Goal: Information Seeking & Learning: Learn about a topic

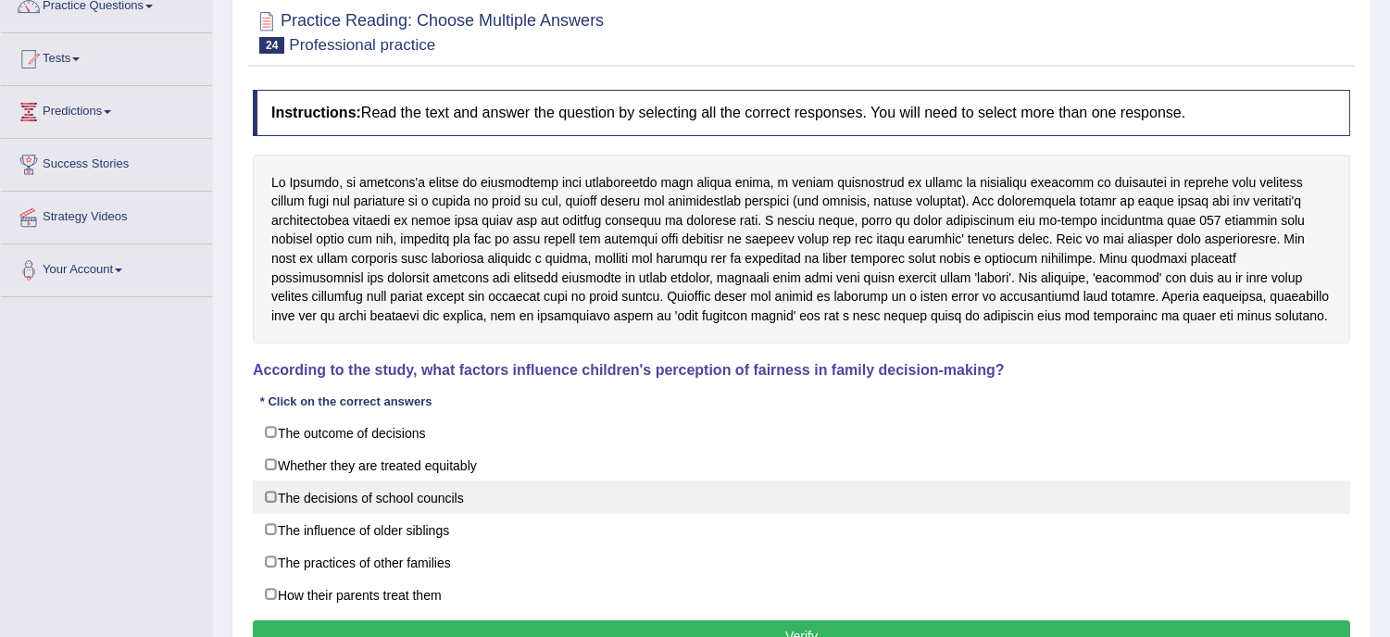
click at [271, 494] on label "The decisions of school councils" at bounding box center [801, 497] width 1097 height 33
checkbox input "true"
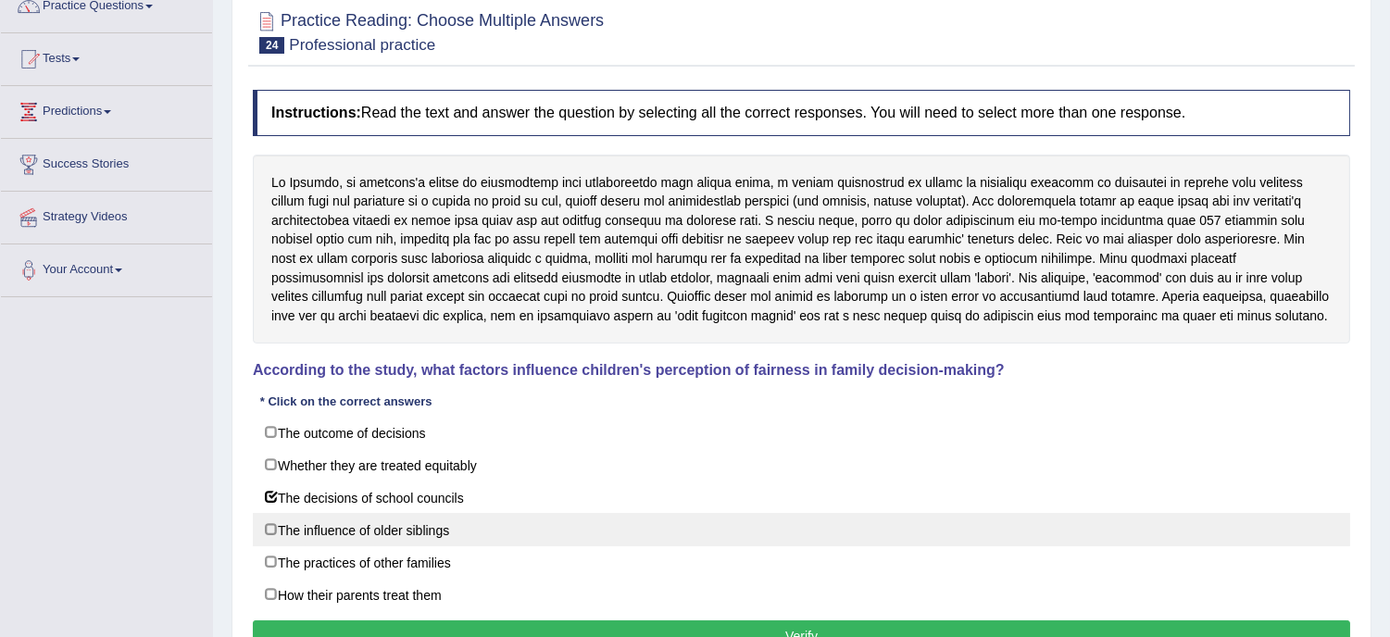
click at [279, 529] on label "The influence of older siblings" at bounding box center [801, 529] width 1097 height 33
checkbox input "true"
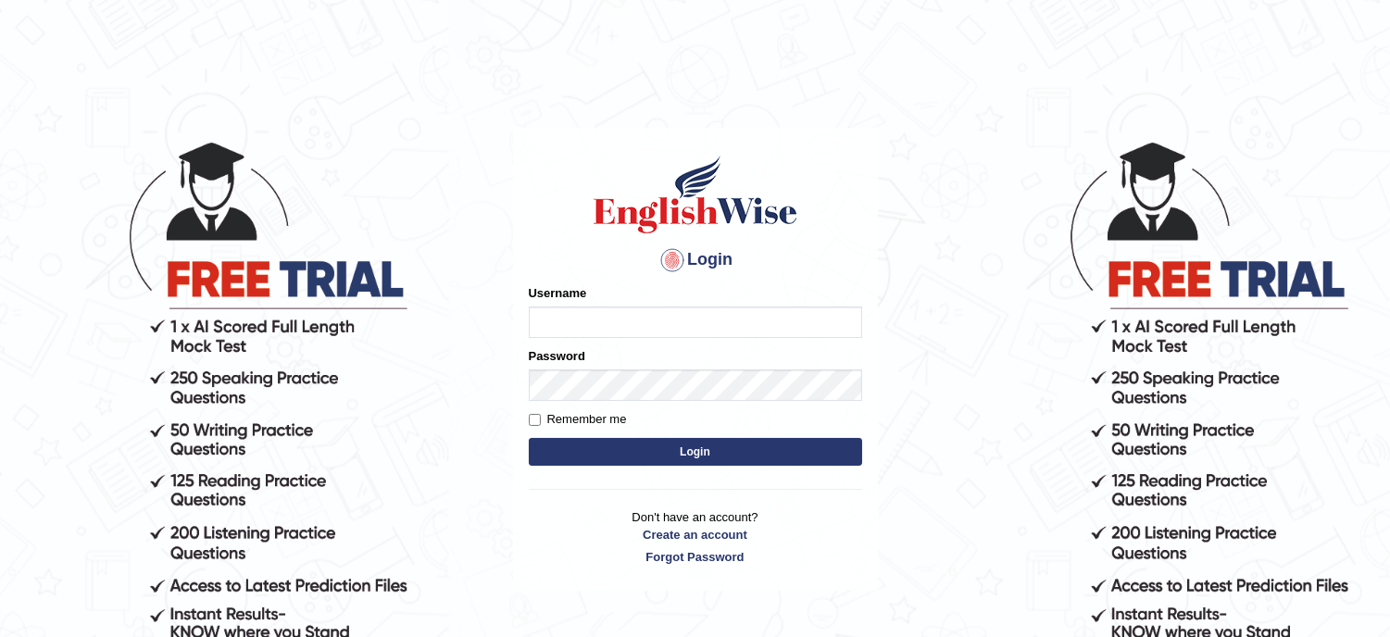
type input "musukwaluis1"
click at [626, 458] on button "Login" at bounding box center [695, 452] width 333 height 28
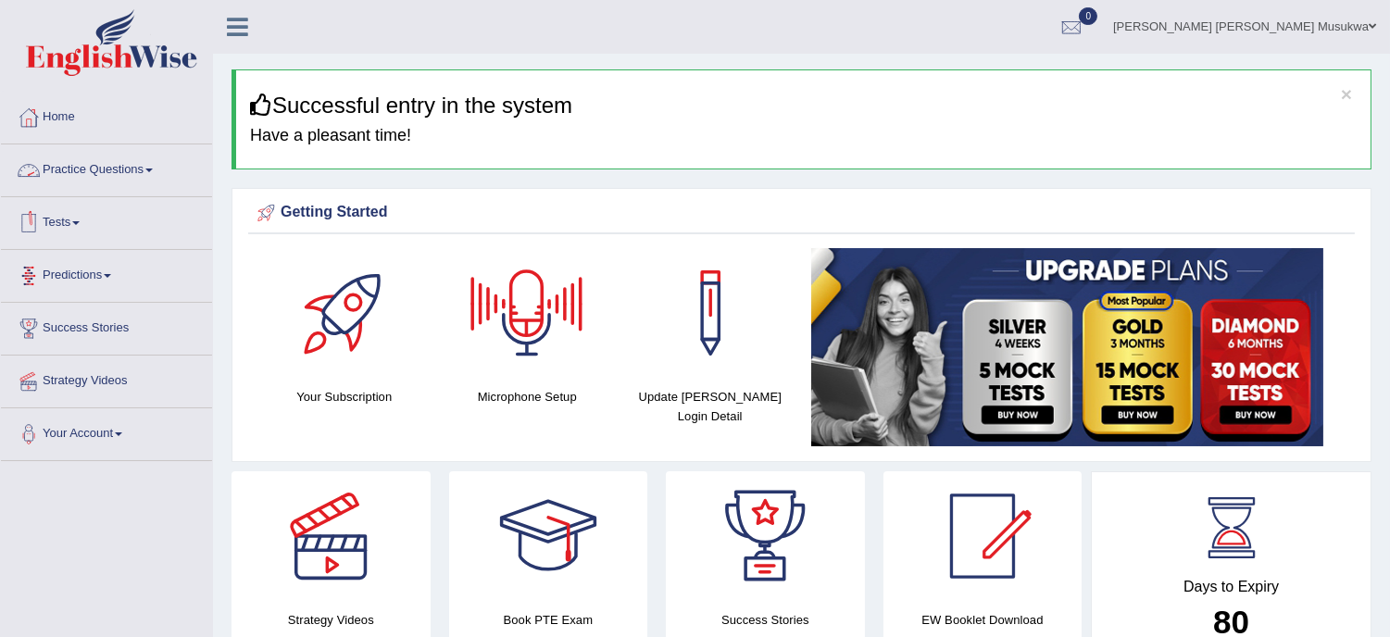
click at [87, 167] on link "Practice Questions" at bounding box center [106, 167] width 211 height 46
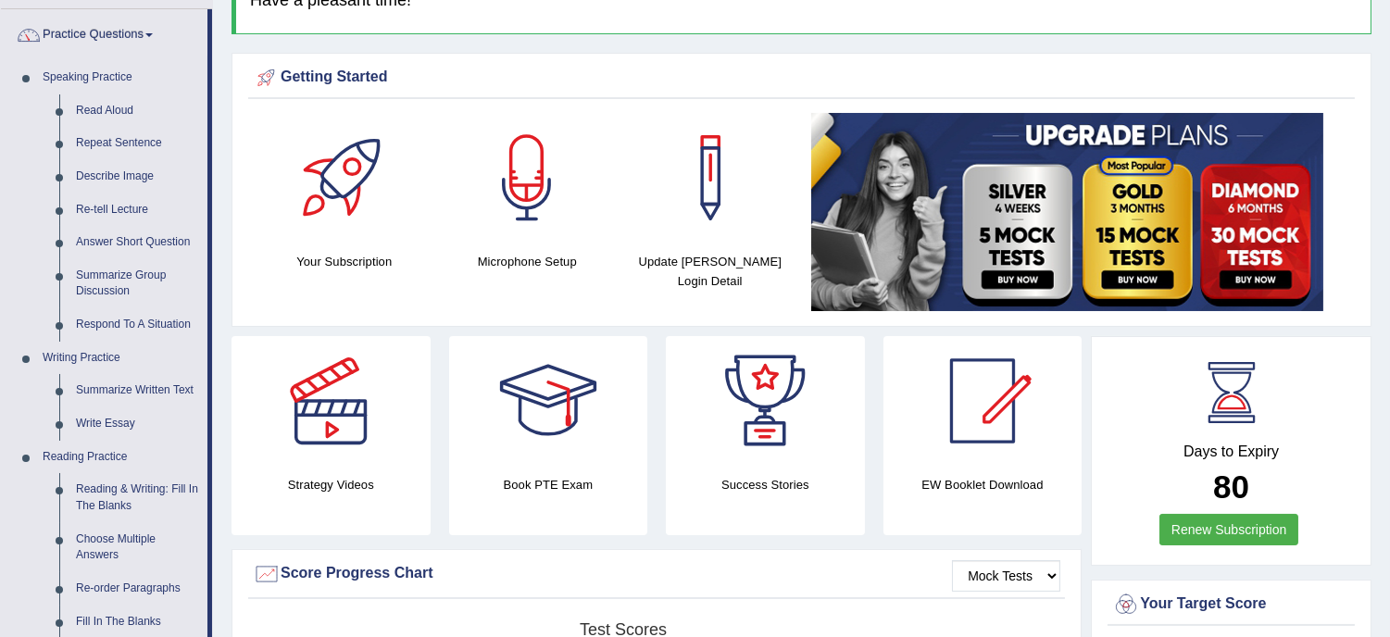
scroll to position [164, 0]
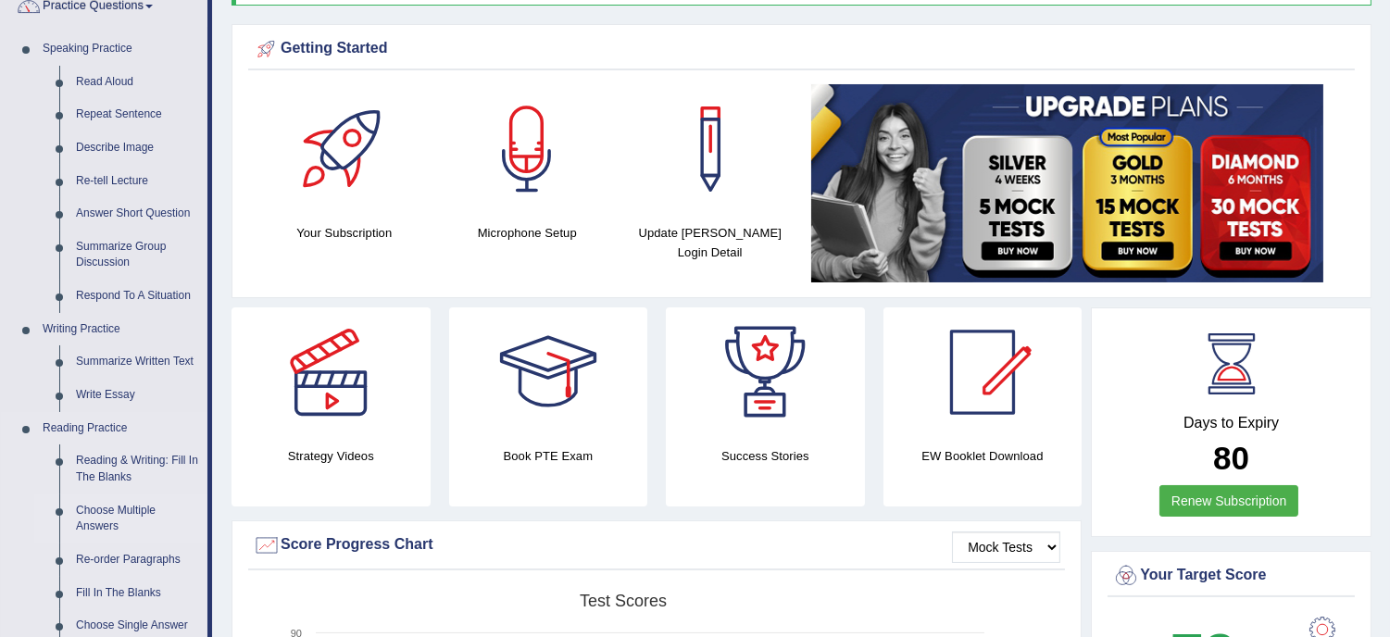
click at [117, 512] on link "Choose Multiple Answers" at bounding box center [138, 518] width 140 height 49
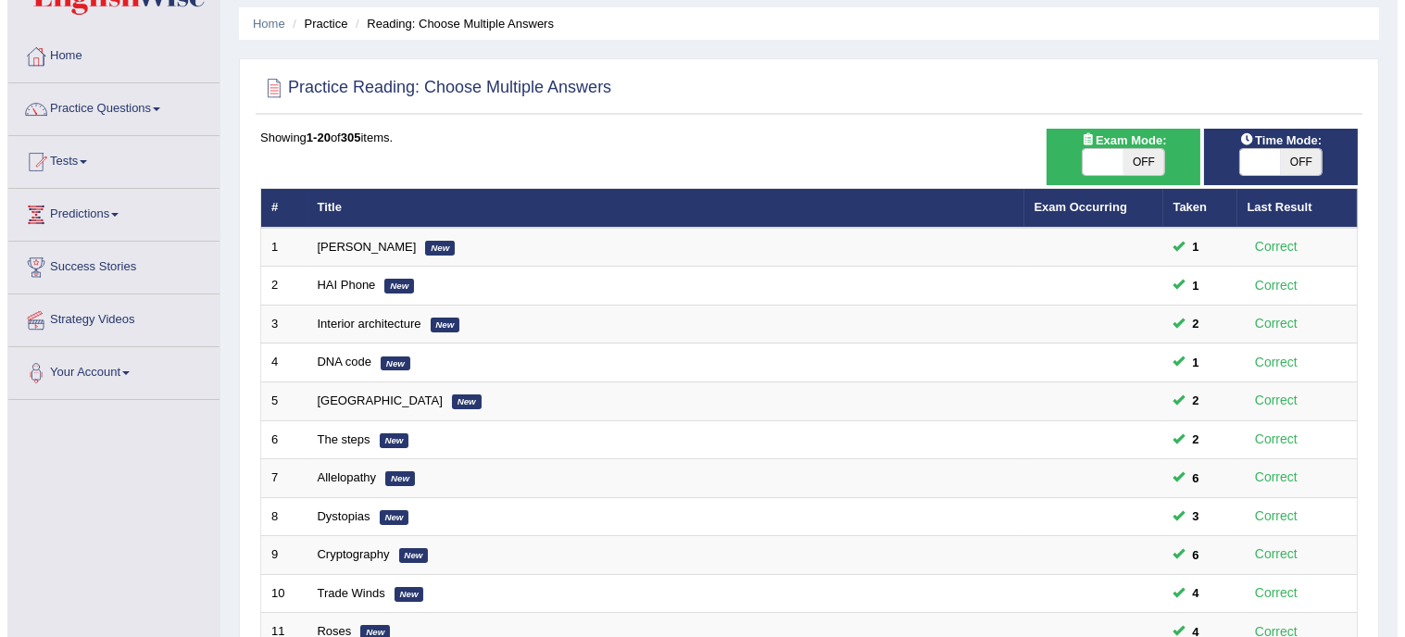
scroll to position [54, 0]
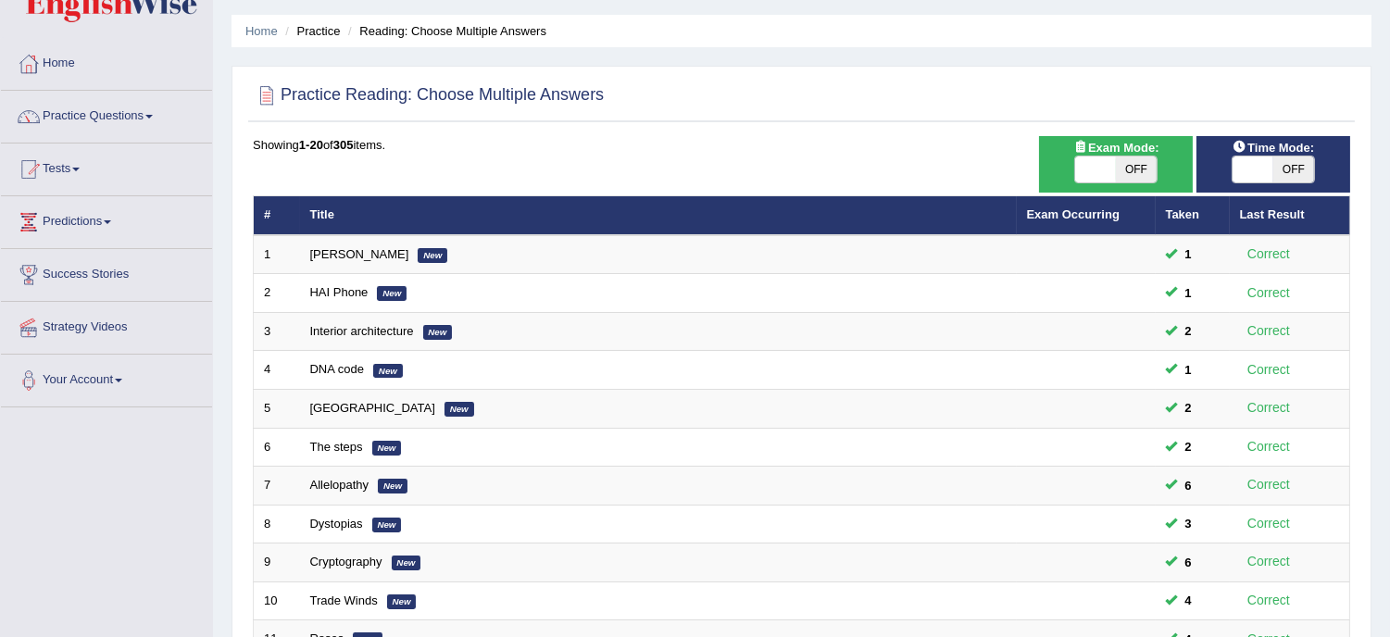
click at [1127, 171] on span "OFF" at bounding box center [1136, 169] width 41 height 26
checkbox input "true"
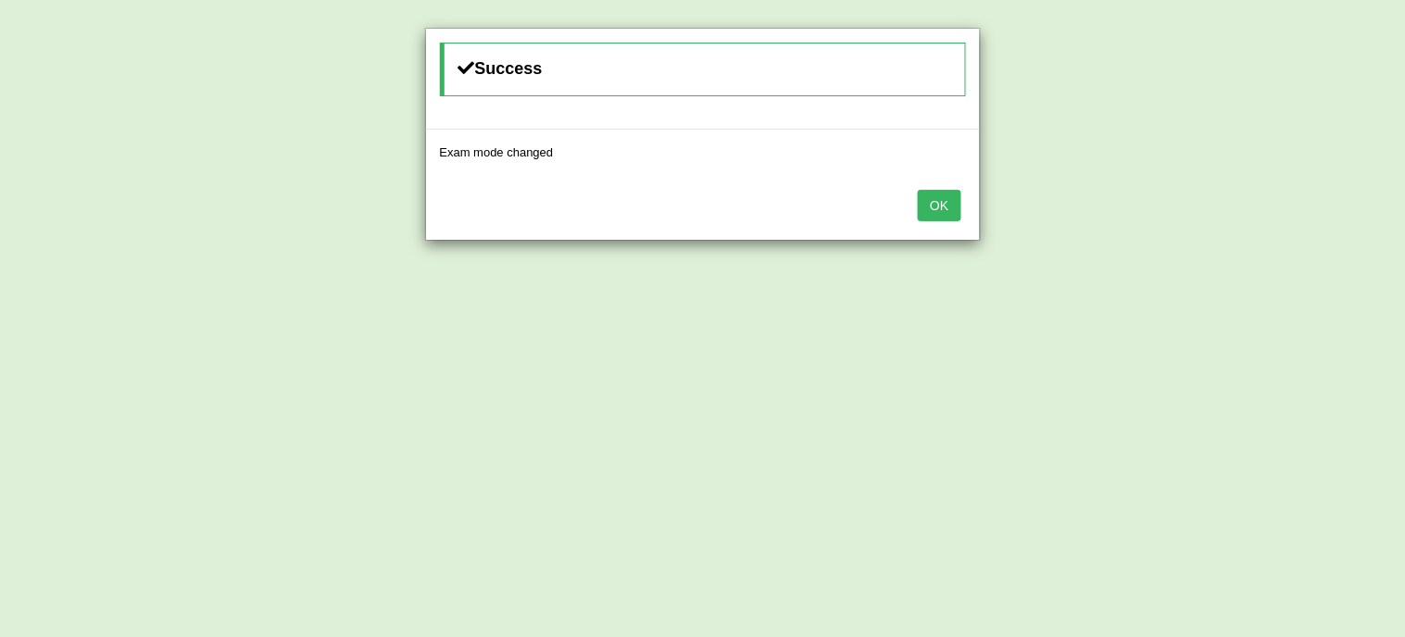
click at [947, 200] on button "OK" at bounding box center [939, 205] width 43 height 31
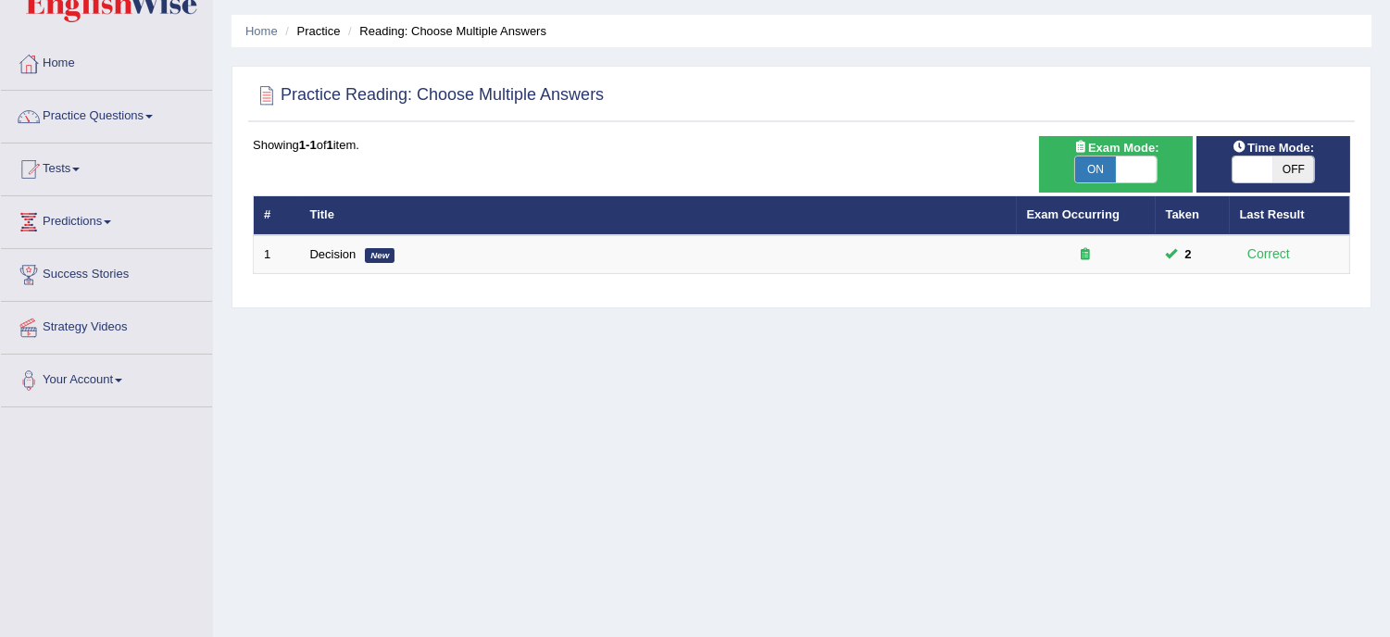
click at [1288, 164] on span "OFF" at bounding box center [1293, 169] width 41 height 26
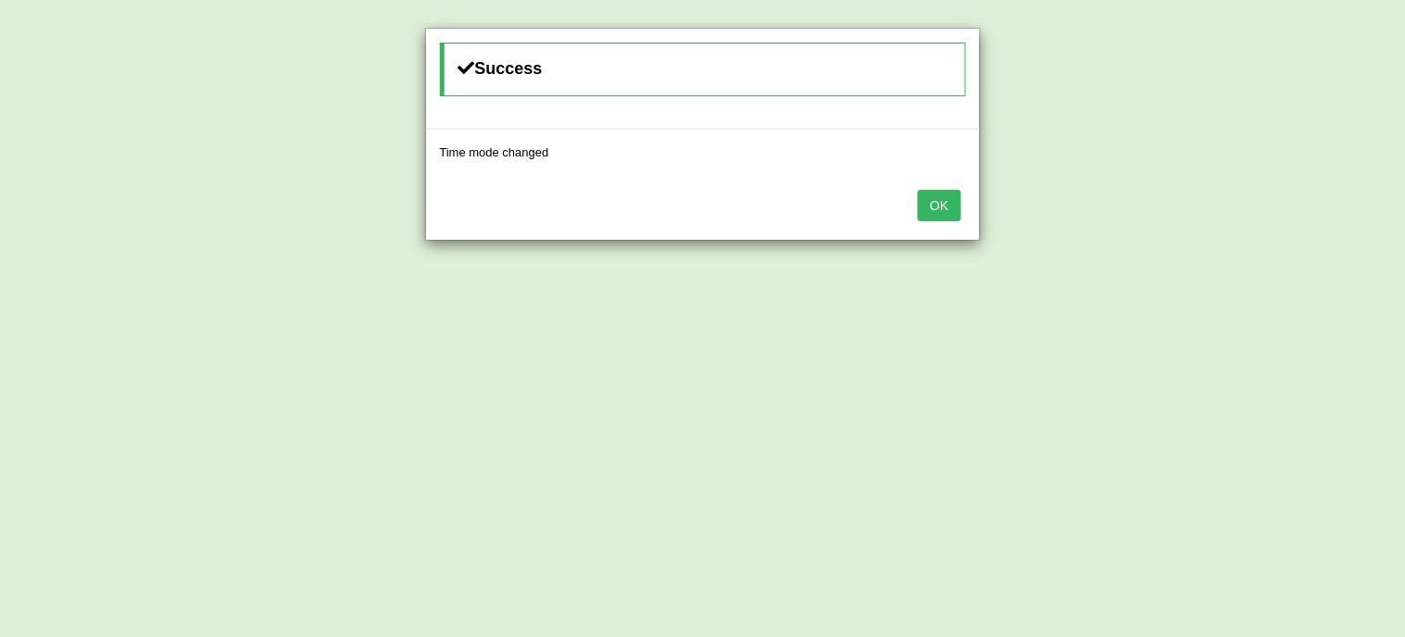
click at [927, 195] on button "OK" at bounding box center [939, 205] width 43 height 31
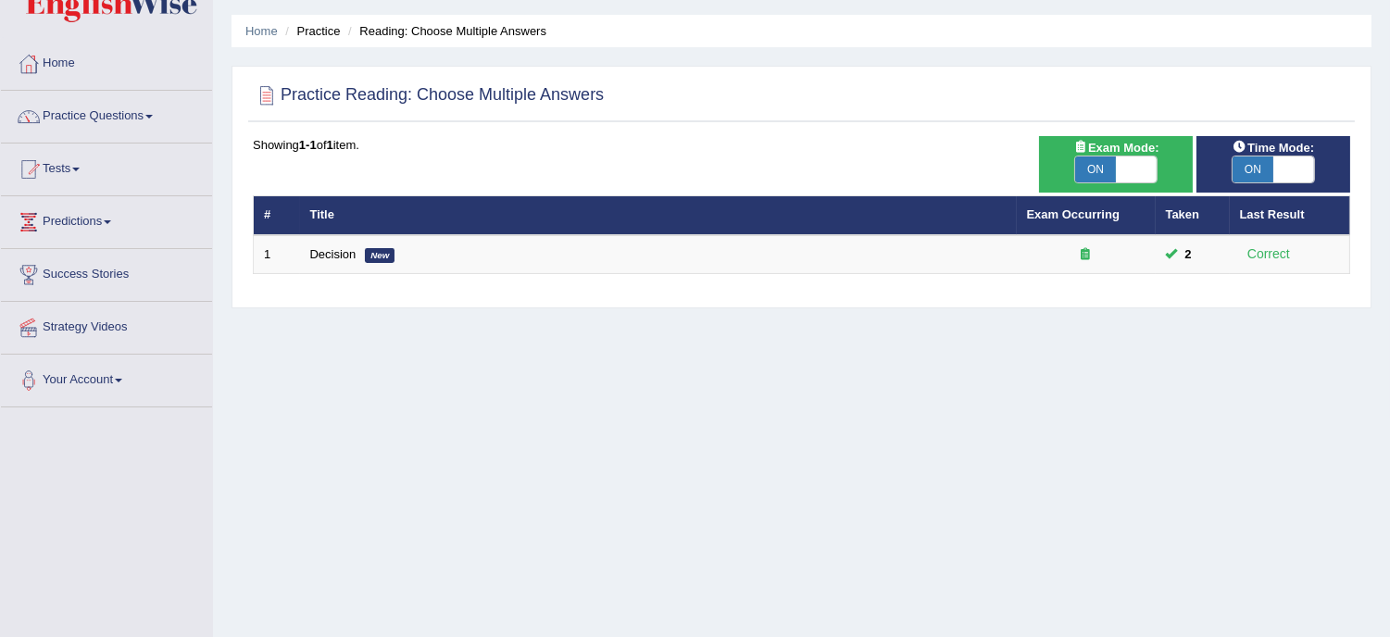
click at [992, 185] on div "Showing 1-1 of 1 item. # Title Exam Occurring Taken Last Result 1 Decision New …" at bounding box center [801, 205] width 1097 height 138
click at [1239, 159] on span "ON" at bounding box center [1252, 169] width 41 height 26
checkbox input "false"
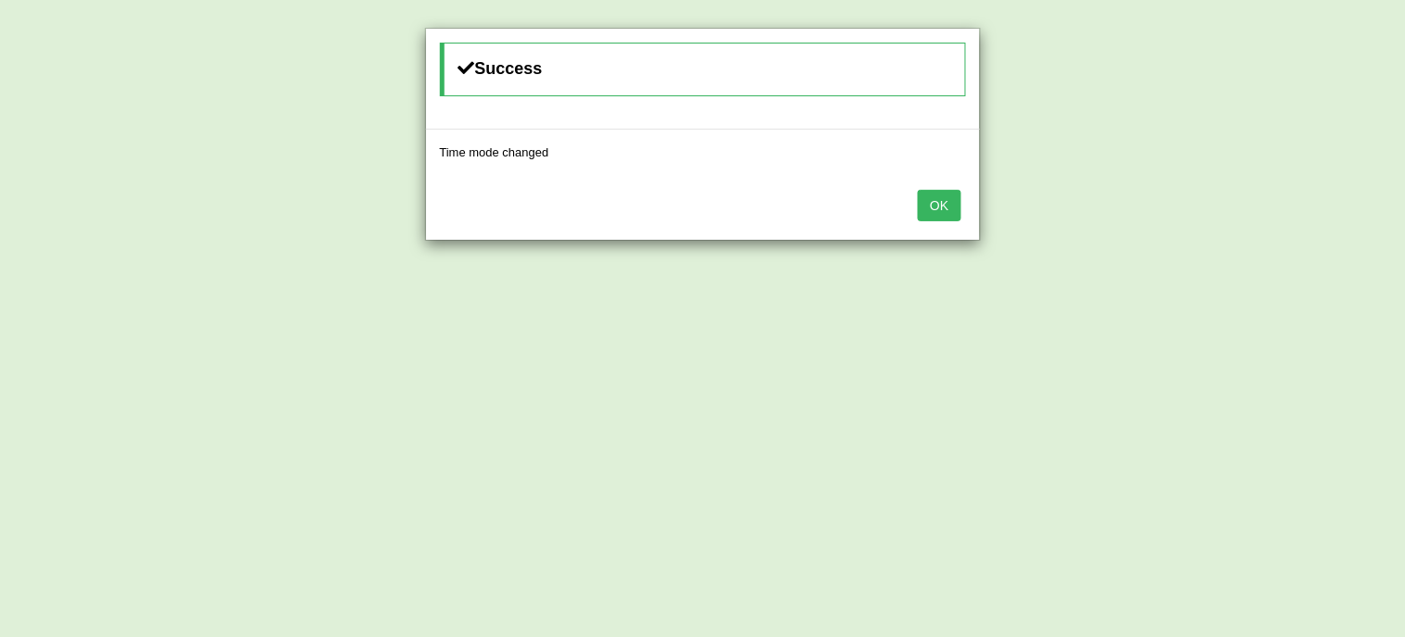
click at [932, 209] on button "OK" at bounding box center [939, 205] width 43 height 31
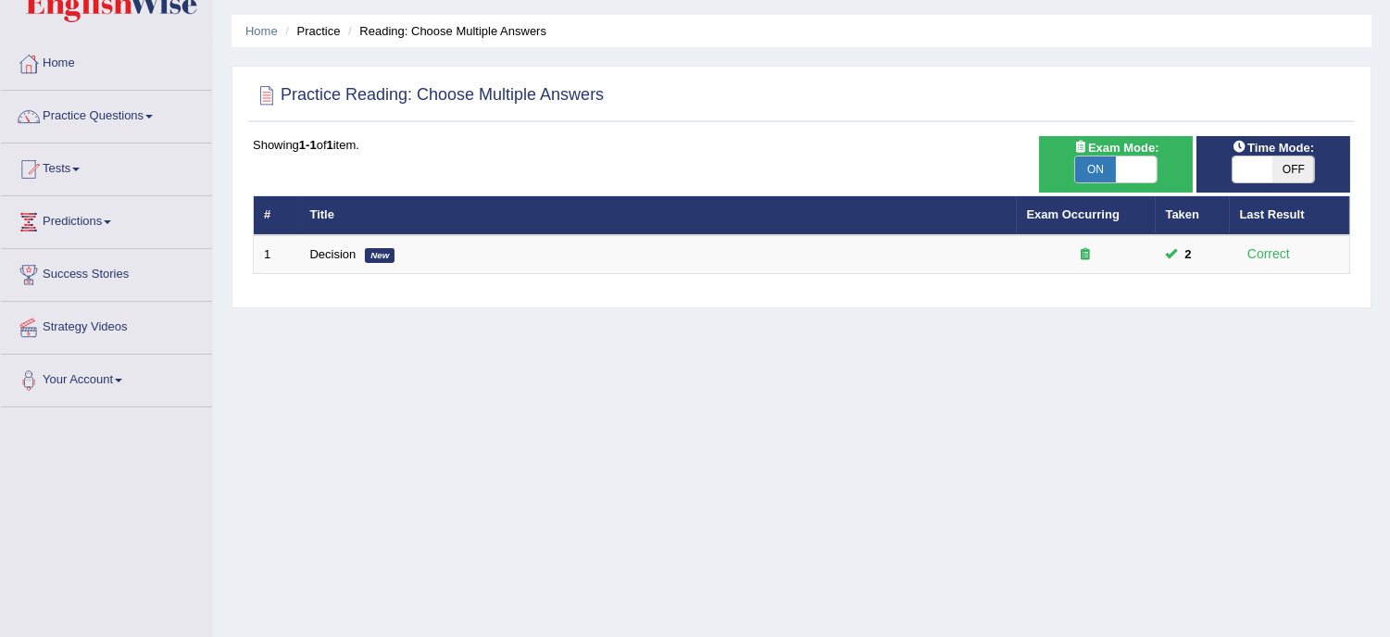
click at [1089, 170] on span "ON" at bounding box center [1095, 169] width 41 height 26
checkbox input "false"
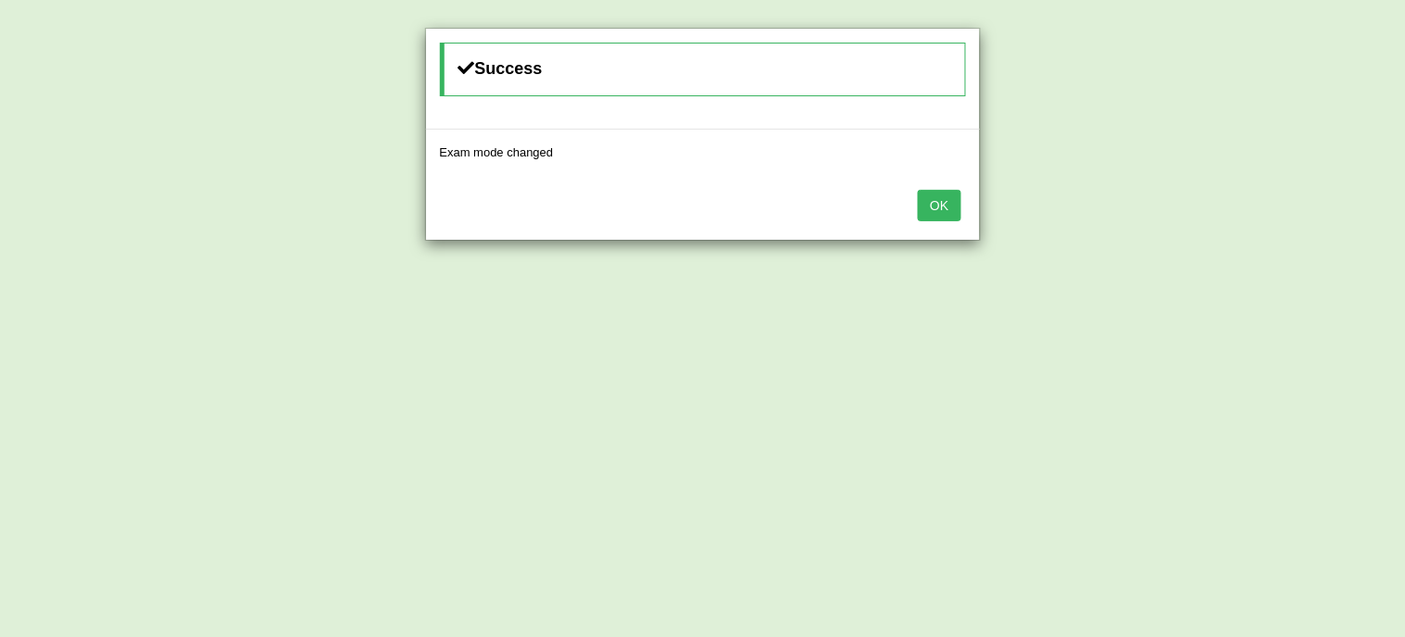
click at [945, 213] on button "OK" at bounding box center [939, 205] width 43 height 31
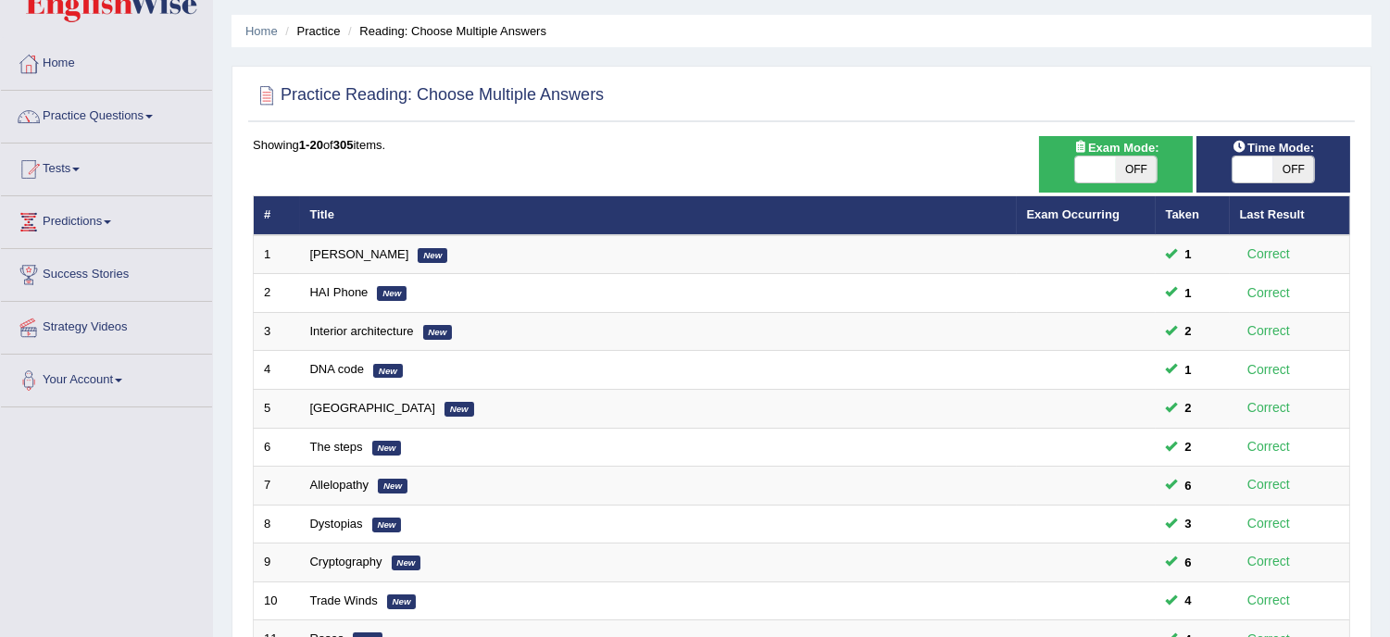
click at [1282, 159] on span "OFF" at bounding box center [1293, 169] width 41 height 26
checkbox input "true"
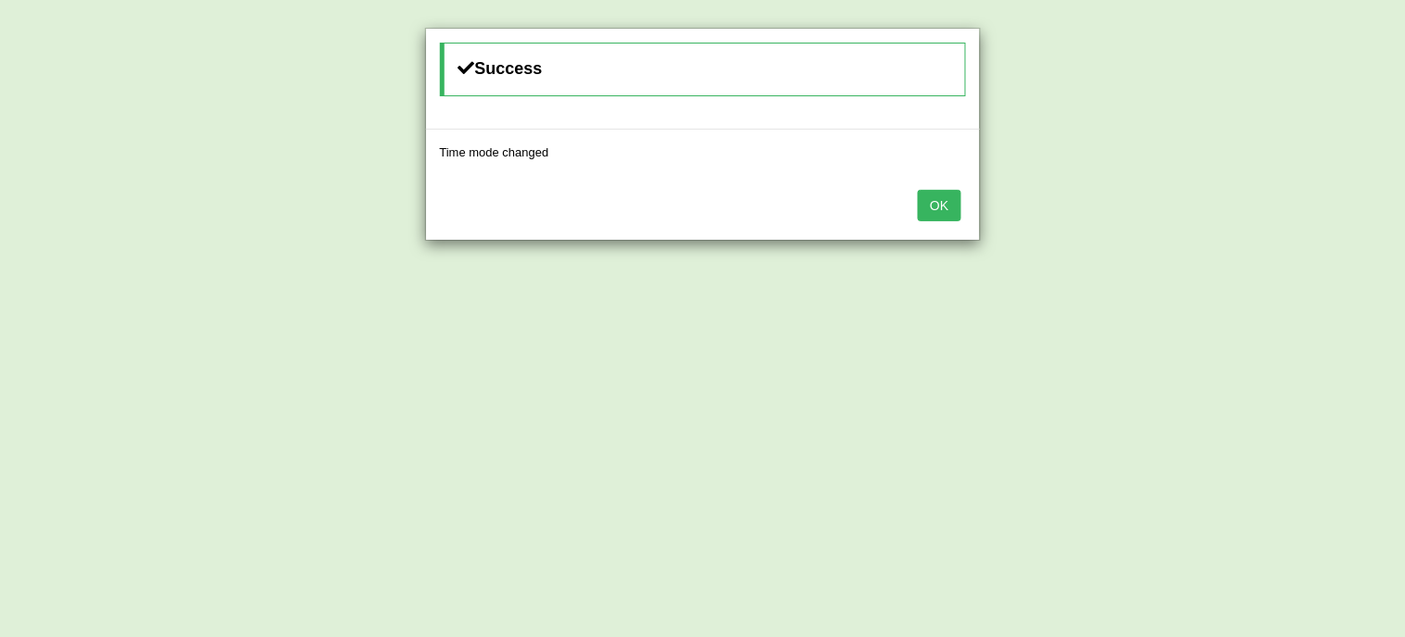
click at [920, 211] on button "OK" at bounding box center [939, 205] width 43 height 31
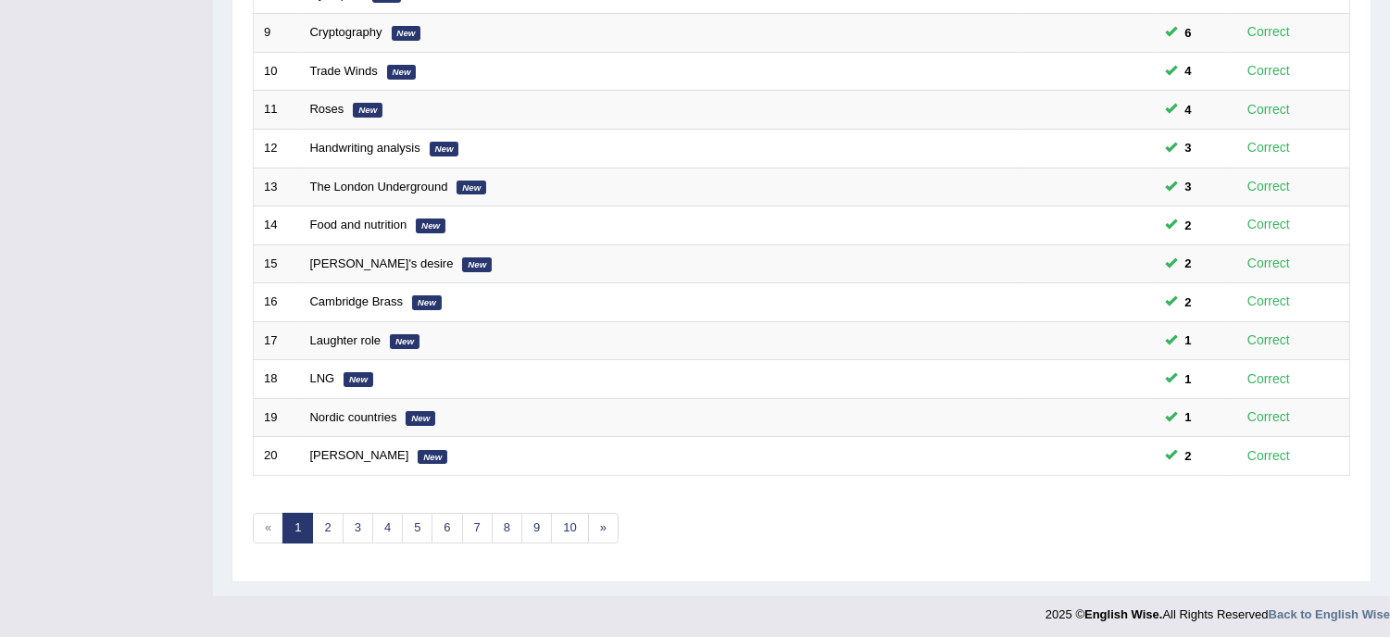
scroll to position [588, 0]
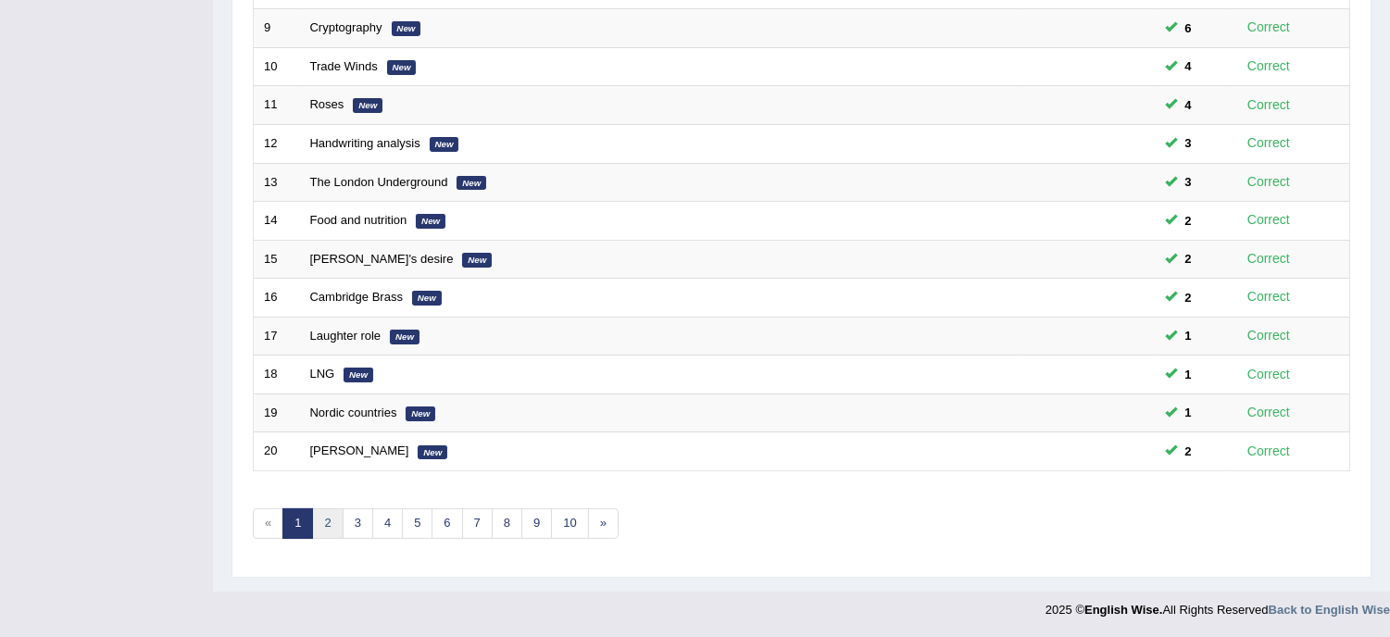
click at [329, 519] on link "2" at bounding box center [327, 523] width 31 height 31
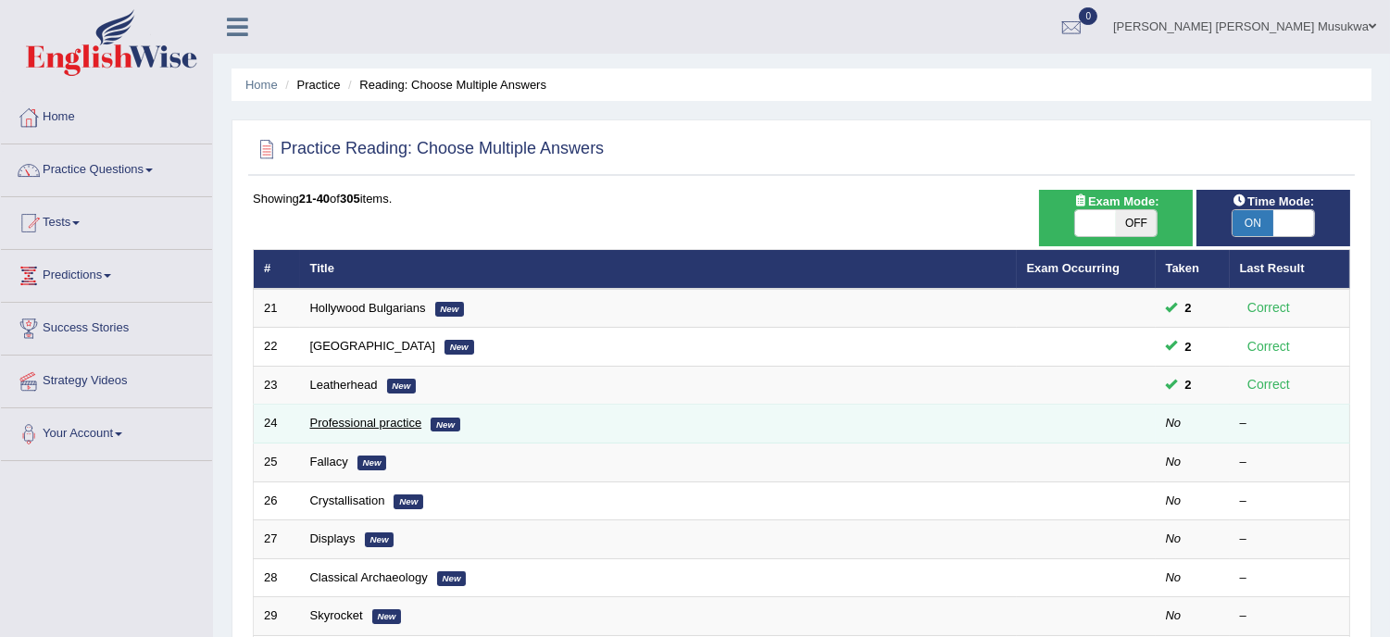
click at [348, 423] on link "Professional practice" at bounding box center [366, 423] width 112 height 14
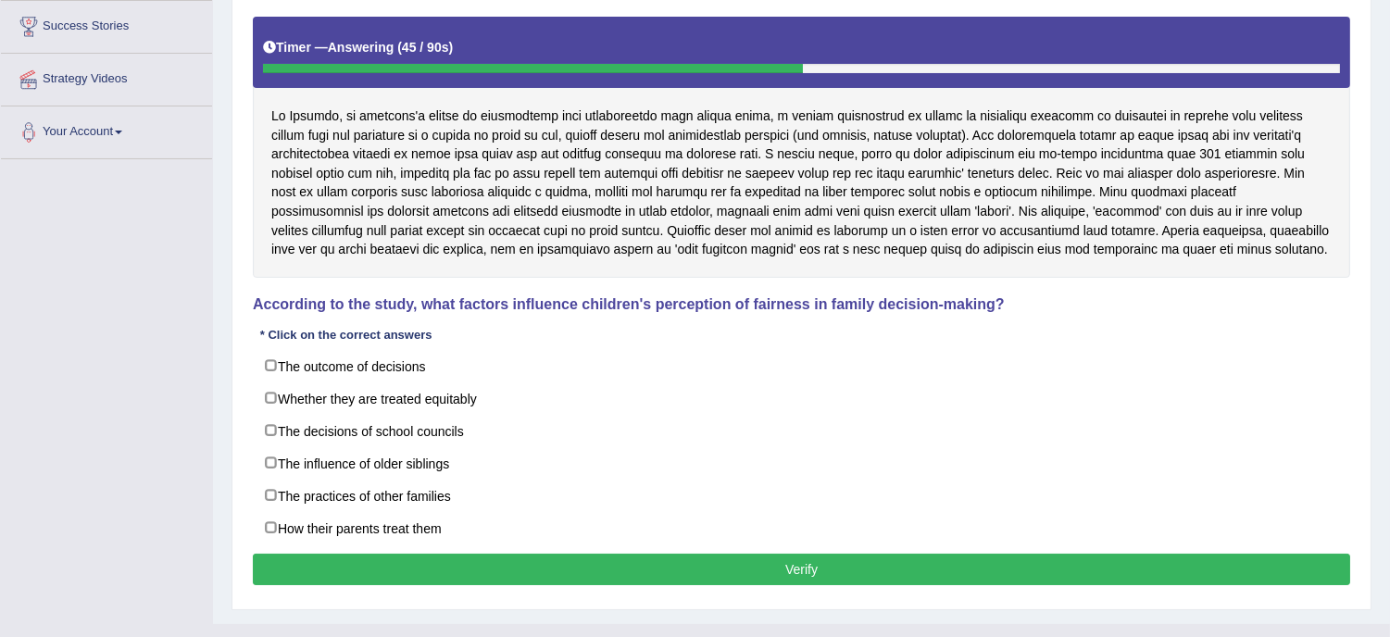
scroll to position [343, 0]
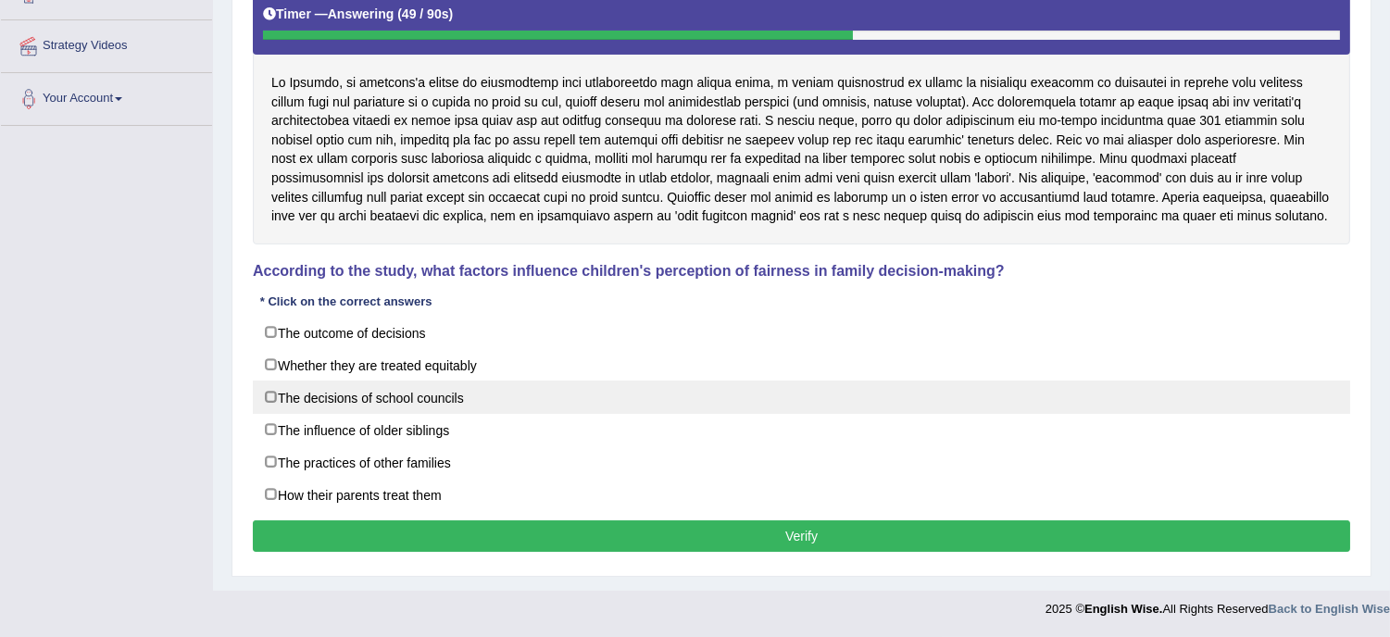
click at [511, 402] on label "The decisions of school councils" at bounding box center [801, 397] width 1097 height 33
checkbox input "true"
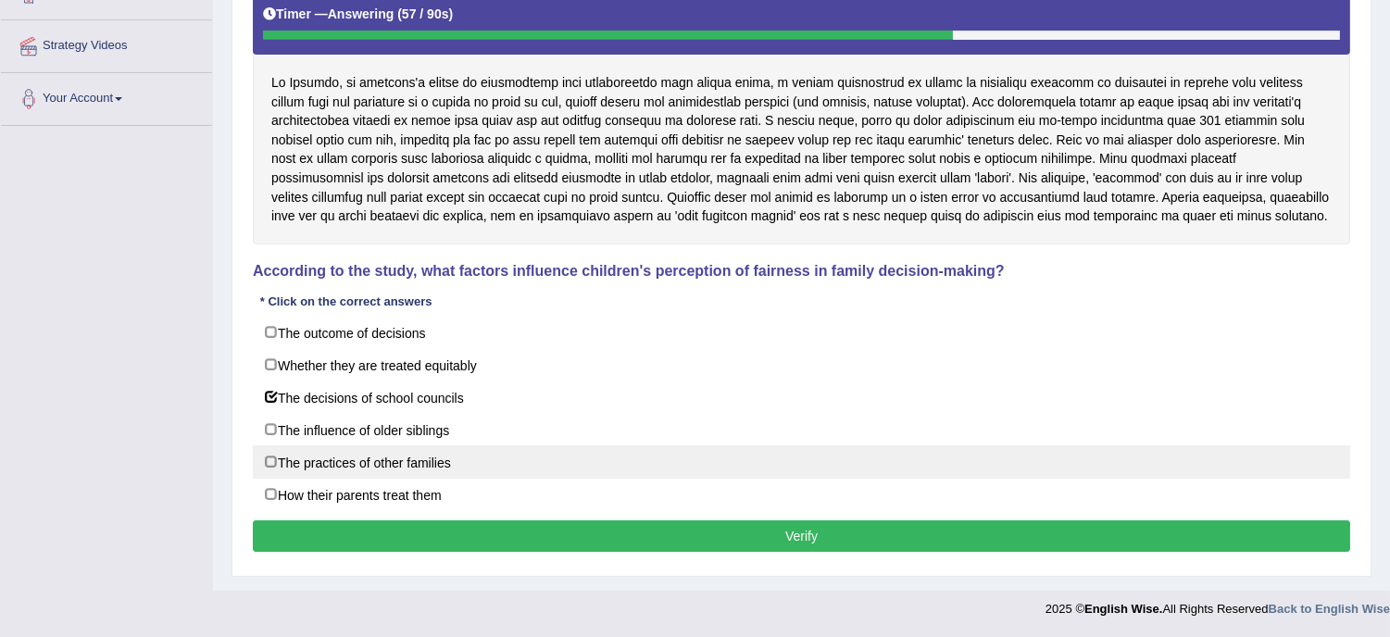
click at [475, 458] on label "The practices of other families" at bounding box center [801, 461] width 1097 height 33
checkbox input "true"
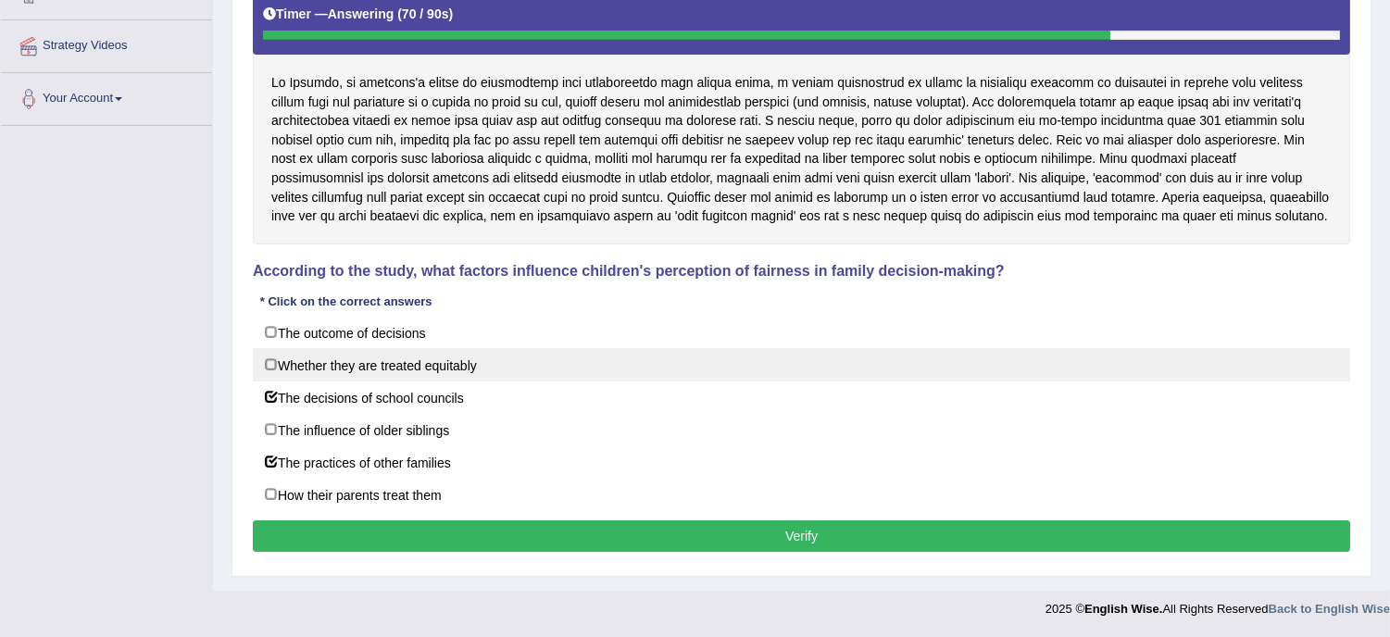
click at [357, 366] on label "Whether they are treated equitably" at bounding box center [801, 364] width 1097 height 33
click at [359, 366] on label "Whether they are treated equitably" at bounding box center [801, 364] width 1097 height 33
checkbox input "true"
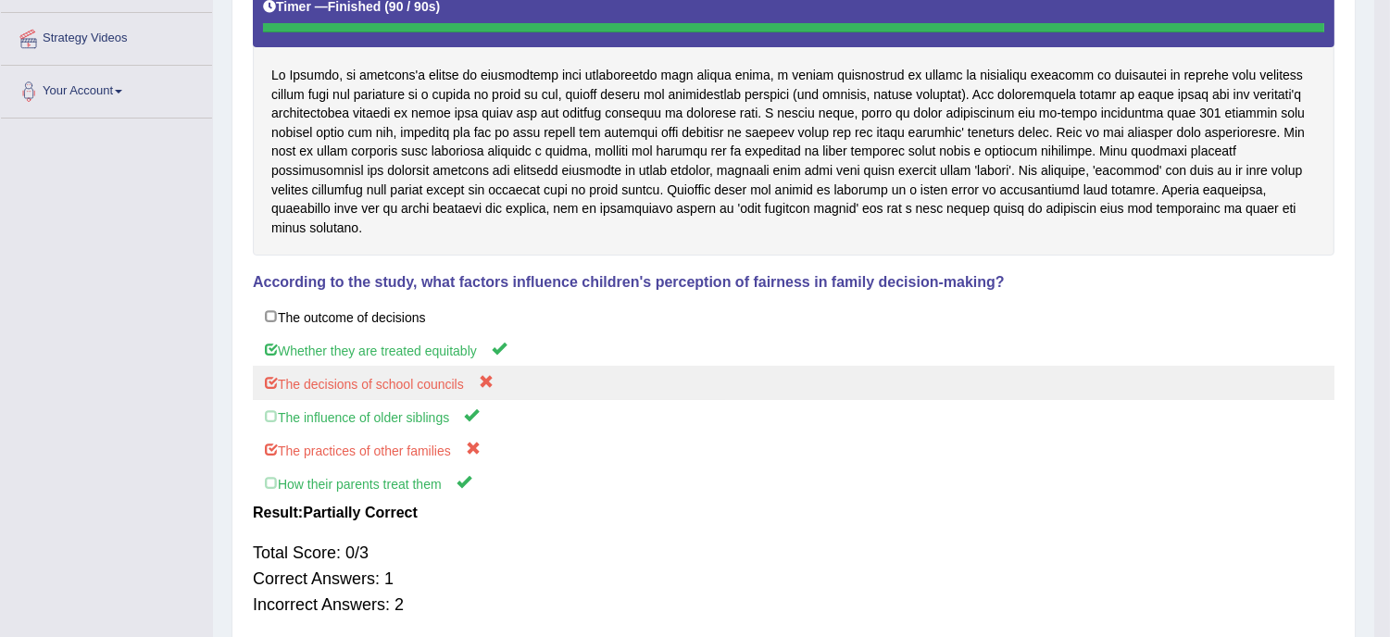
scroll to position [334, 0]
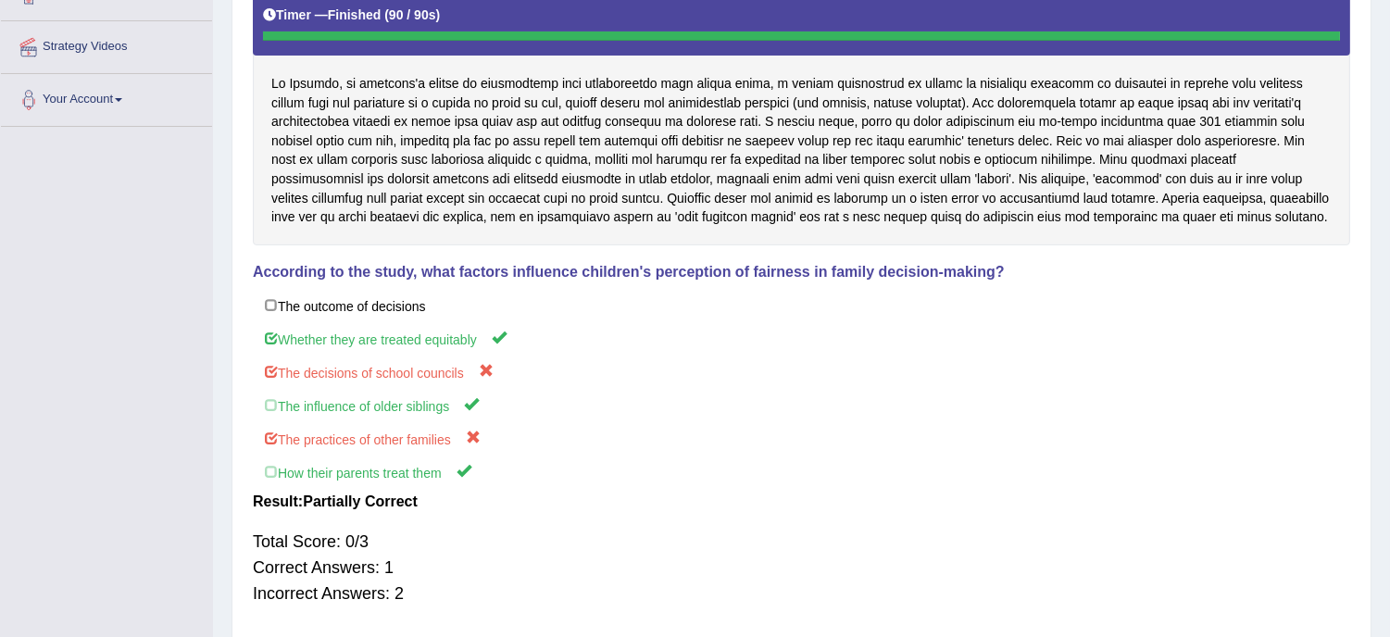
click at [1183, 86] on div at bounding box center [801, 114] width 1097 height 261
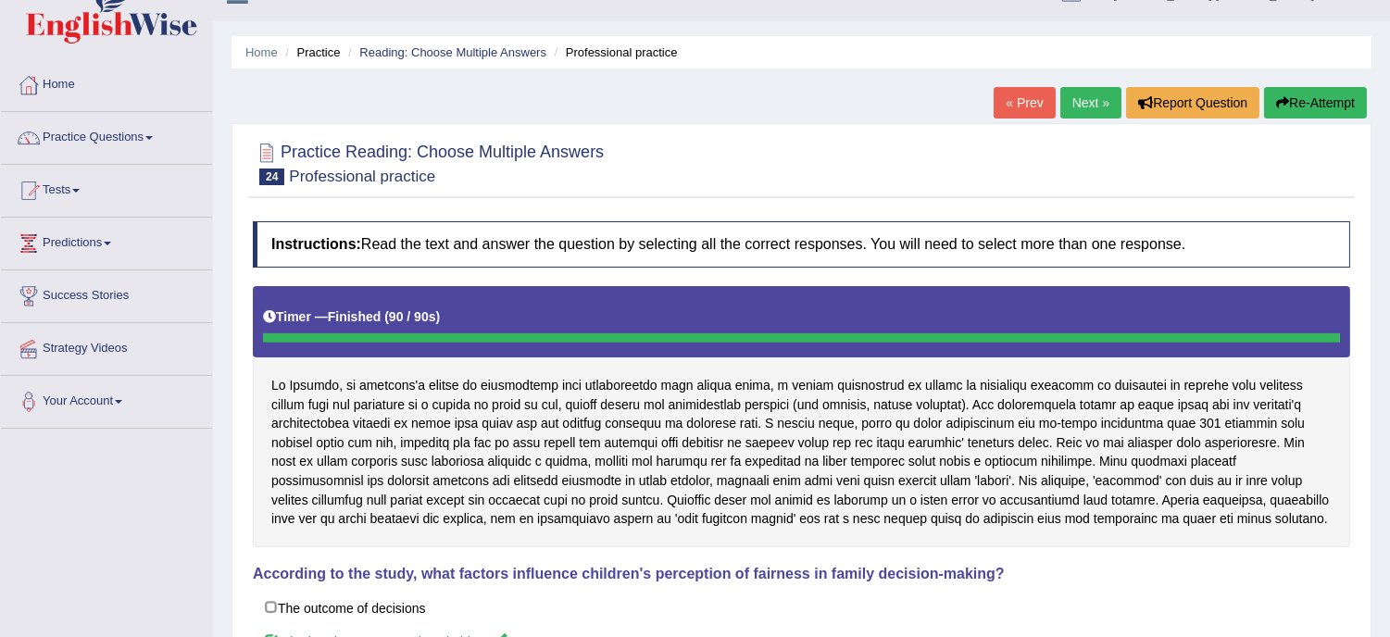
scroll to position [0, 0]
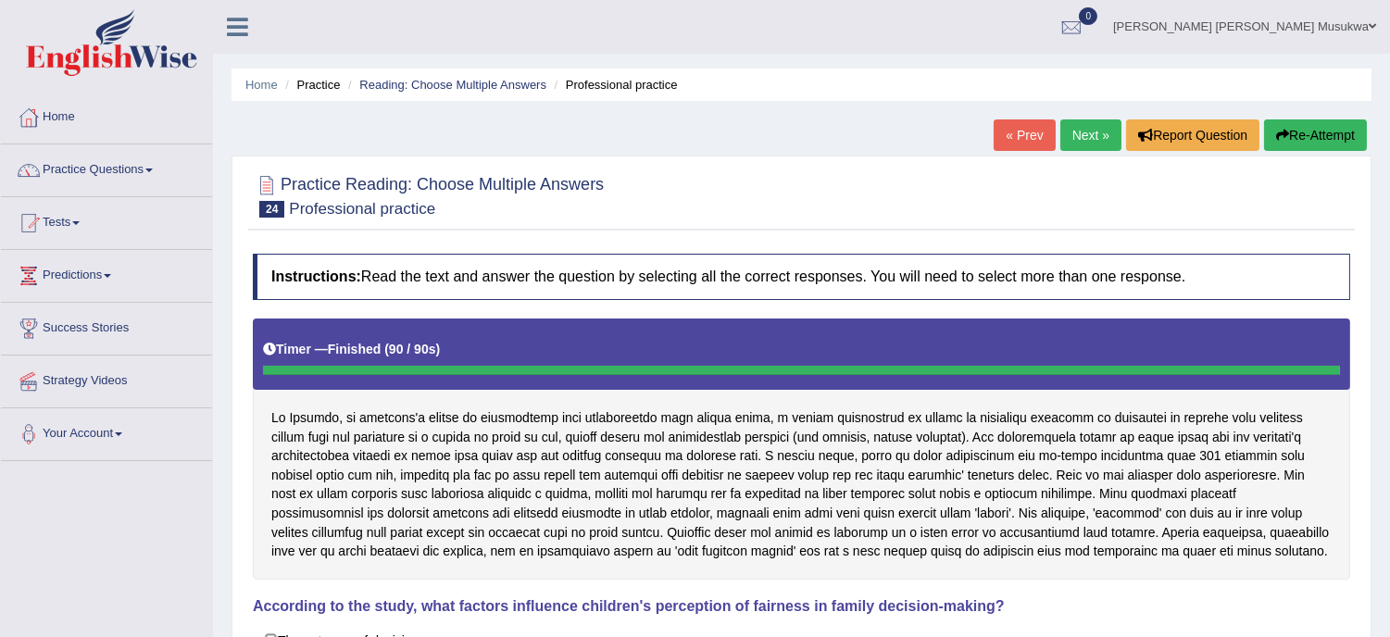
click at [1322, 137] on button "Re-Attempt" at bounding box center [1315, 134] width 103 height 31
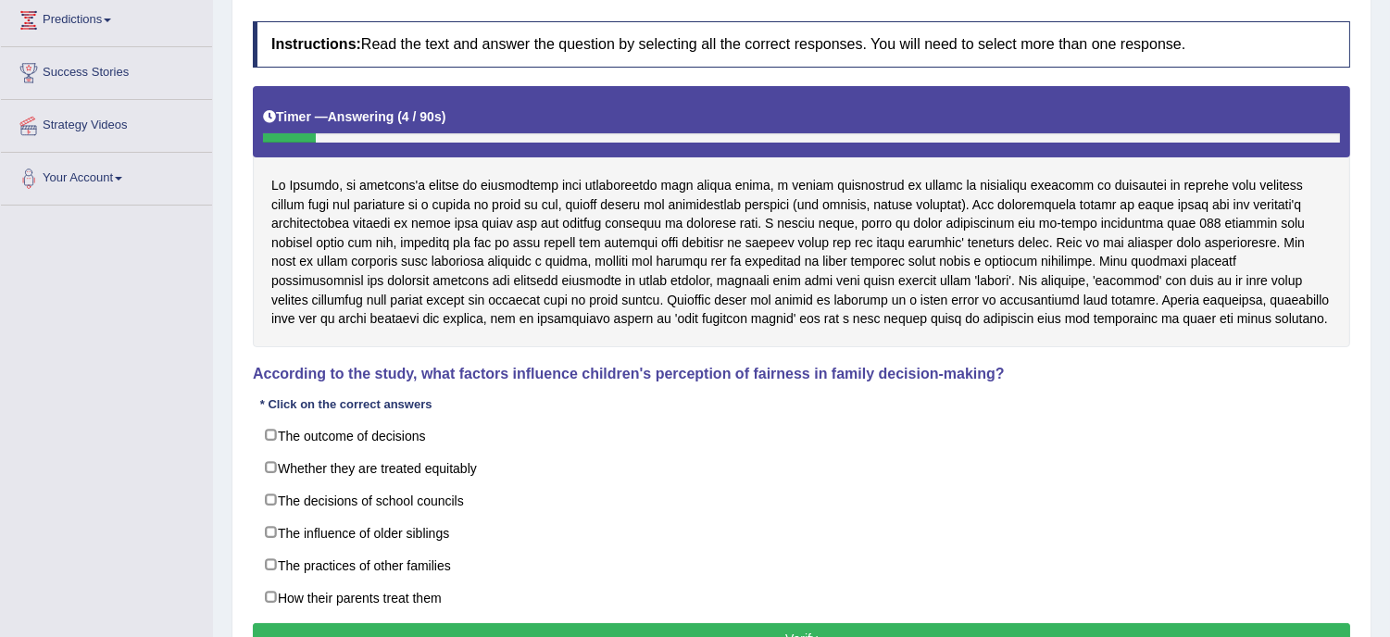
scroll to position [316, 0]
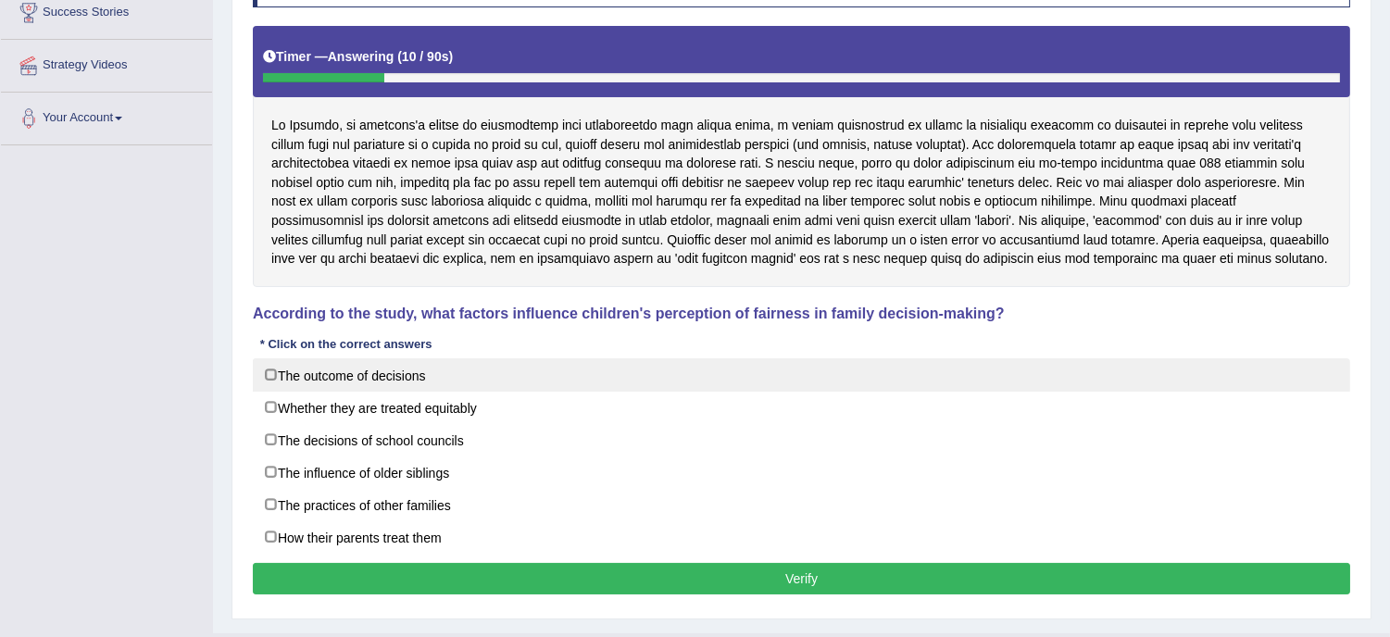
click at [320, 381] on label "The outcome of decisions" at bounding box center [801, 374] width 1097 height 33
checkbox input "true"
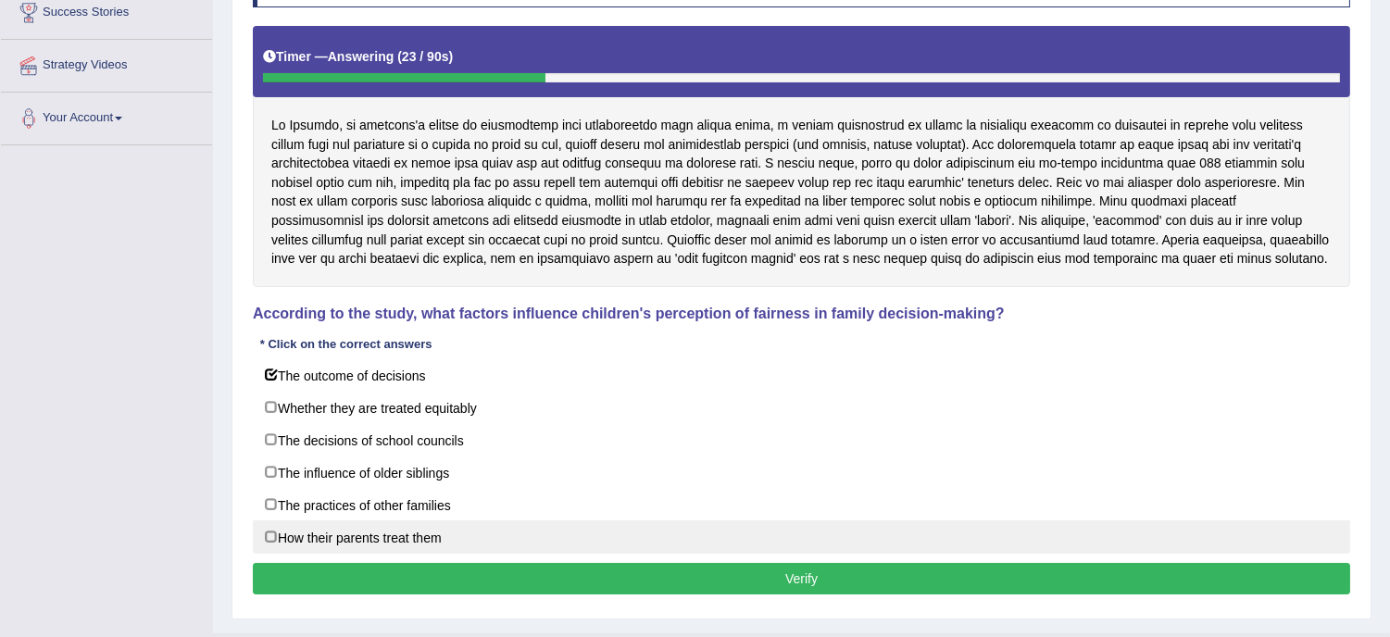
click at [427, 544] on label "How their parents treat them" at bounding box center [801, 536] width 1097 height 33
checkbox input "true"
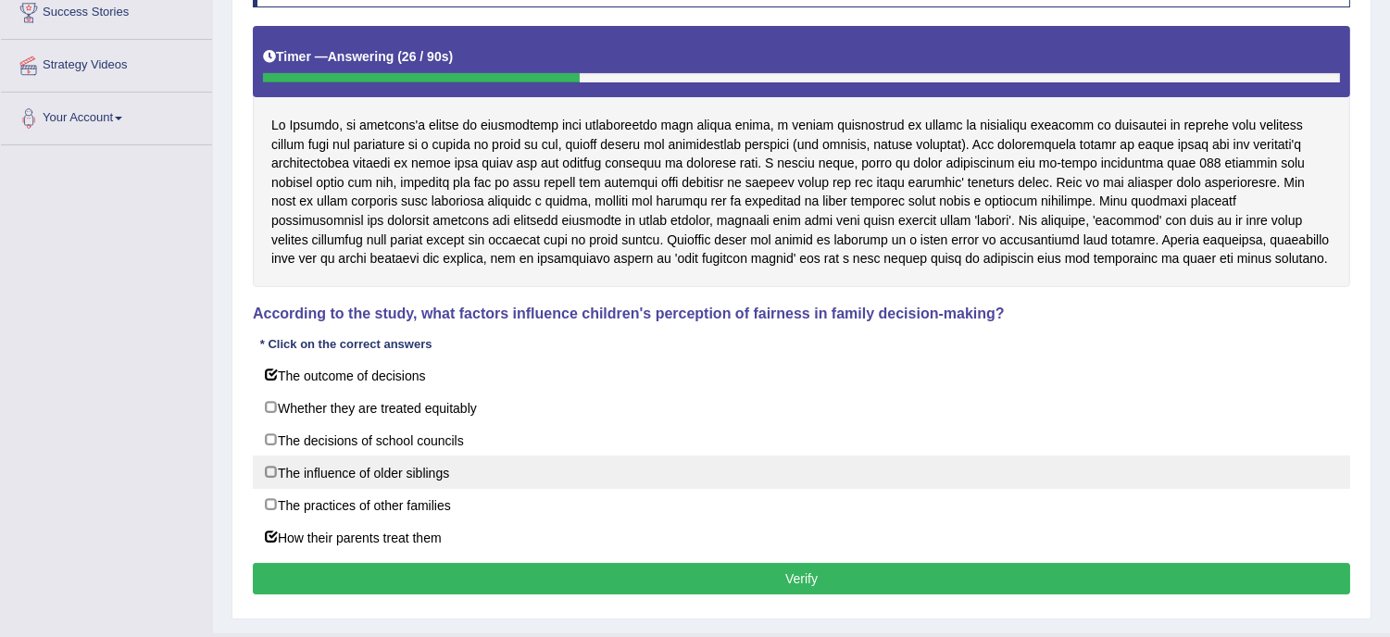
click at [417, 476] on label "The influence of older siblings" at bounding box center [801, 472] width 1097 height 33
checkbox input "true"
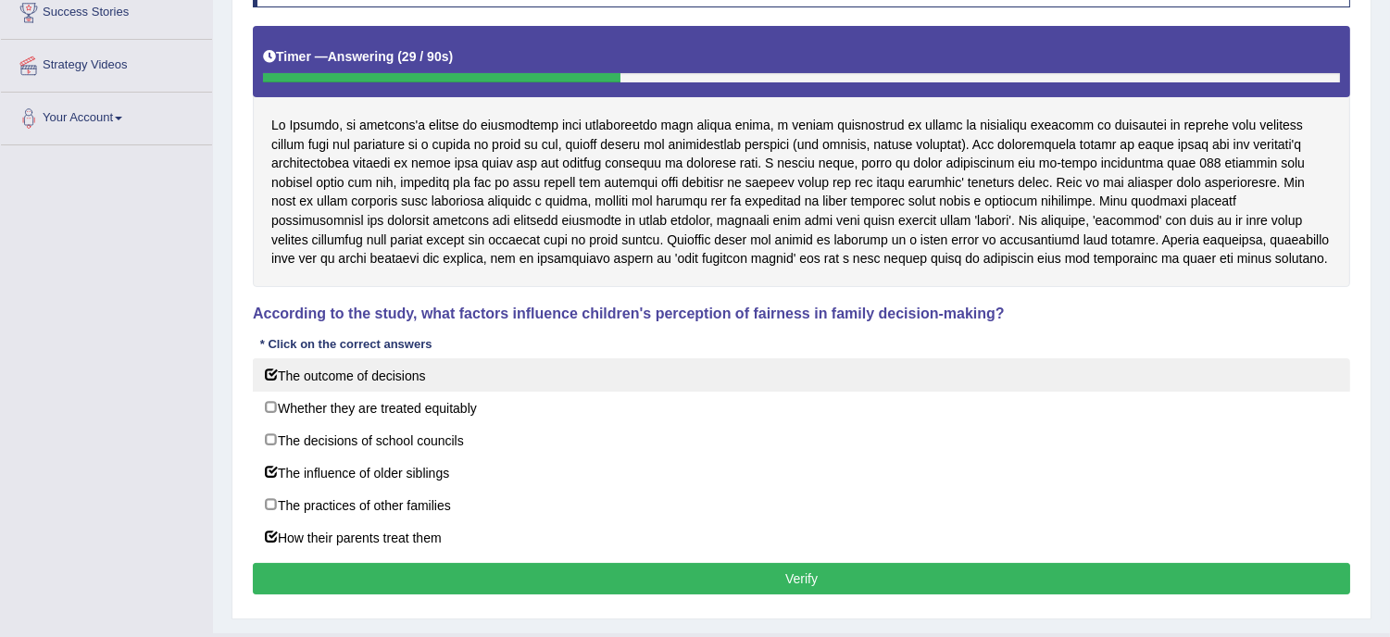
click at [337, 366] on label "The outcome of decisions" at bounding box center [801, 374] width 1097 height 33
checkbox input "false"
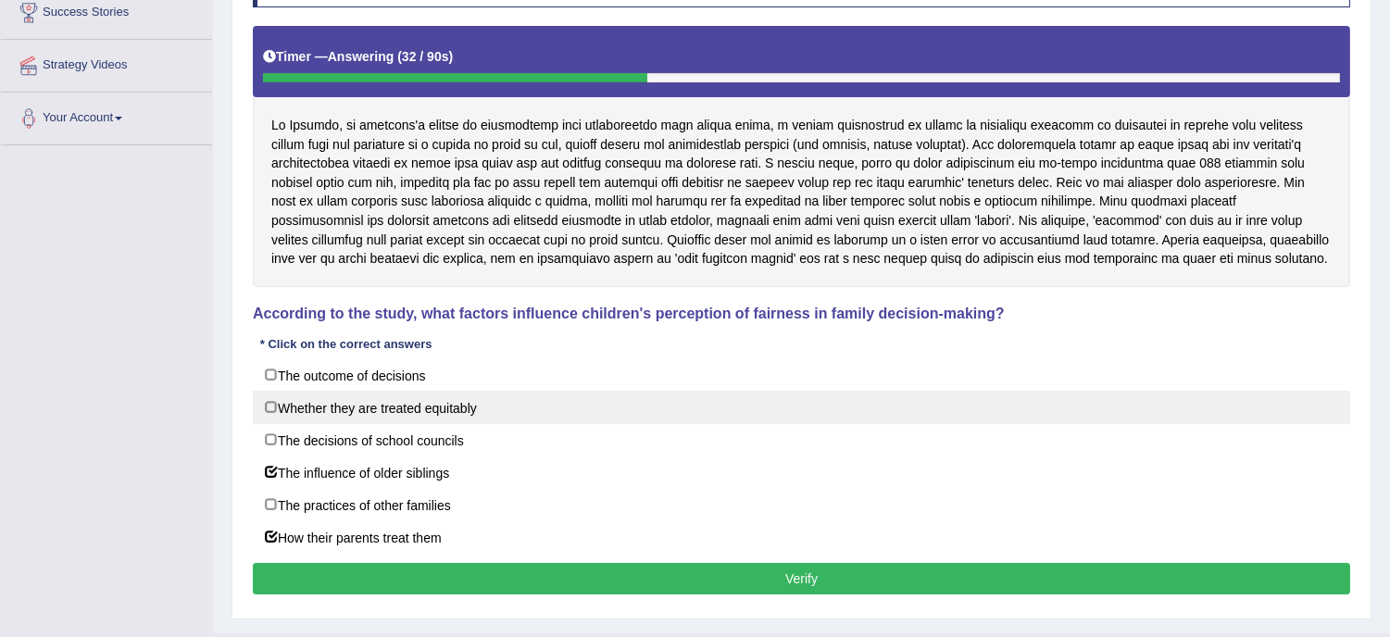
click at [348, 414] on label "Whether they are treated equitably" at bounding box center [801, 407] width 1097 height 33
checkbox input "true"
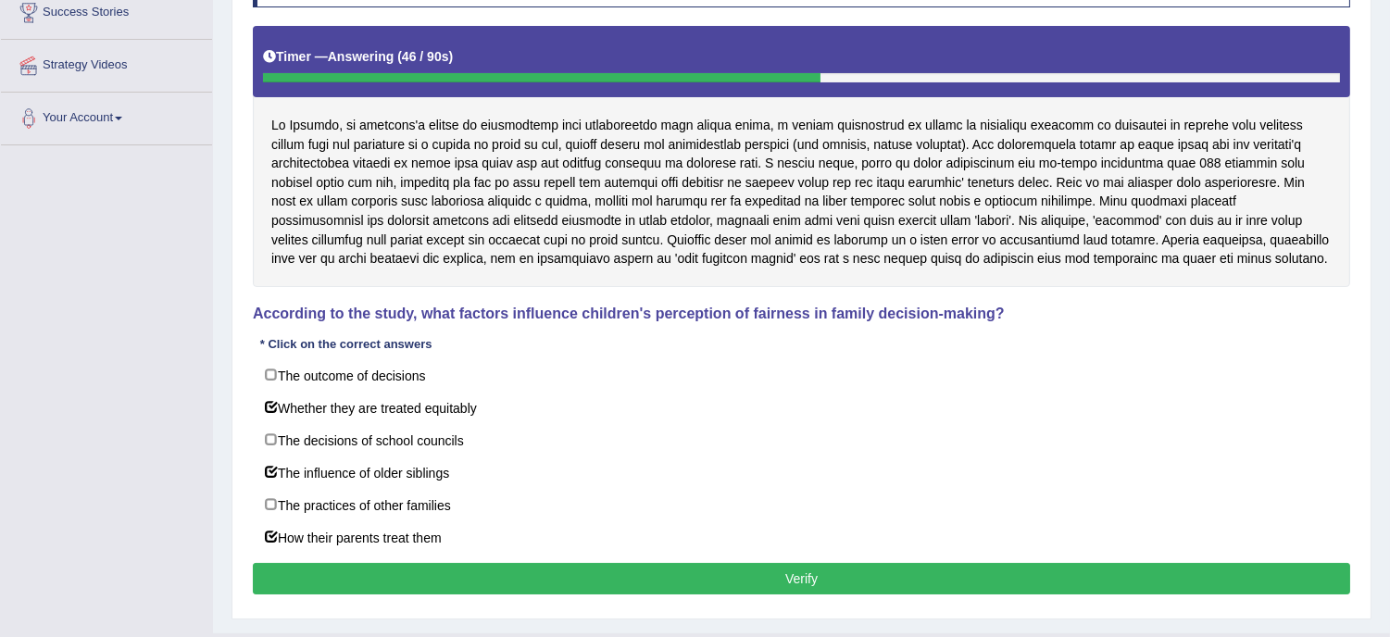
click at [716, 589] on button "Verify" at bounding box center [801, 578] width 1097 height 31
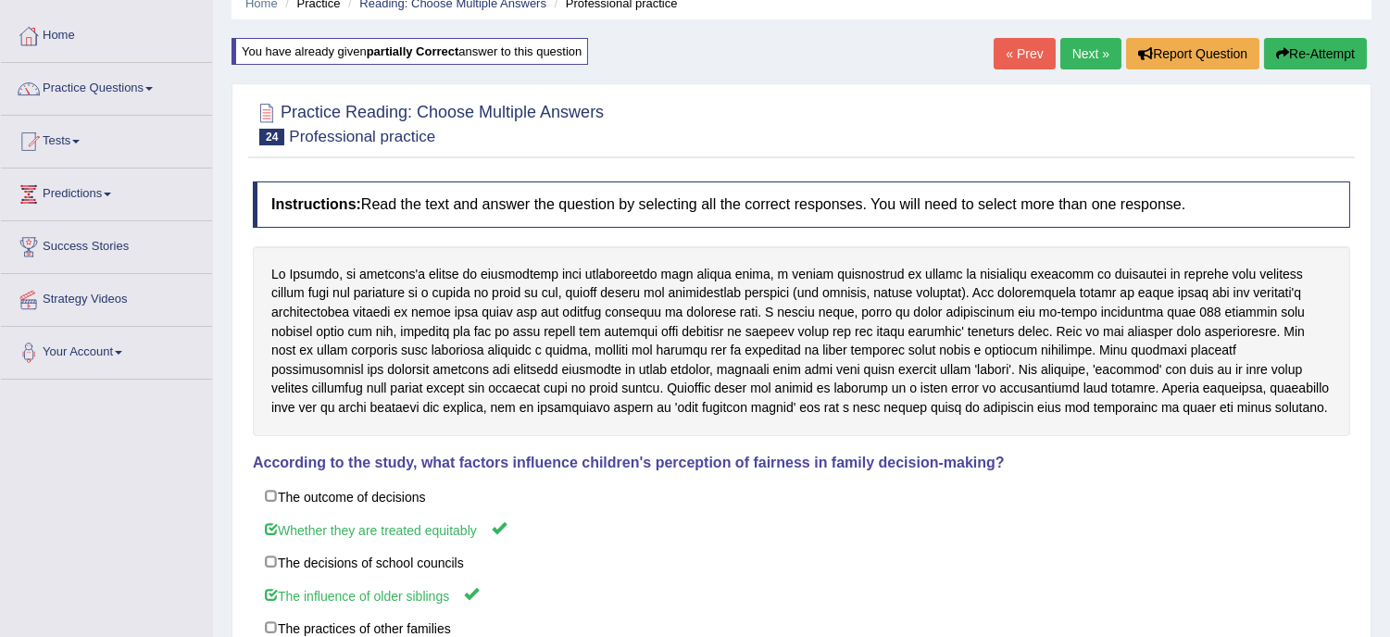
scroll to position [0, 0]
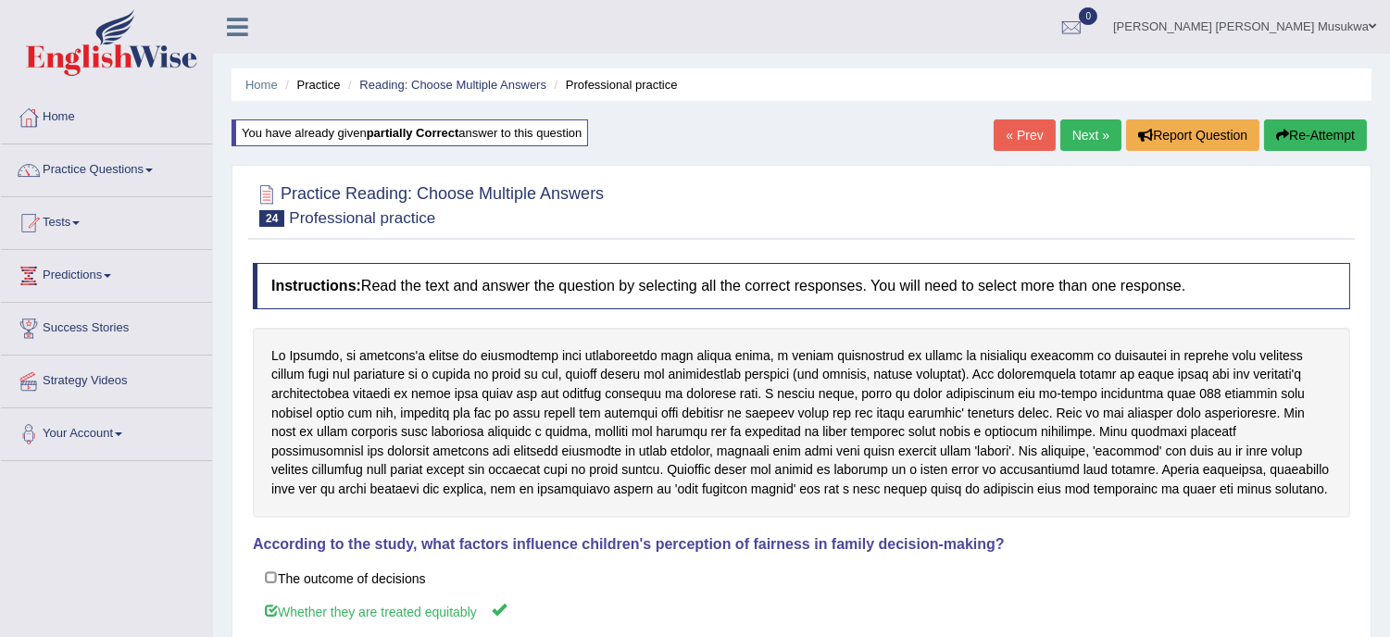
click at [1068, 133] on link "Next »" at bounding box center [1090, 134] width 61 height 31
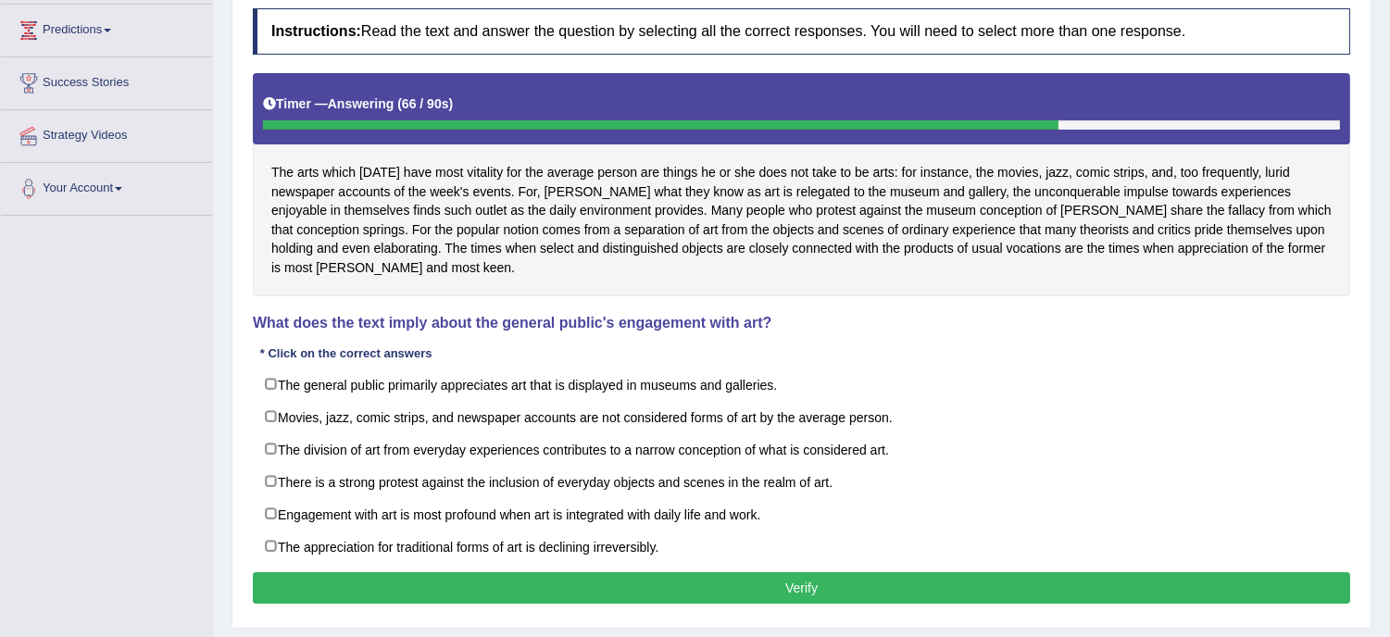
scroll to position [246, 0]
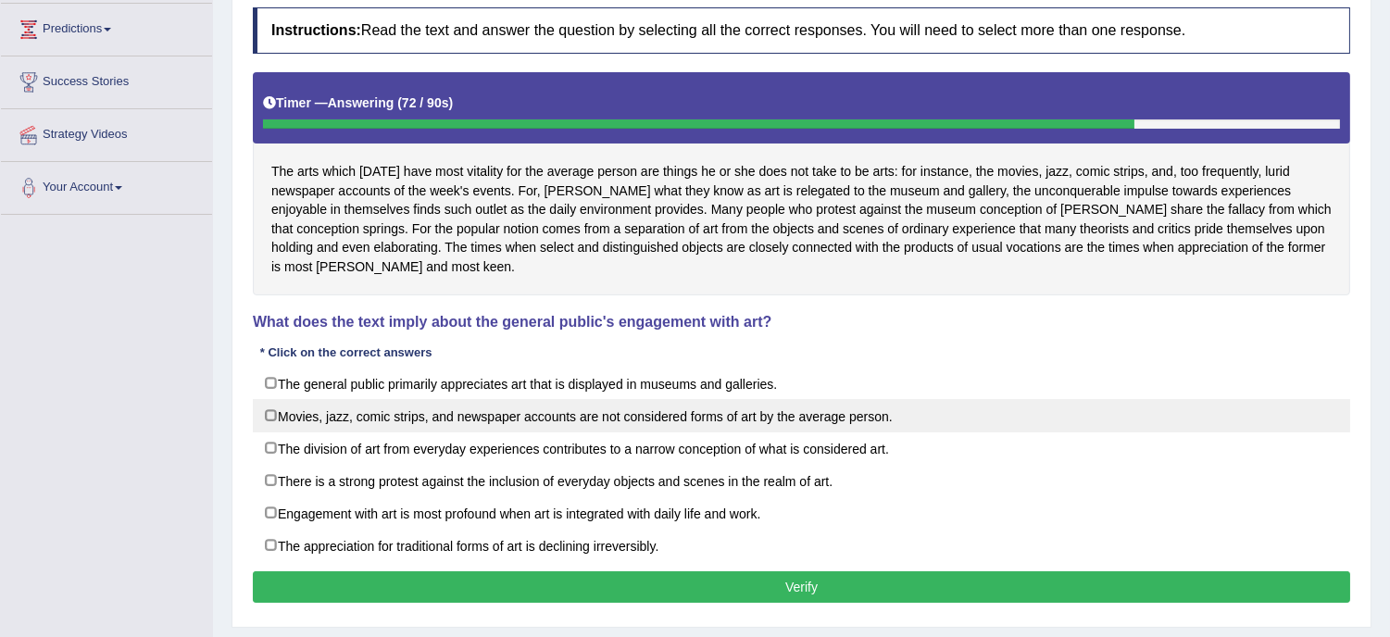
click at [558, 411] on label "Movies, jazz, comic strips, and newspaper accounts are not considered forms of …" at bounding box center [801, 415] width 1097 height 33
checkbox input "false"
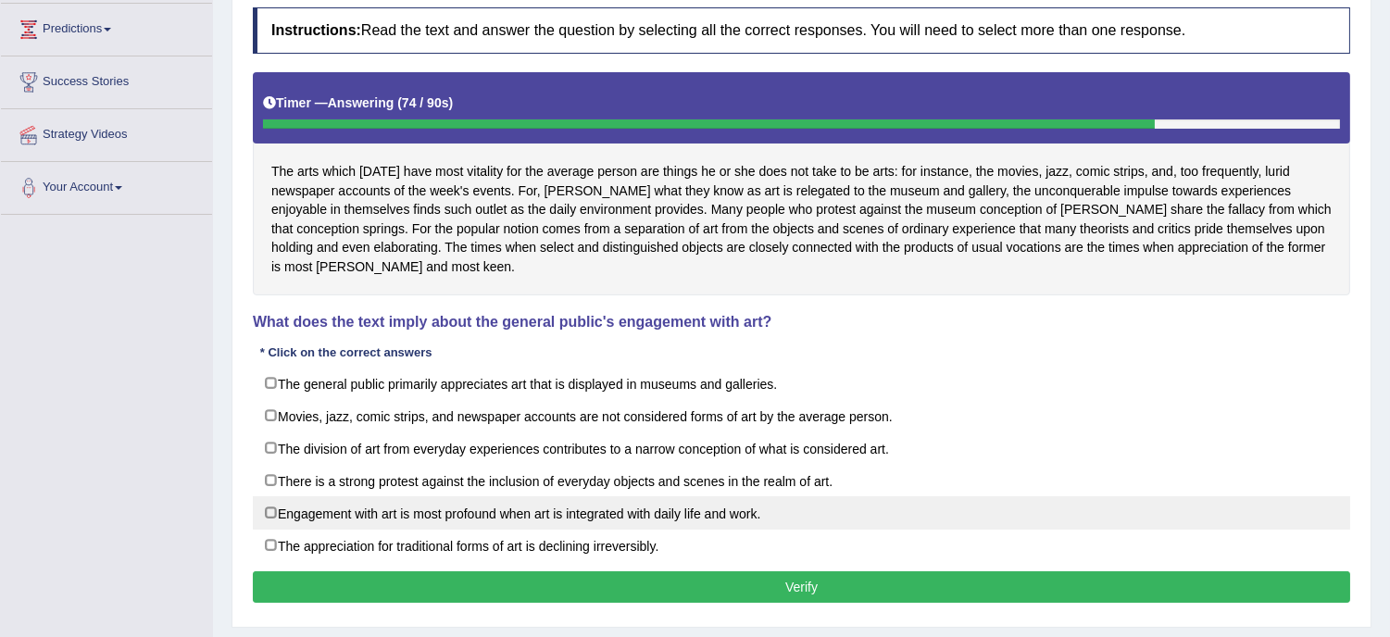
click at [516, 519] on label "Engagement with art is most profound when art is integrated with daily life and…" at bounding box center [801, 512] width 1097 height 33
checkbox input "true"
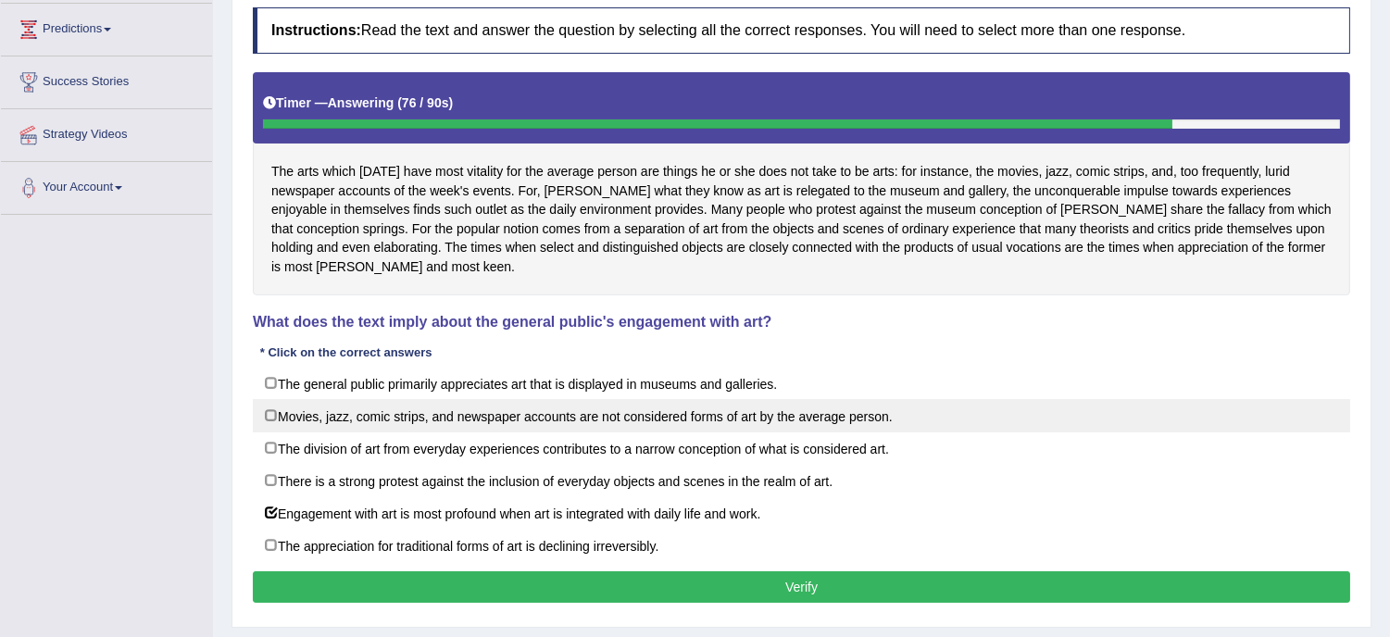
click at [519, 410] on label "Movies, jazz, comic strips, and newspaper accounts are not considered forms of …" at bounding box center [801, 415] width 1097 height 33
checkbox input "true"
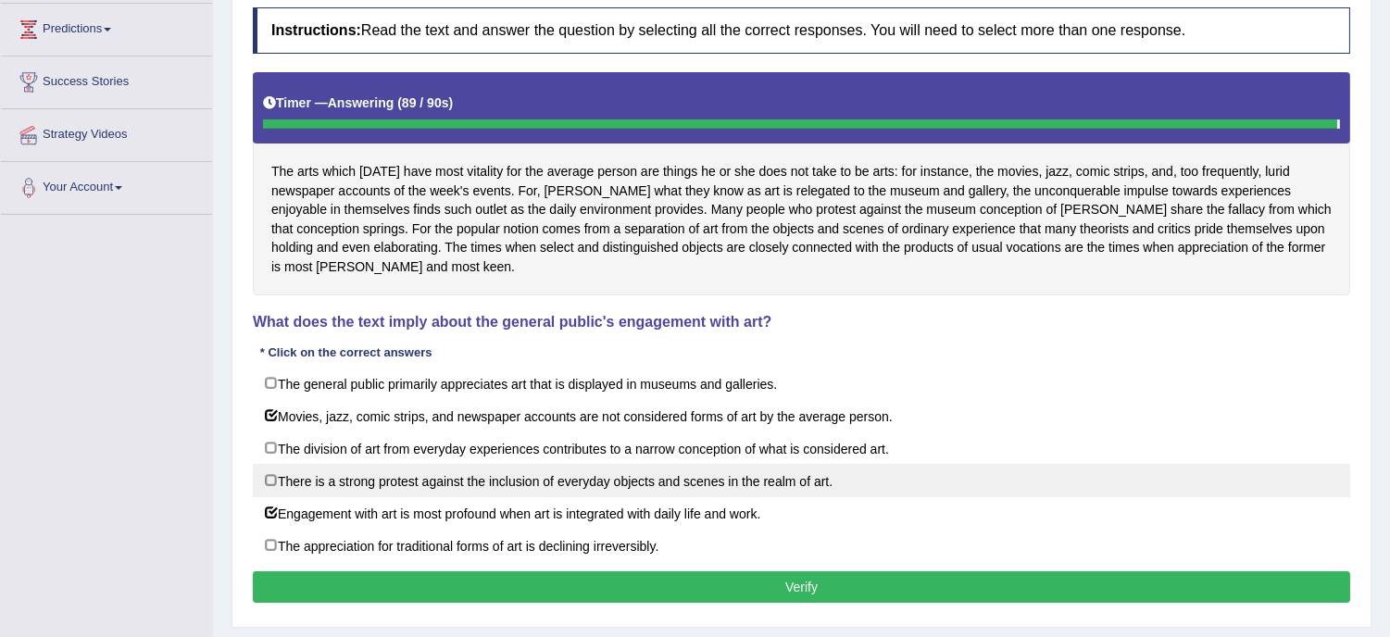
click at [546, 477] on div "The general public primarily appreciates art that is displayed in museums and g…" at bounding box center [801, 464] width 1097 height 195
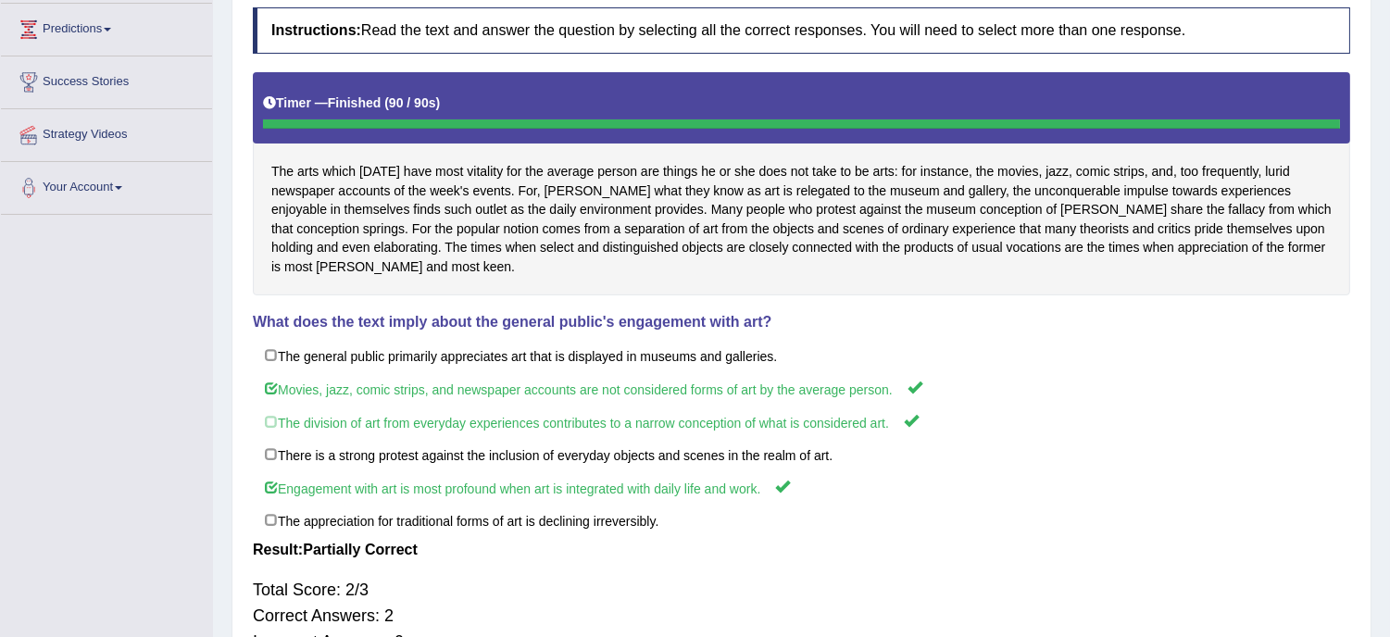
drag, startPoint x: 1214, startPoint y: 557, endPoint x: 1325, endPoint y: 604, distance: 120.4
click at [1325, 604] on div "Instructions: Read the text and answer the question by selecting all the correc…" at bounding box center [801, 338] width 1107 height 681
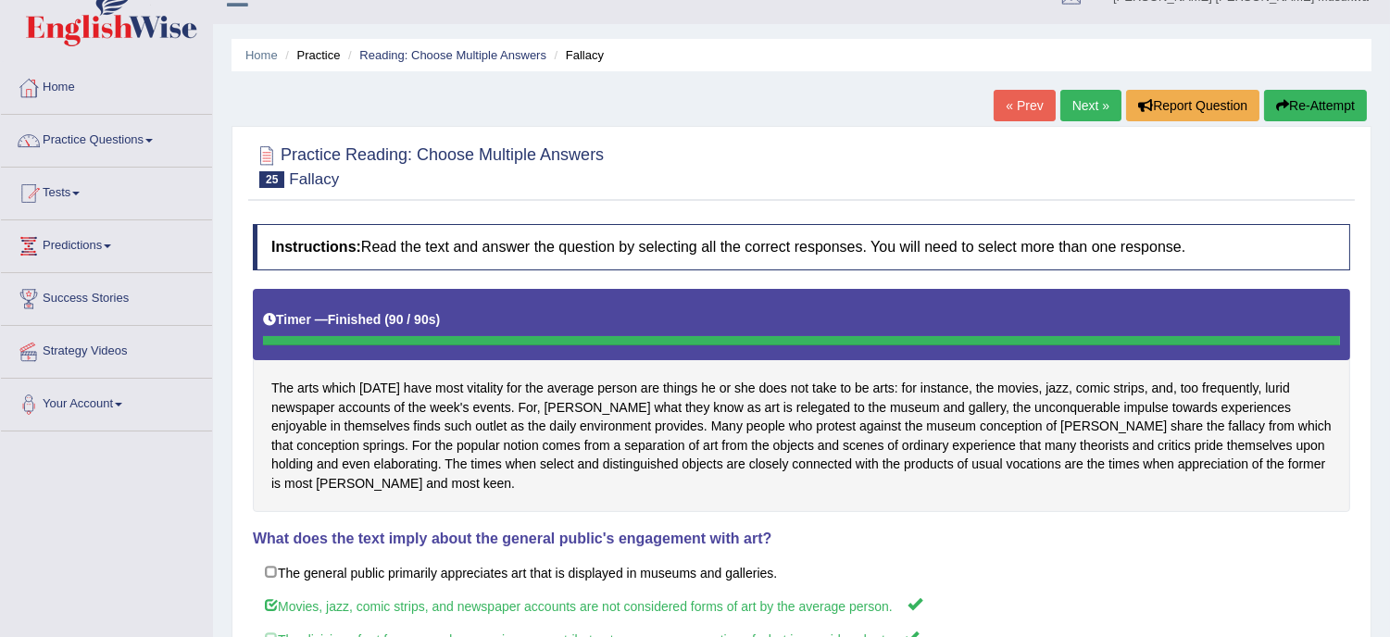
scroll to position [0, 0]
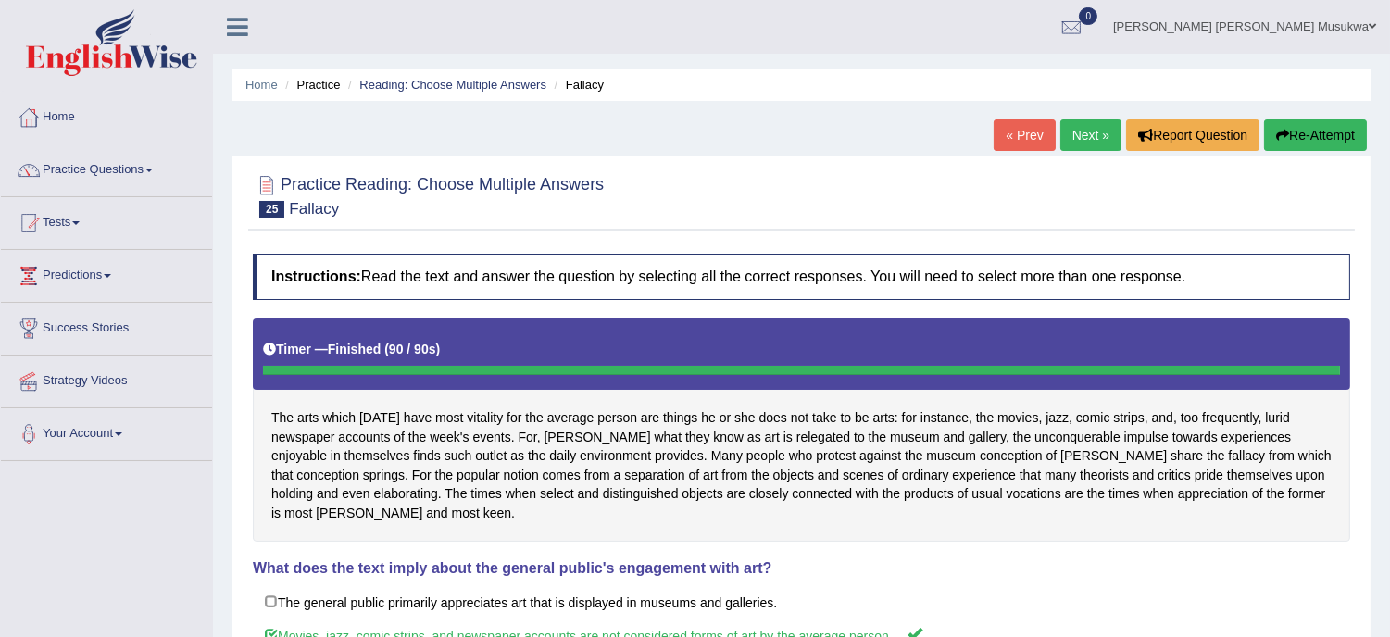
click at [1312, 136] on button "Re-Attempt" at bounding box center [1315, 134] width 103 height 31
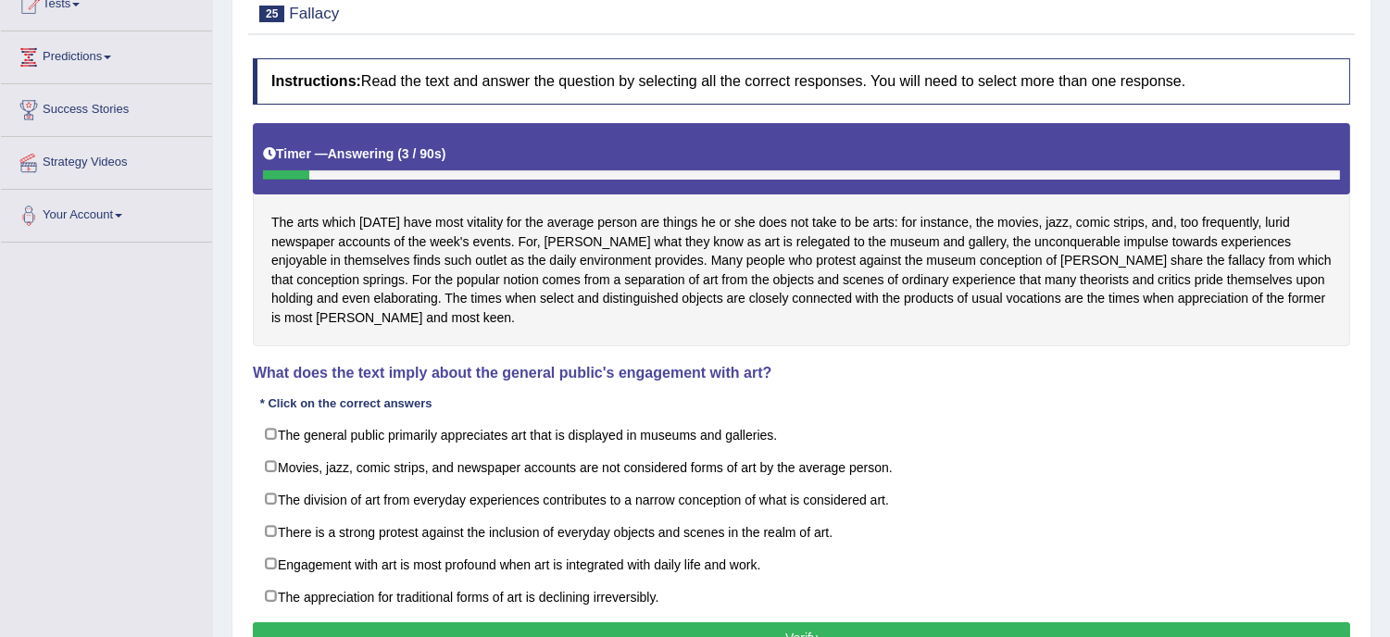
scroll to position [315, 0]
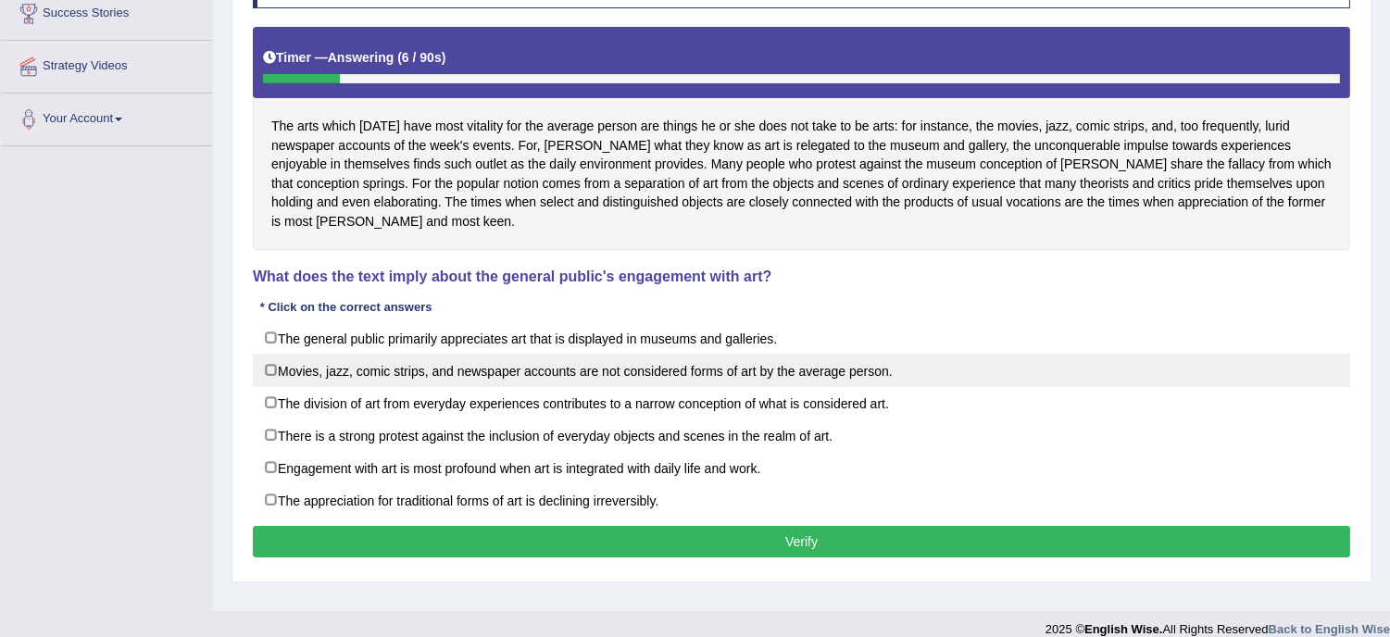
click at [819, 372] on label "Movies, jazz, comic strips, and newspaper accounts are not considered forms of …" at bounding box center [801, 370] width 1097 height 33
checkbox input "true"
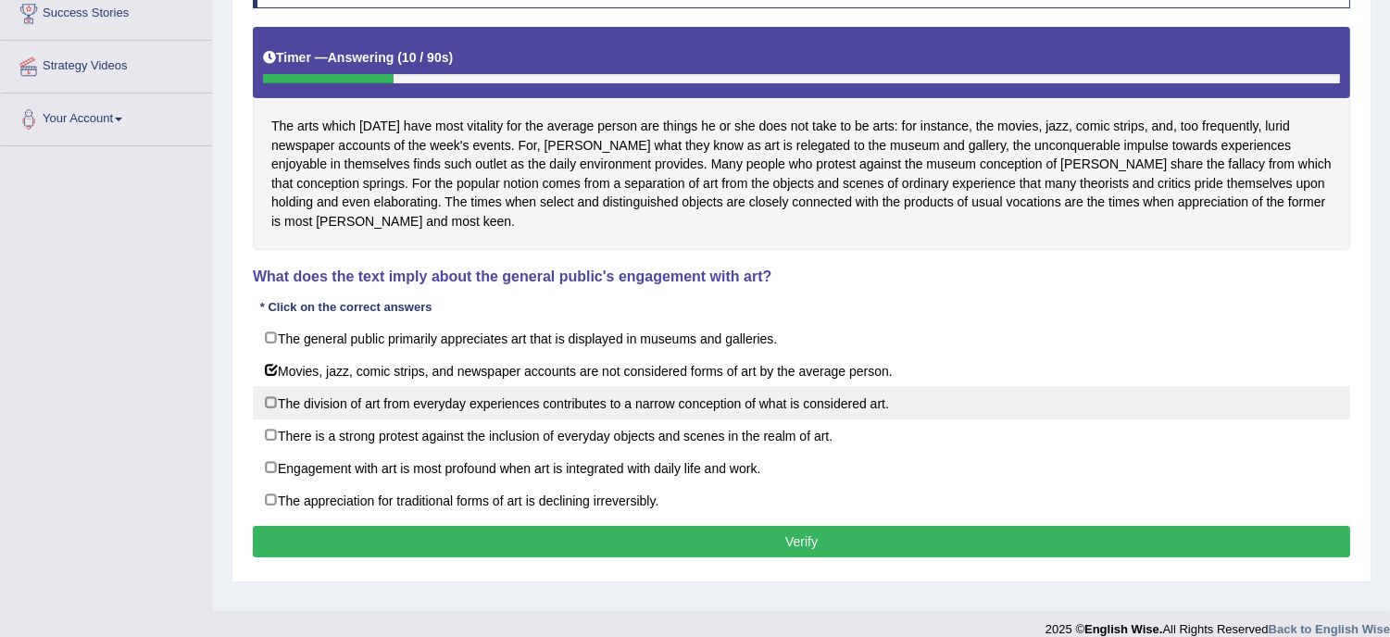
click at [776, 407] on label "The division of art from everyday experiences contributes to a narrow conceptio…" at bounding box center [801, 402] width 1097 height 33
checkbox input "true"
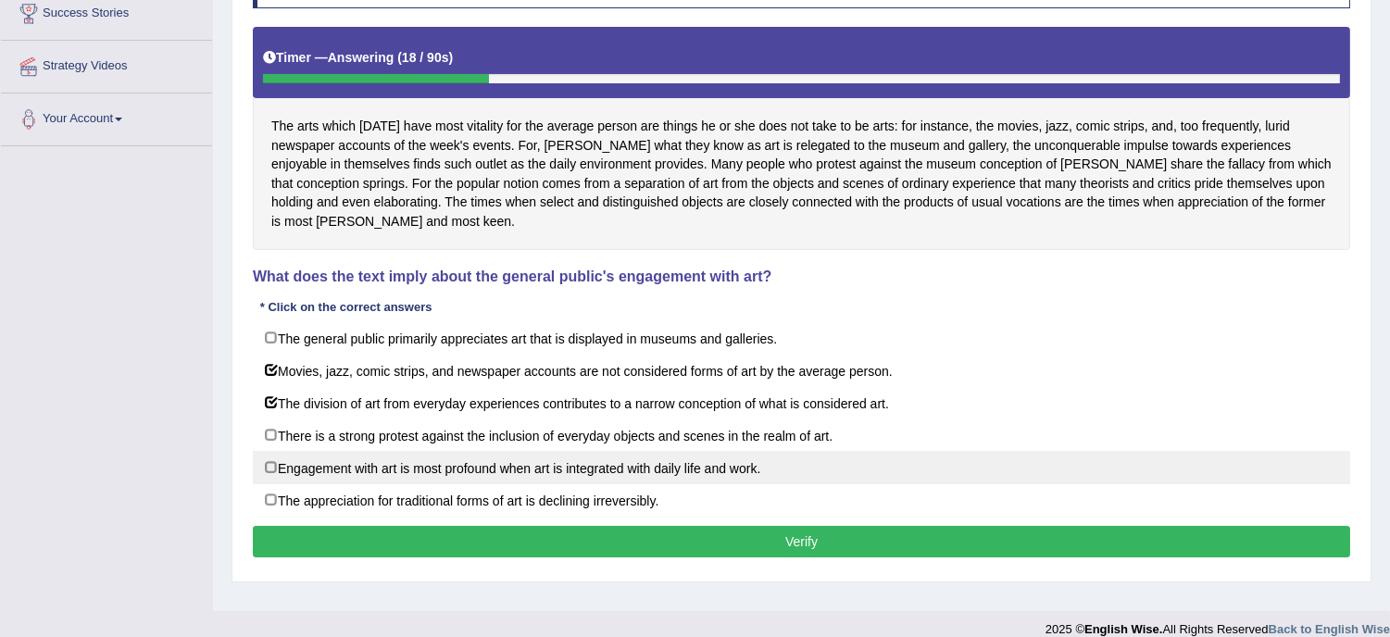
click at [766, 479] on label "Engagement with art is most profound when art is integrated with daily life and…" at bounding box center [801, 467] width 1097 height 33
checkbox input "true"
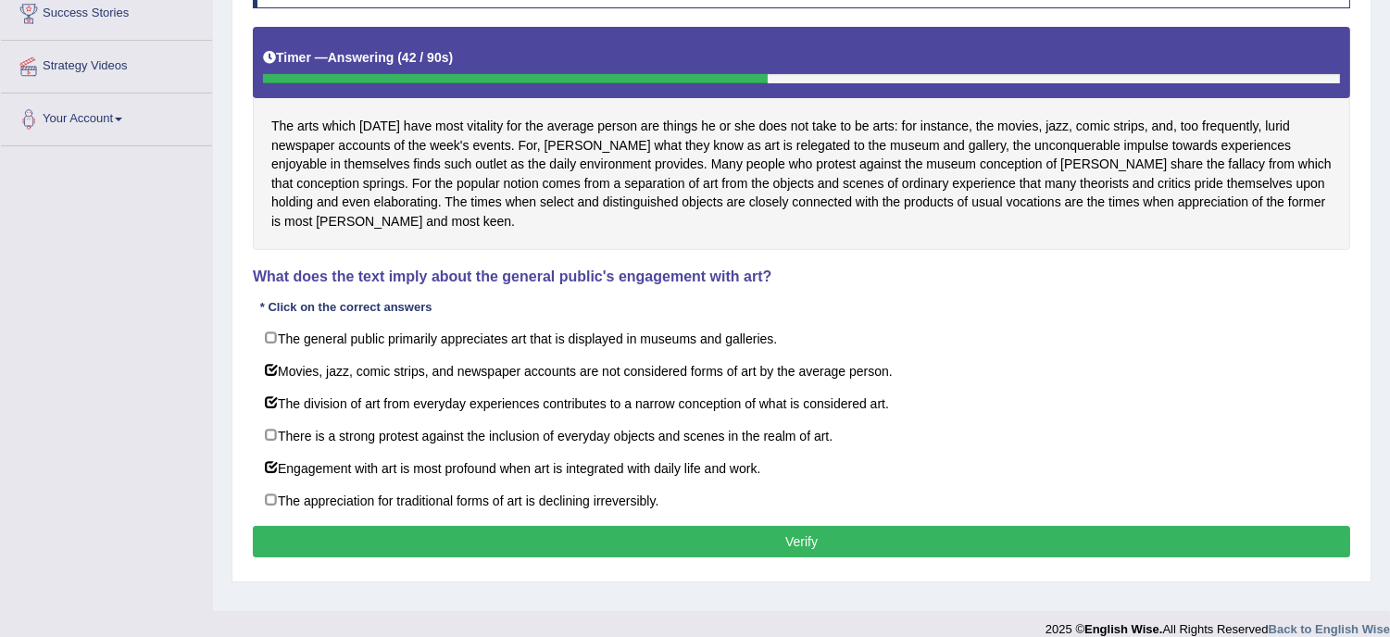
click at [757, 546] on button "Verify" at bounding box center [801, 541] width 1097 height 31
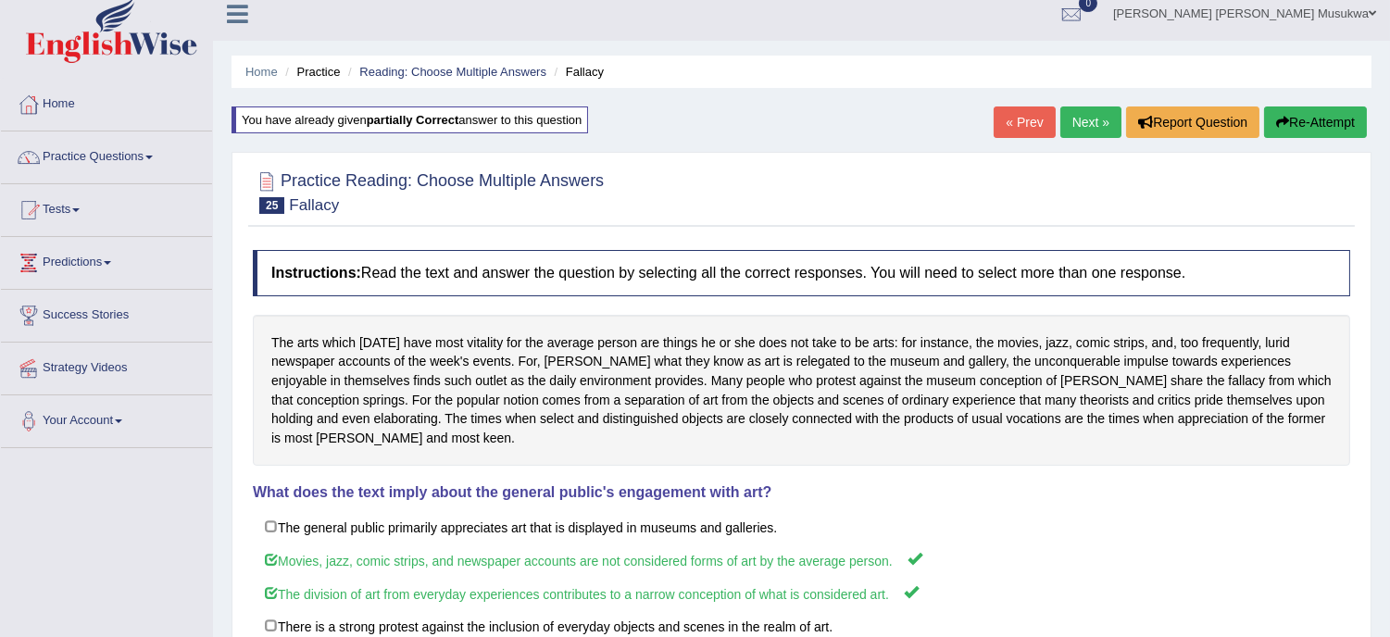
scroll to position [0, 0]
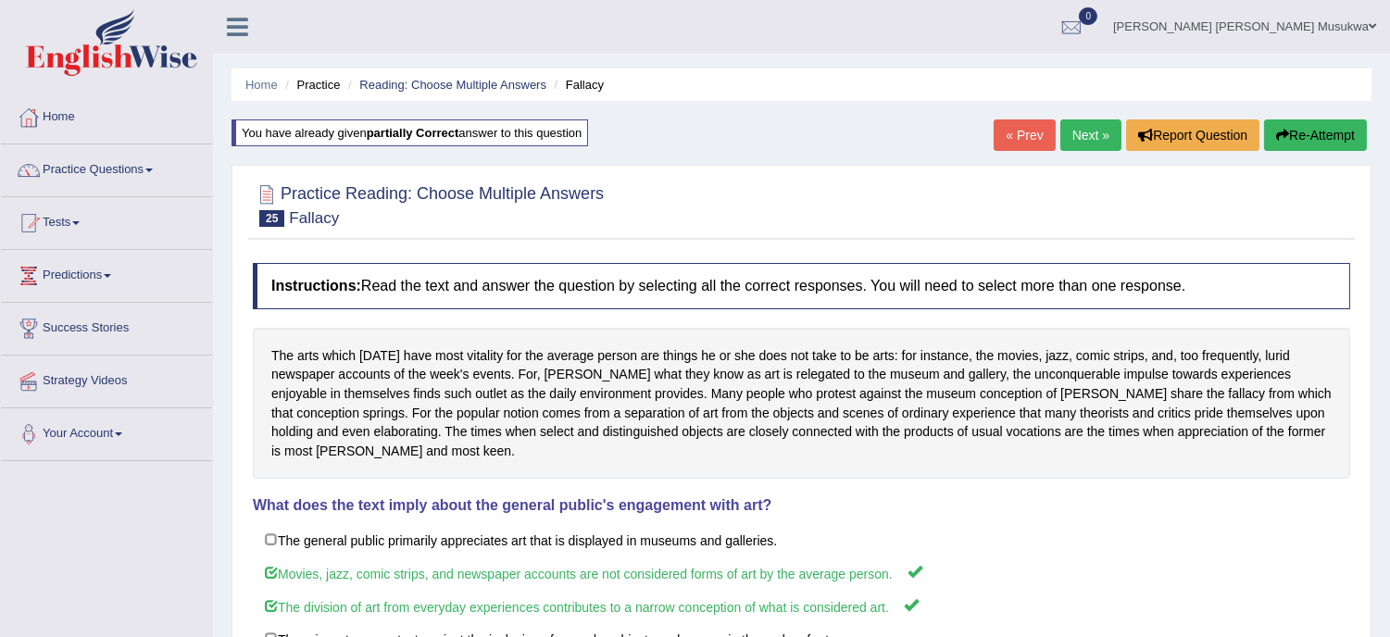
click at [1091, 120] on link "Next »" at bounding box center [1090, 134] width 61 height 31
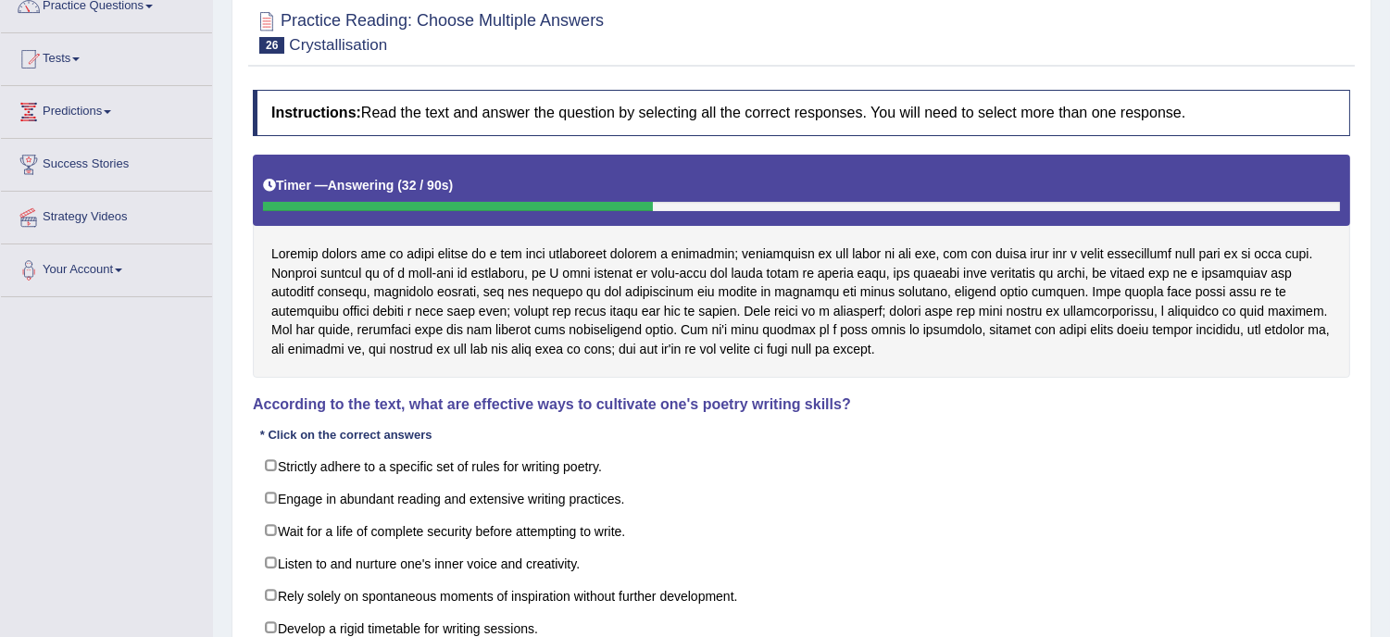
scroll to position [206, 0]
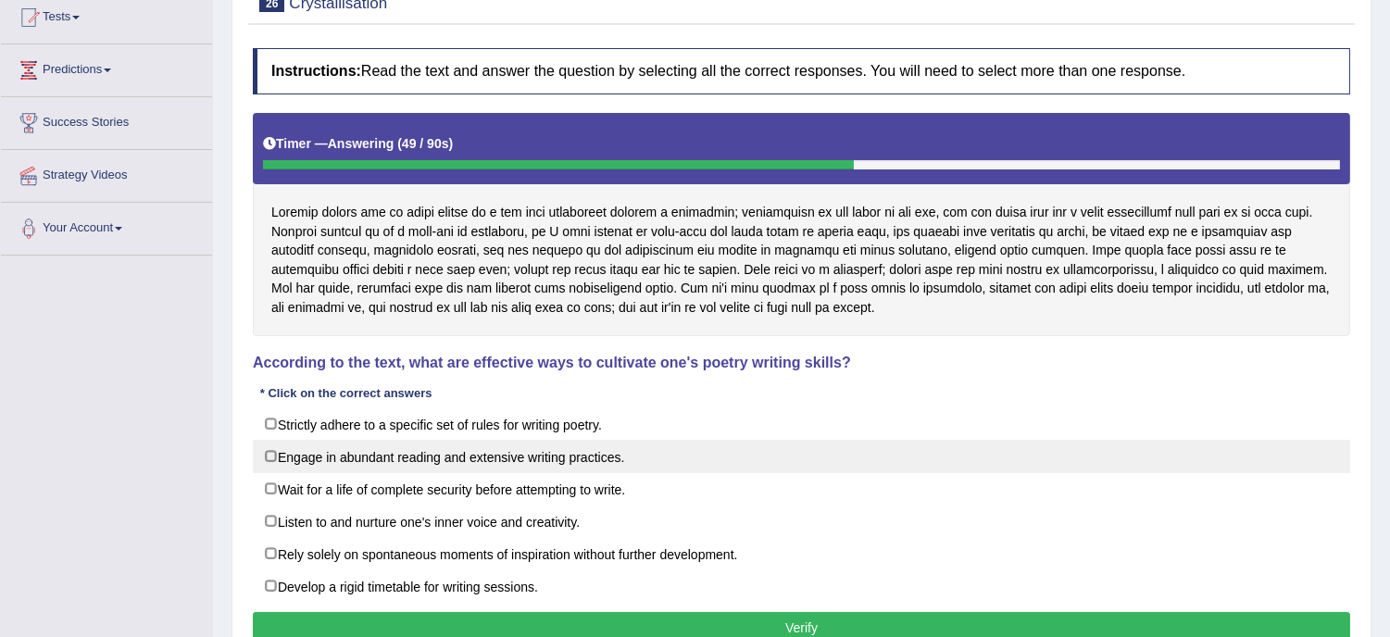
click at [676, 455] on label "Engage in abundant reading and extensive writing practices." at bounding box center [801, 456] width 1097 height 33
checkbox input "true"
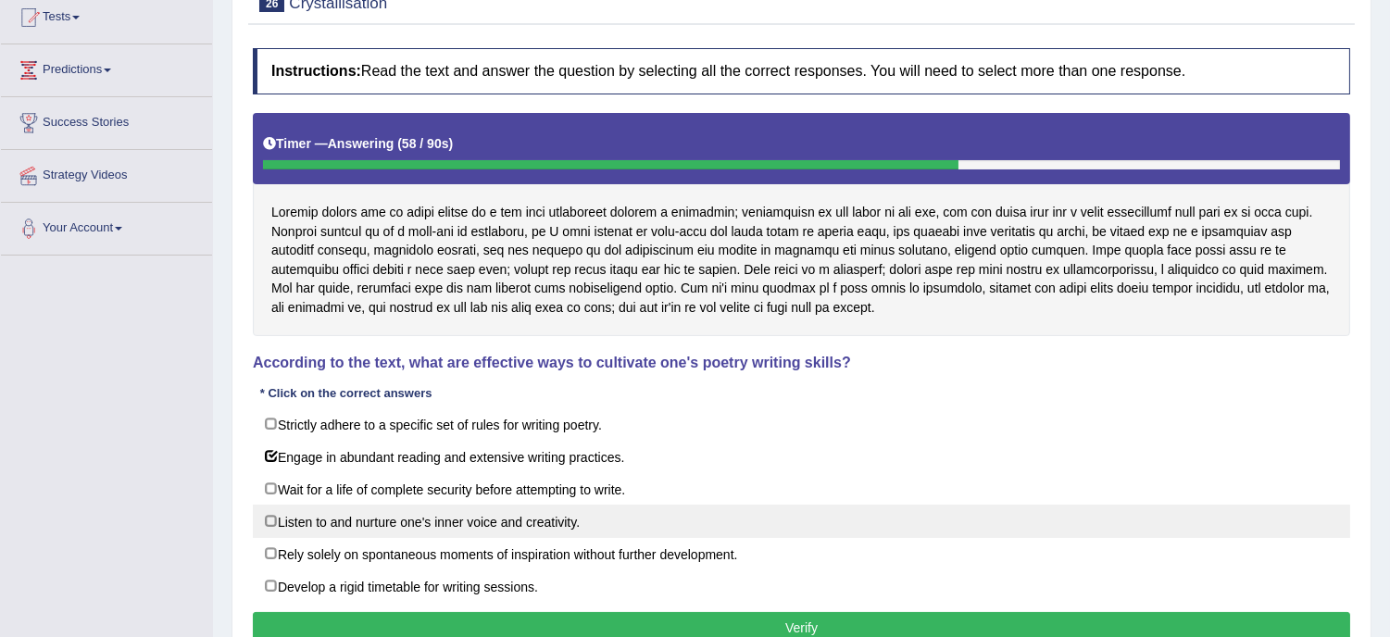
click at [828, 531] on label "Listen to and nurture one's inner voice and creativity." at bounding box center [801, 521] width 1097 height 33
checkbox input "true"
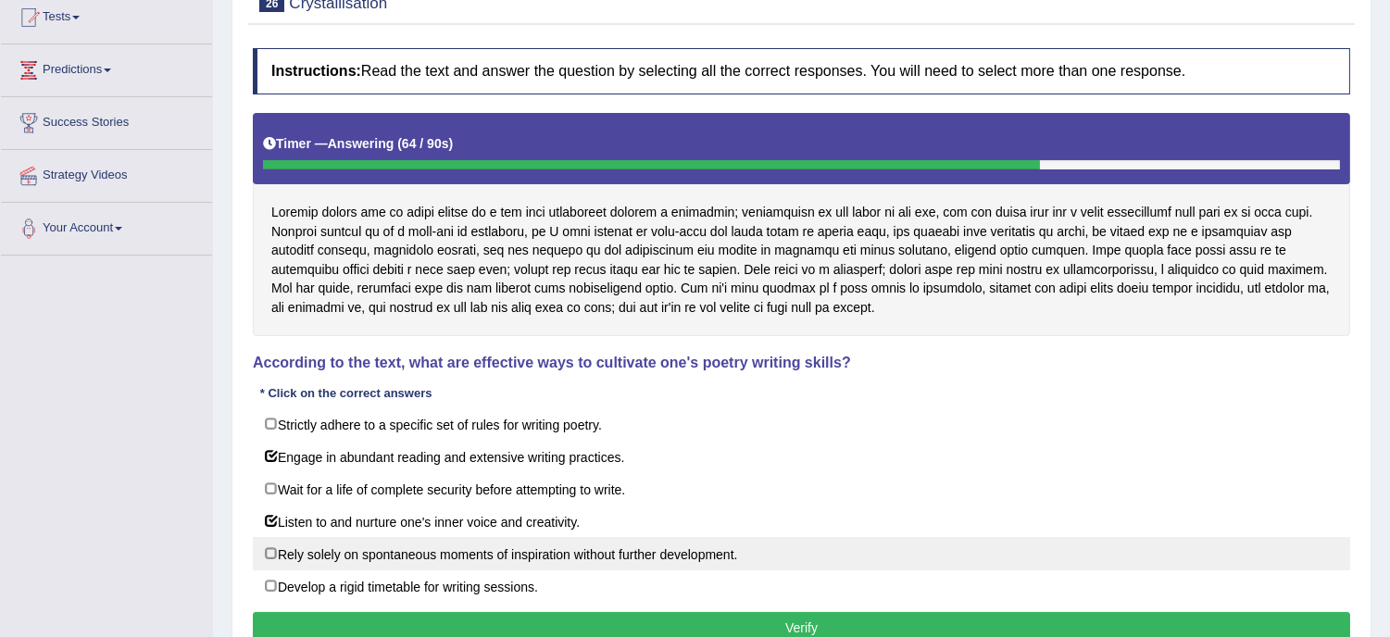
click at [775, 570] on label "Rely solely on spontaneous moments of inspiration without further development." at bounding box center [801, 553] width 1097 height 33
click at [609, 570] on label "Rely solely on spontaneous moments of inspiration without further development." at bounding box center [801, 553] width 1097 height 33
checkbox input "true"
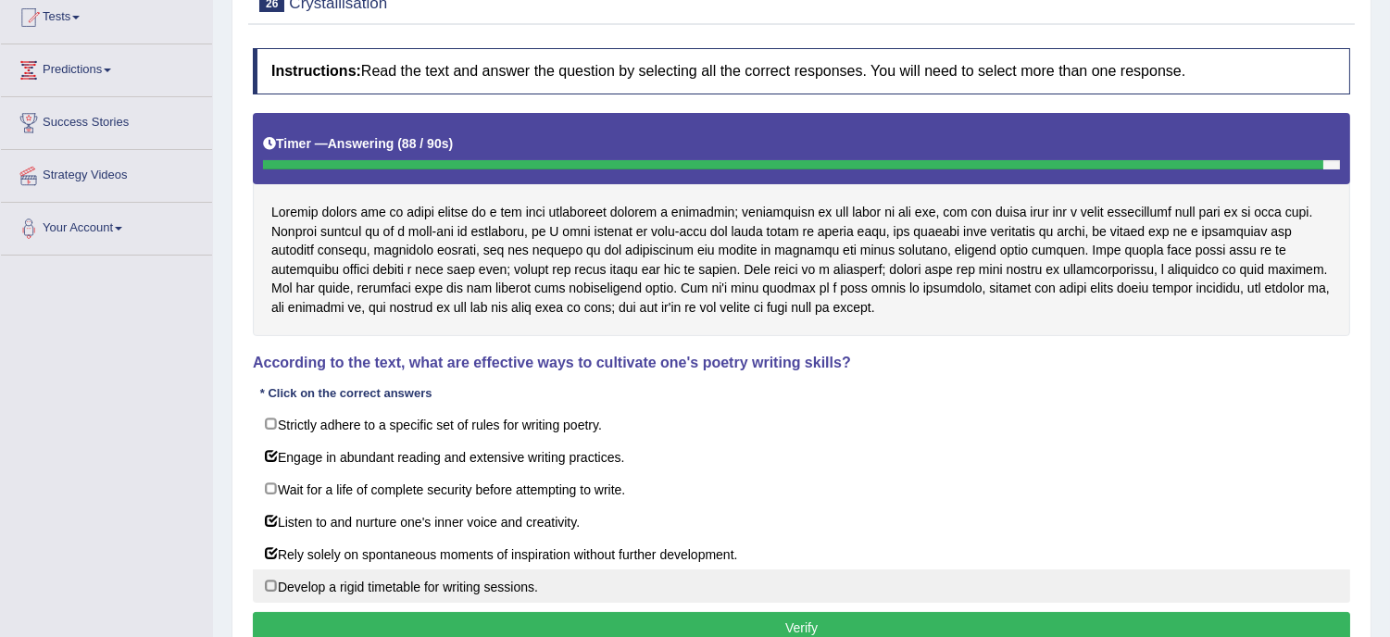
click at [542, 598] on label "Develop a rigid timetable for writing sessions." at bounding box center [801, 585] width 1097 height 33
checkbox input "true"
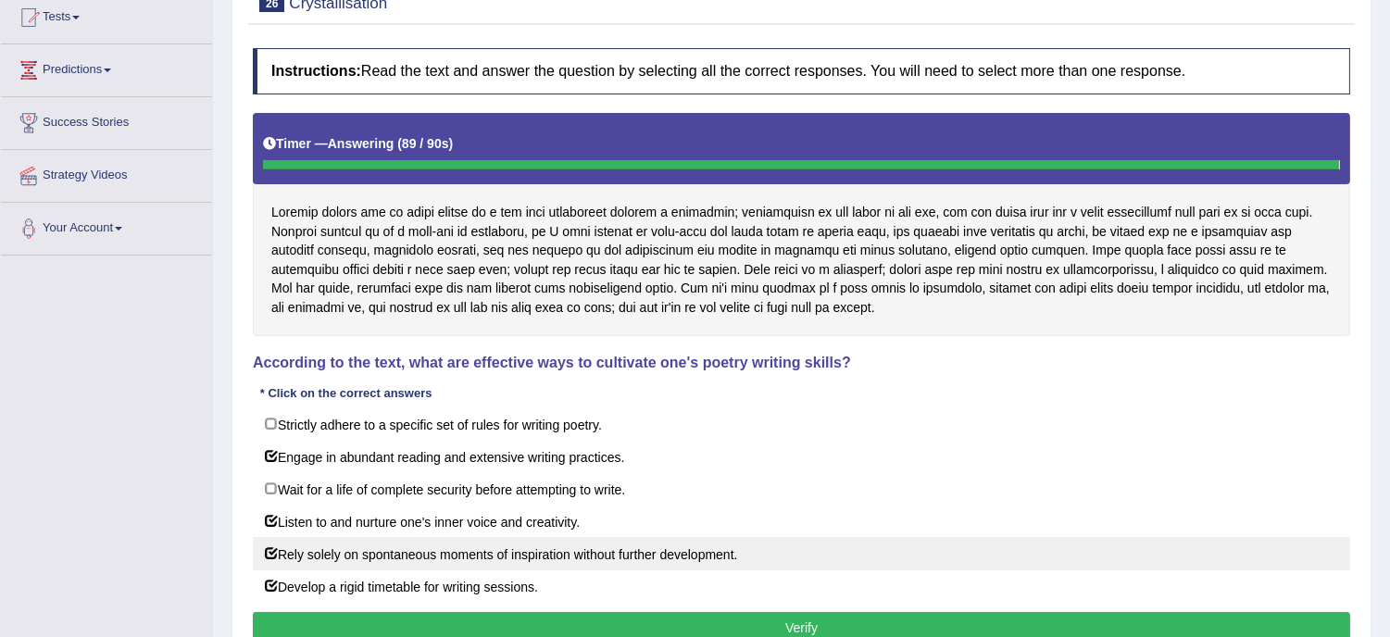
click at [538, 557] on label "Rely solely on spontaneous moments of inspiration without further development." at bounding box center [801, 553] width 1097 height 33
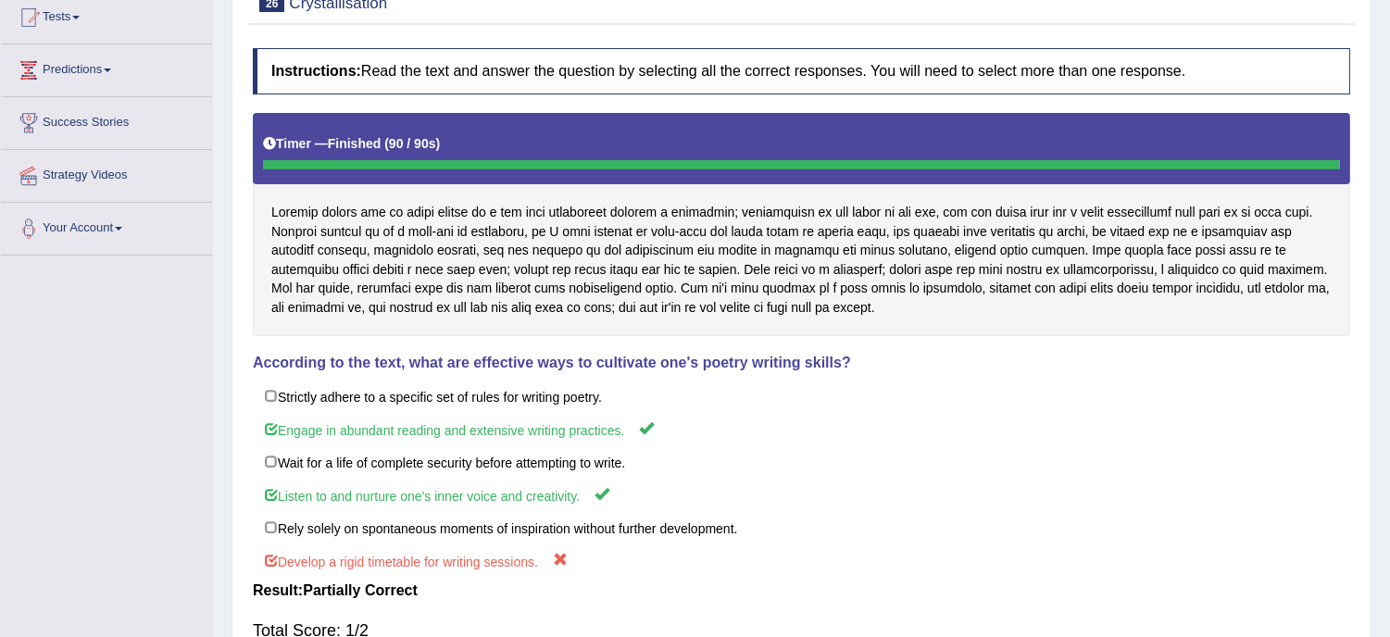
click at [841, 614] on div "Instructions: Read the text and answer the question by selecting all the correc…" at bounding box center [801, 379] width 1107 height 681
drag, startPoint x: 841, startPoint y: 614, endPoint x: 932, endPoint y: 600, distance: 92.7
click at [932, 600] on div "Instructions: Read the text and answer the question by selecting all the correc…" at bounding box center [801, 379] width 1107 height 681
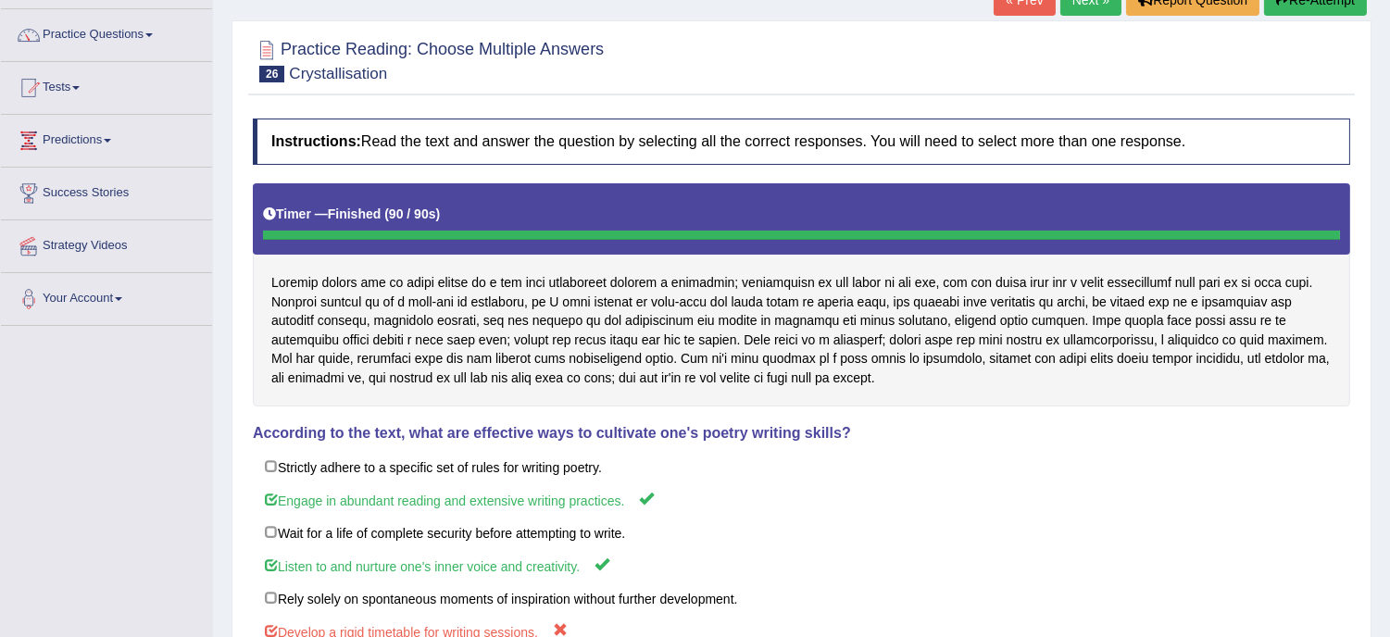
scroll to position [40, 0]
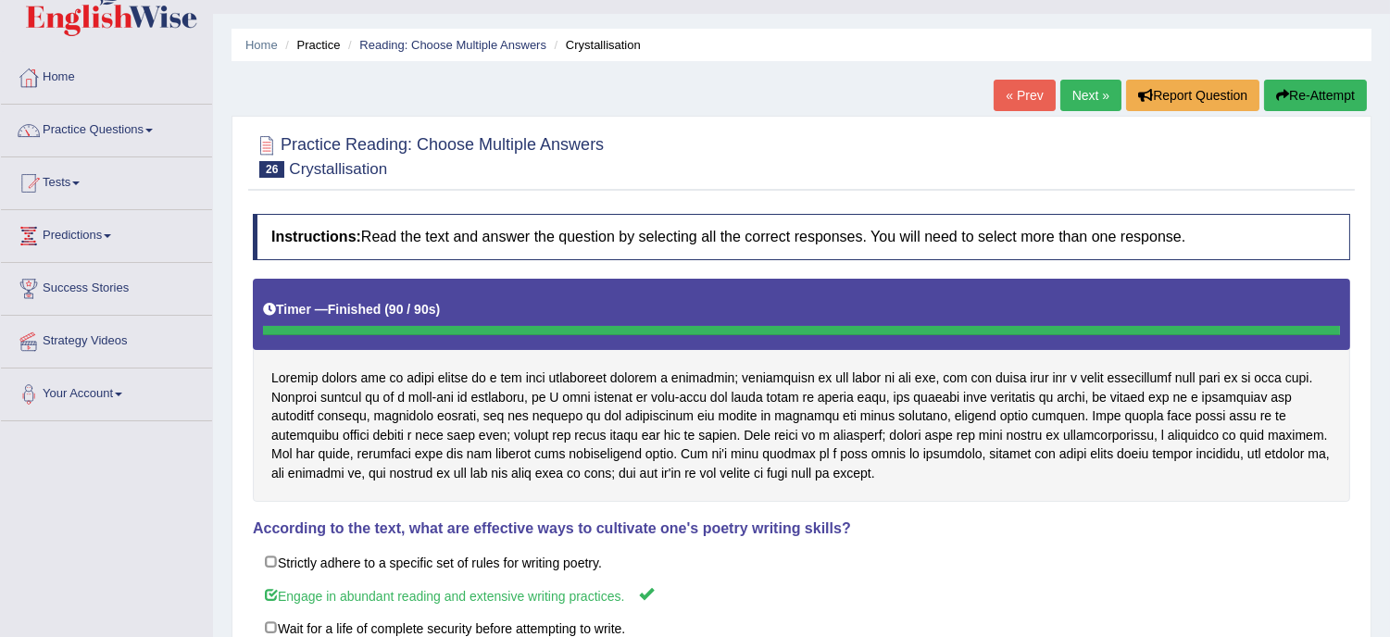
click at [1312, 86] on button "Re-Attempt" at bounding box center [1315, 95] width 103 height 31
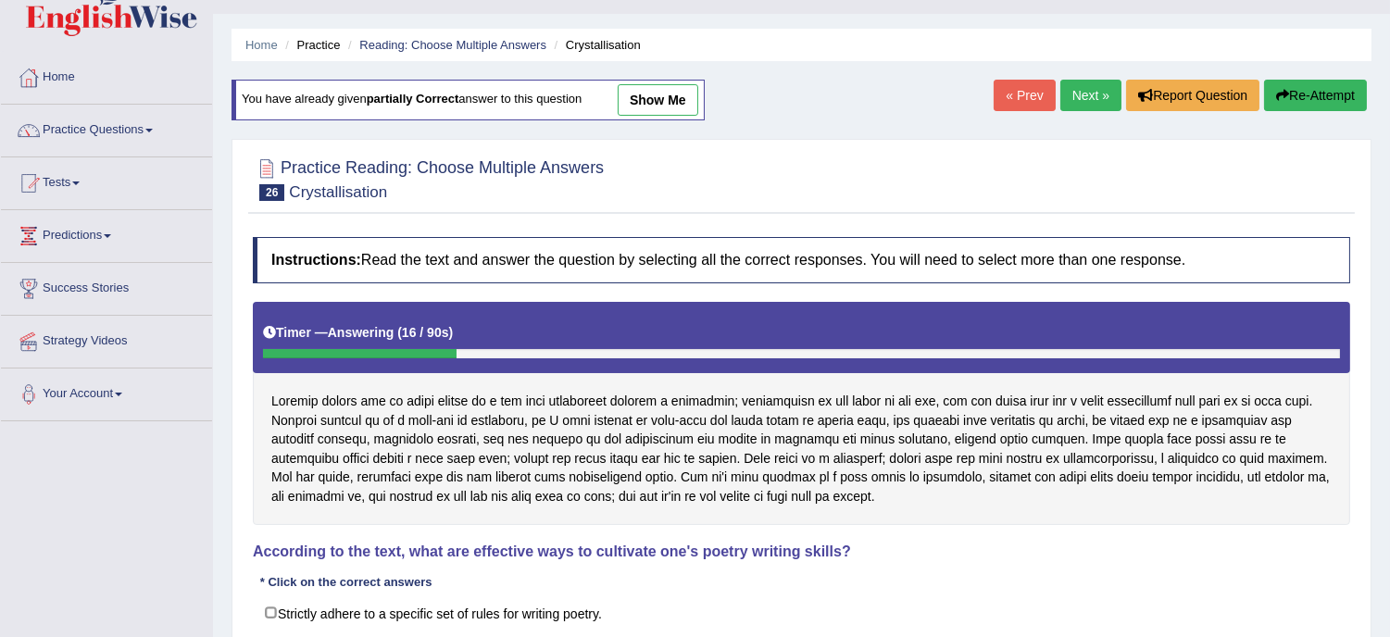
click at [947, 587] on div "Instructions: Read the text and answer the question by selecting all the correc…" at bounding box center [801, 537] width 1107 height 619
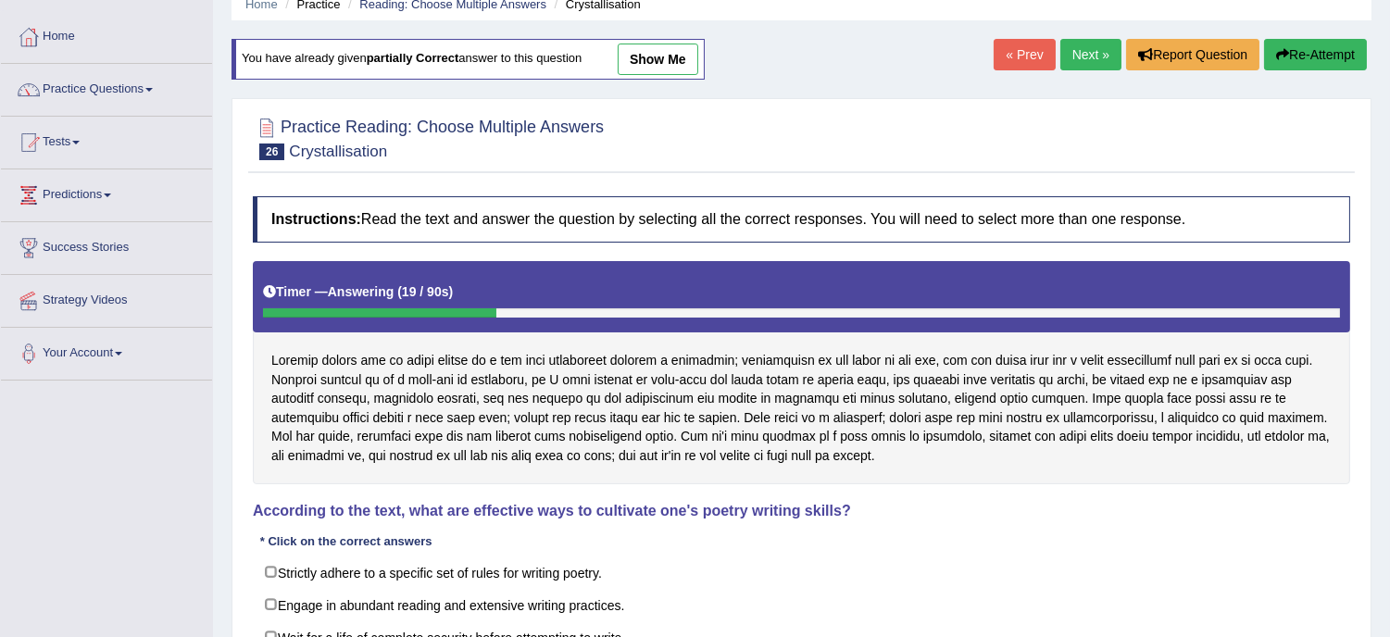
scroll to position [122, 0]
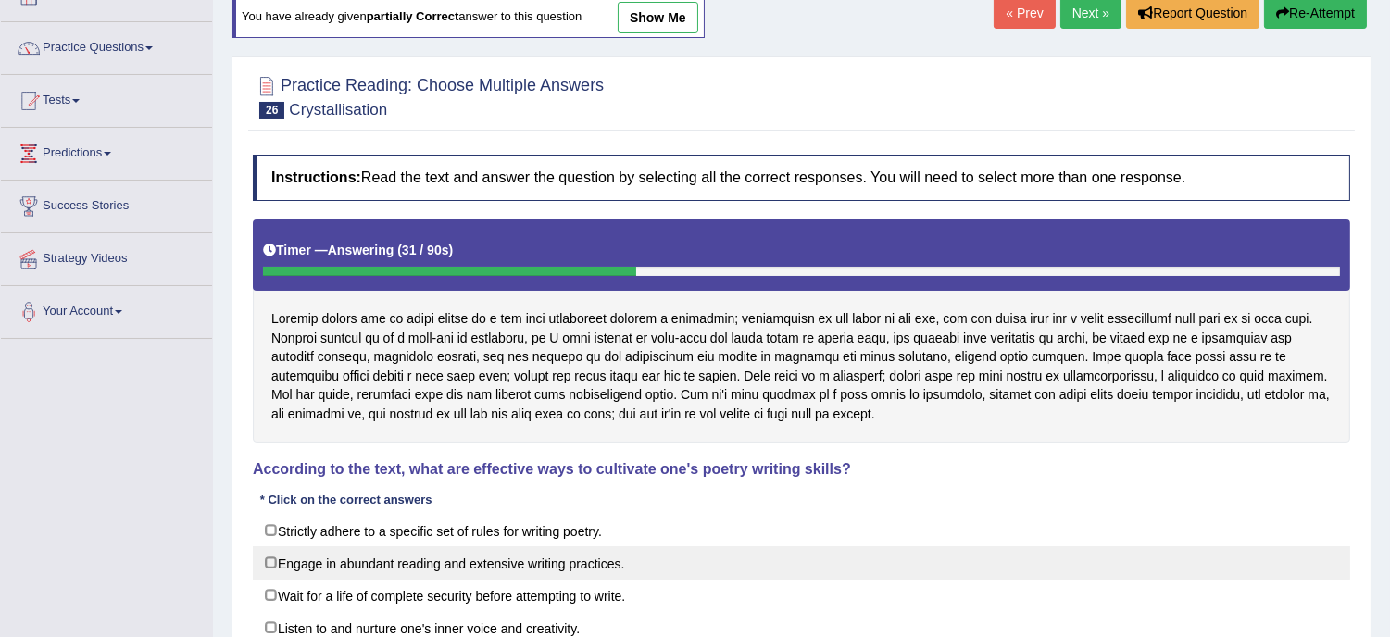
drag, startPoint x: 748, startPoint y: 583, endPoint x: 696, endPoint y: 567, distance: 54.5
click at [696, 567] on div "Strictly adhere to a specific set of rules for writing poetry. Engage in abunda…" at bounding box center [801, 611] width 1097 height 195
click at [696, 567] on label "Engage in abundant reading and extensive writing practices." at bounding box center [801, 562] width 1097 height 33
checkbox input "true"
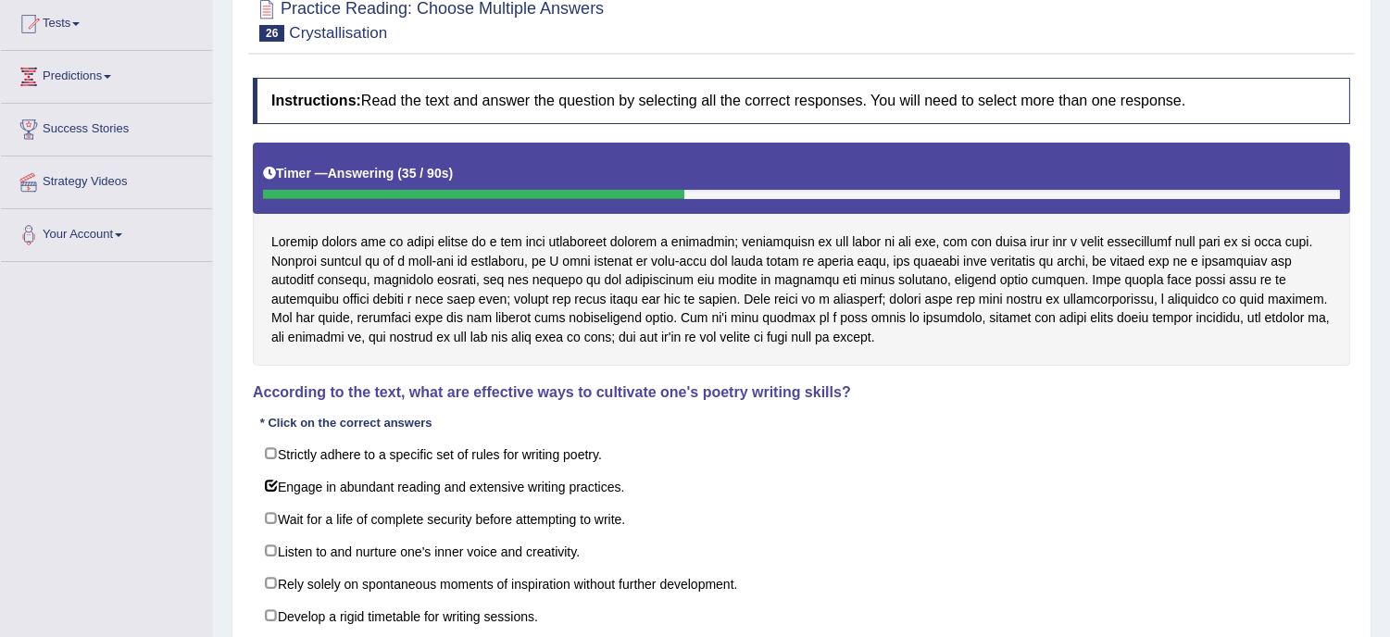
scroll to position [218, 0]
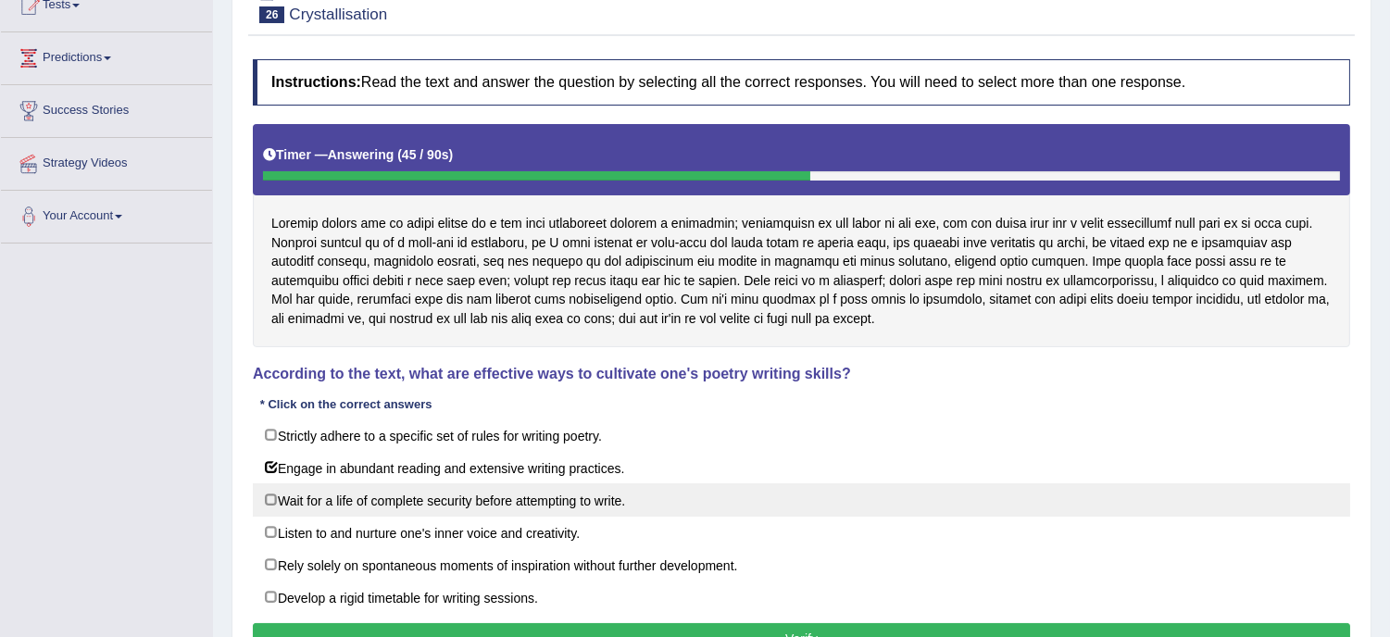
click at [715, 500] on label "Wait for a life of complete security before attempting to write." at bounding box center [801, 499] width 1097 height 33
click at [662, 509] on label "Wait for a life of complete security before attempting to write." at bounding box center [801, 499] width 1097 height 33
checkbox input "false"
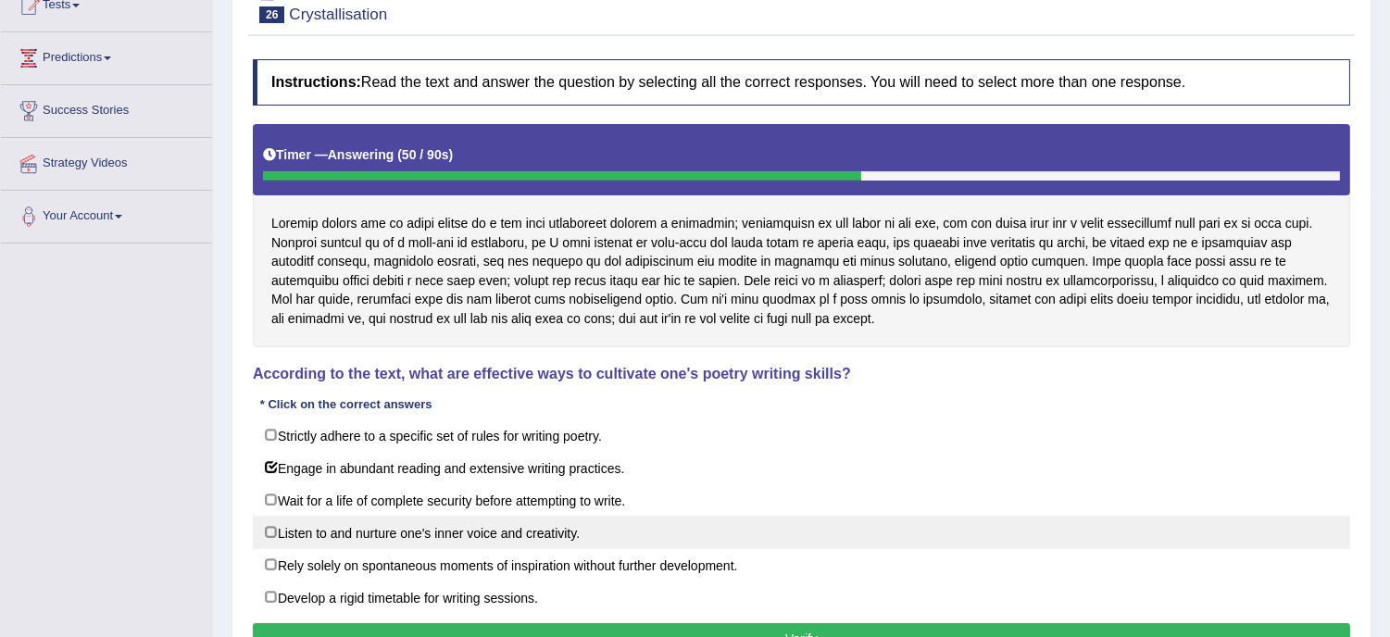
drag, startPoint x: 662, startPoint y: 509, endPoint x: 661, endPoint y: 552, distance: 42.6
click at [661, 552] on div "Strictly adhere to a specific set of rules for writing poetry. Engage in abunda…" at bounding box center [801, 516] width 1097 height 195
click at [661, 549] on label "Listen to and nurture one's inner voice and creativity." at bounding box center [801, 532] width 1097 height 33
checkbox input "true"
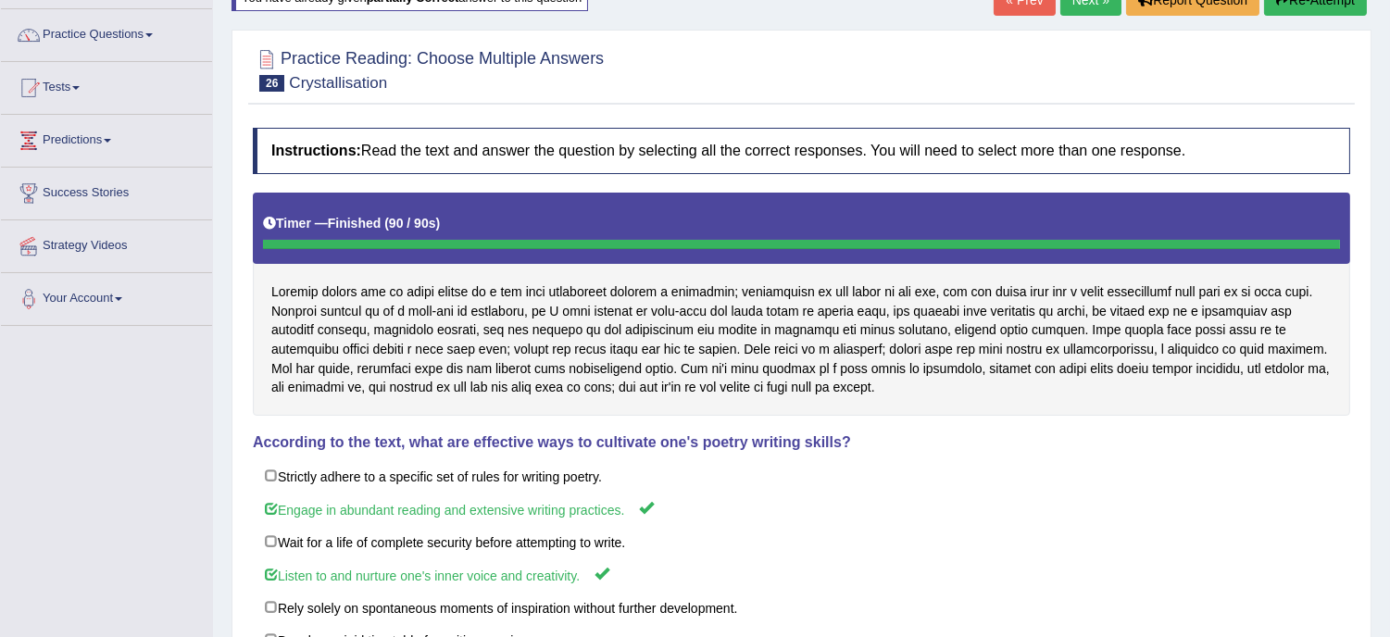
scroll to position [0, 0]
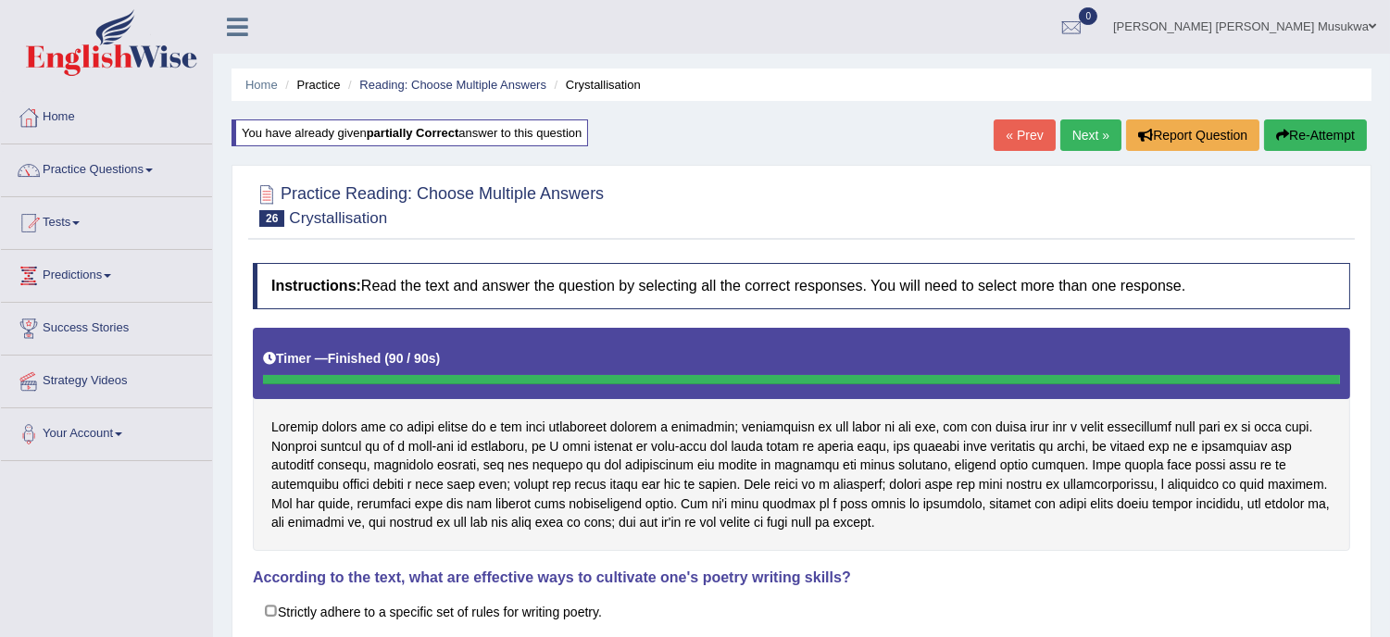
click at [1095, 131] on link "Next »" at bounding box center [1090, 134] width 61 height 31
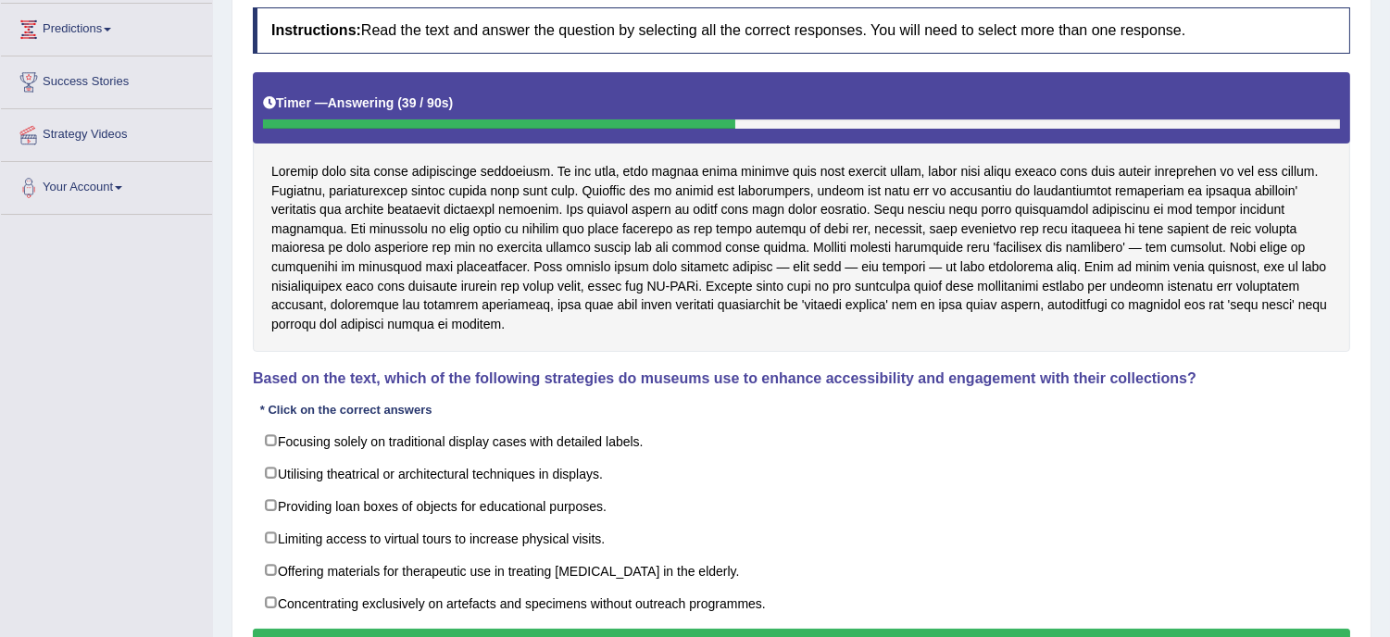
scroll to position [288, 0]
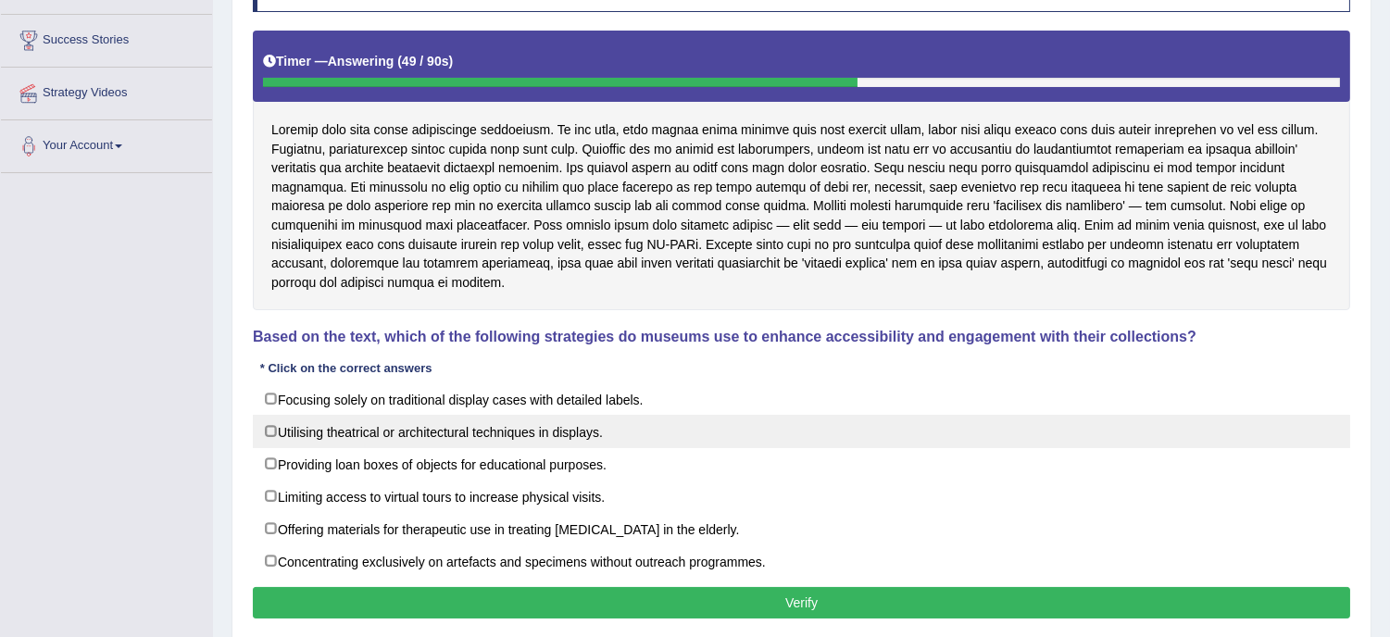
click at [617, 432] on label "Utilising theatrical or architectural techniques in displays." at bounding box center [801, 431] width 1097 height 33
checkbox input "true"
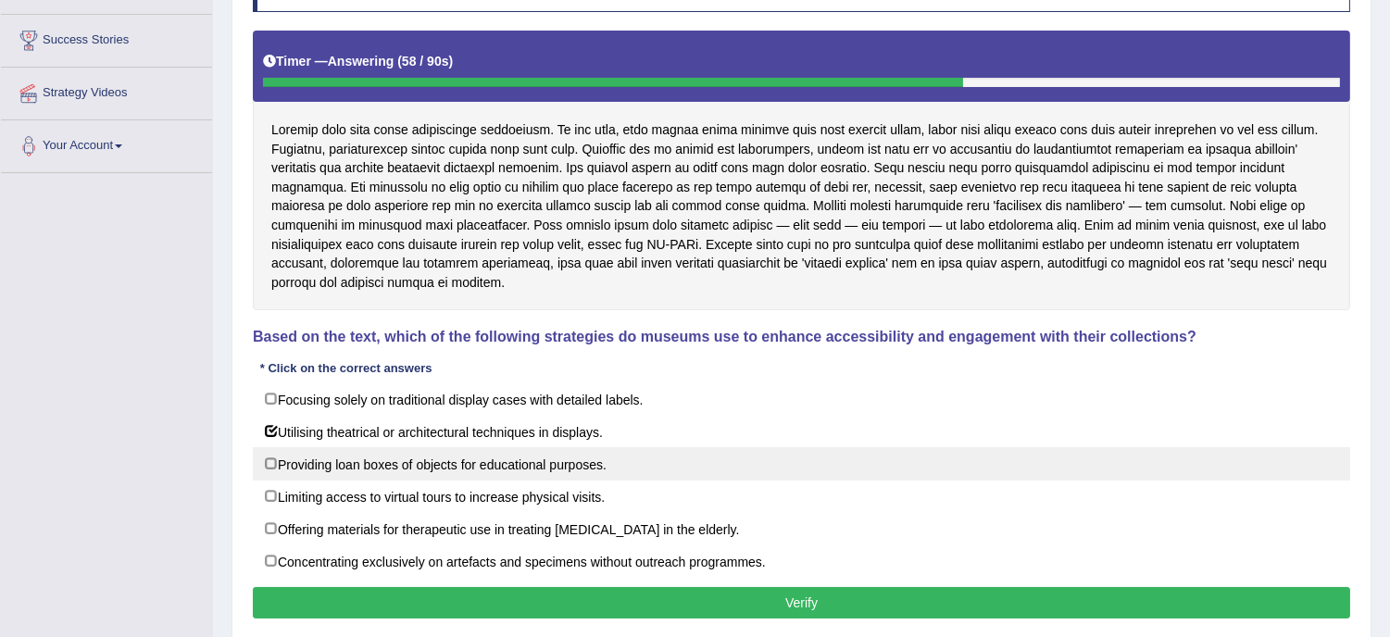
click at [633, 458] on label "Providing loan boxes of objects for educational purposes." at bounding box center [801, 463] width 1097 height 33
checkbox input "true"
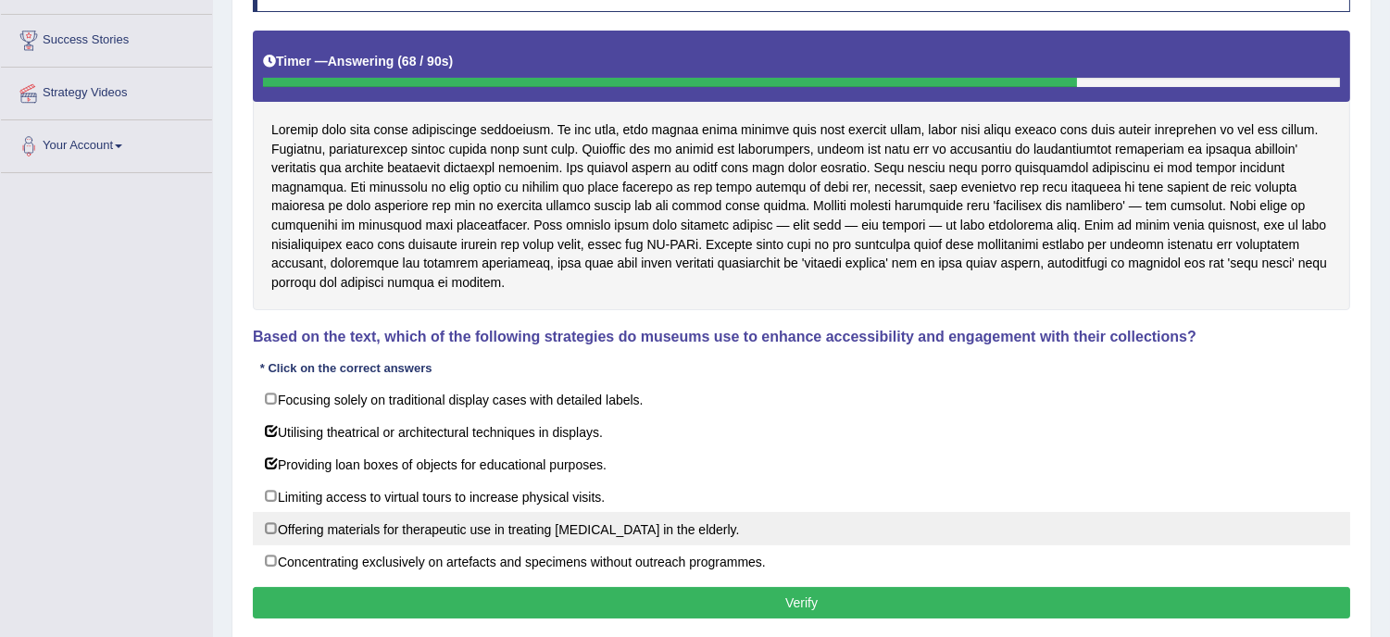
click at [641, 544] on label "Offering materials for therapeutic use in treating memory loss in the elderly." at bounding box center [801, 528] width 1097 height 33
checkbox input "true"
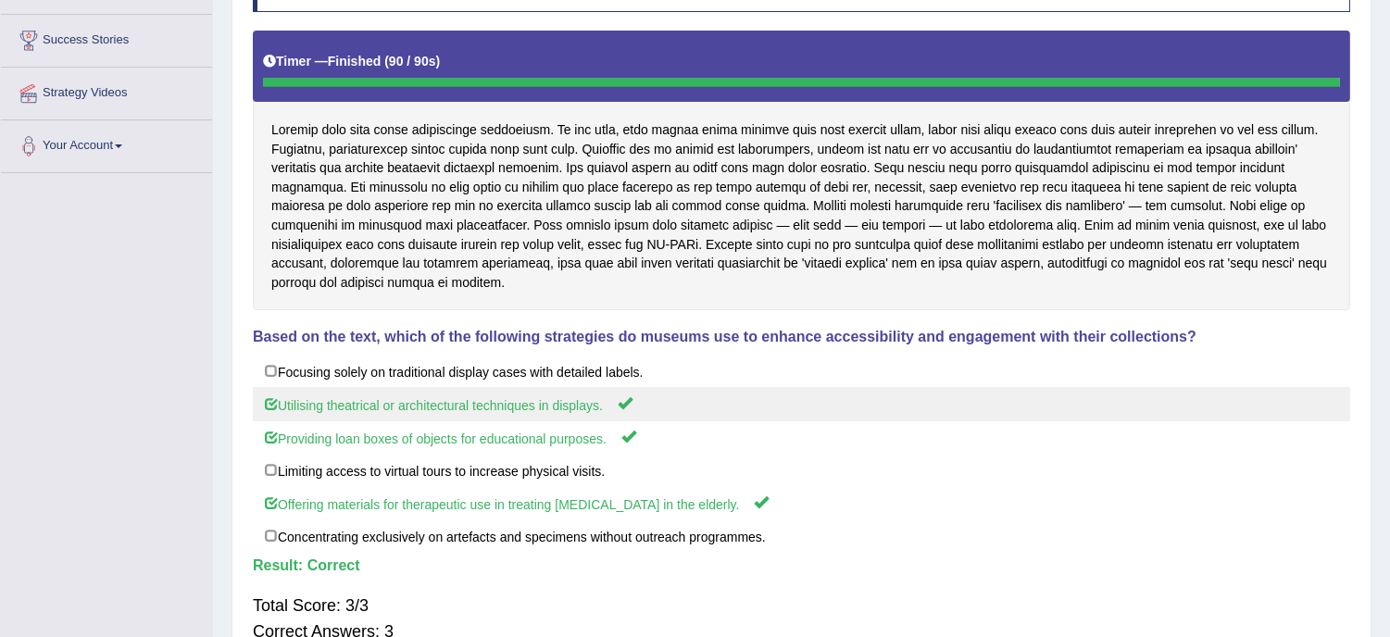
click at [827, 404] on label "Utilising theatrical or architectural techniques in displays." at bounding box center [801, 404] width 1097 height 34
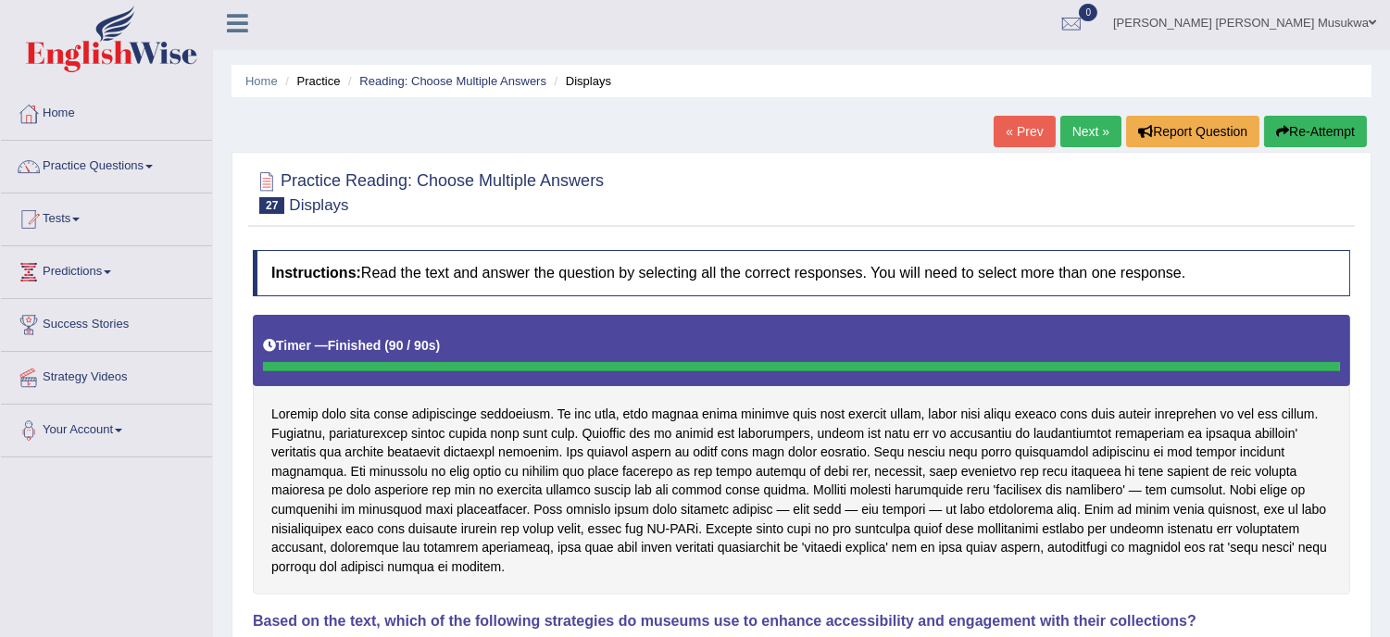
scroll to position [0, 0]
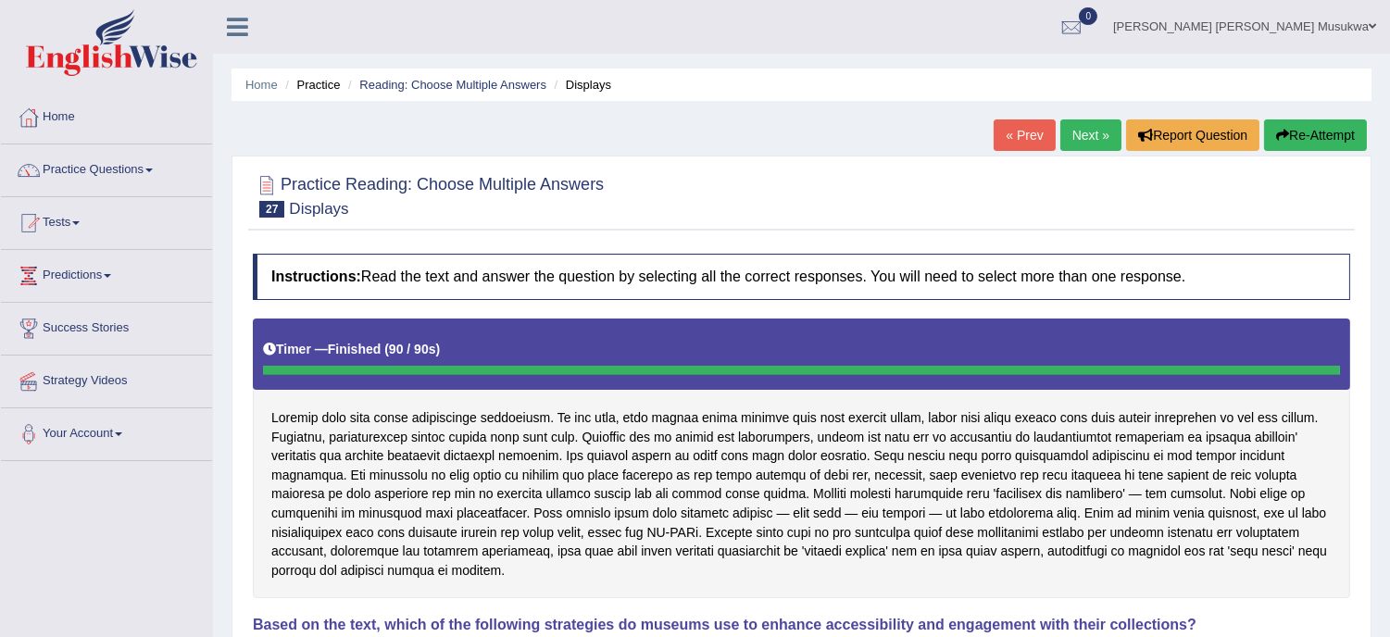
click at [1088, 130] on link "Next »" at bounding box center [1090, 134] width 61 height 31
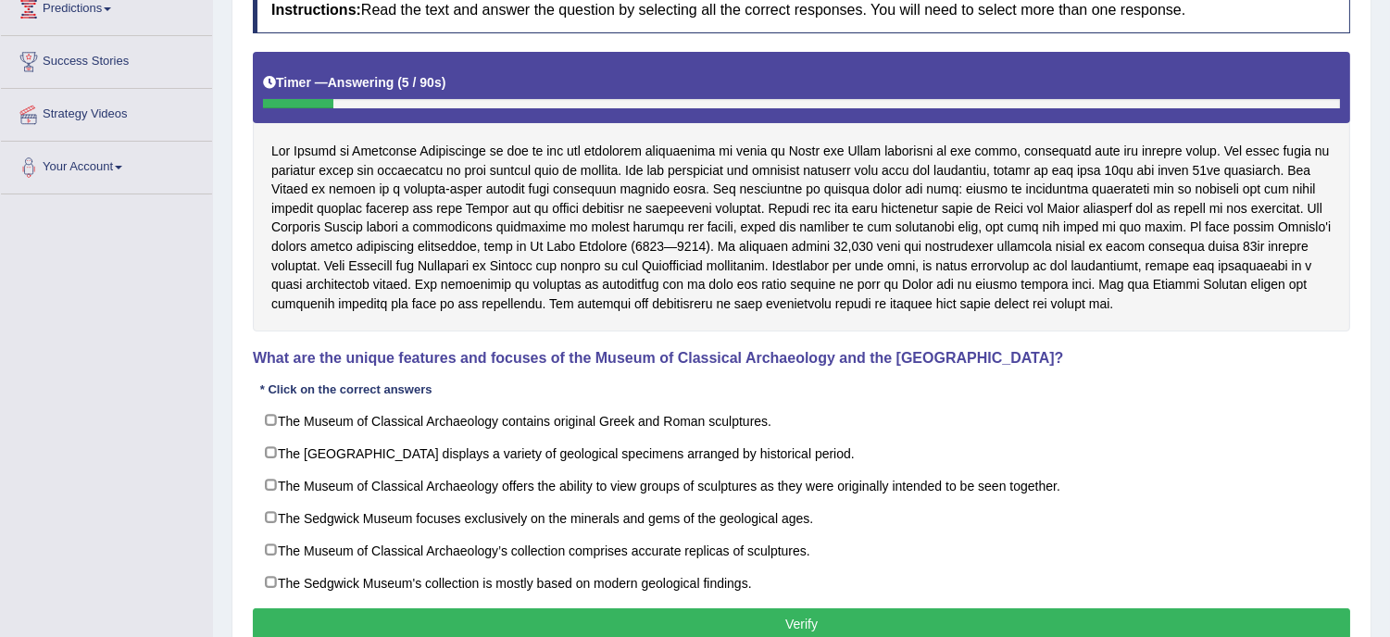
scroll to position [288, 0]
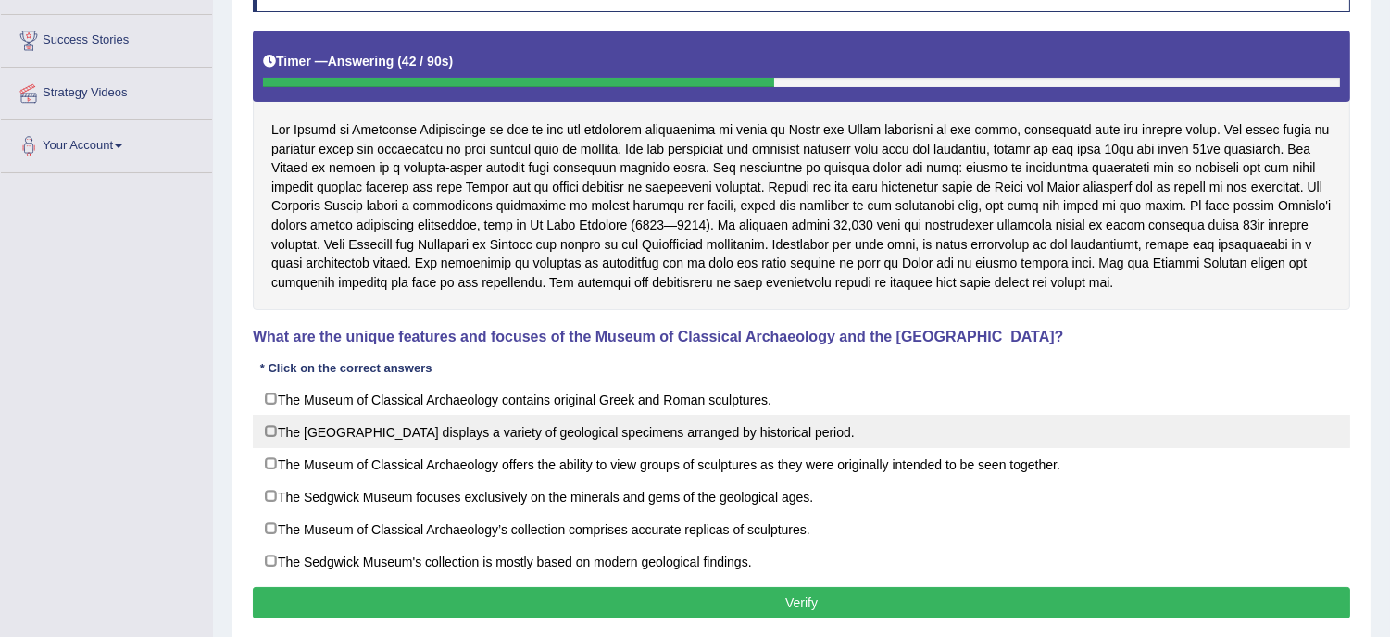
click at [659, 431] on label "The [GEOGRAPHIC_DATA] displays a variety of geological specimens arranged by hi…" at bounding box center [801, 431] width 1097 height 33
checkbox input "true"
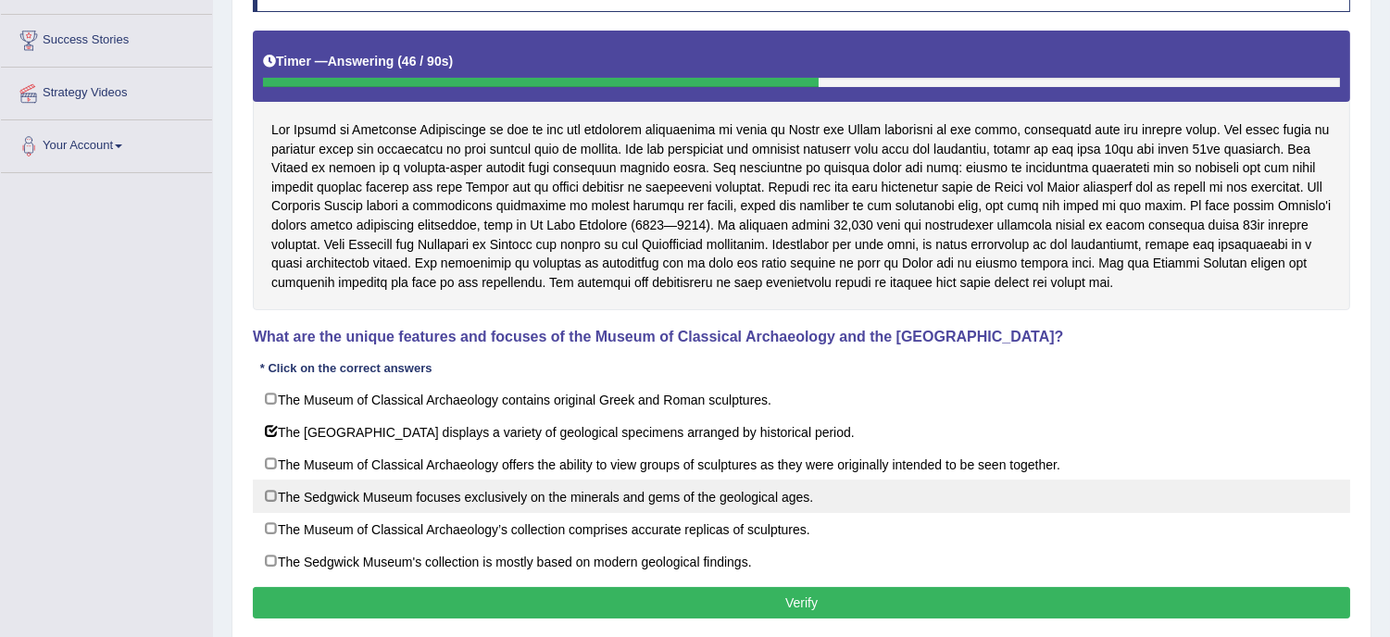
click at [785, 492] on label "The Sedgwick Museum focuses exclusively on the minerals and gems of the geologi…" at bounding box center [801, 496] width 1097 height 33
checkbox input "true"
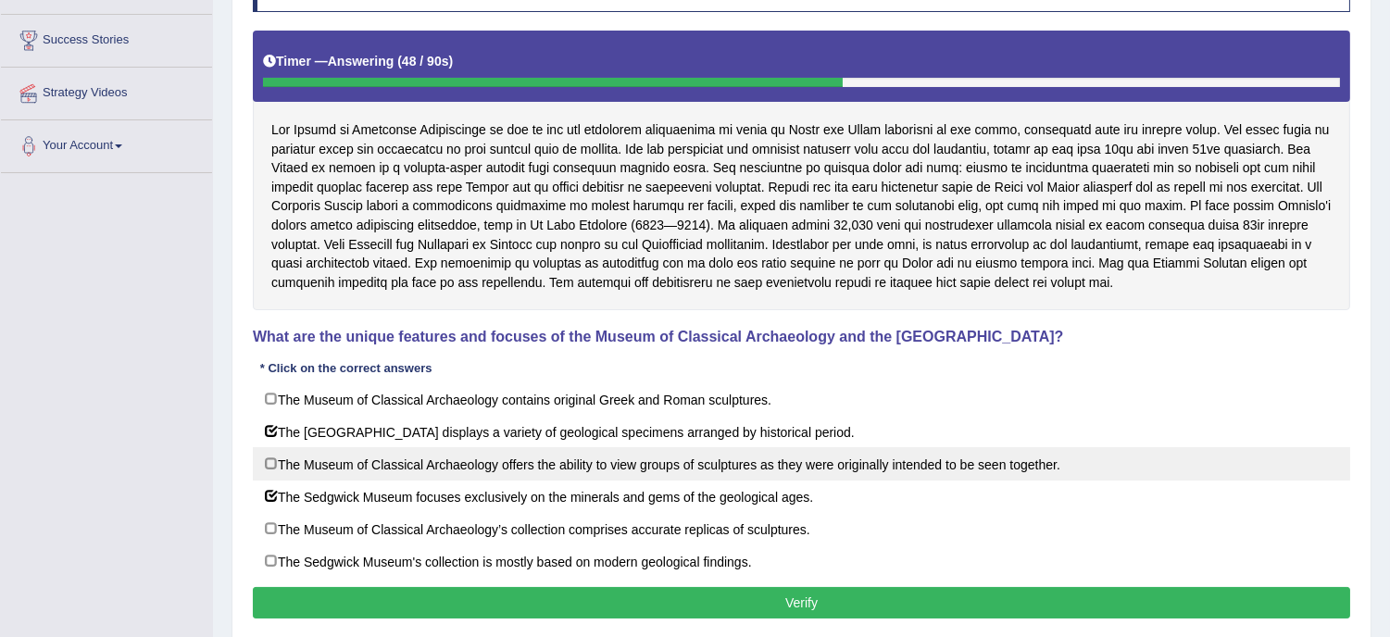
click at [779, 466] on label "The Museum of Classical Archaeology offers the ability to view groups of sculpt…" at bounding box center [801, 463] width 1097 height 33
checkbox input "true"
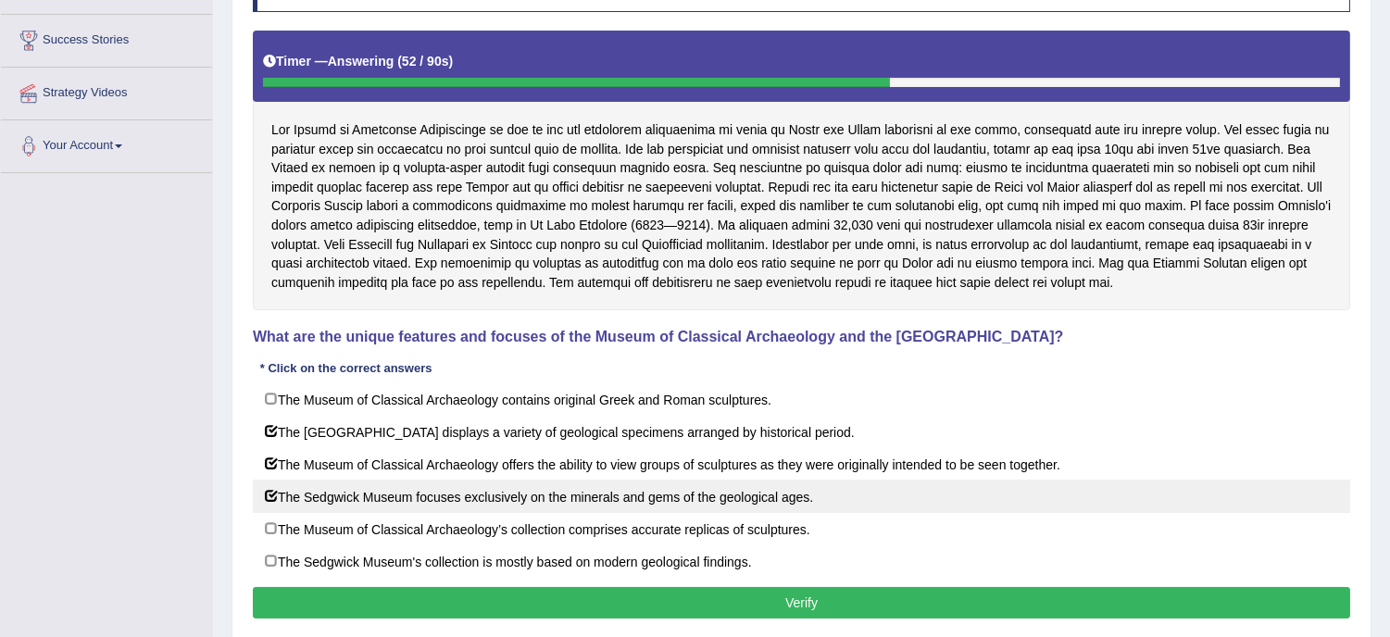
click at [506, 513] on label "The Sedgwick Museum focuses exclusively on the minerals and gems of the geologi…" at bounding box center [801, 496] width 1097 height 33
checkbox input "false"
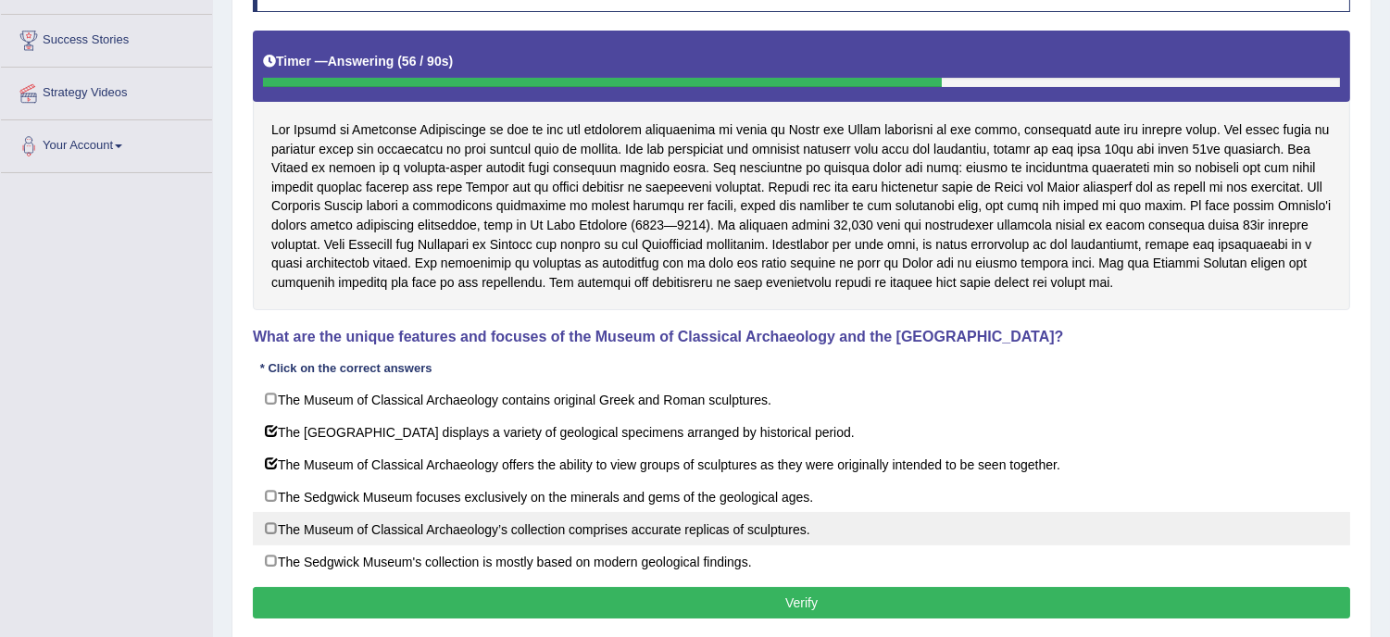
click at [531, 544] on label "The Museum of Classical Archaeology’s collection comprises accurate replicas of…" at bounding box center [801, 528] width 1097 height 33
checkbox input "true"
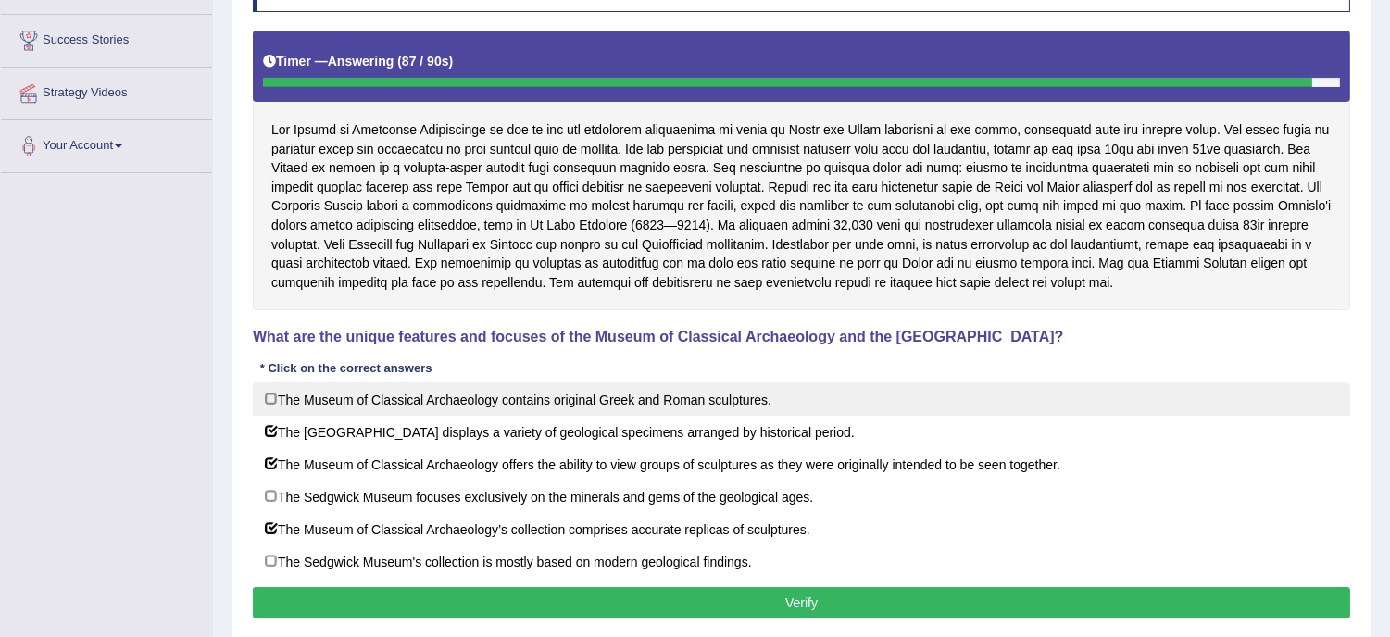
click at [757, 405] on label "The Museum of Classical Archaeology contains original Greek and Roman sculpture…" at bounding box center [801, 398] width 1097 height 33
checkbox input "true"
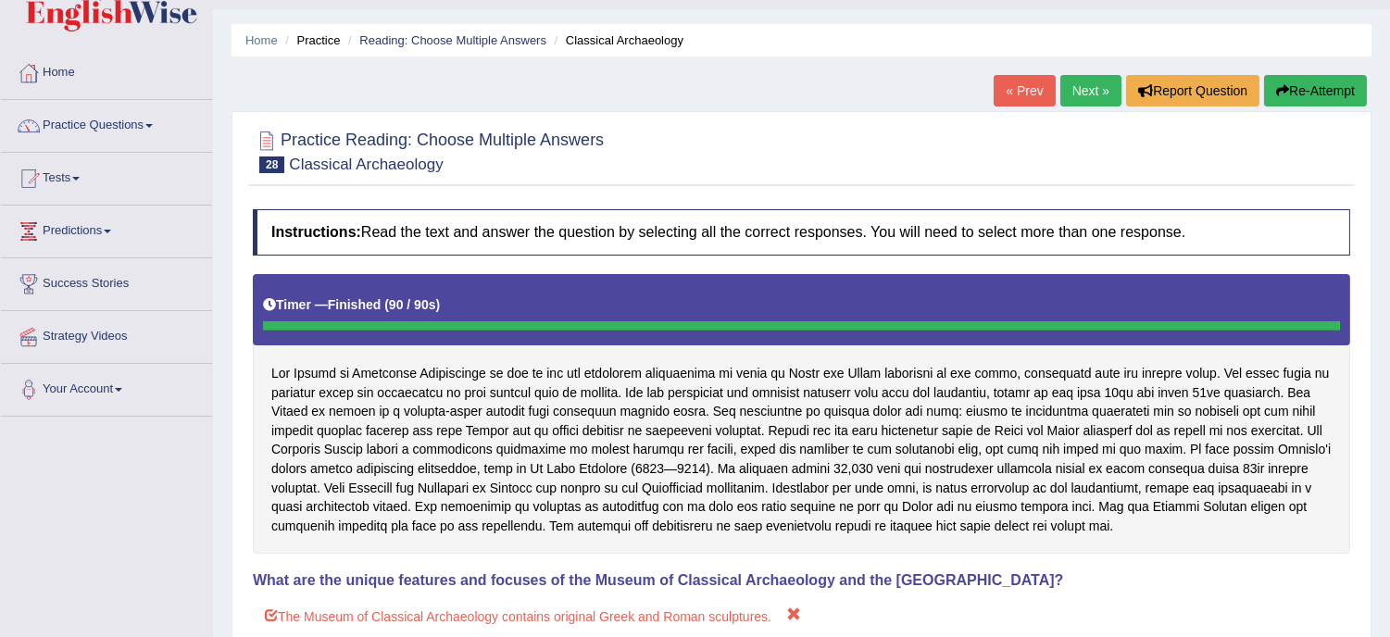
scroll to position [0, 0]
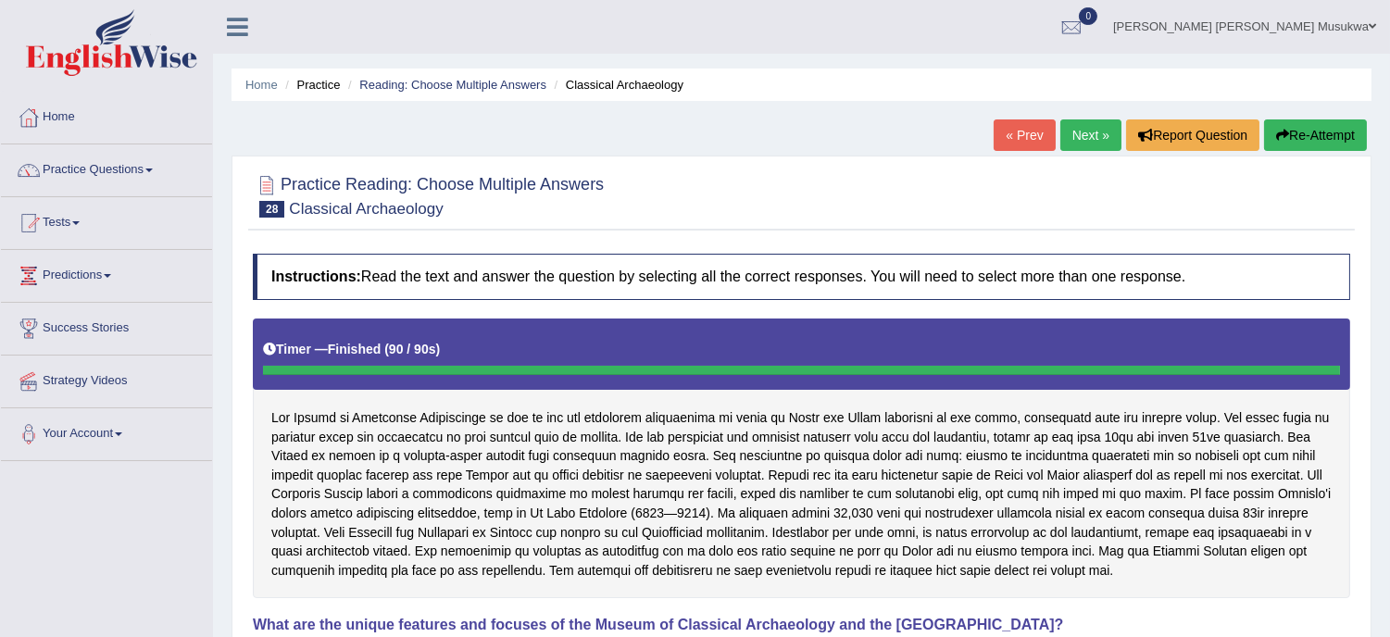
click at [1294, 134] on button "Re-Attempt" at bounding box center [1315, 134] width 103 height 31
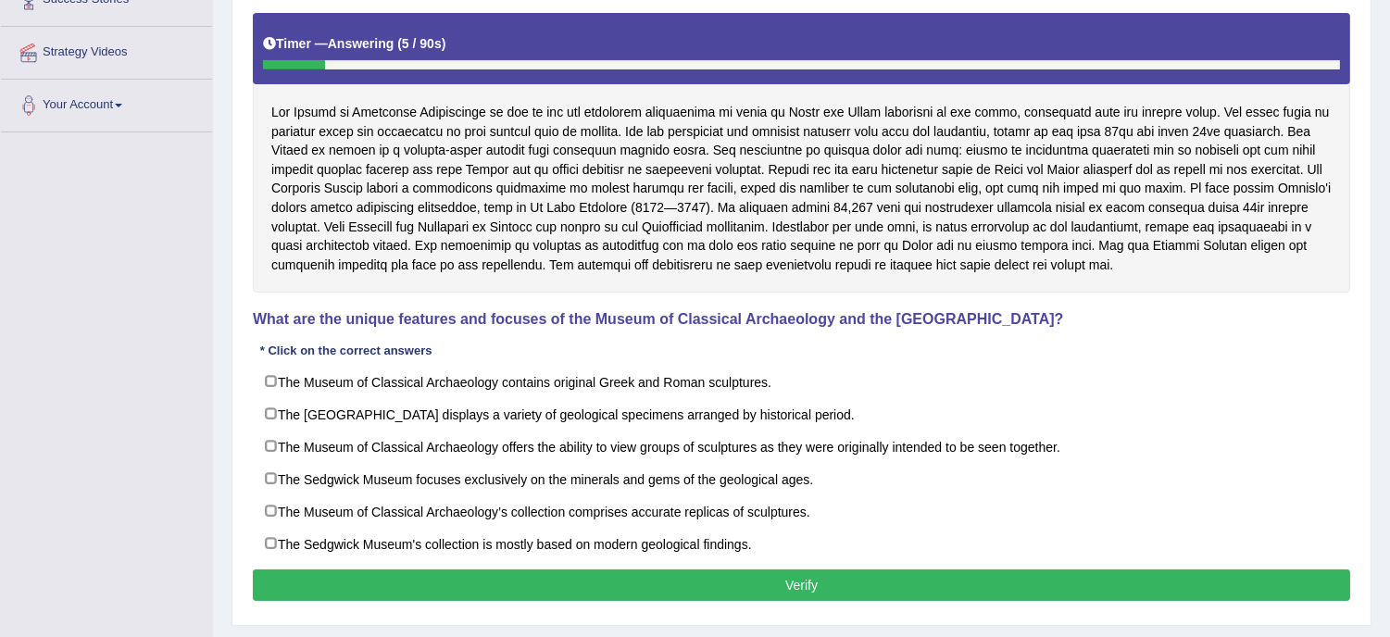
scroll to position [385, 0]
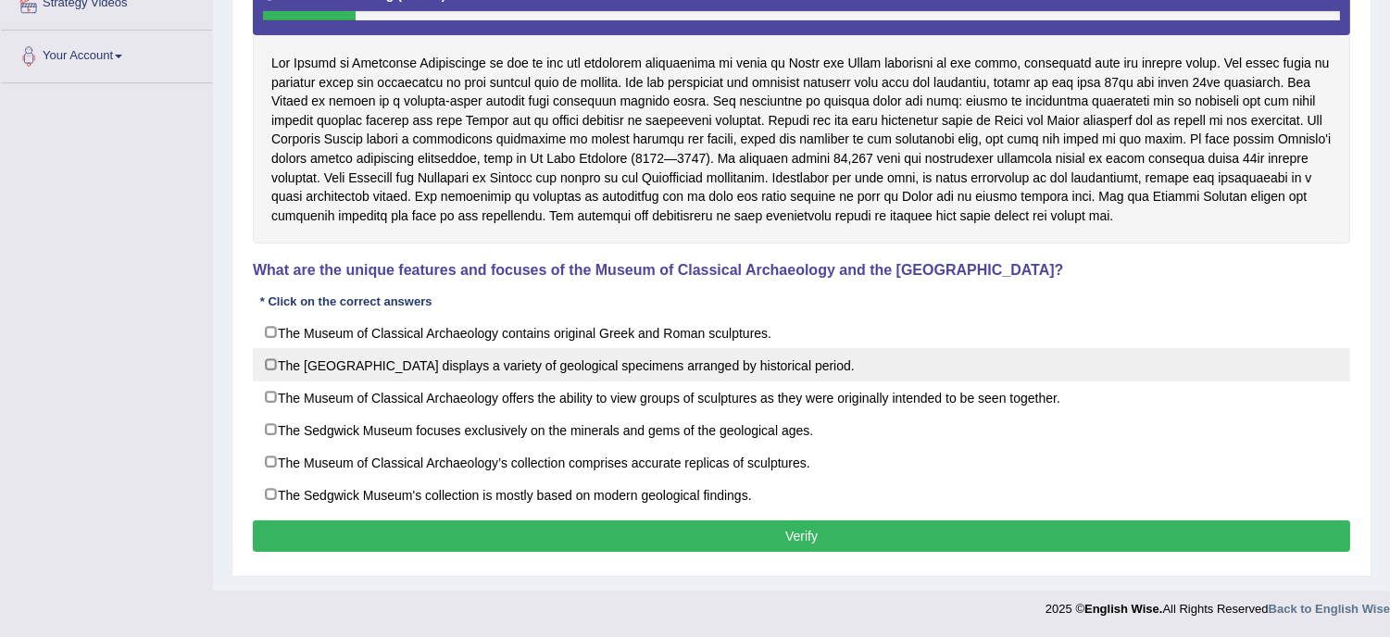
click at [733, 372] on label "The [GEOGRAPHIC_DATA] displays a variety of geological specimens arranged by hi…" at bounding box center [801, 364] width 1097 height 33
checkbox input "true"
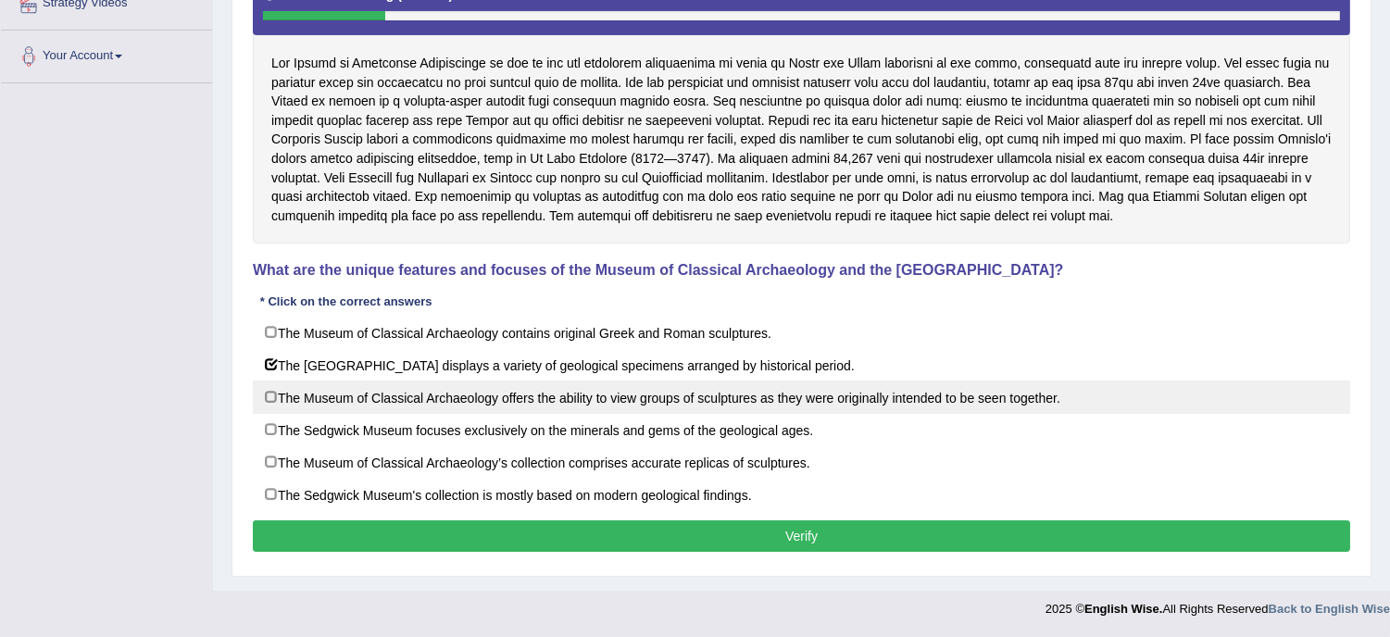
click at [746, 389] on label "The Museum of Classical Archaeology offers the ability to view groups of sculpt…" at bounding box center [801, 397] width 1097 height 33
checkbox input "true"
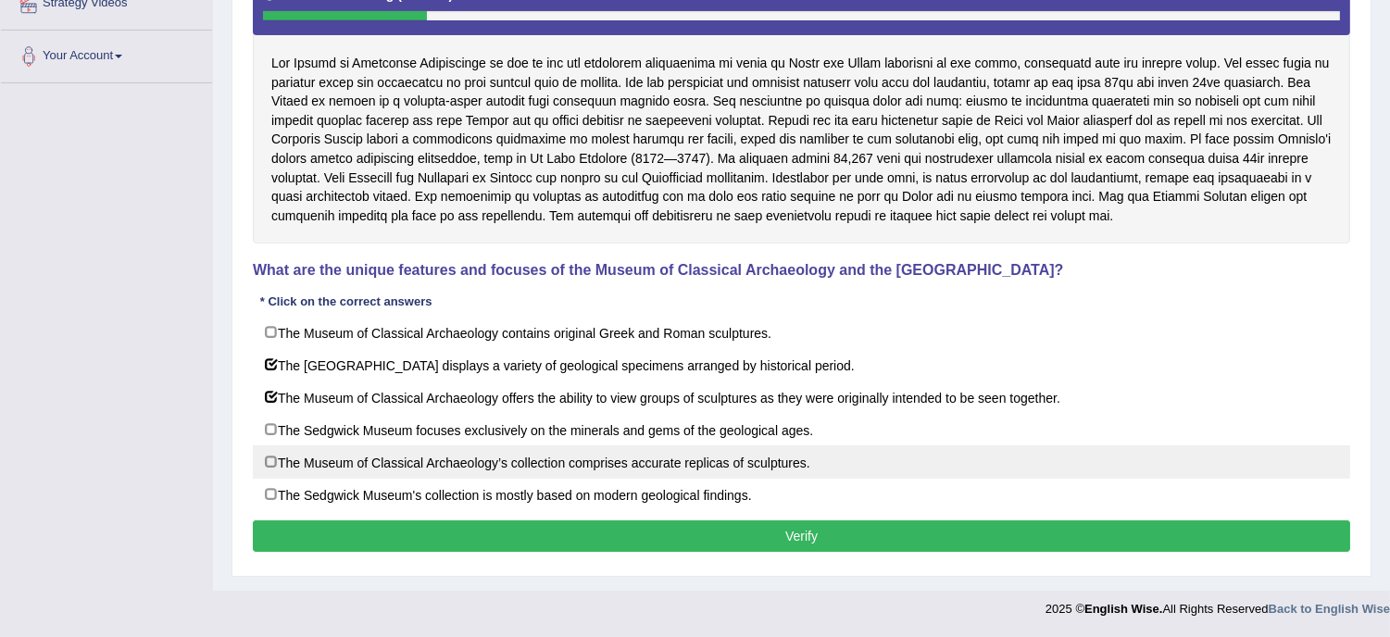
click at [756, 459] on label "The Museum of Classical Archaeology’s collection comprises accurate replicas of…" at bounding box center [801, 461] width 1097 height 33
checkbox input "true"
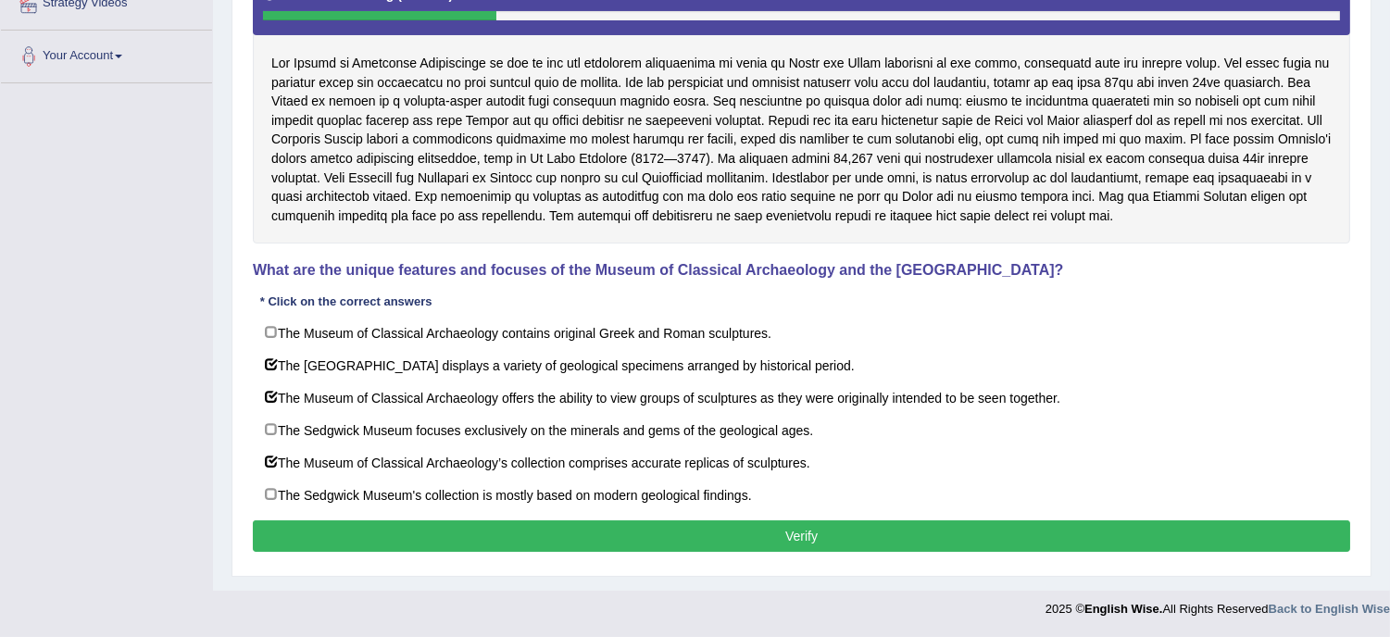
click at [827, 542] on button "Verify" at bounding box center [801, 535] width 1097 height 31
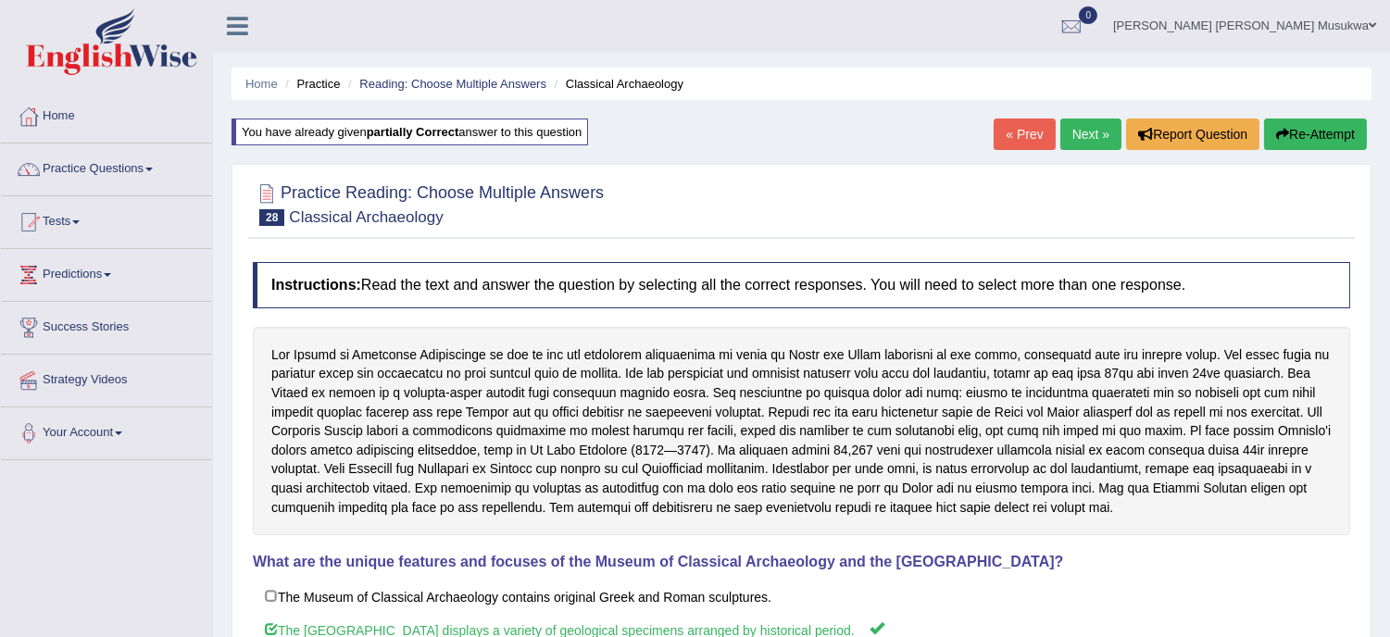
scroll to position [0, 0]
click at [1083, 121] on link "Next »" at bounding box center [1090, 134] width 61 height 31
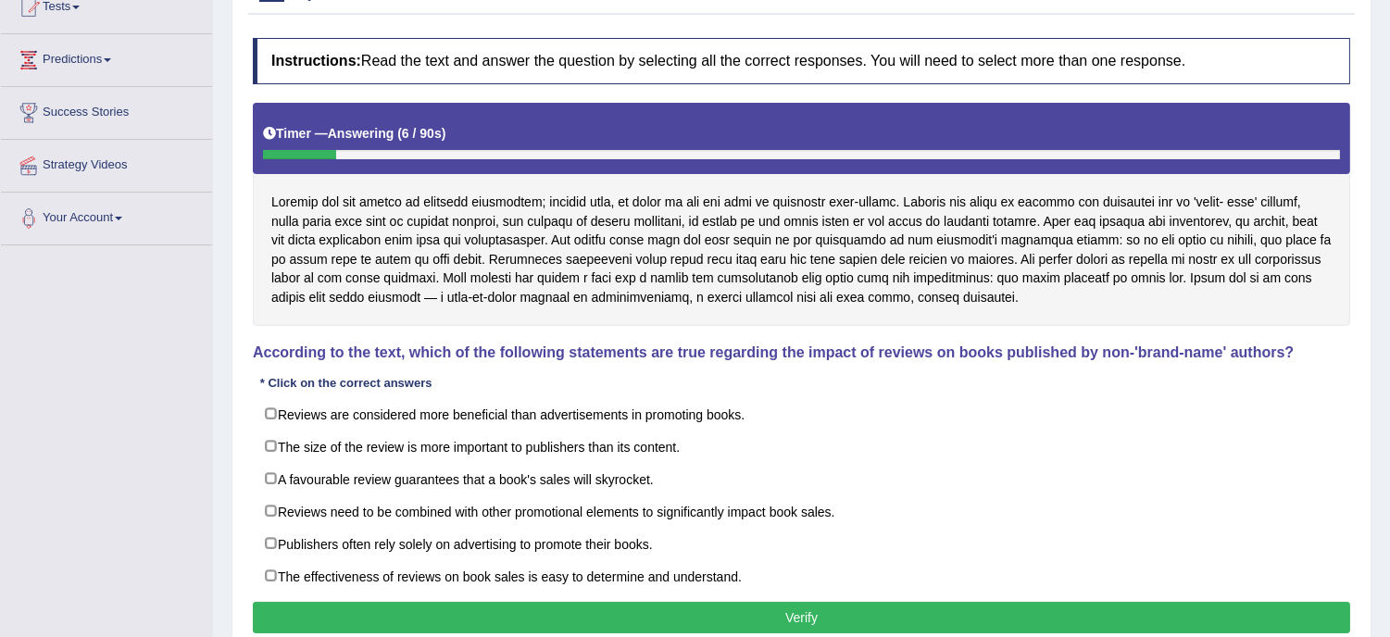
scroll to position [246, 0]
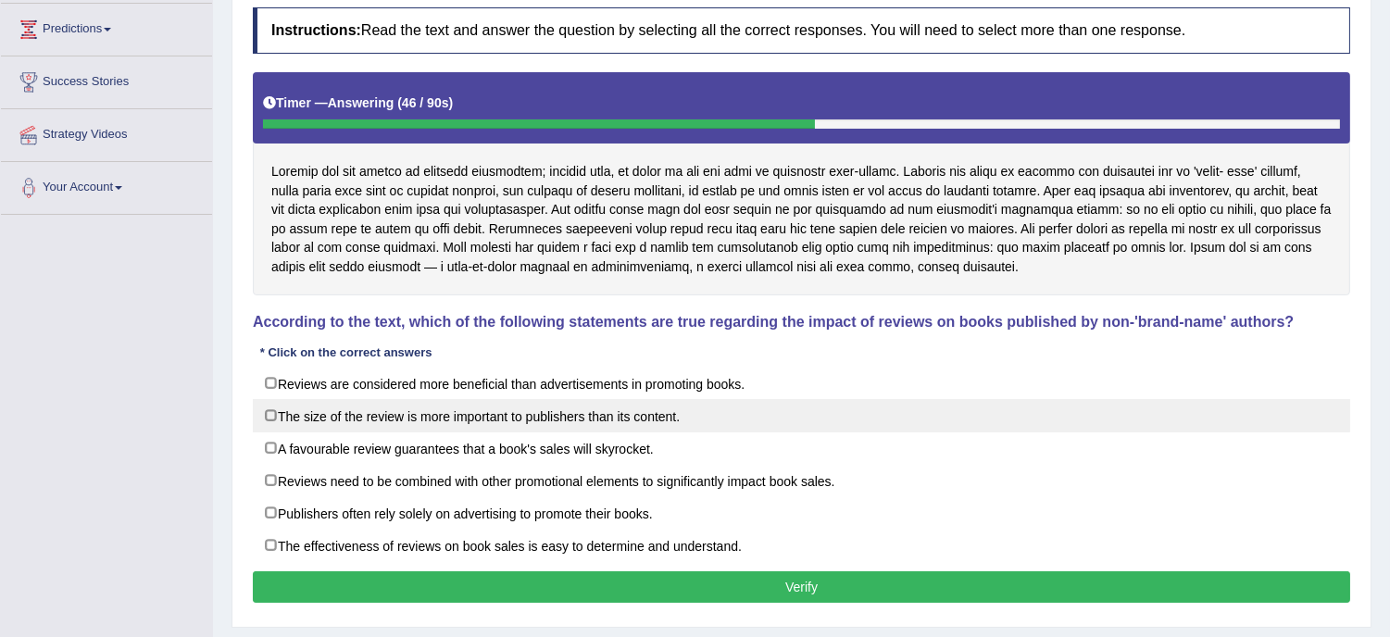
click at [697, 418] on label "The size of the review is more important to publishers than its content." at bounding box center [801, 415] width 1097 height 33
checkbox input "true"
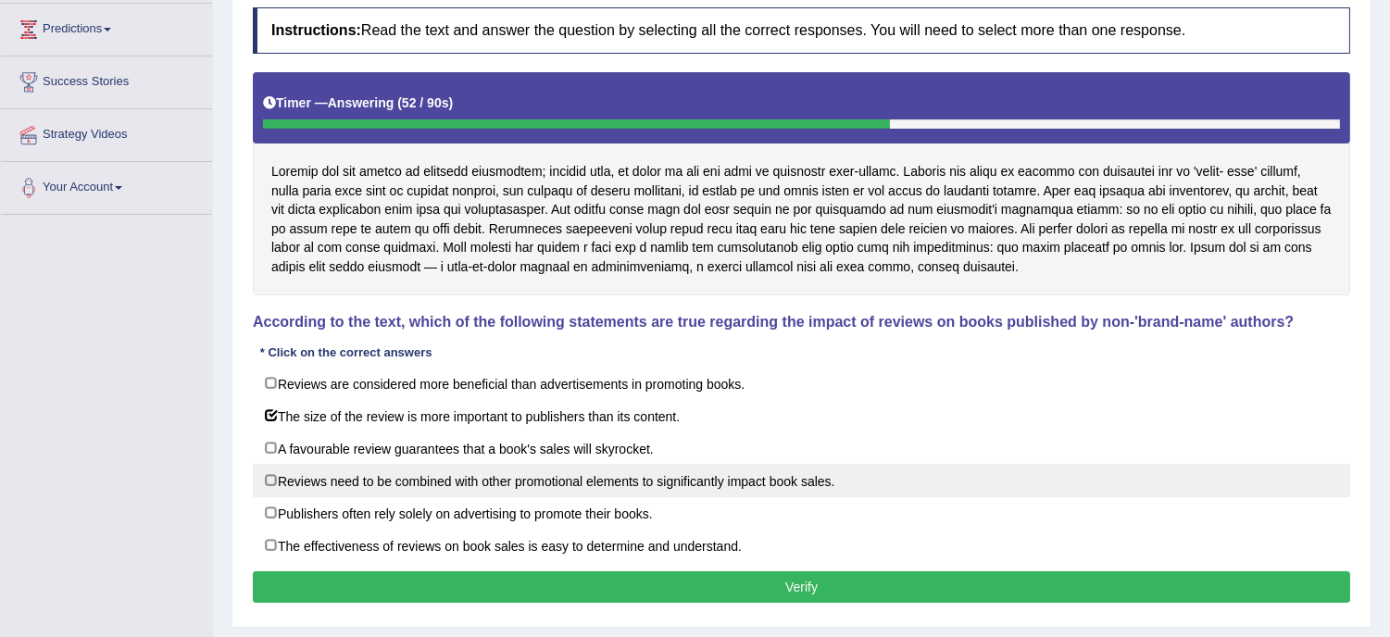
click at [713, 468] on label "Reviews need to be combined with other promotional elements to significantly im…" at bounding box center [801, 480] width 1097 height 33
checkbox input "true"
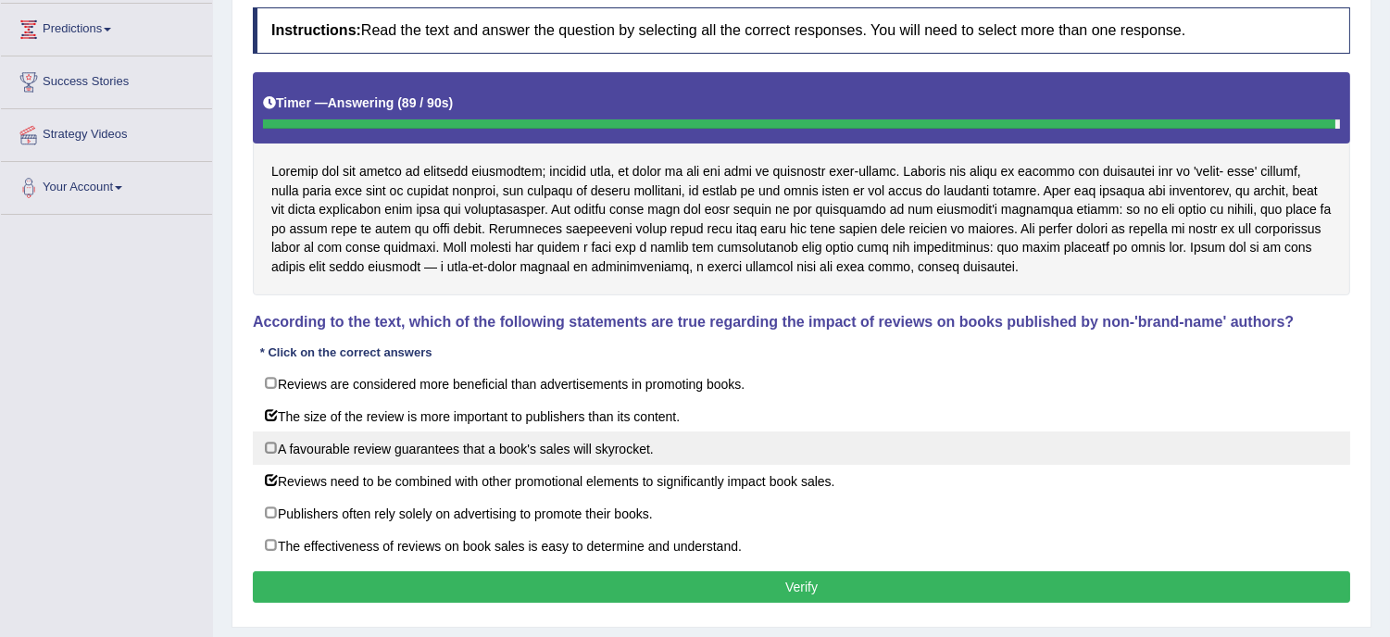
click at [734, 463] on label "A favourable review guarantees that a book's sales will skyrocket." at bounding box center [801, 448] width 1097 height 33
checkbox input "true"
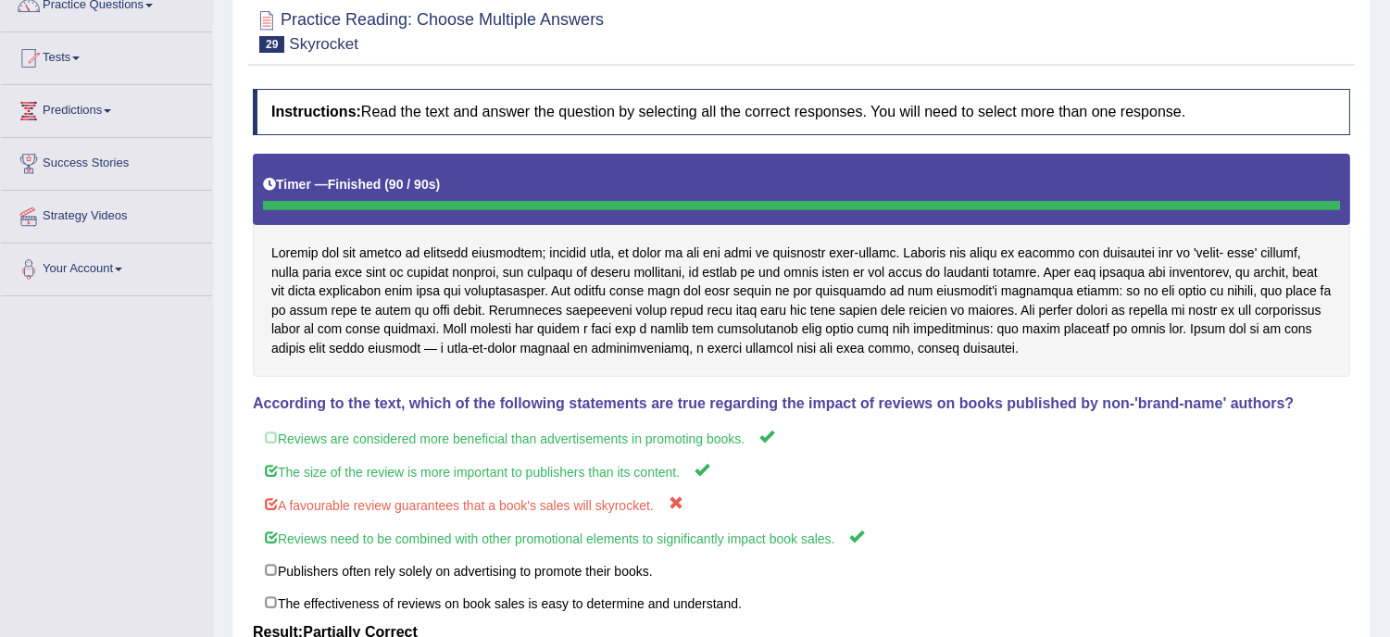
scroll to position [0, 0]
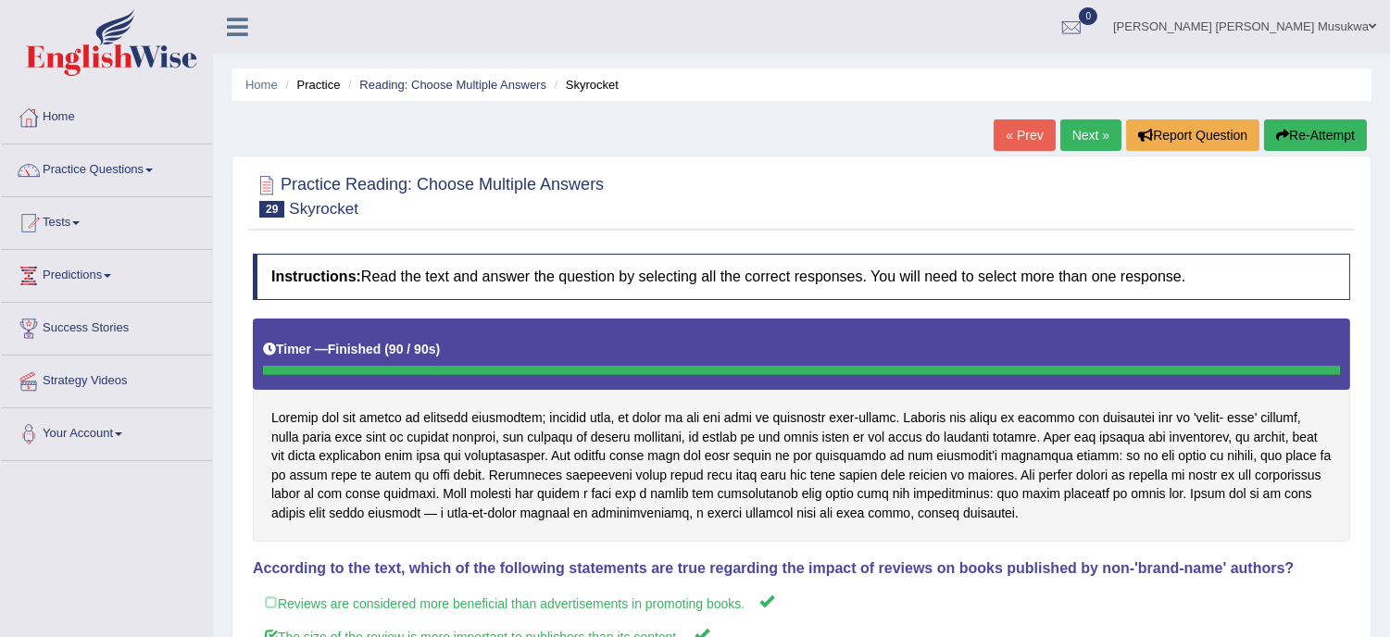
click at [1319, 133] on button "Re-Attempt" at bounding box center [1315, 134] width 103 height 31
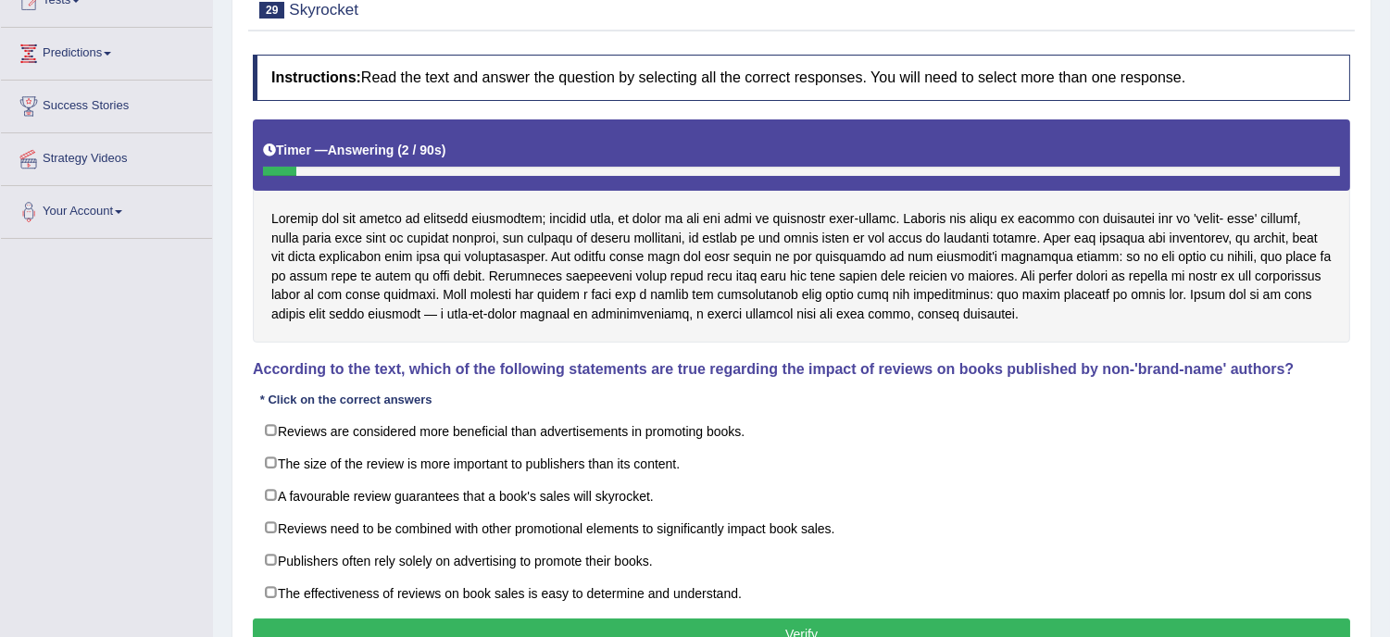
scroll to position [246, 0]
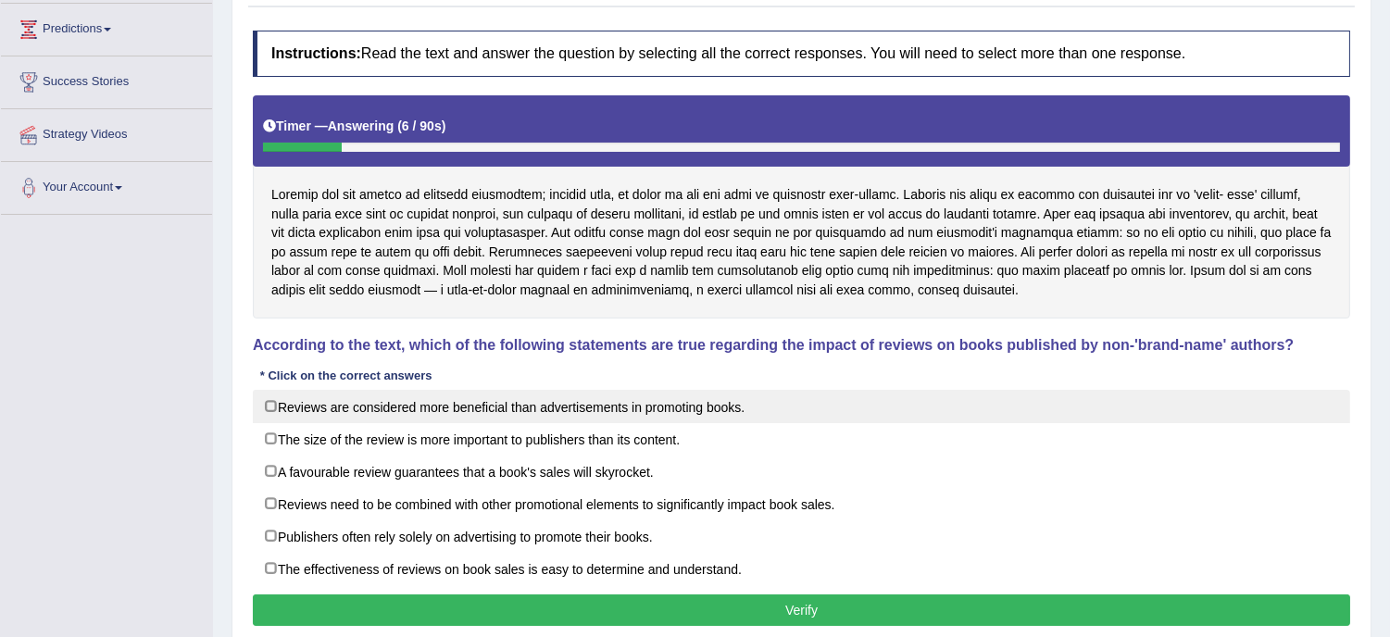
click at [818, 402] on label "Reviews are considered more beneficial than advertisements in promoting books." at bounding box center [801, 406] width 1097 height 33
checkbox input "true"
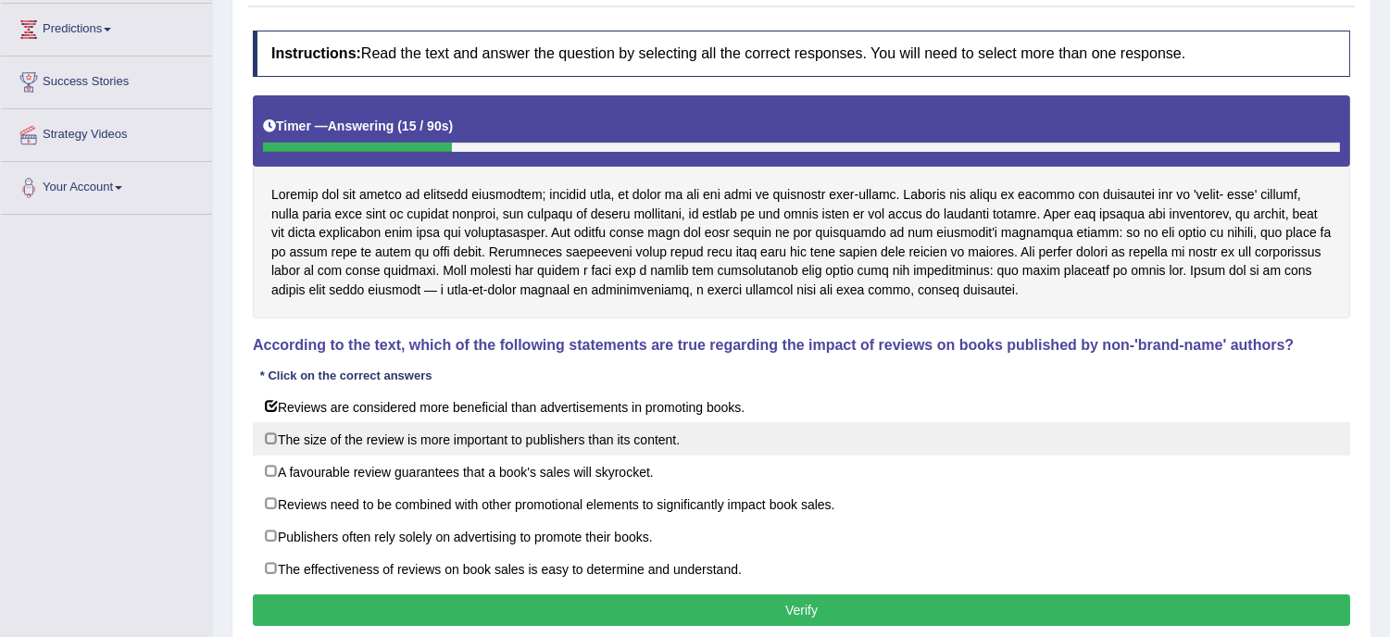
click at [741, 455] on label "The size of the review is more important to publishers than its content." at bounding box center [801, 438] width 1097 height 33
checkbox input "true"
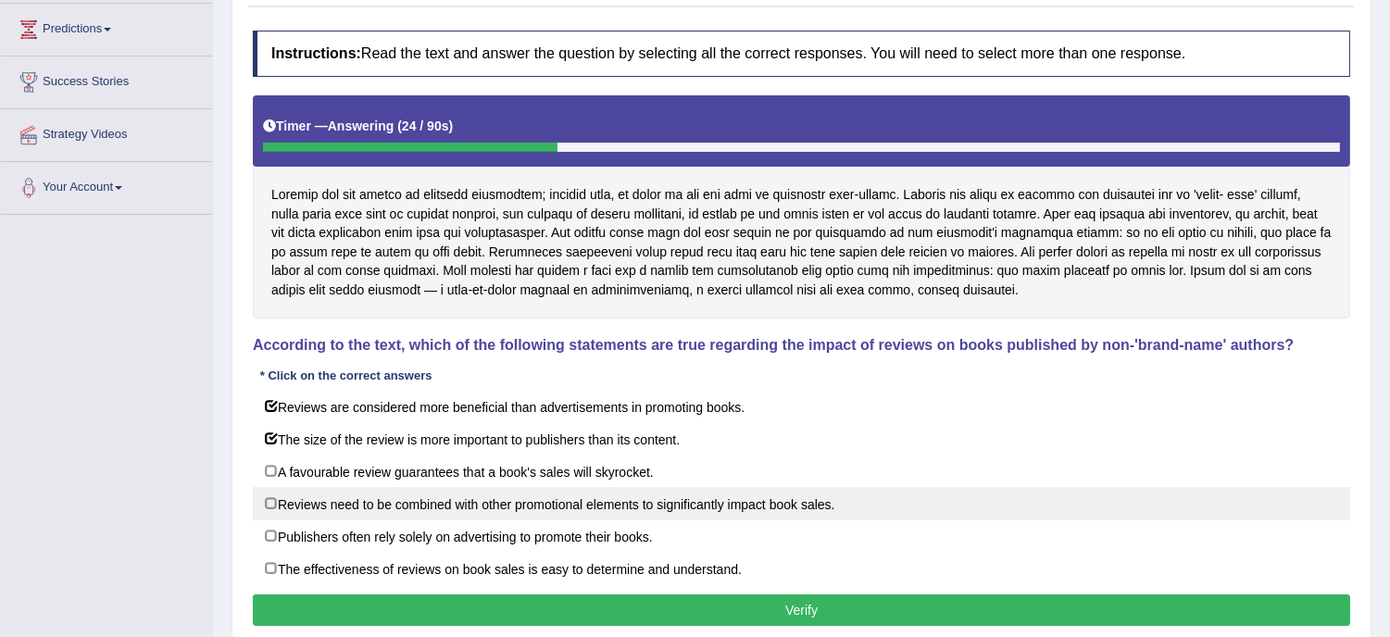
click at [780, 519] on label "Reviews need to be combined with other promotional elements to significantly im…" at bounding box center [801, 503] width 1097 height 33
checkbox input "true"
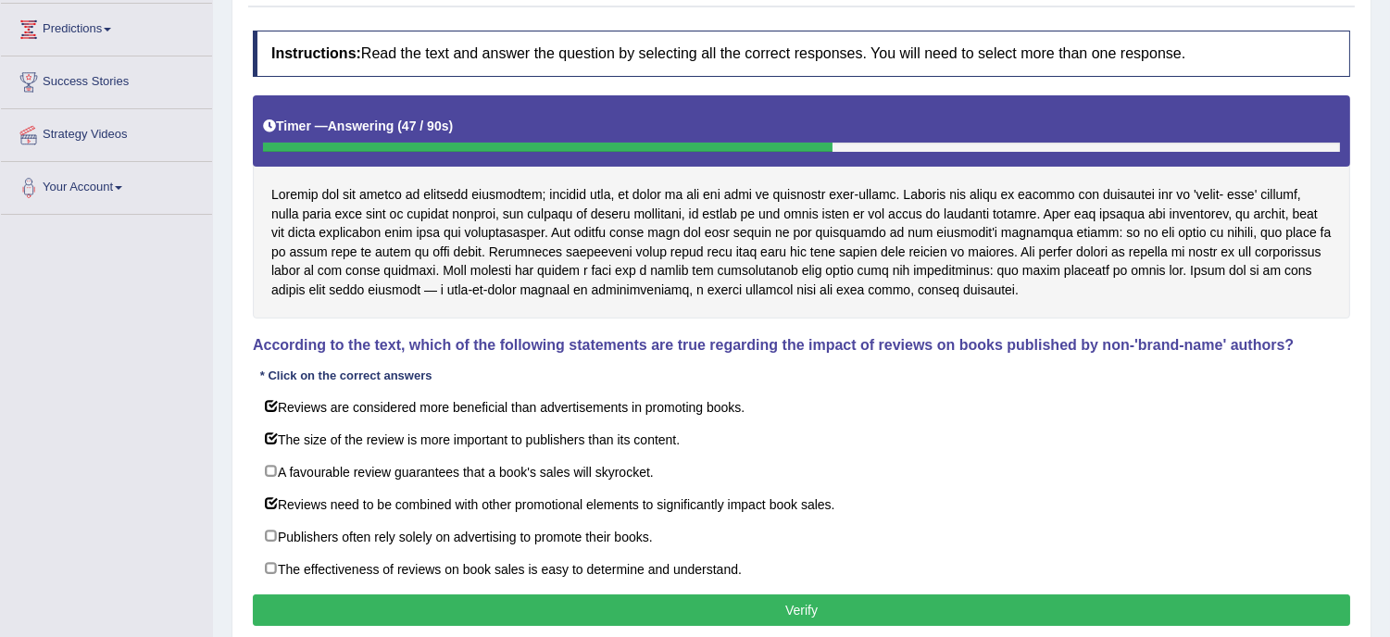
click at [856, 607] on button "Verify" at bounding box center [801, 609] width 1097 height 31
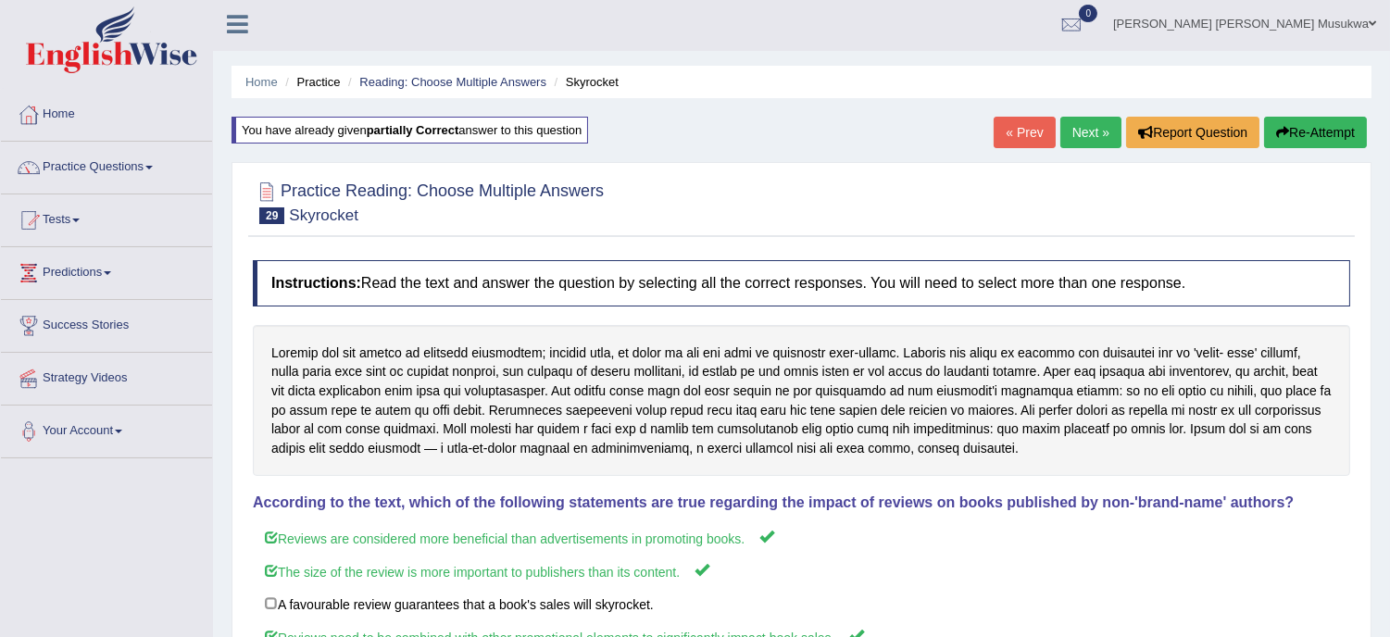
scroll to position [0, 0]
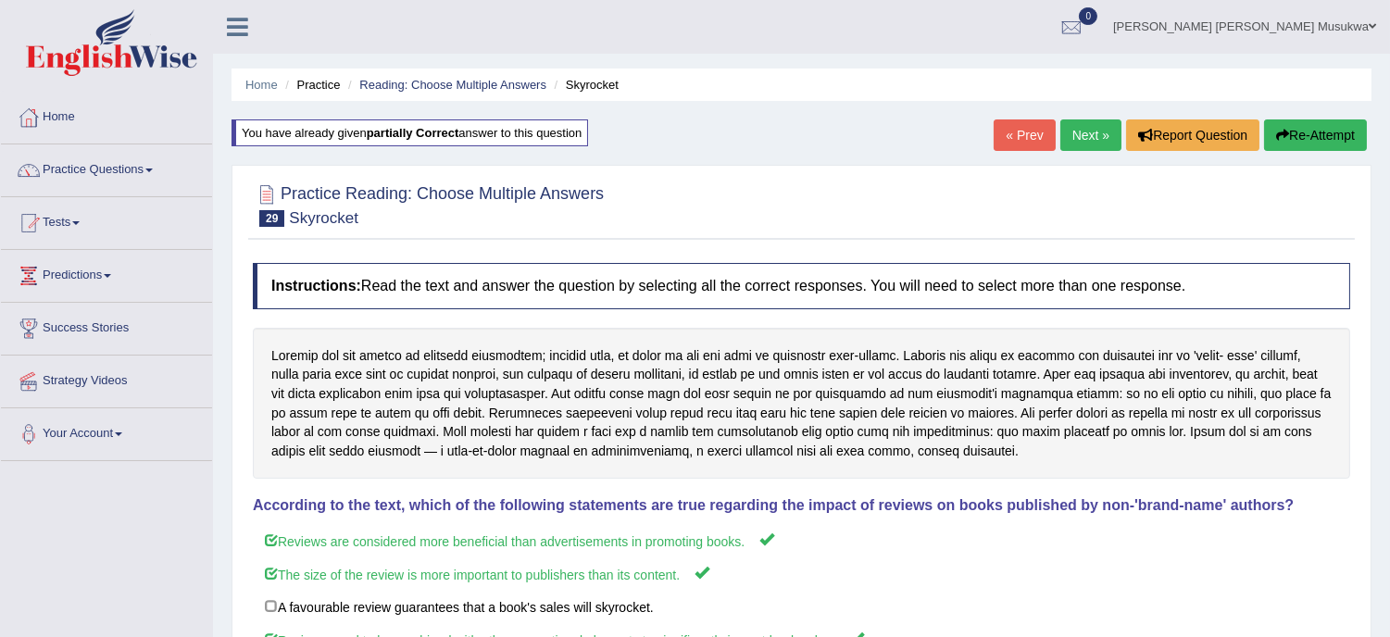
click at [1091, 121] on link "Next »" at bounding box center [1090, 134] width 61 height 31
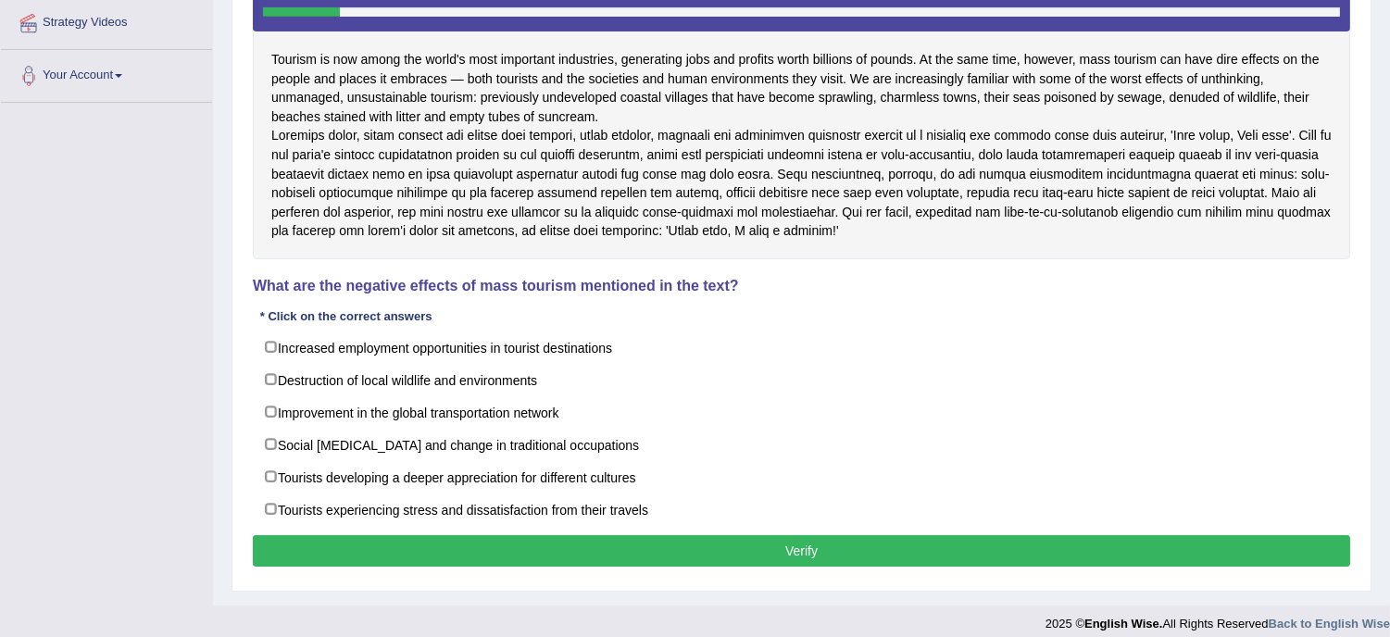
scroll to position [370, 0]
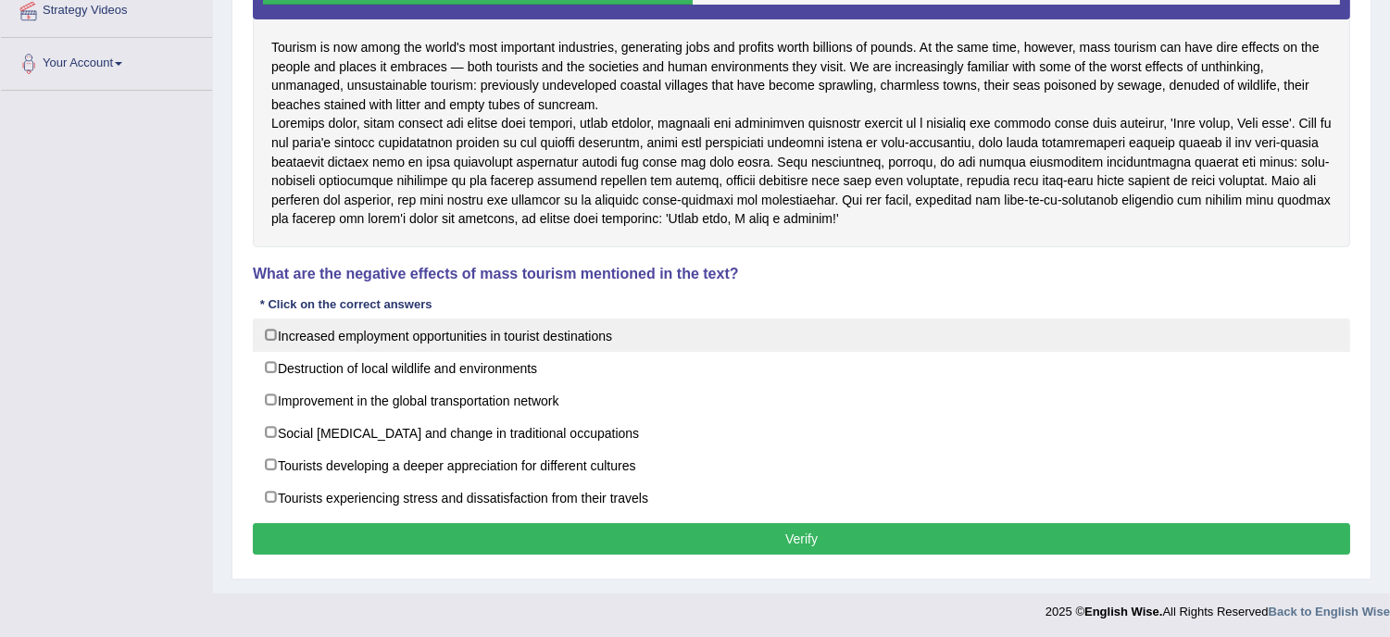
click at [627, 352] on label "Increased employment opportunities in tourist destinations" at bounding box center [801, 335] width 1097 height 33
checkbox input "true"
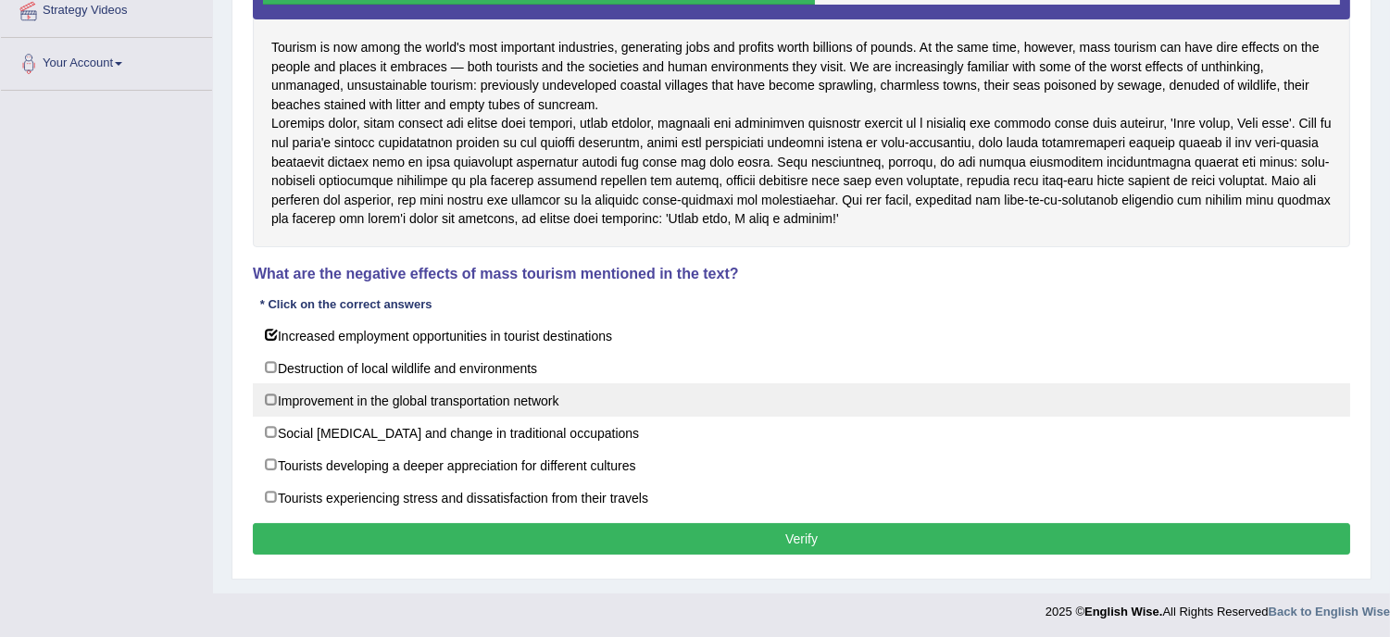
click at [656, 417] on label "Improvement in the global transportation network" at bounding box center [801, 399] width 1097 height 33
checkbox input "true"
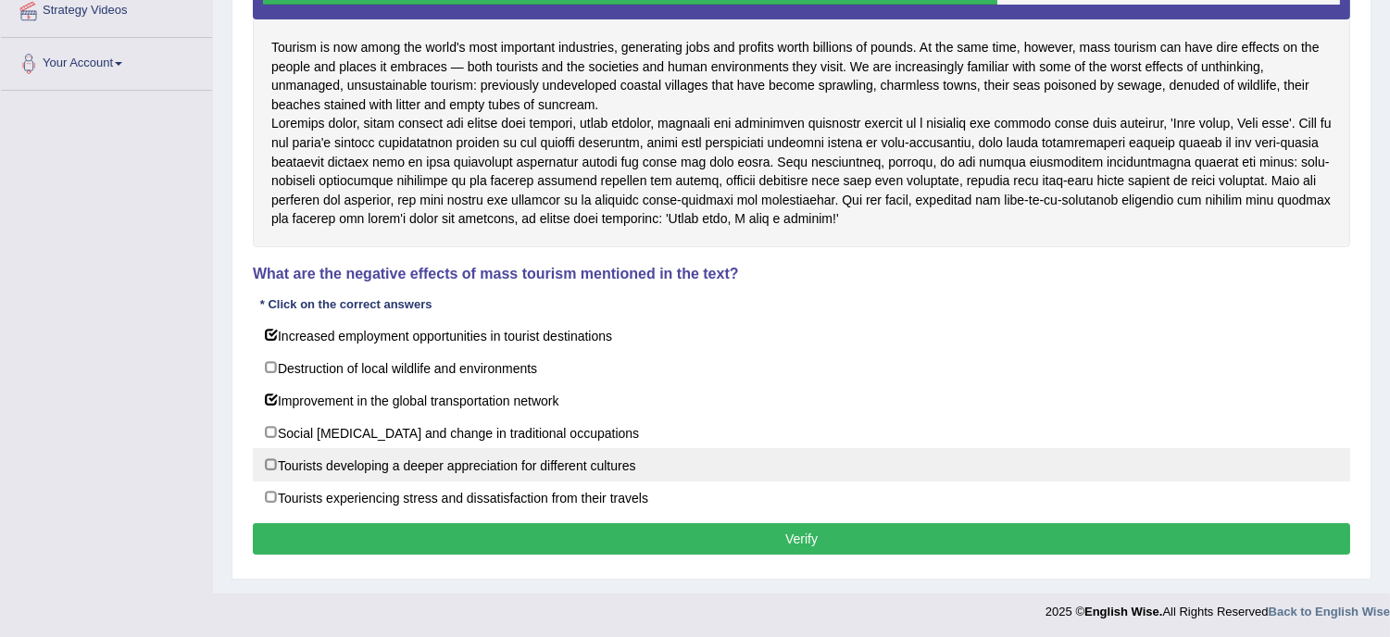
click at [719, 482] on label "Tourists developing a deeper appreciation for different cultures" at bounding box center [801, 464] width 1097 height 33
checkbox input "true"
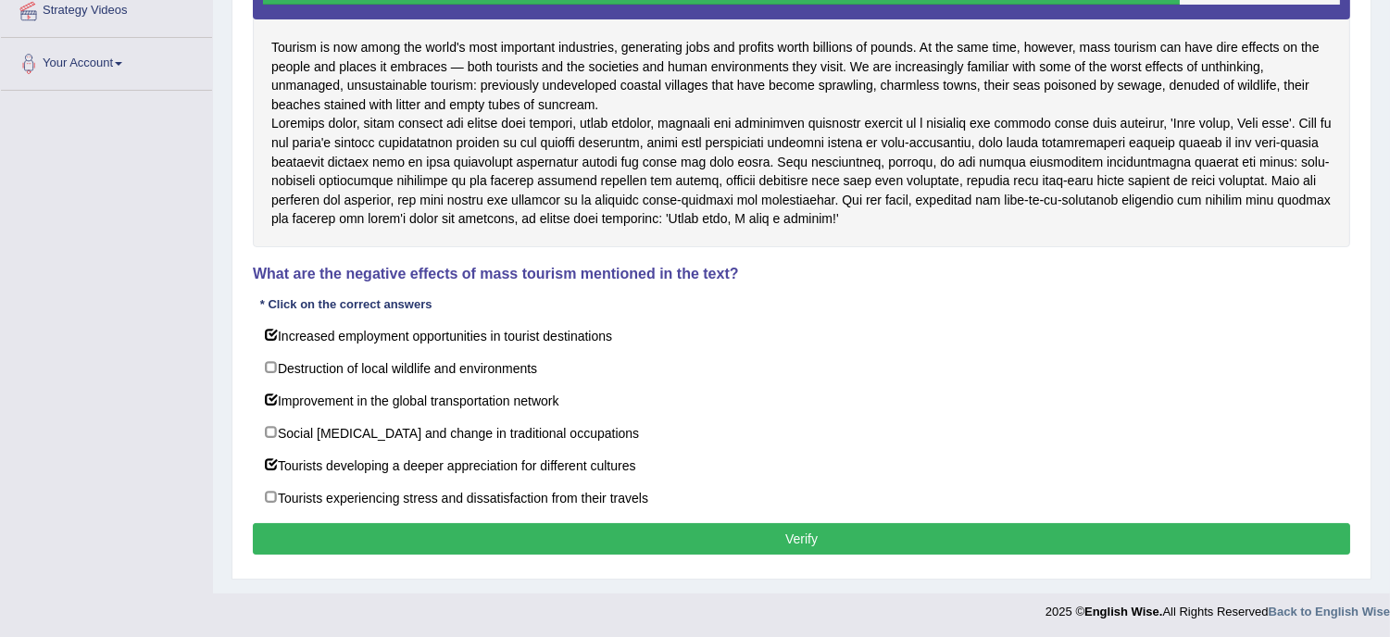
click at [807, 555] on button "Verify" at bounding box center [801, 538] width 1097 height 31
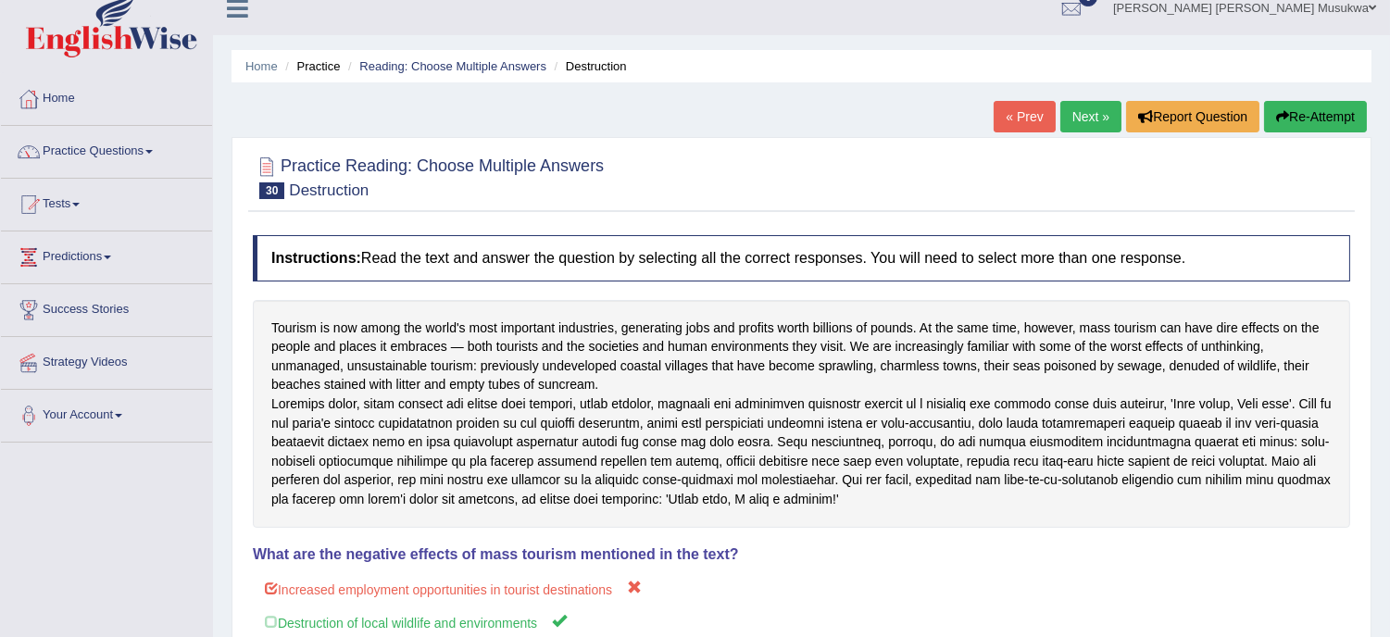
scroll to position [0, 0]
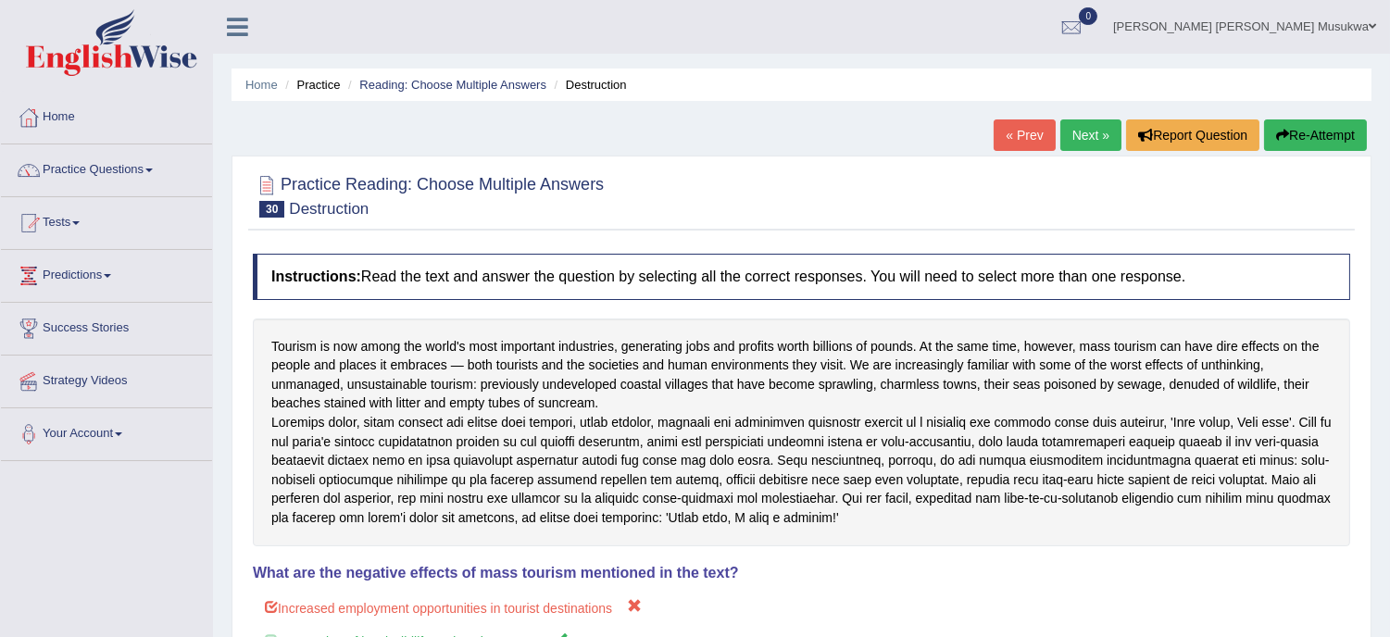
click at [1317, 121] on button "Re-Attempt" at bounding box center [1315, 134] width 103 height 31
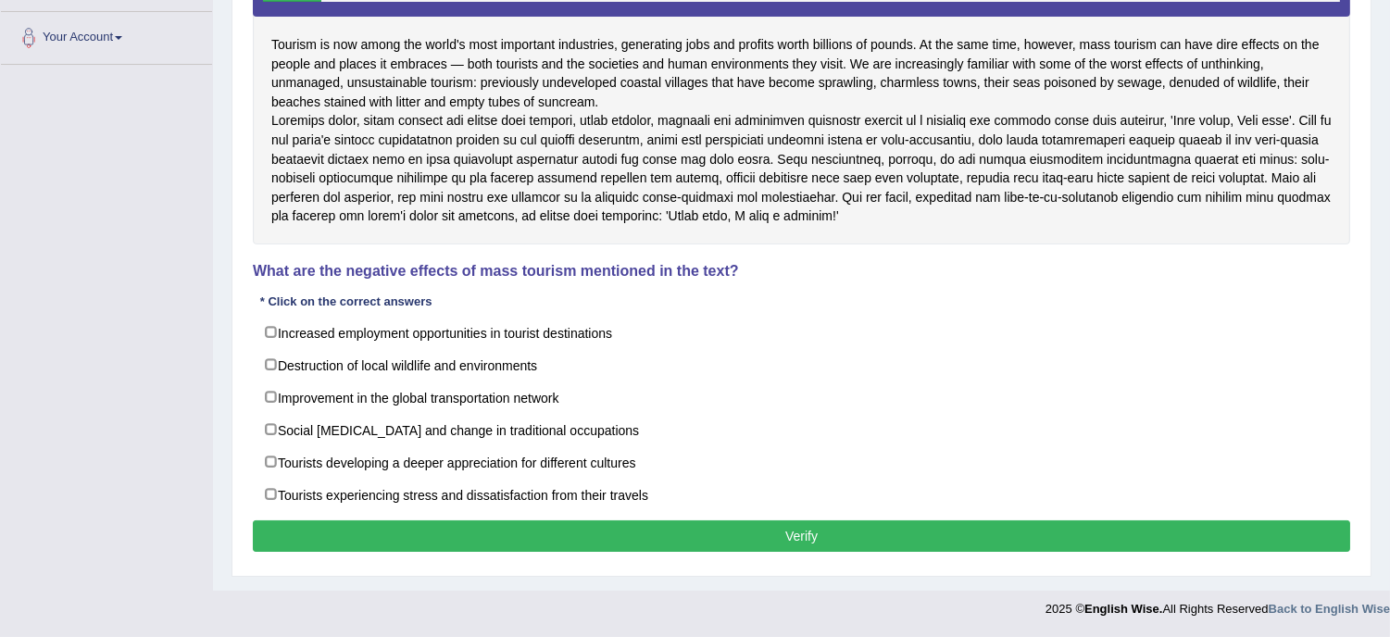
scroll to position [423, 0]
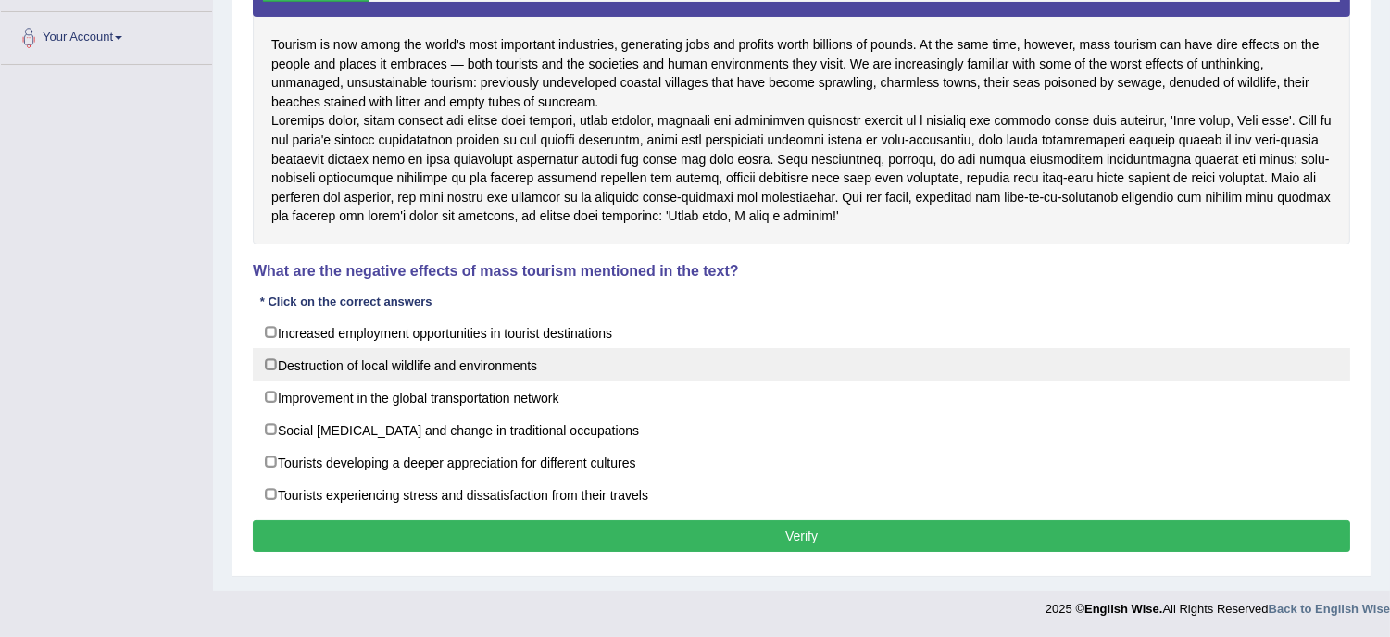
click at [591, 369] on label "Destruction of local wildlife and environments" at bounding box center [801, 364] width 1097 height 33
checkbox input "true"
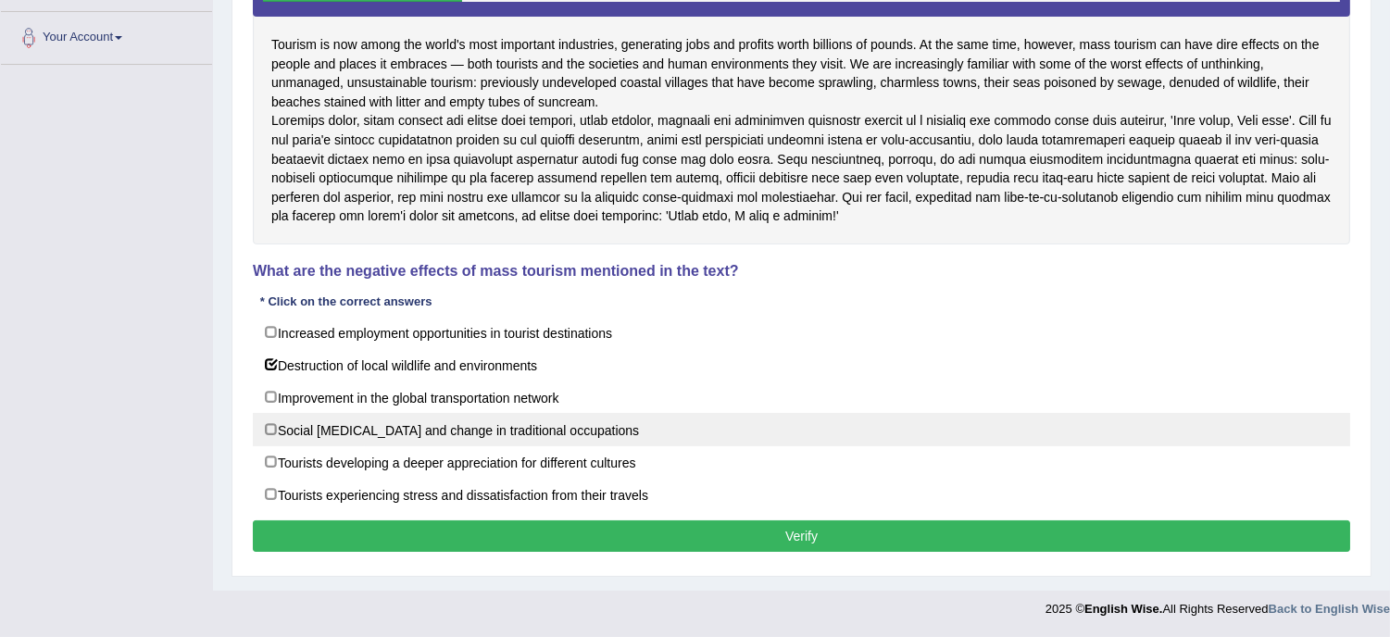
click at [609, 432] on label "Social dislocation and change in traditional occupations" at bounding box center [801, 429] width 1097 height 33
checkbox input "true"
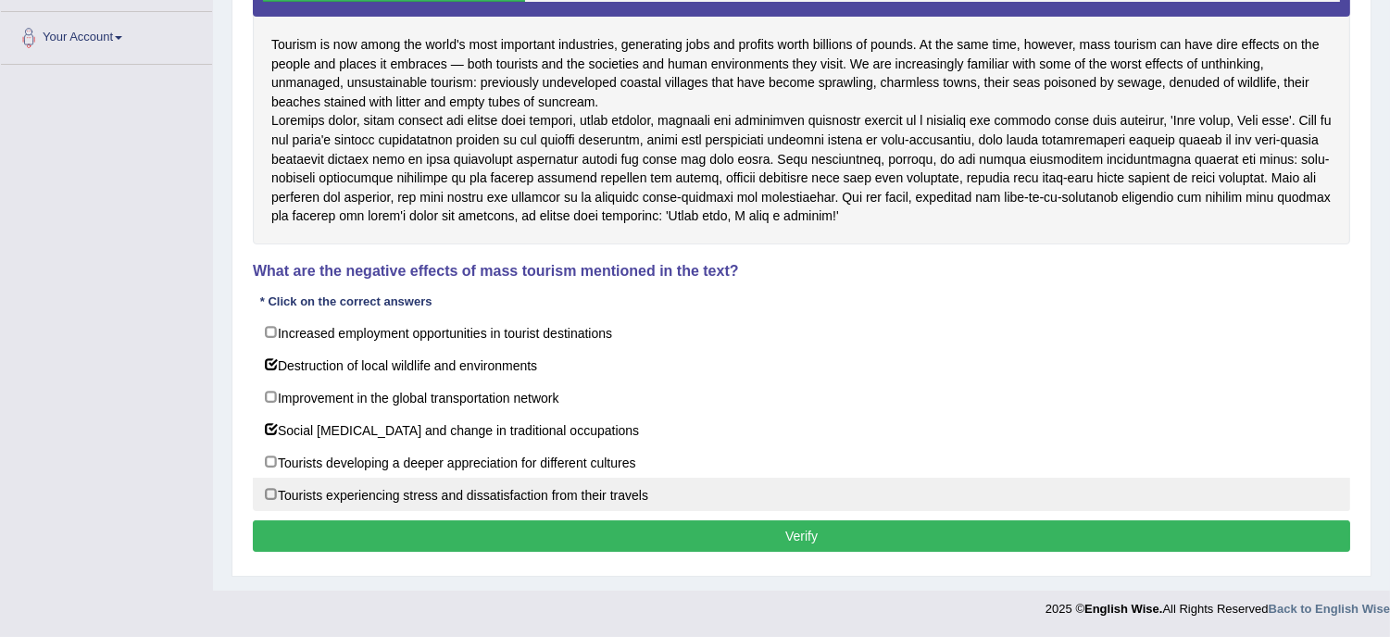
click at [600, 492] on label "Tourists experiencing stress and dissatisfaction from their travels" at bounding box center [801, 494] width 1097 height 33
checkbox input "true"
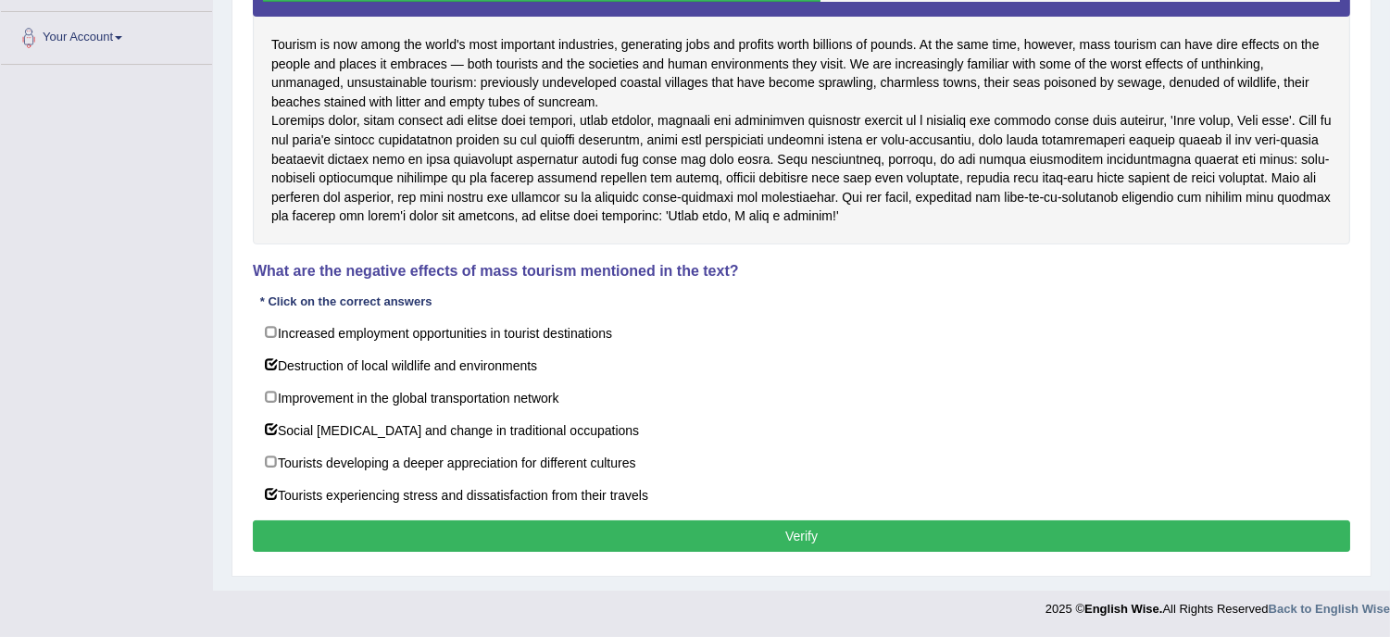
click at [797, 537] on button "Verify" at bounding box center [801, 535] width 1097 height 31
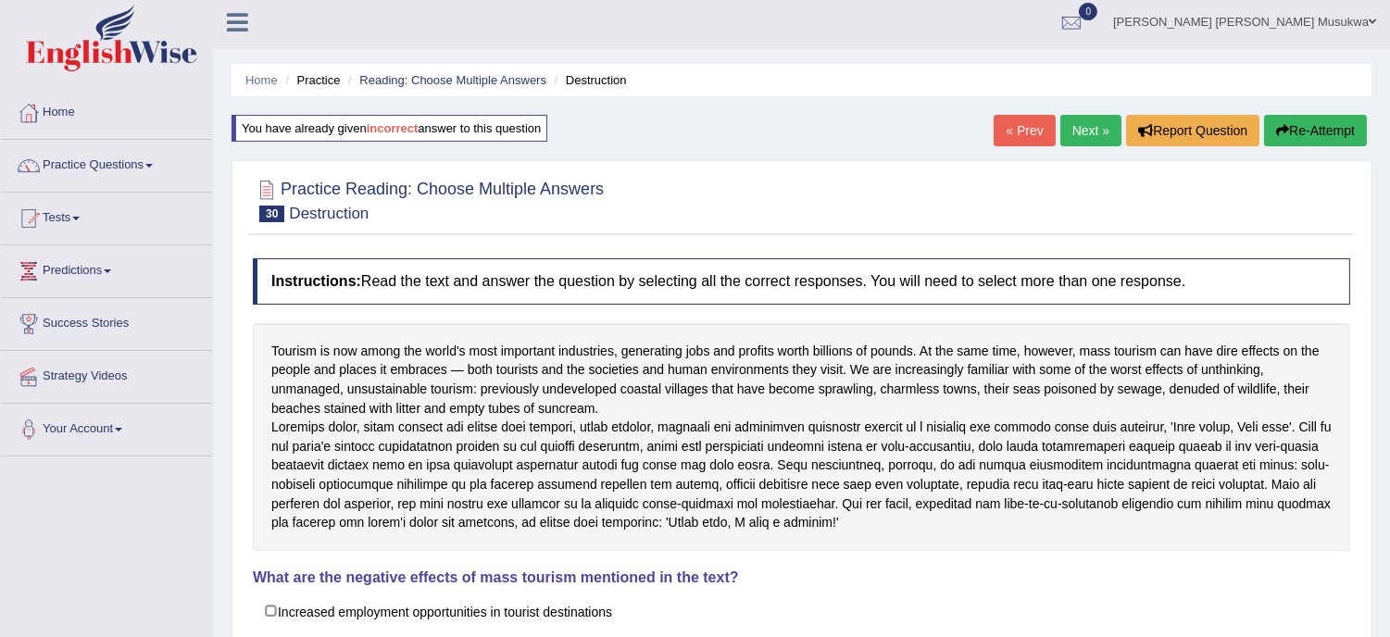
scroll to position [0, 0]
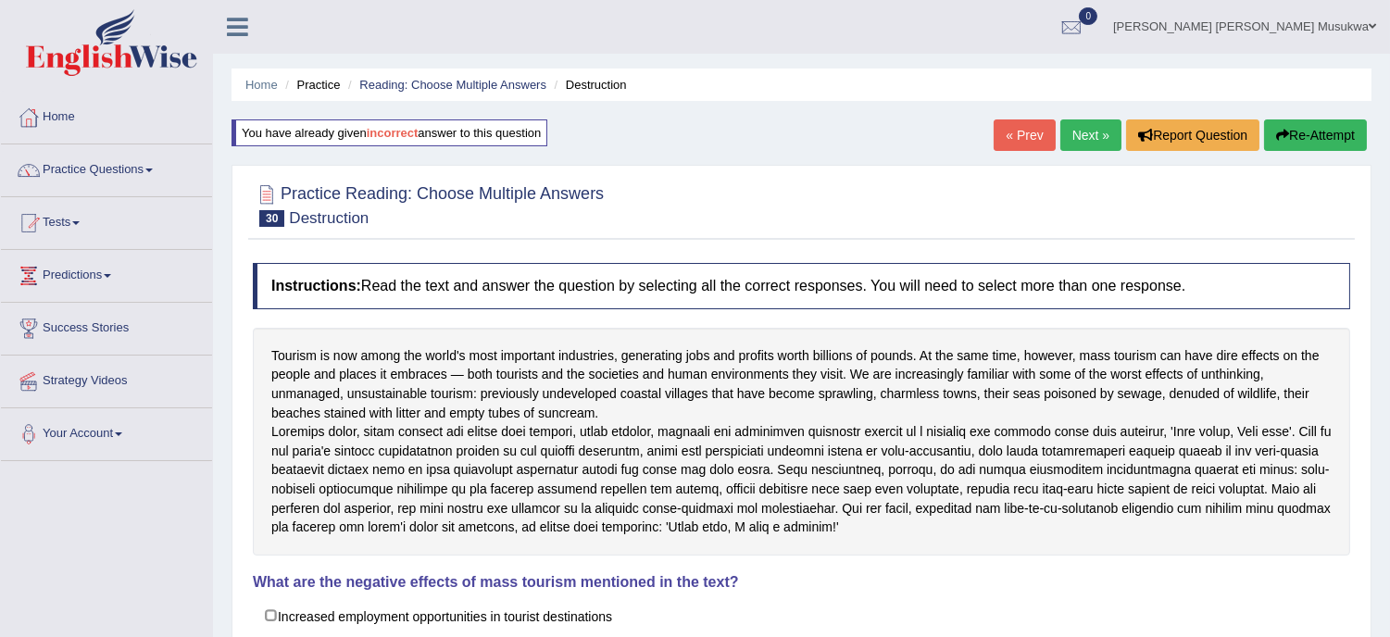
click at [1085, 126] on link "Next »" at bounding box center [1090, 134] width 61 height 31
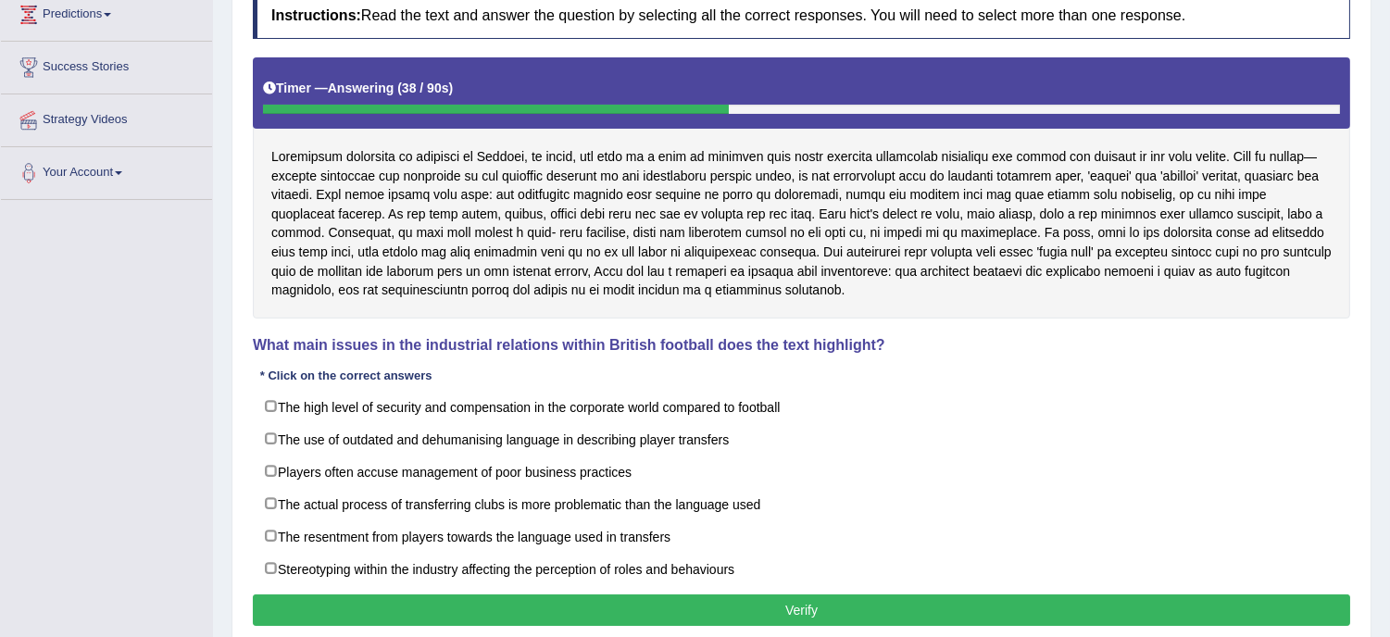
scroll to position [288, 0]
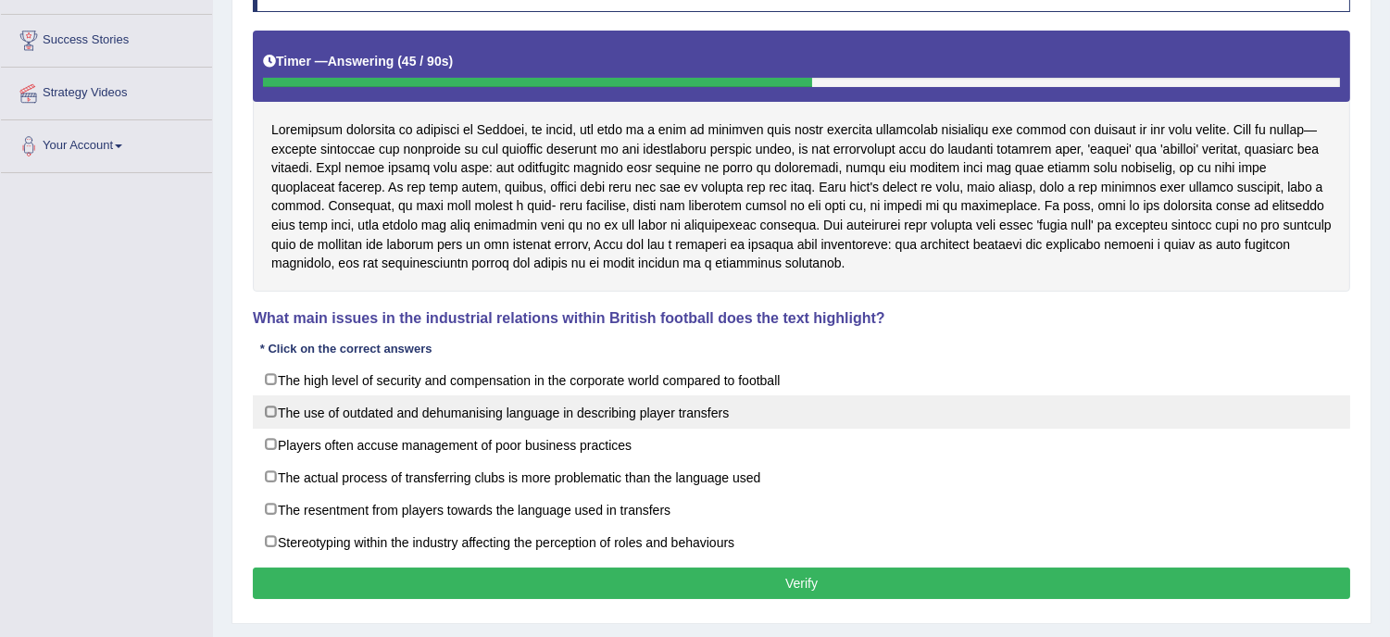
click at [764, 410] on label "The use of outdated and dehumanising language in describing player transfers" at bounding box center [801, 411] width 1097 height 33
checkbox input "true"
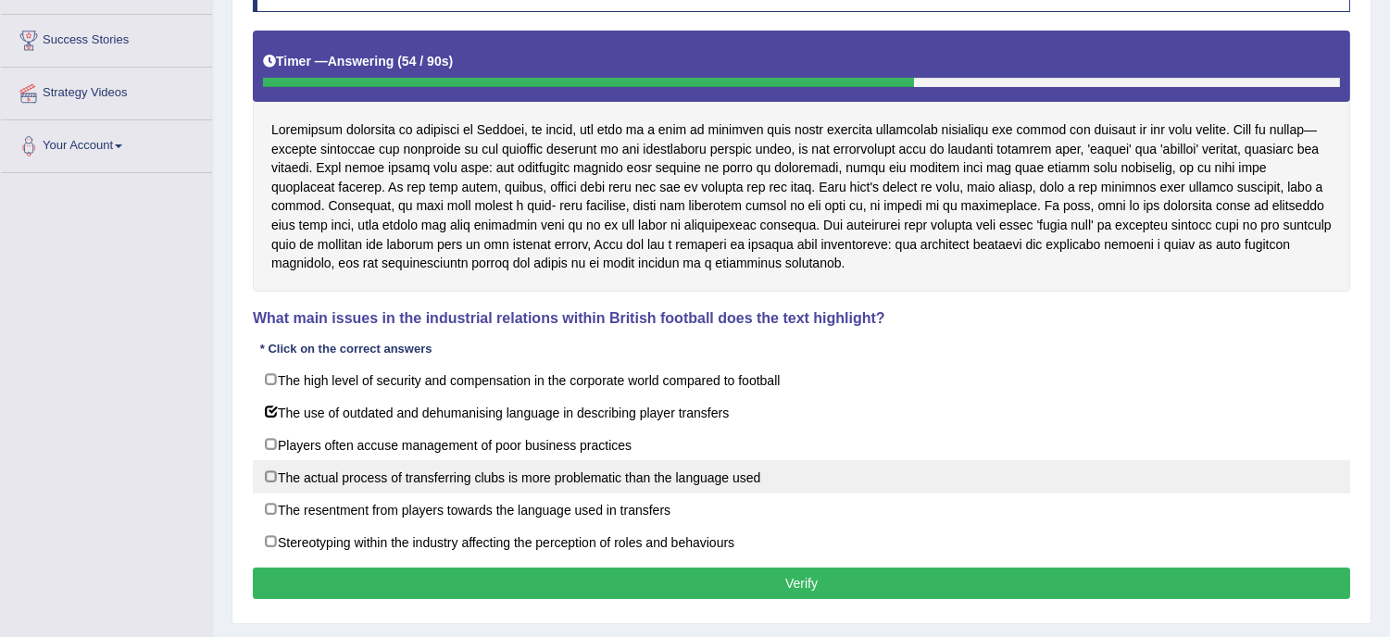
click at [770, 468] on label "The actual process of transferring clubs is more problematic than the language …" at bounding box center [801, 476] width 1097 height 33
checkbox input "true"
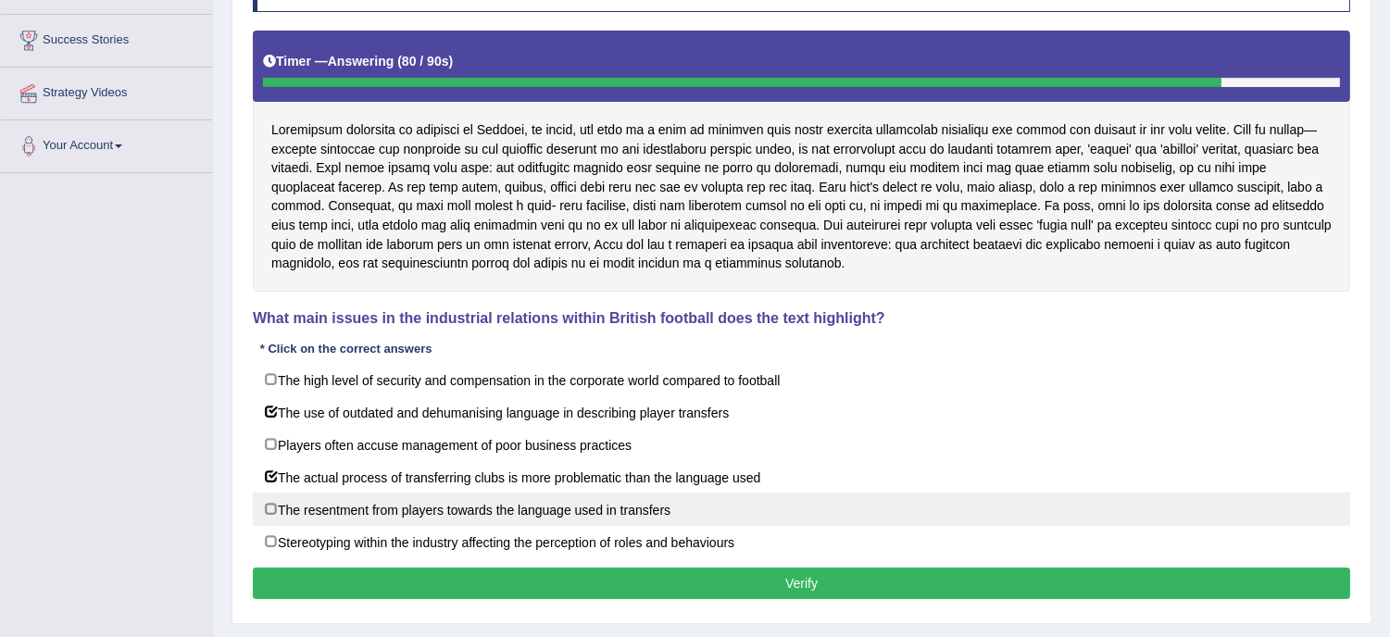
click at [709, 516] on label "The resentment from players towards the language used in transfers" at bounding box center [801, 509] width 1097 height 33
checkbox input "true"
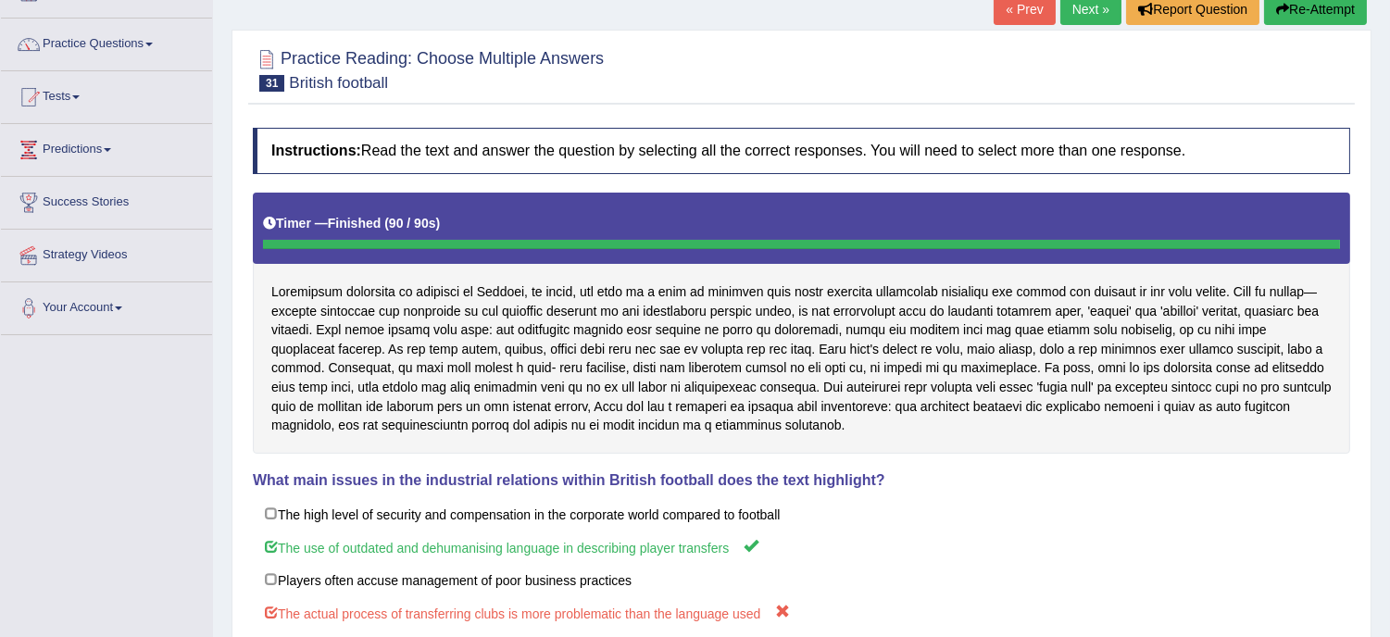
scroll to position [123, 0]
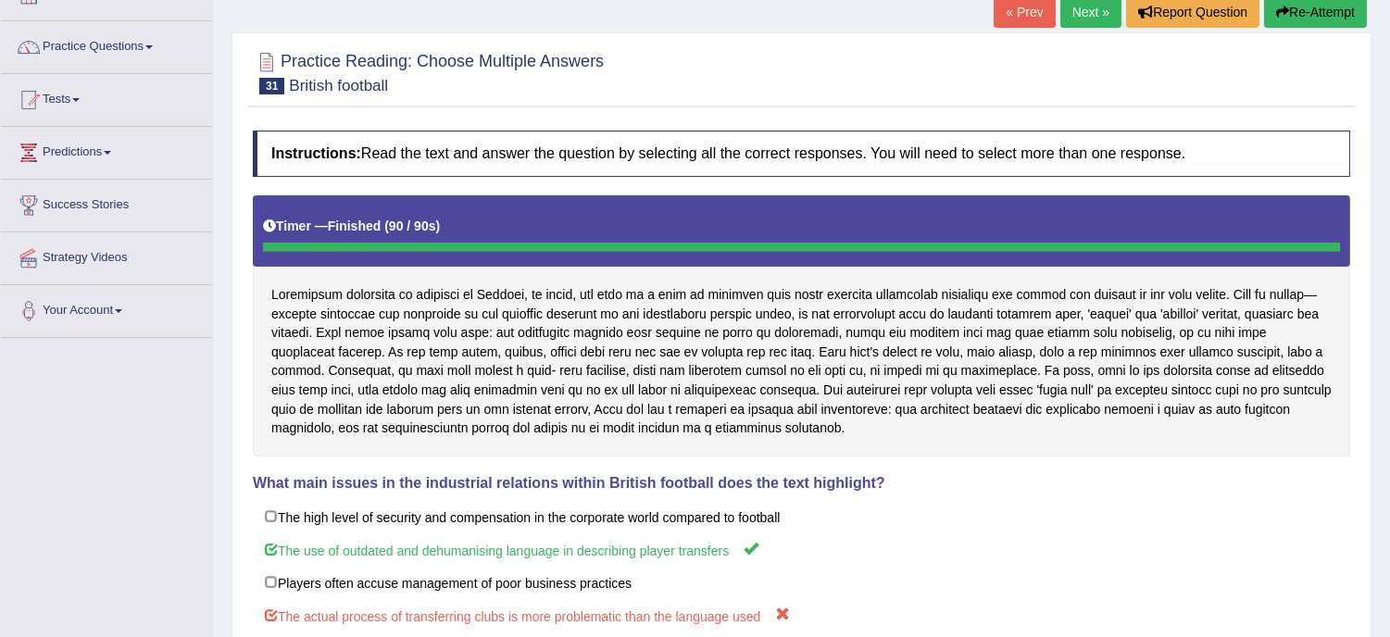
click at [1303, 7] on button "Re-Attempt" at bounding box center [1315, 11] width 103 height 31
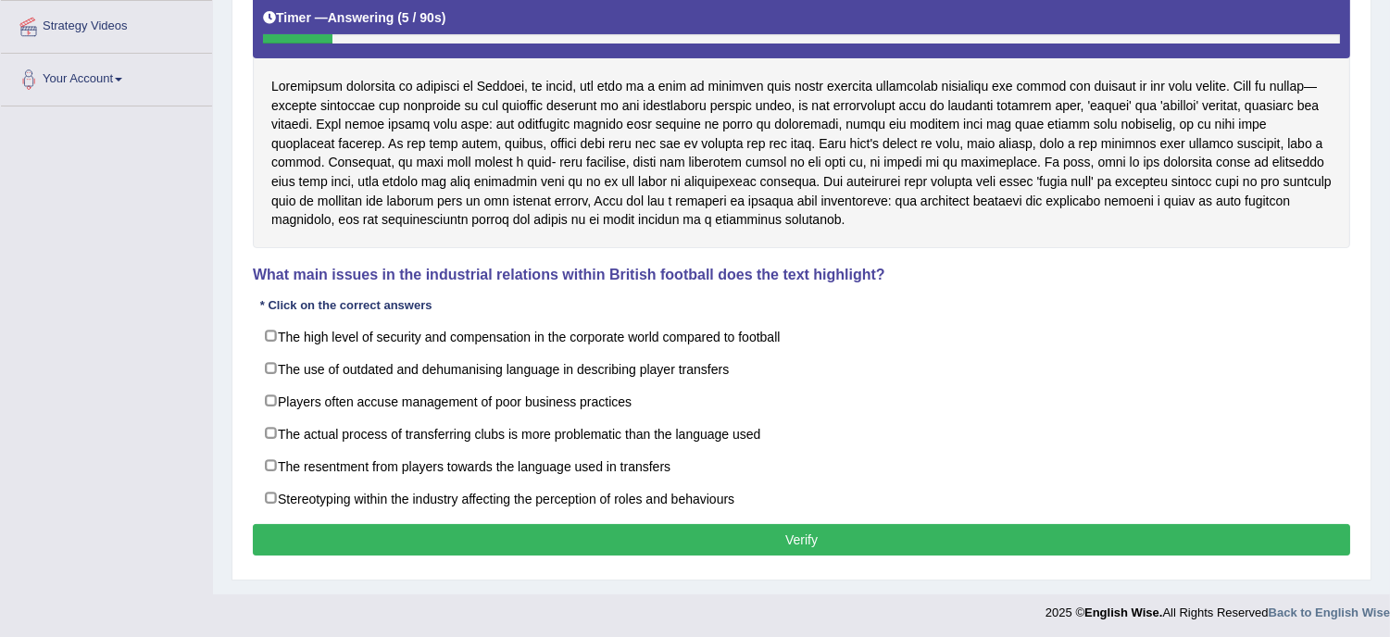
scroll to position [366, 0]
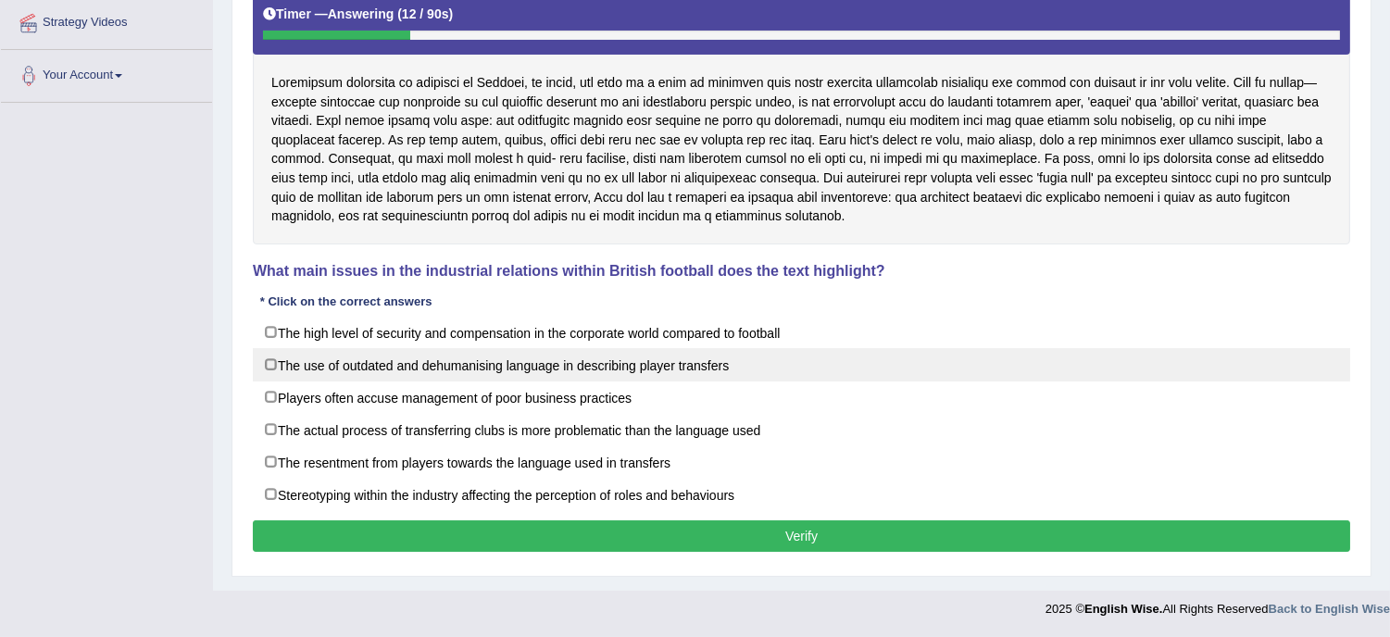
click at [682, 370] on label "The use of outdated and dehumanising language in describing player transfers" at bounding box center [801, 364] width 1097 height 33
checkbox input "true"
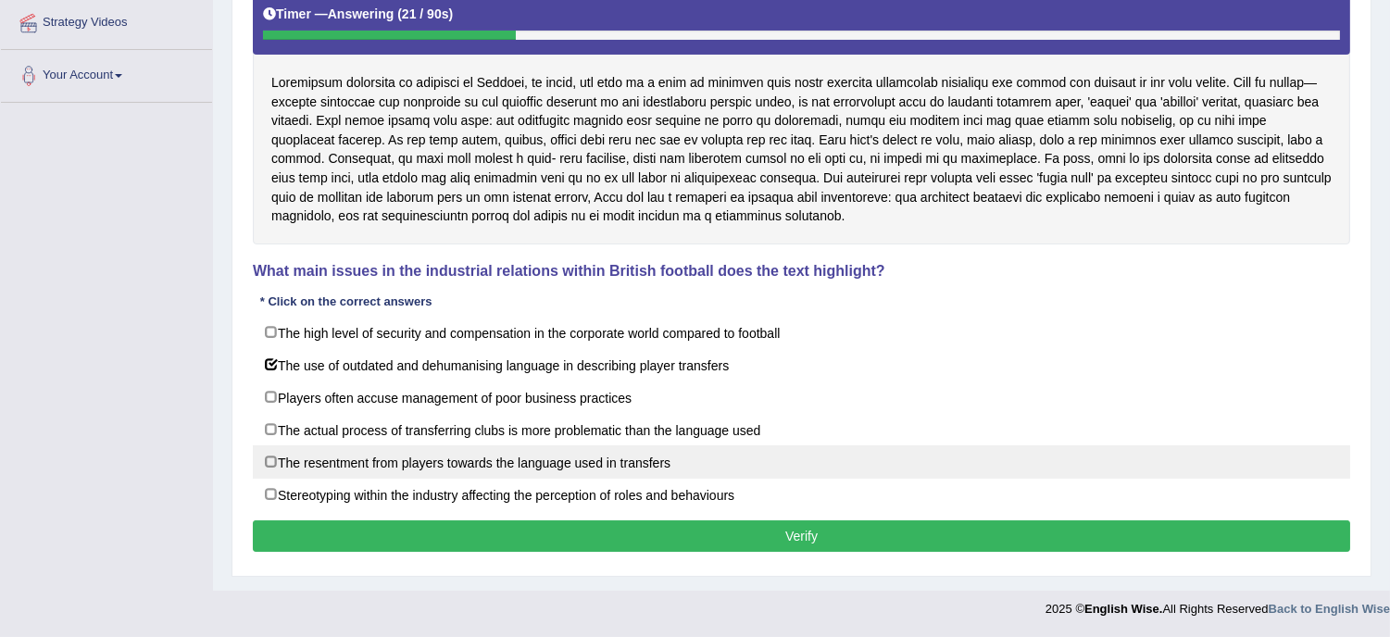
click at [660, 460] on label "The resentment from players towards the language used in transfers" at bounding box center [801, 461] width 1097 height 33
checkbox input "true"
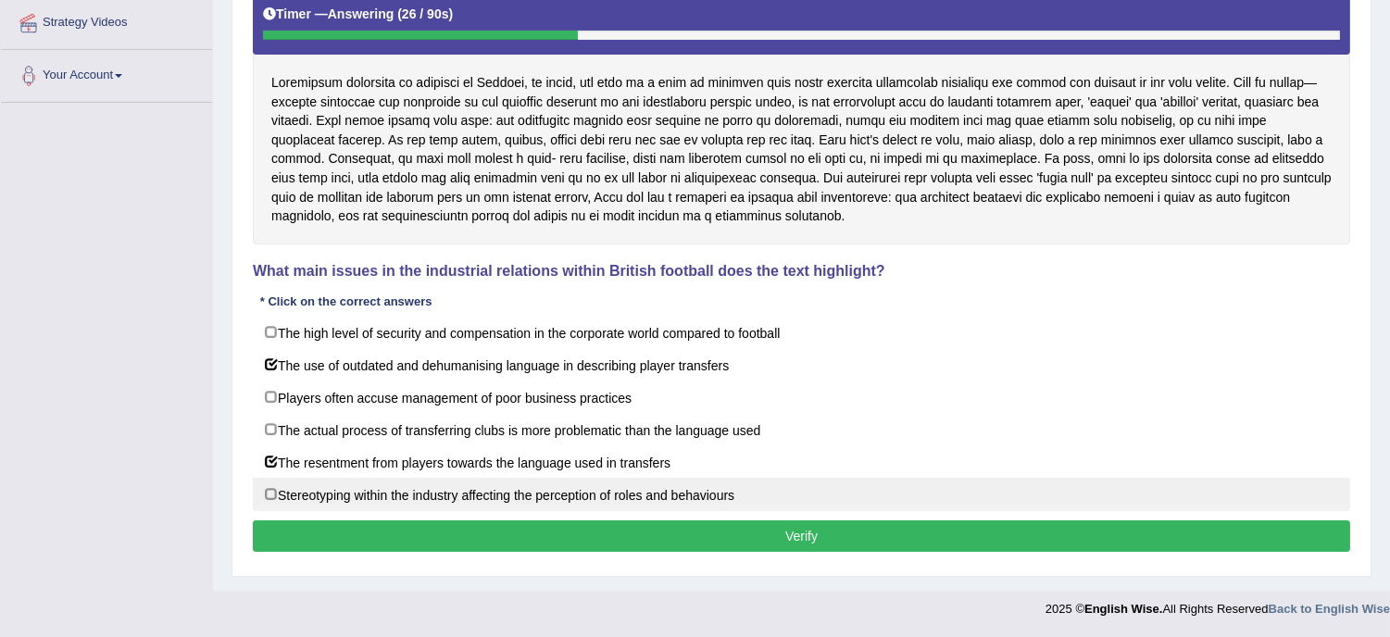
click at [671, 495] on label "Stereotyping within the industry affecting the perception of roles and behaviou…" at bounding box center [801, 494] width 1097 height 33
checkbox input "true"
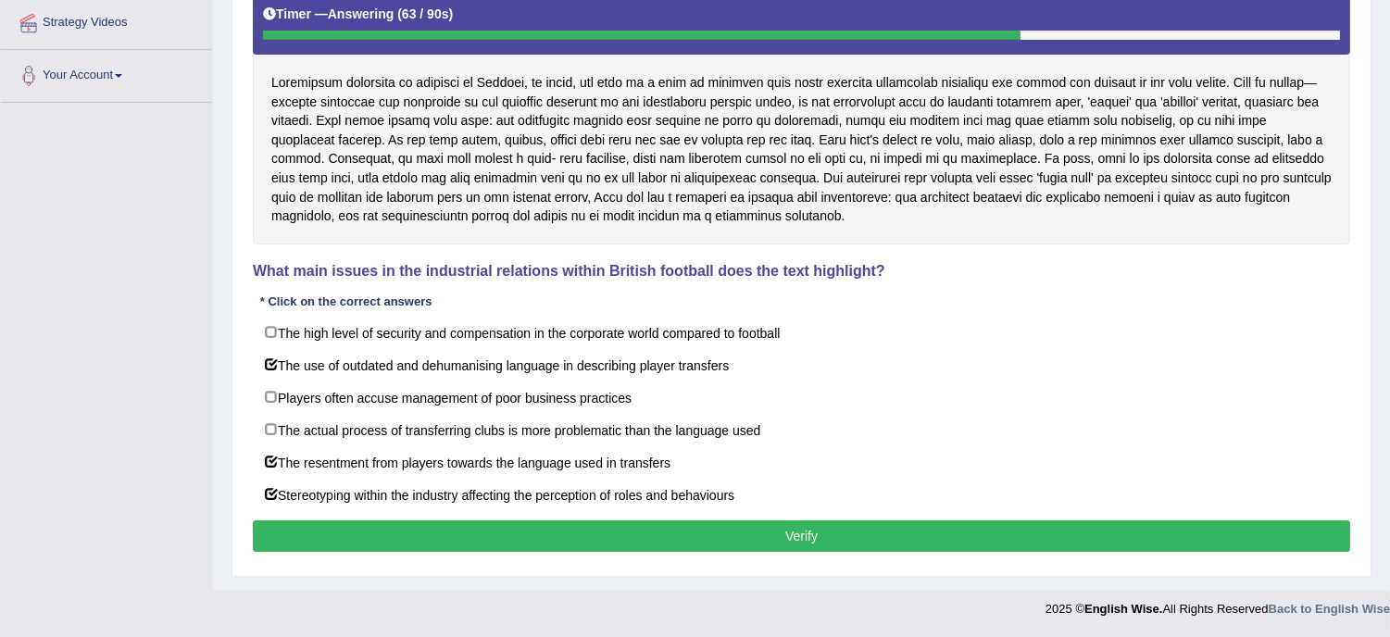
click at [694, 533] on button "Verify" at bounding box center [801, 535] width 1097 height 31
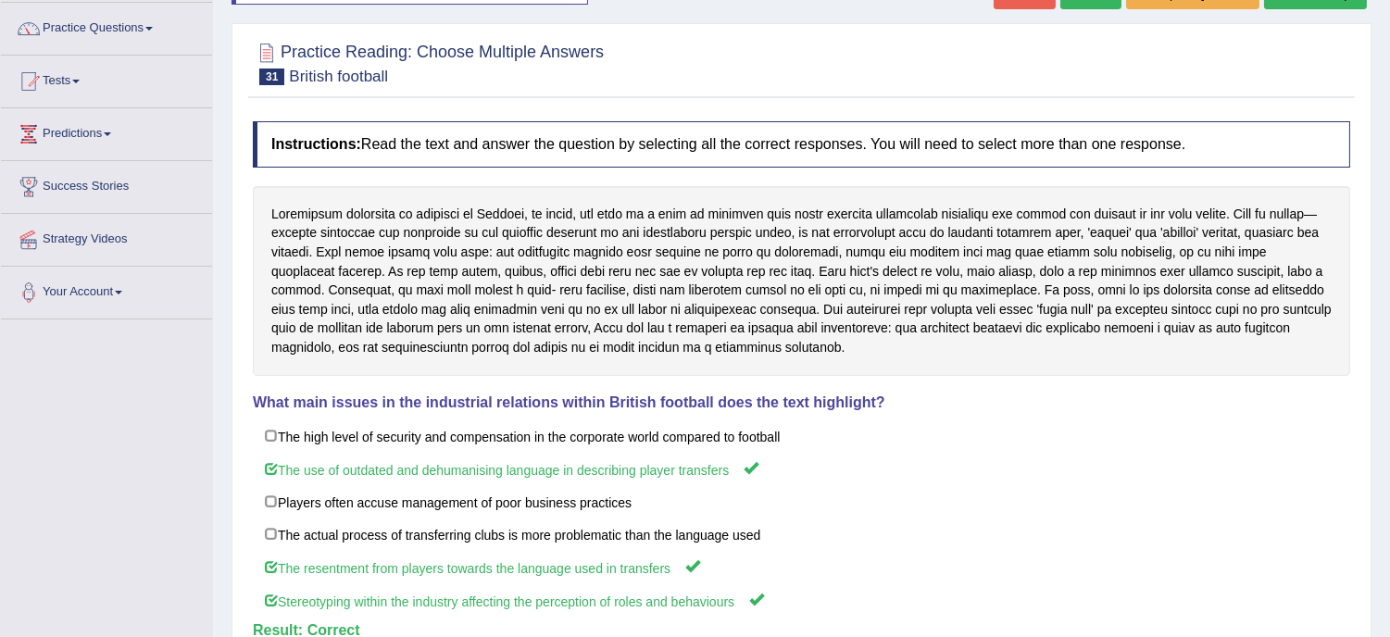
scroll to position [0, 0]
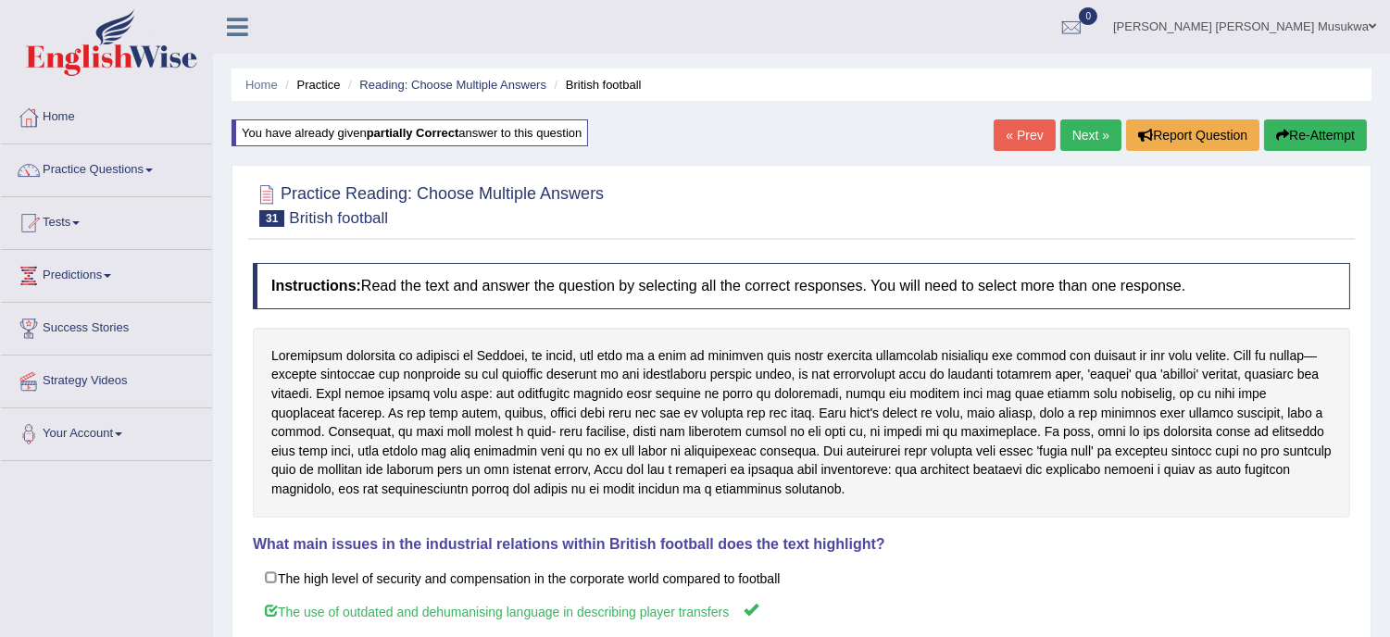
click at [1082, 131] on link "Next »" at bounding box center [1090, 134] width 61 height 31
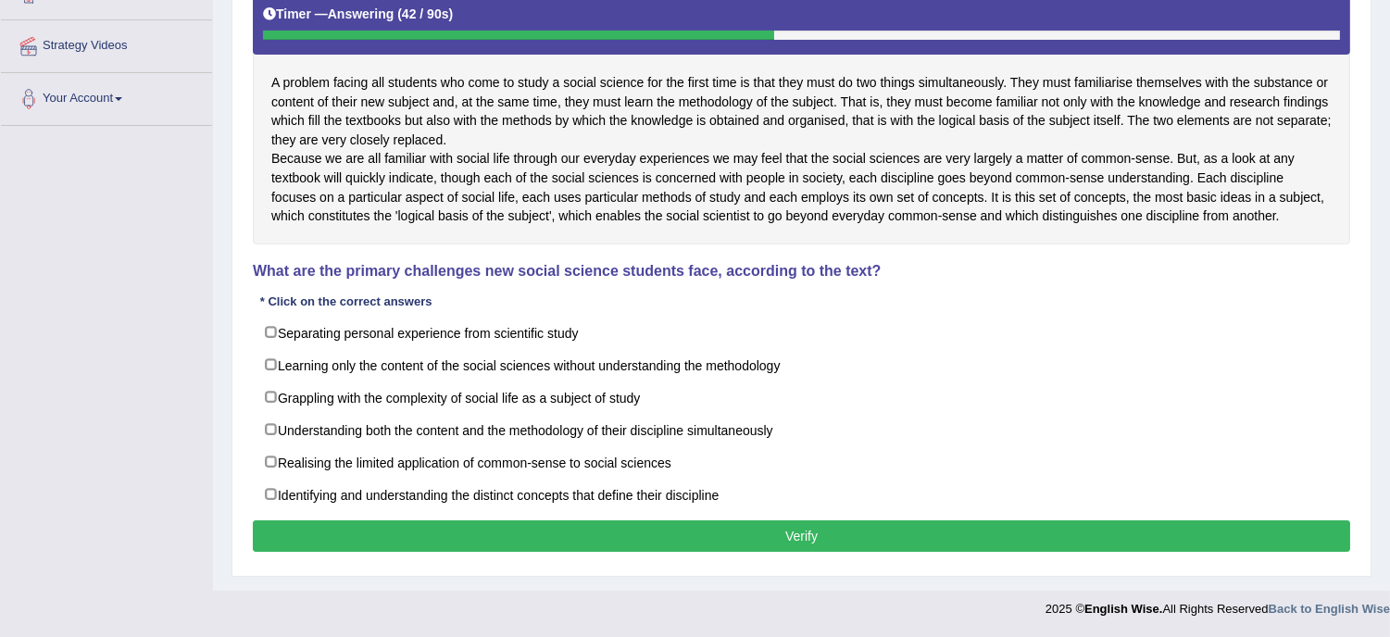
scroll to position [362, 0]
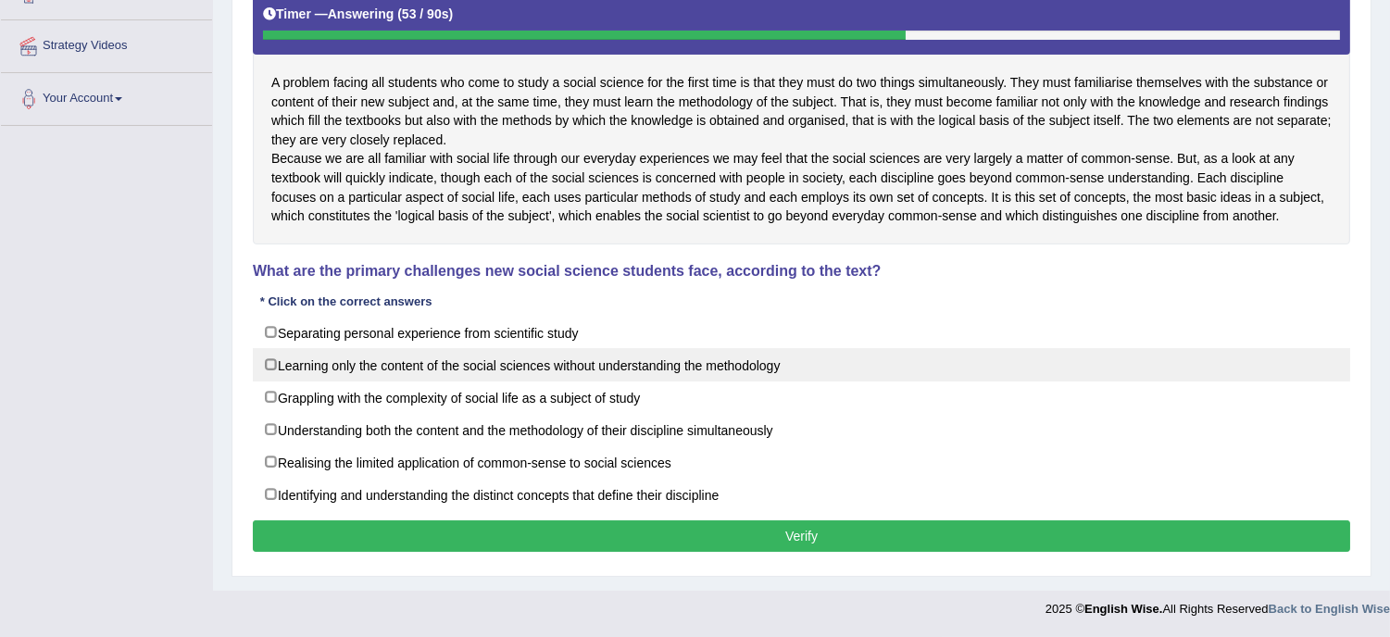
click at [774, 357] on label "Learning only the content of the social sciences without understanding the meth…" at bounding box center [801, 364] width 1097 height 33
checkbox input "true"
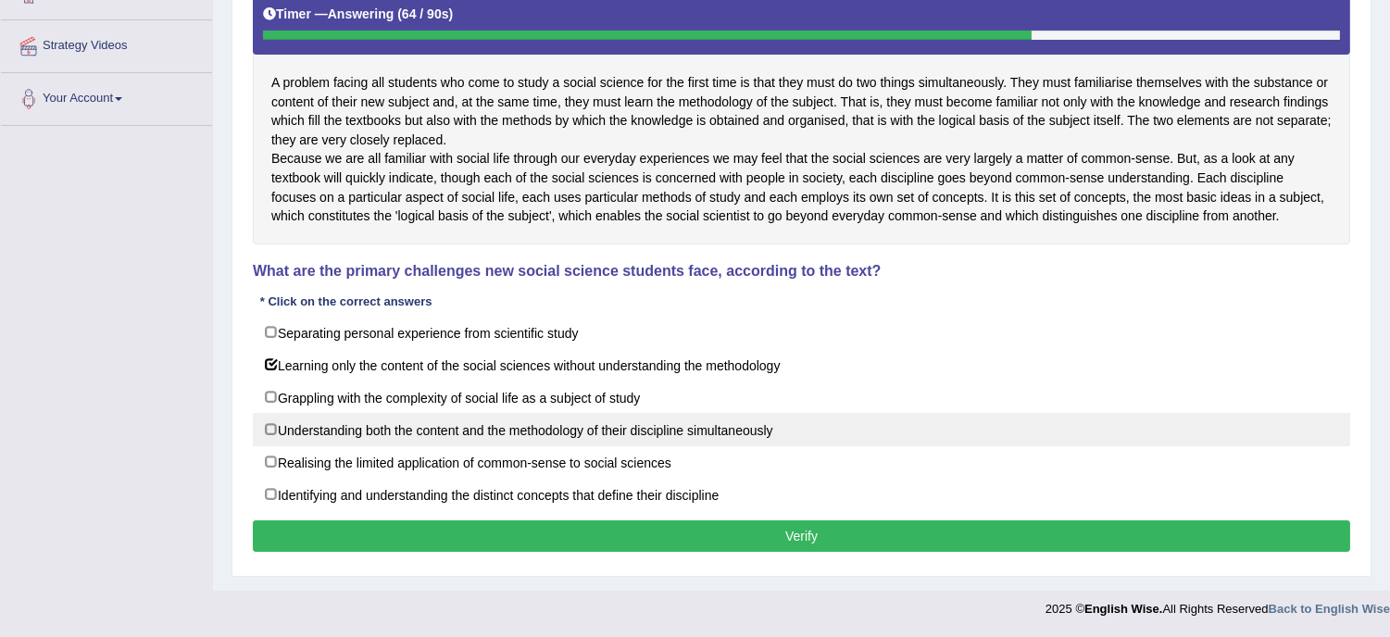
click at [757, 422] on label "Understanding both the content and the methodology of their discipline simultan…" at bounding box center [801, 429] width 1097 height 33
checkbox input "true"
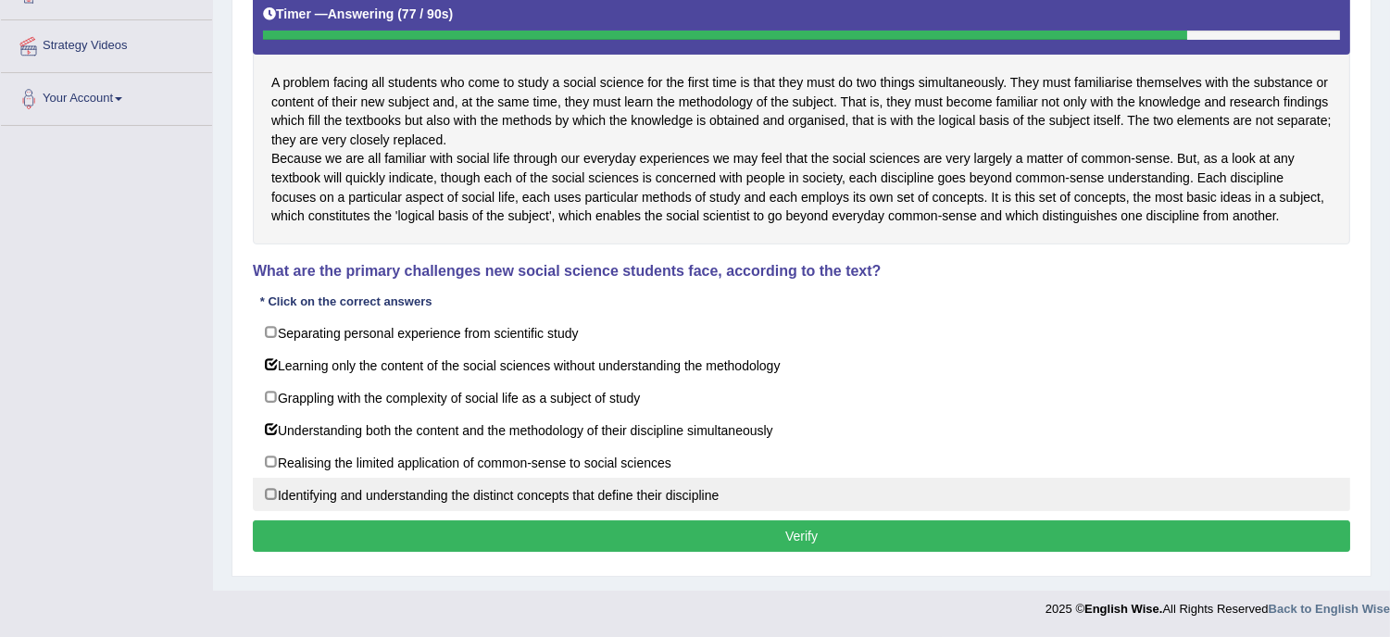
click at [615, 492] on label "Identifying and understanding the distinct concepts that define their discipline" at bounding box center [801, 494] width 1097 height 33
checkbox input "true"
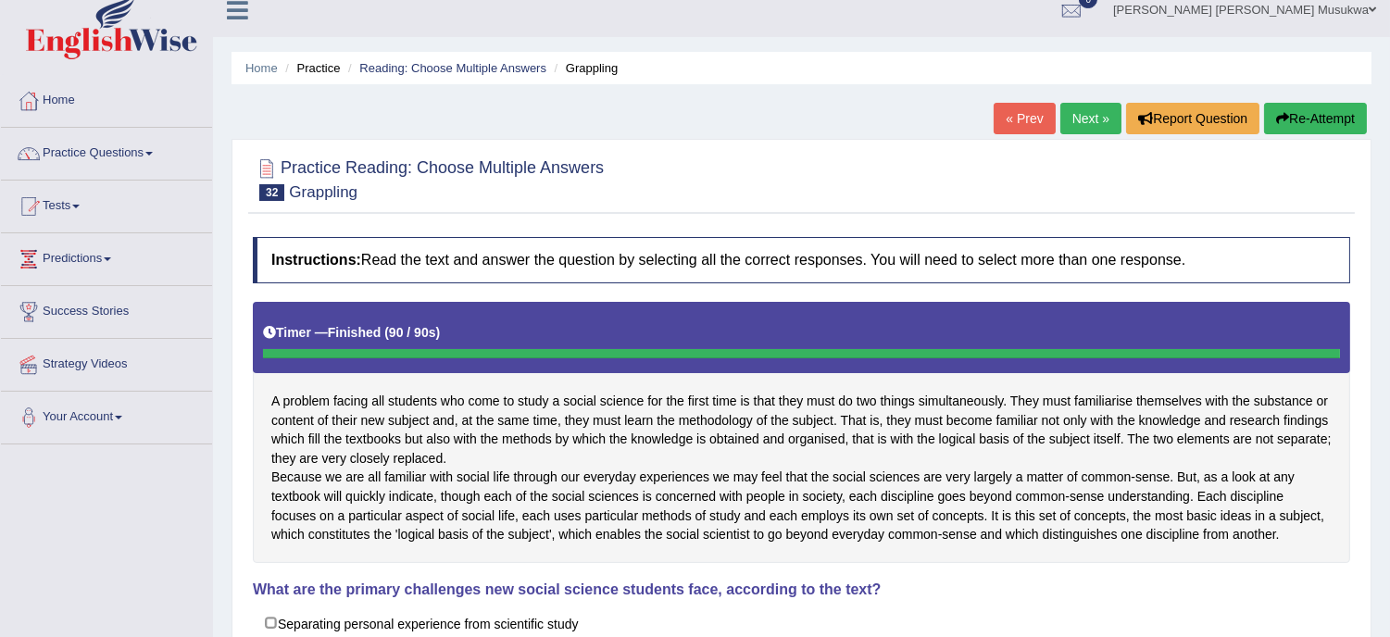
scroll to position [4, 0]
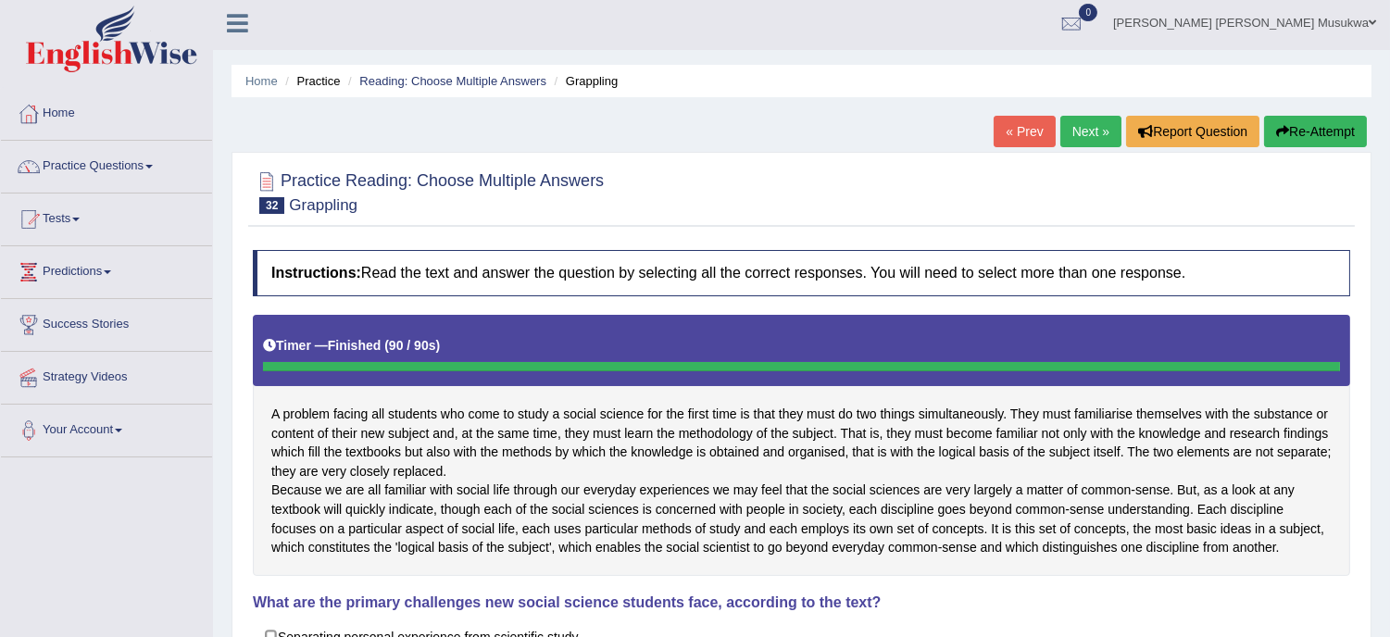
click at [1325, 124] on button "Re-Attempt" at bounding box center [1315, 131] width 103 height 31
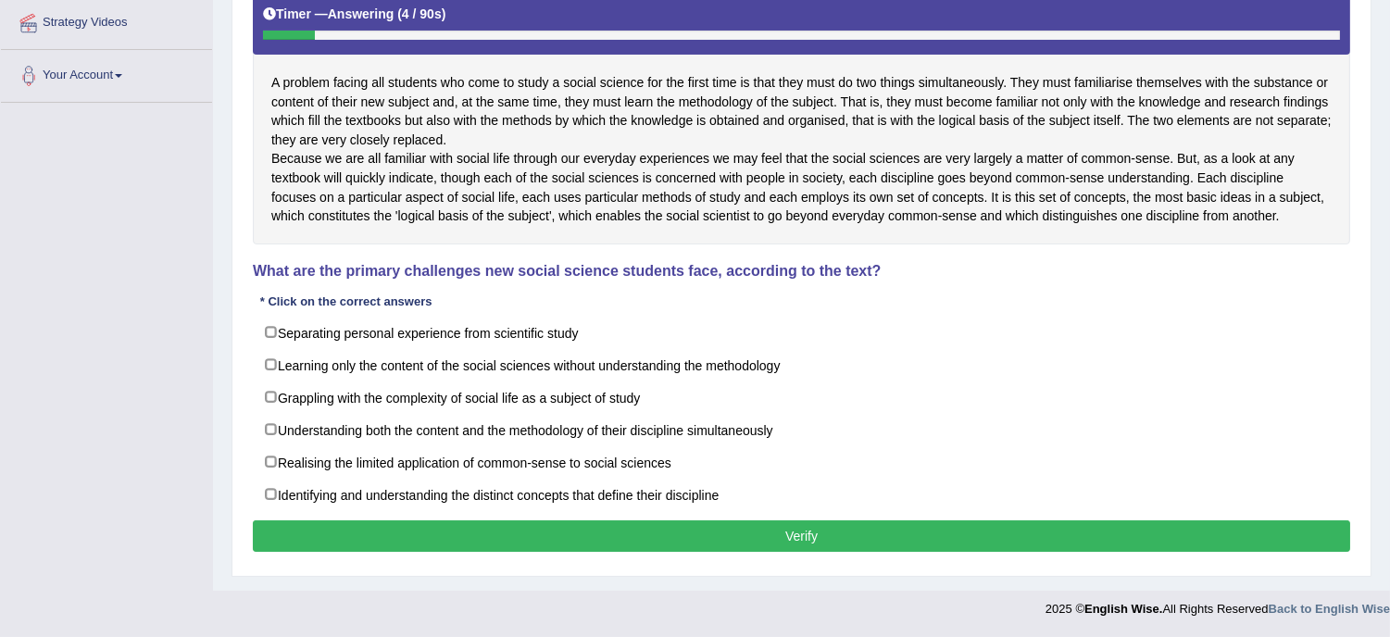
scroll to position [374, 0]
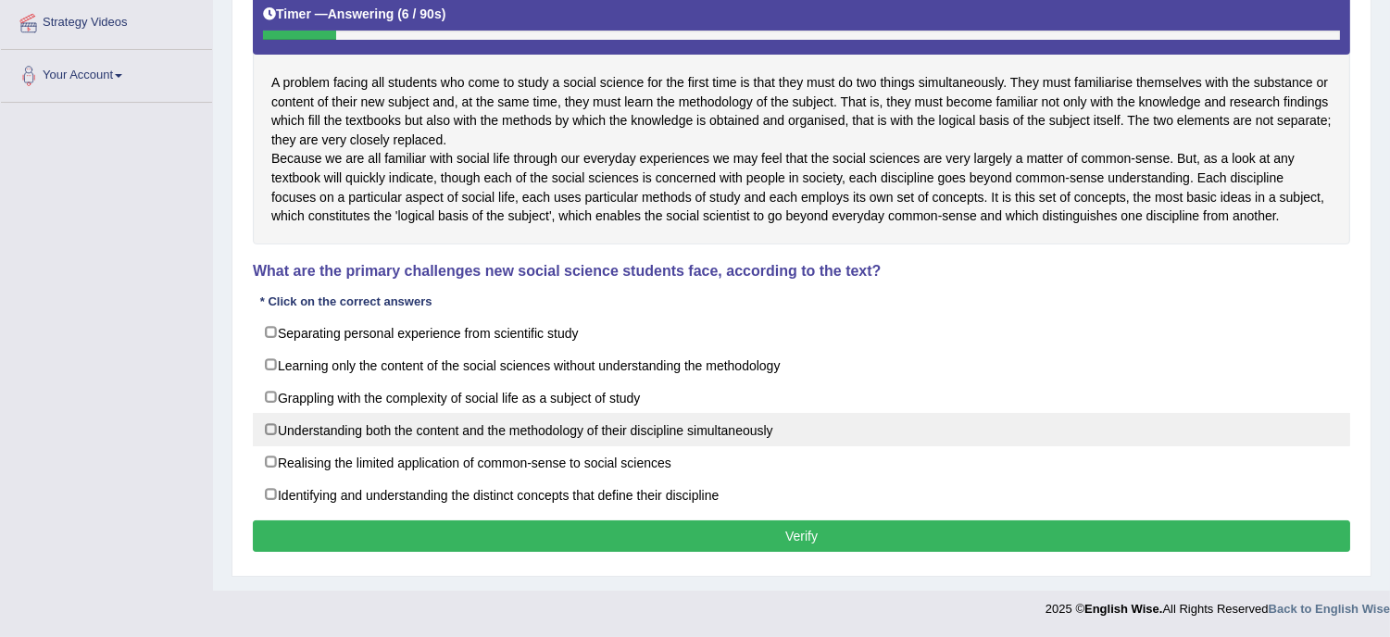
click at [899, 446] on label "Understanding both the content and the methodology of their discipline simultan…" at bounding box center [801, 429] width 1097 height 33
checkbox input "true"
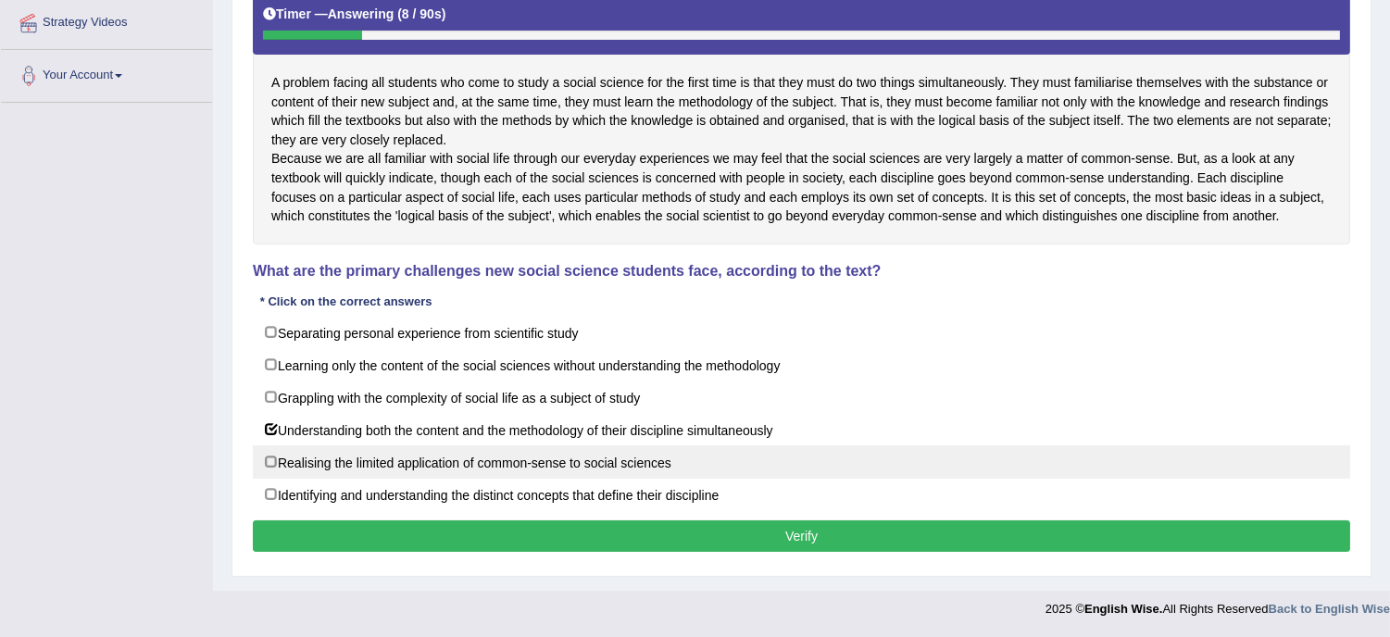
click at [745, 479] on label "Realising the limited application of common-sense to social sciences" at bounding box center [801, 461] width 1097 height 33
checkbox input "true"
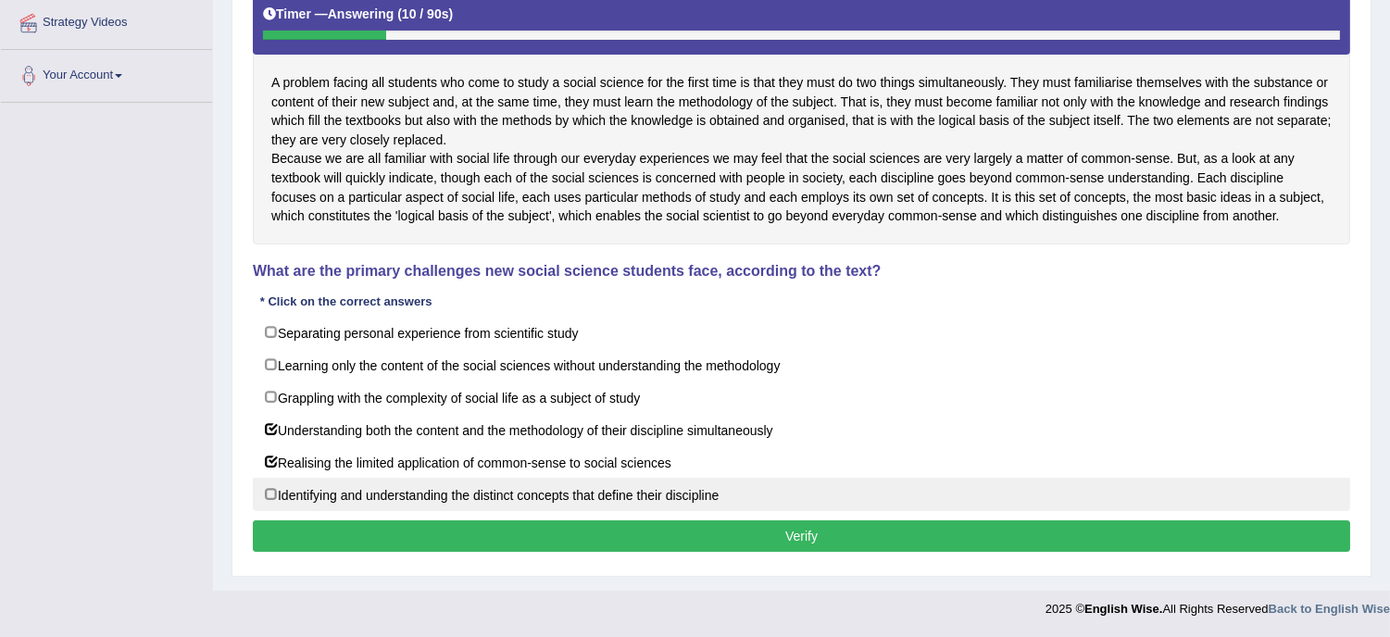
click at [725, 509] on label "Identifying and understanding the distinct concepts that define their discipline" at bounding box center [801, 494] width 1097 height 33
checkbox input "true"
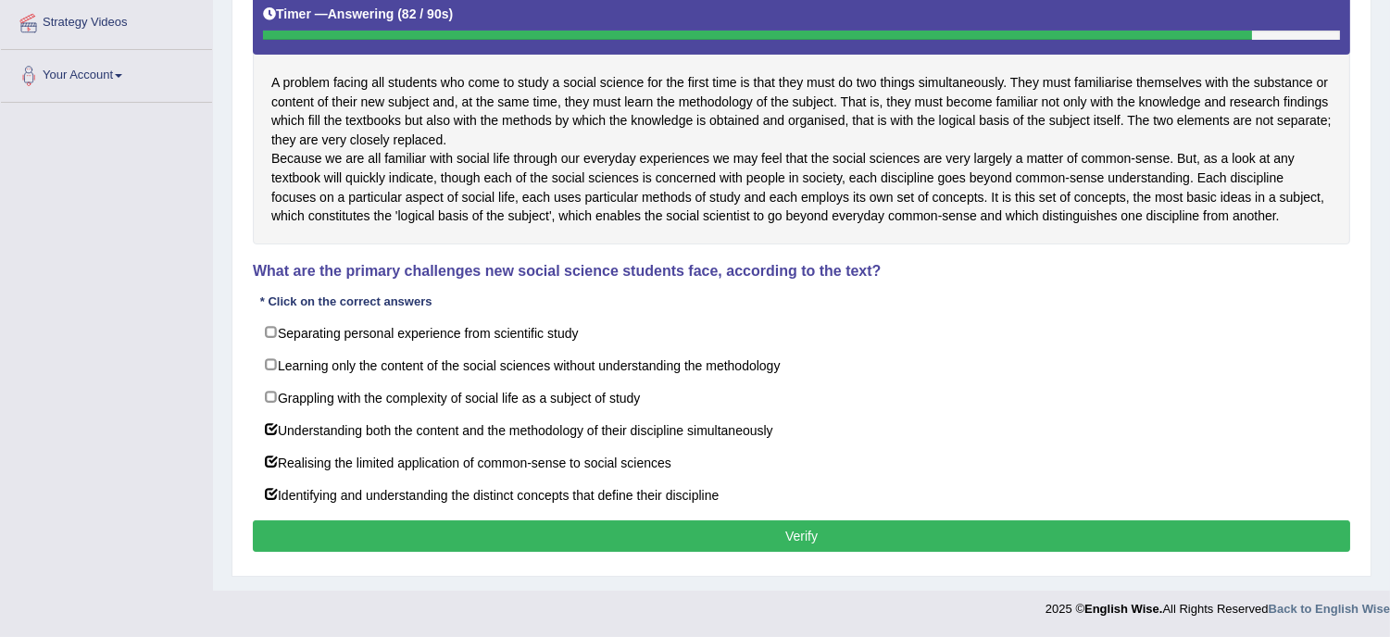
click at [725, 541] on button "Verify" at bounding box center [801, 535] width 1097 height 31
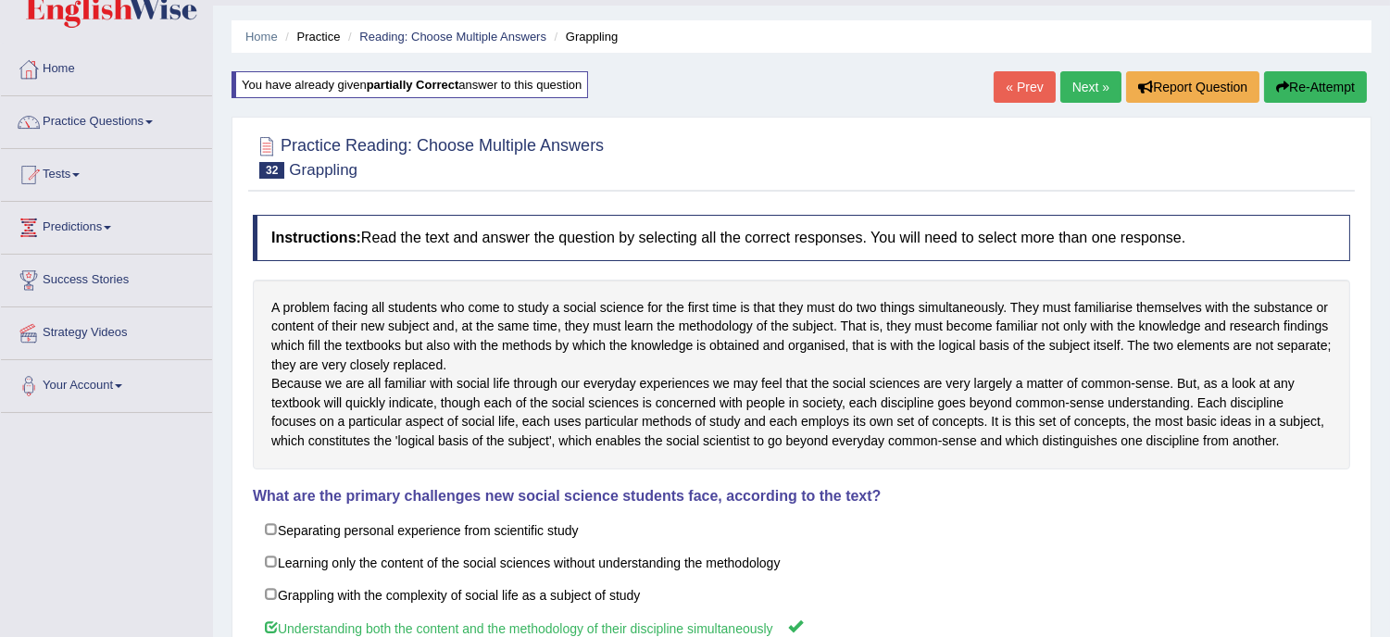
scroll to position [0, 0]
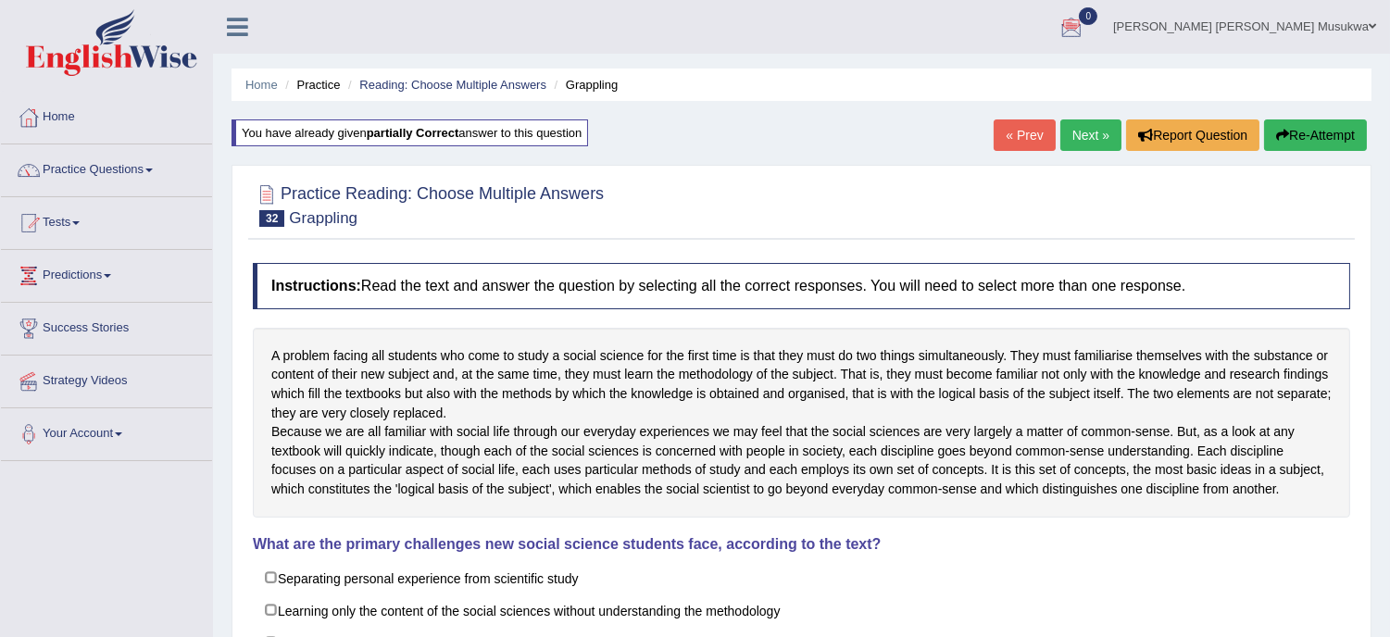
click at [1087, 131] on link "Next »" at bounding box center [1090, 134] width 61 height 31
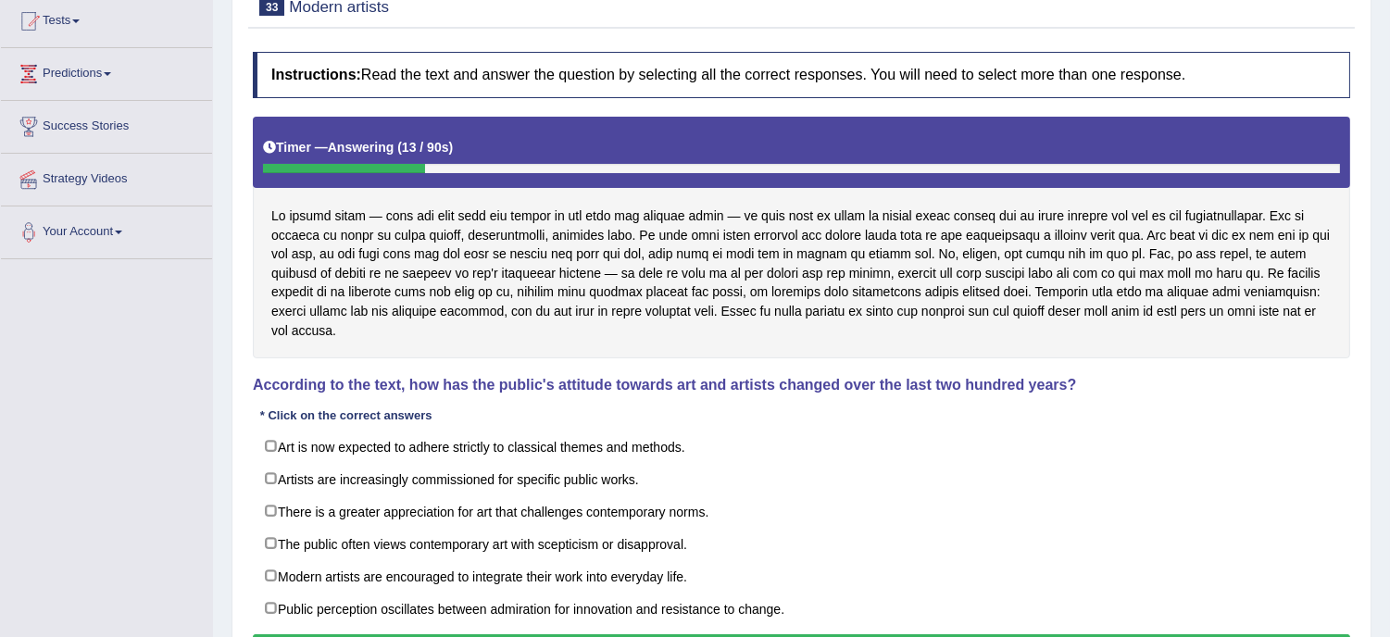
scroll to position [206, 0]
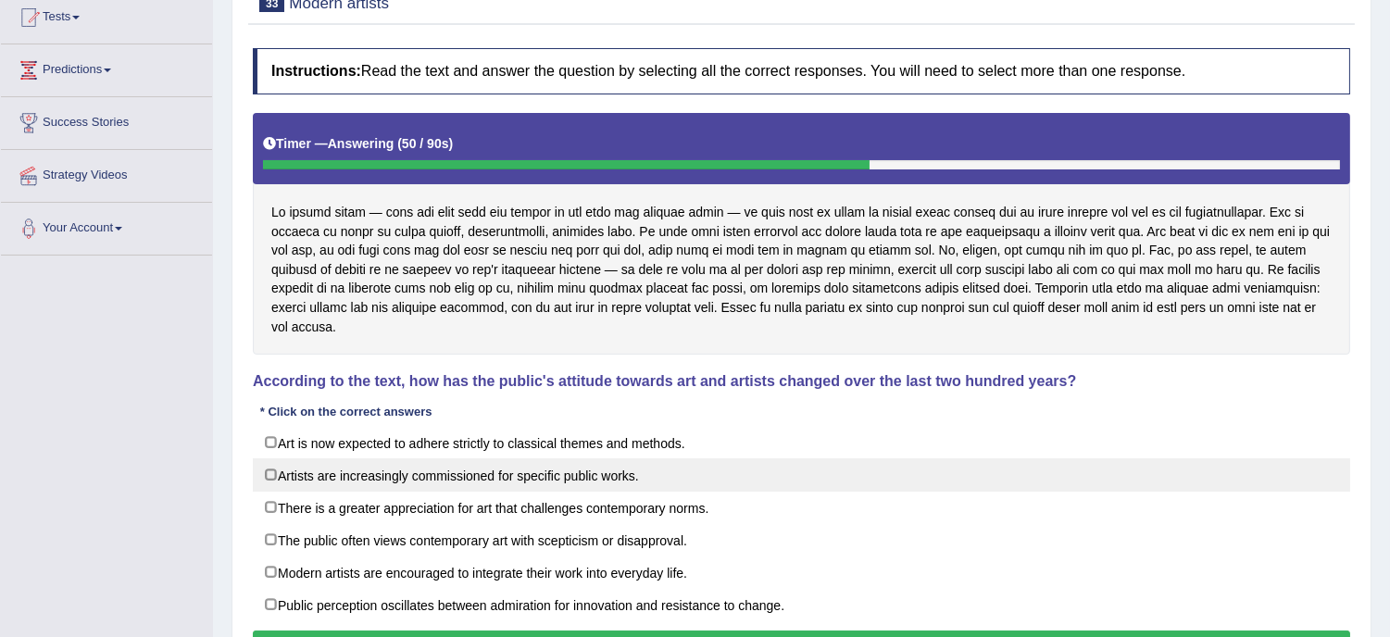
click at [659, 484] on label "Artists are increasingly commissioned for specific public works." at bounding box center [801, 474] width 1097 height 33
checkbox input "true"
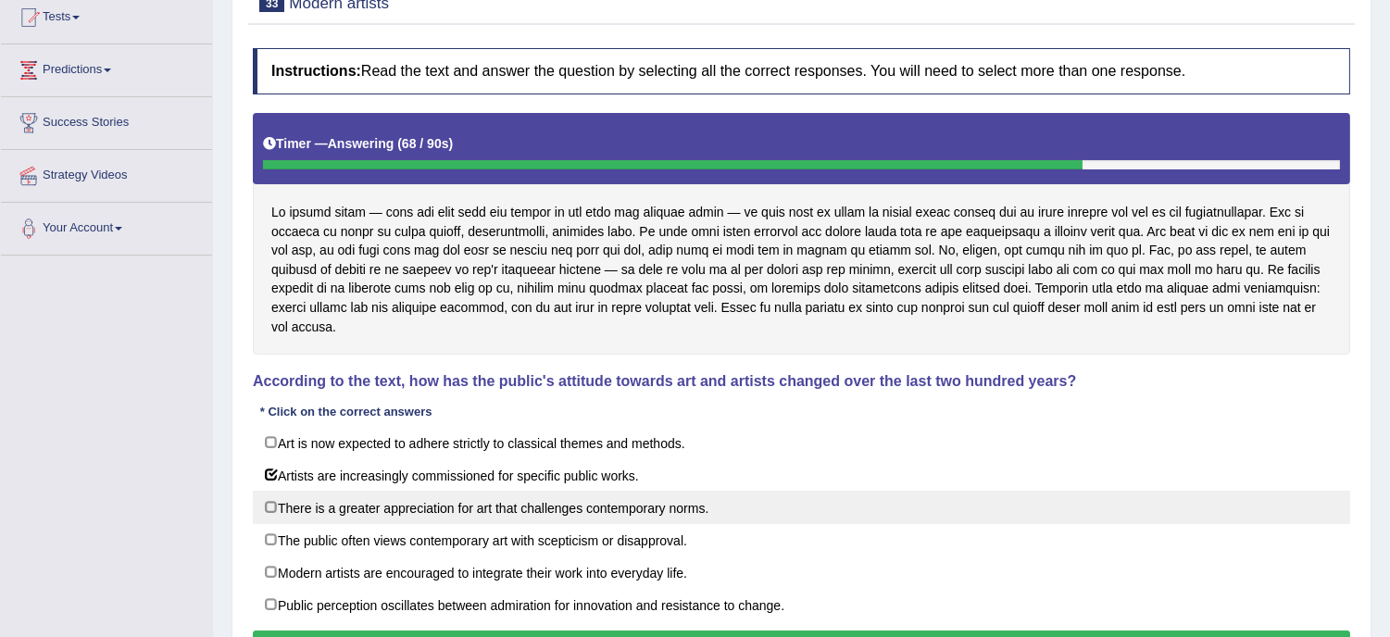
click at [658, 512] on label "There is a greater appreciation for art that challenges contemporary norms." at bounding box center [801, 507] width 1097 height 33
checkbox input "true"
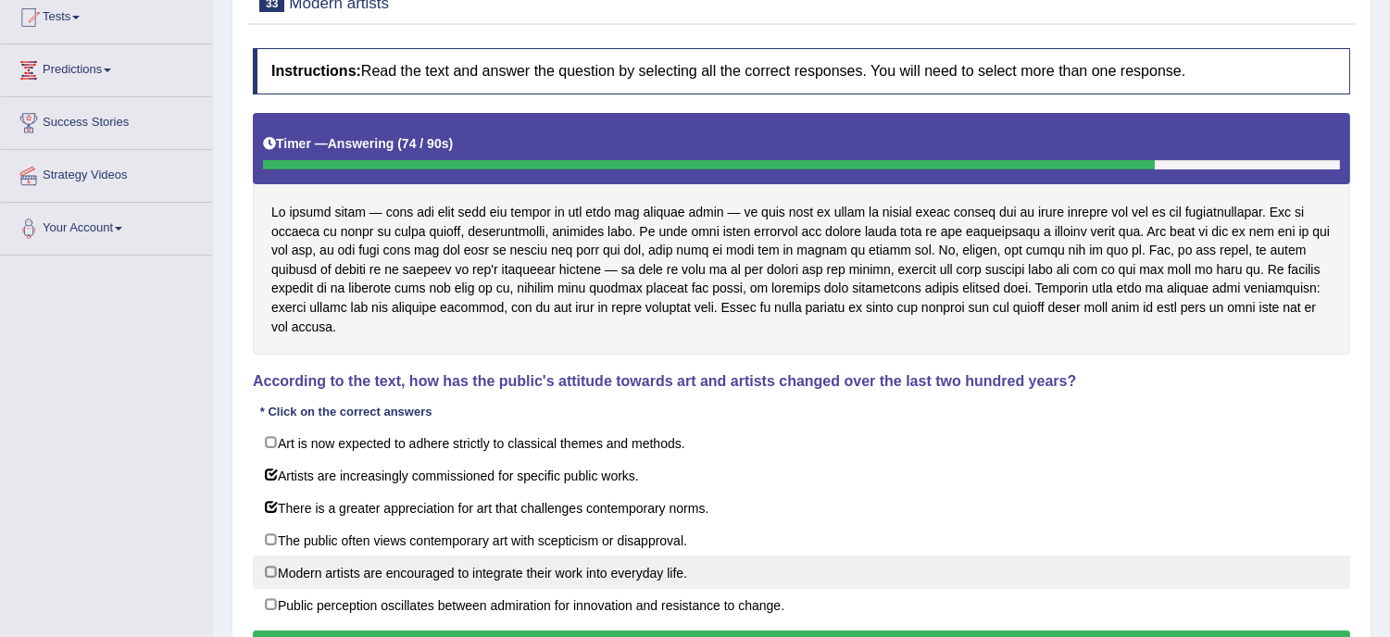
click at [648, 575] on label "Modern artists are encouraged to integrate their work into everyday life." at bounding box center [801, 572] width 1097 height 33
checkbox input "true"
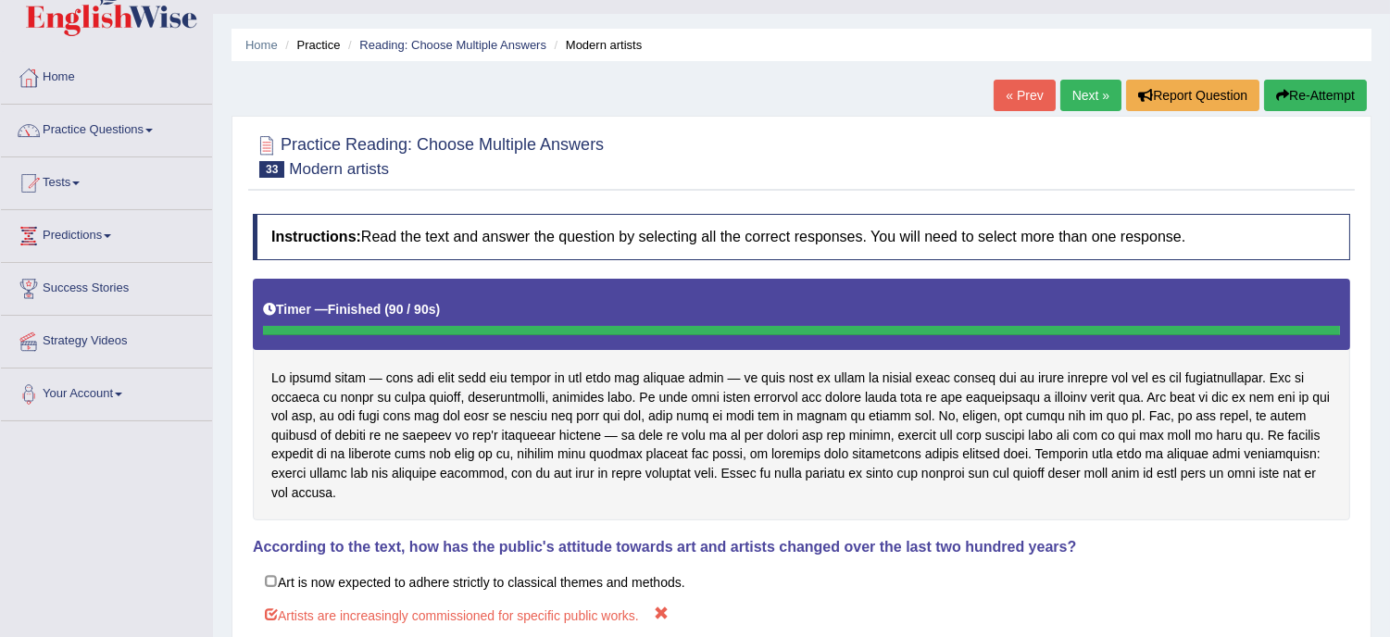
scroll to position [0, 0]
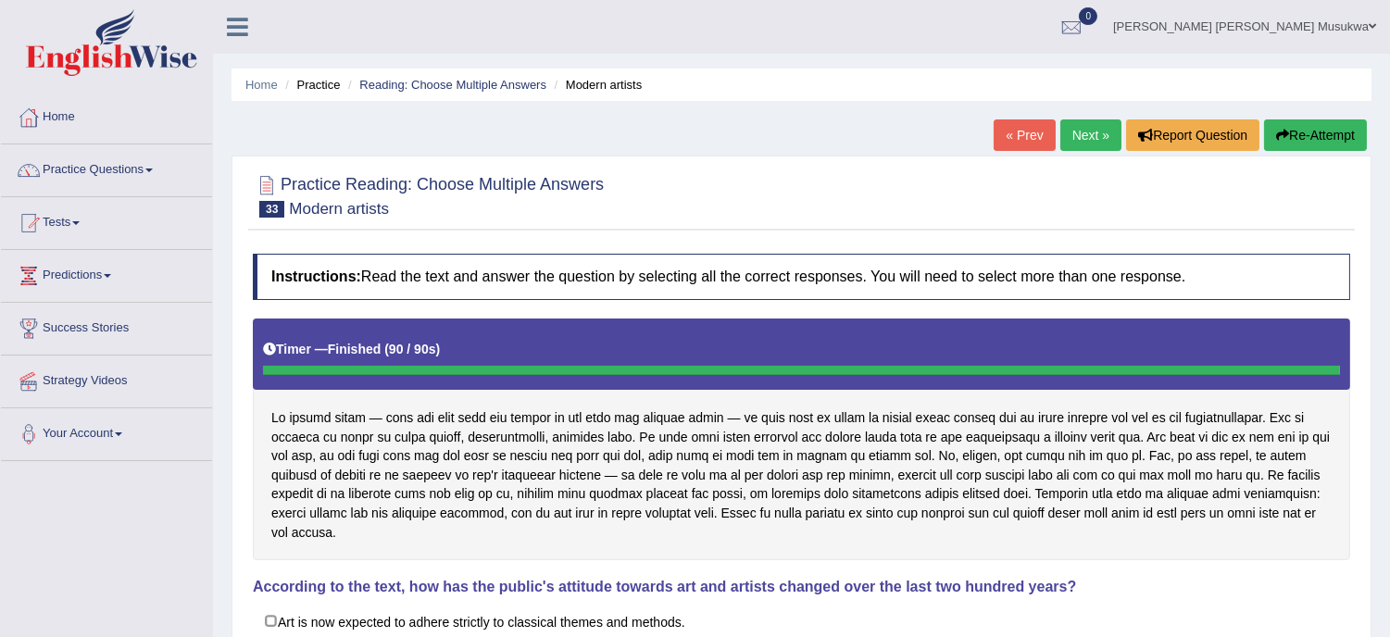
click at [1318, 127] on button "Re-Attempt" at bounding box center [1315, 134] width 103 height 31
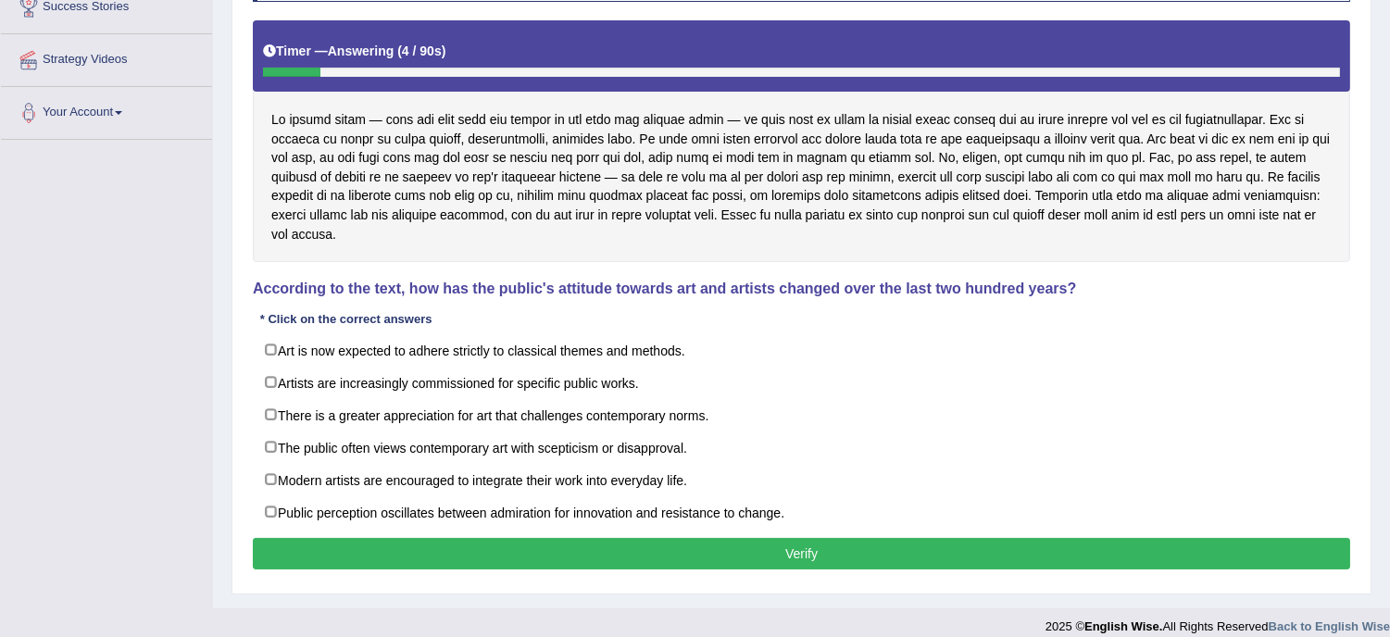
scroll to position [329, 0]
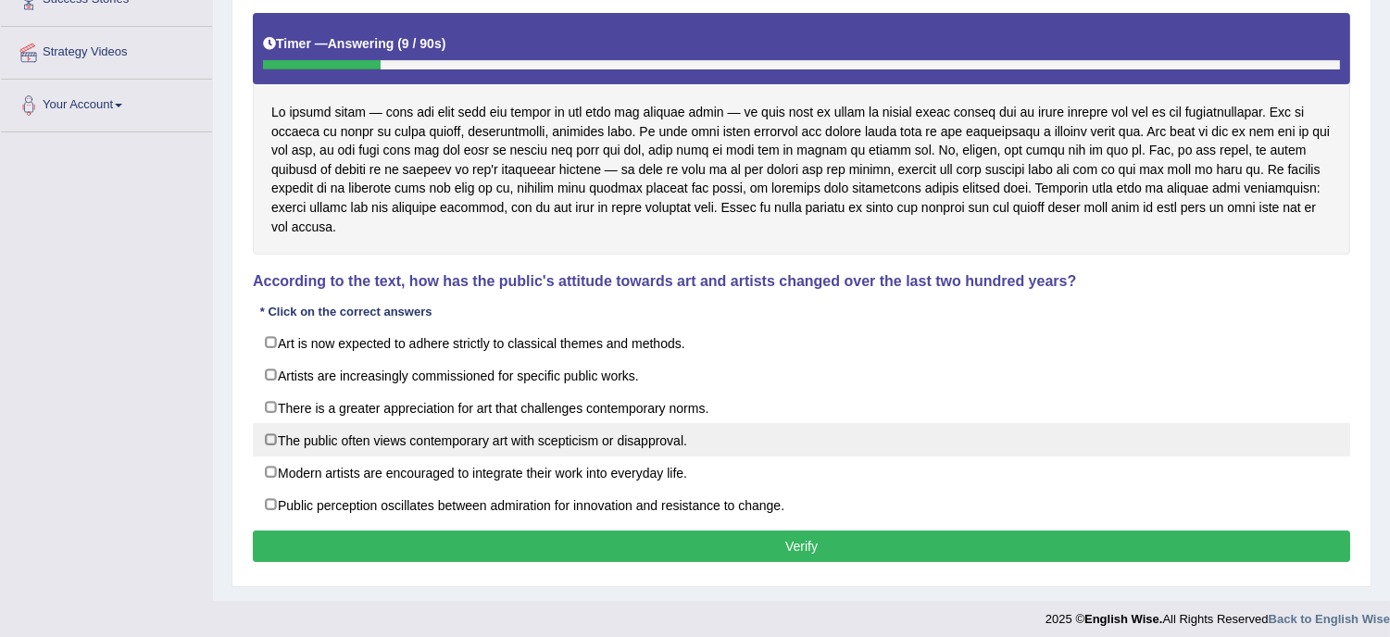
click at [679, 456] on label "The public often views contemporary art with scepticism or disapproval." at bounding box center [801, 439] width 1097 height 33
checkbox input "true"
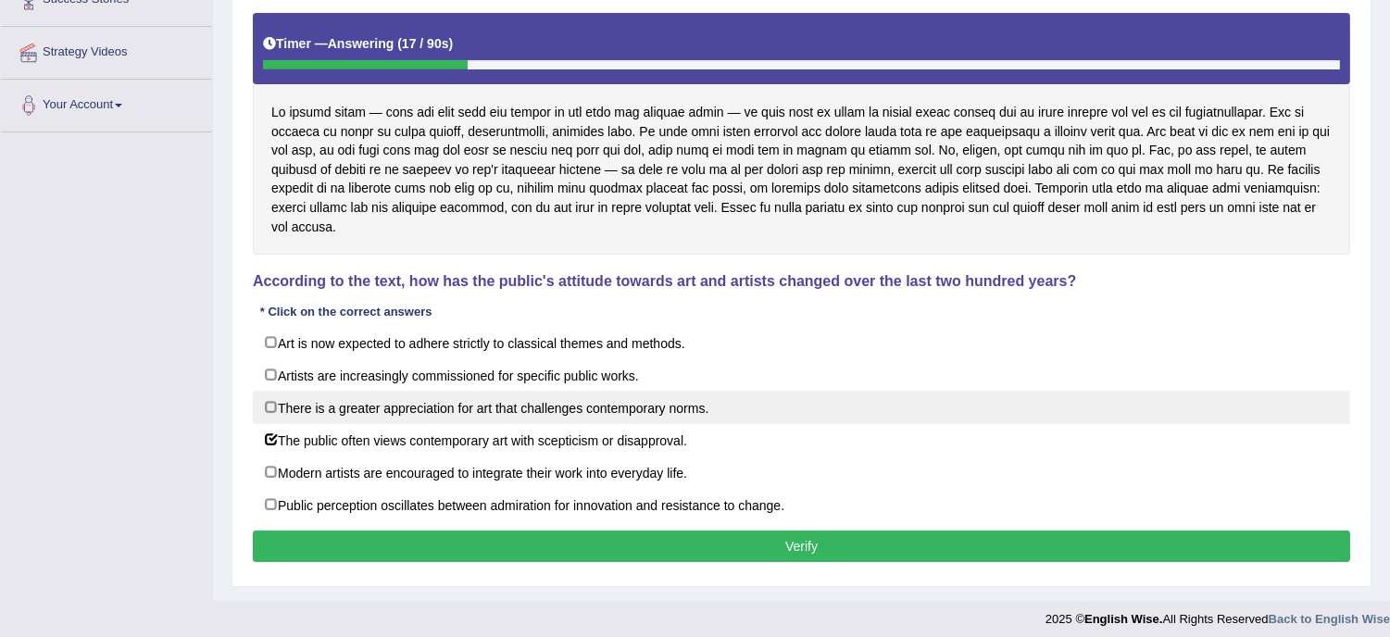
click at [678, 405] on label "There is a greater appreciation for art that challenges contemporary norms." at bounding box center [801, 407] width 1097 height 33
checkbox input "true"
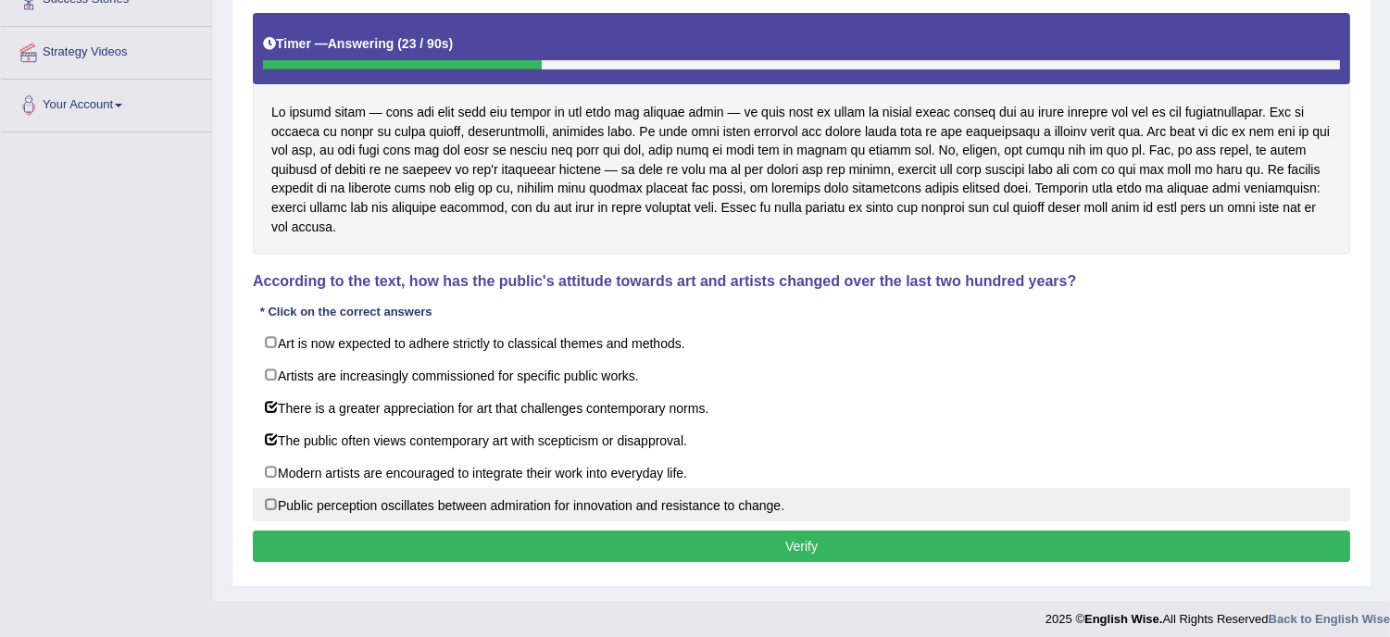
click at [713, 506] on label "Public perception oscillates between admiration for innovation and resistance t…" at bounding box center [801, 504] width 1097 height 33
checkbox input "true"
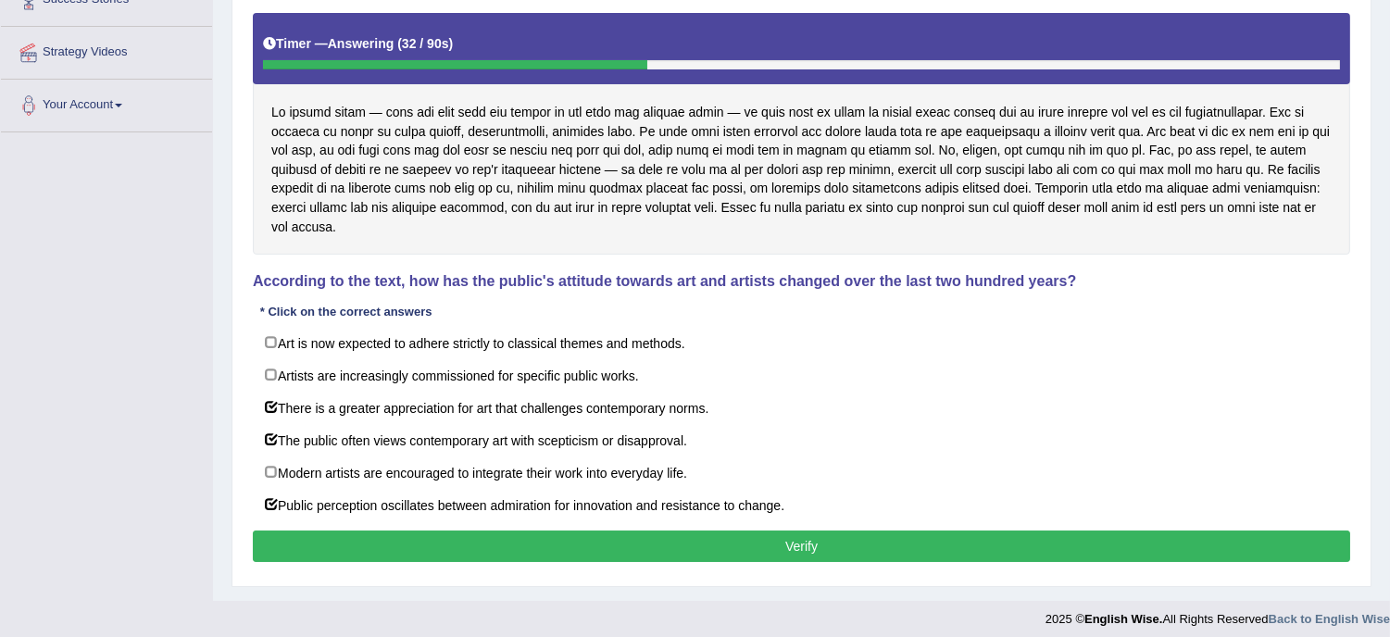
click at [834, 557] on button "Verify" at bounding box center [801, 546] width 1097 height 31
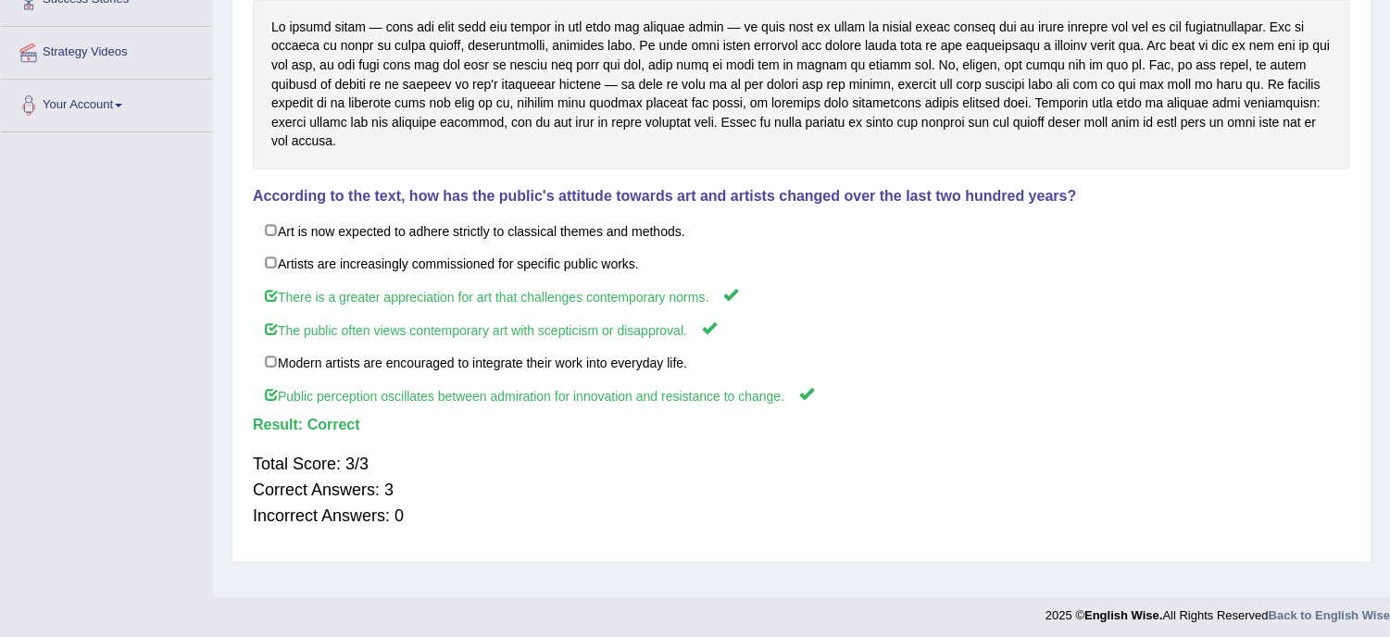
click at [763, 553] on div "Instructions: Read the text and answer the question by selecting all the correc…" at bounding box center [801, 239] width 1107 height 628
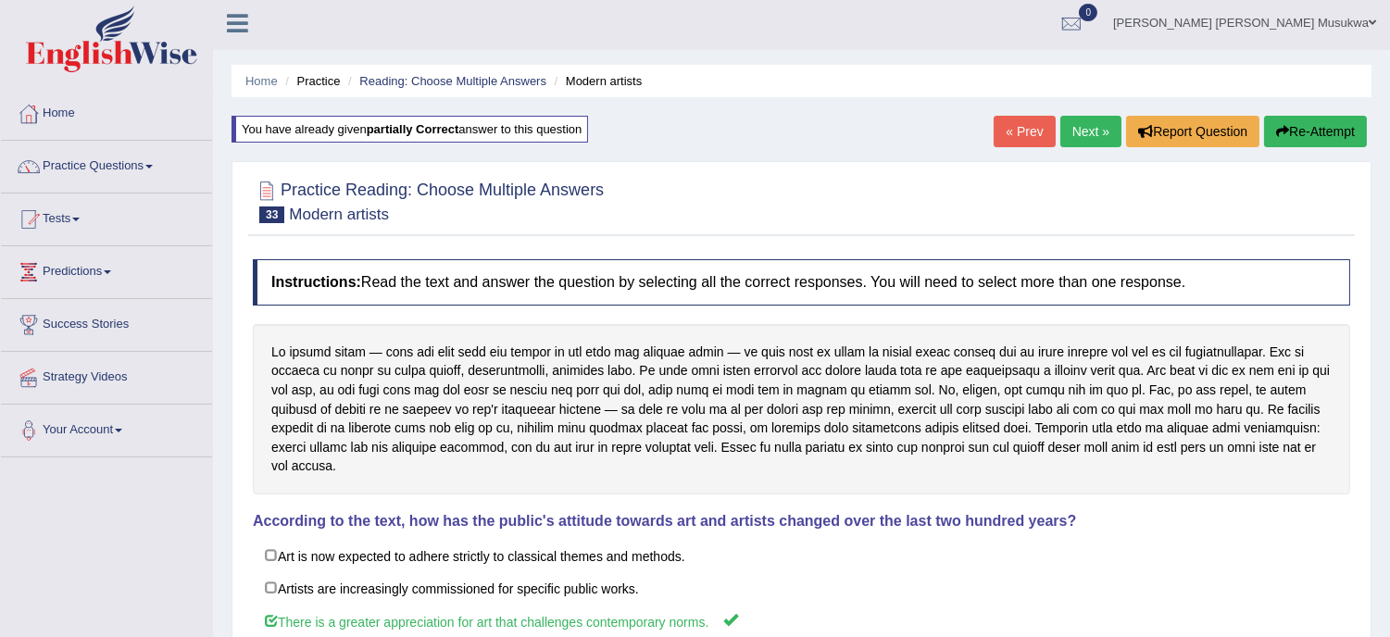
scroll to position [0, 0]
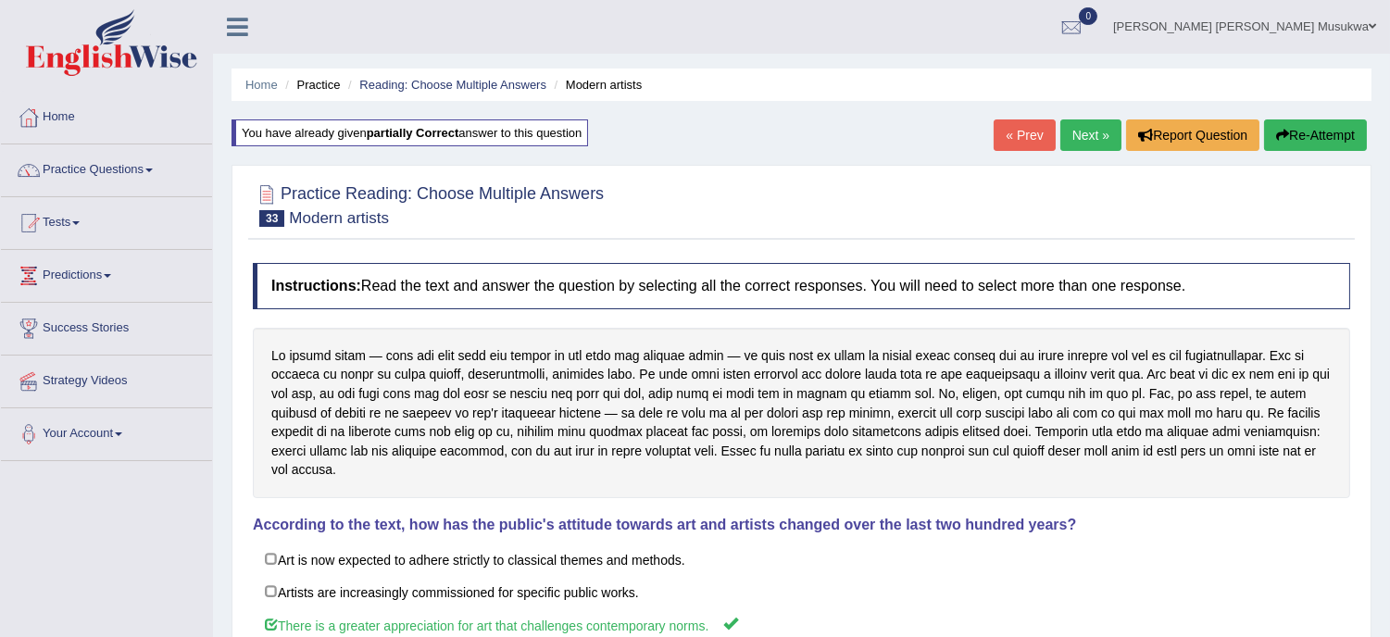
click at [1080, 122] on link "Next »" at bounding box center [1090, 134] width 61 height 31
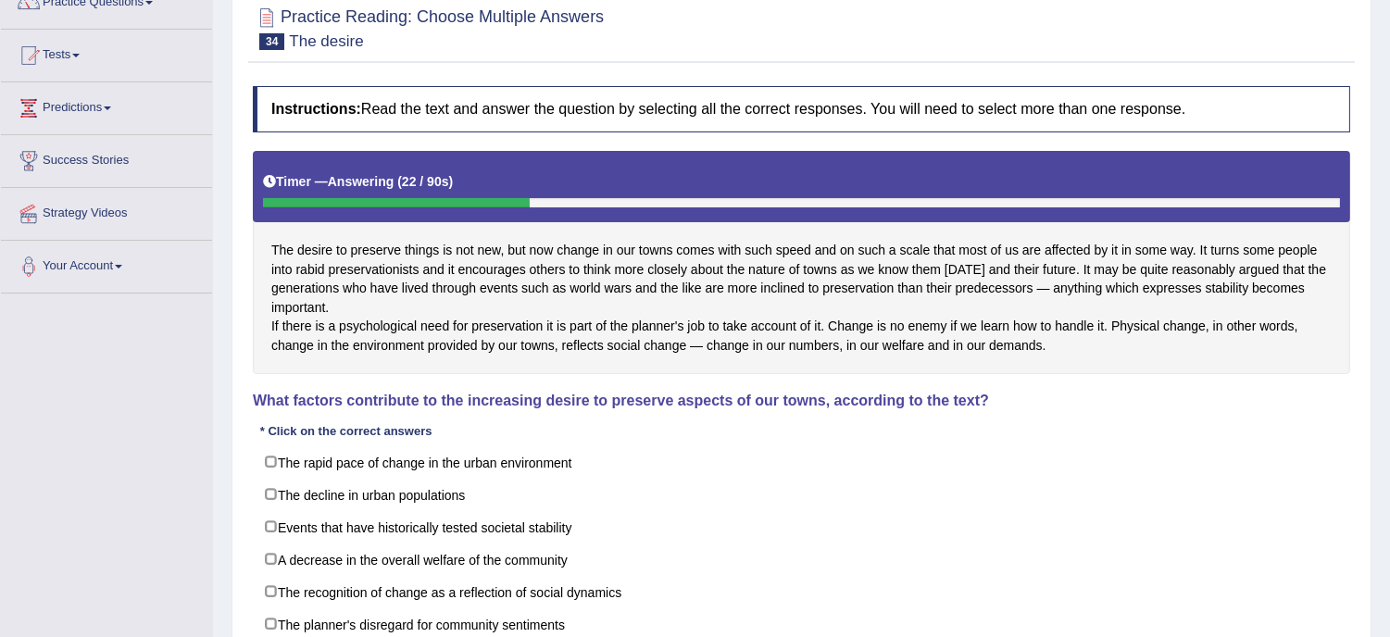
scroll to position [246, 0]
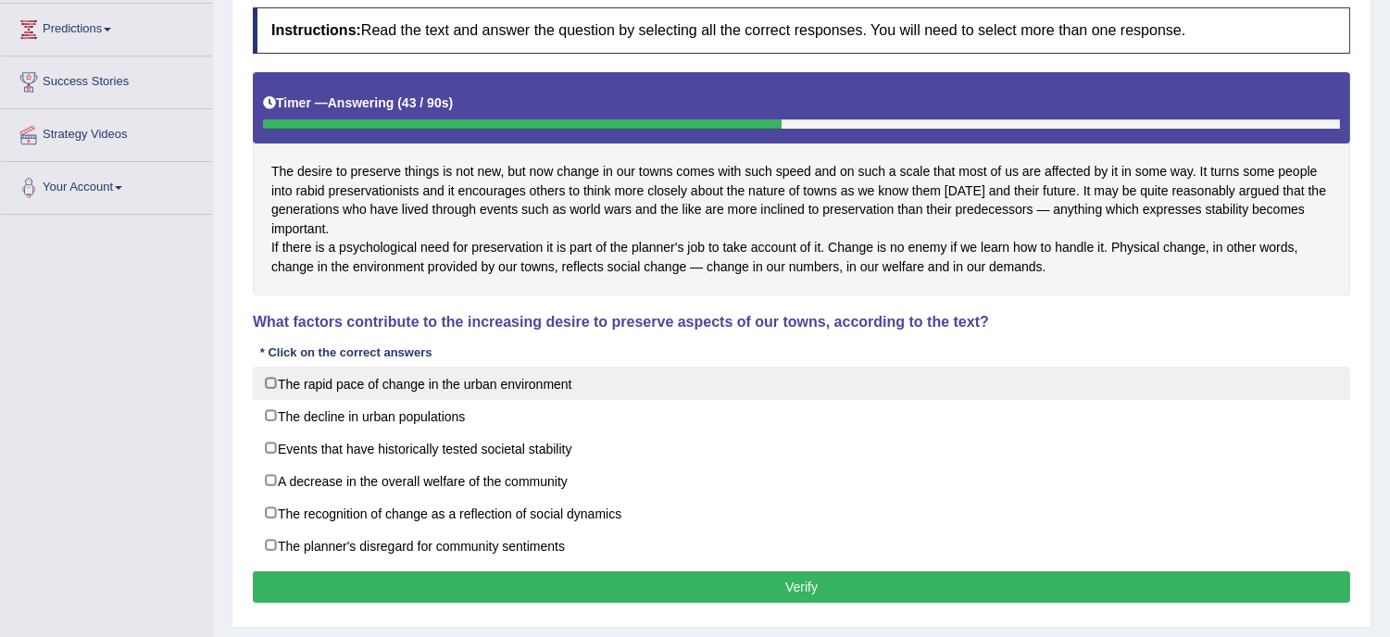
click at [594, 400] on label "The rapid pace of change in the urban environment" at bounding box center [801, 383] width 1097 height 33
checkbox input "true"
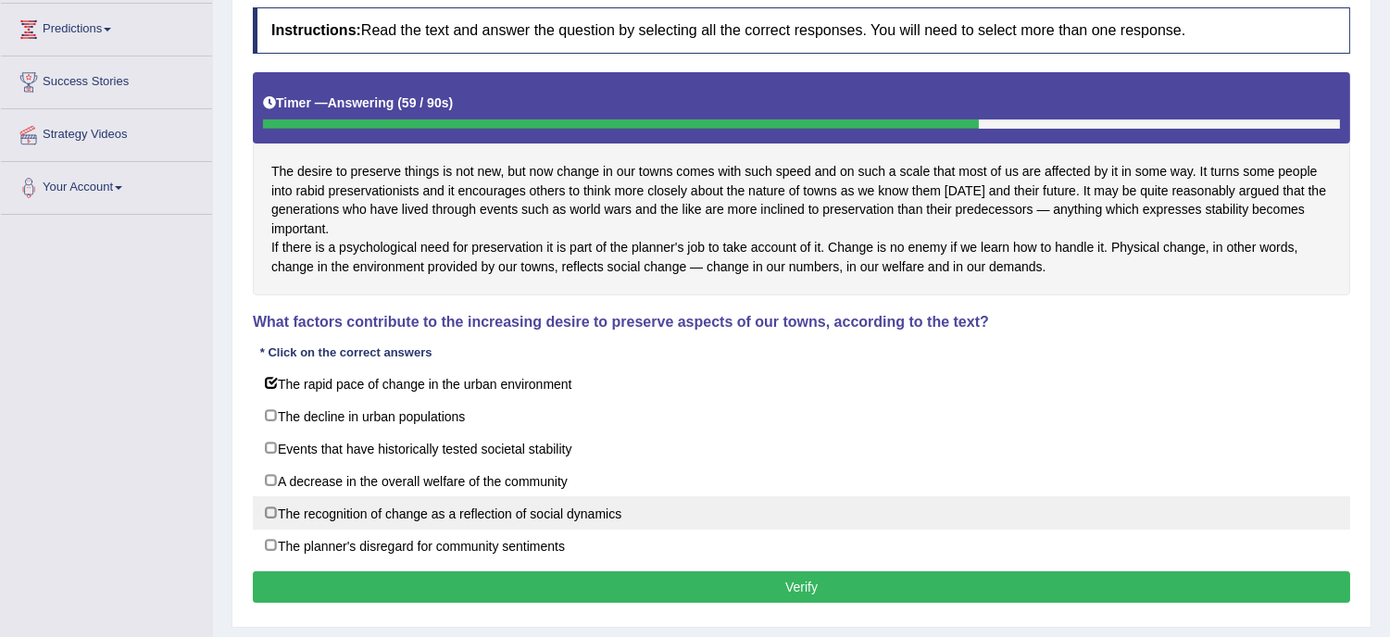
click at [608, 530] on label "The recognition of change as a reflection of social dynamics" at bounding box center [801, 512] width 1097 height 33
checkbox input "true"
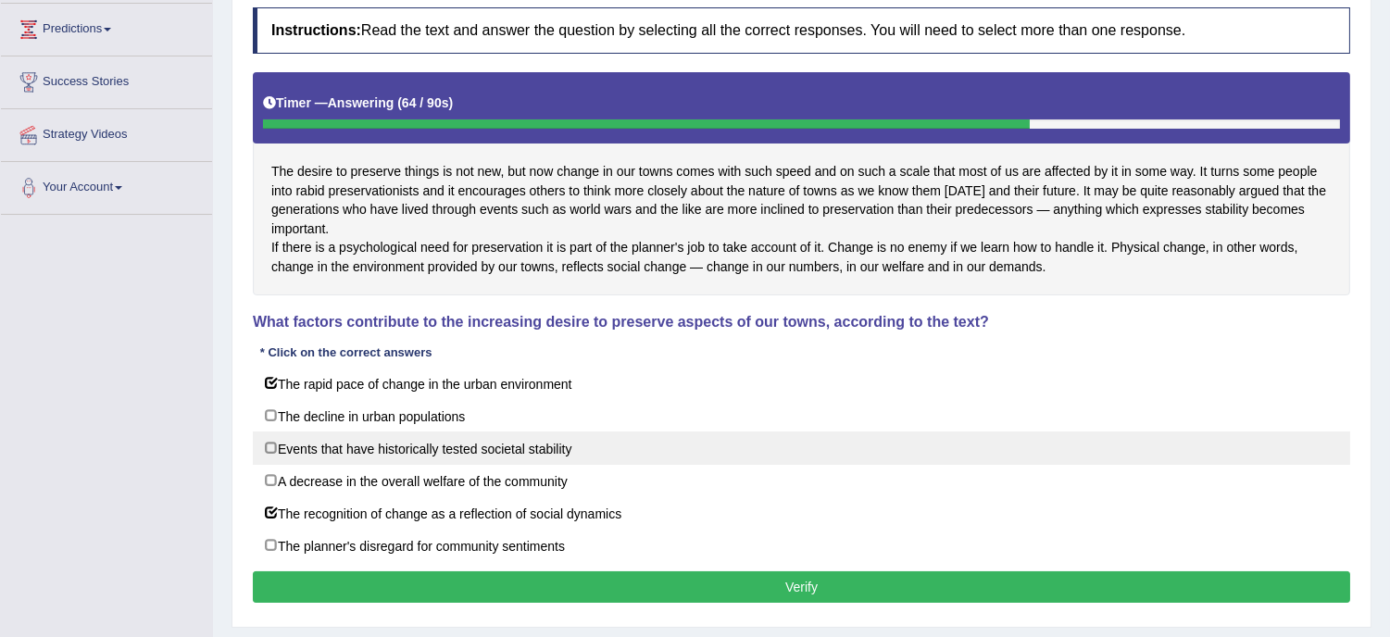
click at [619, 465] on label "Events that have historically tested societal stability" at bounding box center [801, 448] width 1097 height 33
checkbox input "false"
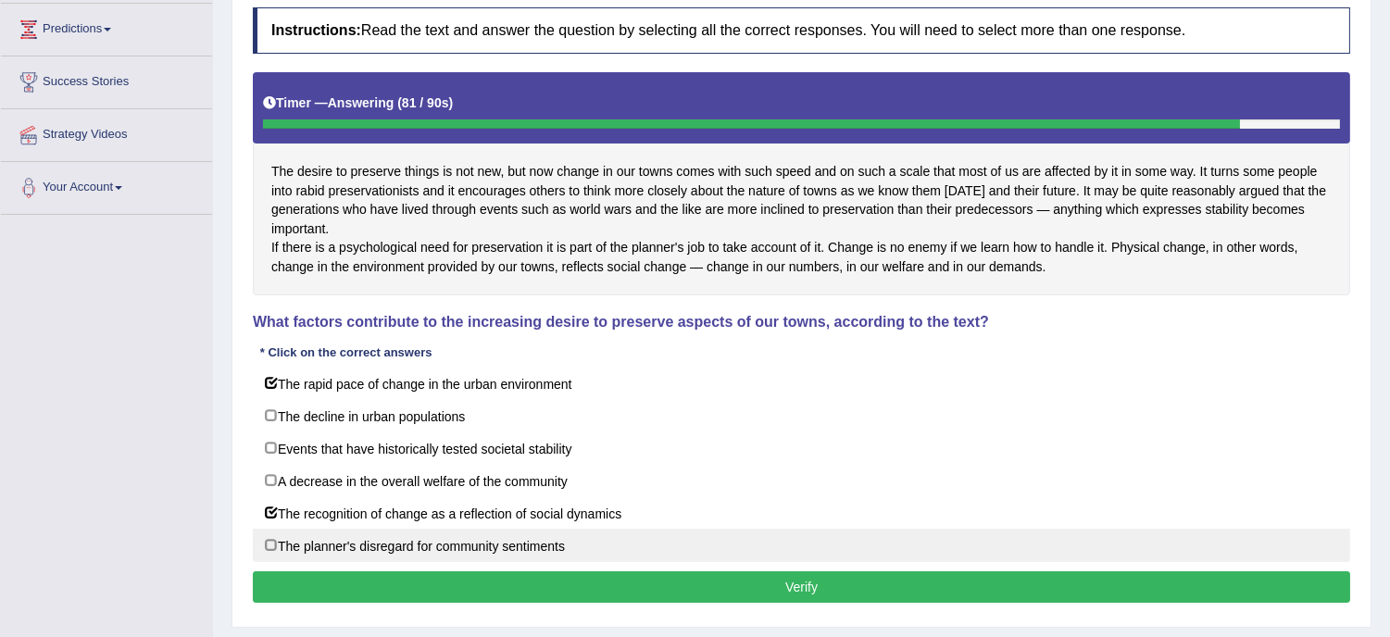
click at [593, 562] on label "The planner's disregard for community sentiments" at bounding box center [801, 545] width 1097 height 33
checkbox input "true"
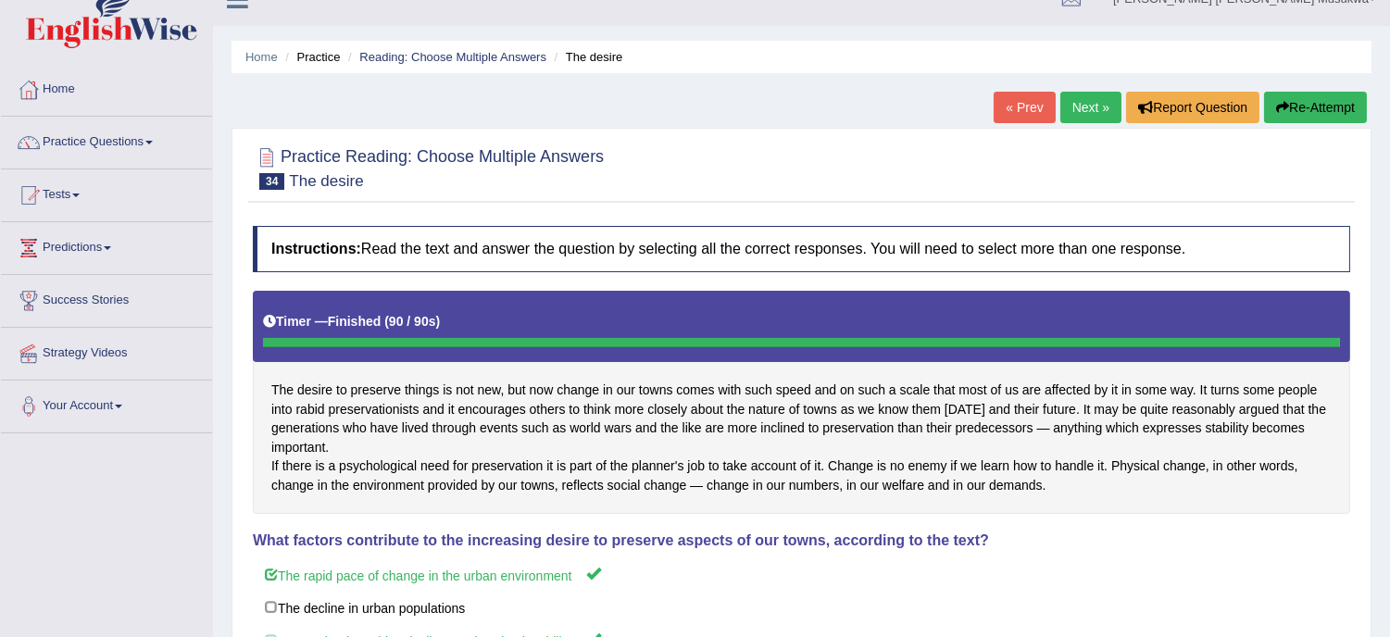
scroll to position [0, 0]
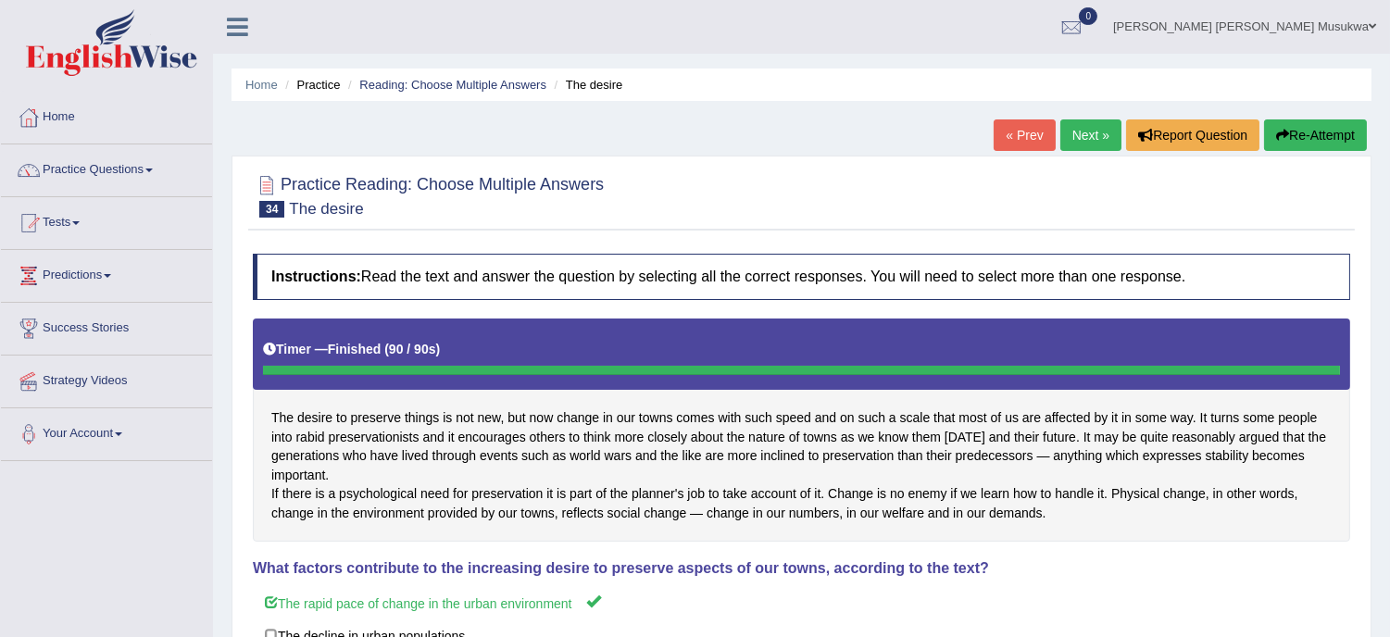
click at [1293, 128] on button "Re-Attempt" at bounding box center [1315, 134] width 103 height 31
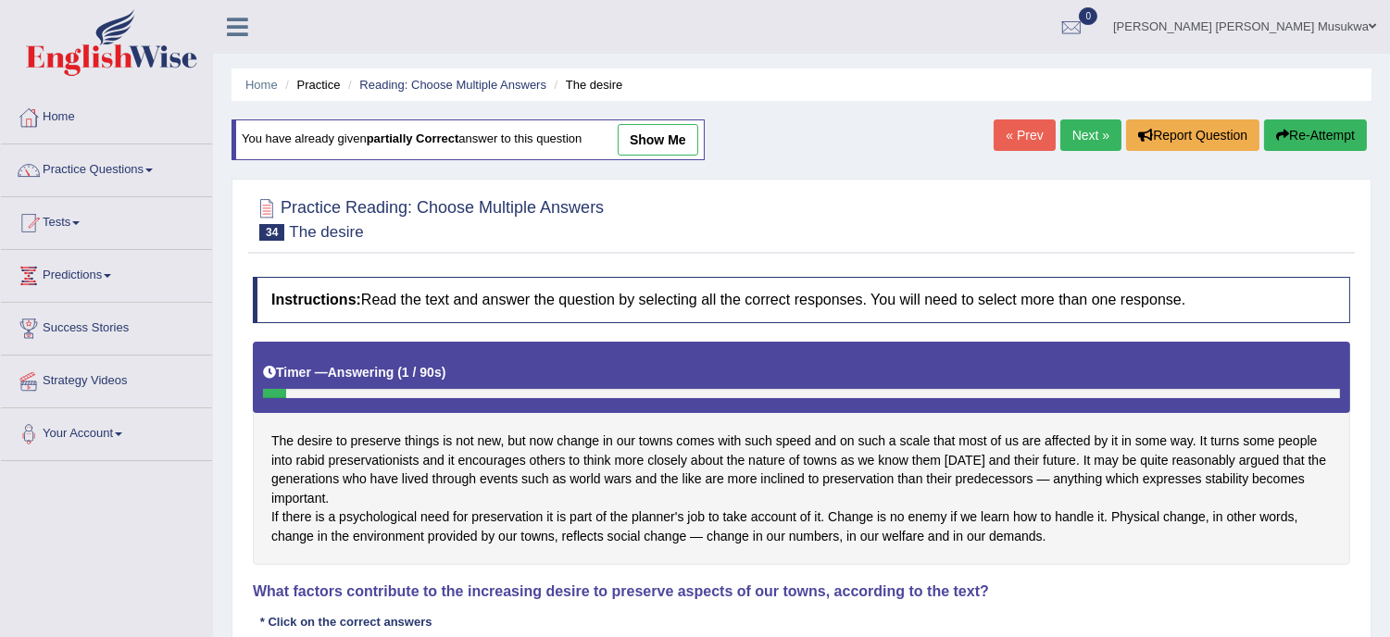
click at [1293, 128] on button "Re-Attempt" at bounding box center [1315, 134] width 103 height 31
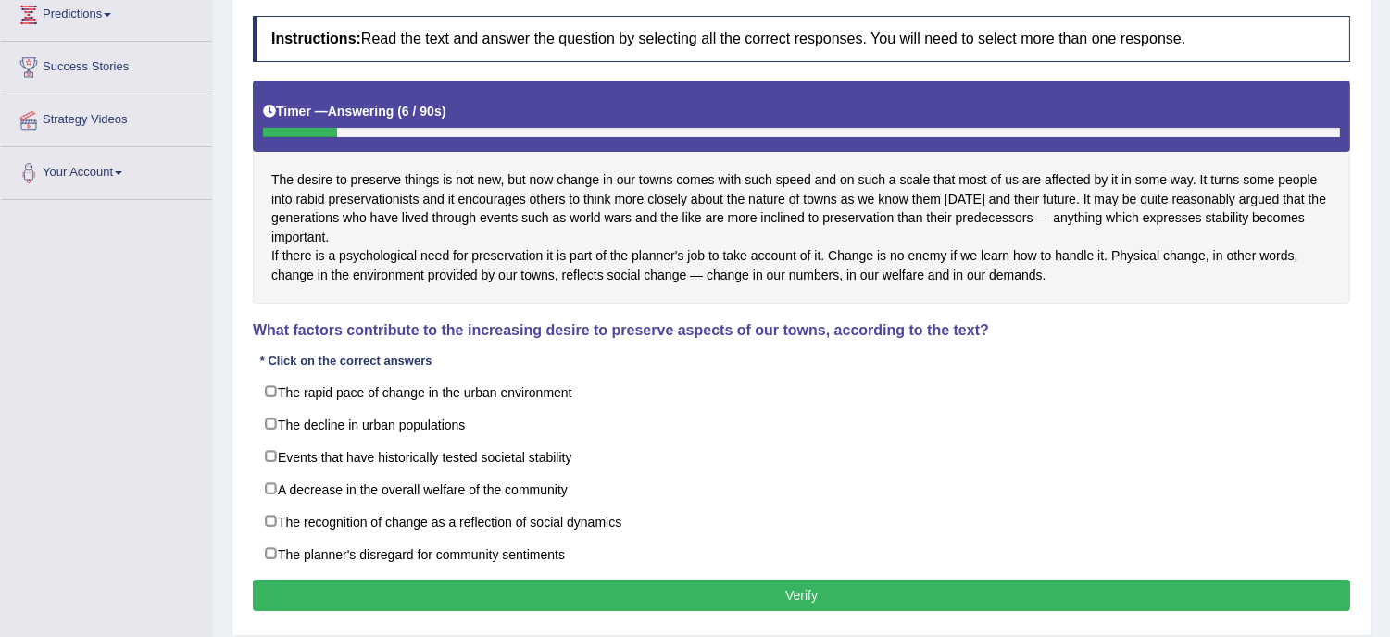
scroll to position [288, 0]
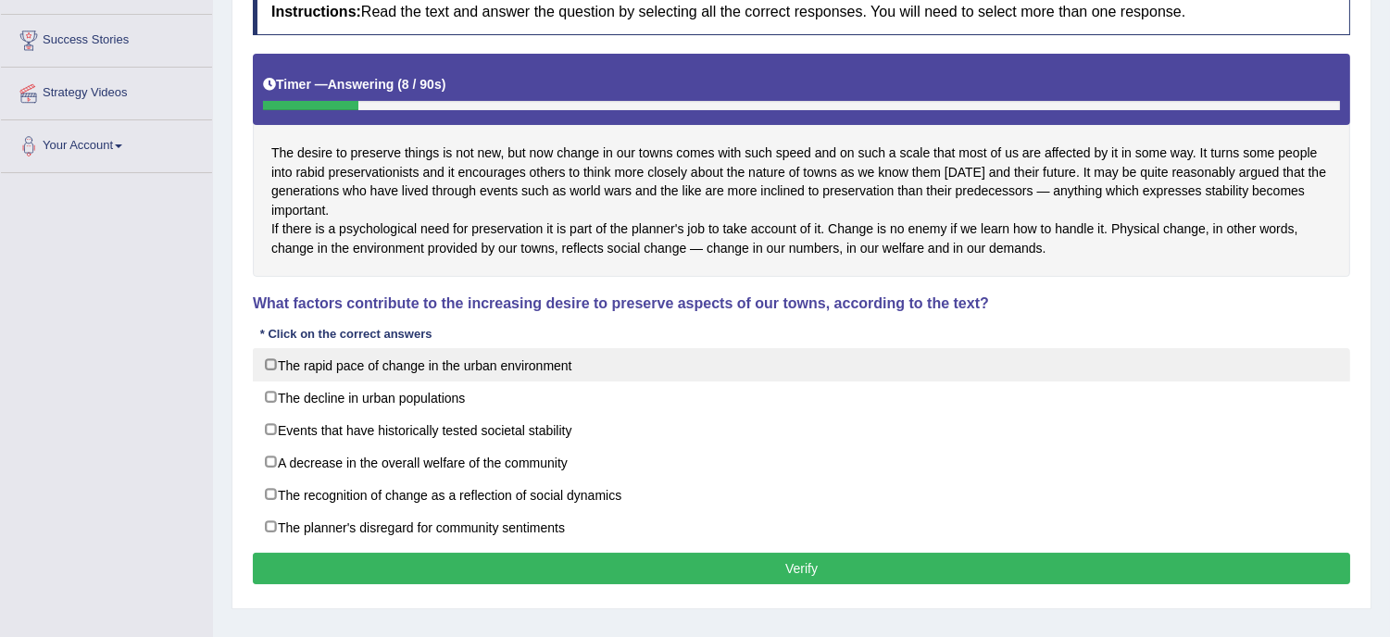
click at [516, 378] on label "The rapid pace of change in the urban environment" at bounding box center [801, 364] width 1097 height 33
checkbox input "true"
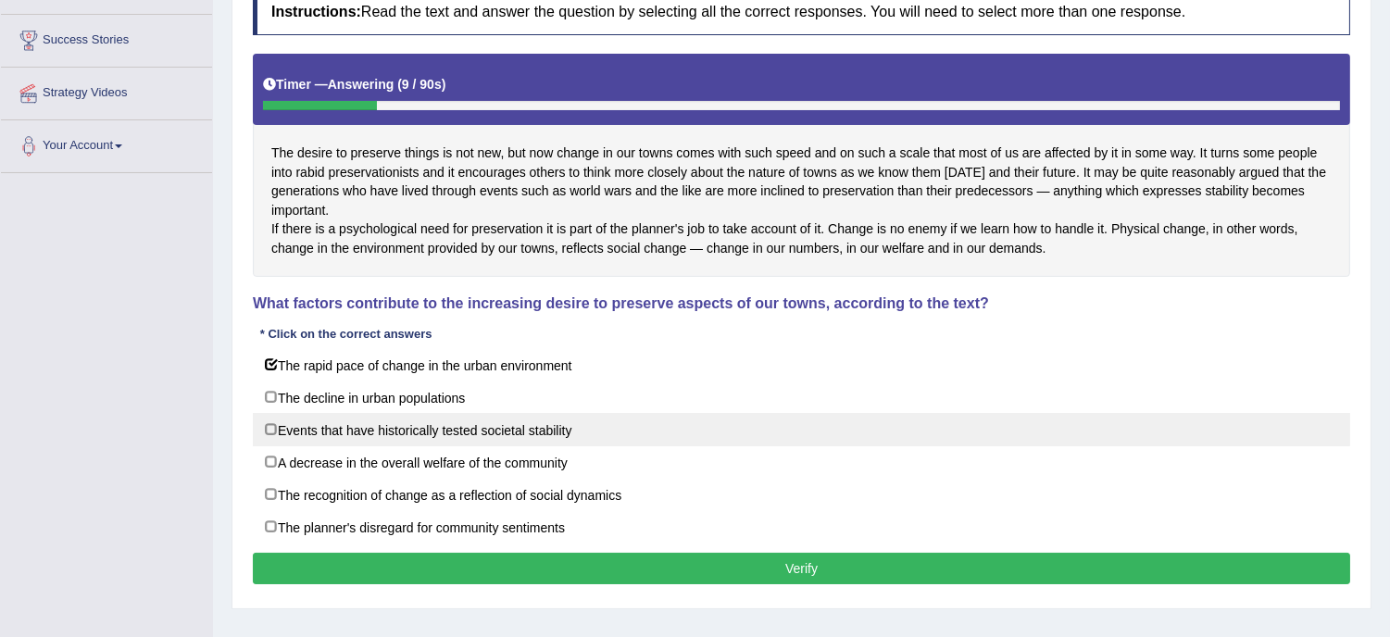
click at [473, 446] on label "Events that have historically tested societal stability" at bounding box center [801, 429] width 1097 height 33
checkbox input "true"
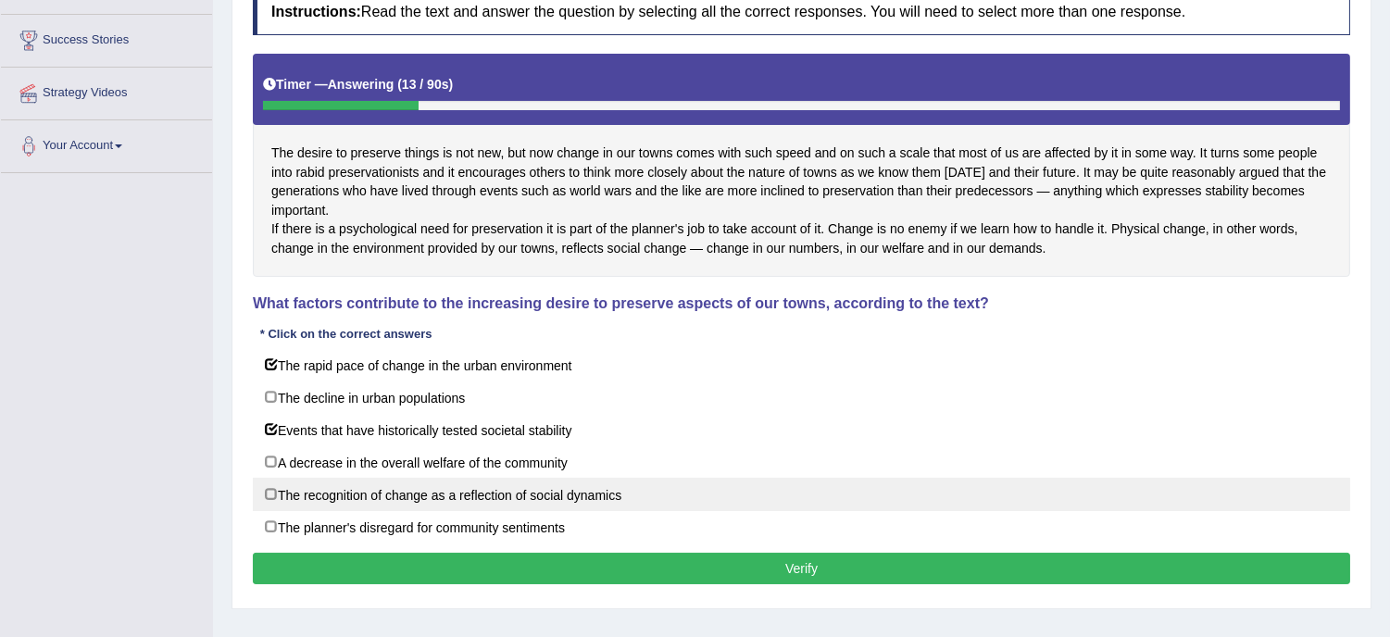
click at [469, 511] on label "The recognition of change as a reflection of social dynamics" at bounding box center [801, 494] width 1097 height 33
checkbox input "true"
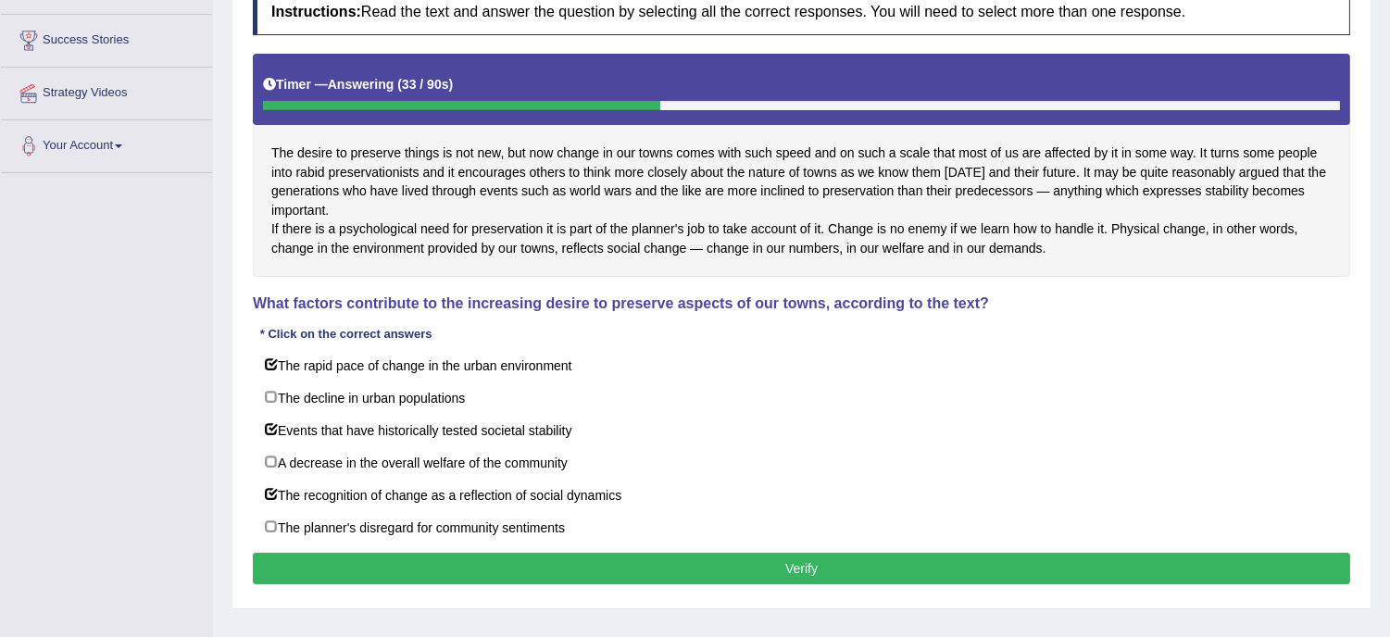
click at [734, 584] on button "Verify" at bounding box center [801, 568] width 1097 height 31
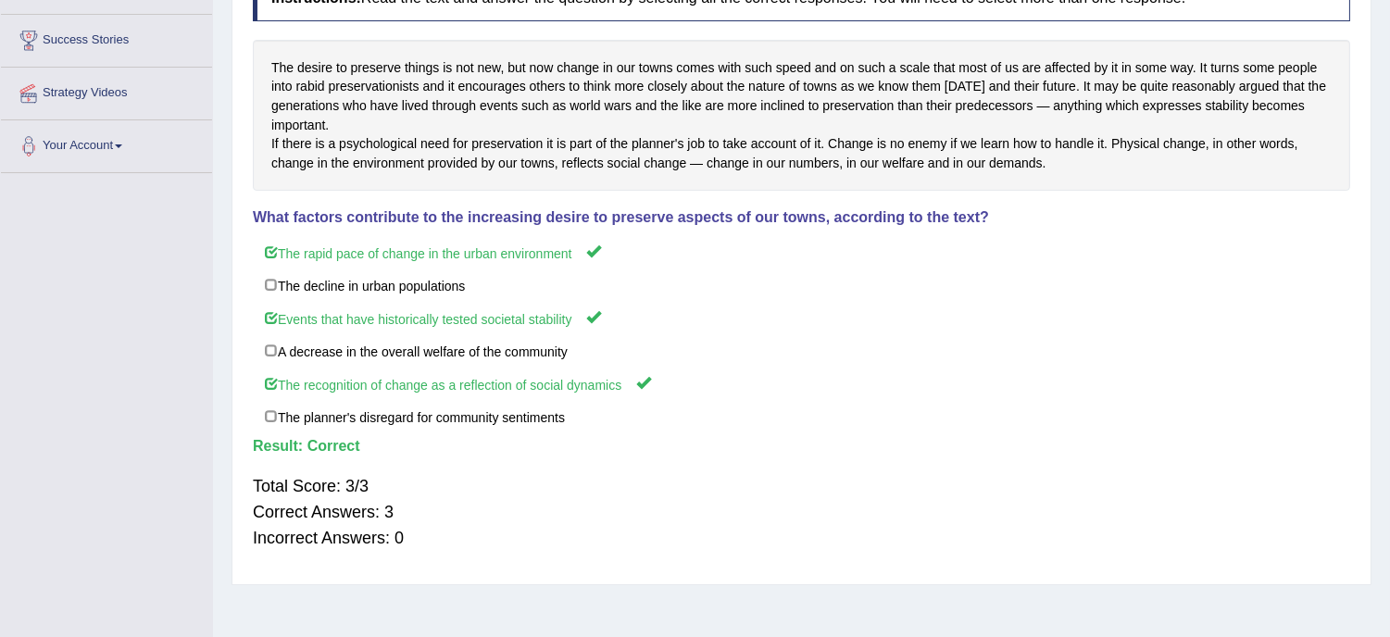
click at [738, 574] on div "Instructions: Read the text and answer the question by selecting all the correc…" at bounding box center [801, 270] width 1107 height 608
click at [745, 574] on div "Instructions: Read the text and answer the question by selecting all the correc…" at bounding box center [801, 270] width 1107 height 608
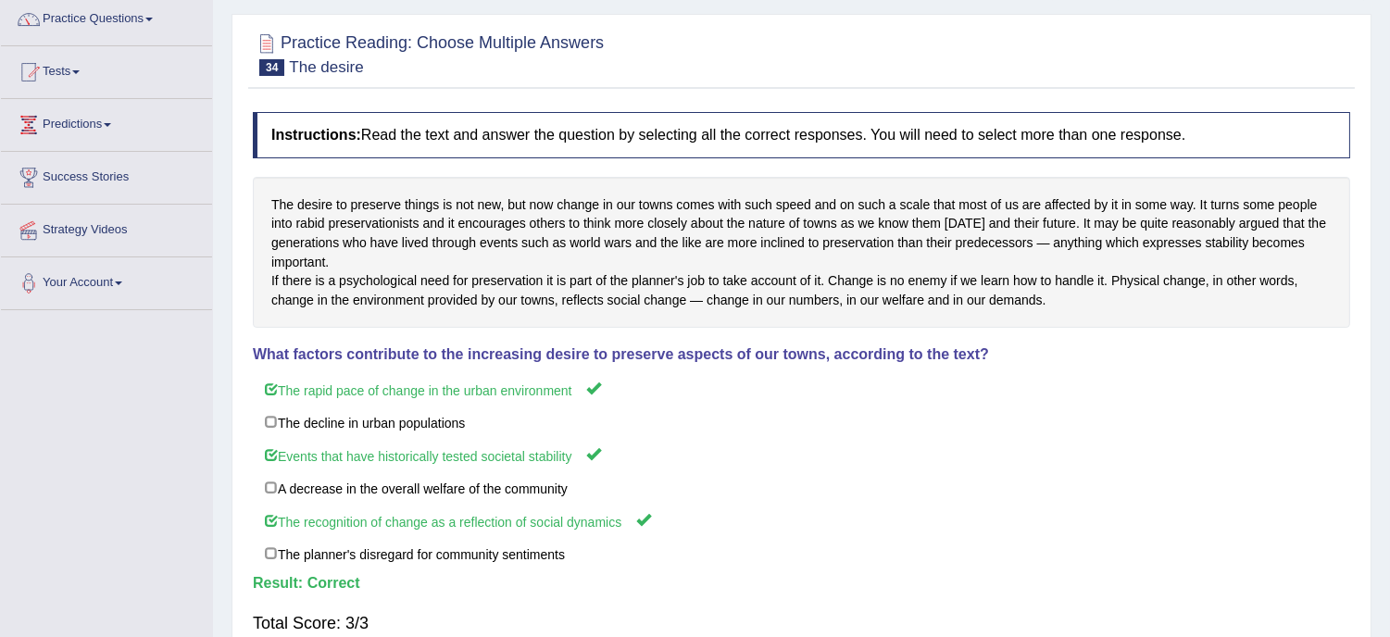
scroll to position [0, 0]
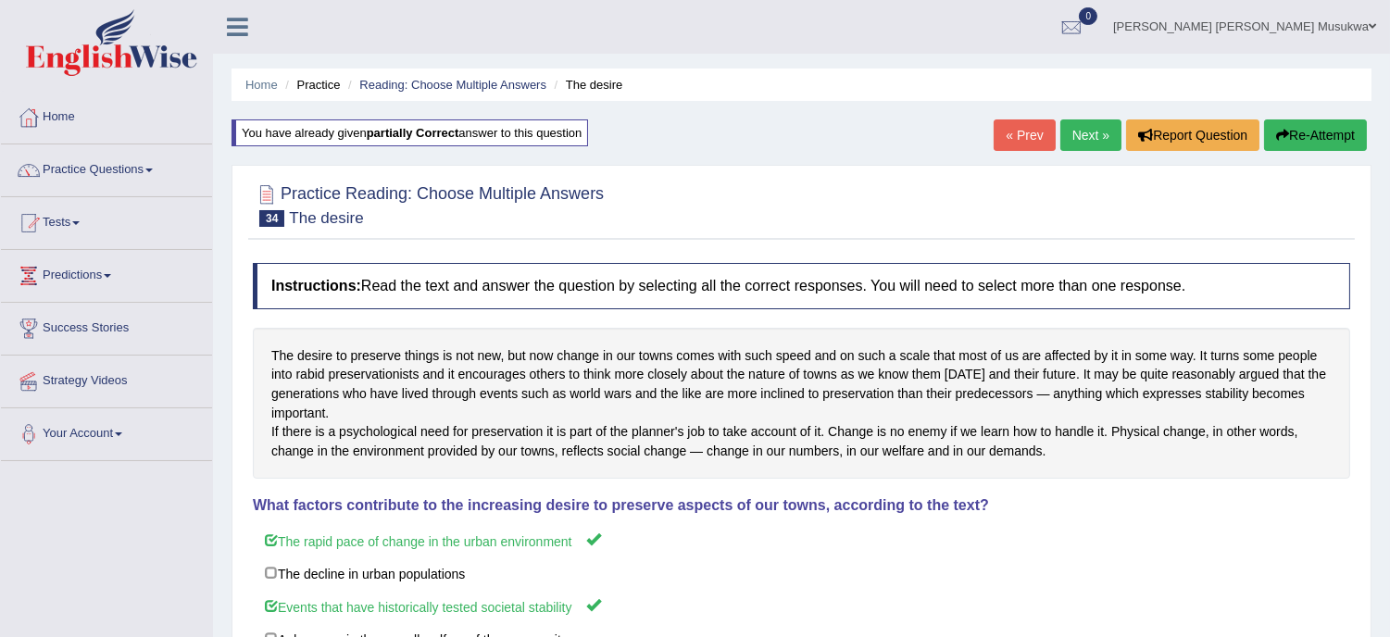
click at [1094, 122] on link "Next »" at bounding box center [1090, 134] width 61 height 31
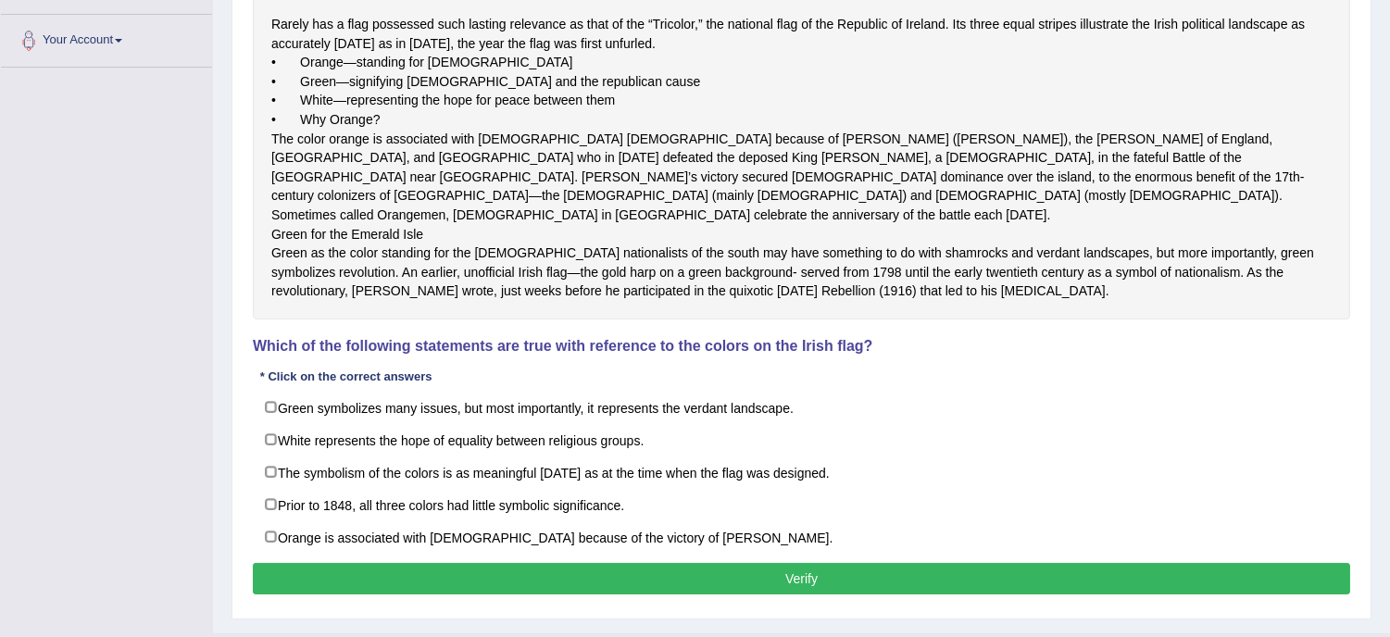
scroll to position [452, 0]
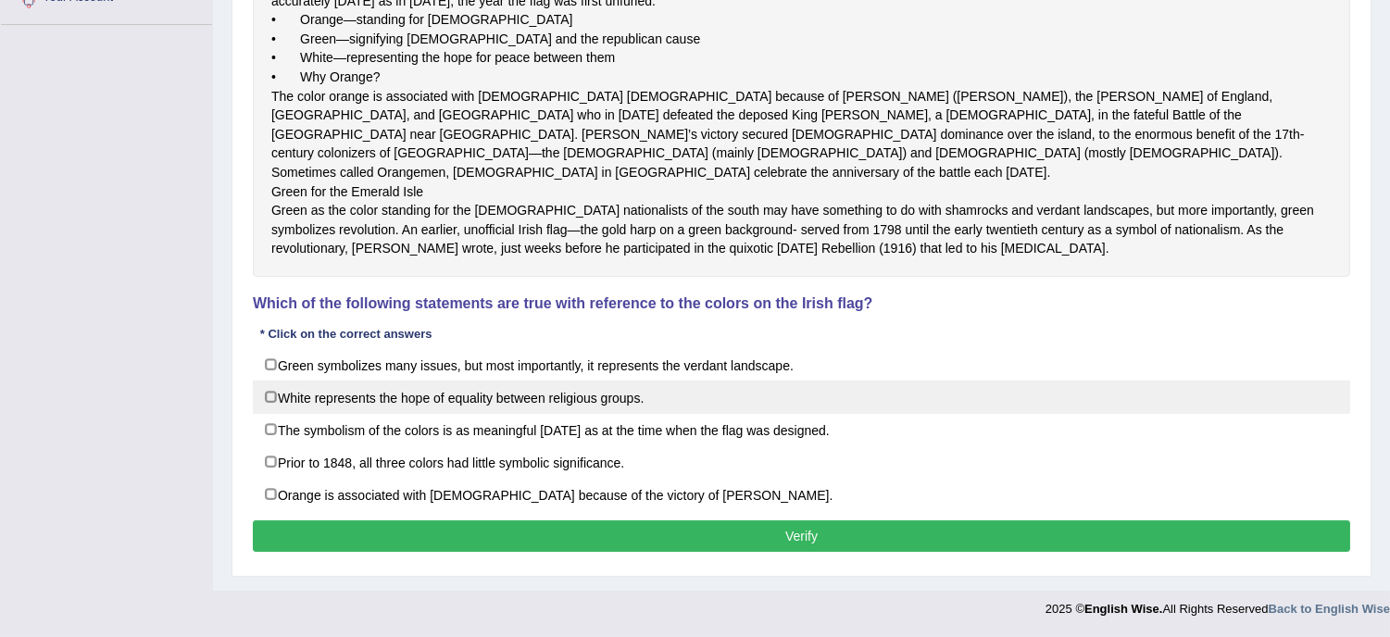
click at [605, 414] on label "White represents the hope of equality between religious groups." at bounding box center [801, 397] width 1097 height 33
checkbox input "true"
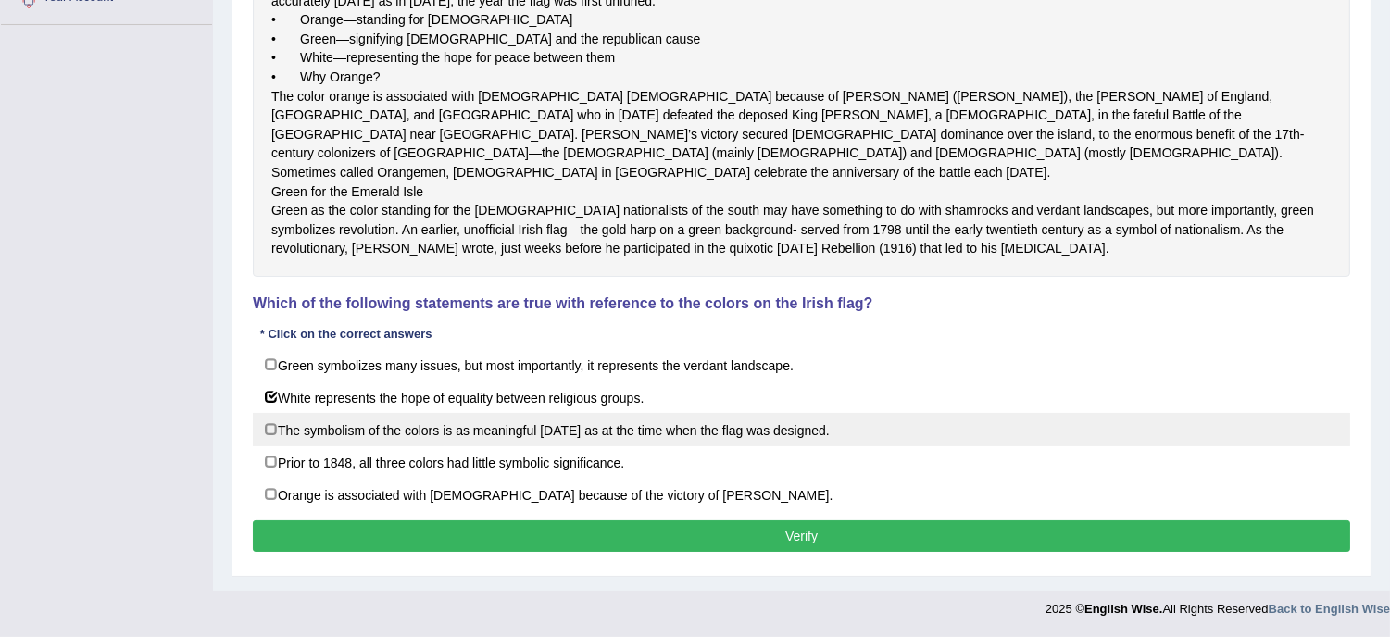
click at [584, 446] on label "The symbolism of the colors is as meaningful [DATE] as at the time when the fla…" at bounding box center [801, 429] width 1097 height 33
checkbox input "true"
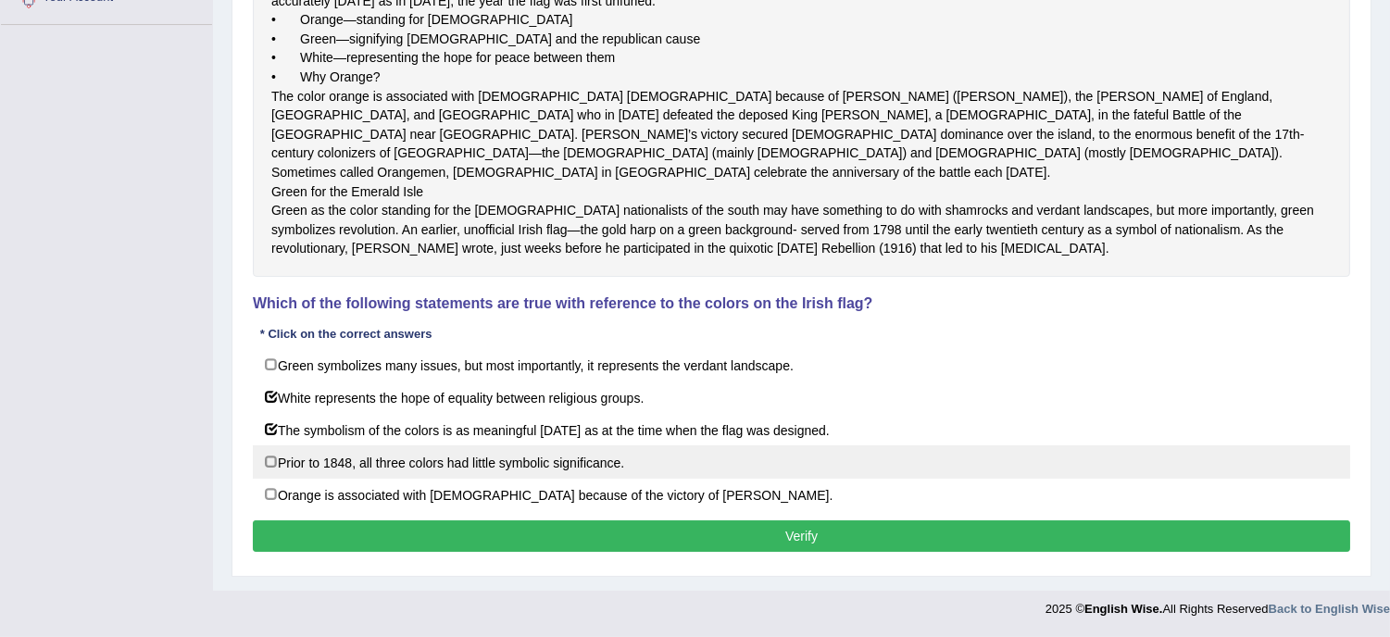
click at [736, 479] on label "Prior to 1848, all three colors had little symbolic significance." at bounding box center [801, 461] width 1097 height 33
checkbox input "true"
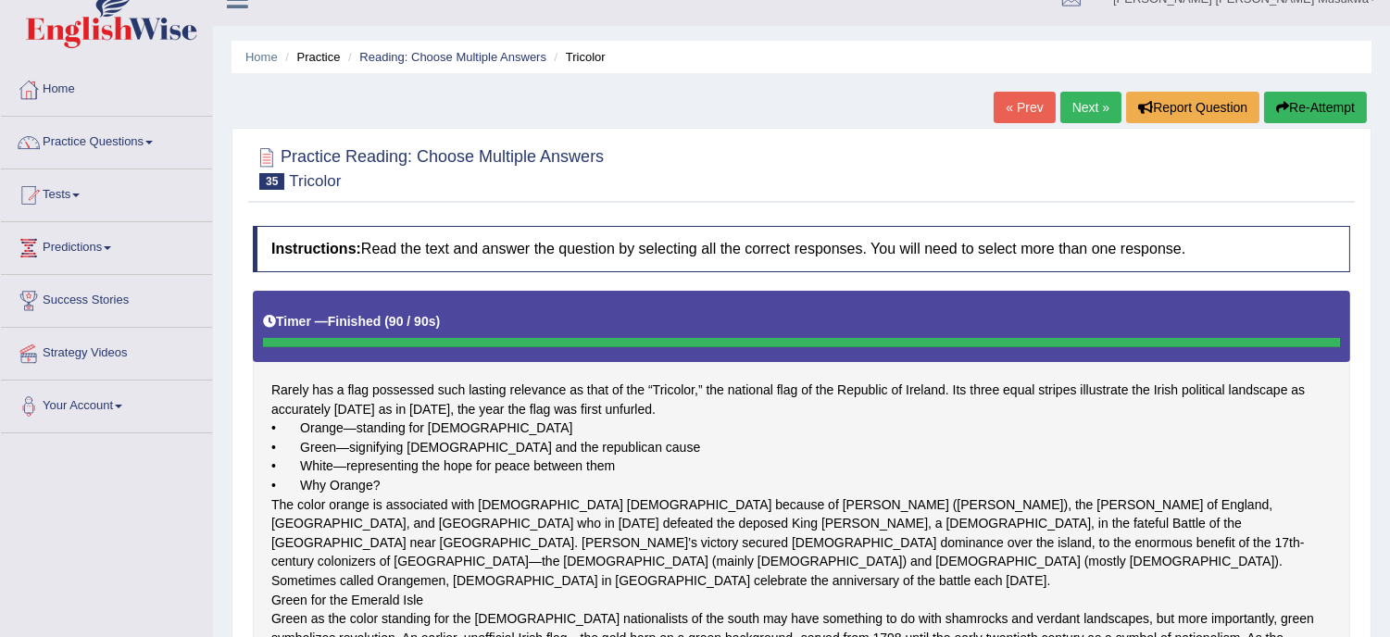
scroll to position [13, 0]
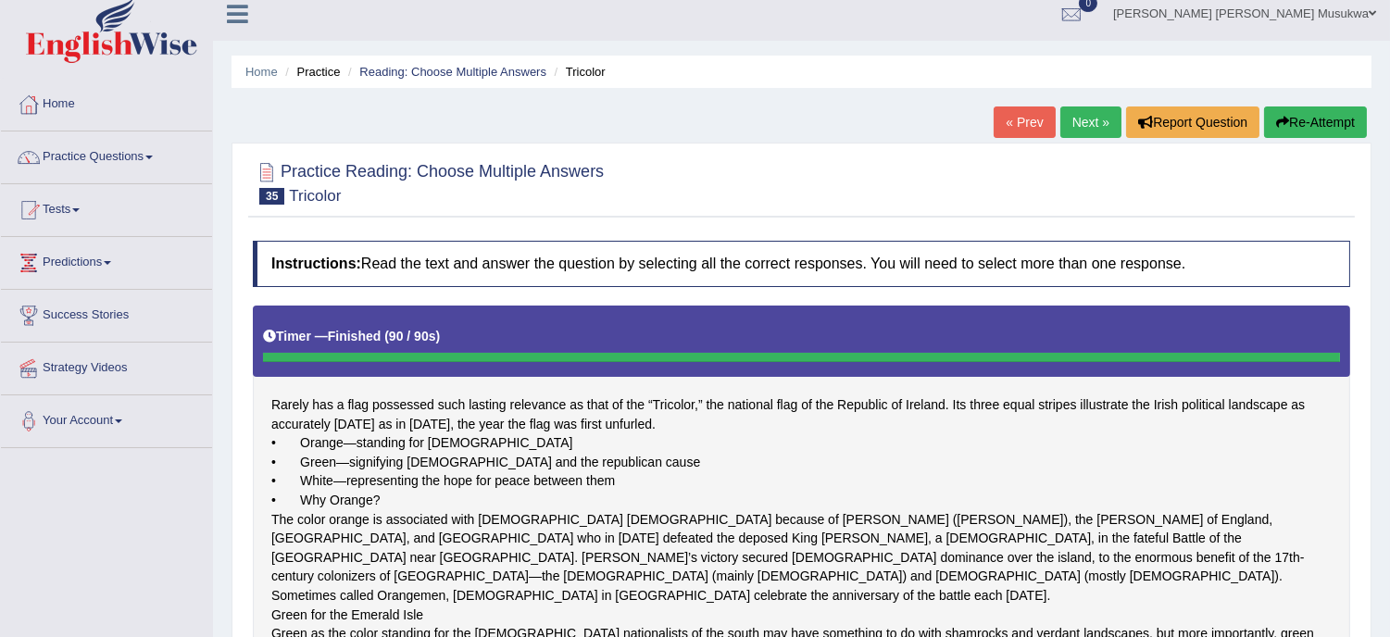
click at [1307, 121] on button "Re-Attempt" at bounding box center [1315, 121] width 103 height 31
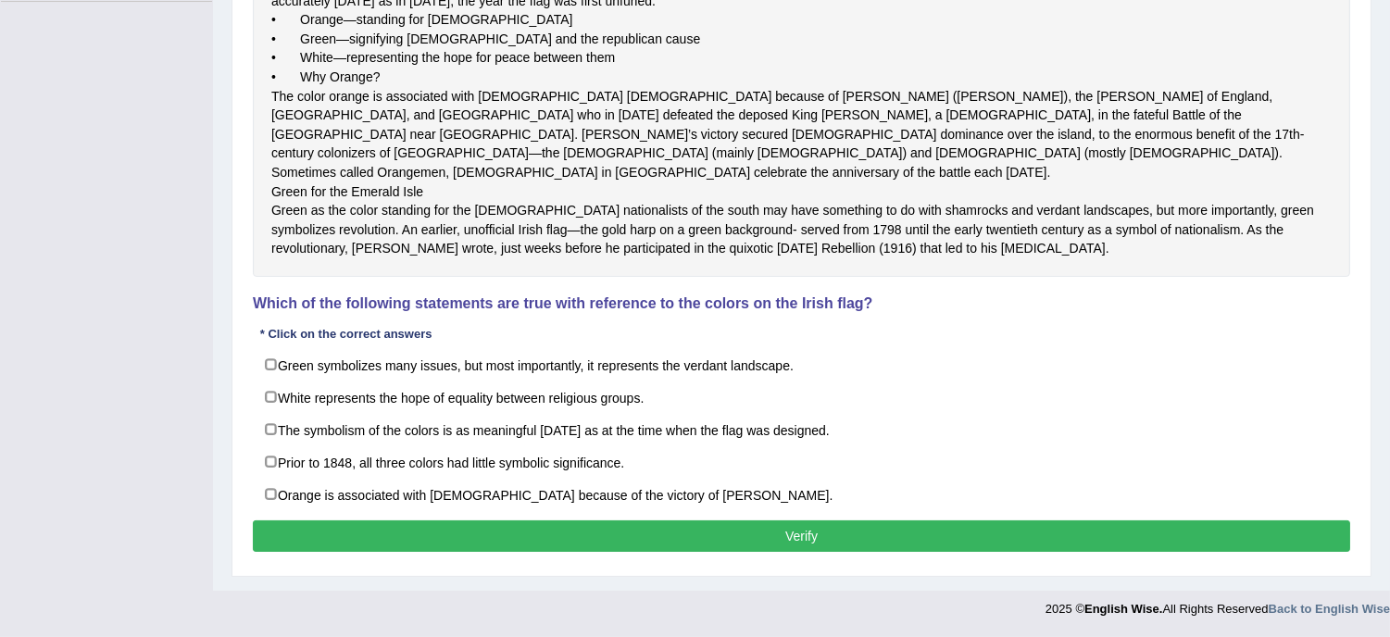
scroll to position [548, 0]
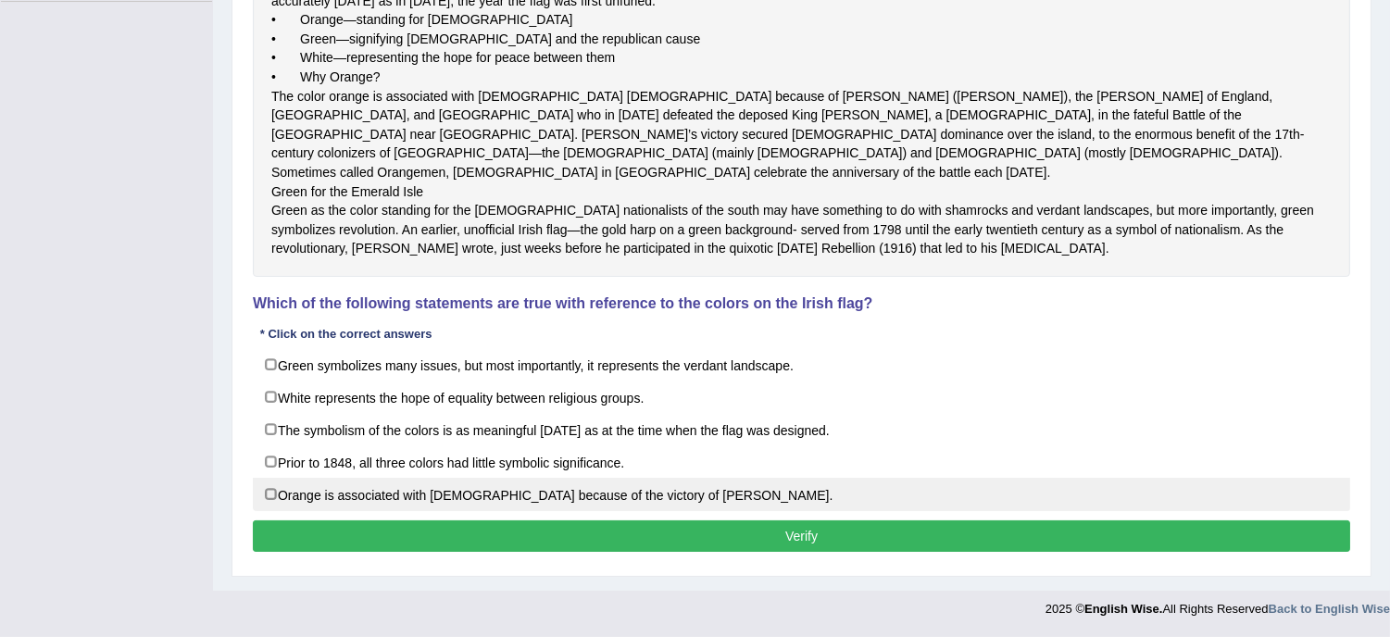
click at [620, 511] on label "Orange is associated with [DEMOGRAPHIC_DATA] because of the victory of [PERSON_…" at bounding box center [801, 494] width 1097 height 33
checkbox input "true"
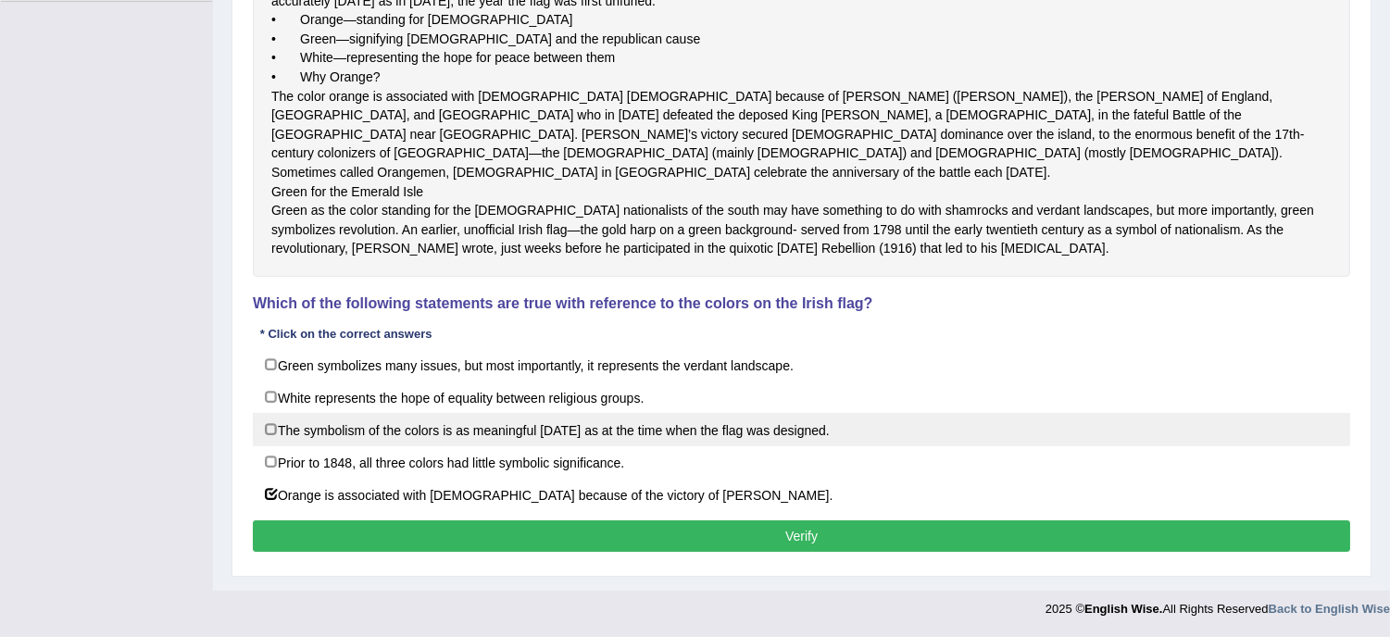
click at [612, 446] on label "The symbolism of the colors is as meaningful [DATE] as at the time when the fla…" at bounding box center [801, 429] width 1097 height 33
checkbox input "true"
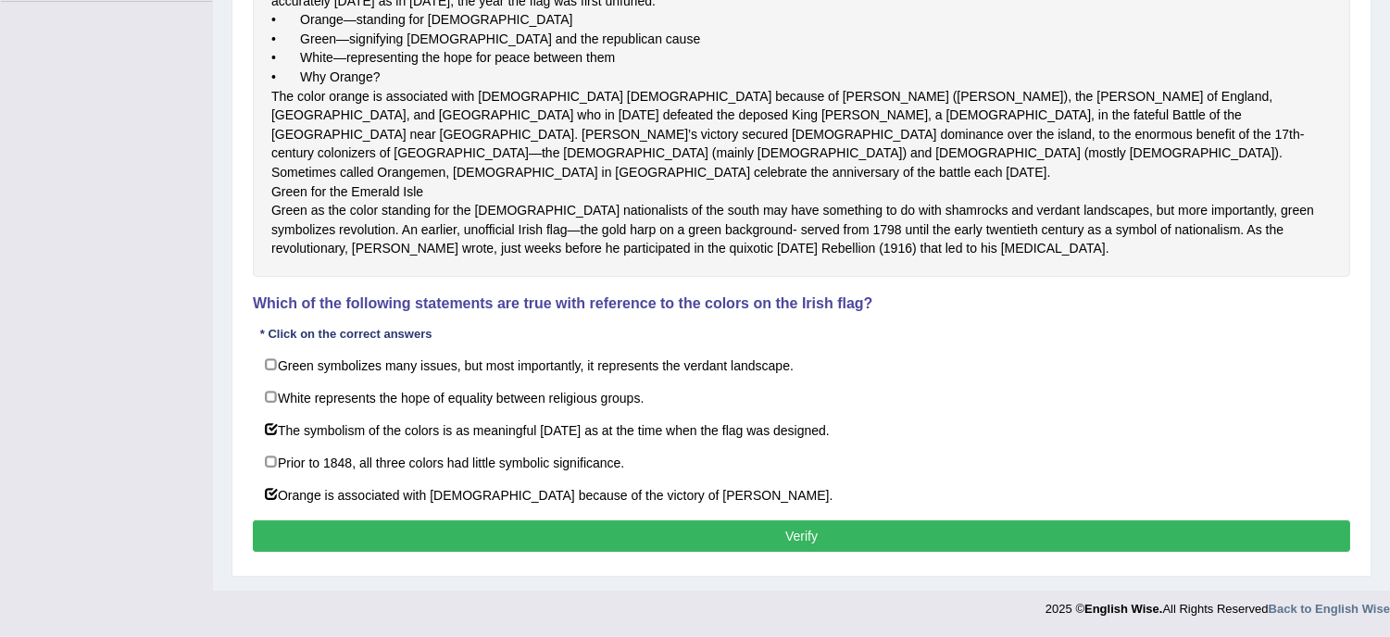
click at [640, 552] on button "Verify" at bounding box center [801, 535] width 1097 height 31
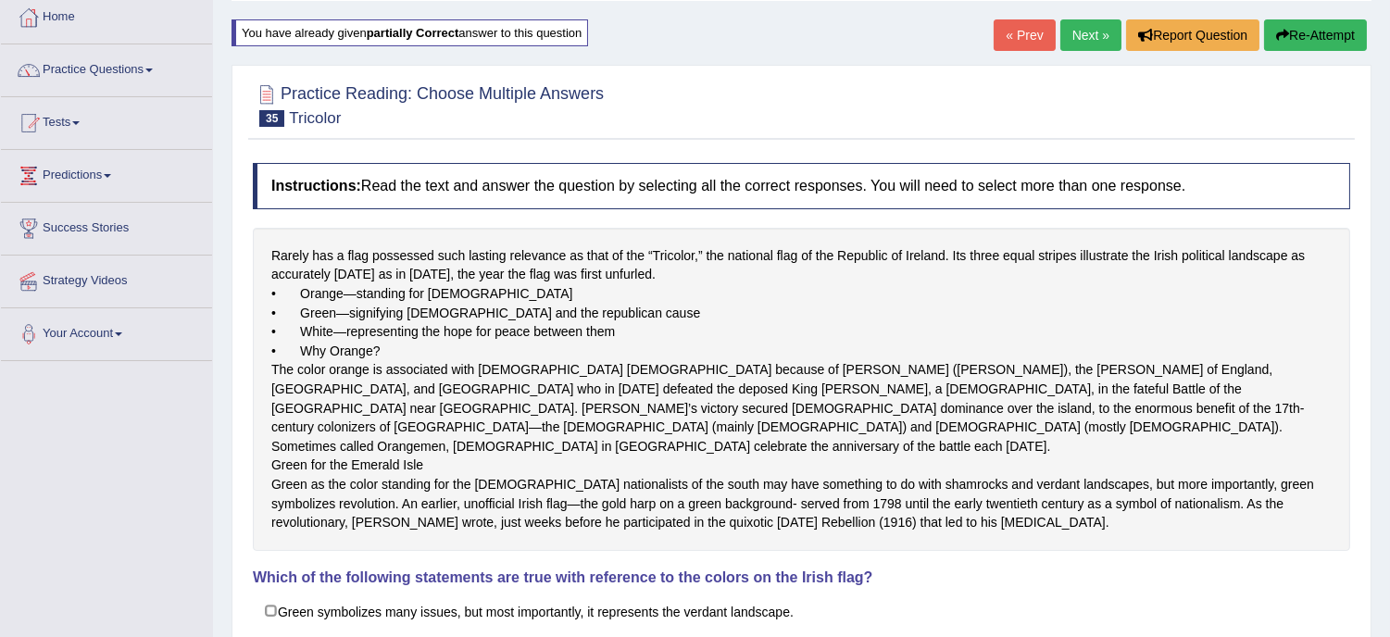
scroll to position [46, 0]
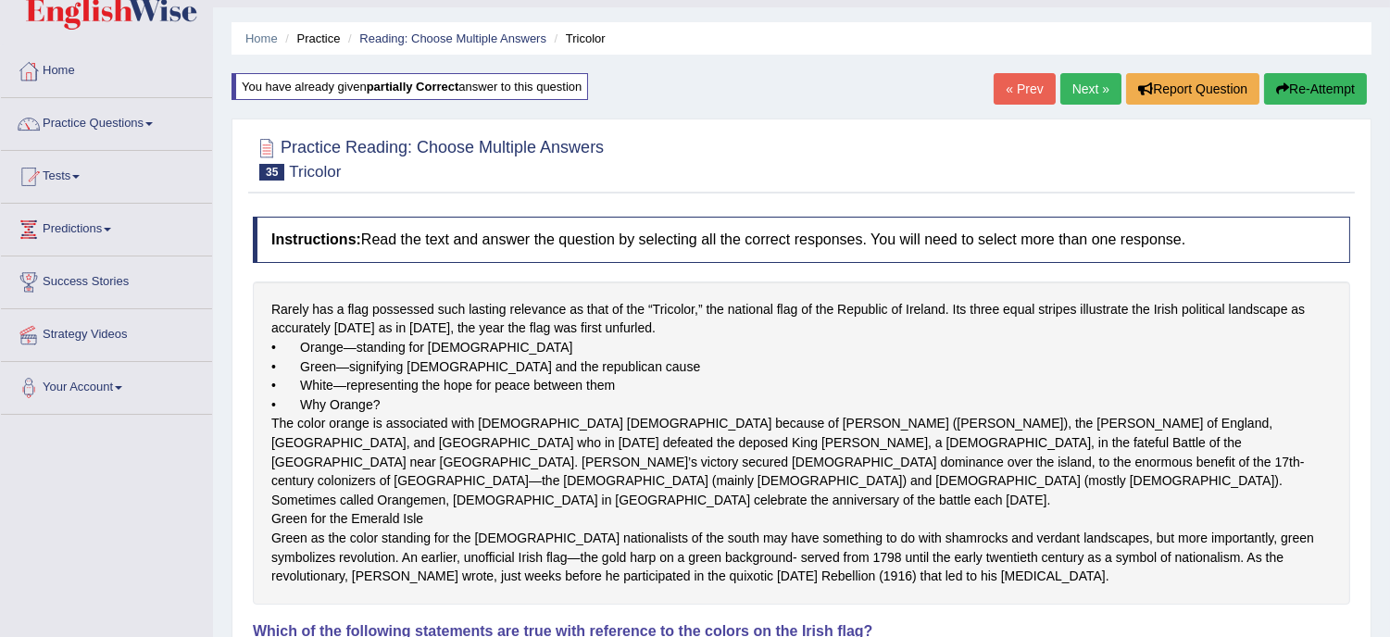
click at [1084, 86] on link "Next »" at bounding box center [1090, 88] width 61 height 31
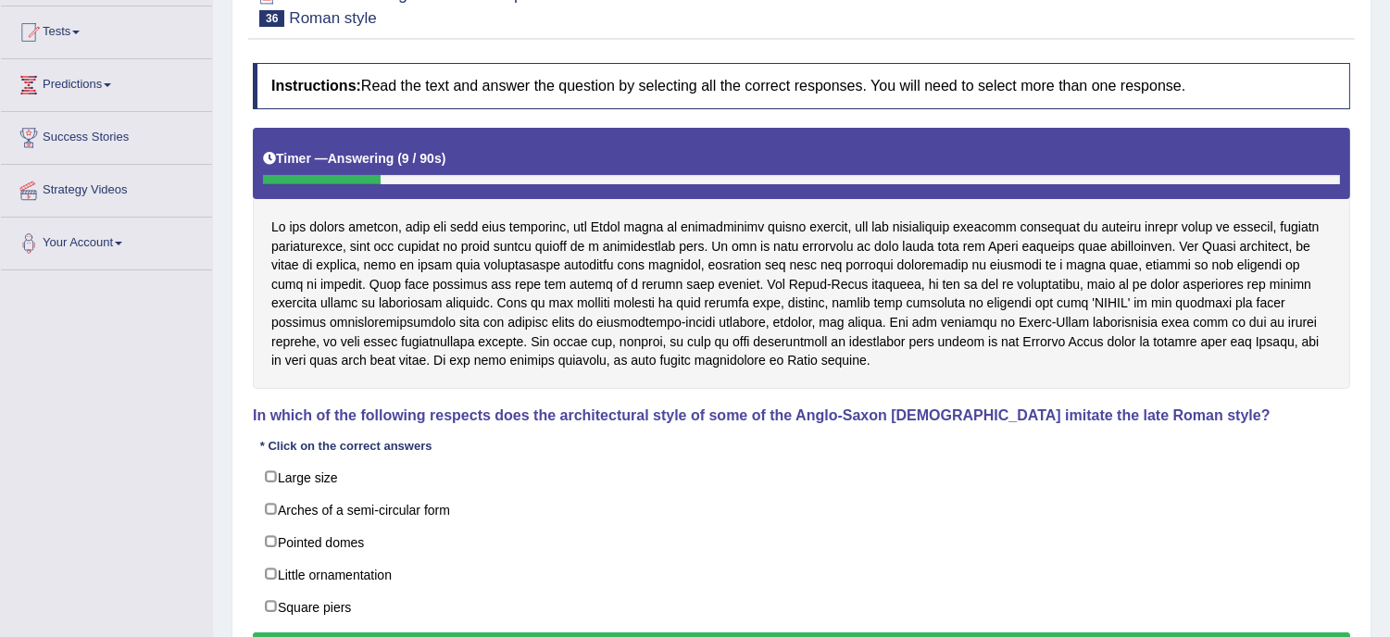
scroll to position [206, 0]
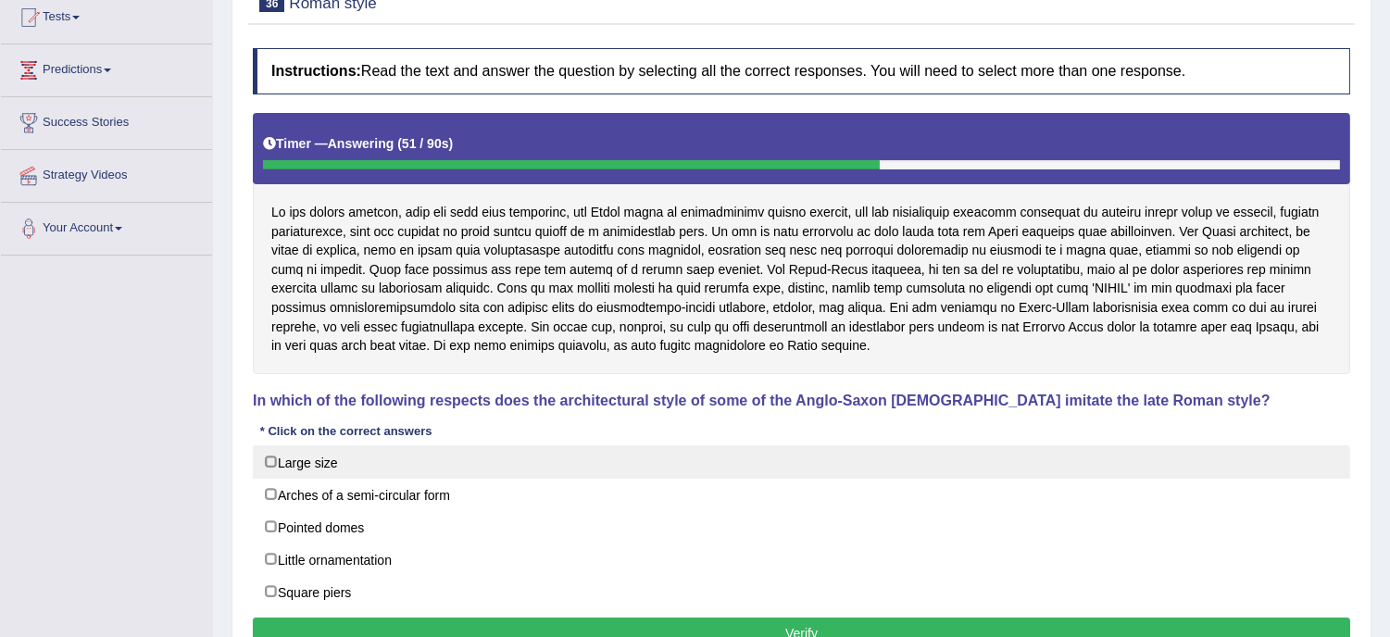
click at [304, 459] on label "Large size" at bounding box center [801, 461] width 1097 height 33
checkbox input "true"
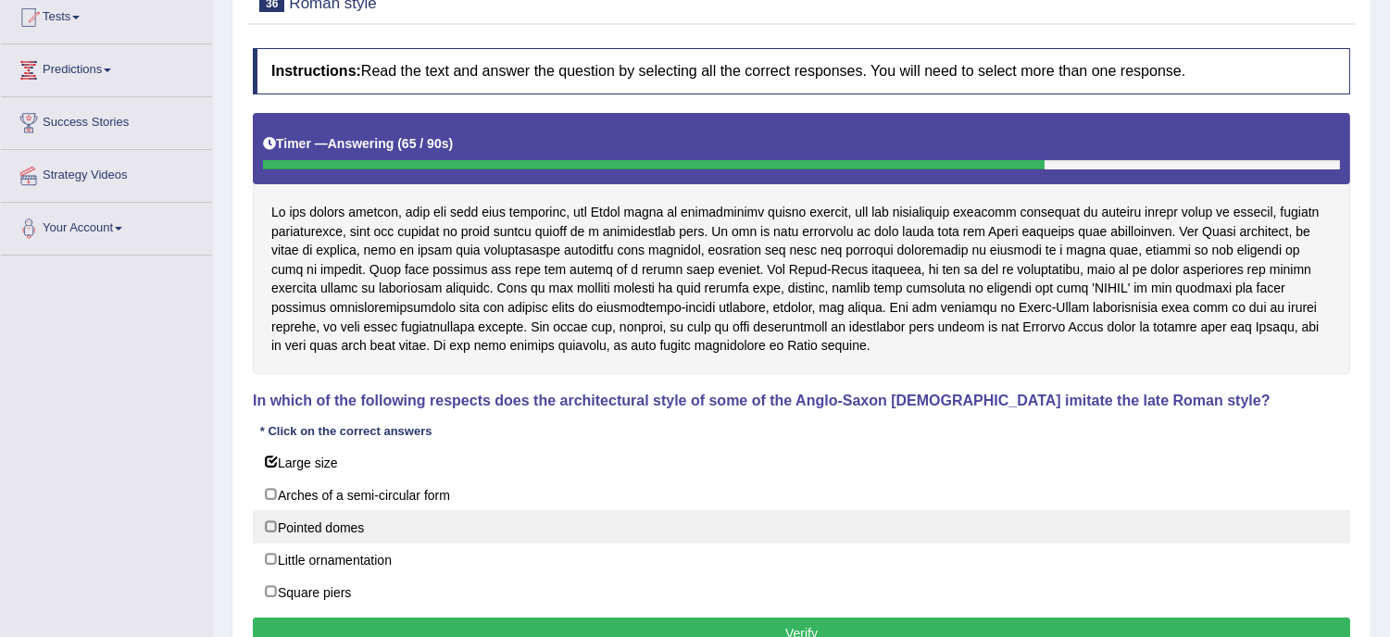
click at [500, 522] on label "Pointed domes" at bounding box center [801, 526] width 1097 height 33
checkbox input "true"
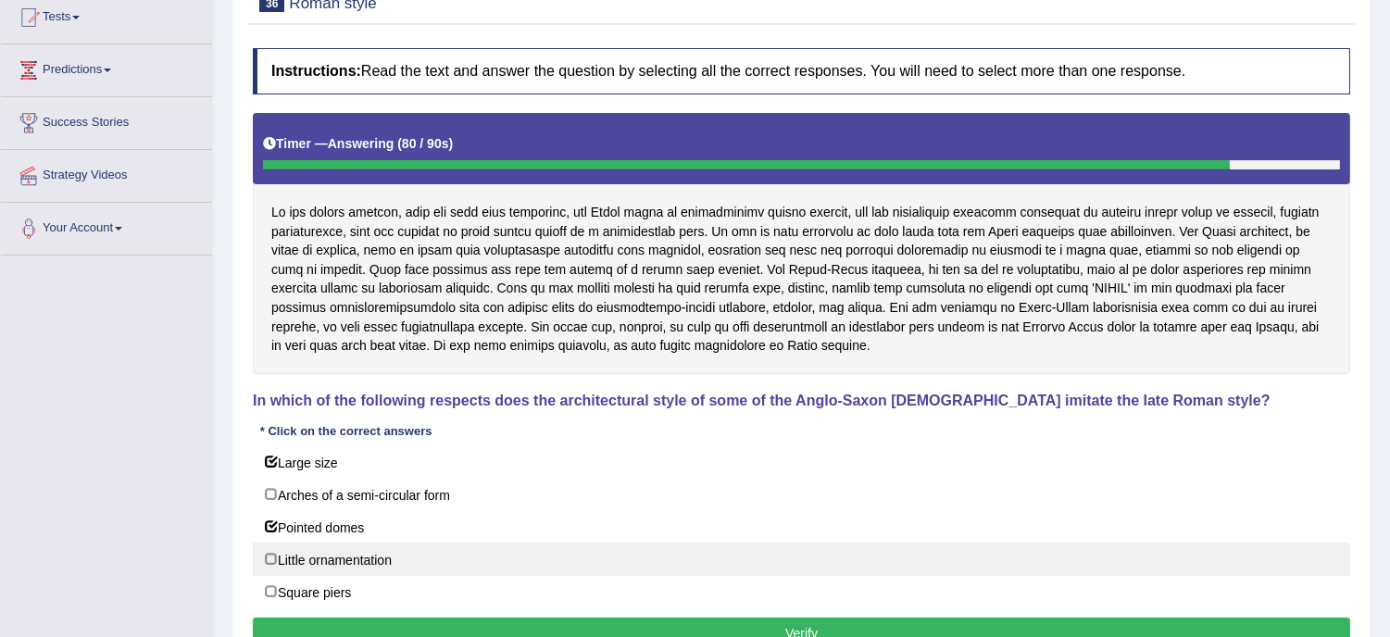
click at [495, 558] on label "Little ornamentation" at bounding box center [801, 559] width 1097 height 33
click at [408, 562] on label "Little ornamentation" at bounding box center [801, 559] width 1097 height 33
checkbox input "true"
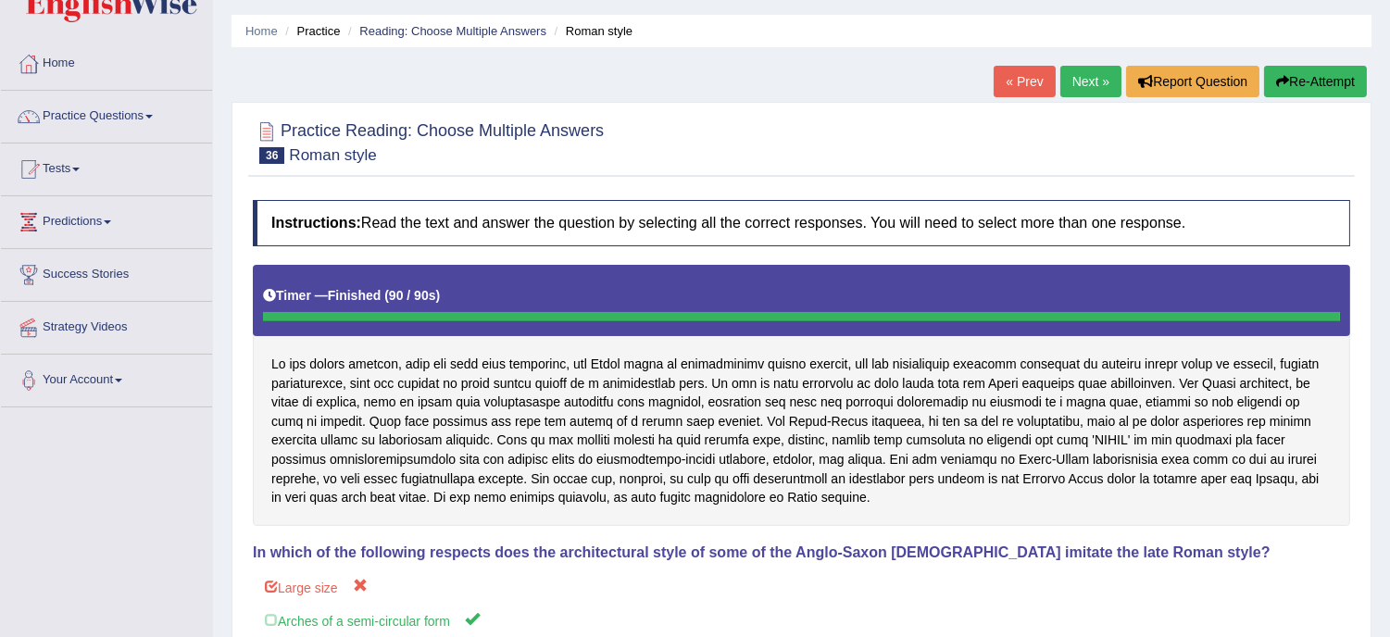
scroll to position [41, 0]
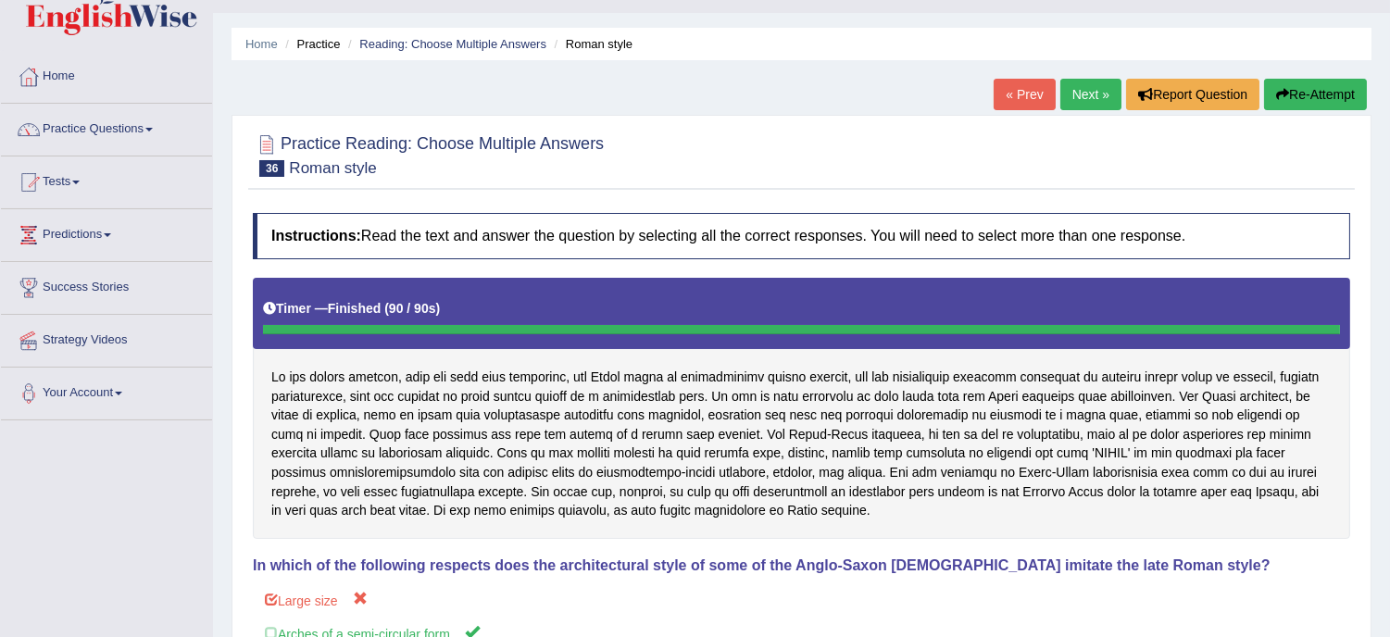
click at [1322, 96] on button "Re-Attempt" at bounding box center [1315, 94] width 103 height 31
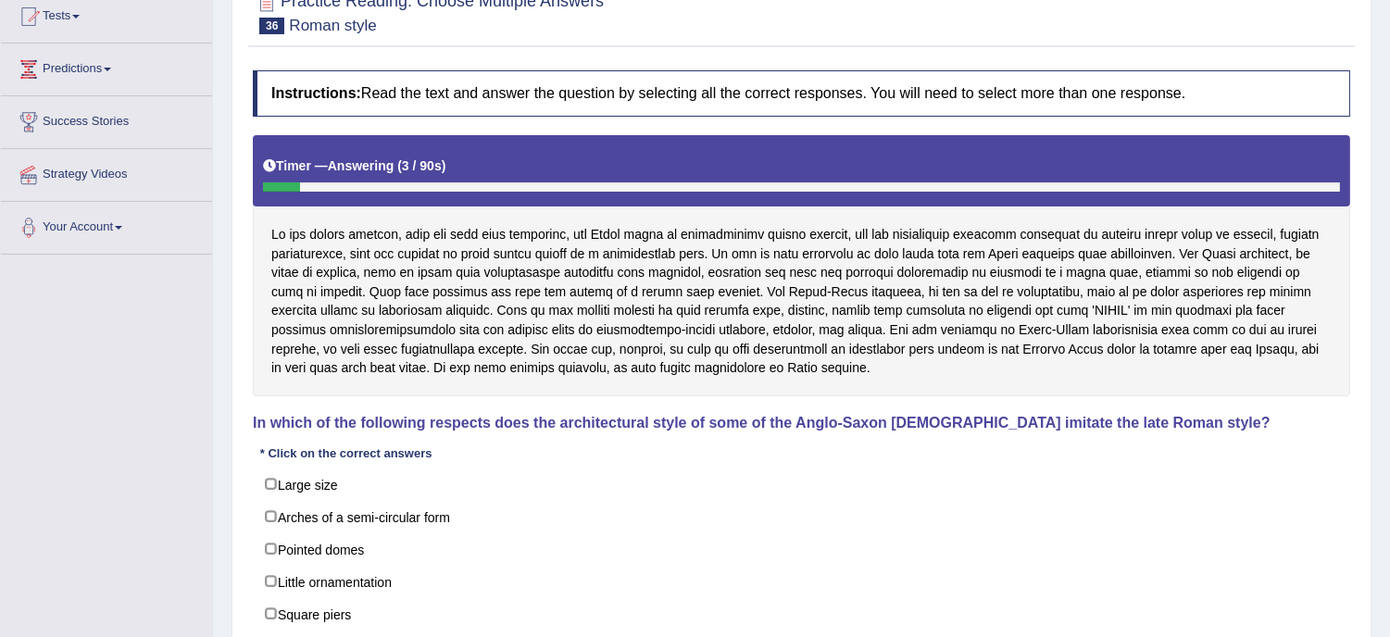
scroll to position [288, 0]
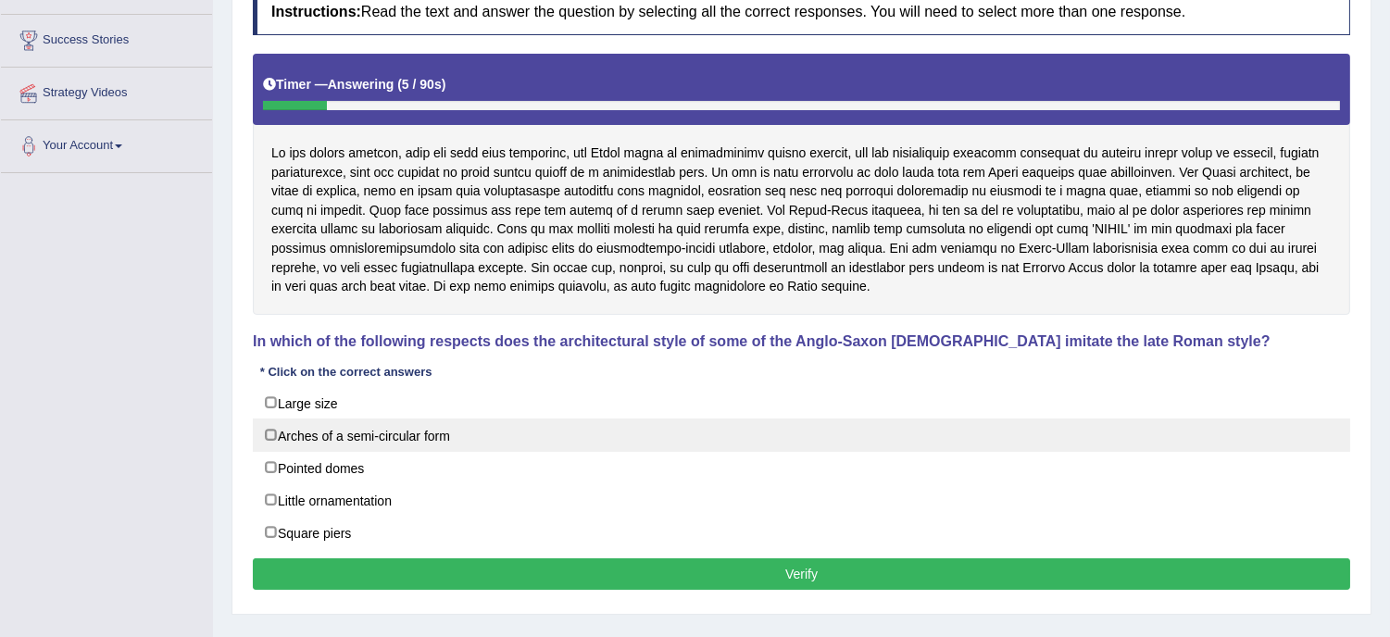
click at [631, 444] on label "Arches of a semi-circular form" at bounding box center [801, 435] width 1097 height 33
checkbox input "true"
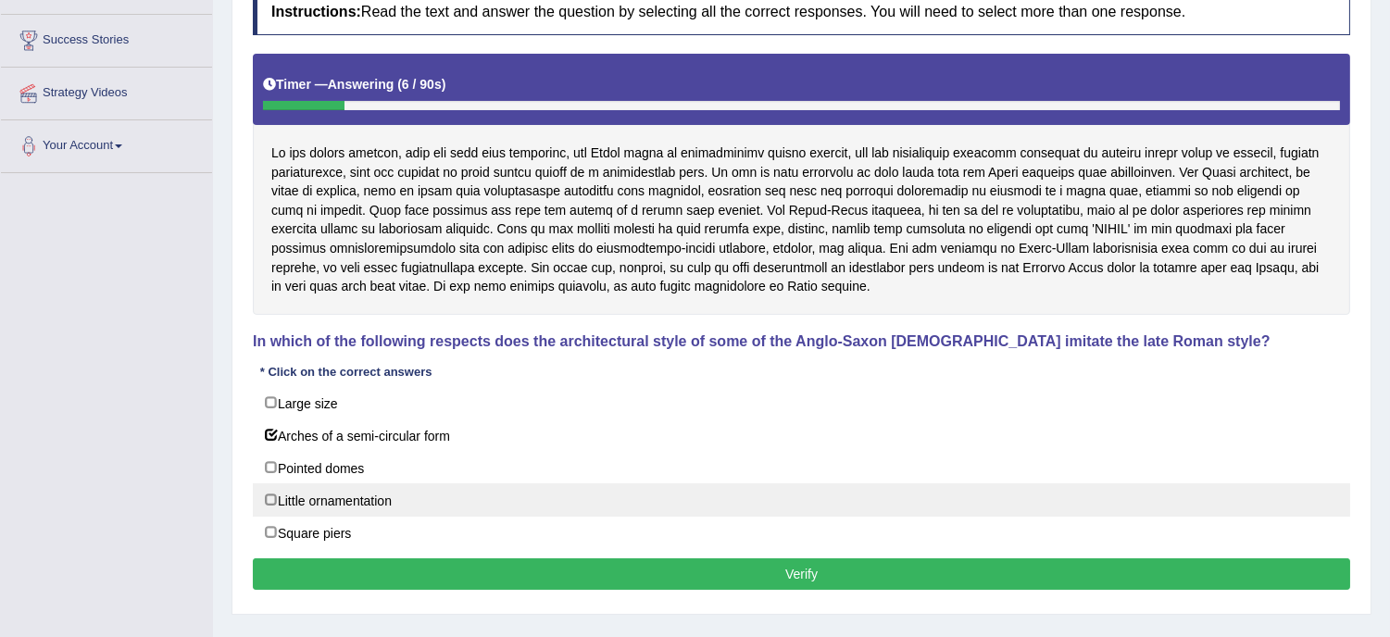
click at [485, 506] on label "Little ornamentation" at bounding box center [801, 499] width 1097 height 33
checkbox input "true"
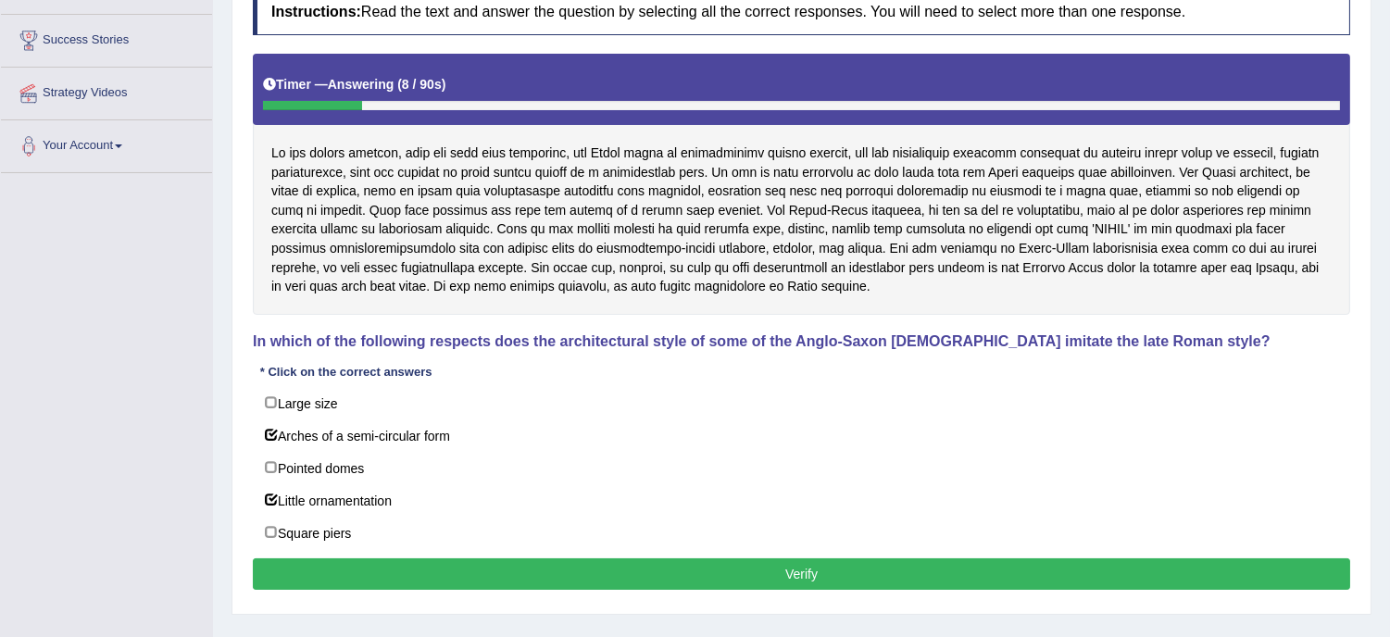
click at [739, 574] on button "Verify" at bounding box center [801, 573] width 1097 height 31
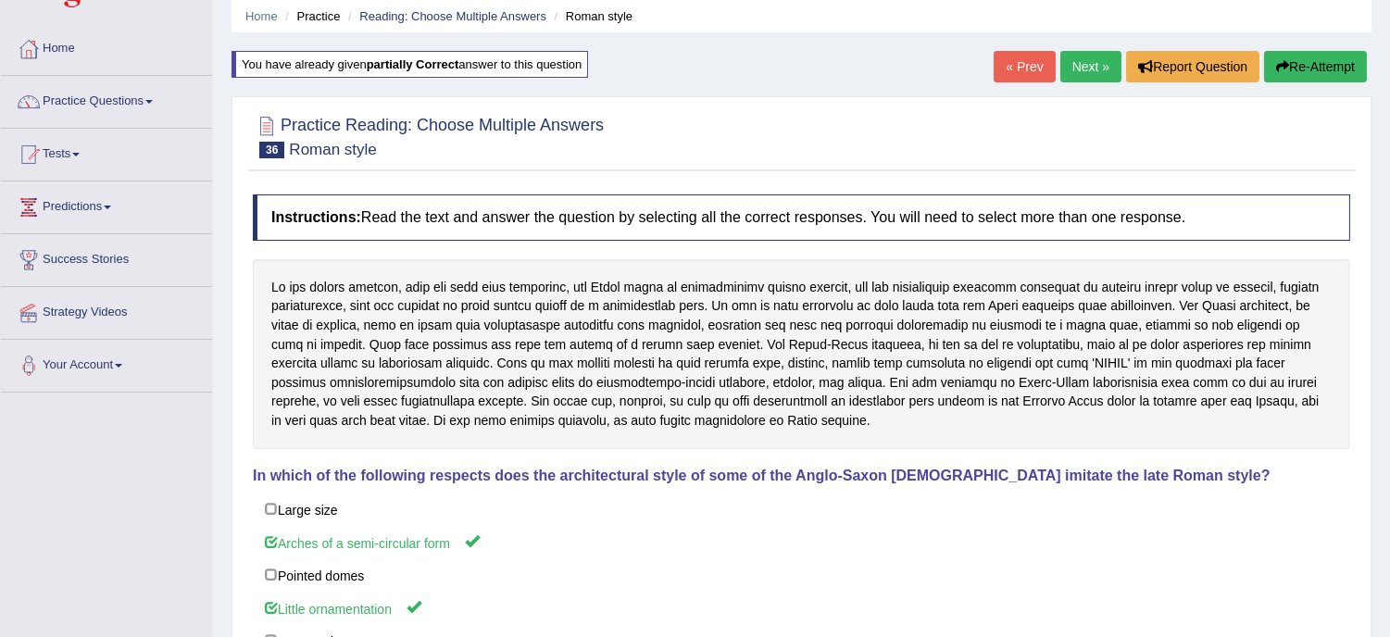
scroll to position [0, 0]
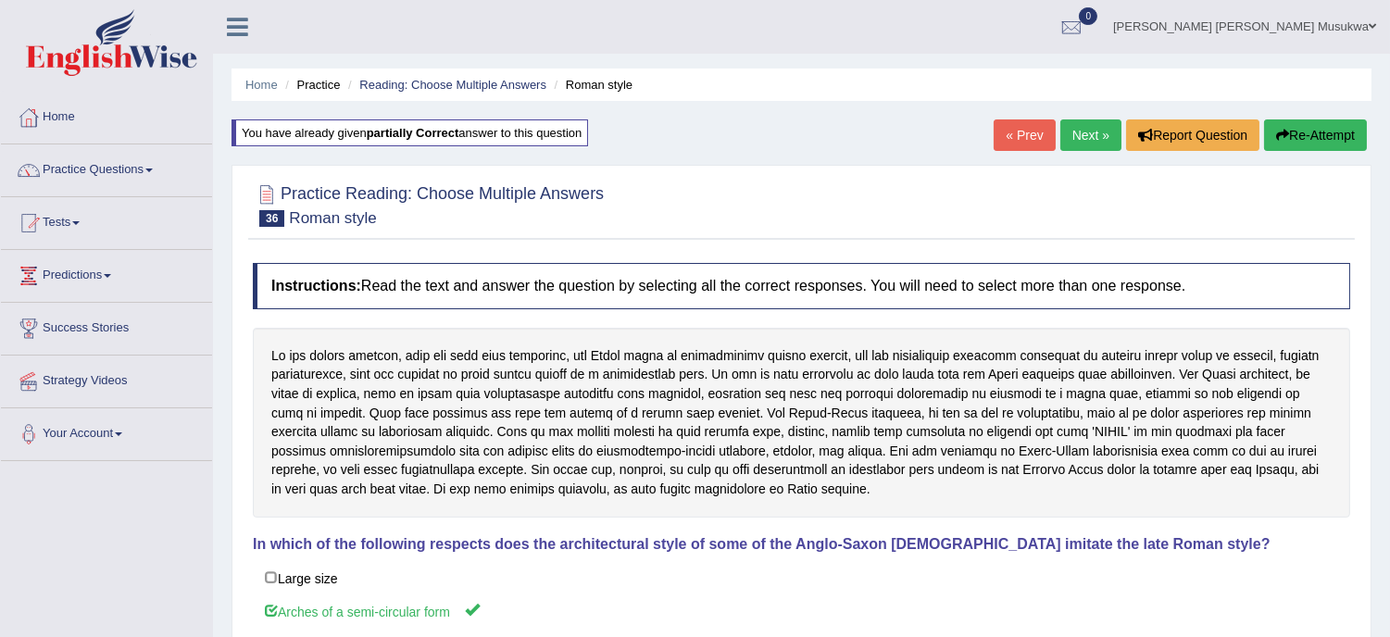
click at [1080, 130] on link "Next »" at bounding box center [1090, 134] width 61 height 31
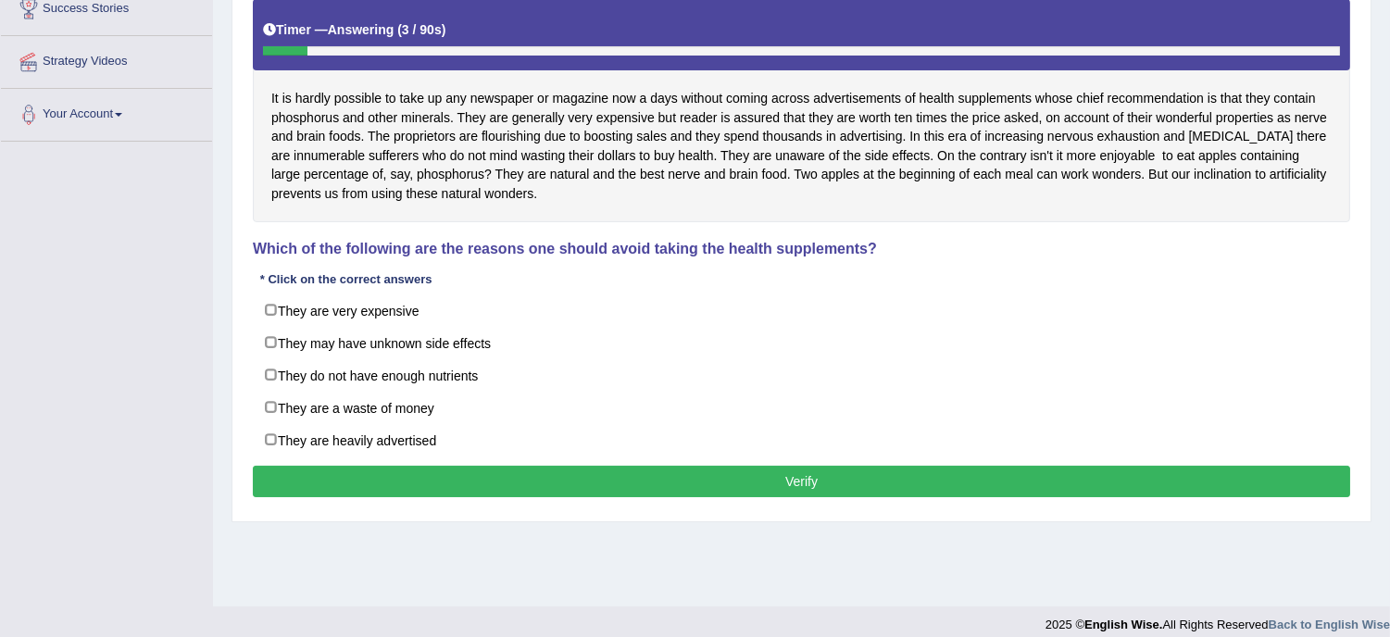
scroll to position [334, 0]
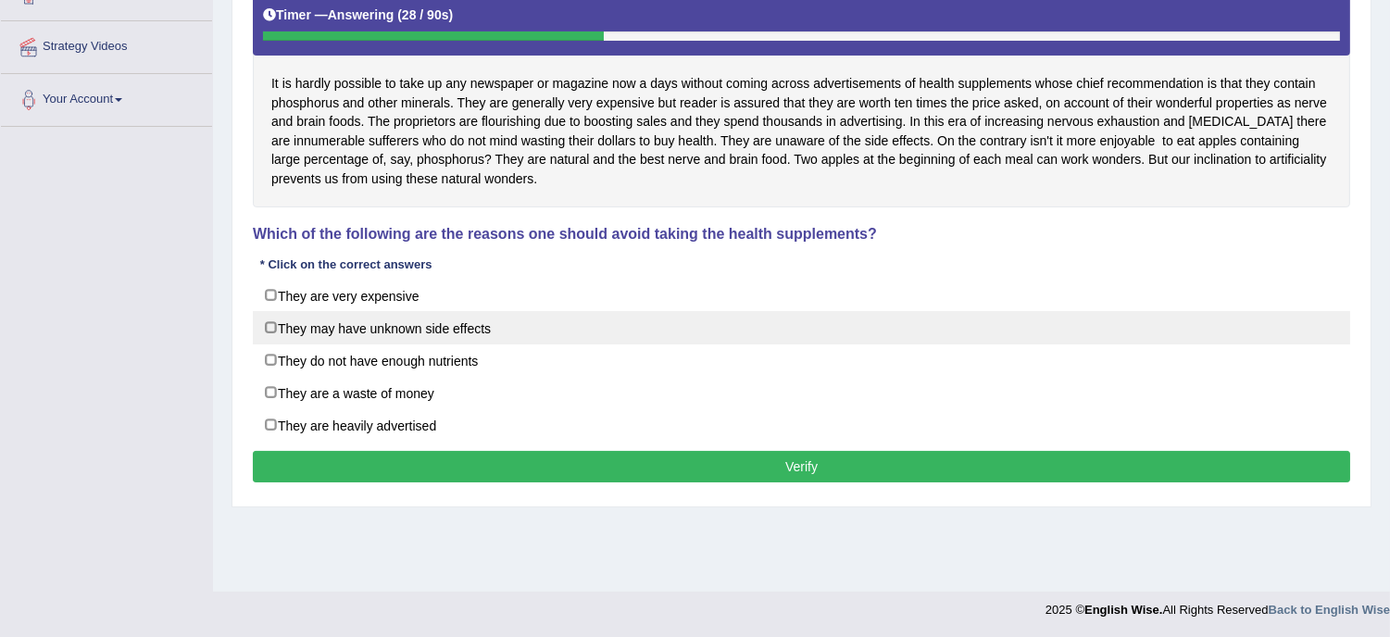
click at [524, 343] on label "They may have unknown side effects" at bounding box center [801, 327] width 1097 height 33
checkbox input "true"
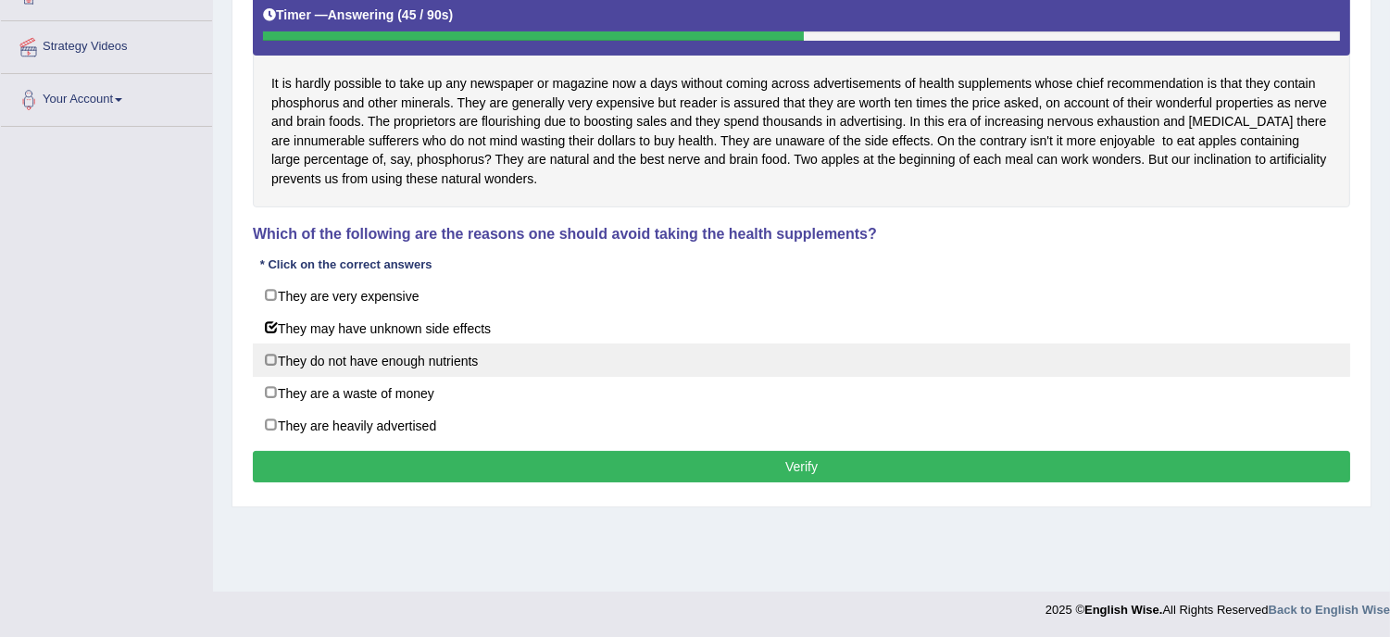
click at [544, 362] on label "They do not have enough nutrients" at bounding box center [801, 360] width 1097 height 33
checkbox input "true"
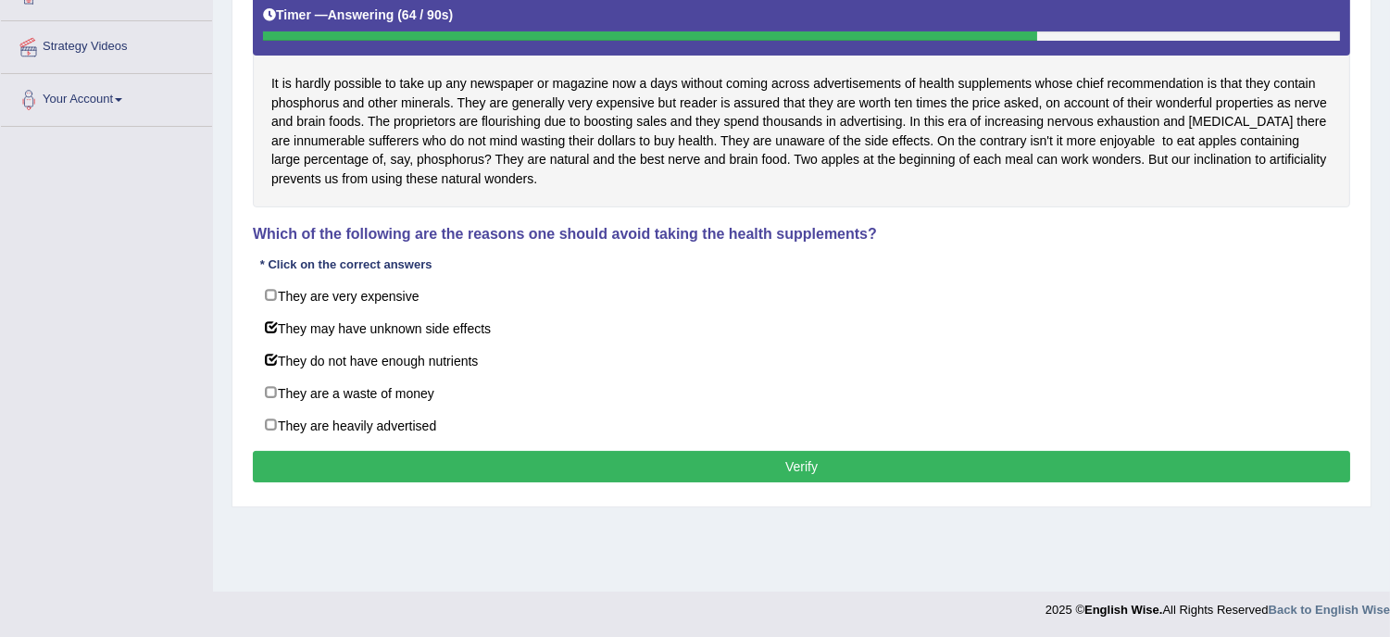
click at [798, 472] on button "Verify" at bounding box center [801, 466] width 1097 height 31
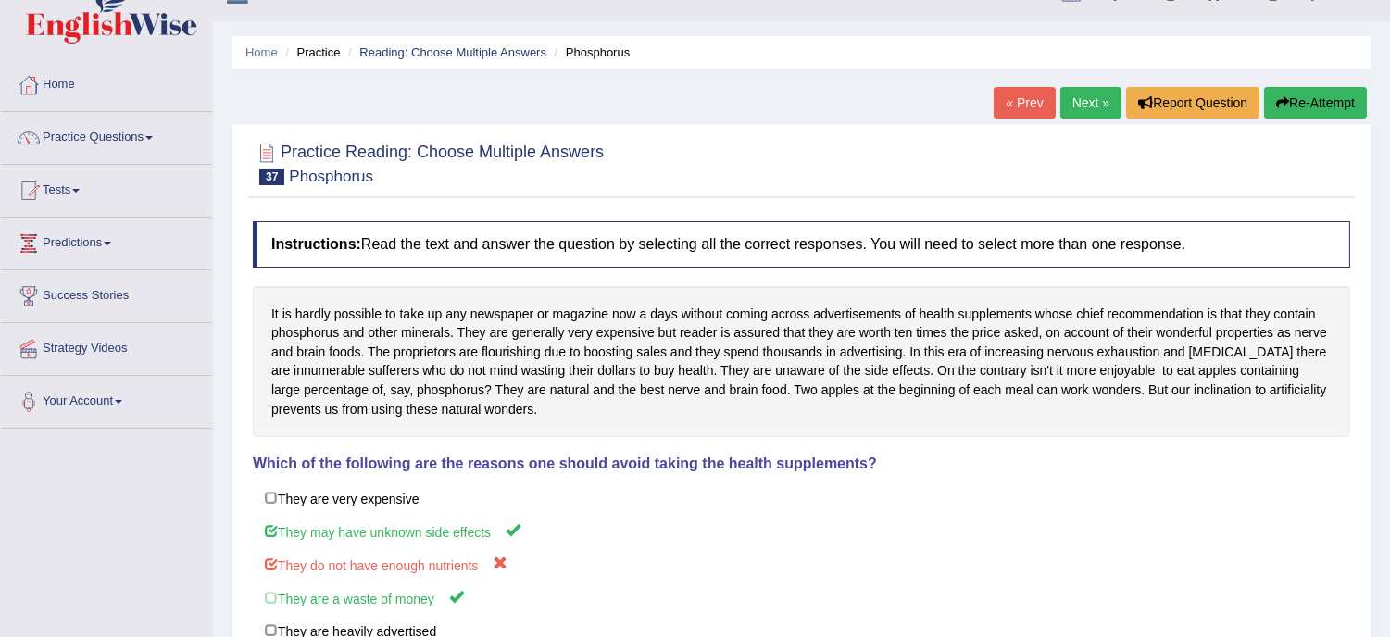
scroll to position [0, 0]
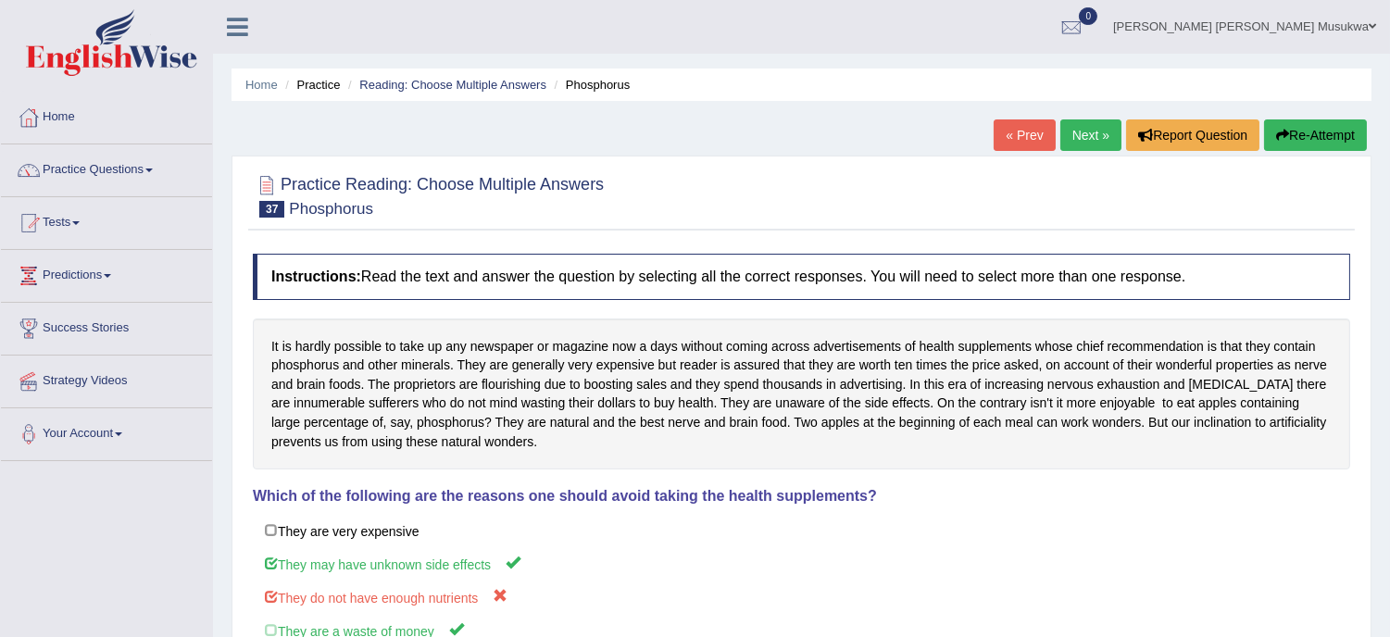
click at [1301, 126] on button "Re-Attempt" at bounding box center [1315, 134] width 103 height 31
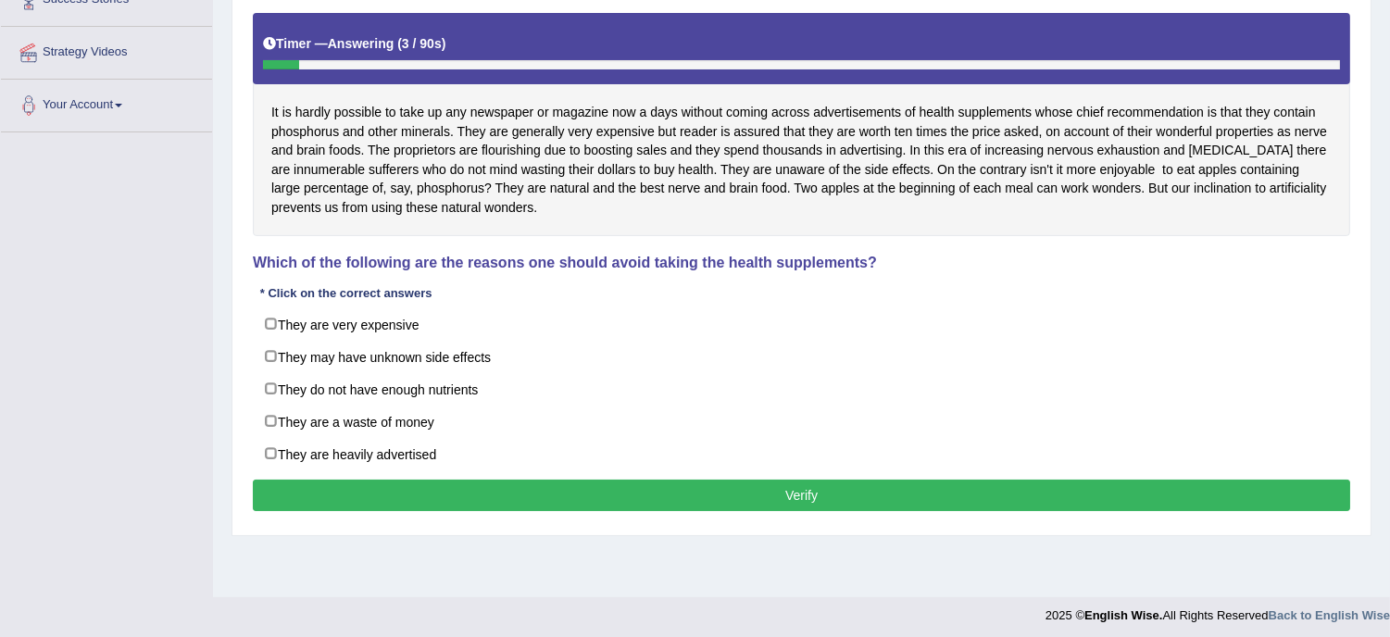
scroll to position [334, 0]
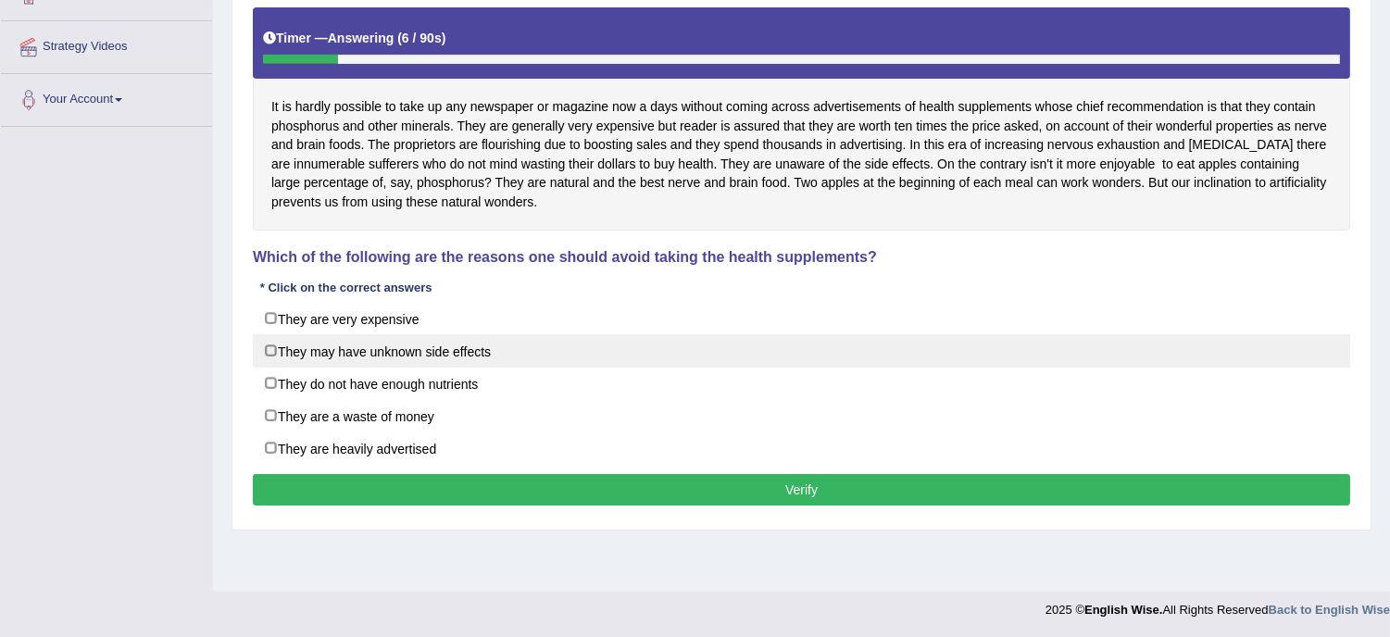
click at [494, 363] on label "They may have unknown side effects" at bounding box center [801, 350] width 1097 height 33
checkbox input "true"
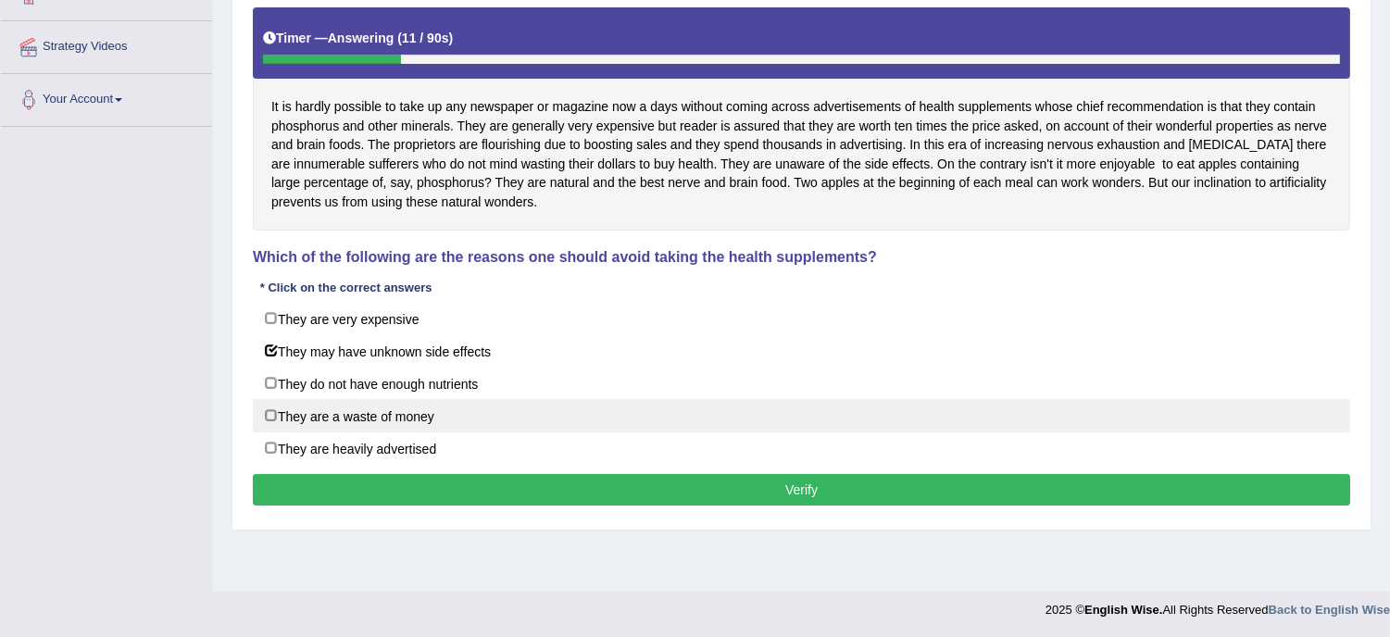
click at [468, 414] on label "They are a waste of money" at bounding box center [801, 415] width 1097 height 33
checkbox input "true"
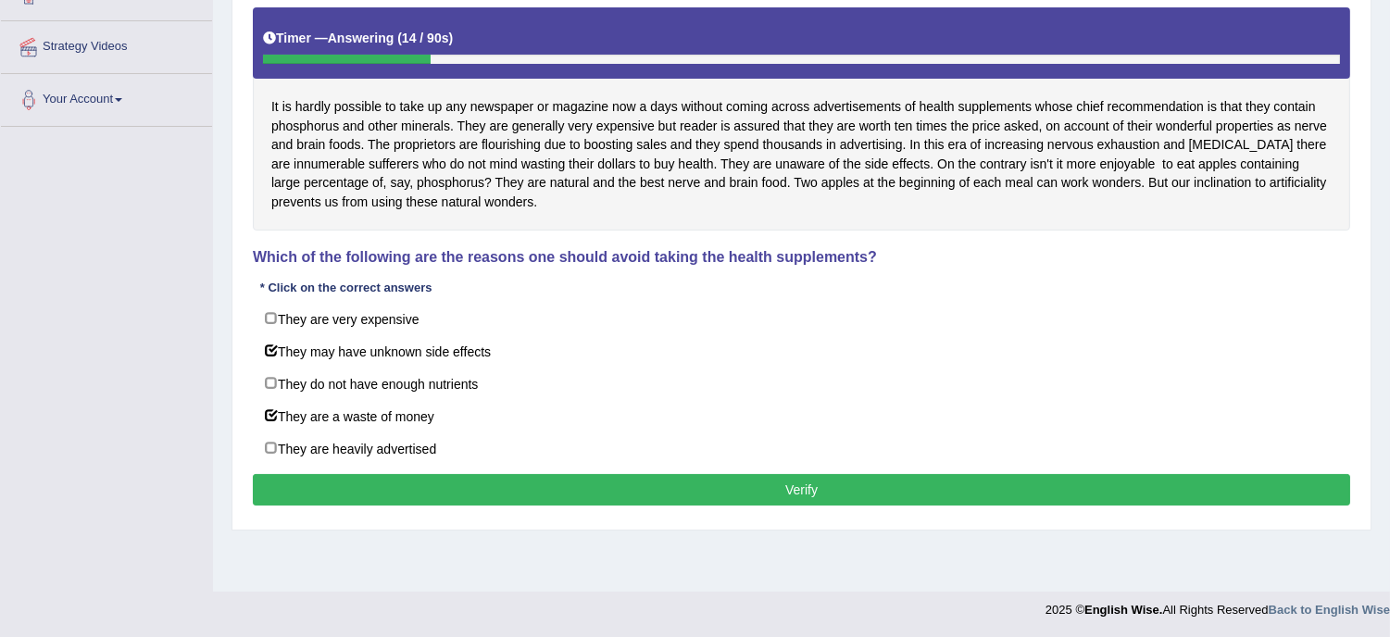
click at [819, 493] on button "Verify" at bounding box center [801, 489] width 1097 height 31
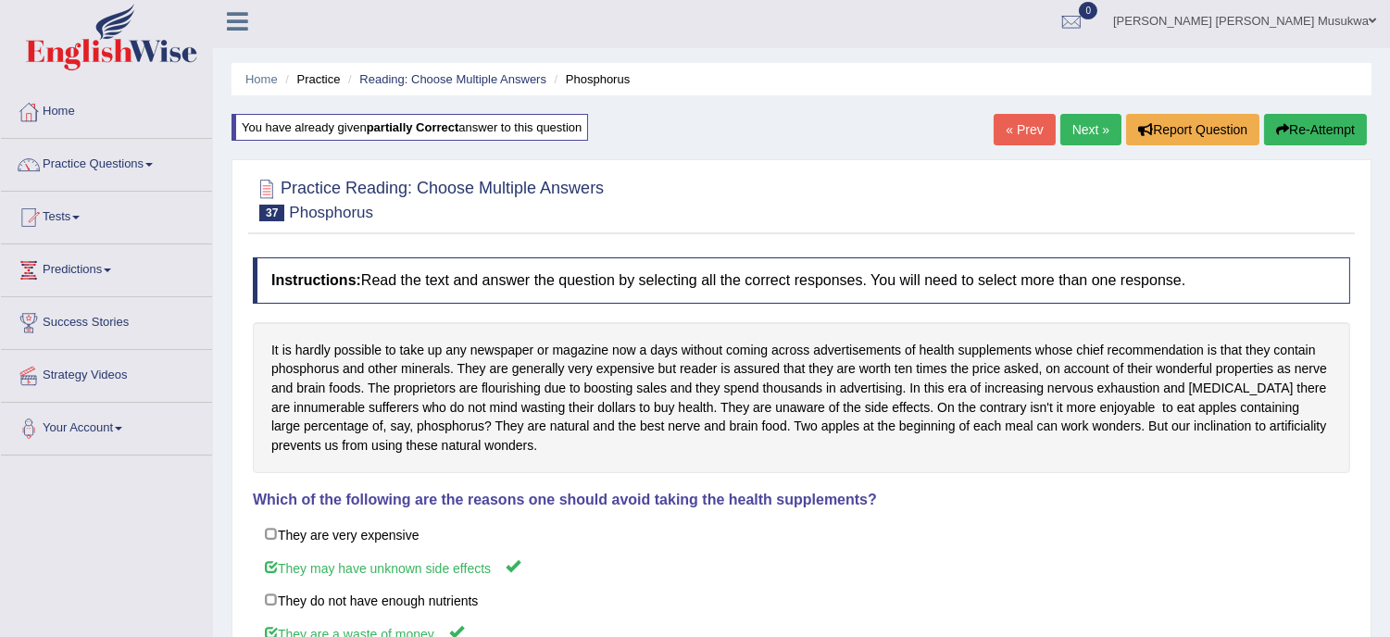
scroll to position [5, 0]
click at [1096, 115] on link "Next »" at bounding box center [1090, 130] width 61 height 31
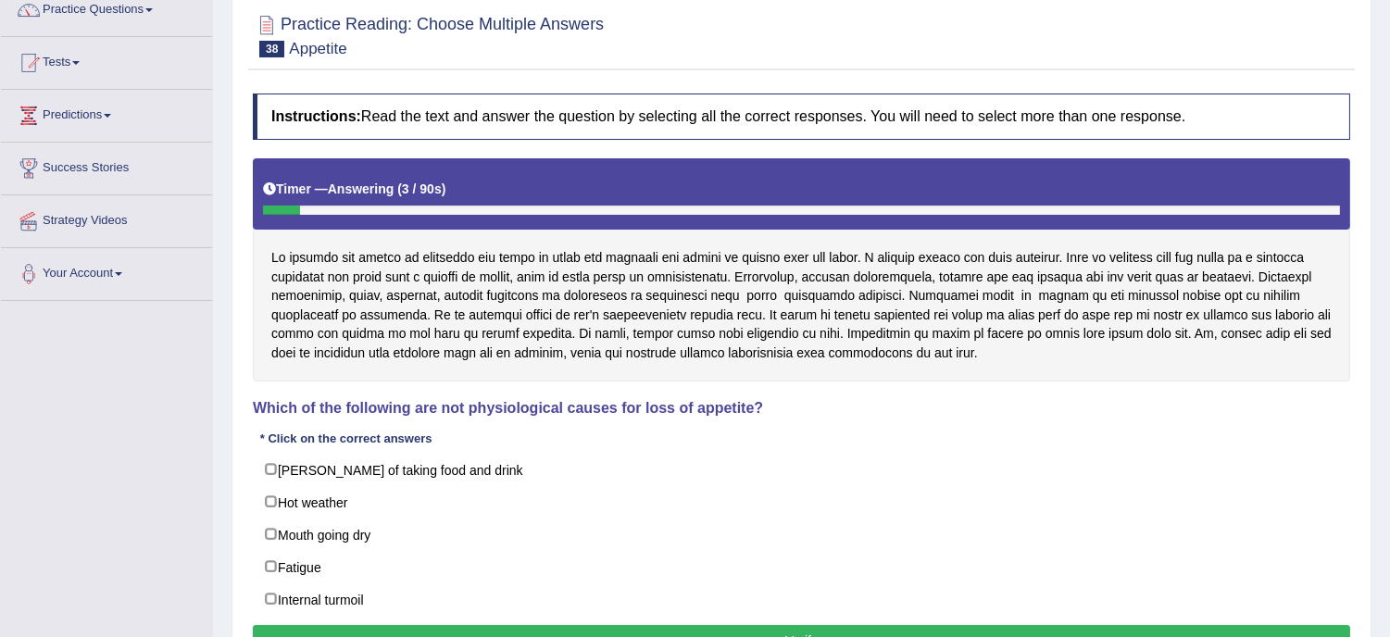
scroll to position [206, 0]
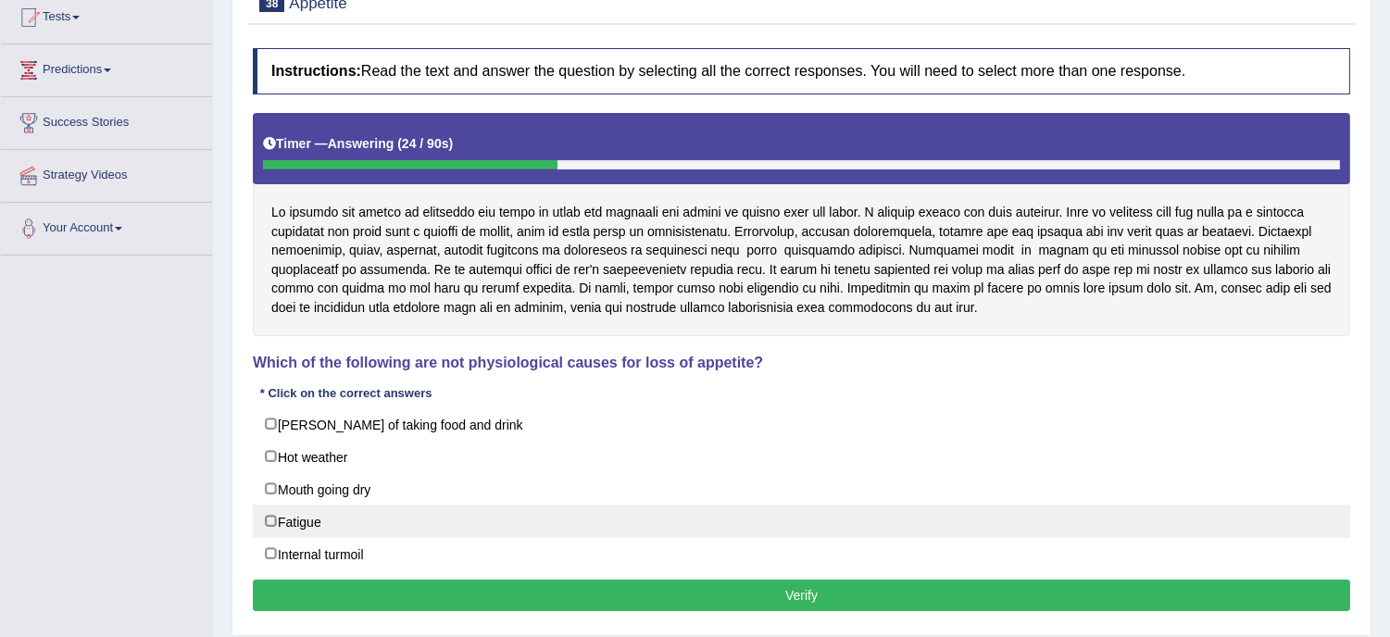
click at [442, 523] on label "Fatigue" at bounding box center [801, 521] width 1097 height 33
checkbox input "true"
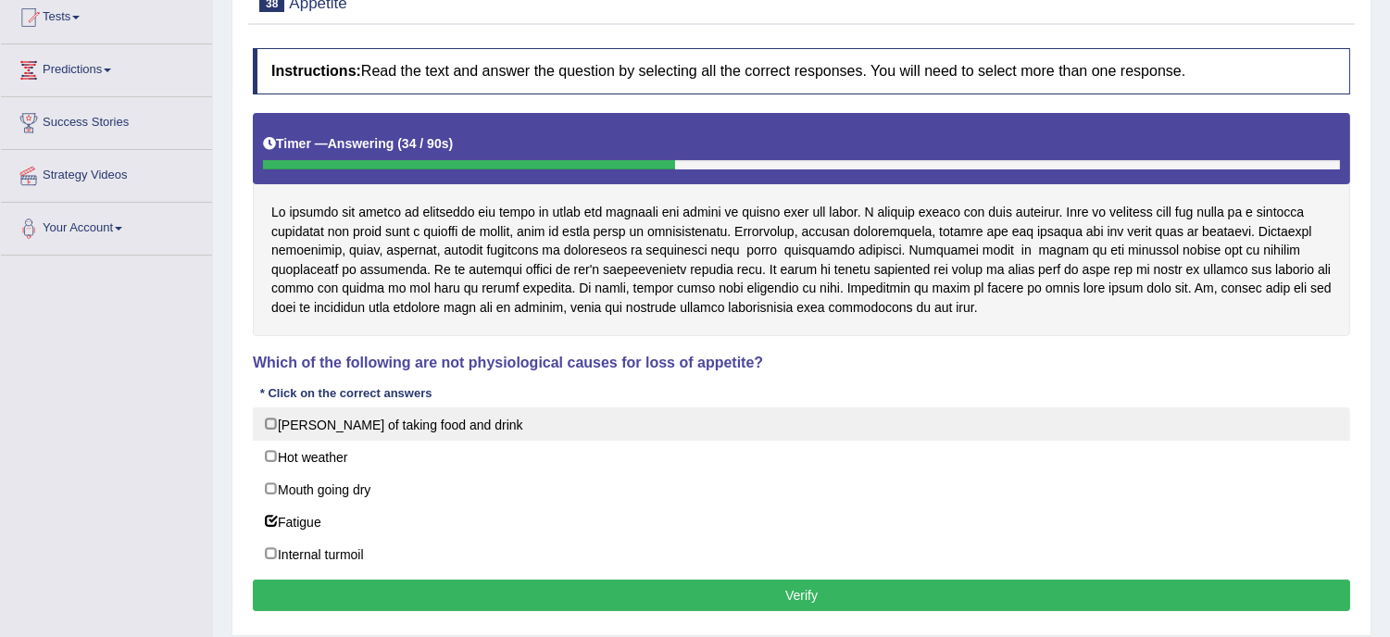
click at [456, 424] on label "Manner of taking food and drink" at bounding box center [801, 423] width 1097 height 33
checkbox input "true"
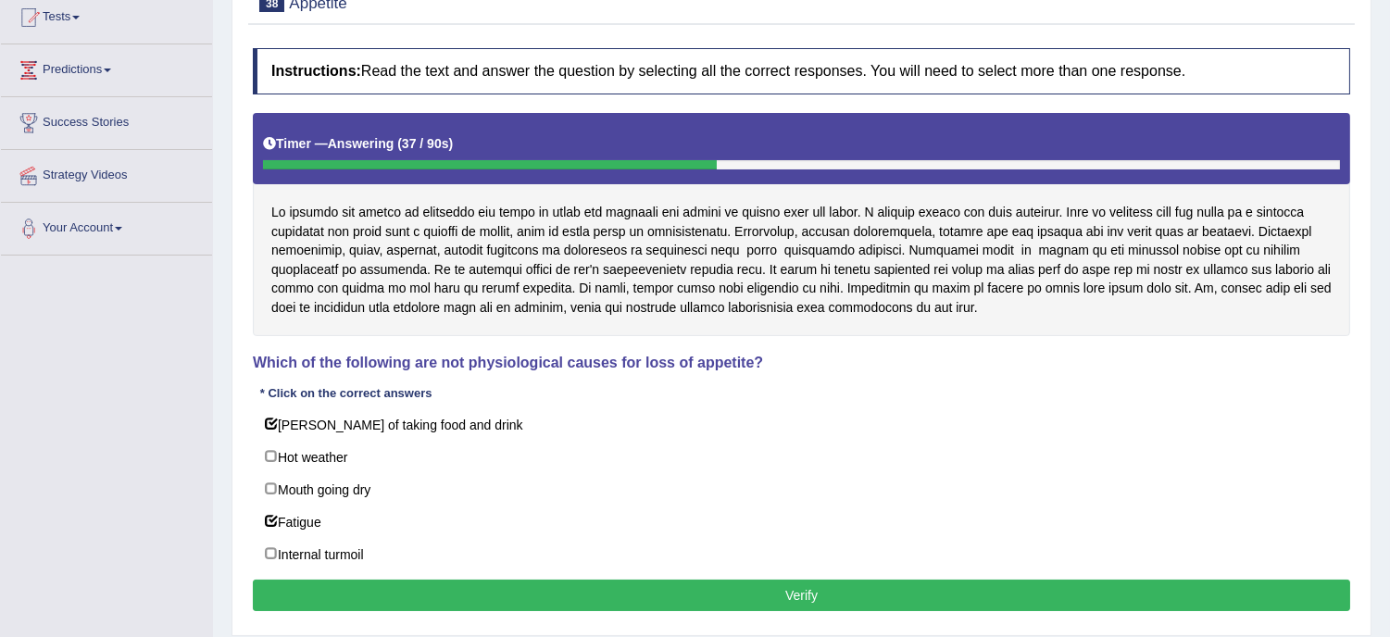
click at [807, 603] on button "Verify" at bounding box center [801, 595] width 1097 height 31
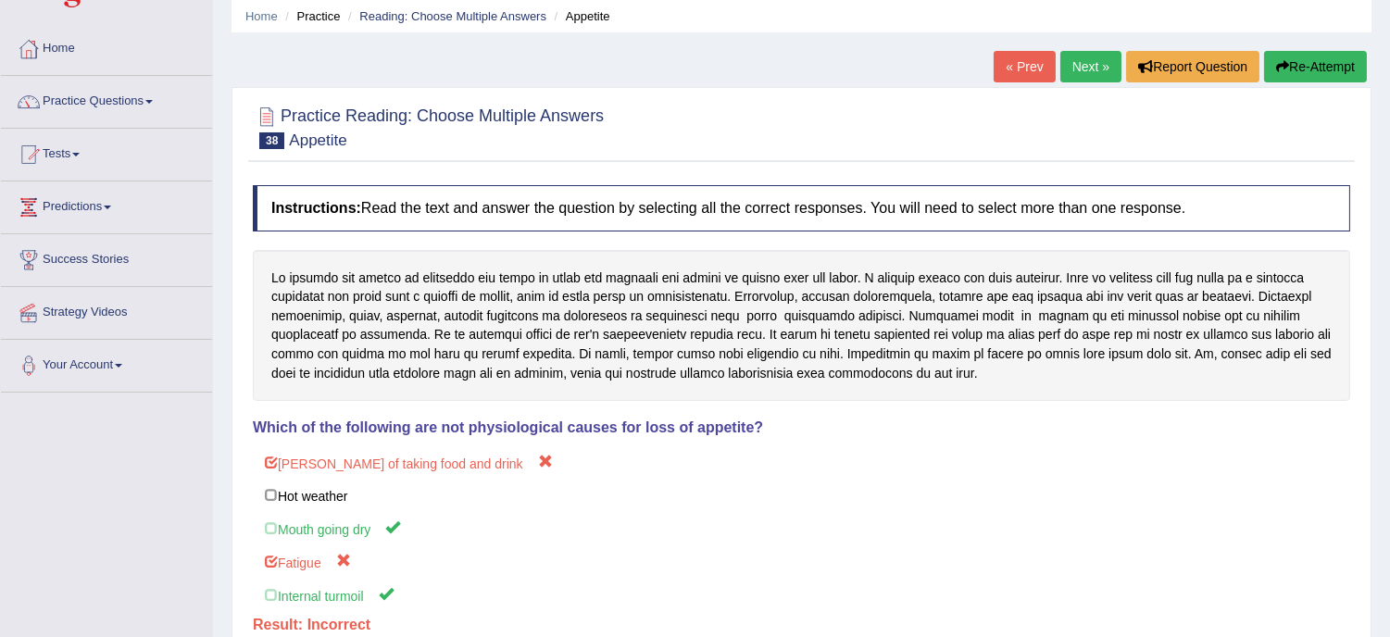
scroll to position [0, 0]
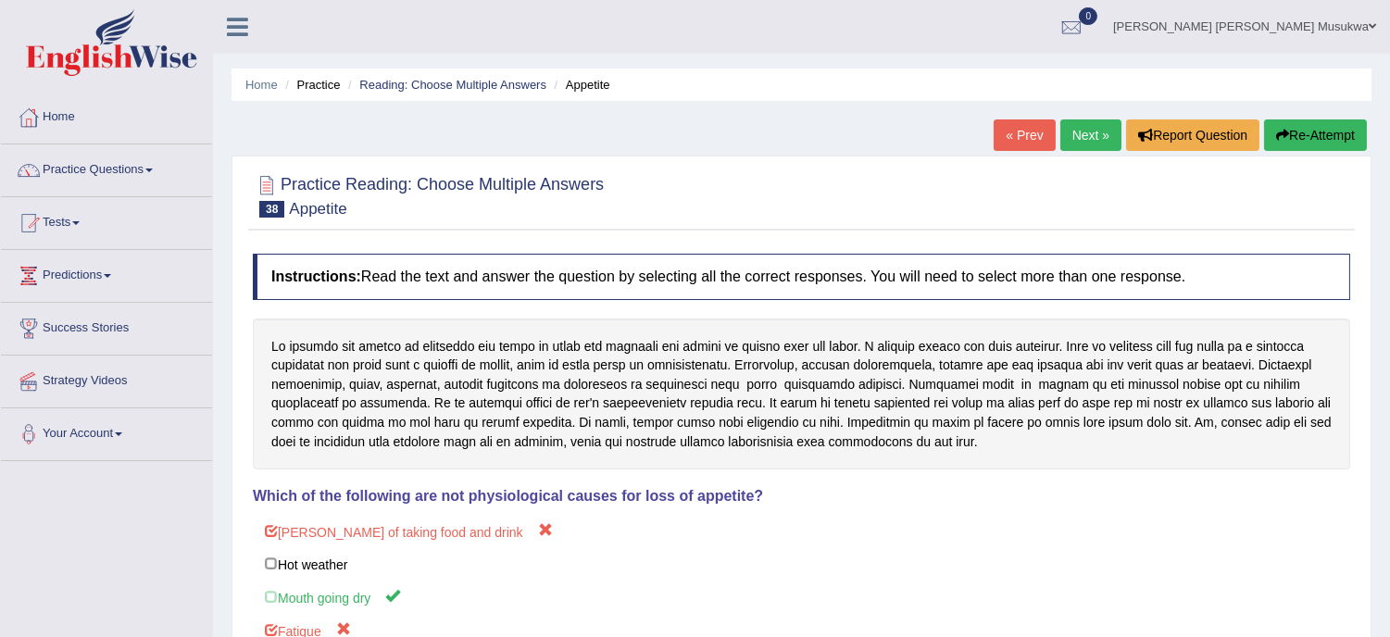
click at [1298, 131] on button "Re-Attempt" at bounding box center [1315, 134] width 103 height 31
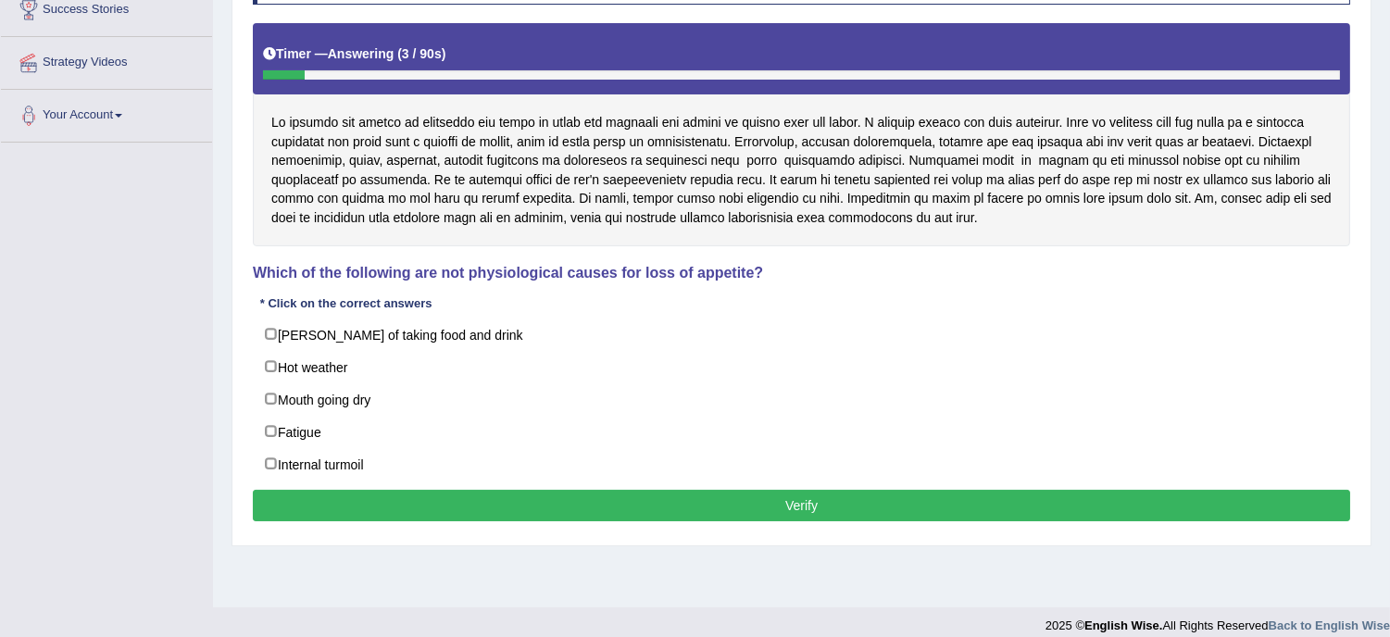
scroll to position [329, 0]
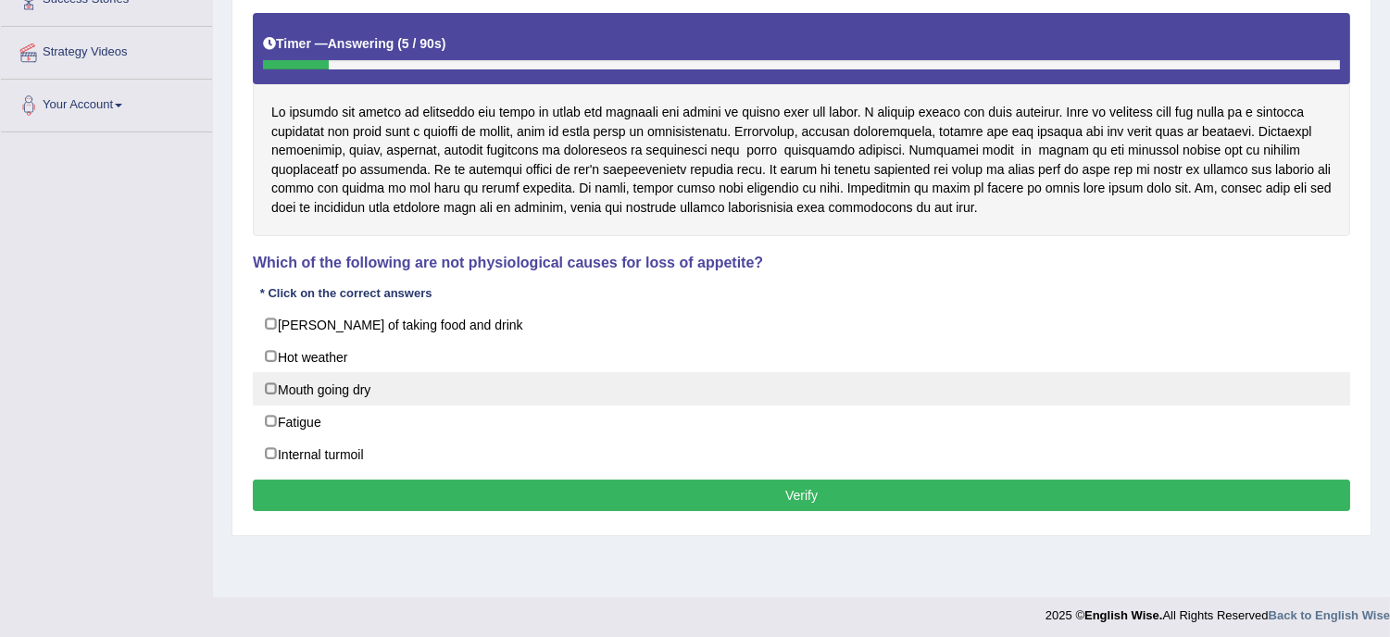
click at [519, 395] on label "Mouth going dry" at bounding box center [801, 388] width 1097 height 33
checkbox input "true"
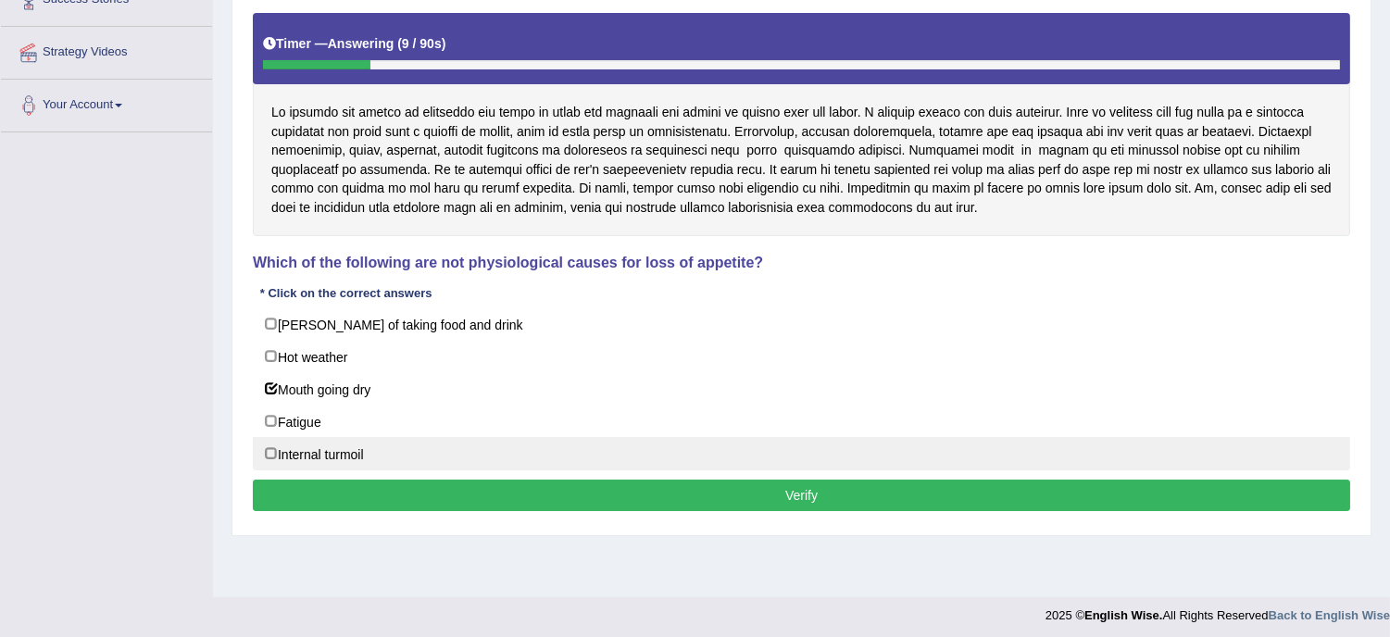
click at [464, 465] on label "Internal turmoil" at bounding box center [801, 453] width 1097 height 33
checkbox input "true"
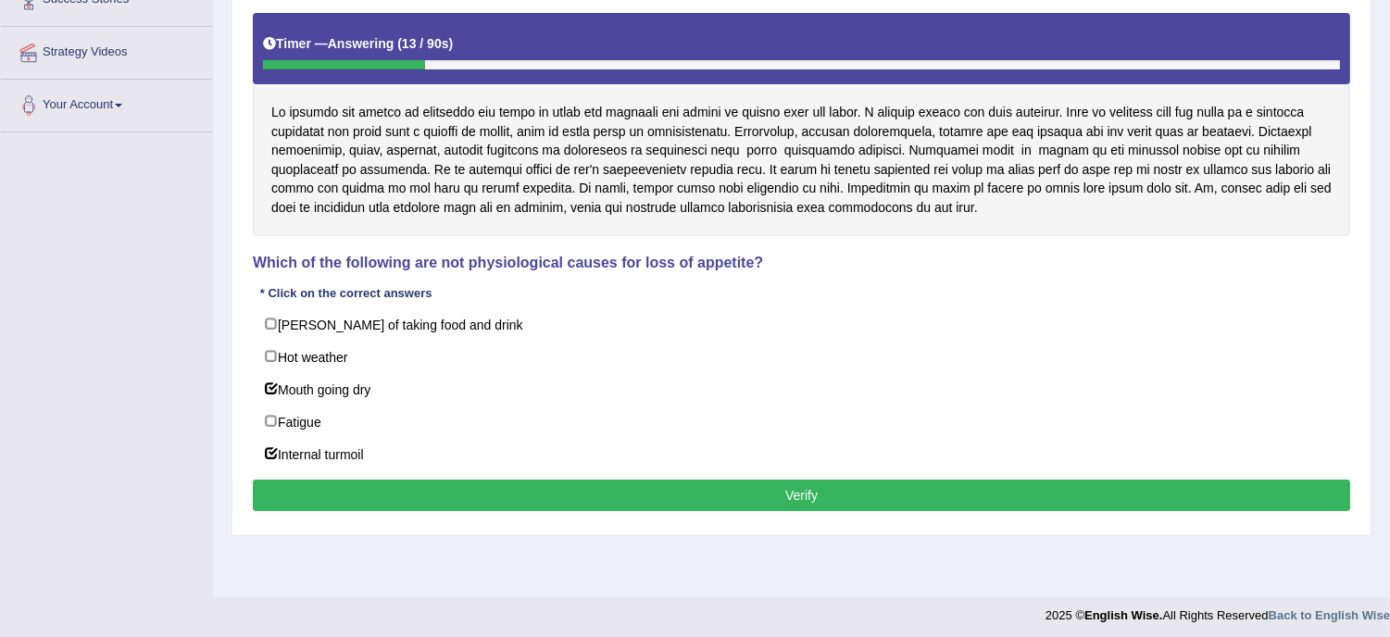
click at [815, 492] on button "Verify" at bounding box center [801, 495] width 1097 height 31
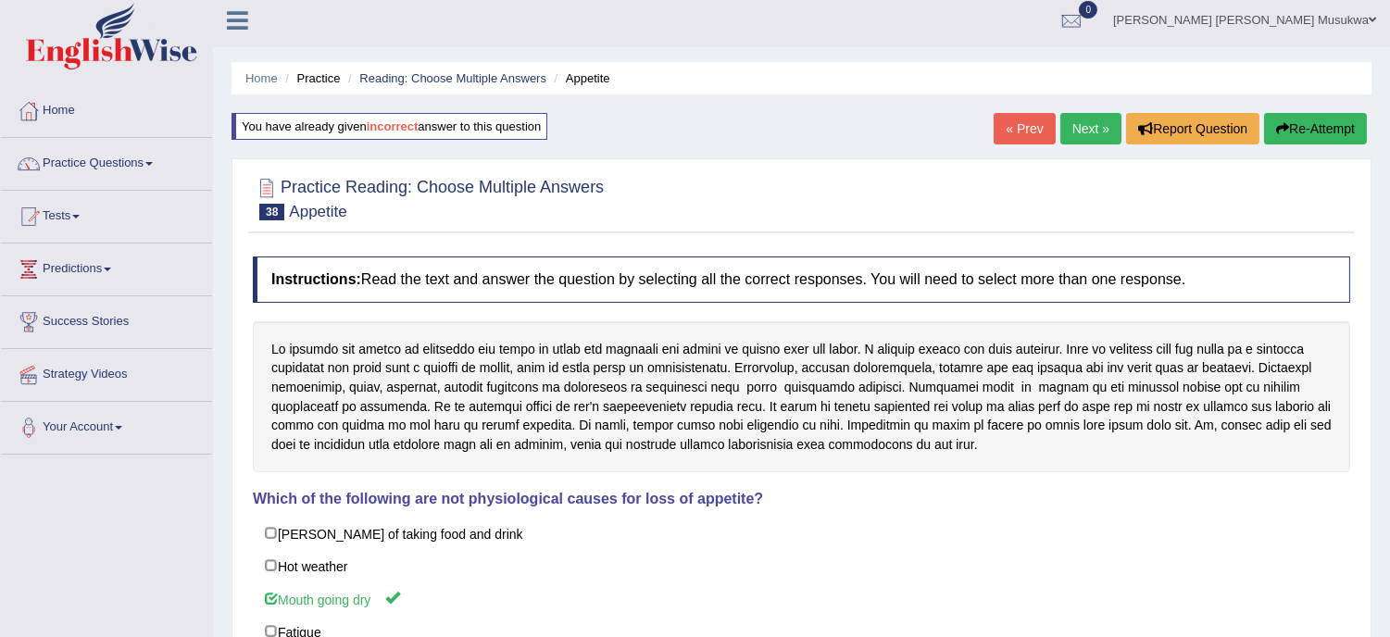
scroll to position [0, 0]
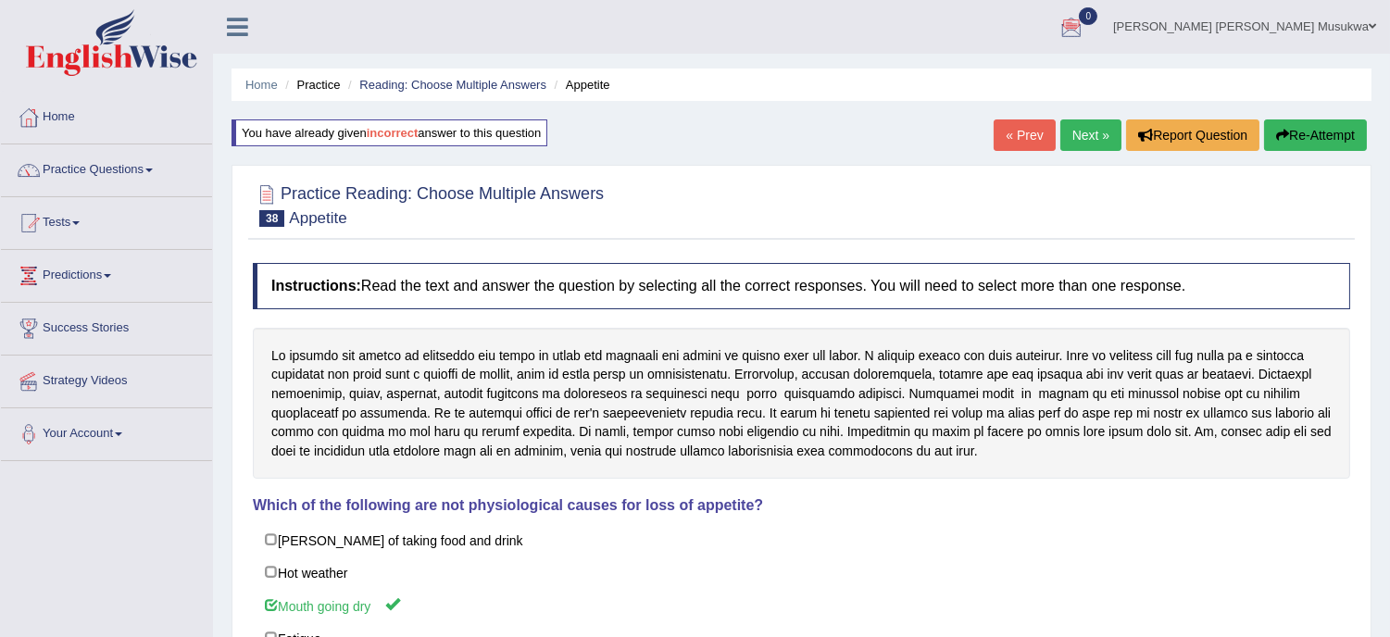
click at [1095, 127] on link "Next »" at bounding box center [1090, 134] width 61 height 31
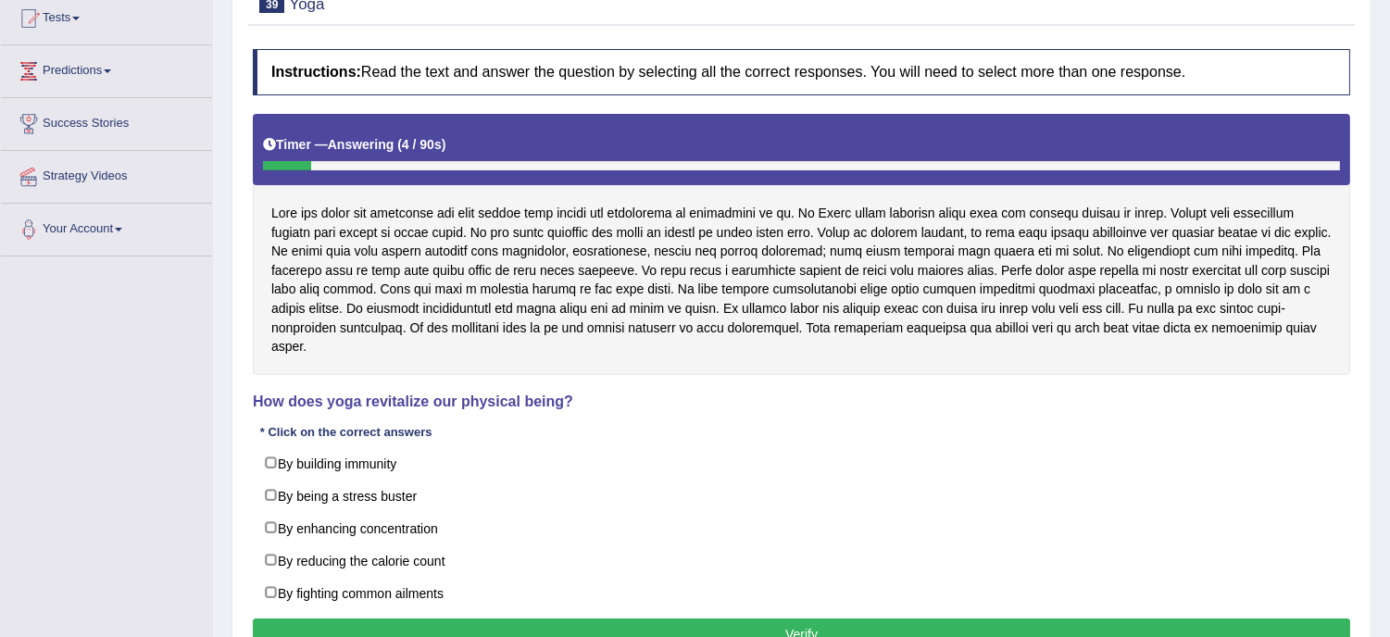
scroll to position [206, 0]
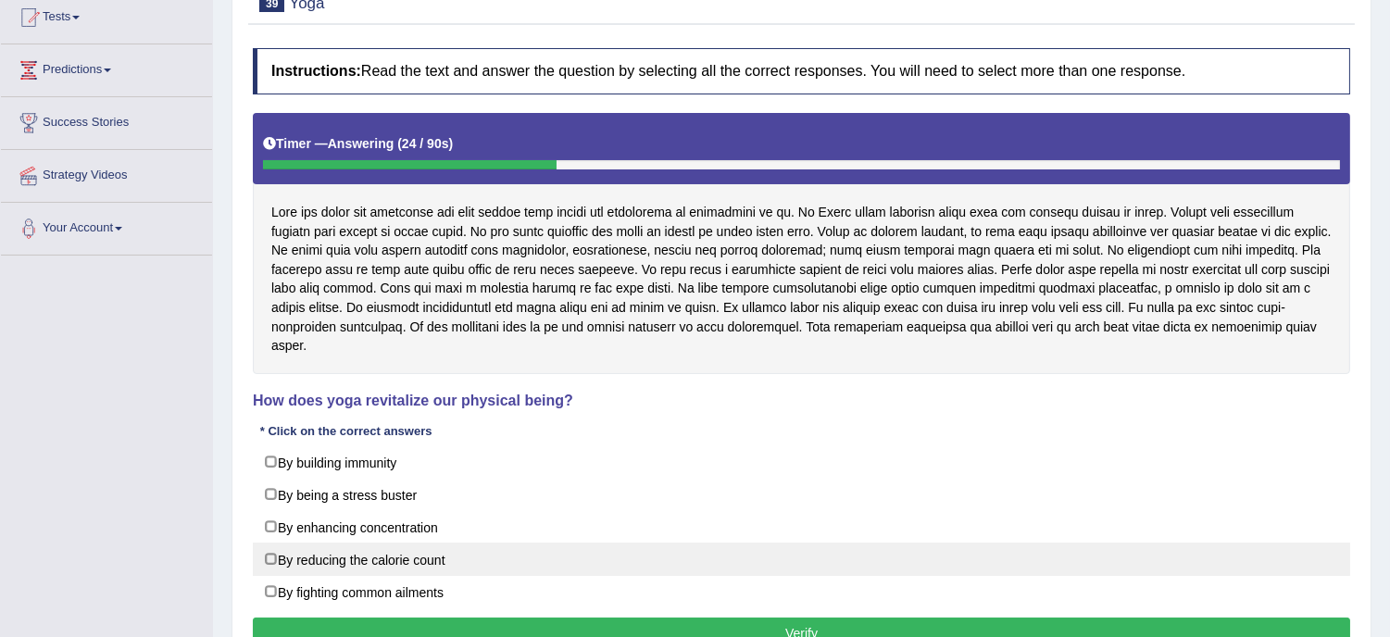
click at [442, 543] on label "By reducing the calorie count" at bounding box center [801, 559] width 1097 height 33
checkbox input "true"
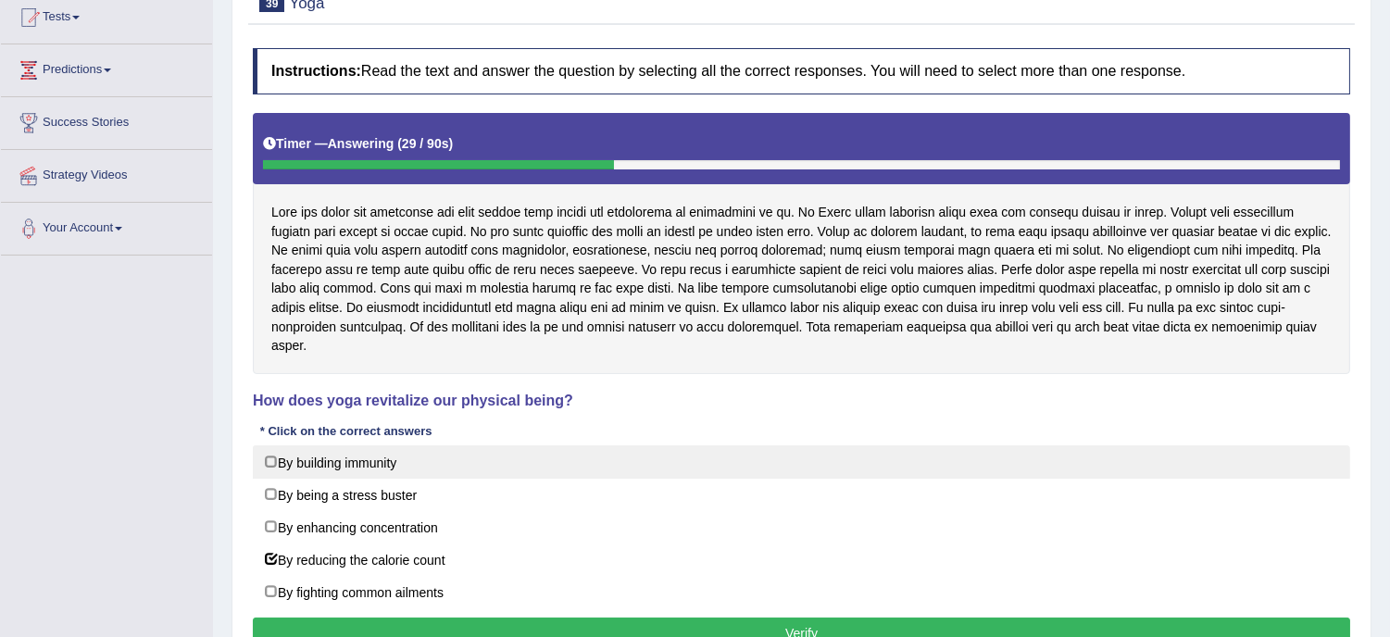
drag, startPoint x: 442, startPoint y: 539, endPoint x: 383, endPoint y: 448, distance: 107.9
click at [383, 448] on div "By building immunity By being a stress buster By enhancing concentration By red…" at bounding box center [801, 526] width 1097 height 163
click at [383, 448] on label "By building immunity" at bounding box center [801, 461] width 1097 height 33
click at [415, 450] on label "By building immunity" at bounding box center [801, 461] width 1097 height 33
checkbox input "false"
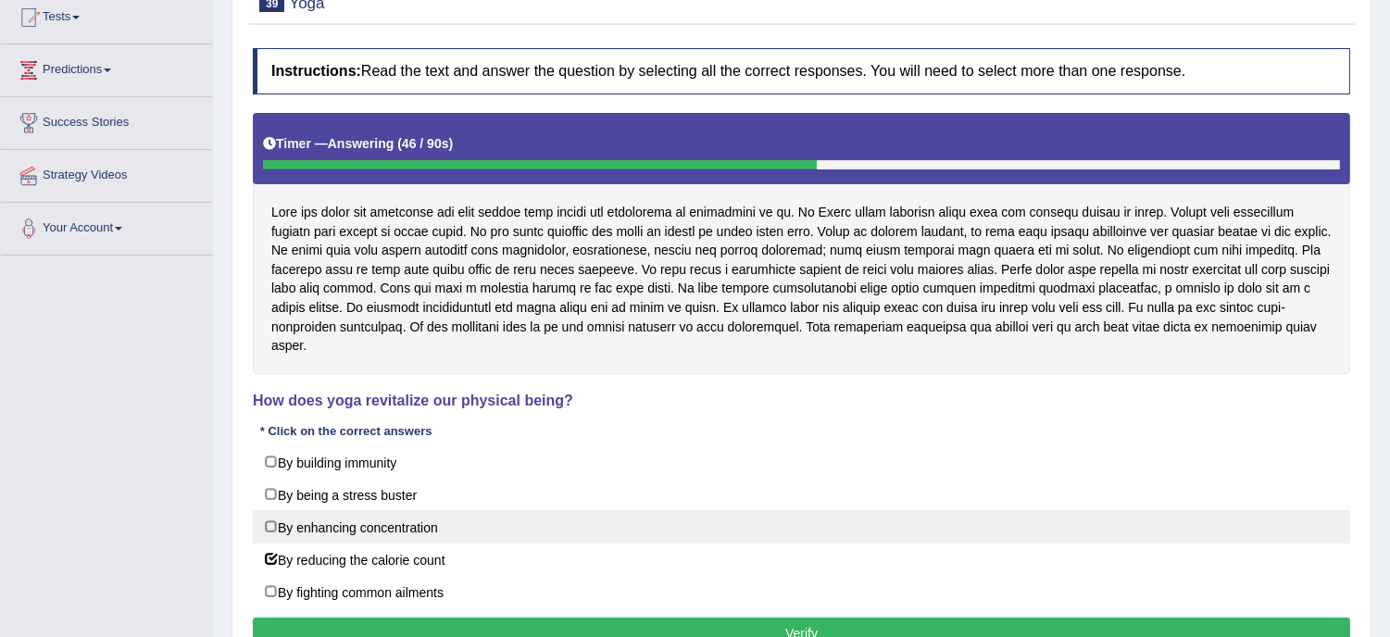
click at [419, 522] on label "By enhancing concentration" at bounding box center [801, 526] width 1097 height 33
checkbox input "true"
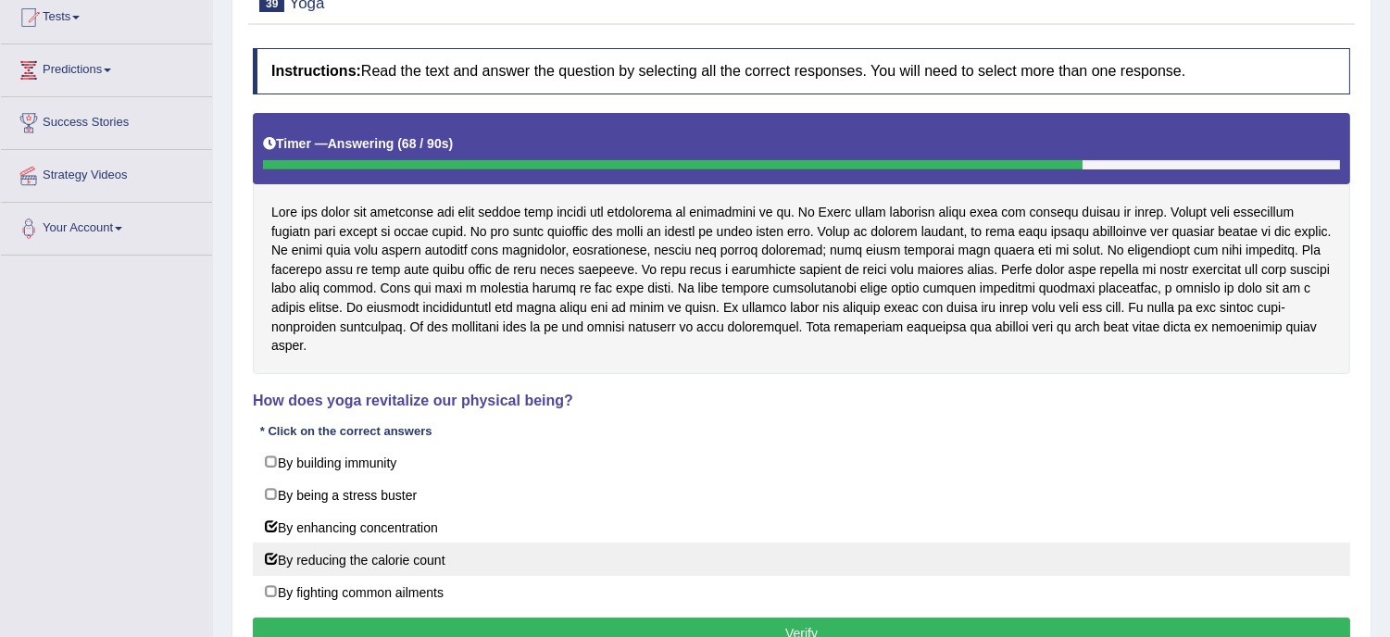
drag, startPoint x: 474, startPoint y: 461, endPoint x: 576, endPoint y: 558, distance: 140.8
click at [576, 558] on div "By building immunity By being a stress buster By enhancing concentration By red…" at bounding box center [801, 526] width 1097 height 163
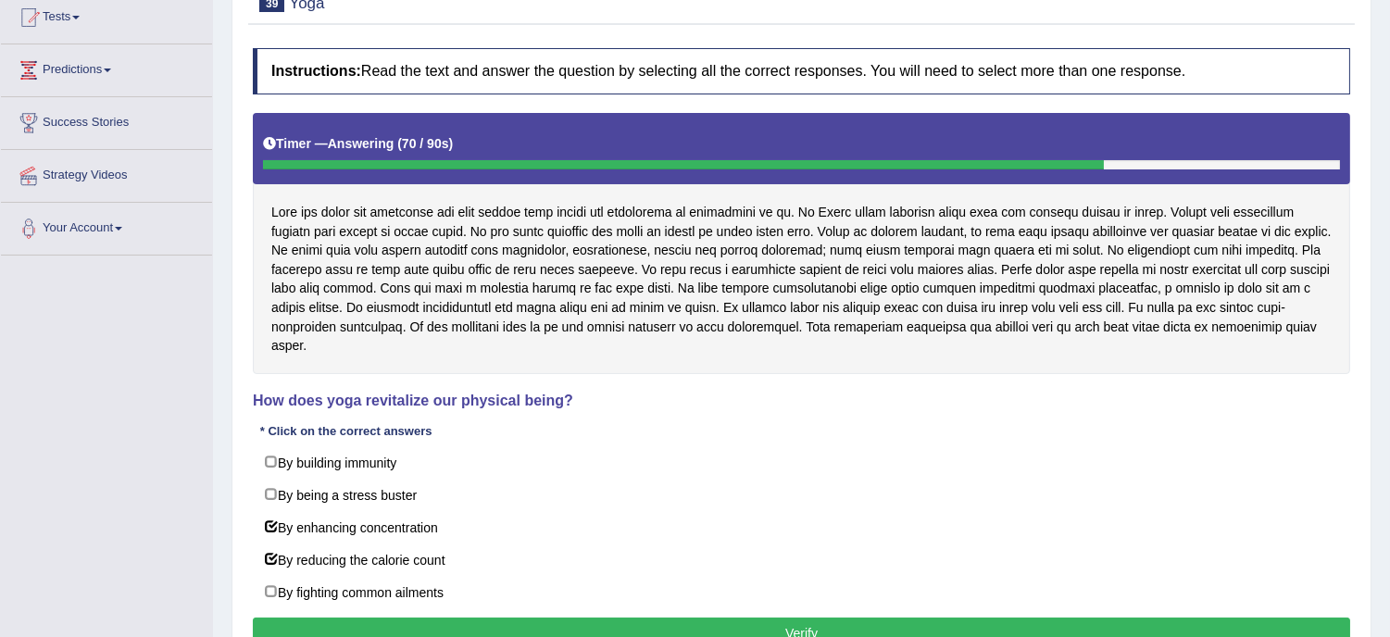
click at [759, 627] on button "Verify" at bounding box center [801, 633] width 1097 height 31
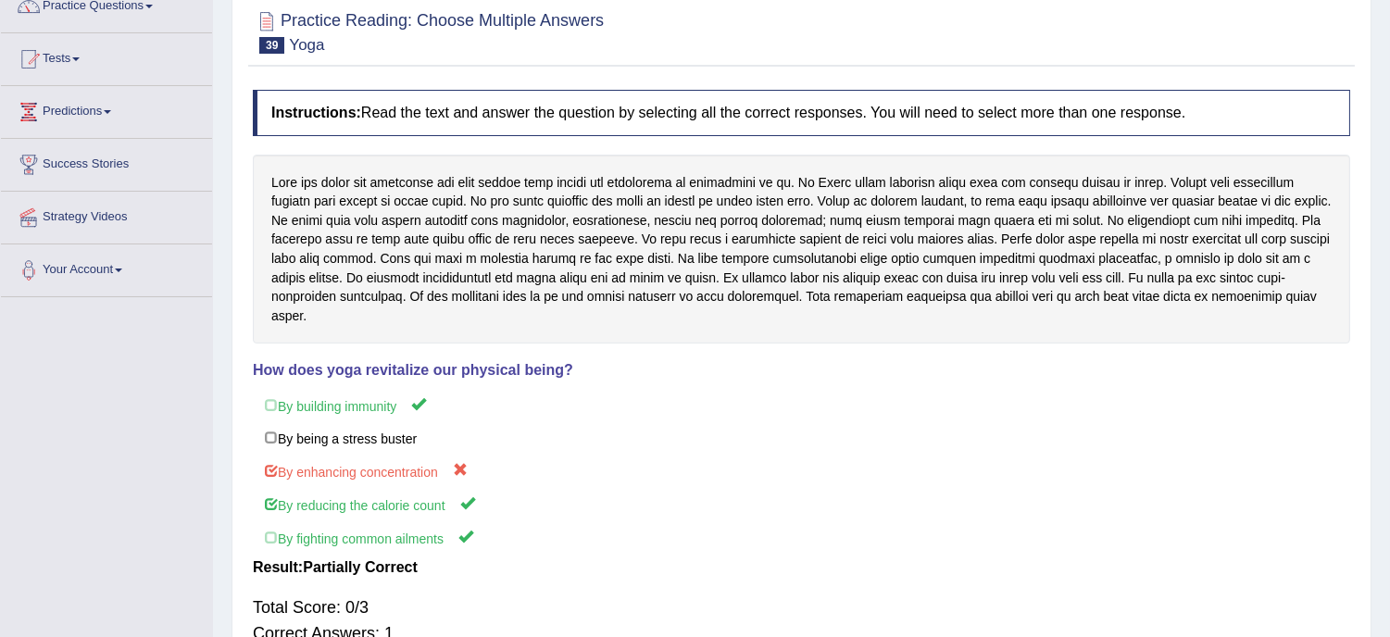
scroll to position [123, 0]
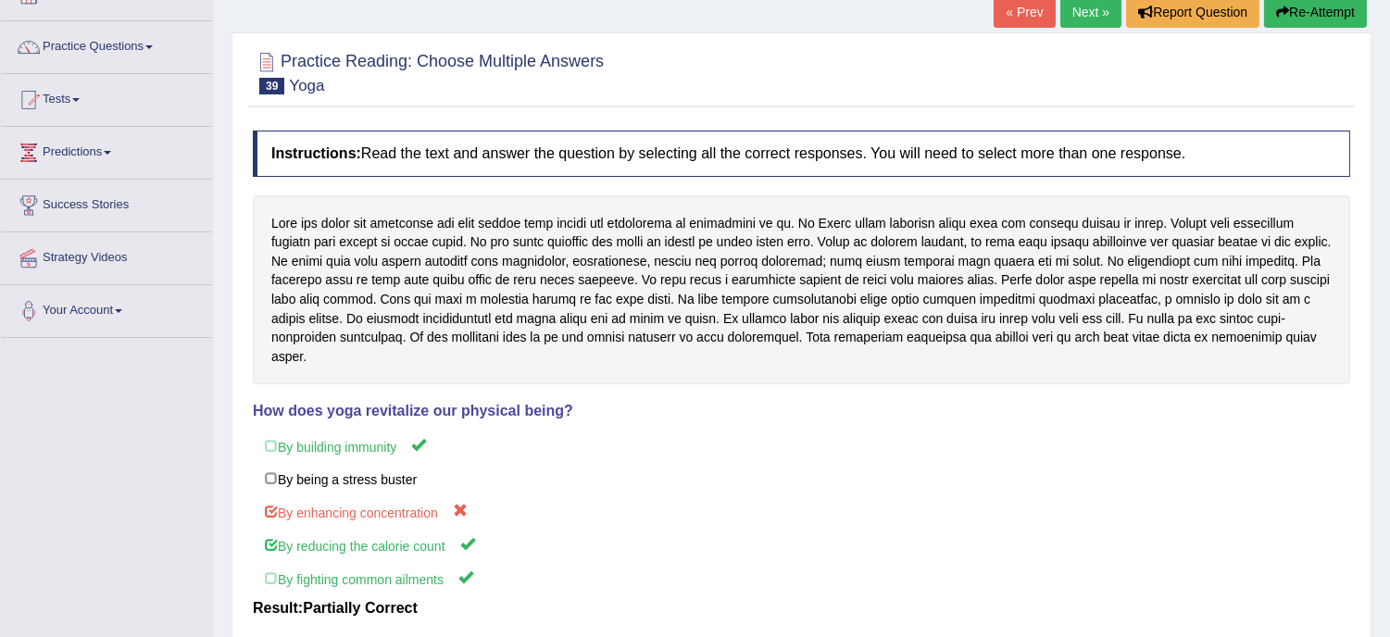
click at [1307, 10] on button "Re-Attempt" at bounding box center [1315, 11] width 103 height 31
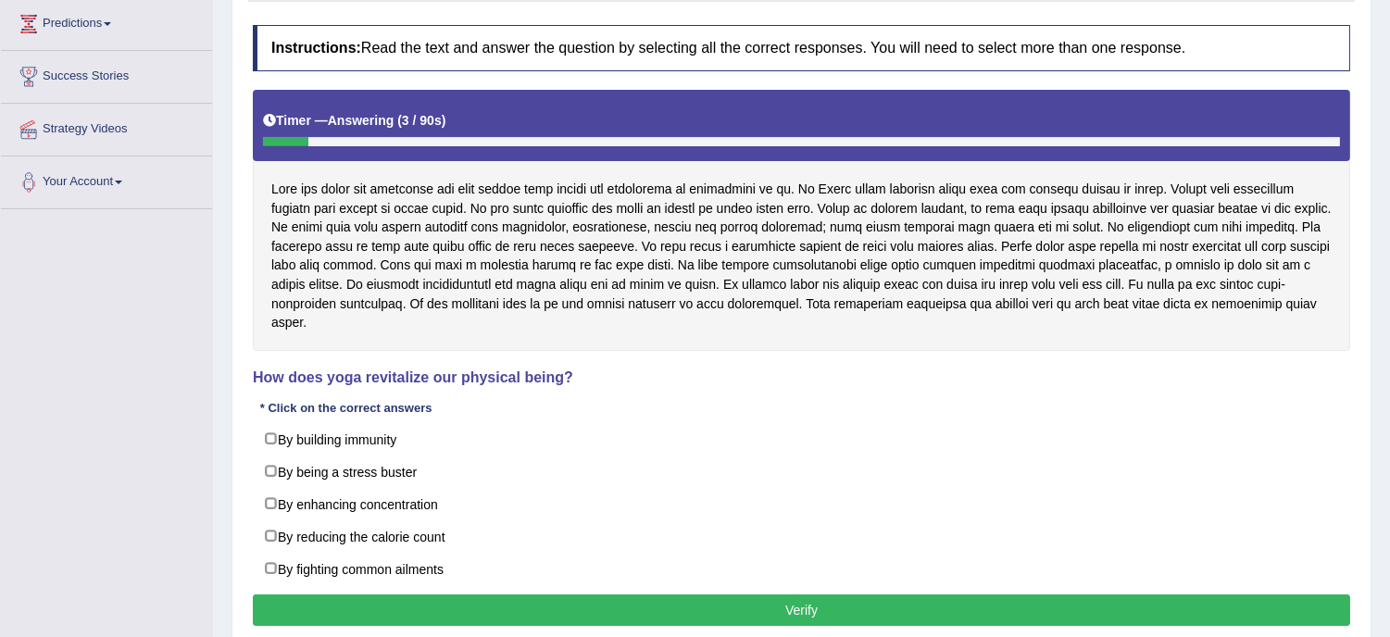
scroll to position [288, 0]
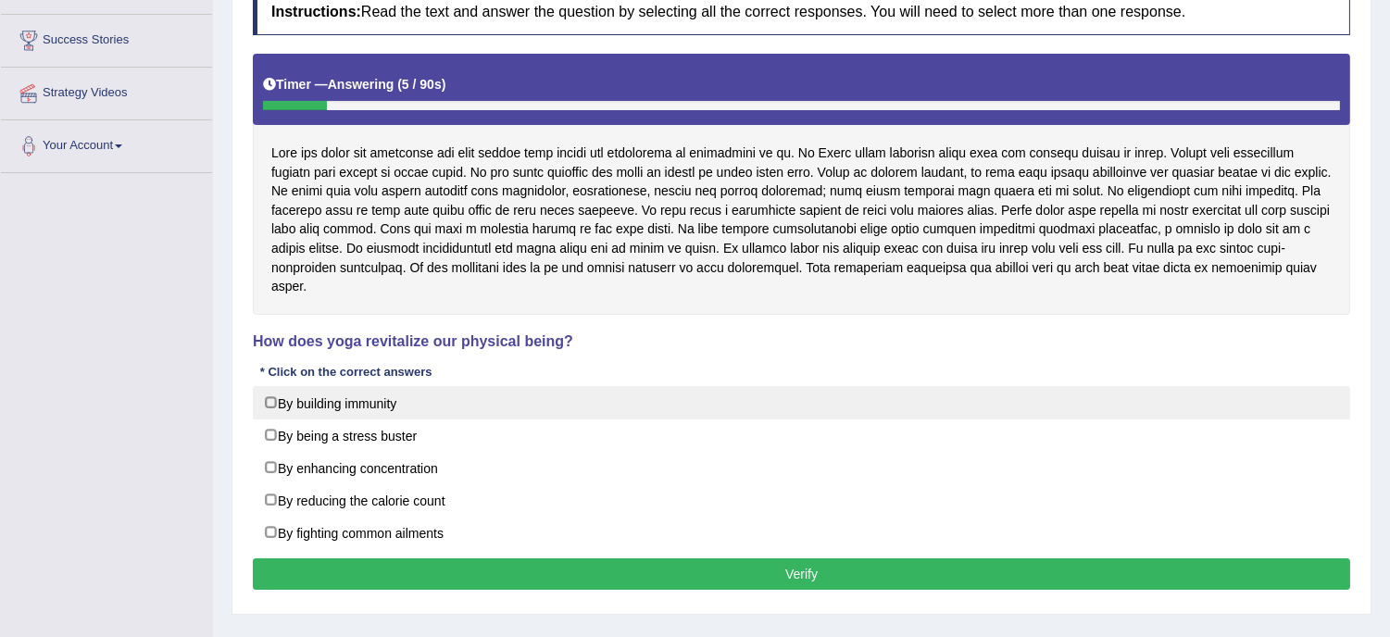
click at [478, 386] on label "By building immunity" at bounding box center [801, 402] width 1097 height 33
checkbox input "true"
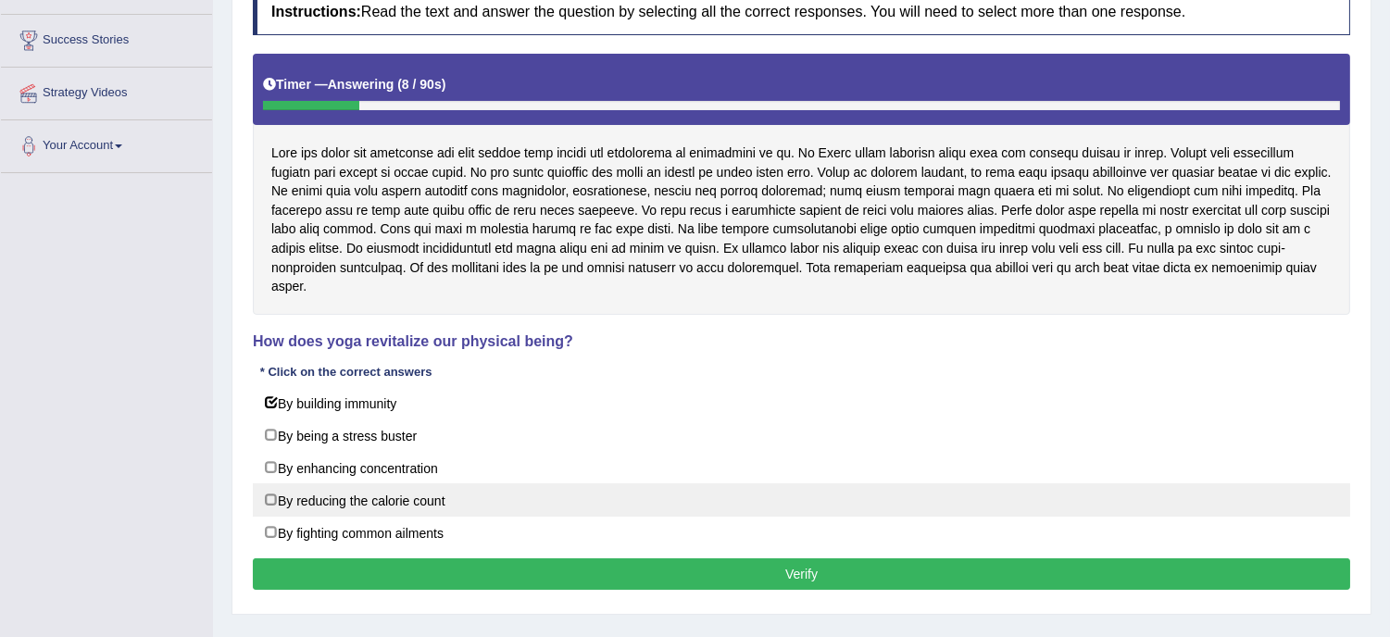
click at [468, 495] on label "By reducing the calorie count" at bounding box center [801, 499] width 1097 height 33
checkbox input "true"
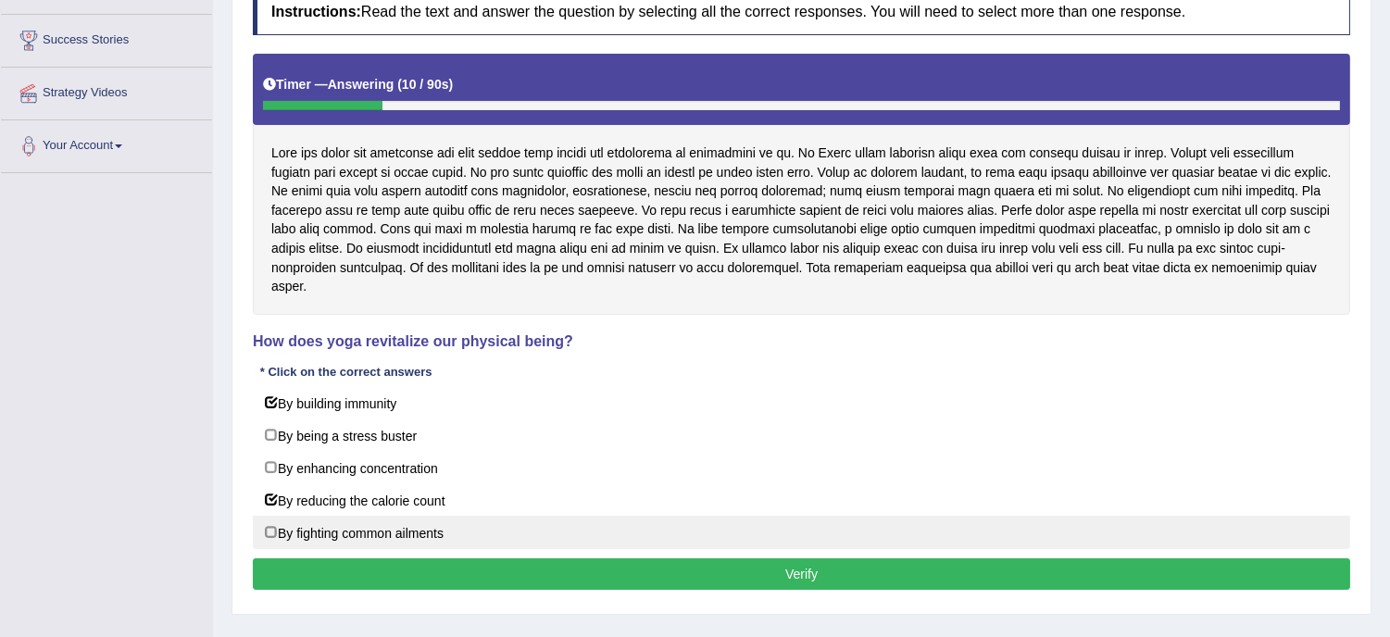
click at [478, 522] on label "By fighting common ailments" at bounding box center [801, 532] width 1097 height 33
checkbox input "true"
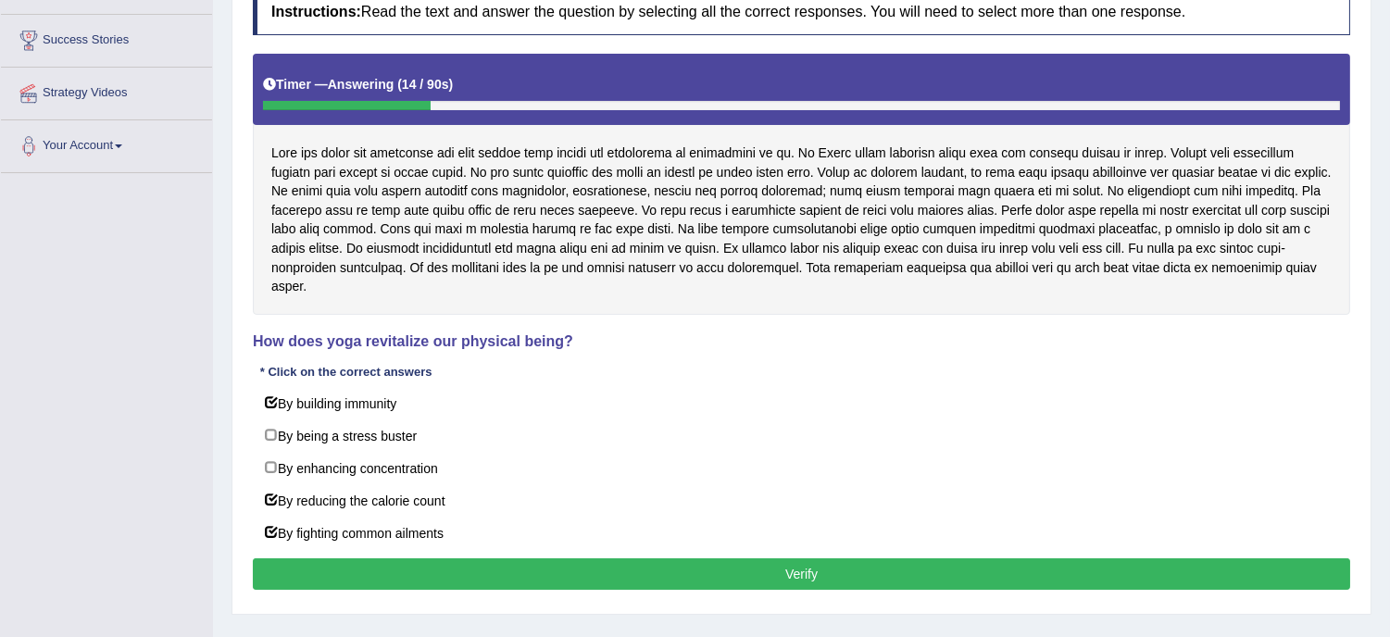
click at [751, 561] on button "Verify" at bounding box center [801, 573] width 1097 height 31
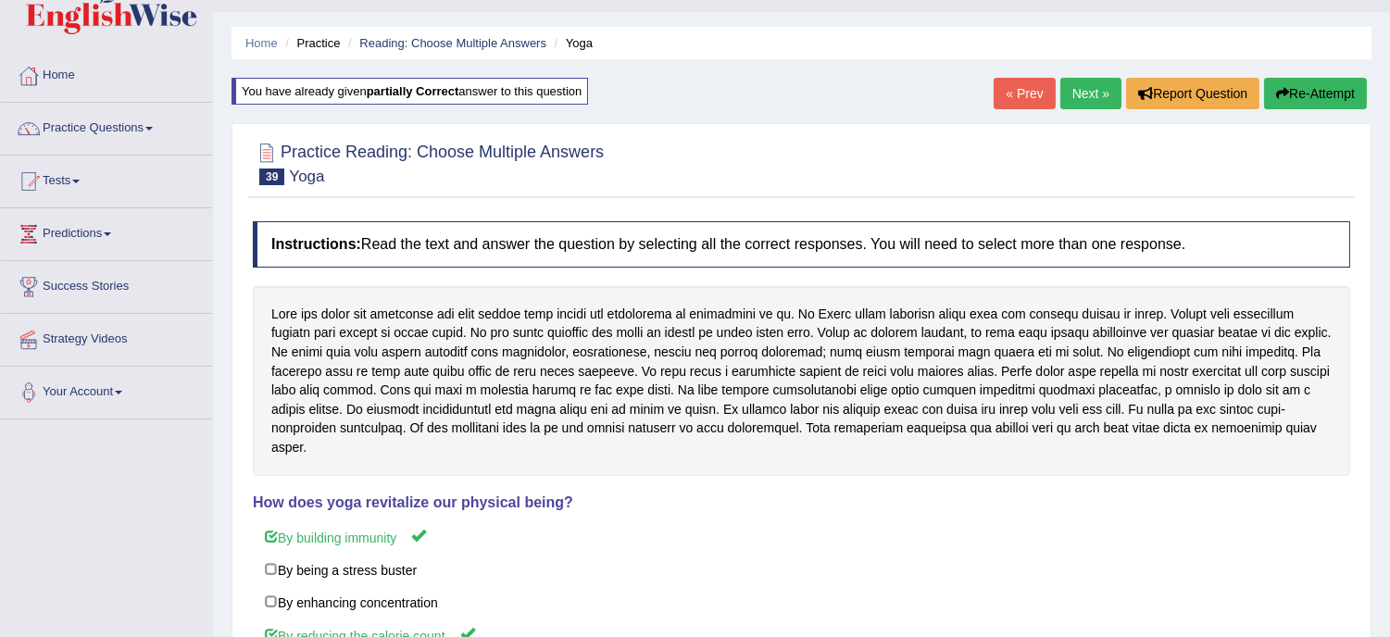
scroll to position [41, 0]
click at [1082, 93] on link "Next »" at bounding box center [1090, 94] width 61 height 31
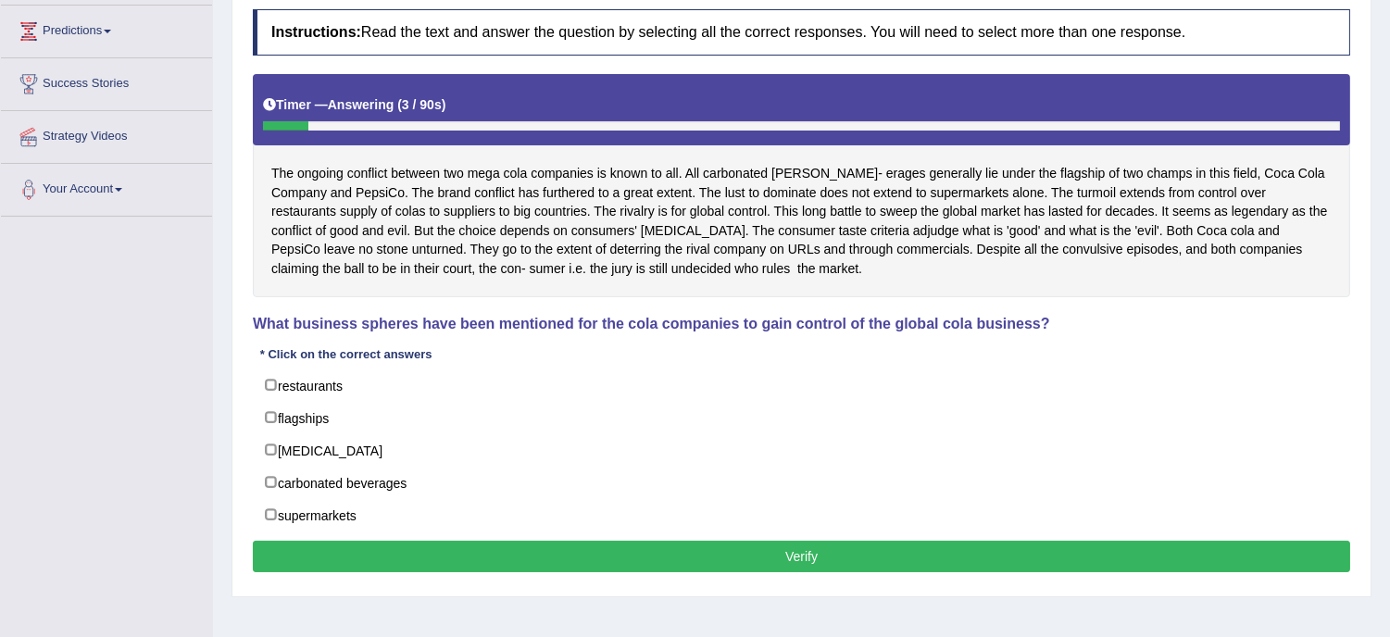
scroll to position [246, 0]
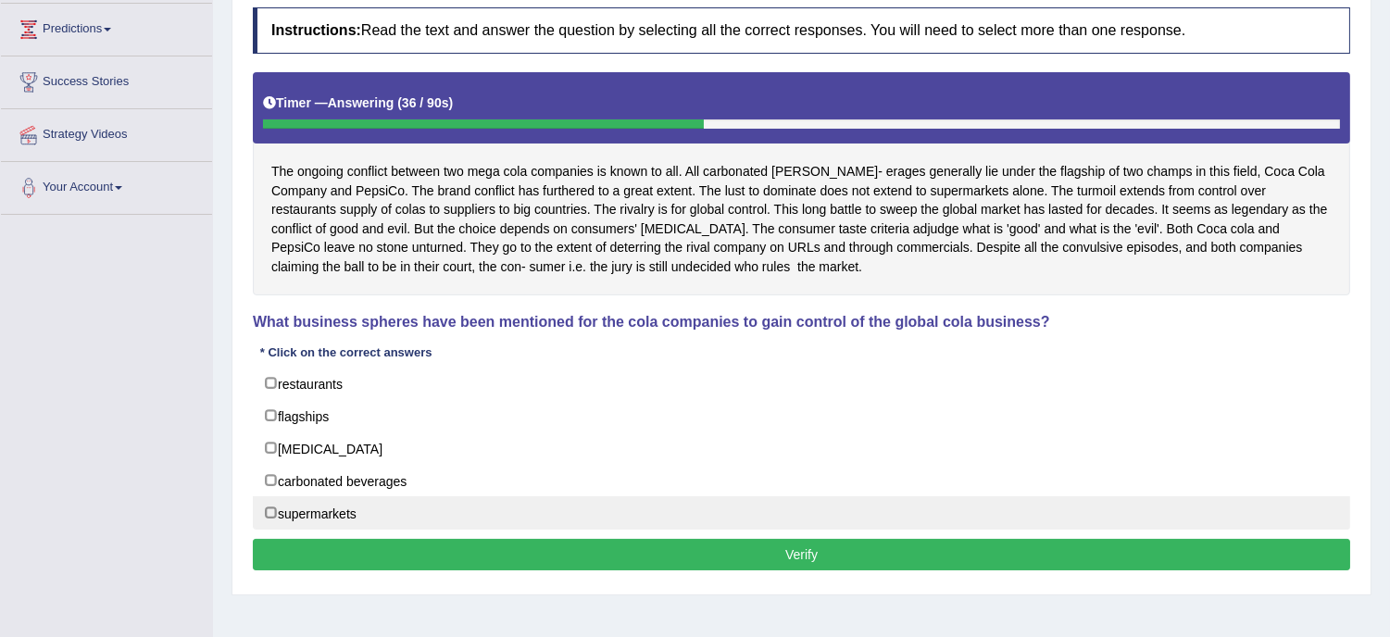
click at [361, 513] on label "supermarkets" at bounding box center [801, 512] width 1097 height 33
checkbox input "true"
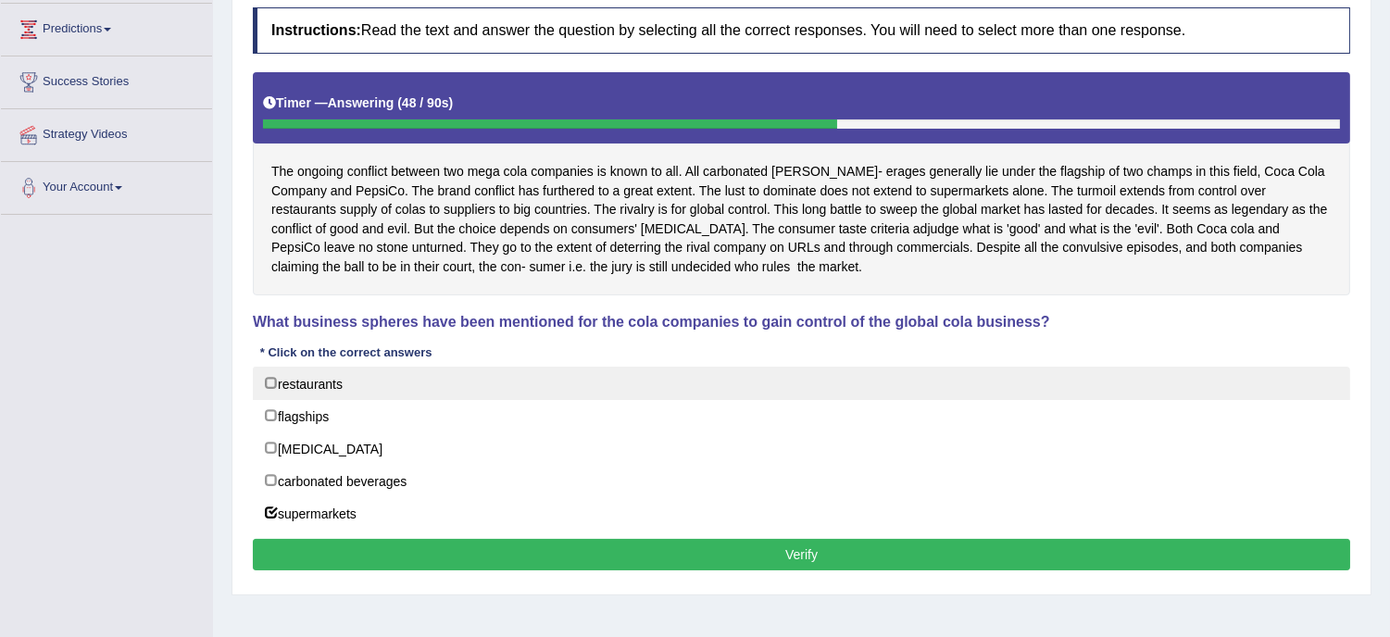
click at [421, 384] on label "restaurants" at bounding box center [801, 383] width 1097 height 33
checkbox input "true"
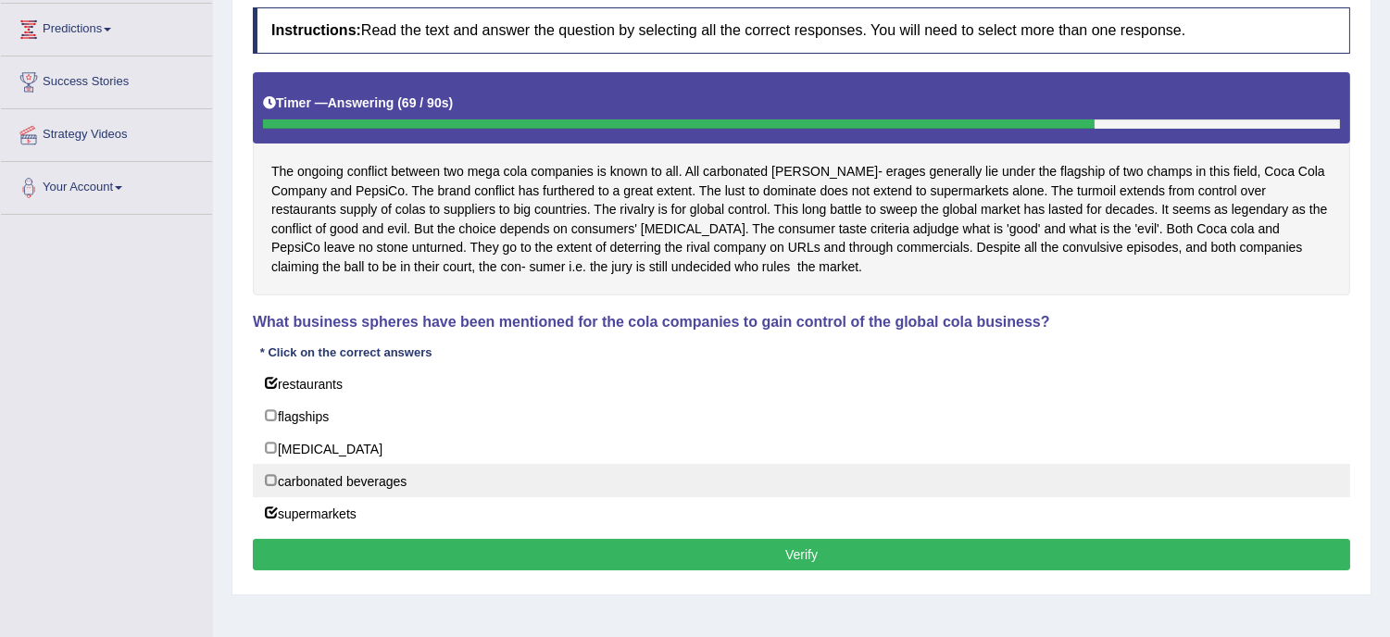
click at [356, 489] on label "carbonated beverages" at bounding box center [801, 480] width 1097 height 33
checkbox input "true"
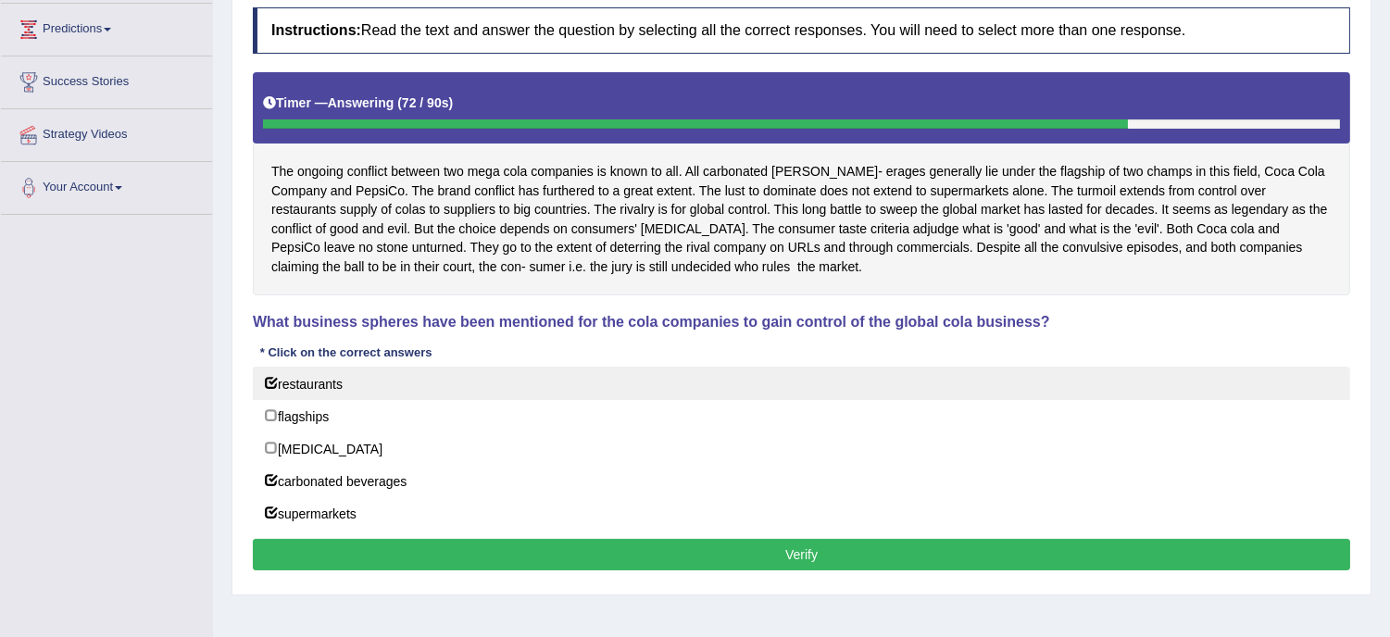
click at [289, 391] on label "restaurants" at bounding box center [801, 383] width 1097 height 33
checkbox input "false"
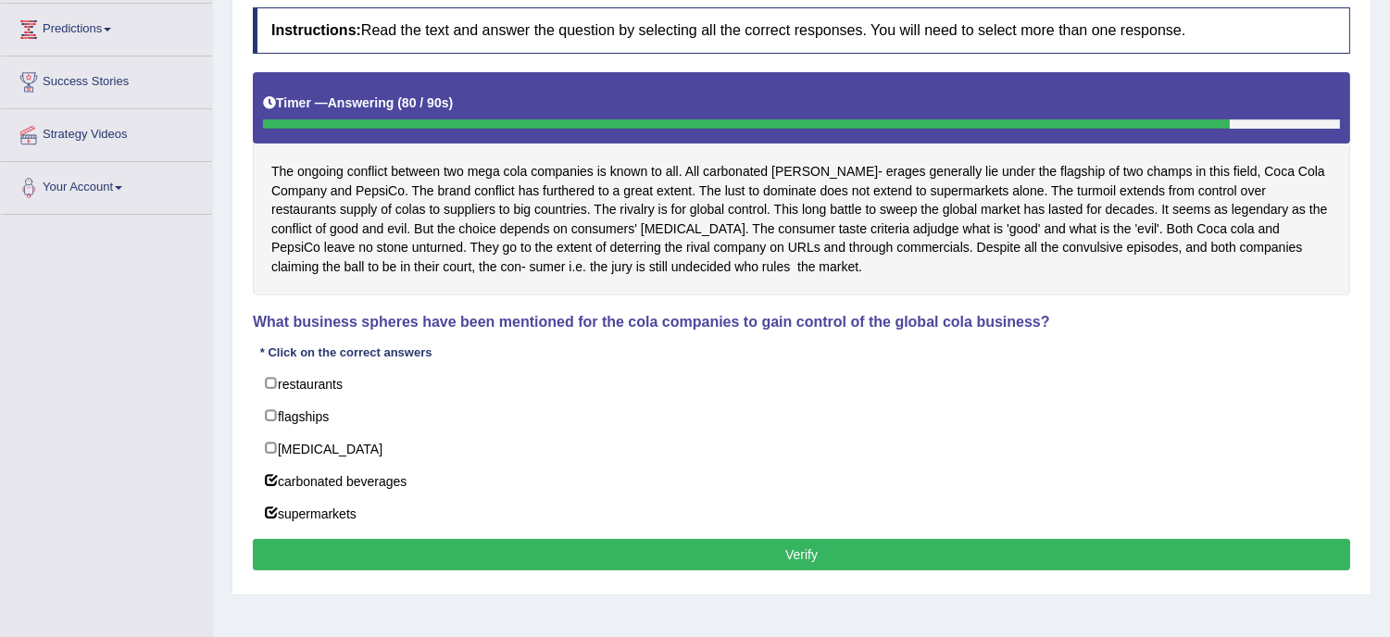
click at [677, 557] on button "Verify" at bounding box center [801, 554] width 1097 height 31
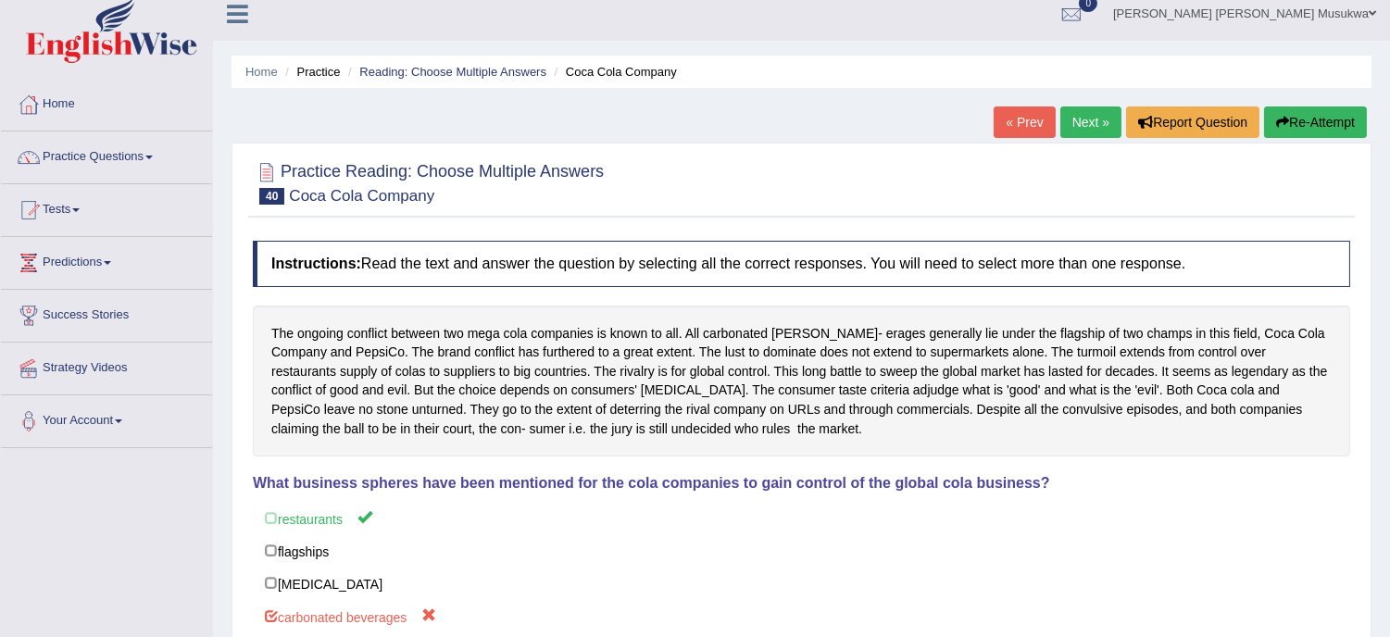
scroll to position [0, 0]
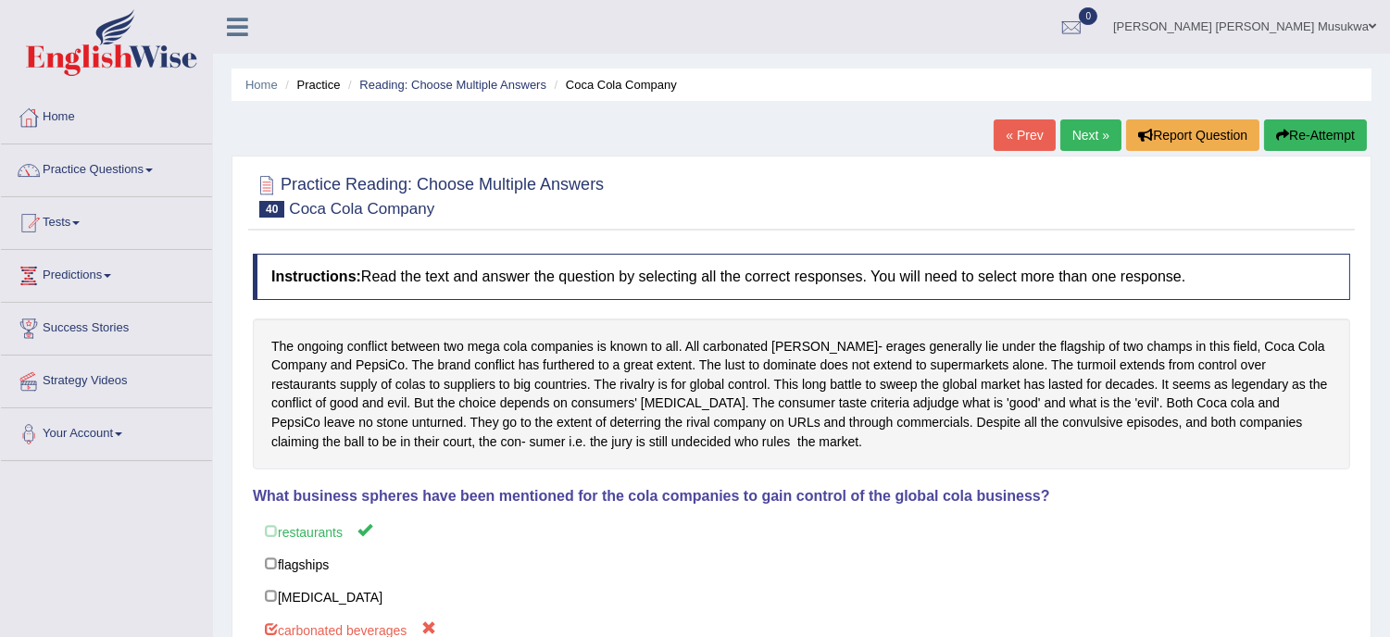
click at [1321, 136] on button "Re-Attempt" at bounding box center [1315, 134] width 103 height 31
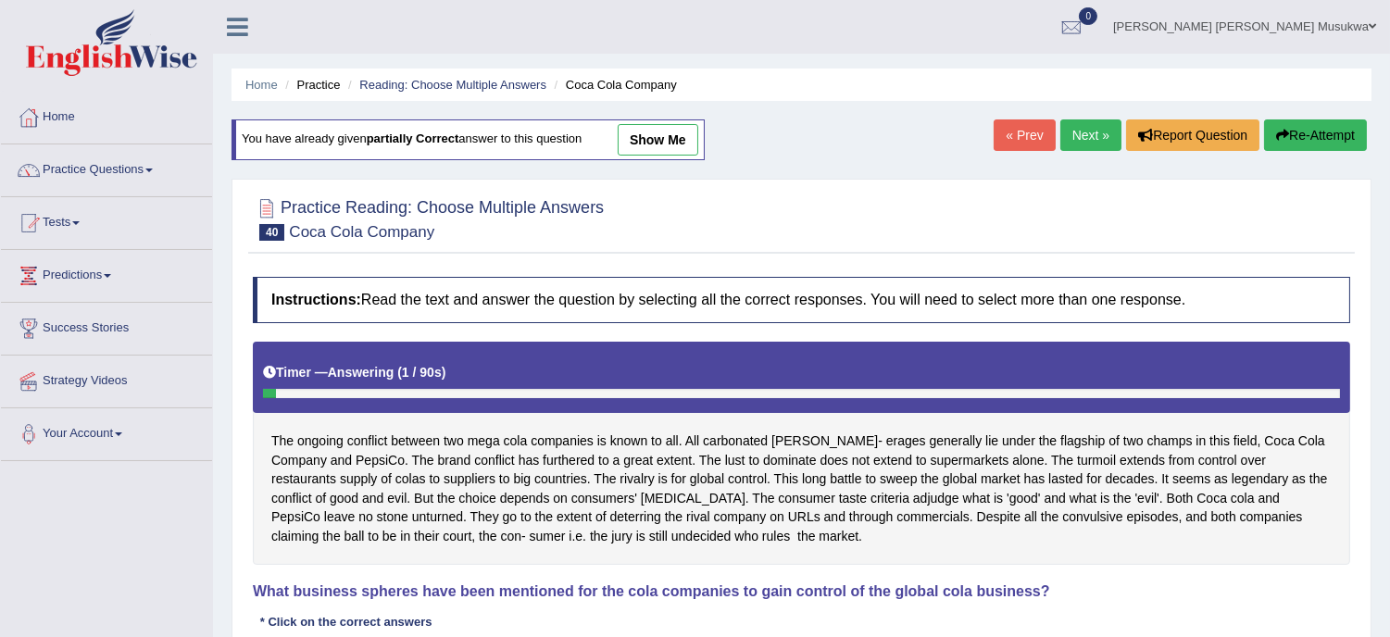
drag, startPoint x: 1157, startPoint y: 419, endPoint x: 1250, endPoint y: 450, distance: 97.5
click at [1250, 450] on div "The ongoing conflict between two mega cola companies is known to all. All carbo…" at bounding box center [801, 453] width 1097 height 223
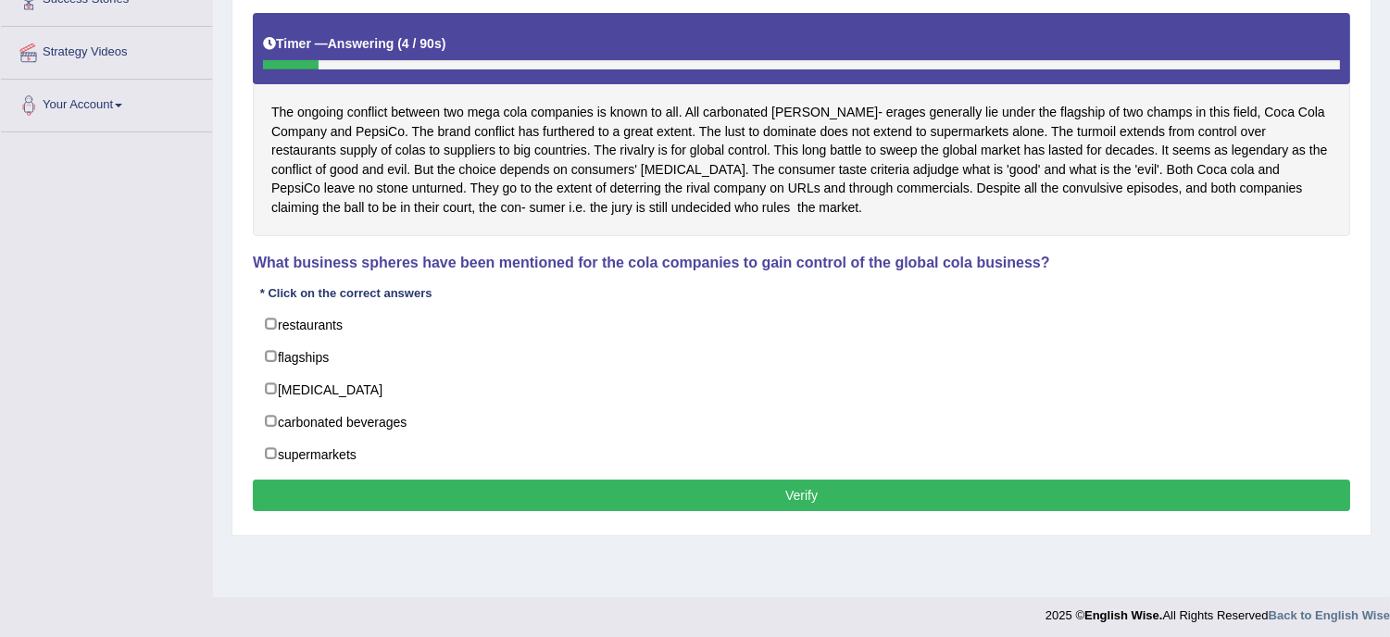
scroll to position [334, 0]
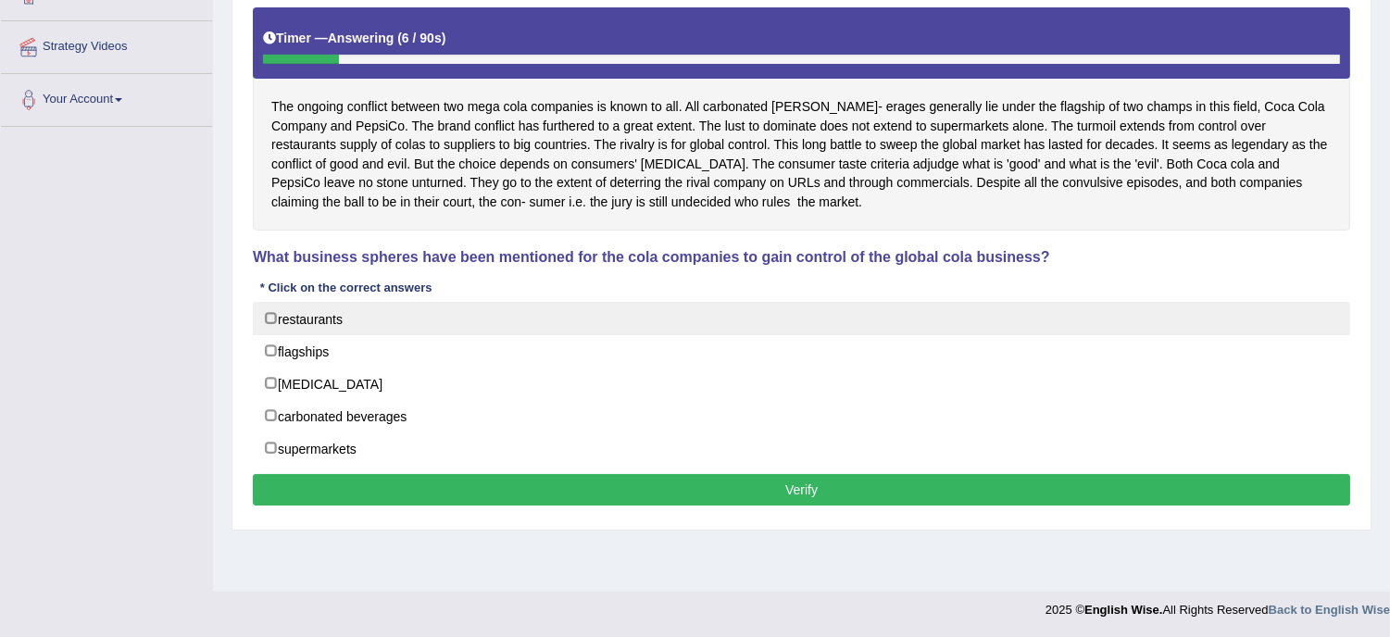
click at [435, 330] on label "restaurants" at bounding box center [801, 318] width 1097 height 33
checkbox input "true"
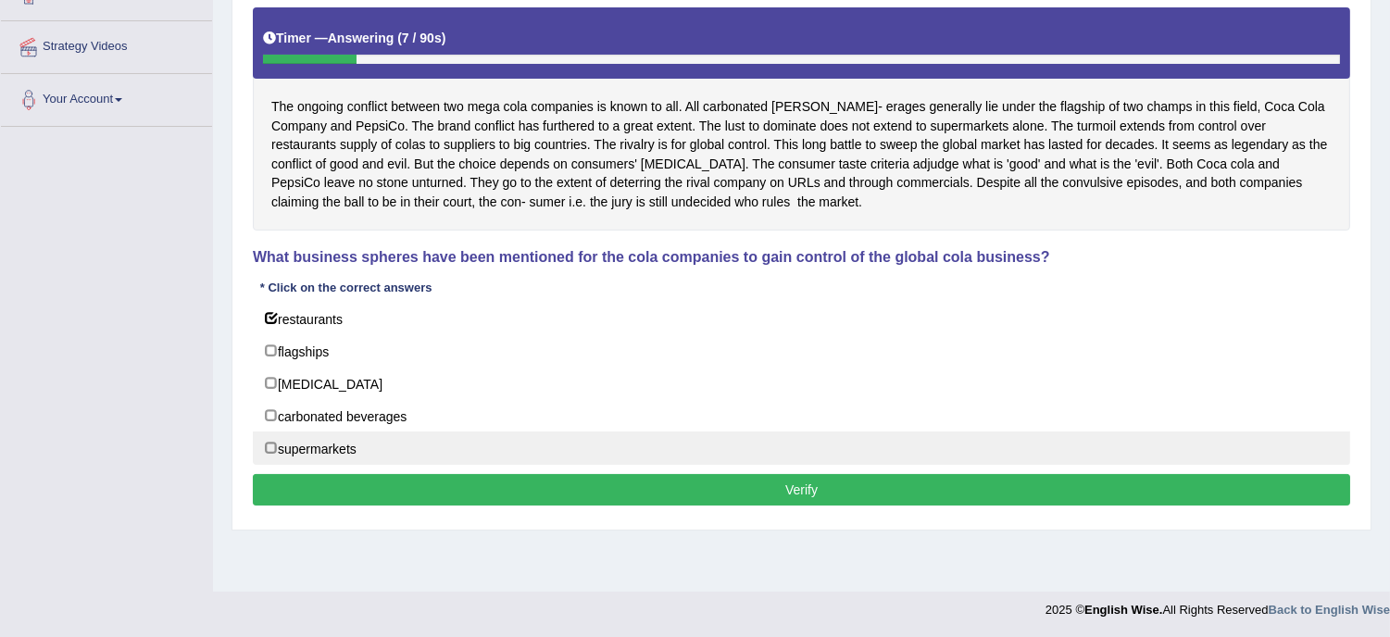
click at [378, 457] on label "supermarkets" at bounding box center [801, 448] width 1097 height 33
checkbox input "true"
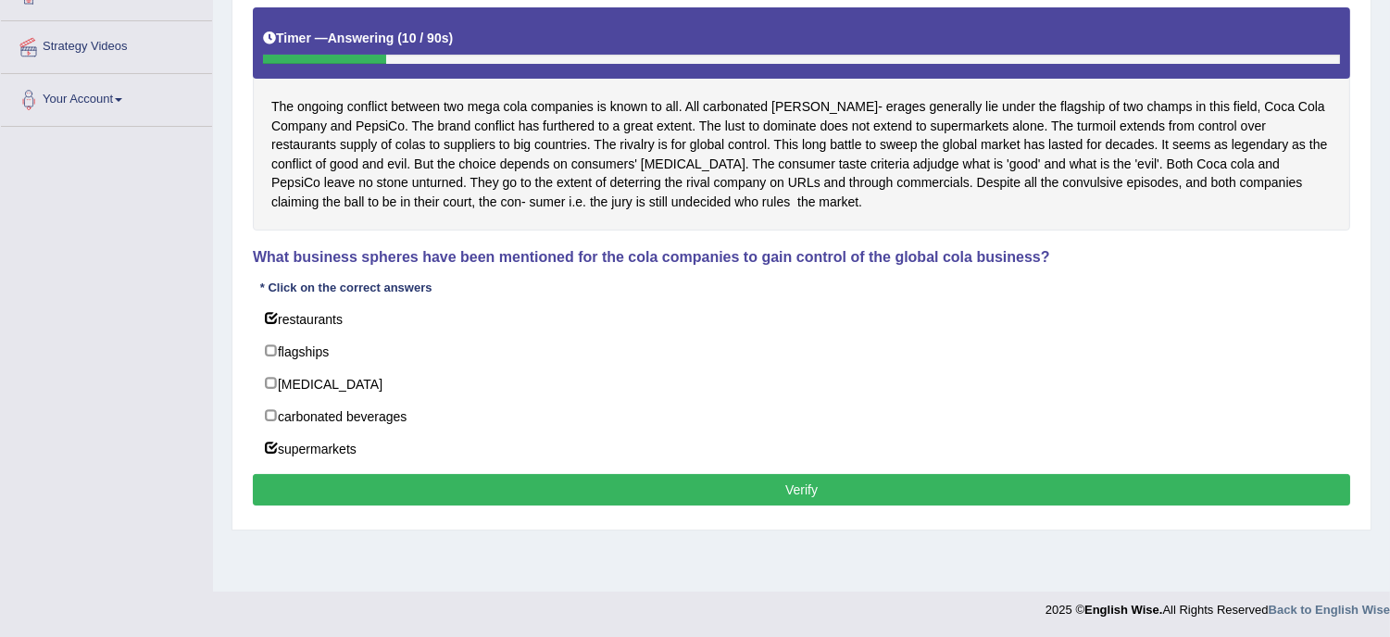
click at [757, 502] on button "Verify" at bounding box center [801, 489] width 1097 height 31
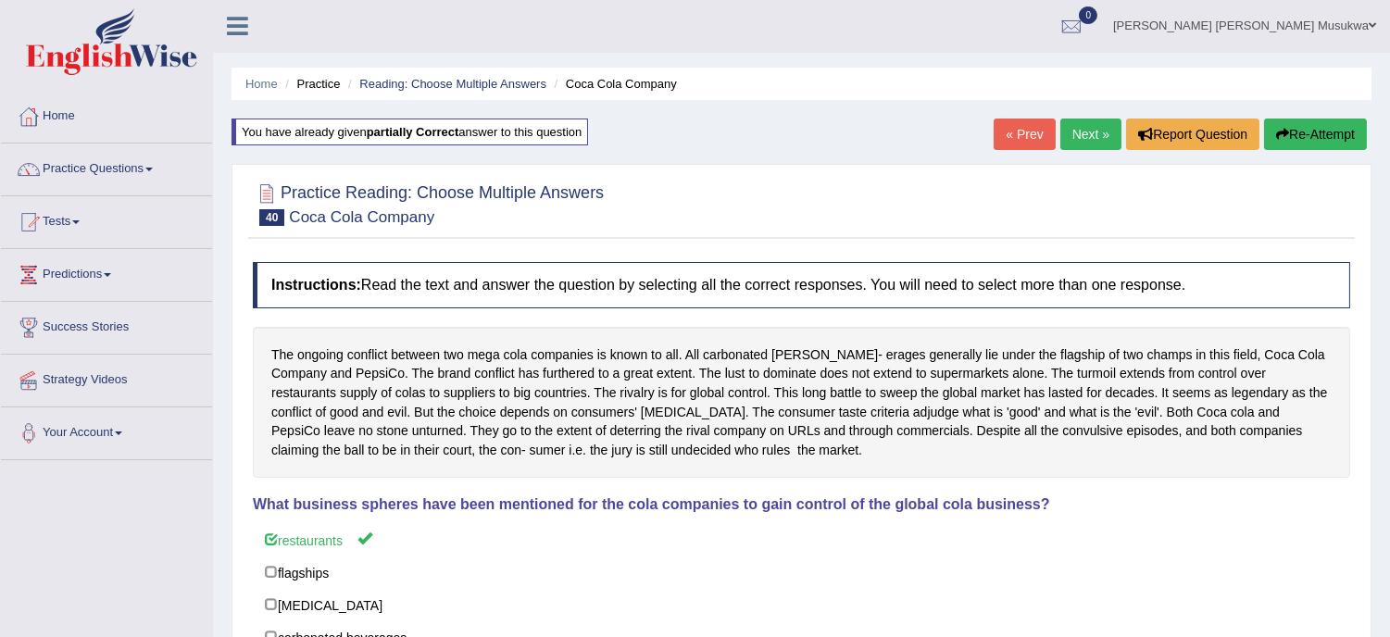
scroll to position [0, 0]
click at [1074, 134] on link "Next »" at bounding box center [1090, 134] width 61 height 31
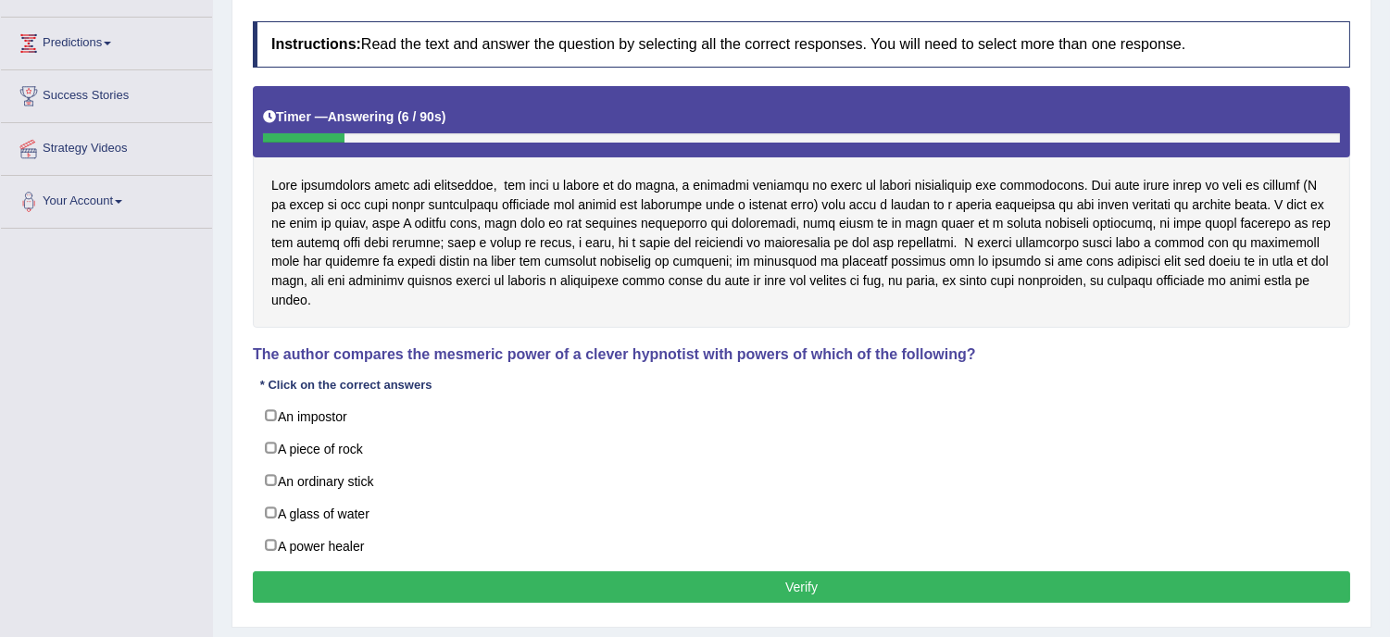
scroll to position [288, 0]
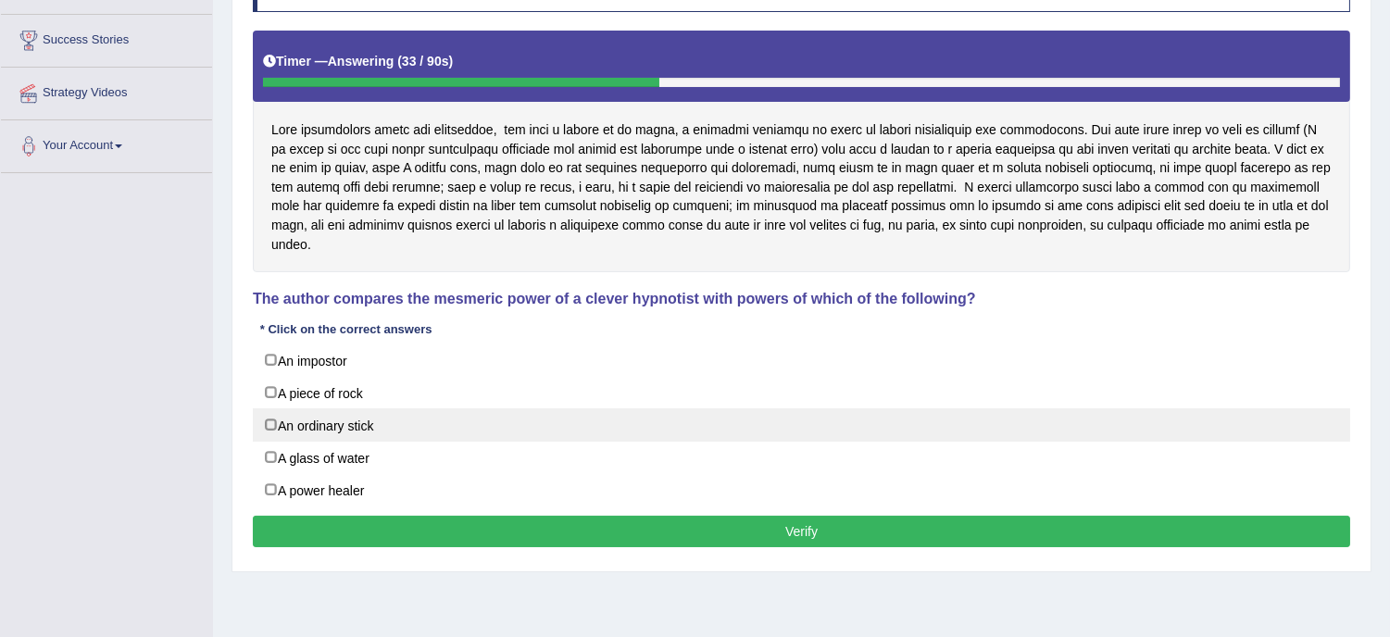
click at [411, 423] on label "An ordinary stick" at bounding box center [801, 424] width 1097 height 33
checkbox input "true"
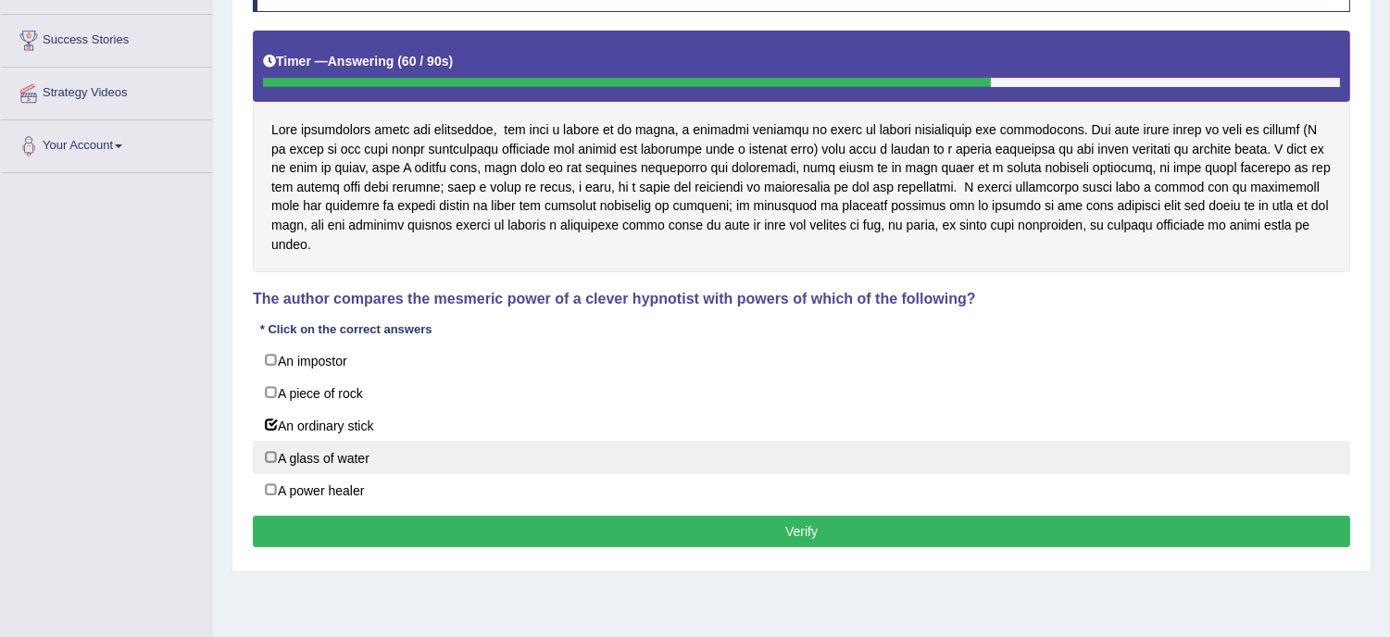
click at [412, 470] on label "A glass of water" at bounding box center [801, 457] width 1097 height 33
checkbox input "true"
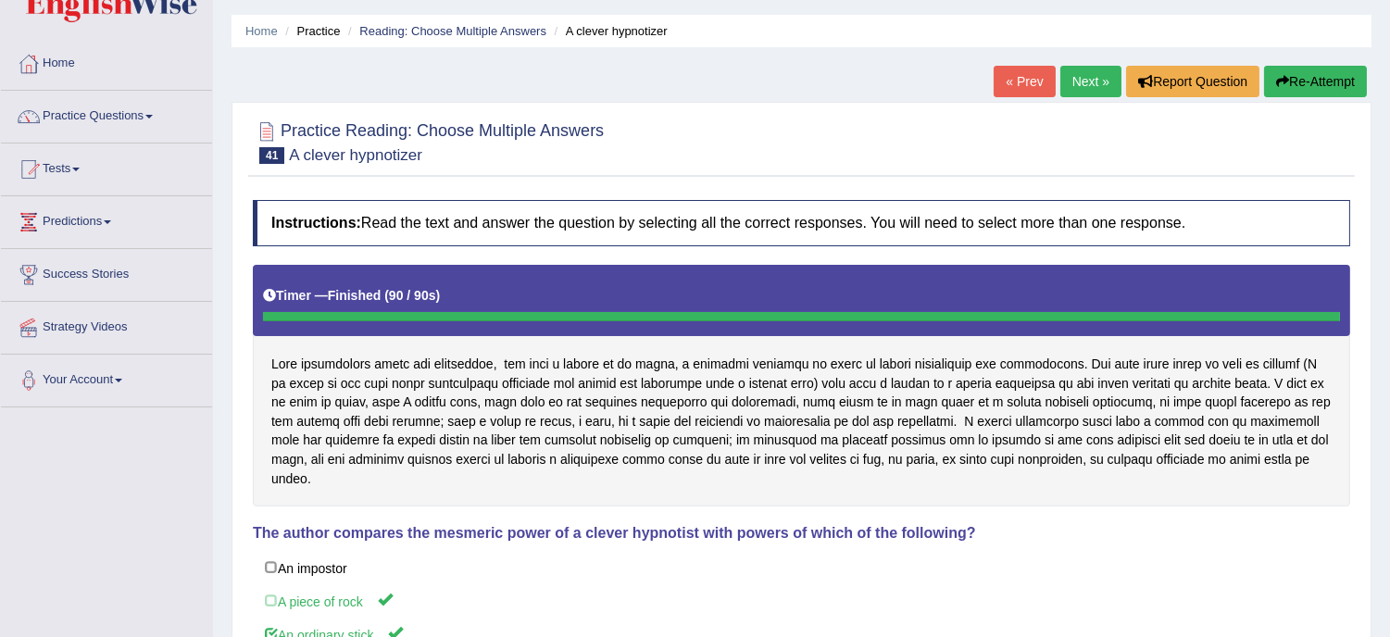
scroll to position [0, 0]
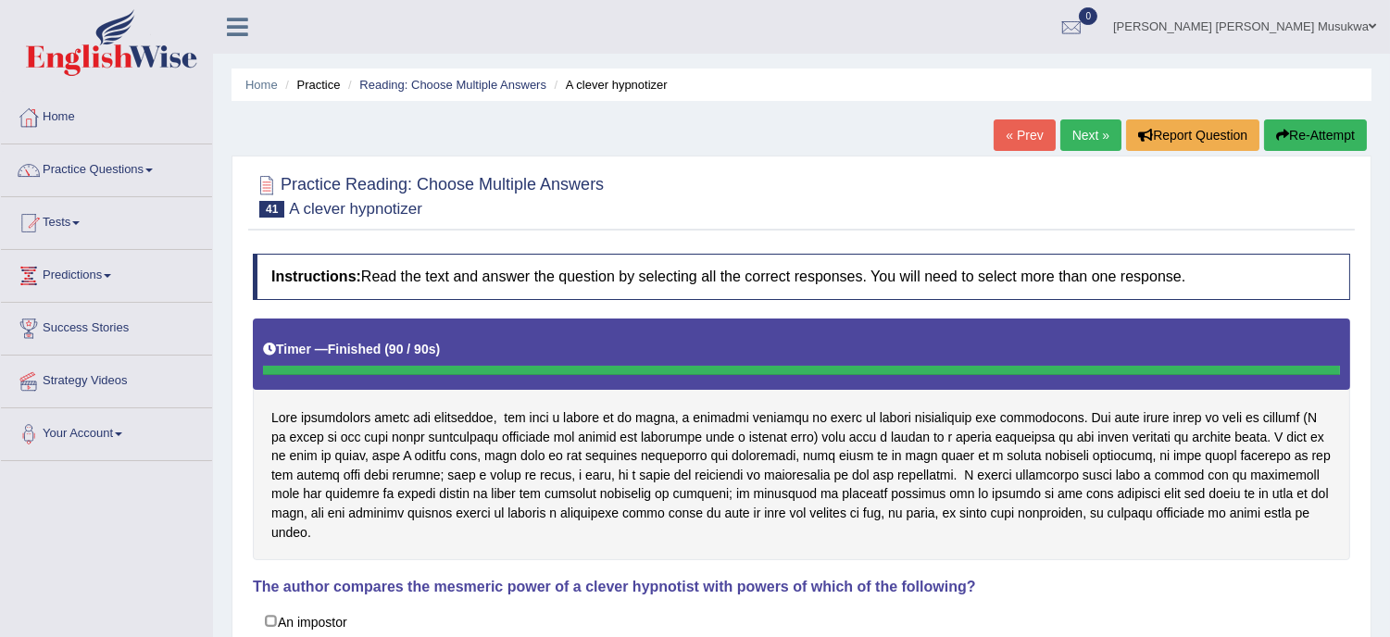
click at [1304, 133] on button "Re-Attempt" at bounding box center [1315, 134] width 103 height 31
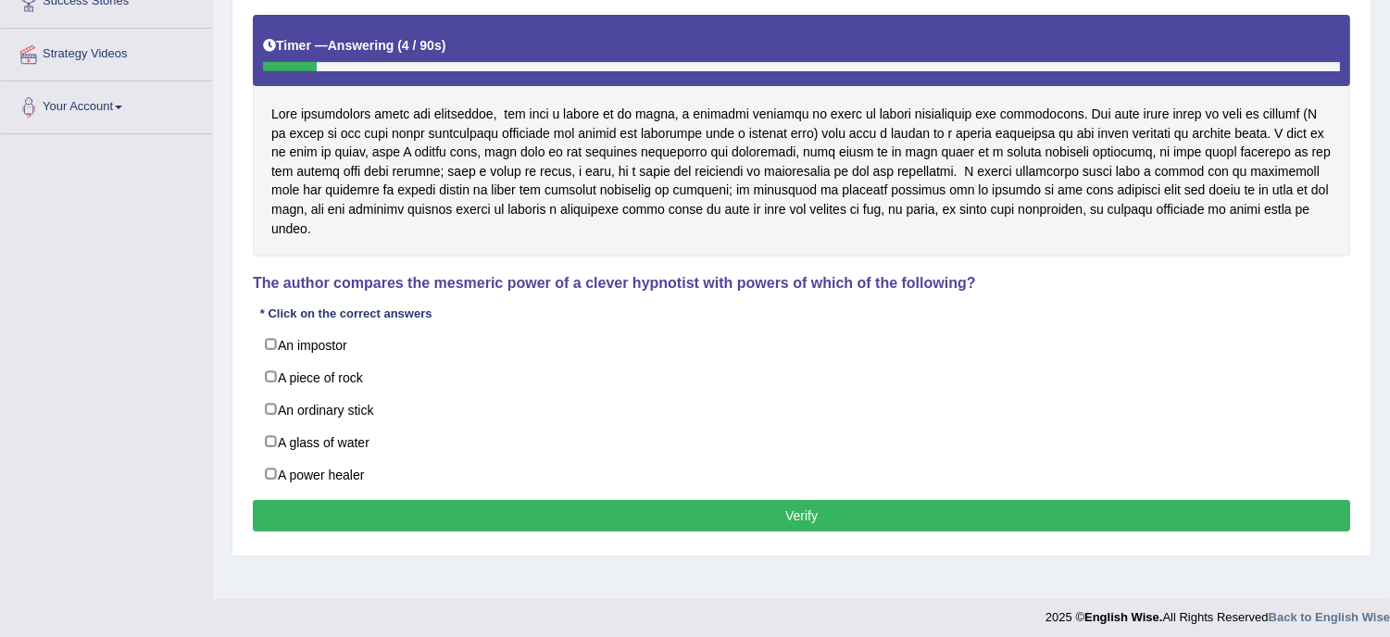
scroll to position [329, 0]
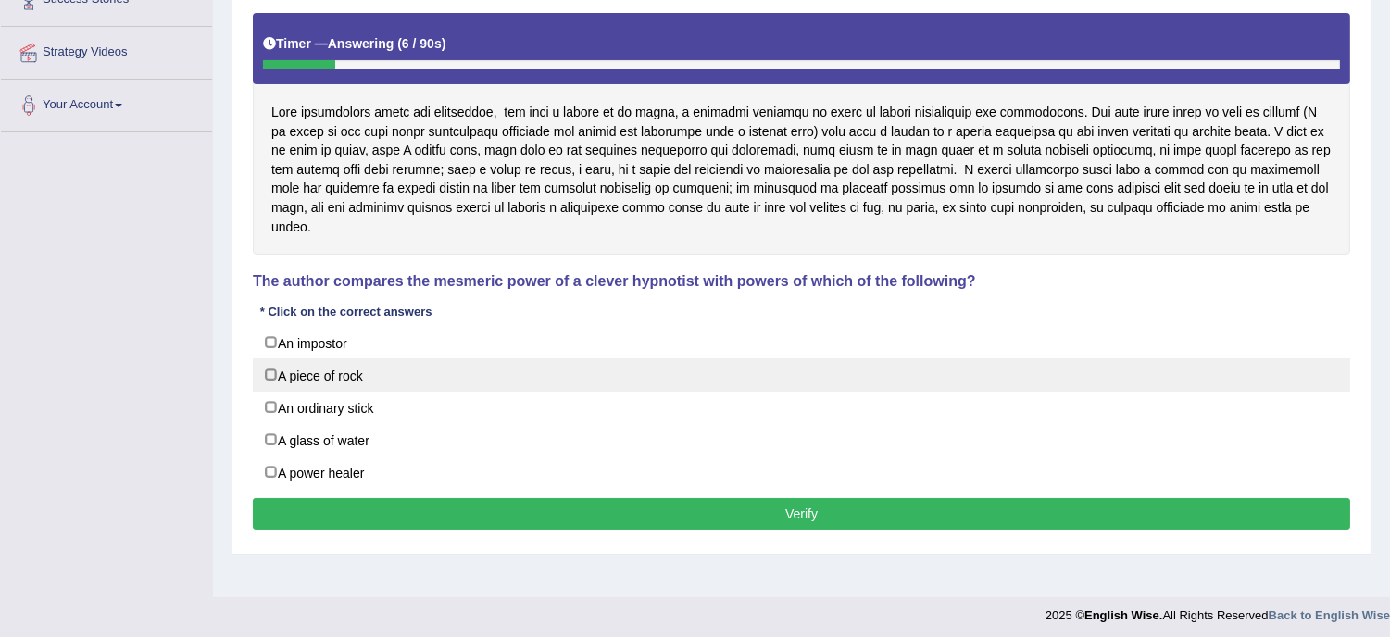
click at [525, 377] on label "A piece of rock" at bounding box center [801, 374] width 1097 height 33
checkbox input "true"
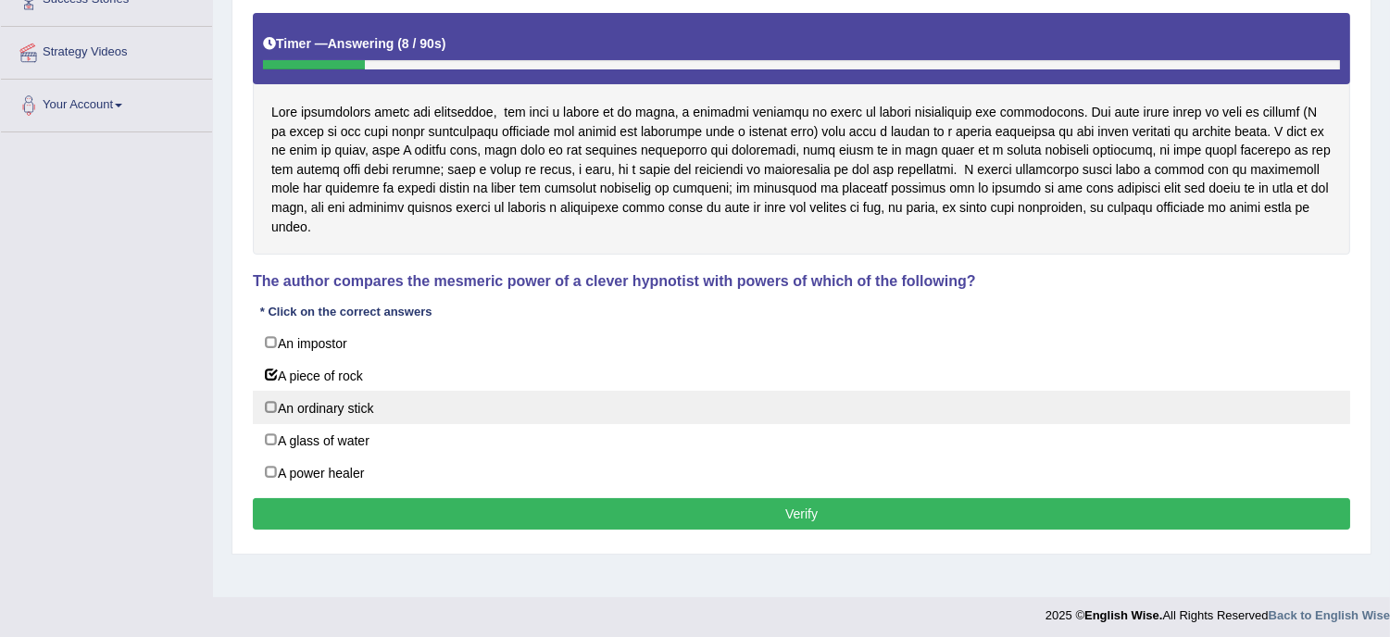
click at [477, 409] on label "An ordinary stick" at bounding box center [801, 407] width 1097 height 33
checkbox input "true"
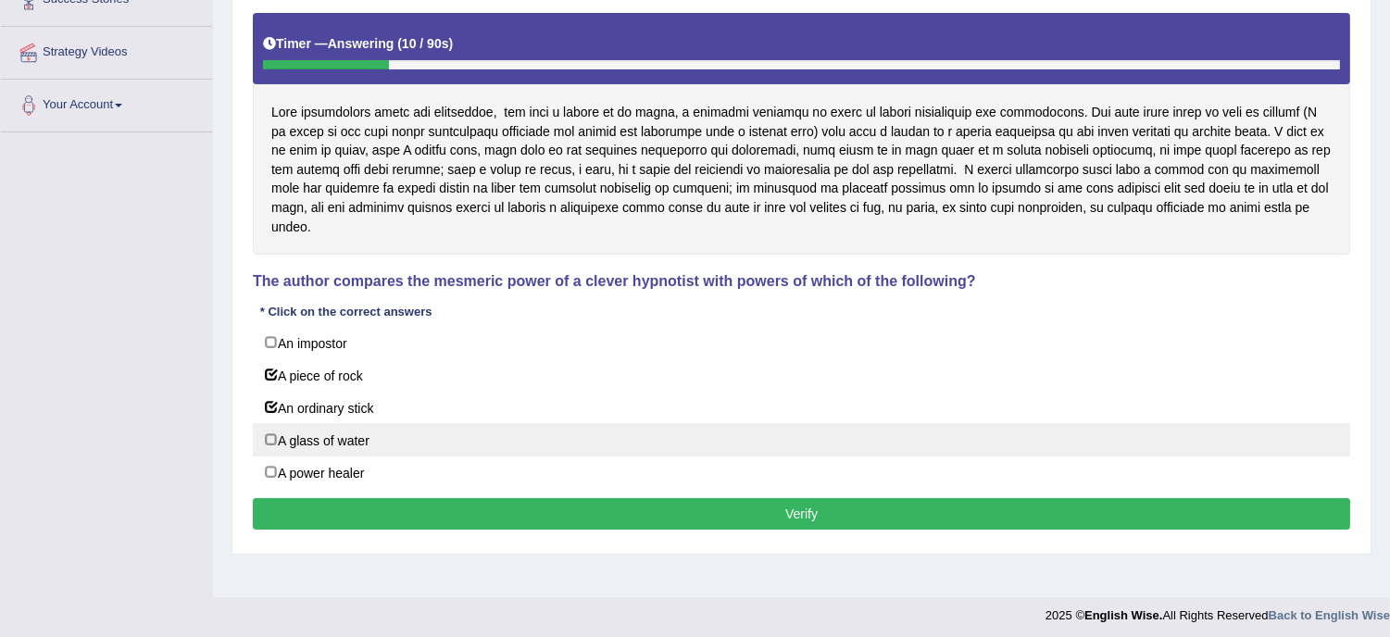
click at [435, 446] on label "A glass of water" at bounding box center [801, 439] width 1097 height 33
checkbox input "true"
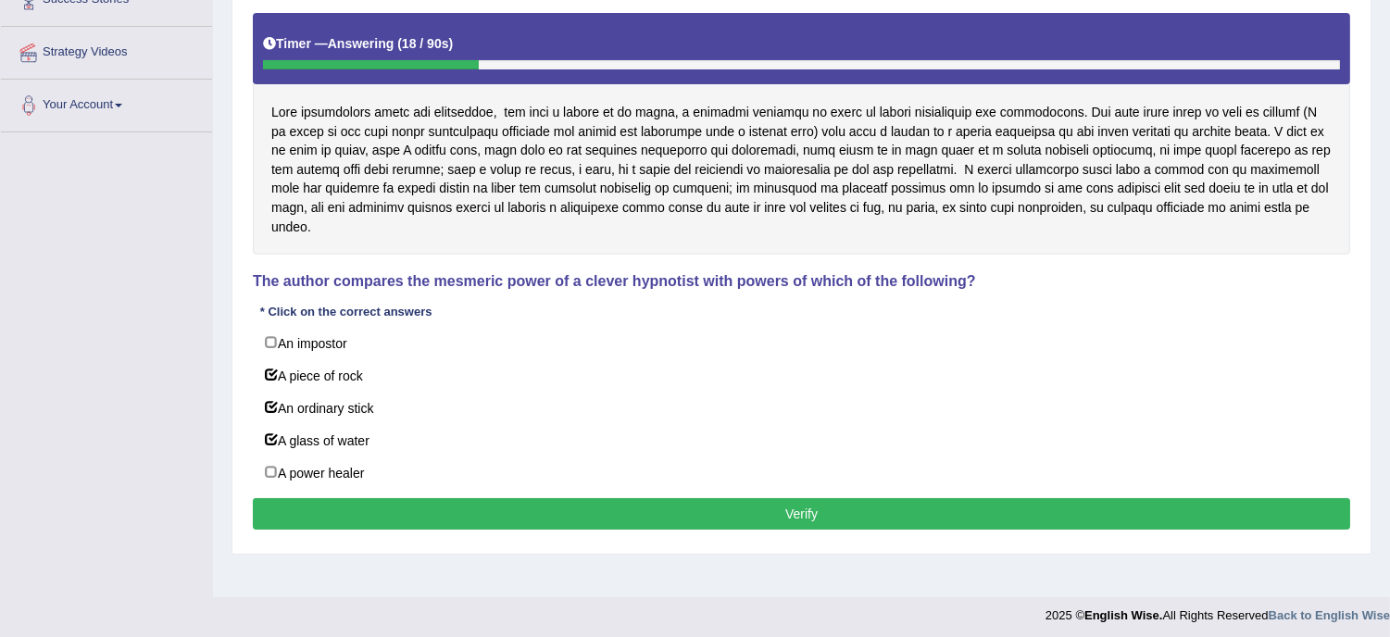
click at [770, 522] on button "Verify" at bounding box center [801, 513] width 1097 height 31
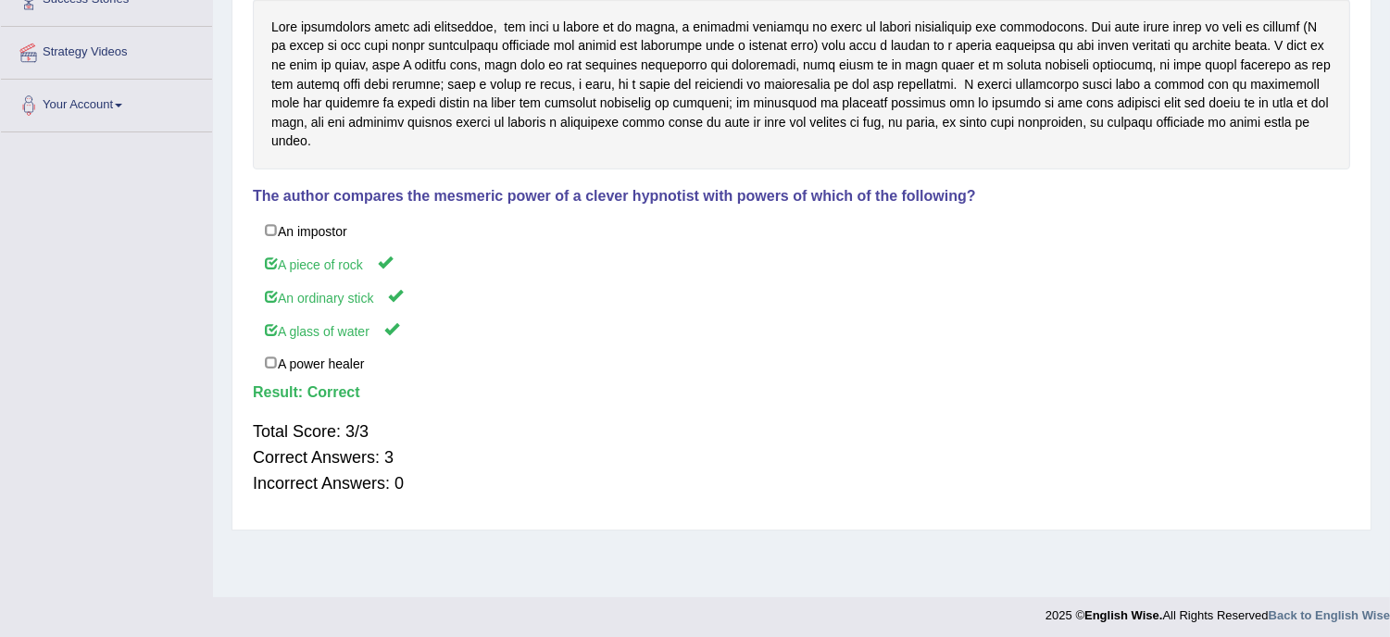
click at [770, 520] on div "Instructions: Read the text and answer the question by selecting all the correc…" at bounding box center [801, 222] width 1107 height 595
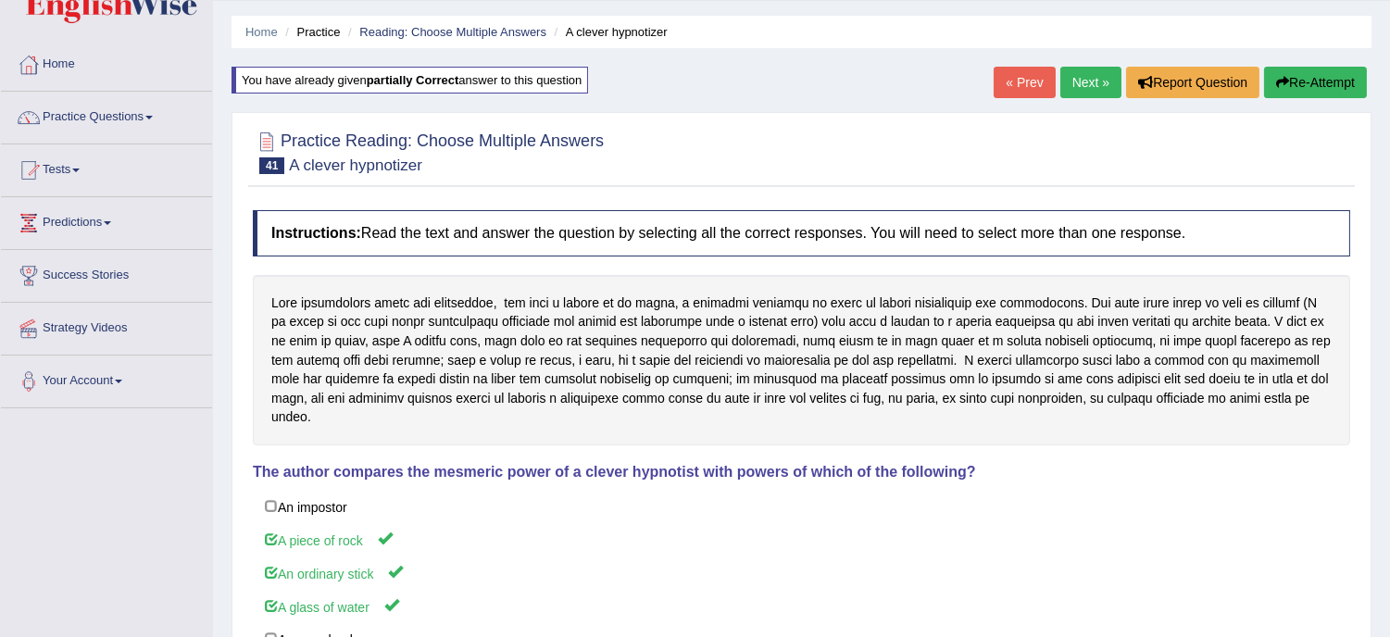
scroll to position [41, 0]
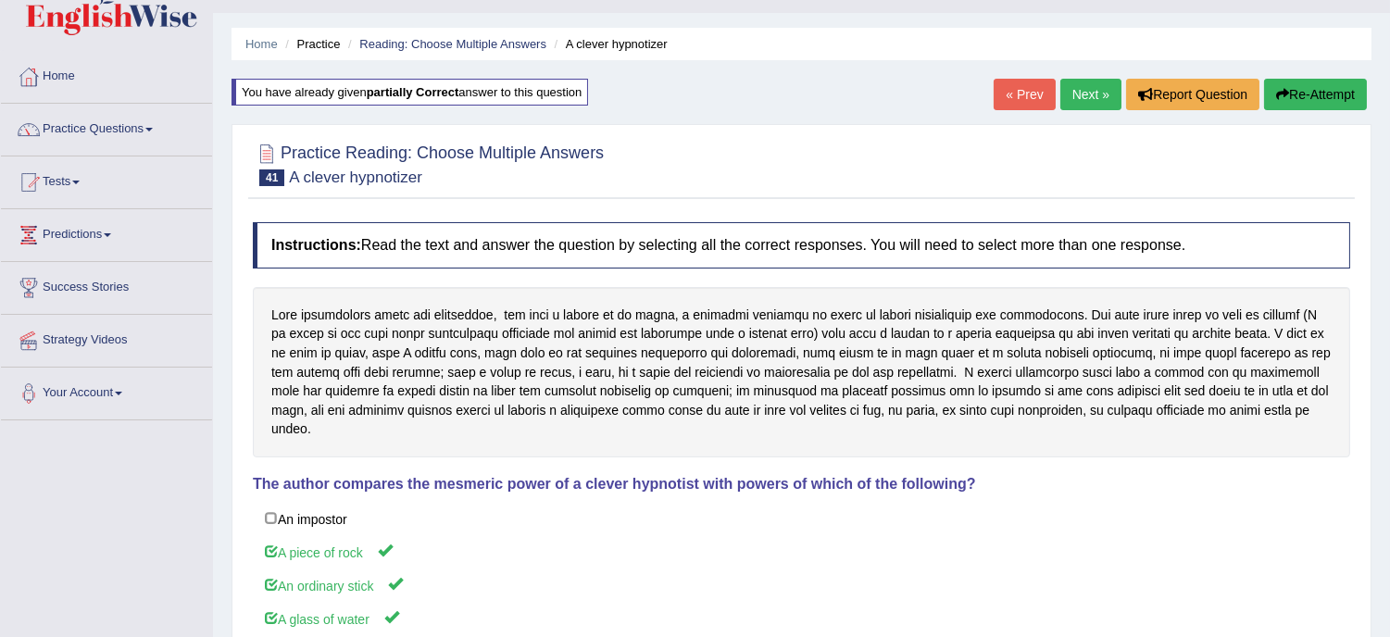
click at [1072, 88] on link "Next »" at bounding box center [1090, 94] width 61 height 31
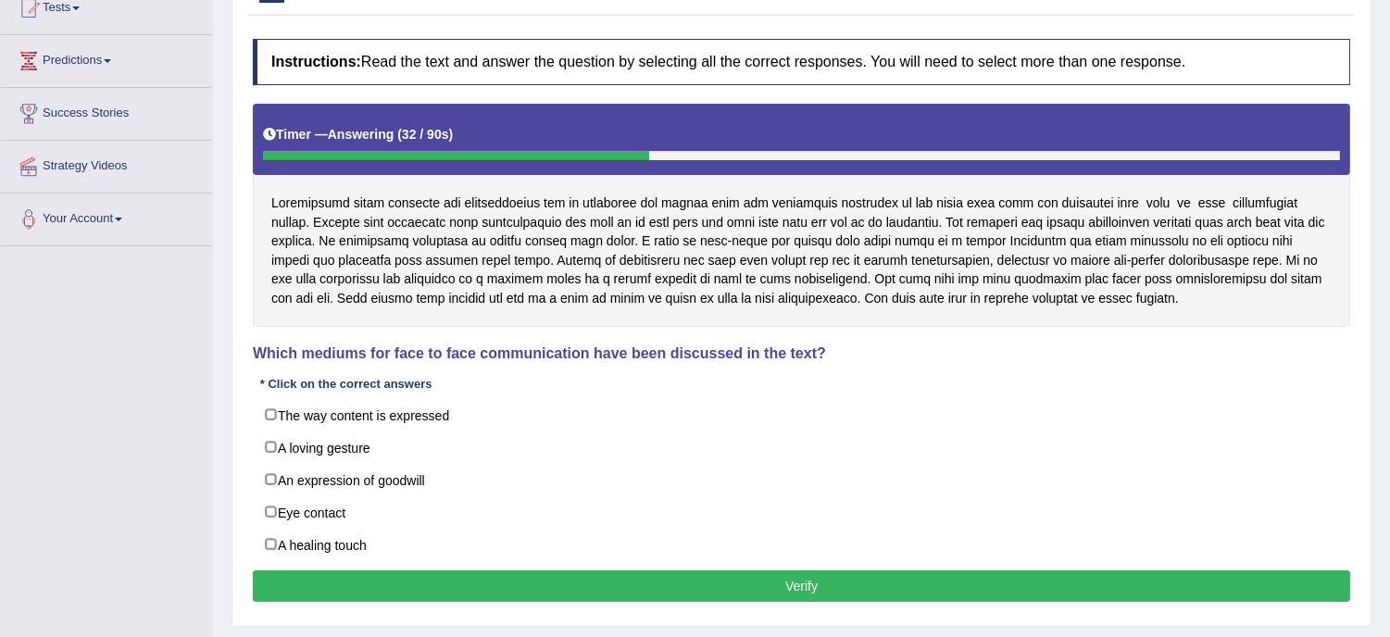
scroll to position [246, 0]
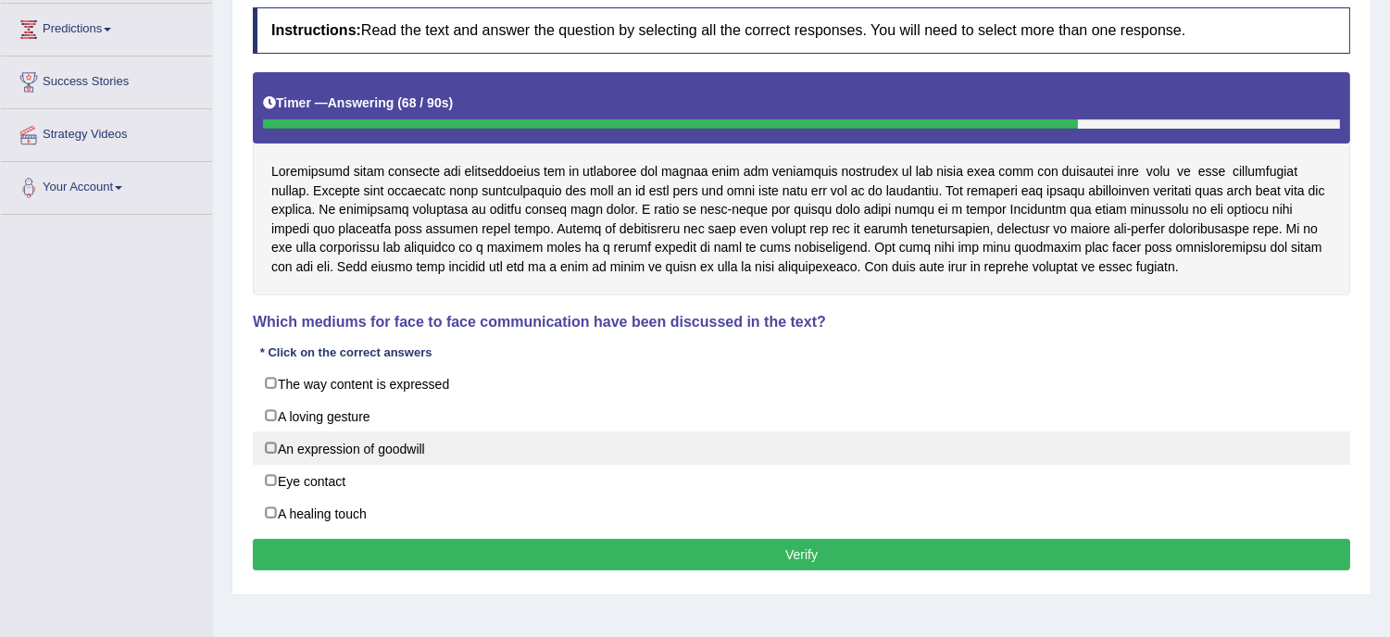
click at [296, 460] on label "An expression of goodwill" at bounding box center [801, 448] width 1097 height 33
checkbox input "true"
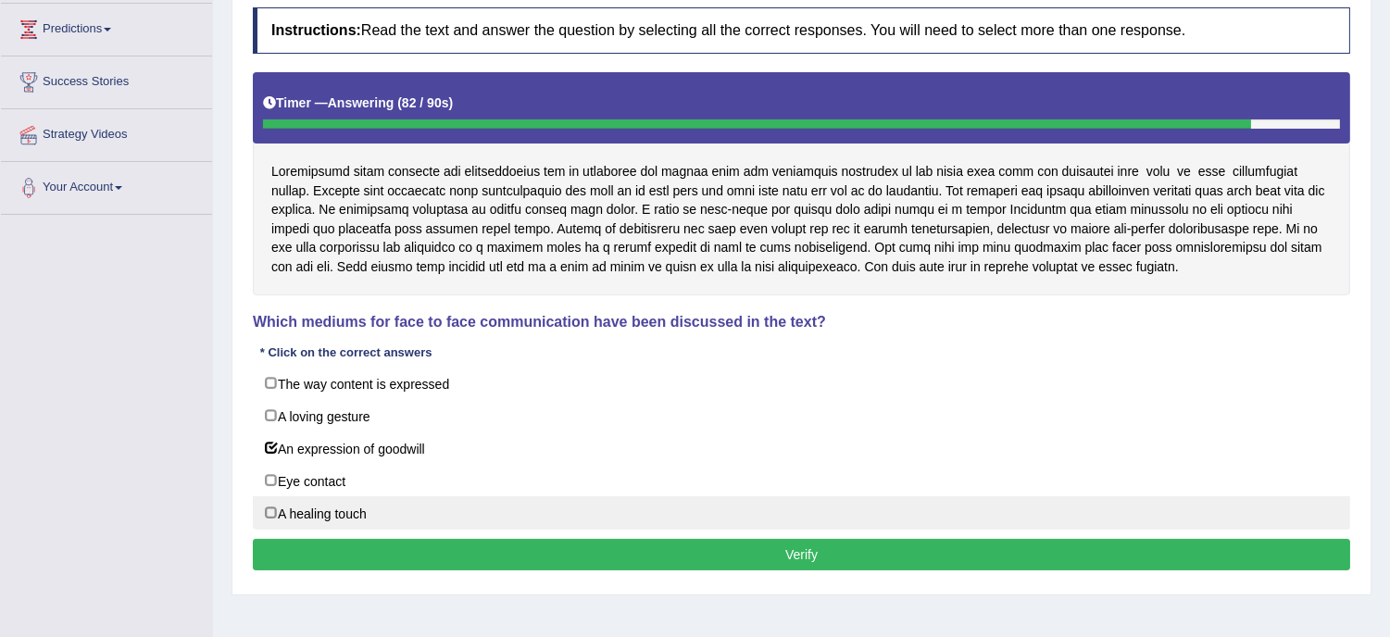
drag, startPoint x: 448, startPoint y: 436, endPoint x: 442, endPoint y: 503, distance: 67.0
click at [442, 503] on div "The way content is expressed A loving gesture An expression of goodwill Eye con…" at bounding box center [801, 448] width 1097 height 163
click at [442, 503] on label "A healing touch" at bounding box center [801, 512] width 1097 height 33
checkbox input "true"
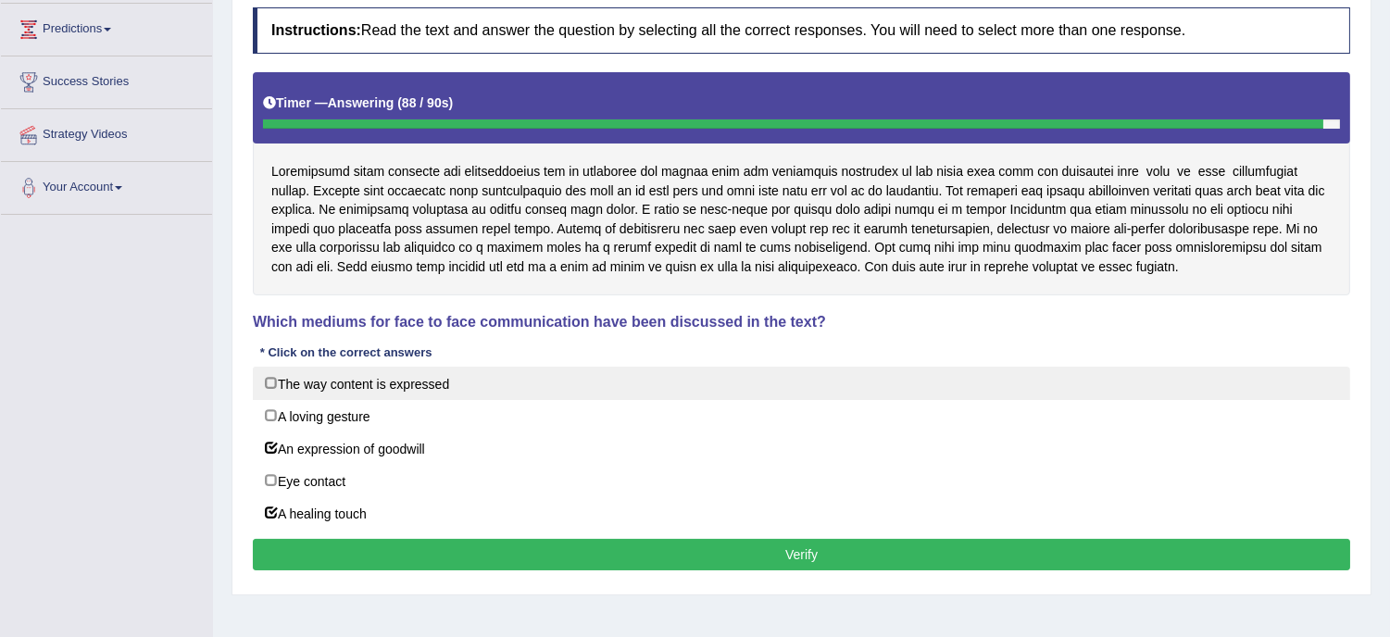
click at [437, 391] on label "The way content is expressed" at bounding box center [801, 383] width 1097 height 33
checkbox input "true"
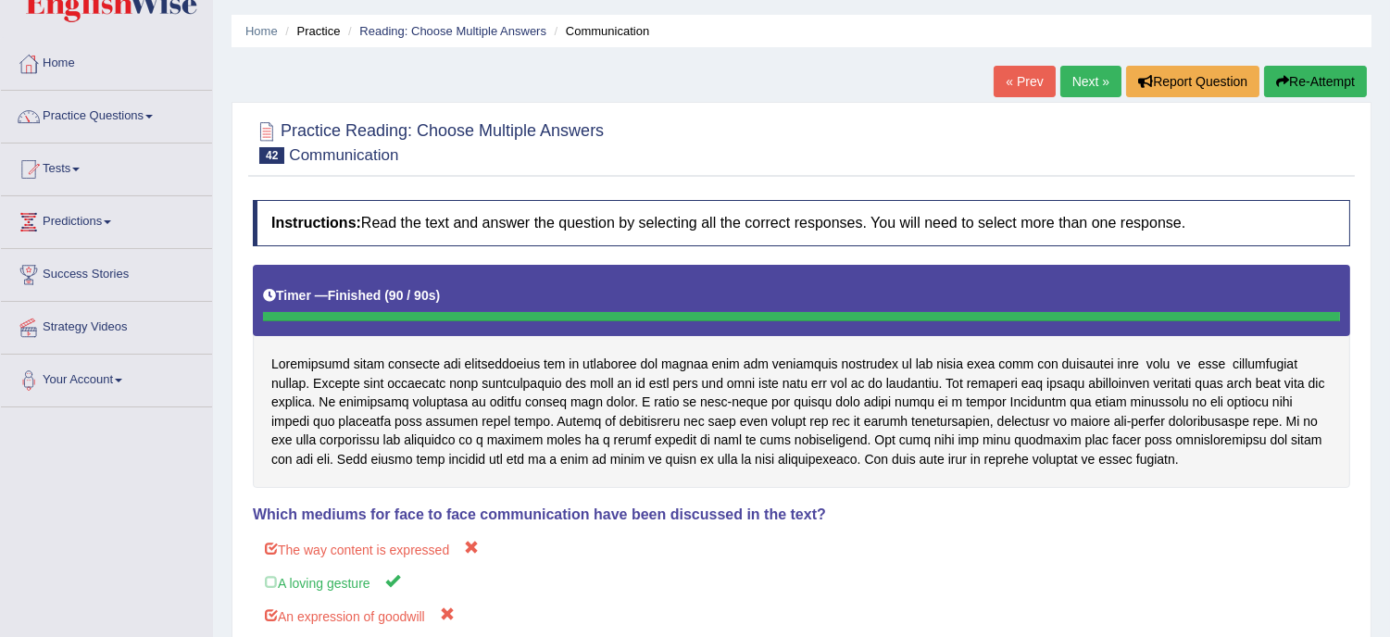
scroll to position [0, 0]
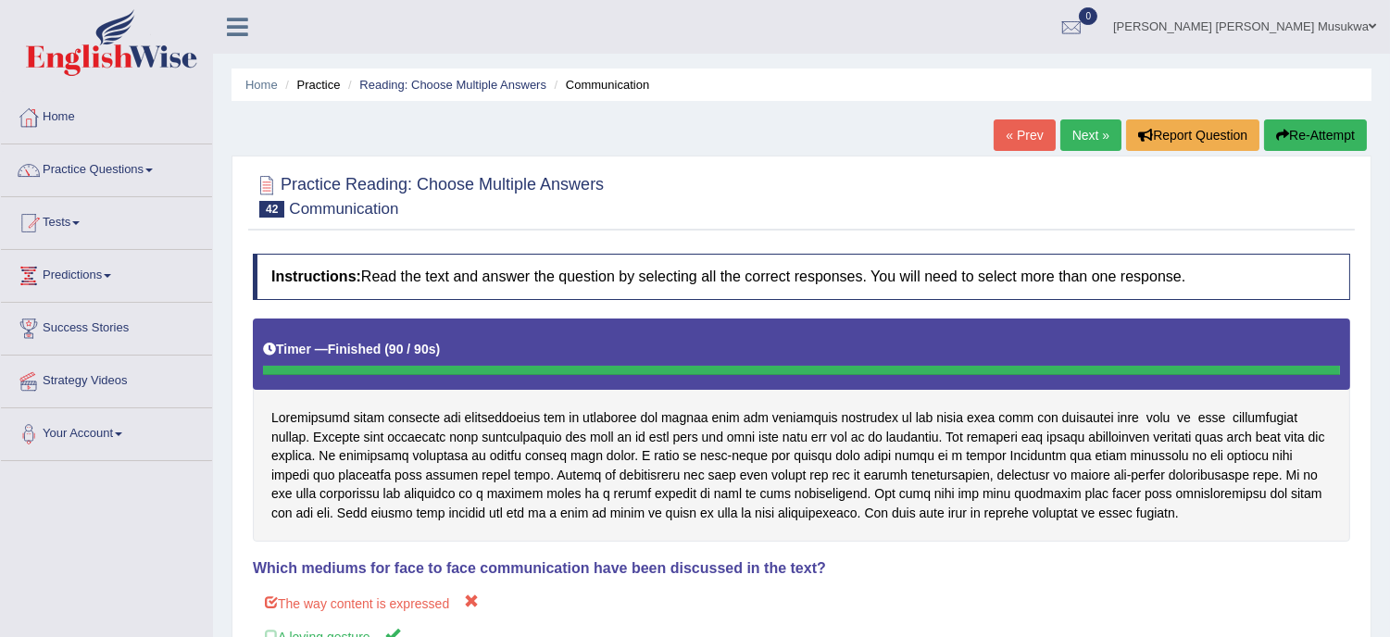
click at [1317, 131] on button "Re-Attempt" at bounding box center [1315, 134] width 103 height 31
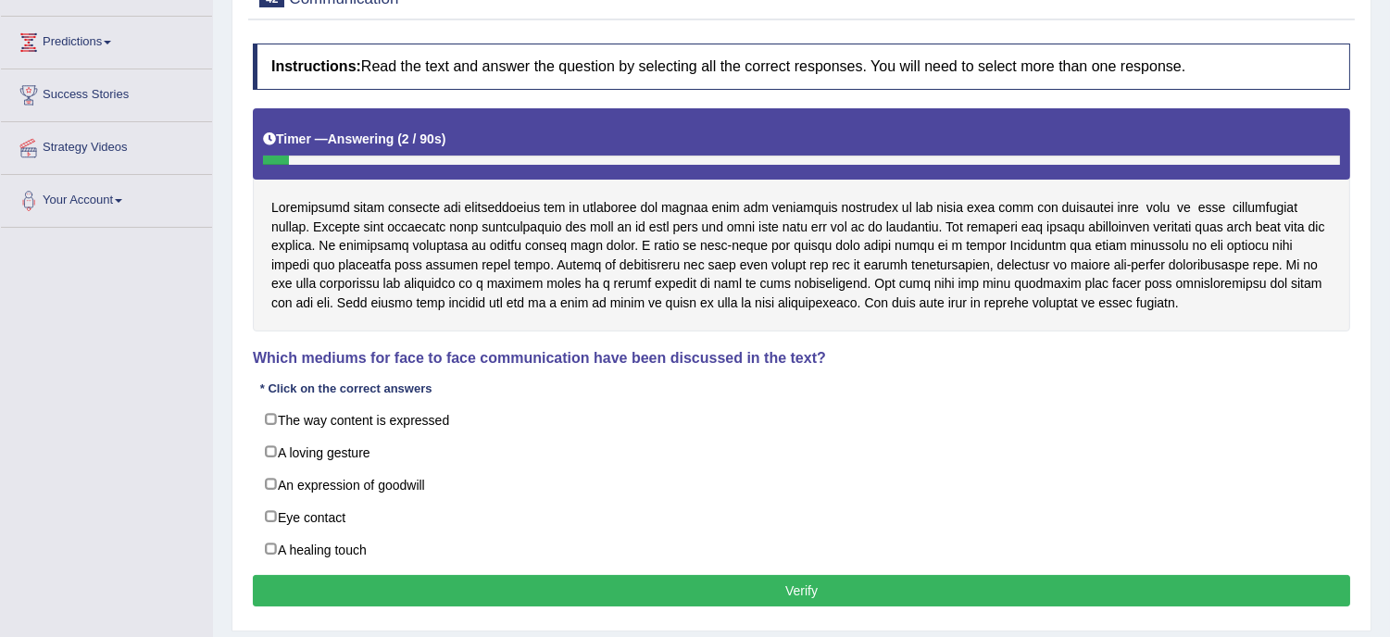
scroll to position [334, 0]
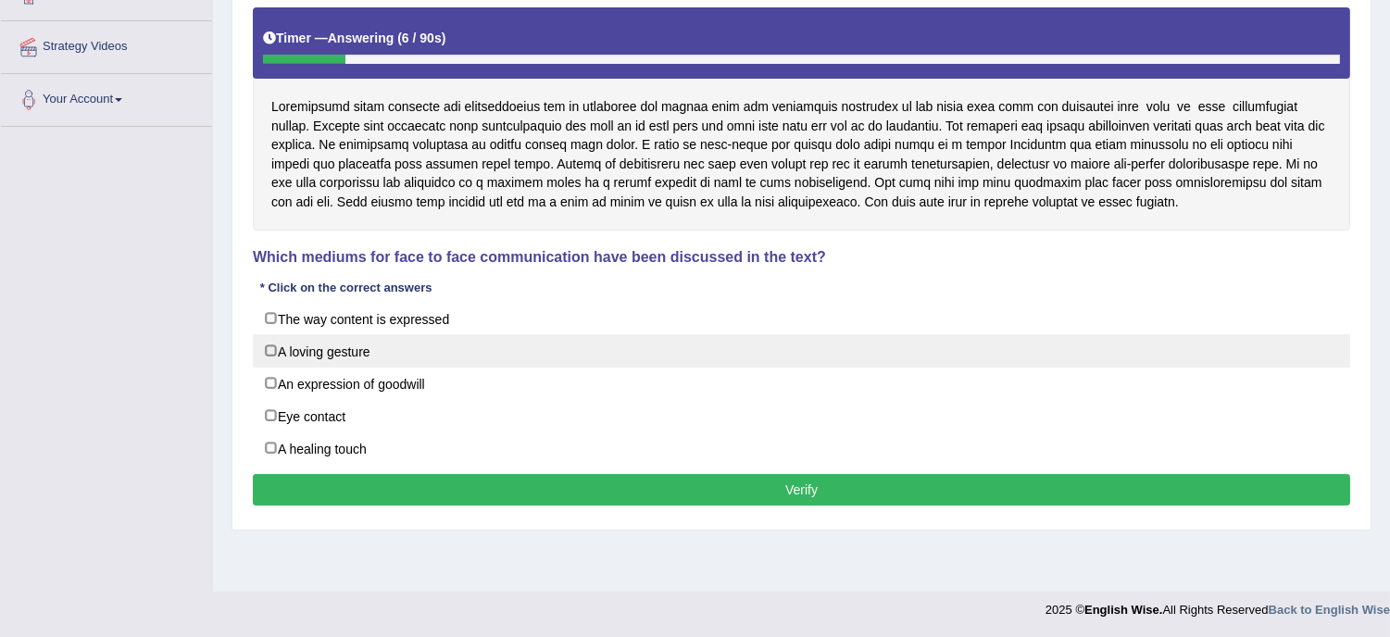
click at [728, 353] on label "A loving gesture" at bounding box center [801, 350] width 1097 height 33
checkbox input "true"
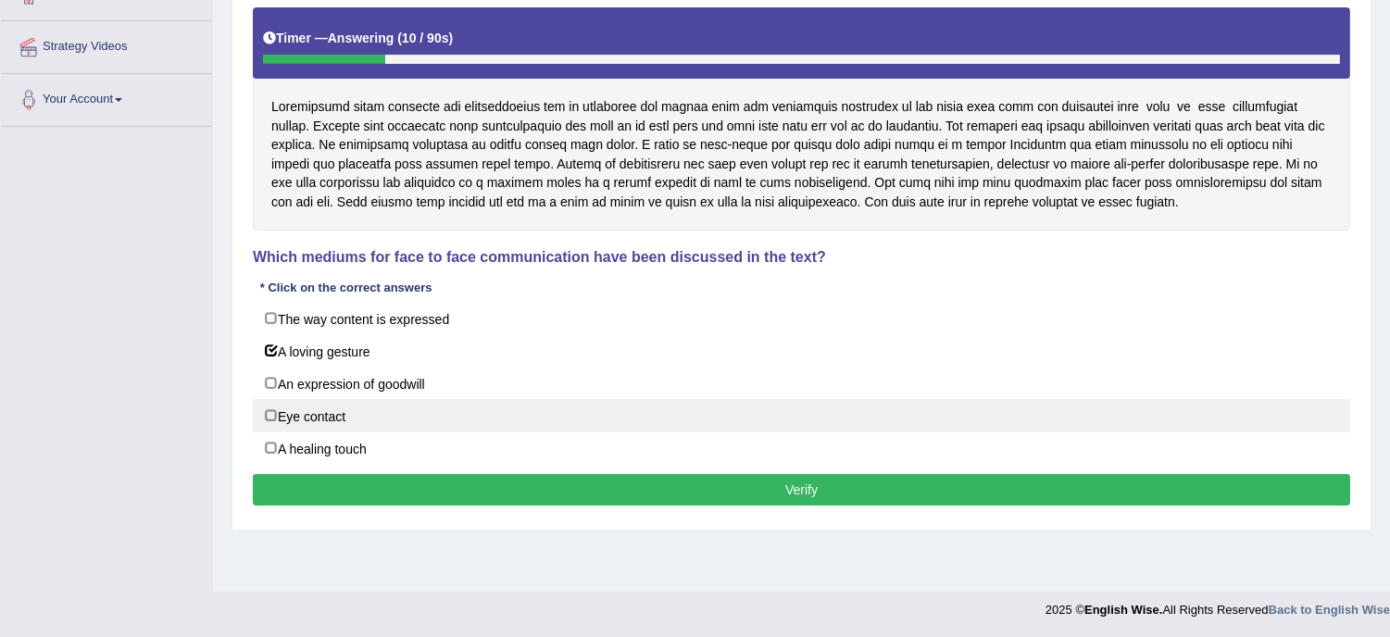
click at [652, 432] on label "Eye contact" at bounding box center [801, 415] width 1097 height 33
checkbox input "true"
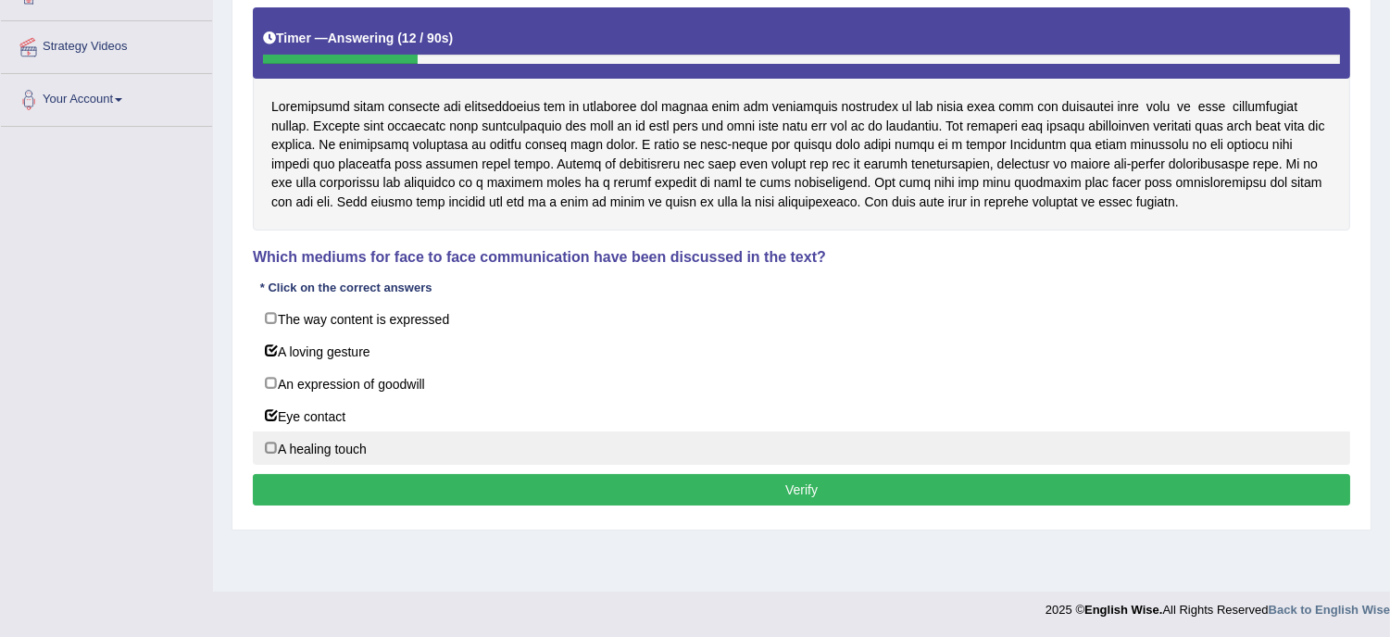
click at [556, 464] on label "A healing touch" at bounding box center [801, 448] width 1097 height 33
checkbox input "true"
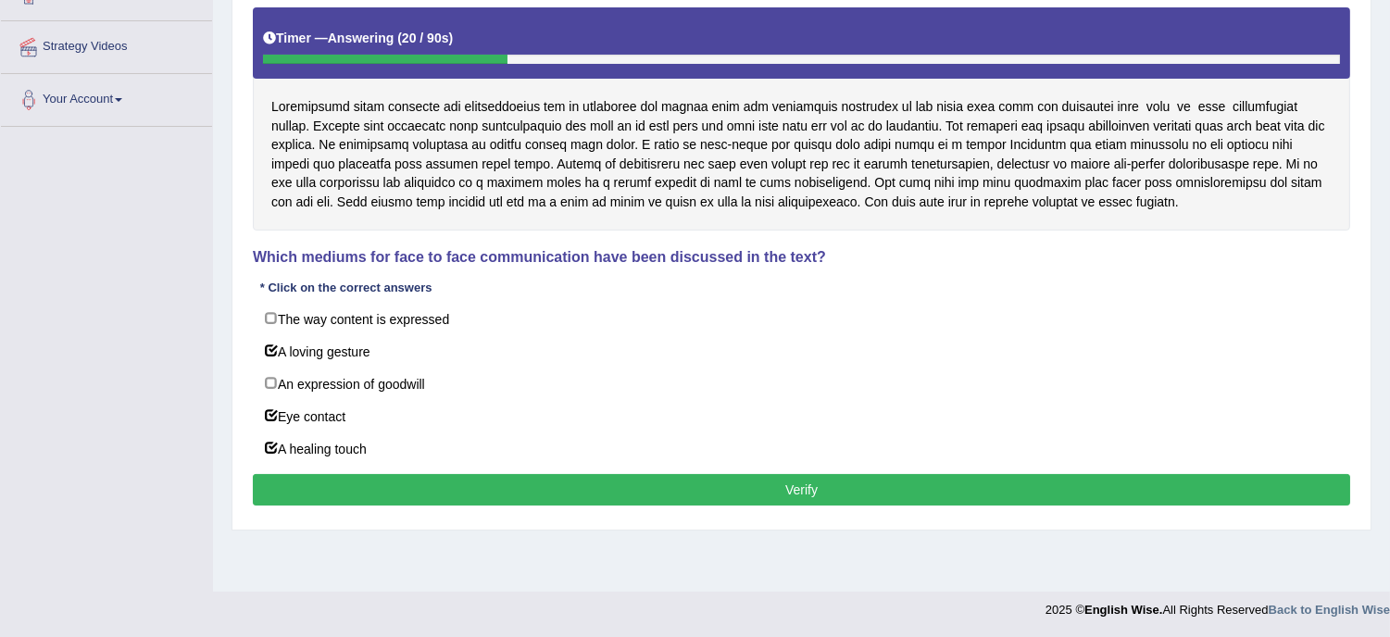
click at [737, 506] on button "Verify" at bounding box center [801, 489] width 1097 height 31
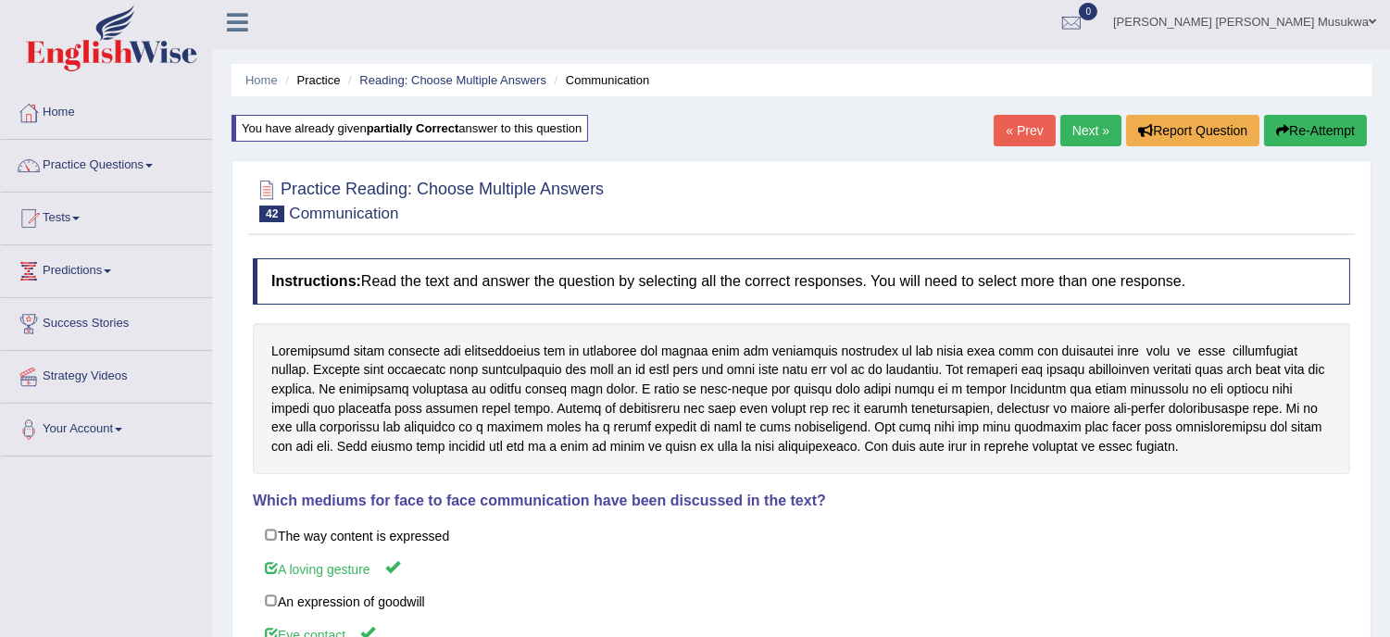
scroll to position [0, 0]
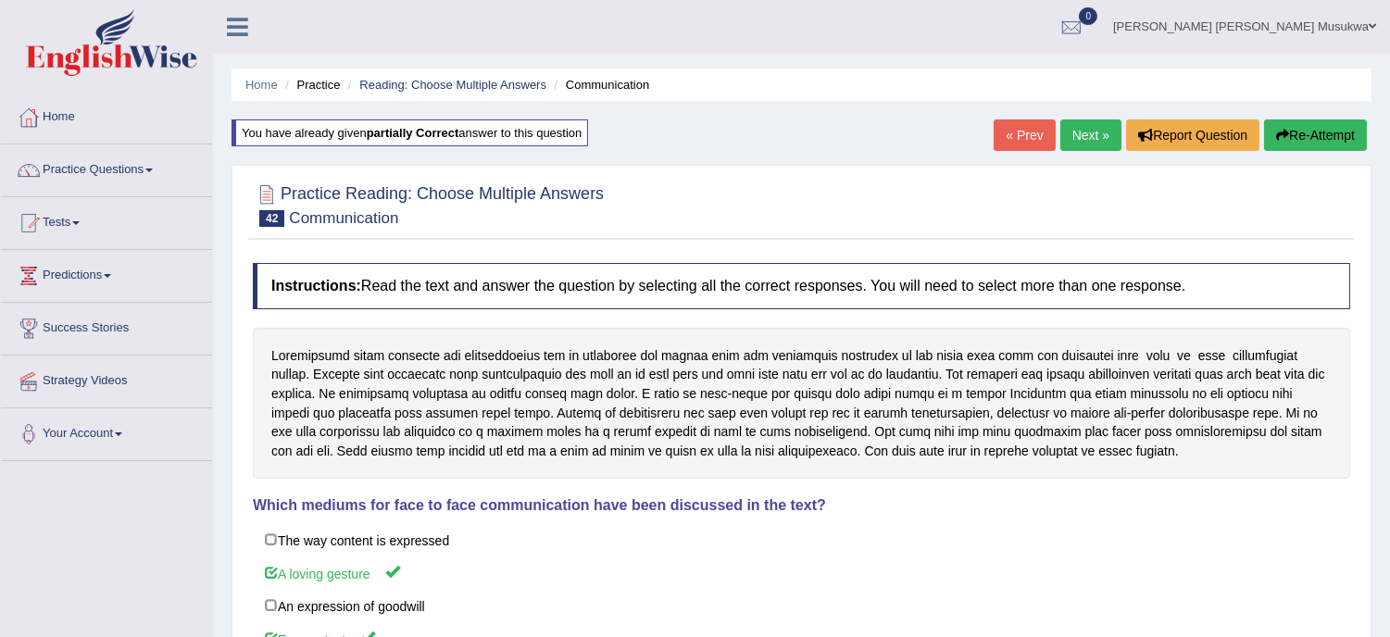
click at [1062, 124] on link "Next »" at bounding box center [1090, 134] width 61 height 31
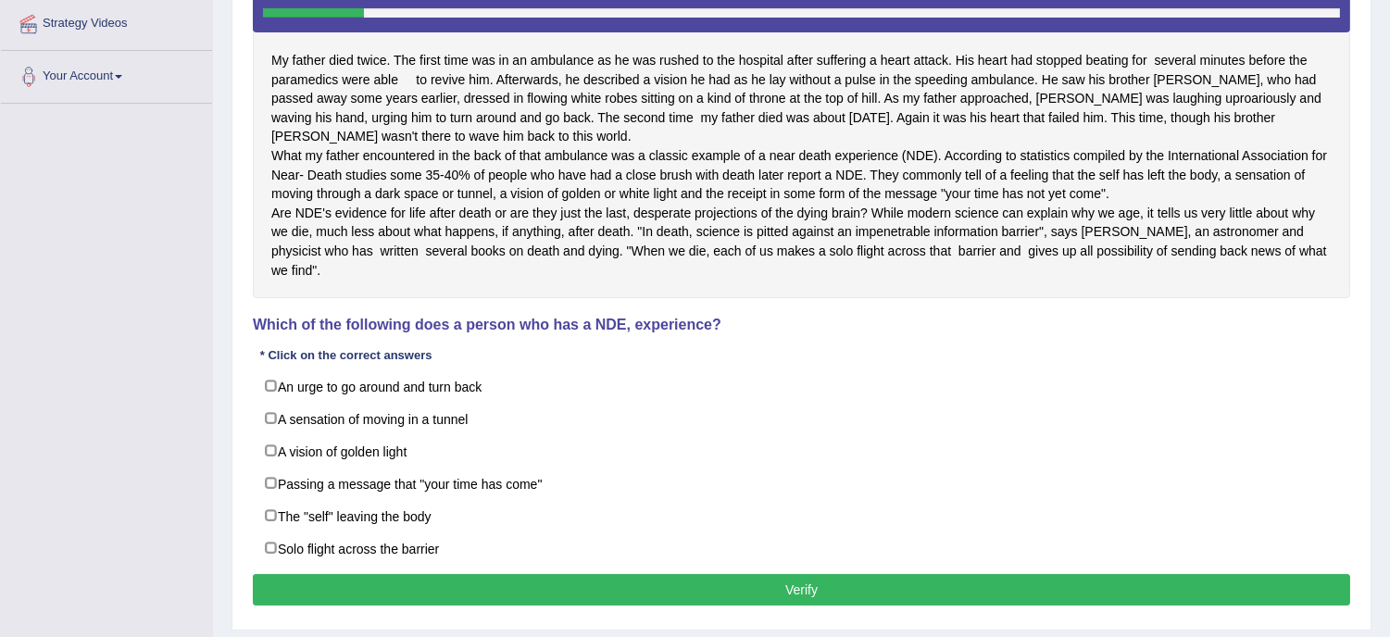
scroll to position [411, 0]
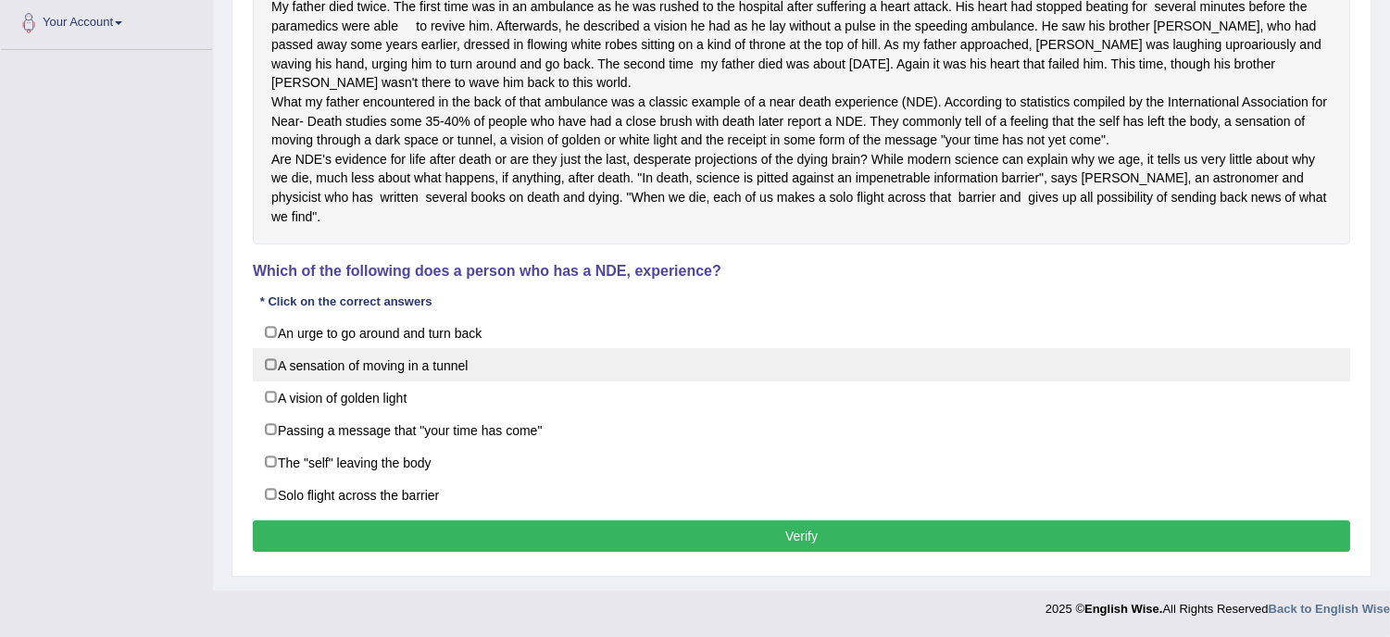
click at [436, 382] on label "A sensation of moving in a tunnel" at bounding box center [801, 364] width 1097 height 33
checkbox input "true"
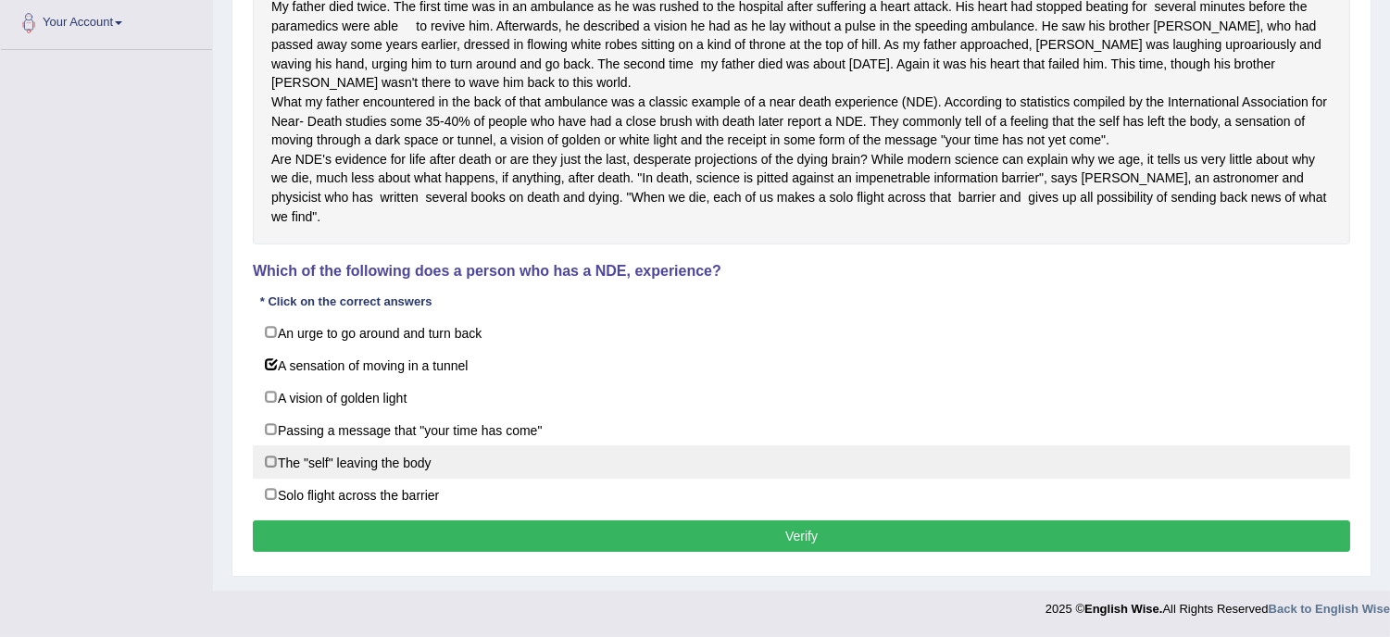
click at [401, 479] on label "The "self" leaving the body" at bounding box center [801, 461] width 1097 height 33
checkbox input "true"
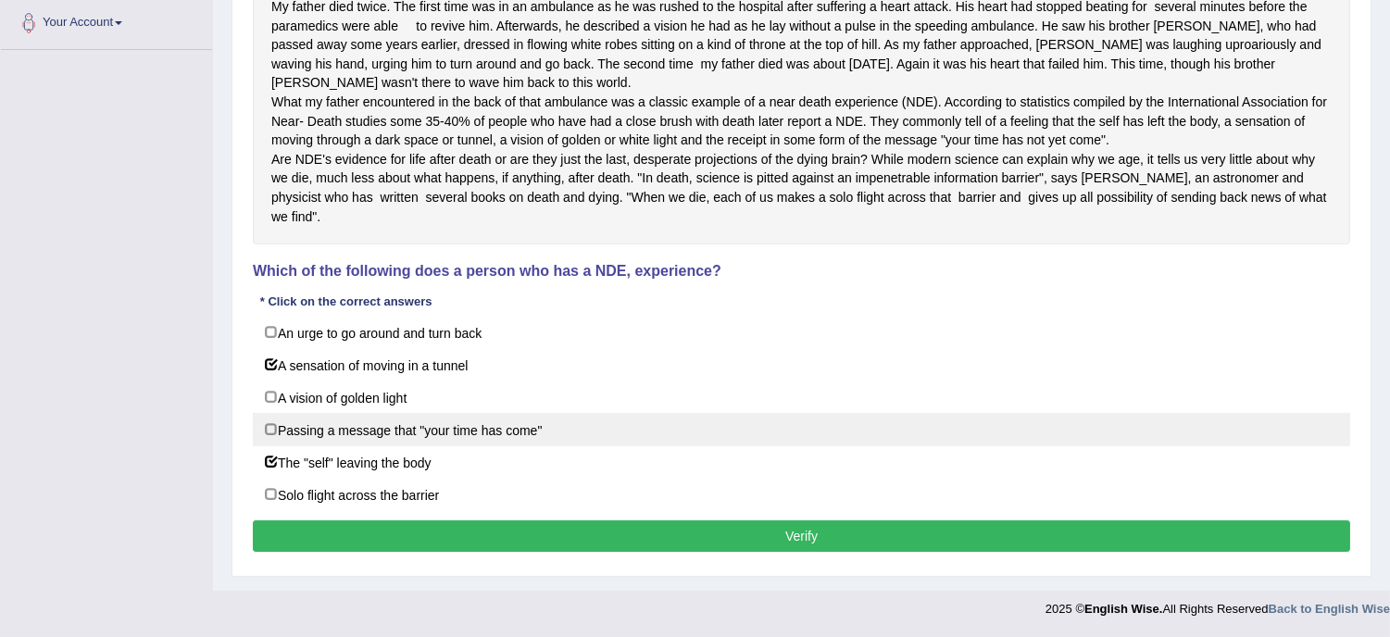
click at [436, 446] on label "Passing a message that "your time has come"" at bounding box center [801, 429] width 1097 height 33
checkbox input "true"
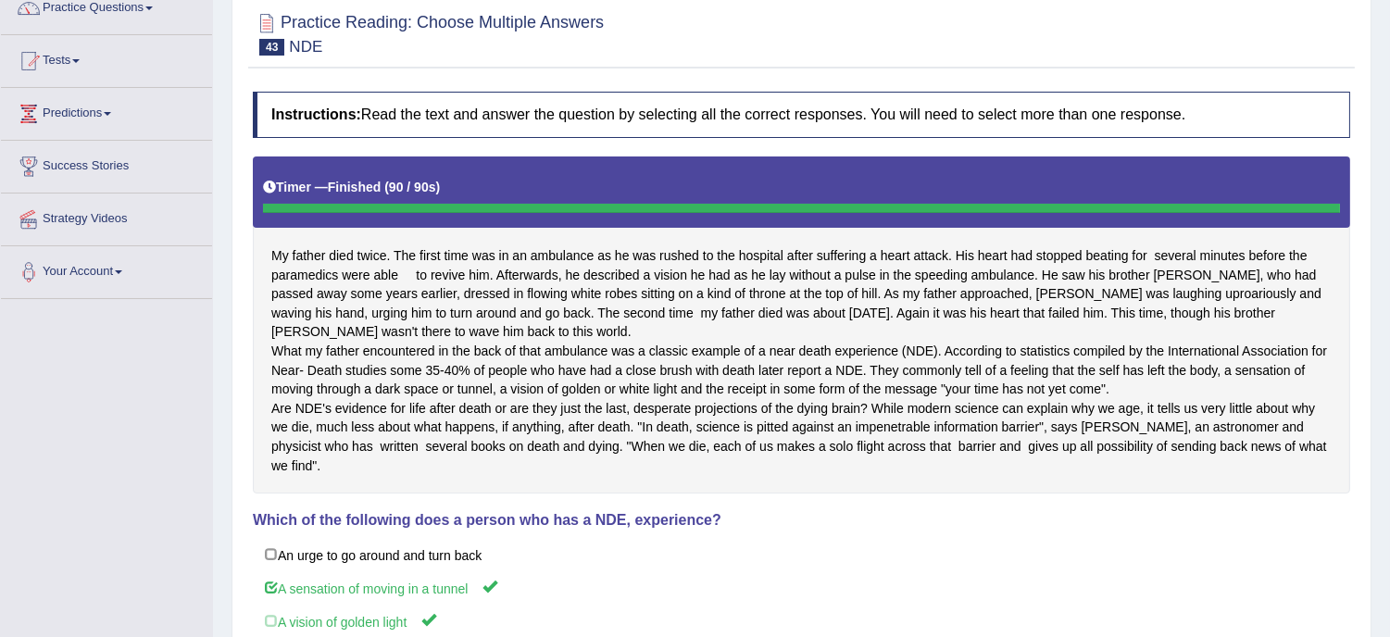
scroll to position [0, 0]
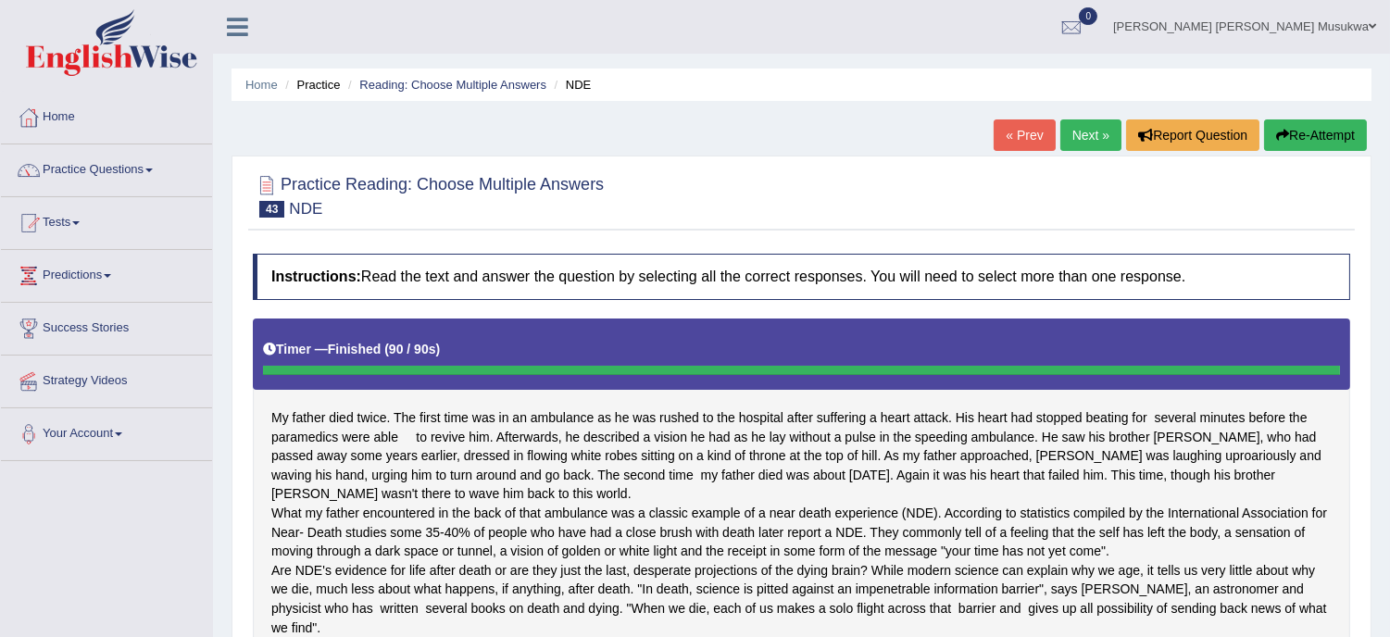
click at [1310, 122] on button "Re-Attempt" at bounding box center [1315, 134] width 103 height 31
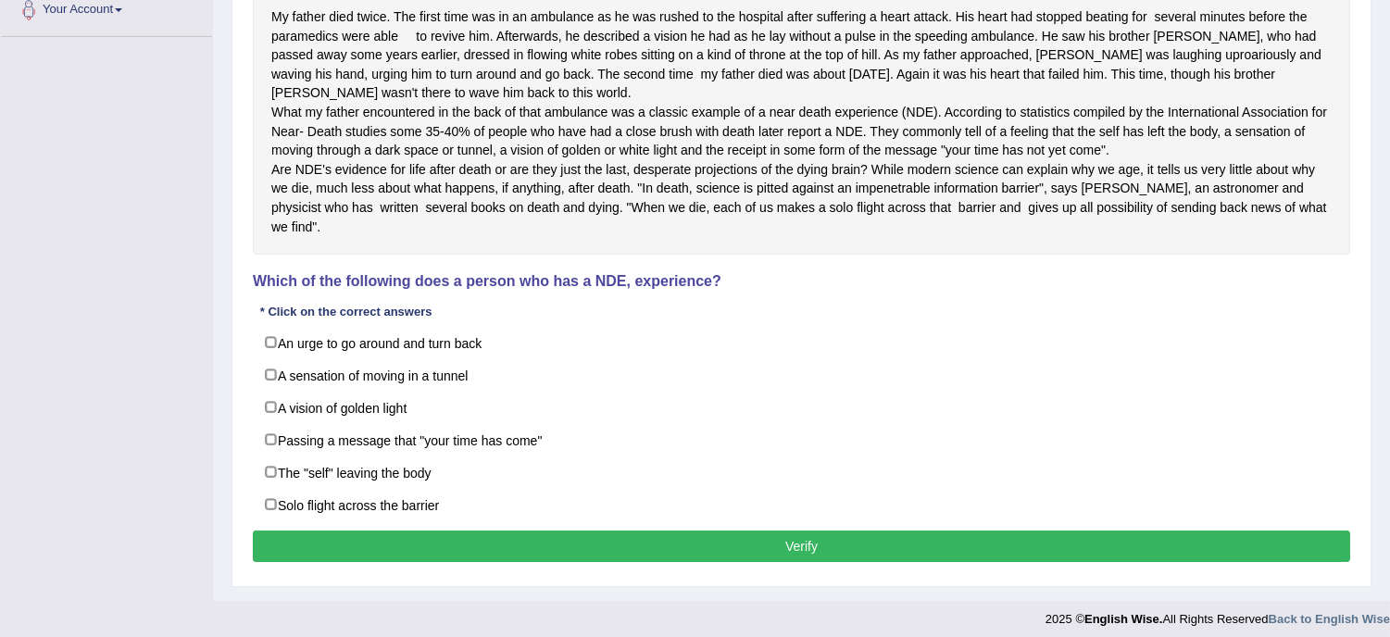
scroll to position [461, 0]
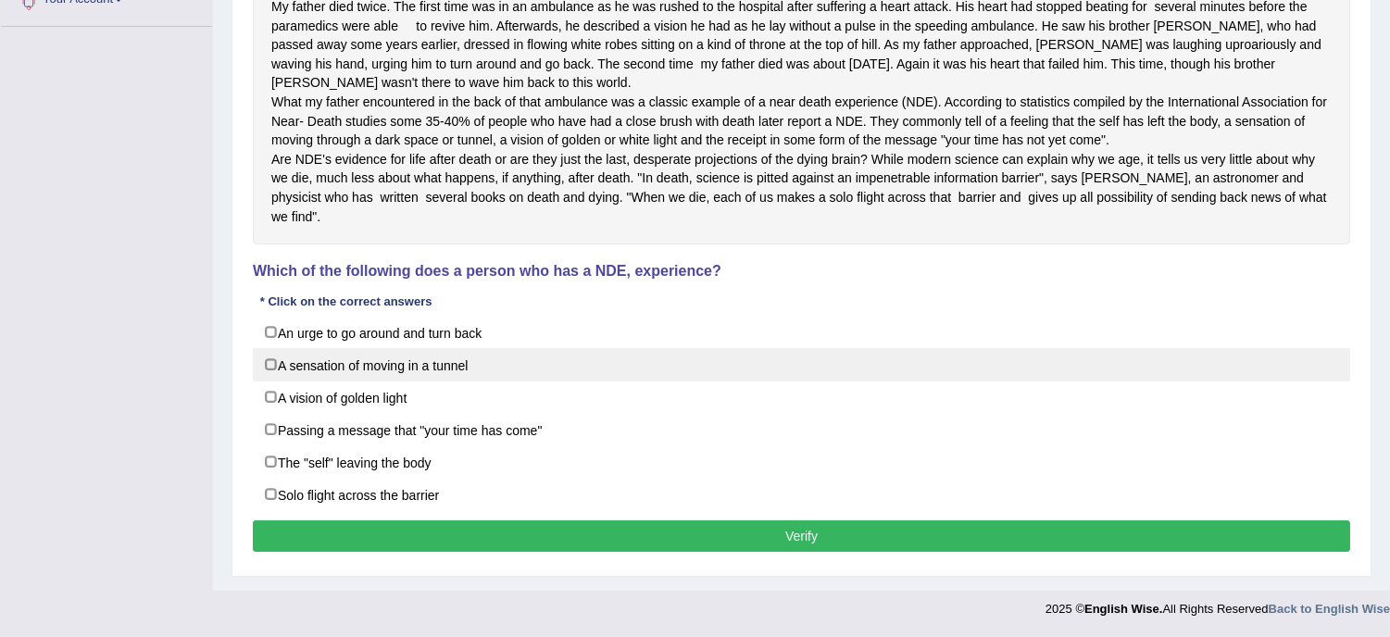
click at [538, 361] on label "A sensation of moving in a tunnel" at bounding box center [801, 364] width 1097 height 33
checkbox input "true"
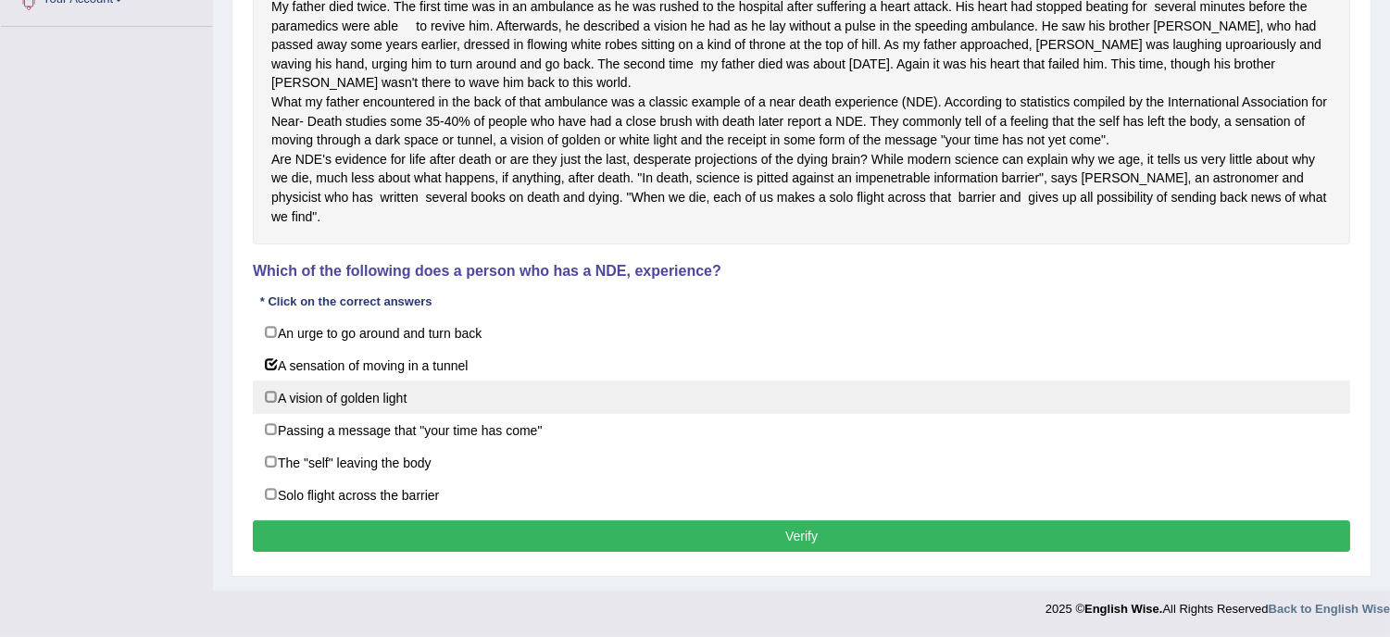
click at [505, 393] on label "A vision of golden light" at bounding box center [801, 397] width 1097 height 33
checkbox input "true"
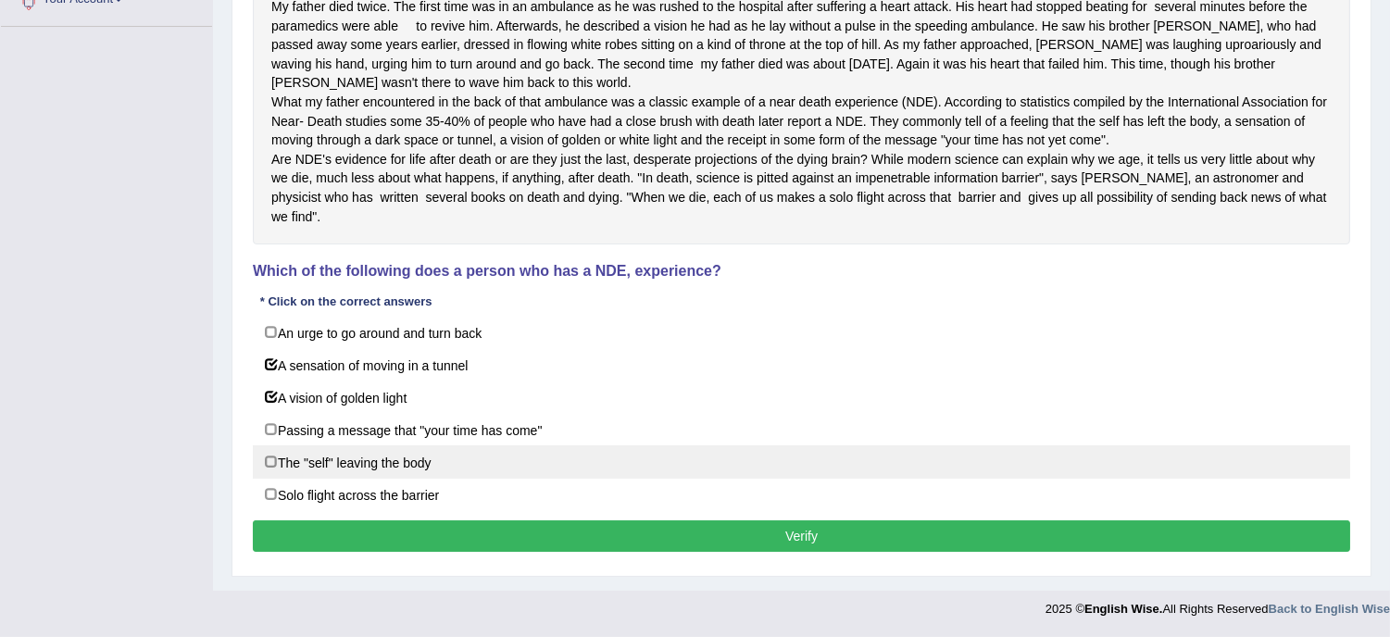
click at [495, 447] on label "The "self" leaving the body" at bounding box center [801, 461] width 1097 height 33
checkbox input "true"
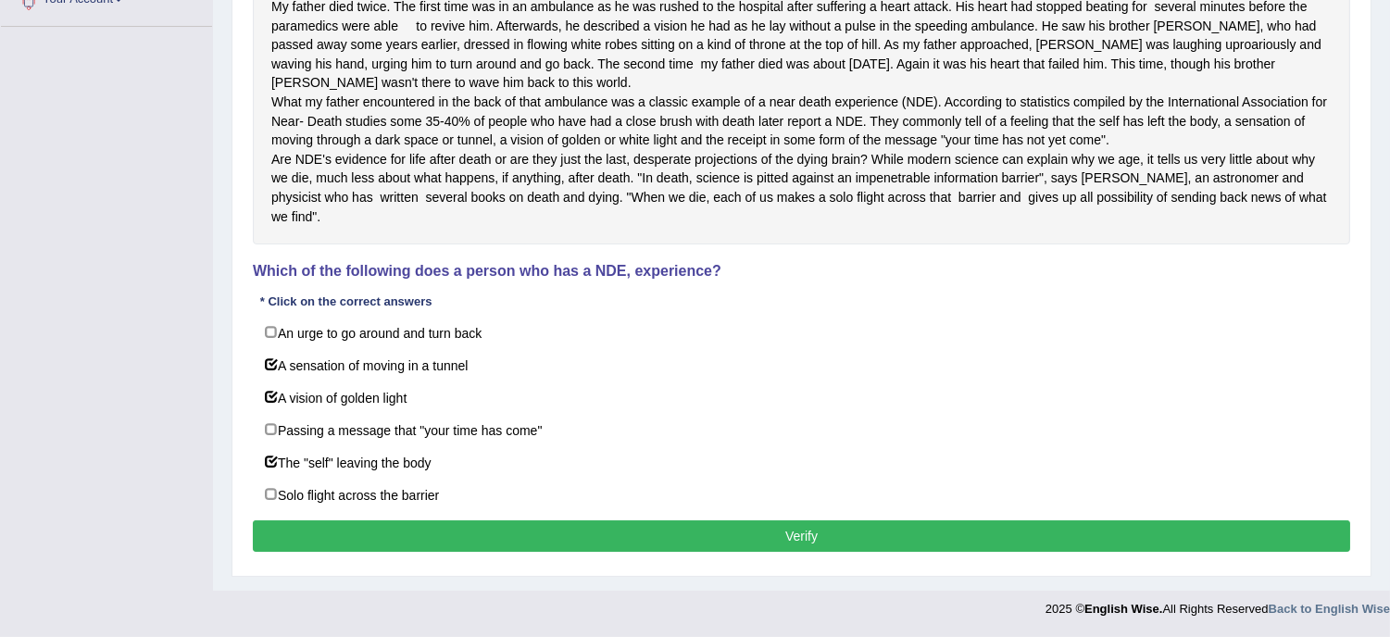
drag, startPoint x: 498, startPoint y: 444, endPoint x: 584, endPoint y: 519, distance: 114.2
click at [584, 519] on div "Instructions: Read the text and answer the question by selecting all the correc…" at bounding box center [801, 199] width 1107 height 733
click at [587, 538] on button "Verify" at bounding box center [801, 535] width 1097 height 31
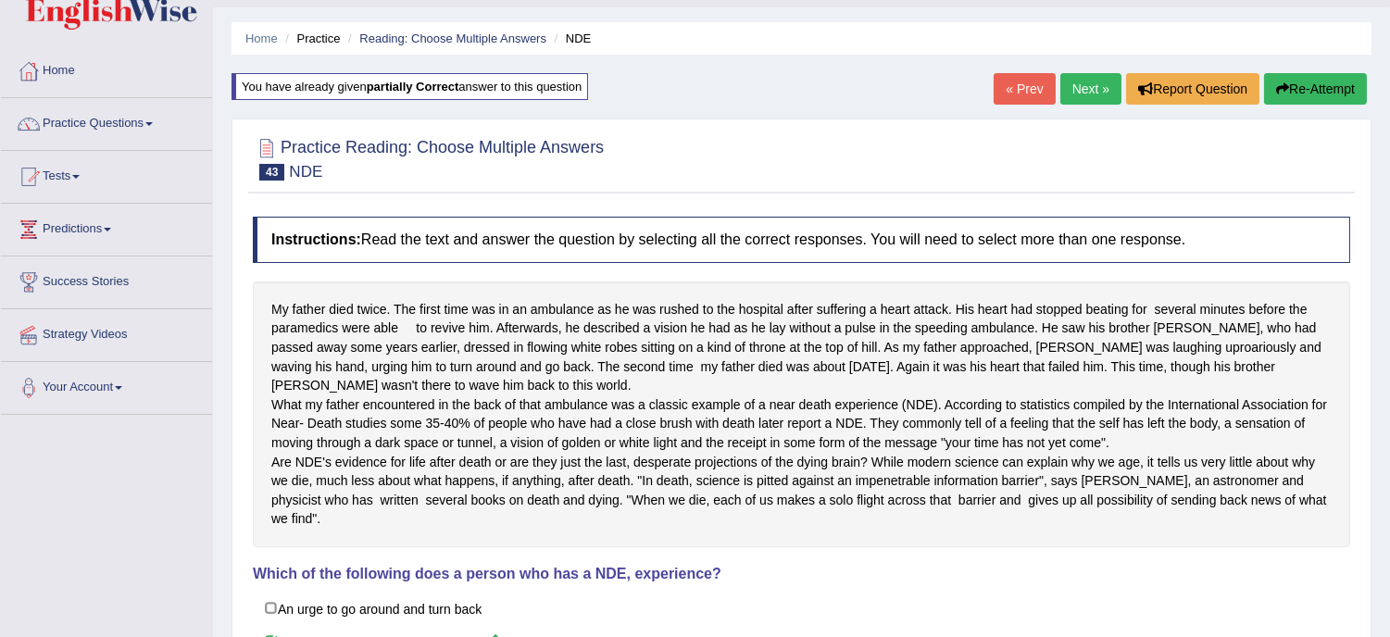
scroll to position [5, 0]
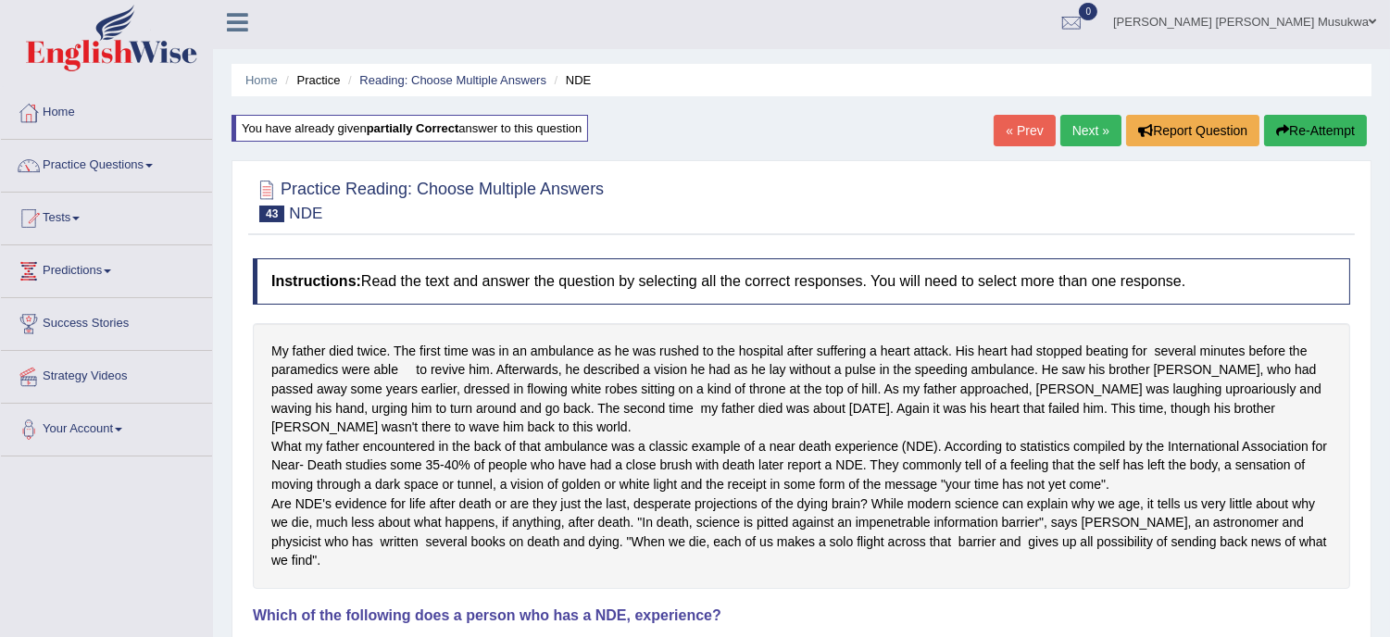
click at [1089, 135] on link "Next »" at bounding box center [1090, 130] width 61 height 31
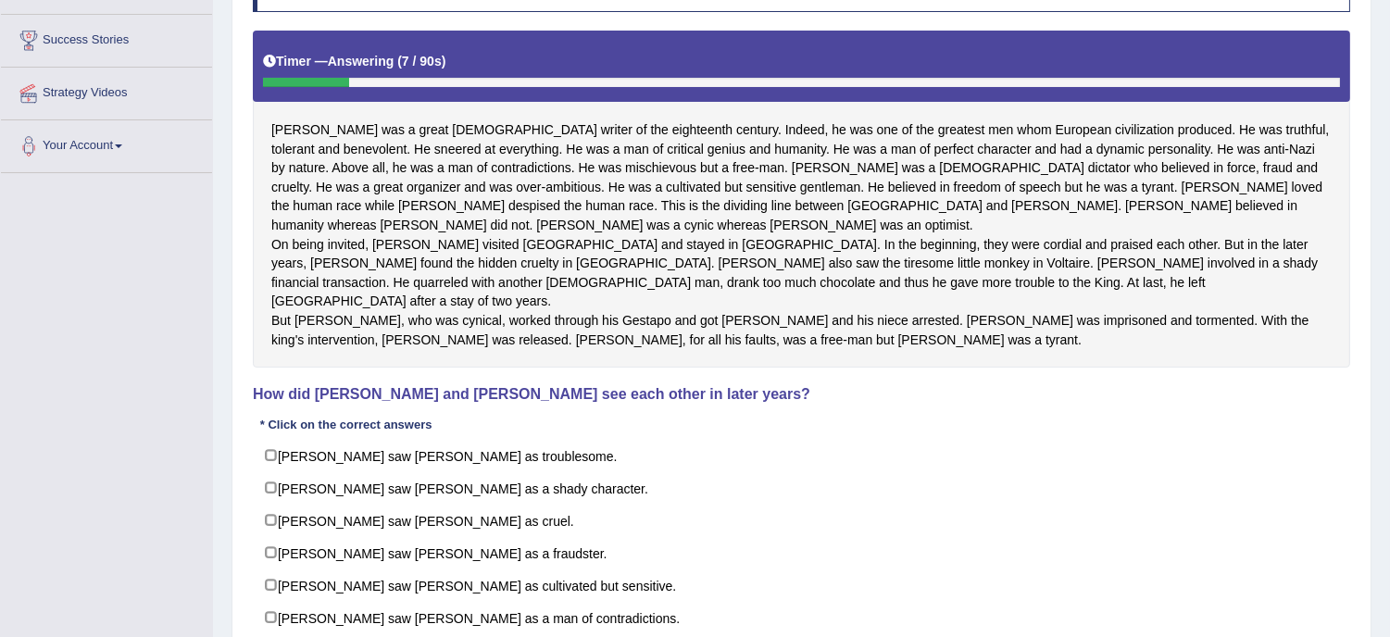
scroll to position [301, 0]
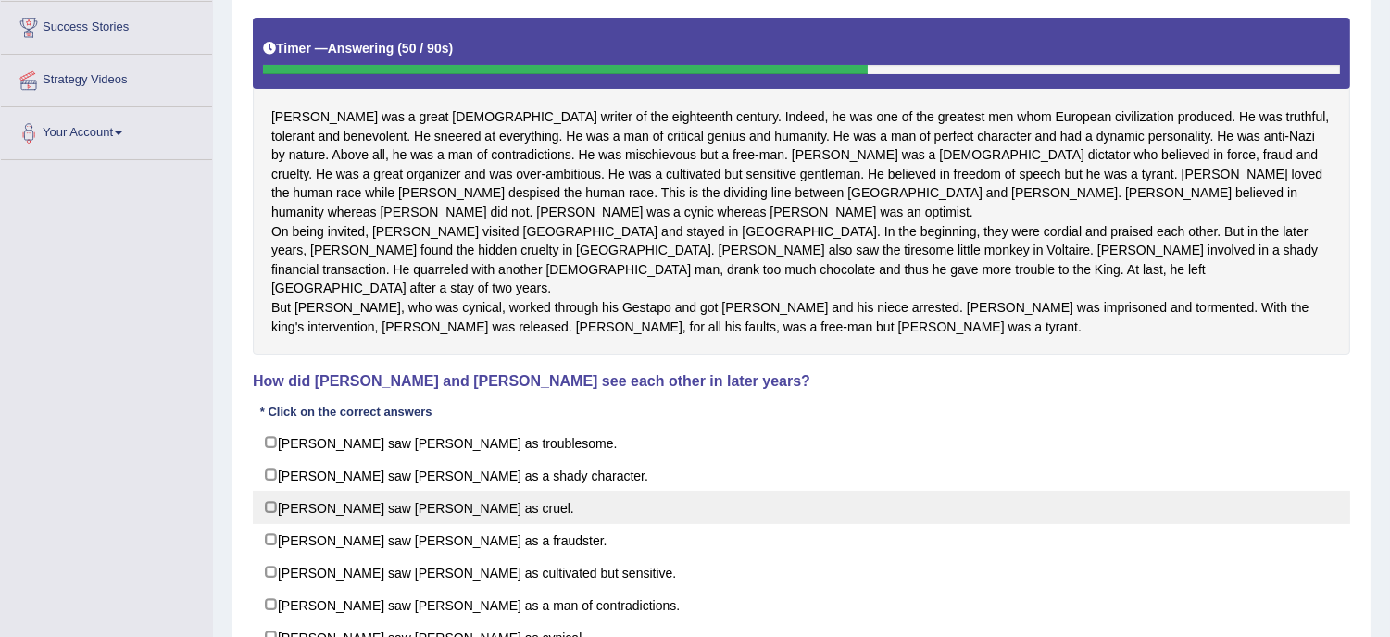
click at [427, 507] on label "[PERSON_NAME] saw [PERSON_NAME] as cruel." at bounding box center [801, 507] width 1097 height 33
checkbox input "true"
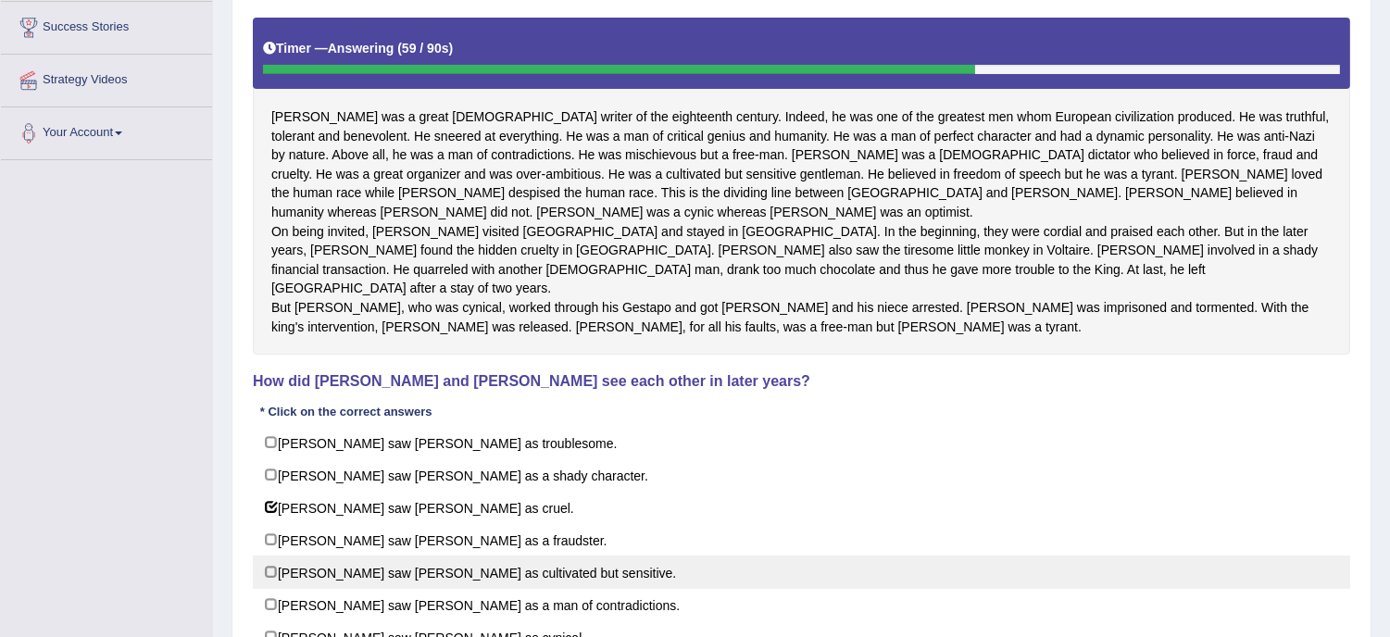
click at [427, 580] on label "[PERSON_NAME] saw [PERSON_NAME] as cultivated but sensitive." at bounding box center [801, 572] width 1097 height 33
checkbox input "true"
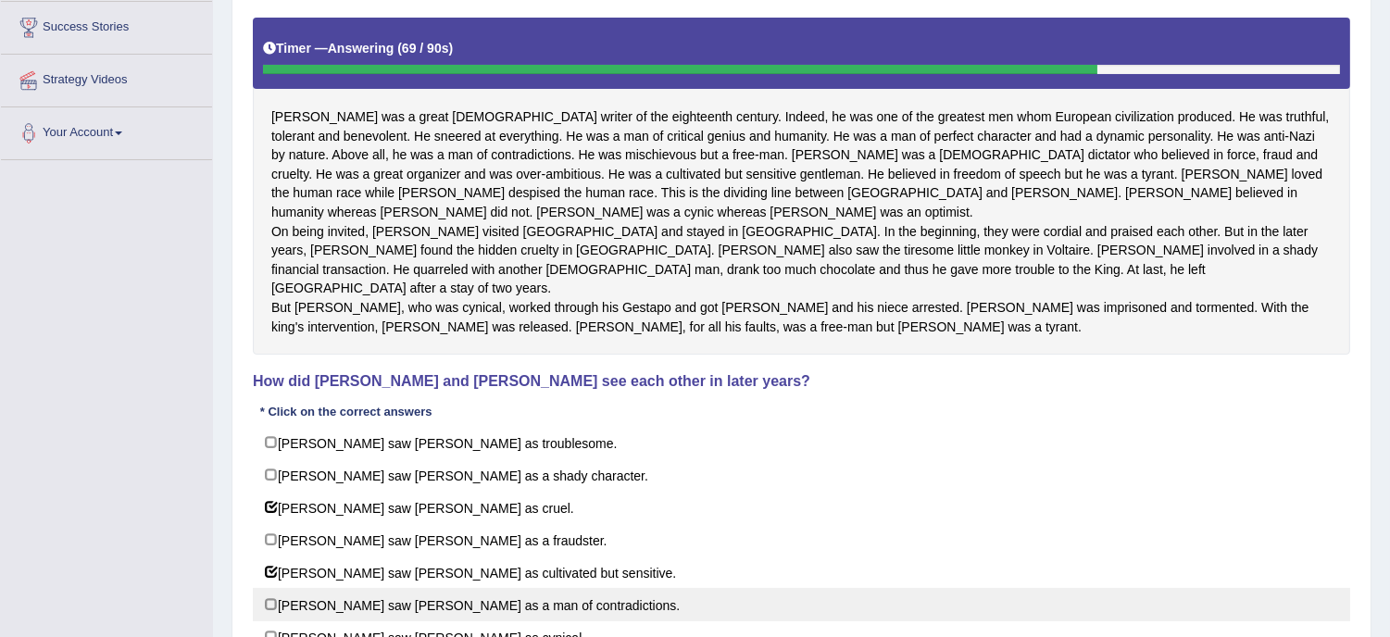
click at [413, 621] on label "[PERSON_NAME] saw [PERSON_NAME] as a man of contradictions." at bounding box center [801, 604] width 1097 height 33
checkbox input "true"
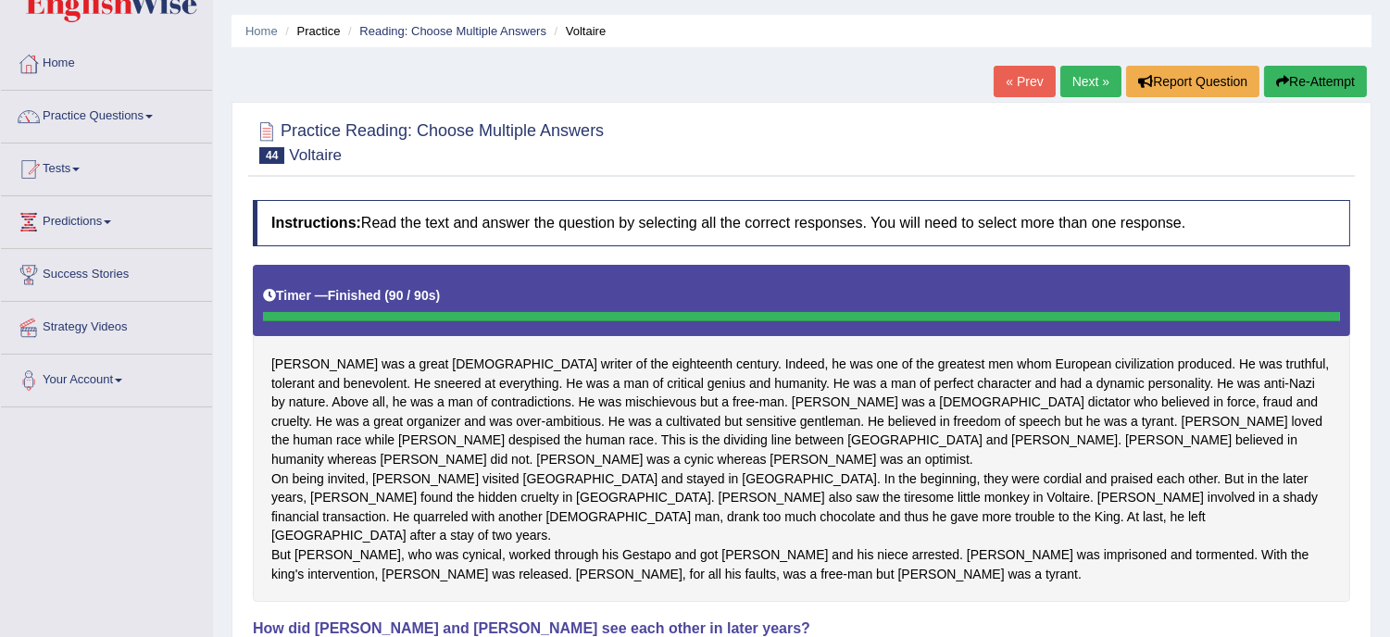
scroll to position [26, 0]
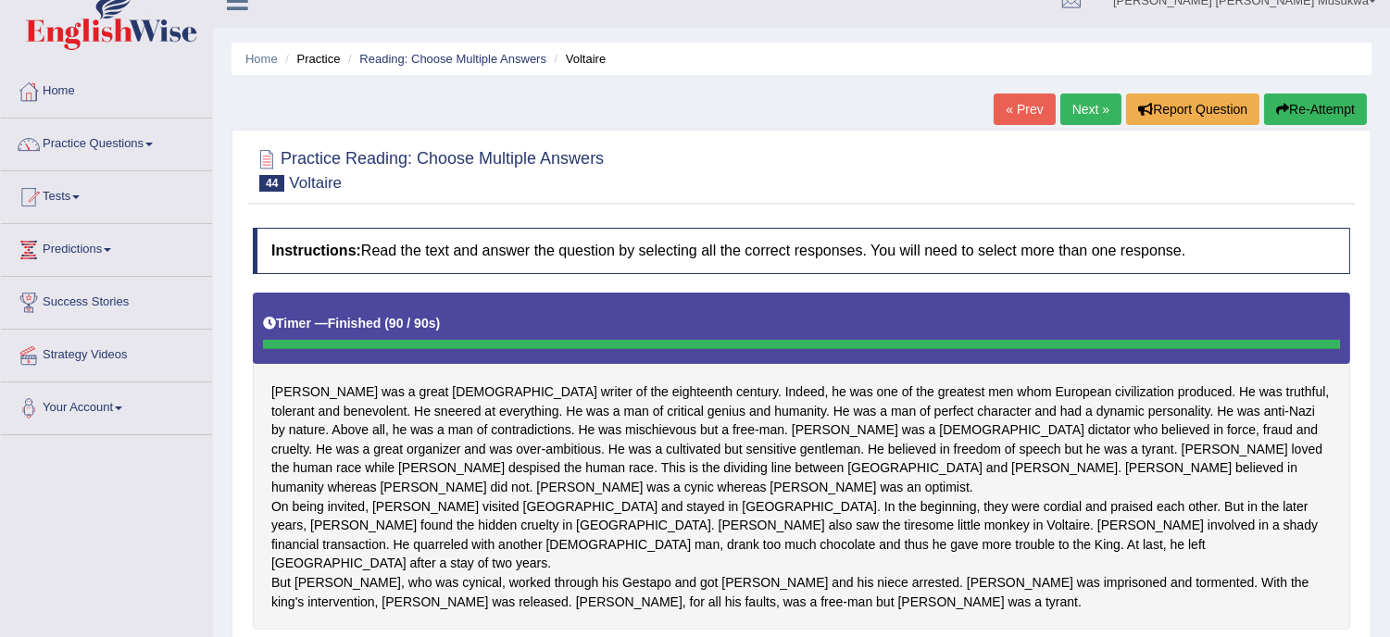
click at [1316, 108] on button "Re-Attempt" at bounding box center [1315, 109] width 103 height 31
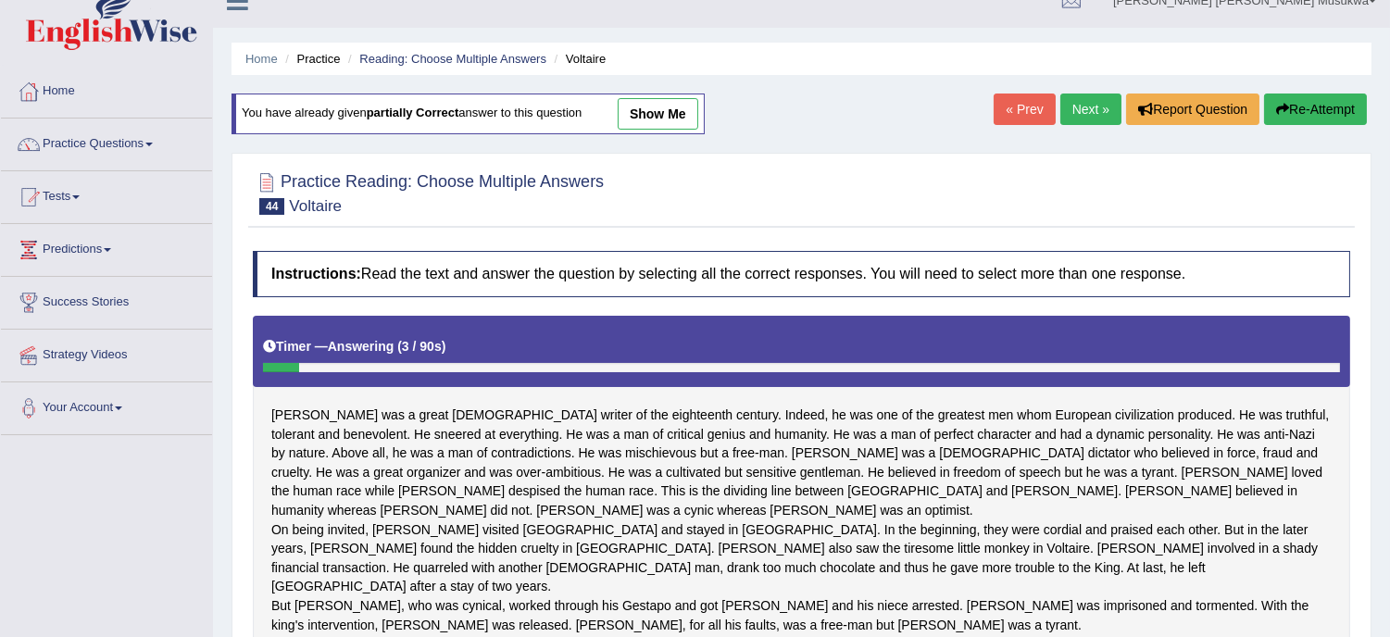
click at [1386, 630] on div "Home Practice Reading: Choose Multiple Answers [PERSON_NAME] You have already g…" at bounding box center [801, 502] width 1177 height 1057
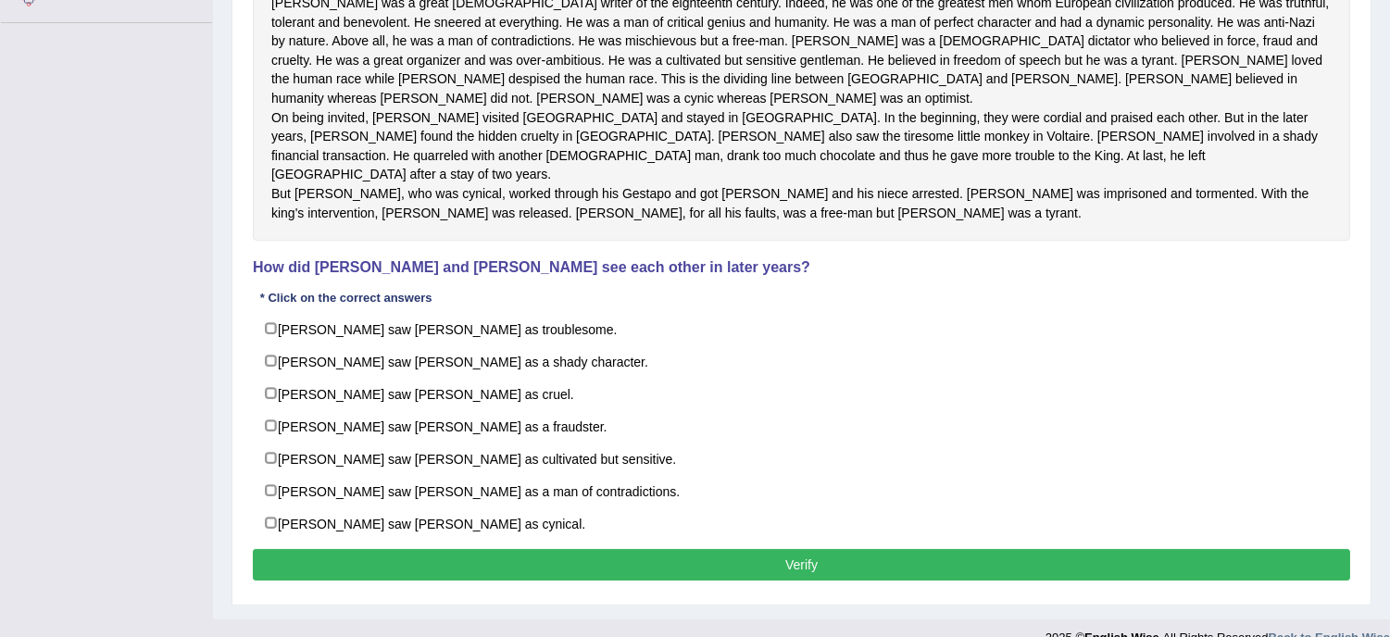
scroll to position [476, 0]
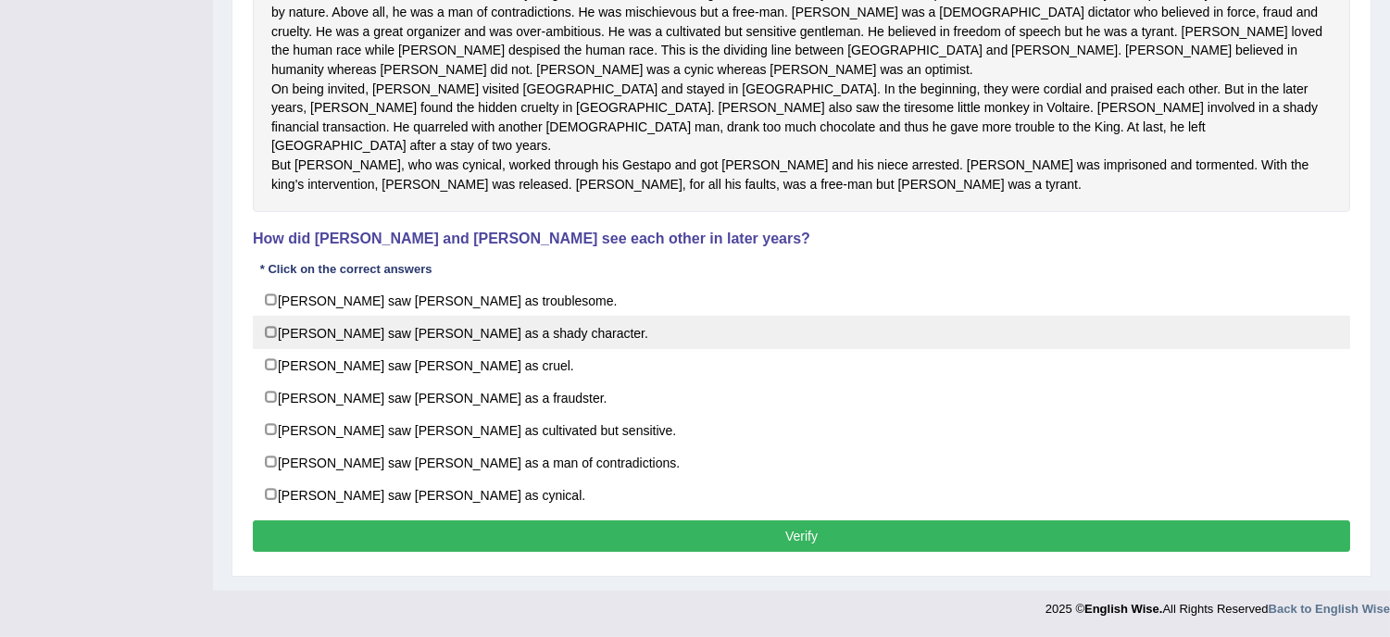
click at [599, 339] on label "[PERSON_NAME] saw [PERSON_NAME] as a shady character." at bounding box center [801, 332] width 1097 height 33
checkbox input "true"
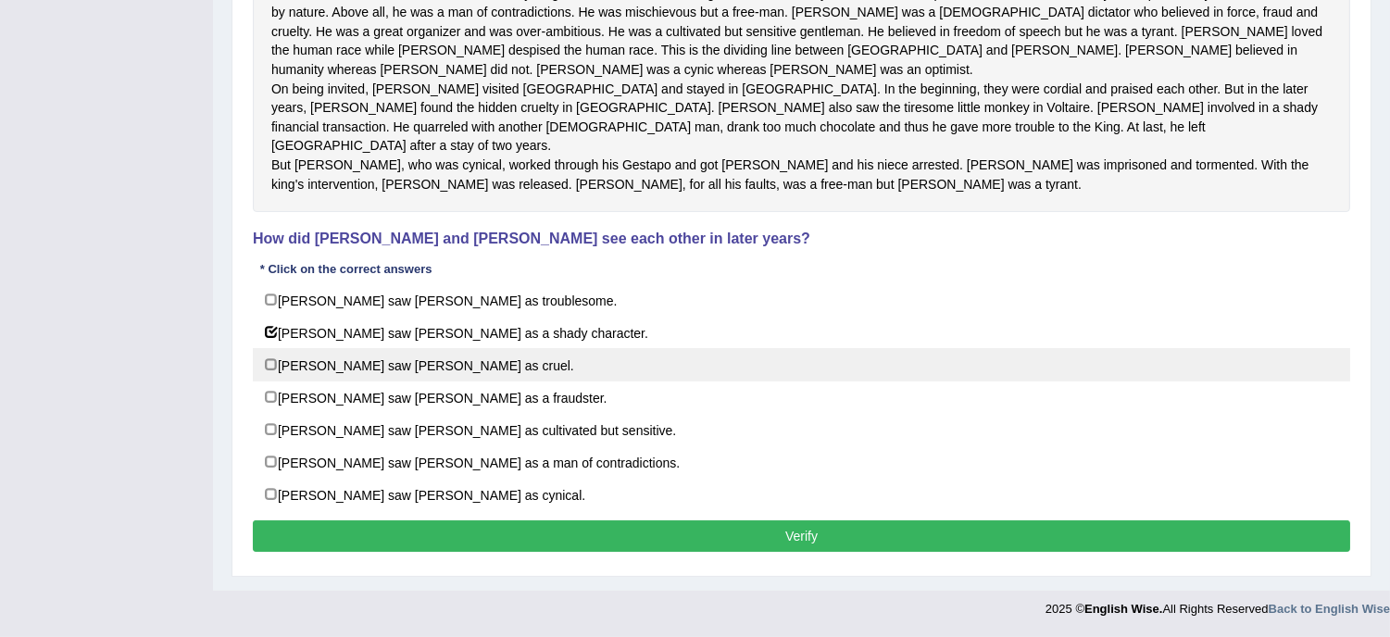
click at [541, 359] on label "[PERSON_NAME] saw [PERSON_NAME] as cruel." at bounding box center [801, 364] width 1097 height 33
checkbox input "true"
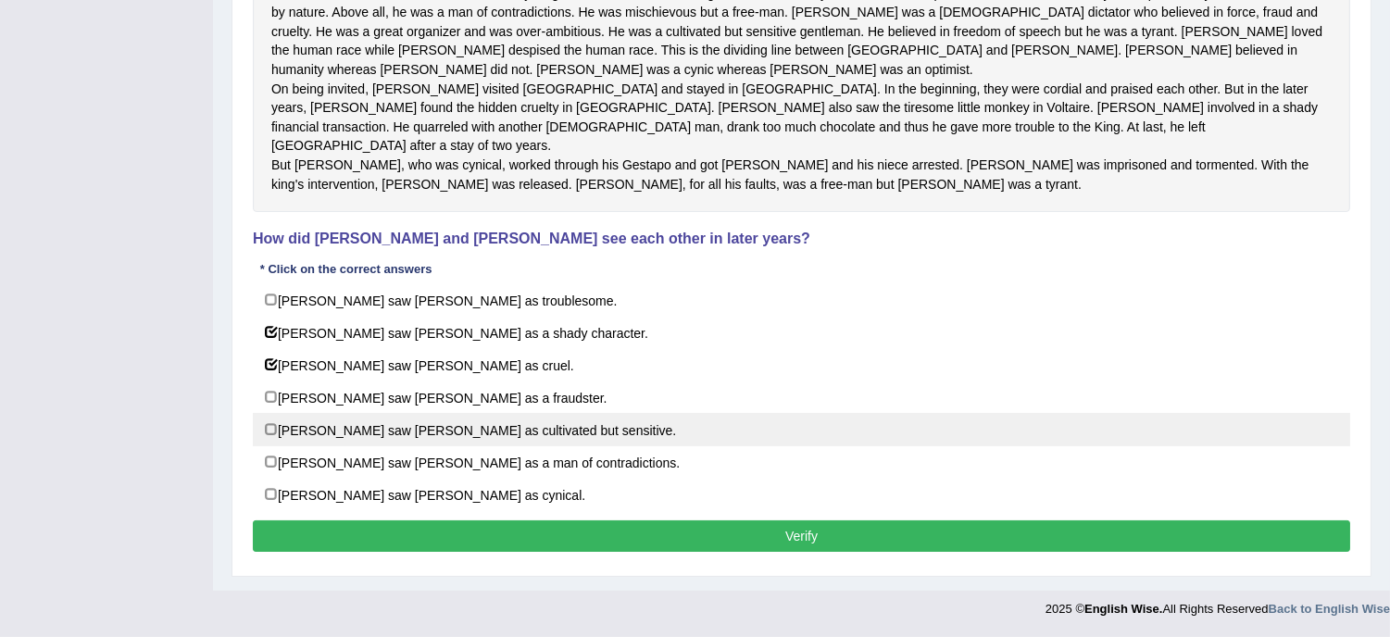
click at [598, 420] on label "[PERSON_NAME] saw [PERSON_NAME] as cultivated but sensitive." at bounding box center [801, 429] width 1097 height 33
checkbox input "true"
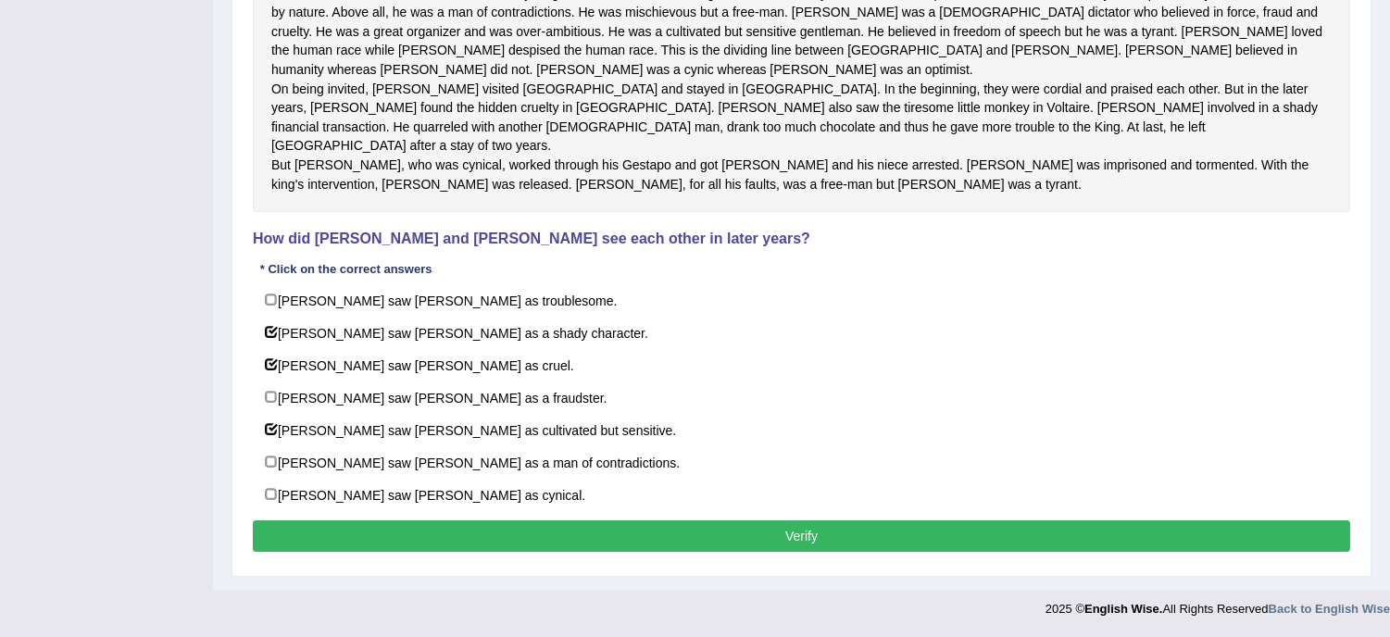
click at [822, 532] on button "Verify" at bounding box center [801, 535] width 1097 height 31
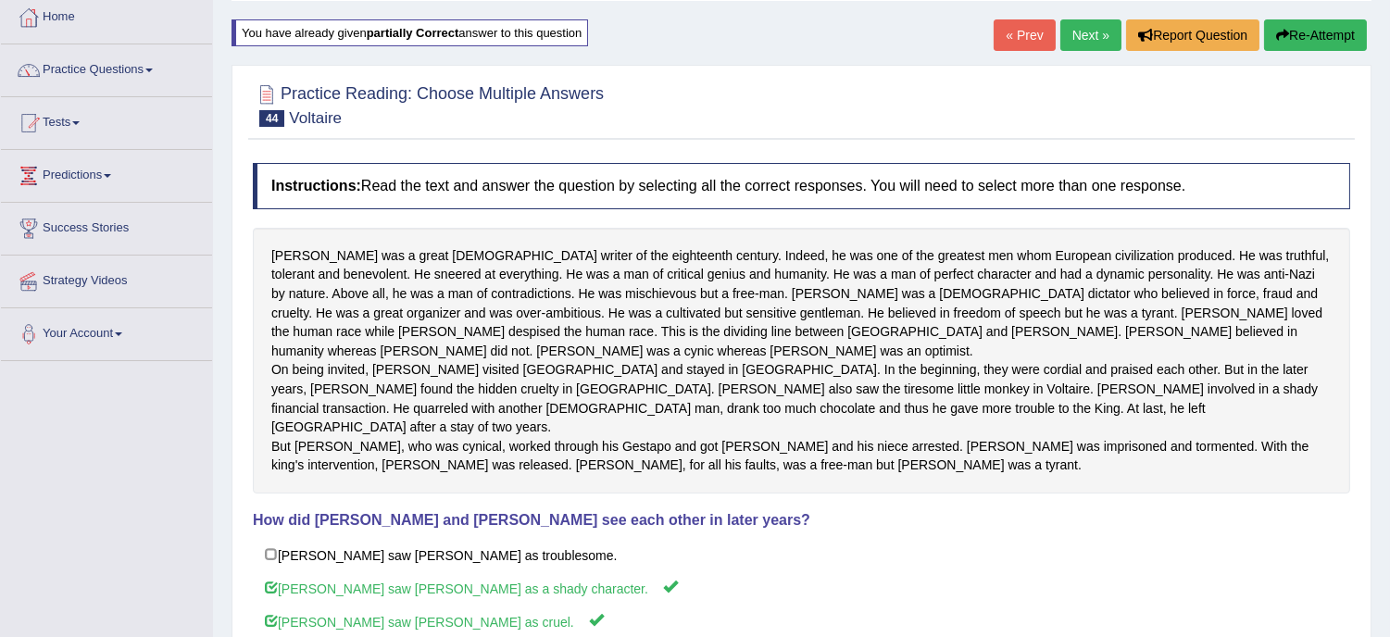
scroll to position [5, 0]
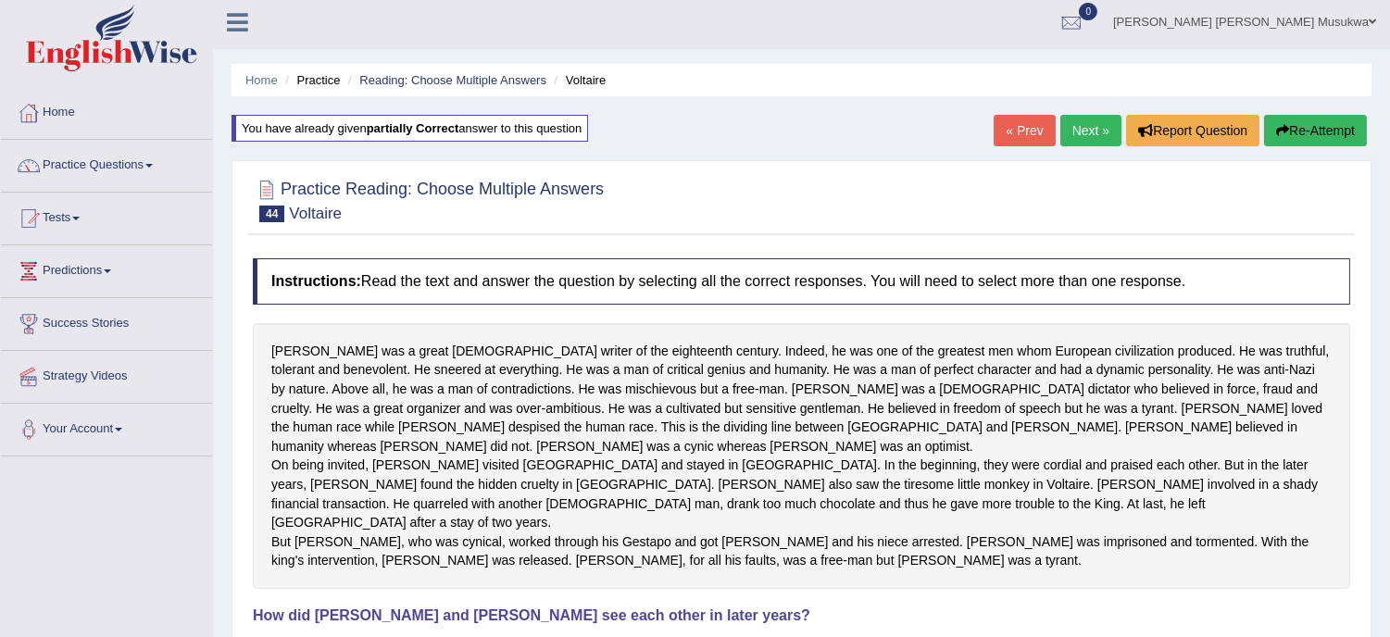
click at [1317, 124] on button "Re-Attempt" at bounding box center [1315, 130] width 103 height 31
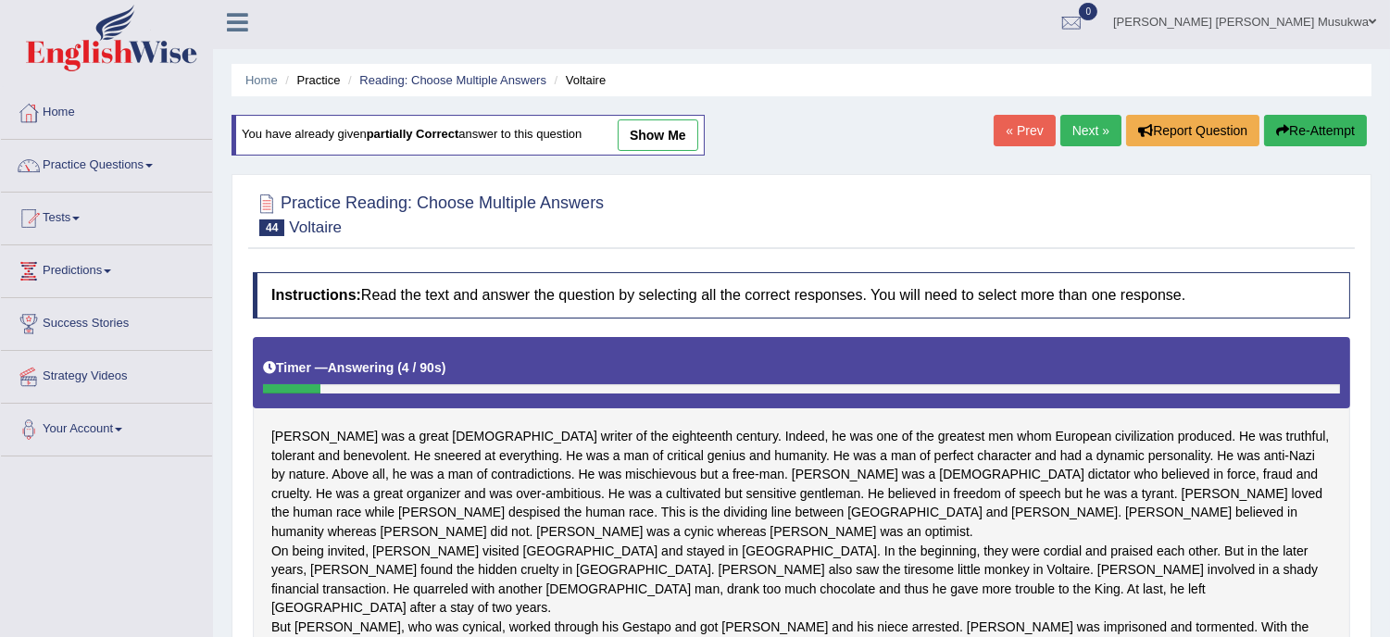
click at [1387, 623] on div "Home Practice Reading: Choose Multiple Answers [PERSON_NAME] You have already g…" at bounding box center [801, 523] width 1177 height 1057
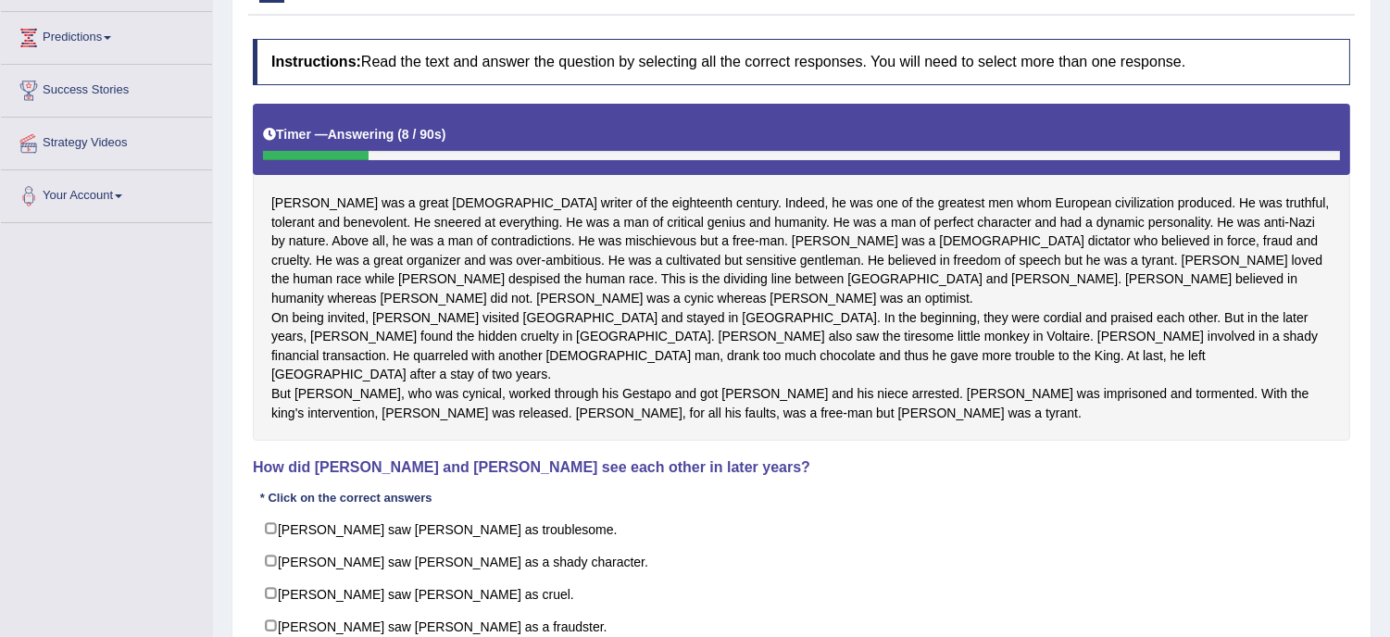
scroll to position [417, 0]
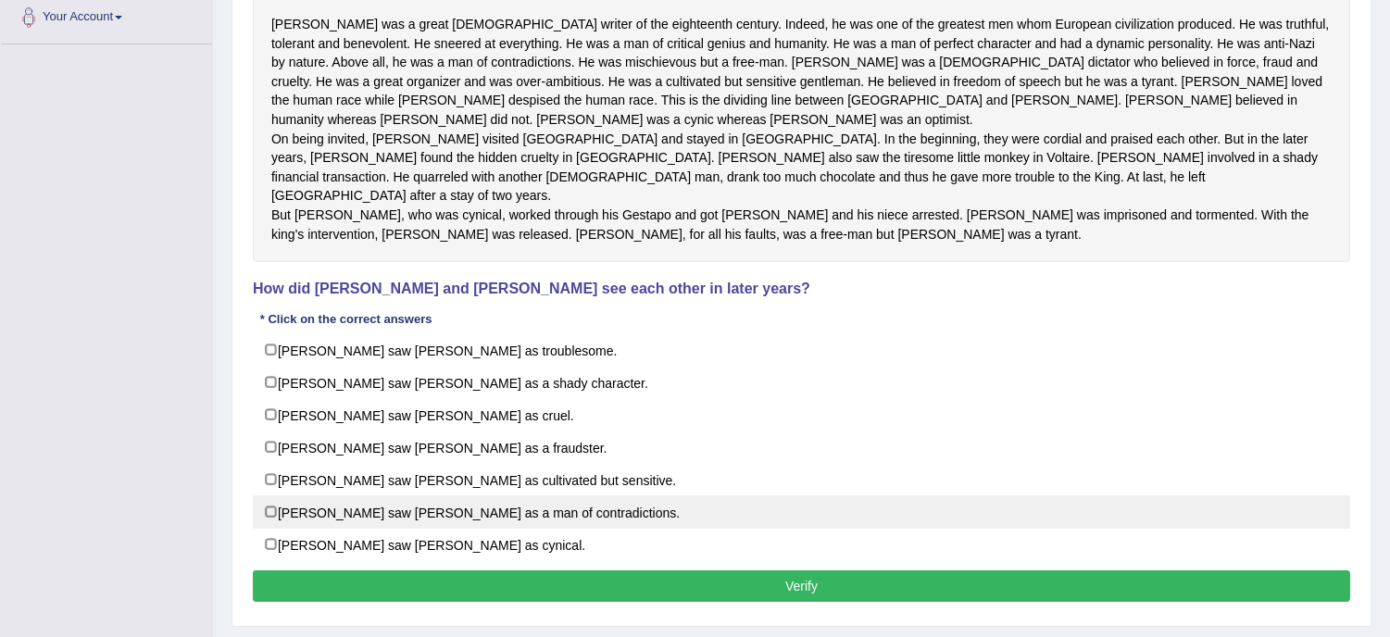
click at [680, 523] on label "[PERSON_NAME] saw [PERSON_NAME] as a man of contradictions." at bounding box center [801, 511] width 1097 height 33
checkbox input "true"
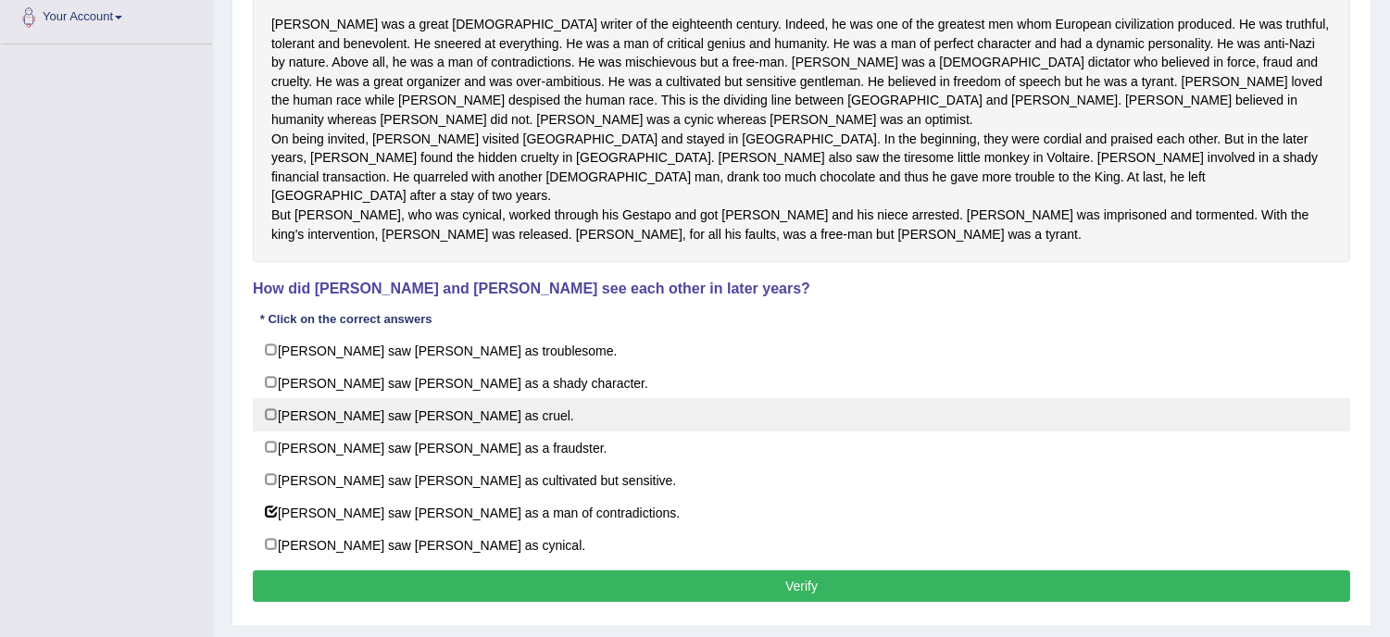
click at [567, 418] on label "[PERSON_NAME] saw [PERSON_NAME] as cruel." at bounding box center [801, 414] width 1097 height 33
checkbox input "true"
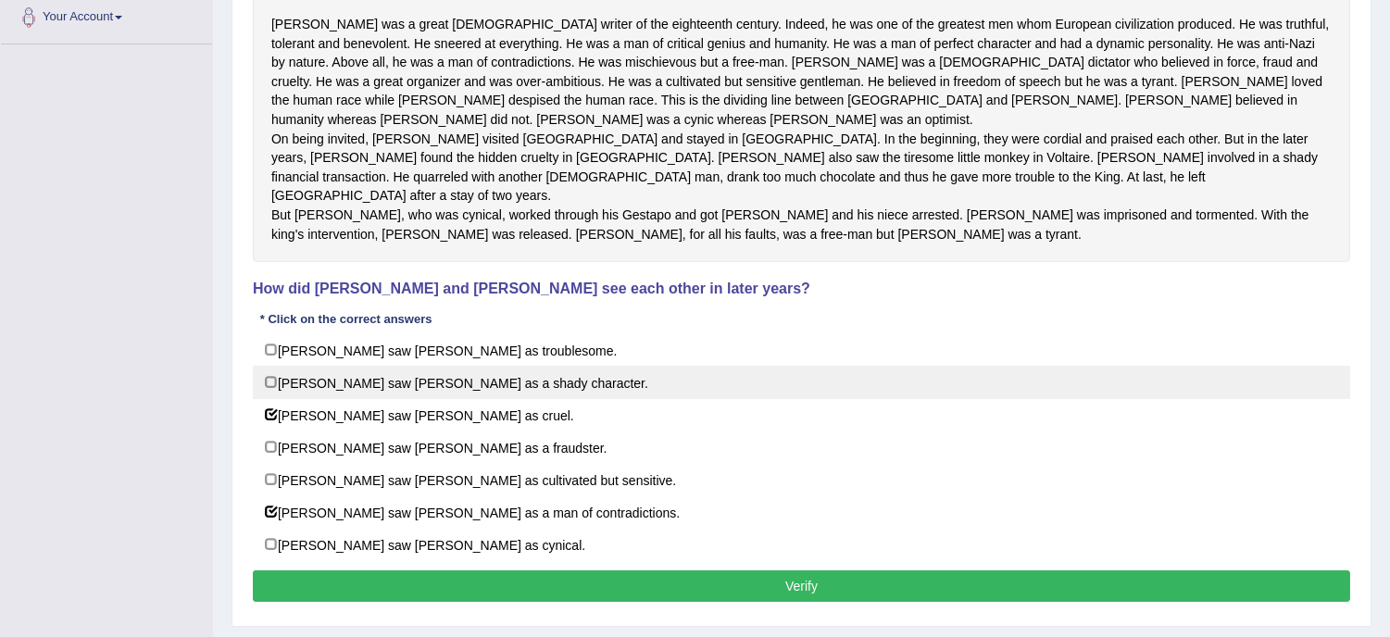
click at [561, 386] on label "[PERSON_NAME] saw [PERSON_NAME] as a shady character." at bounding box center [801, 382] width 1097 height 33
checkbox input "true"
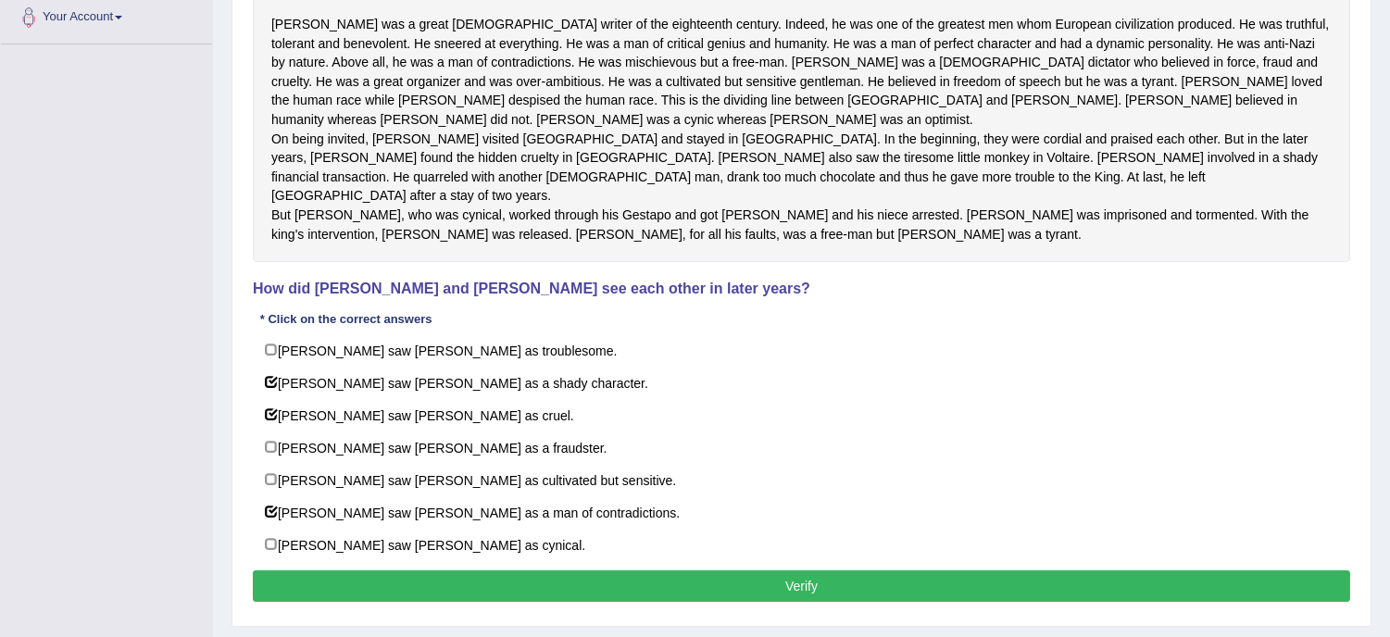
click at [757, 602] on button "Verify" at bounding box center [801, 585] width 1097 height 31
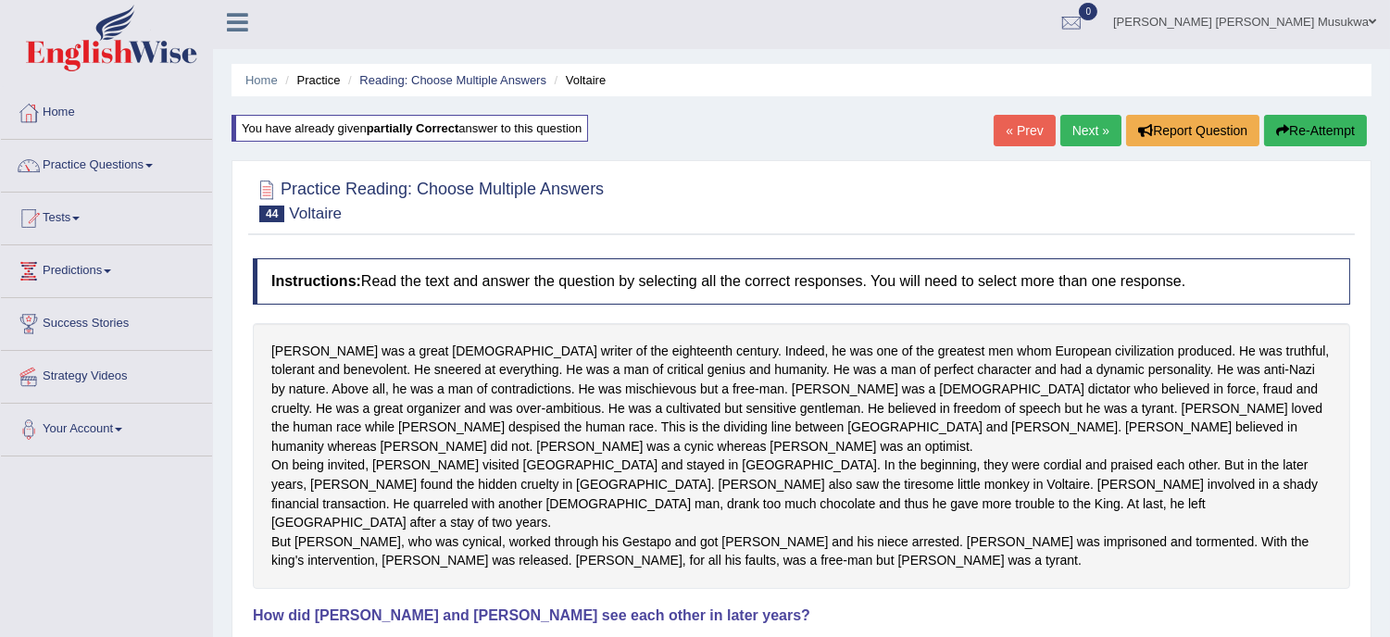
scroll to position [0, 0]
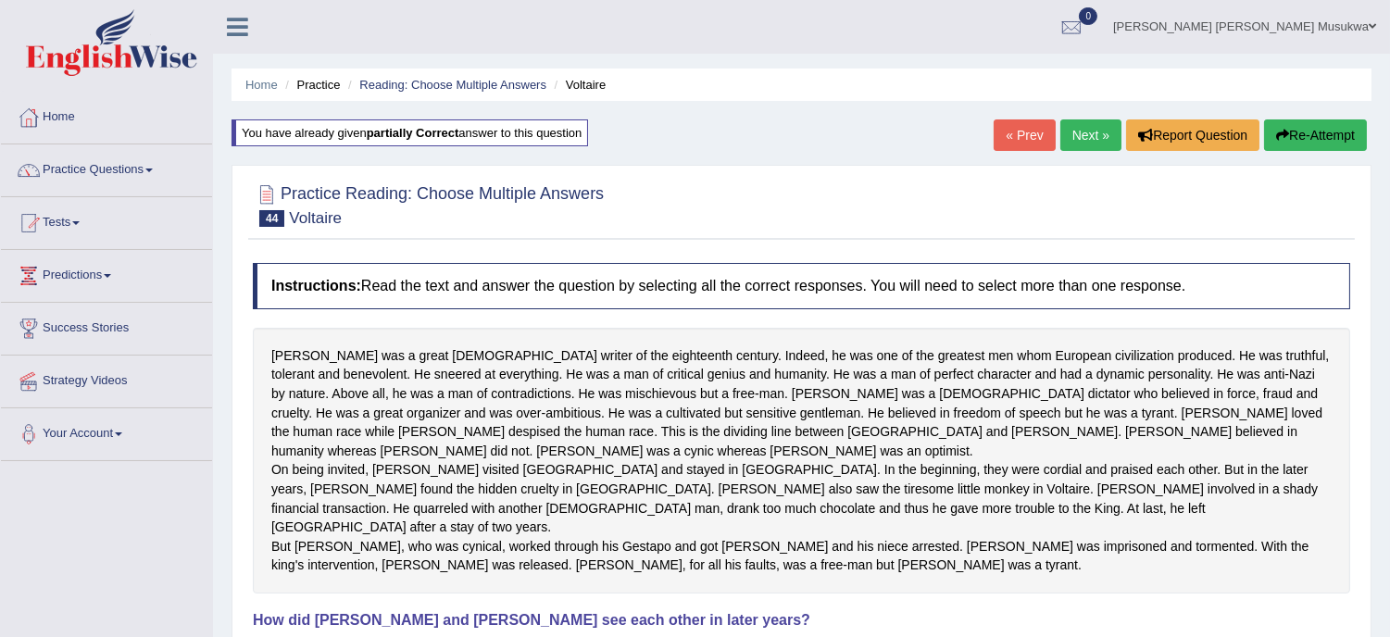
click at [1083, 137] on link "Next »" at bounding box center [1090, 134] width 61 height 31
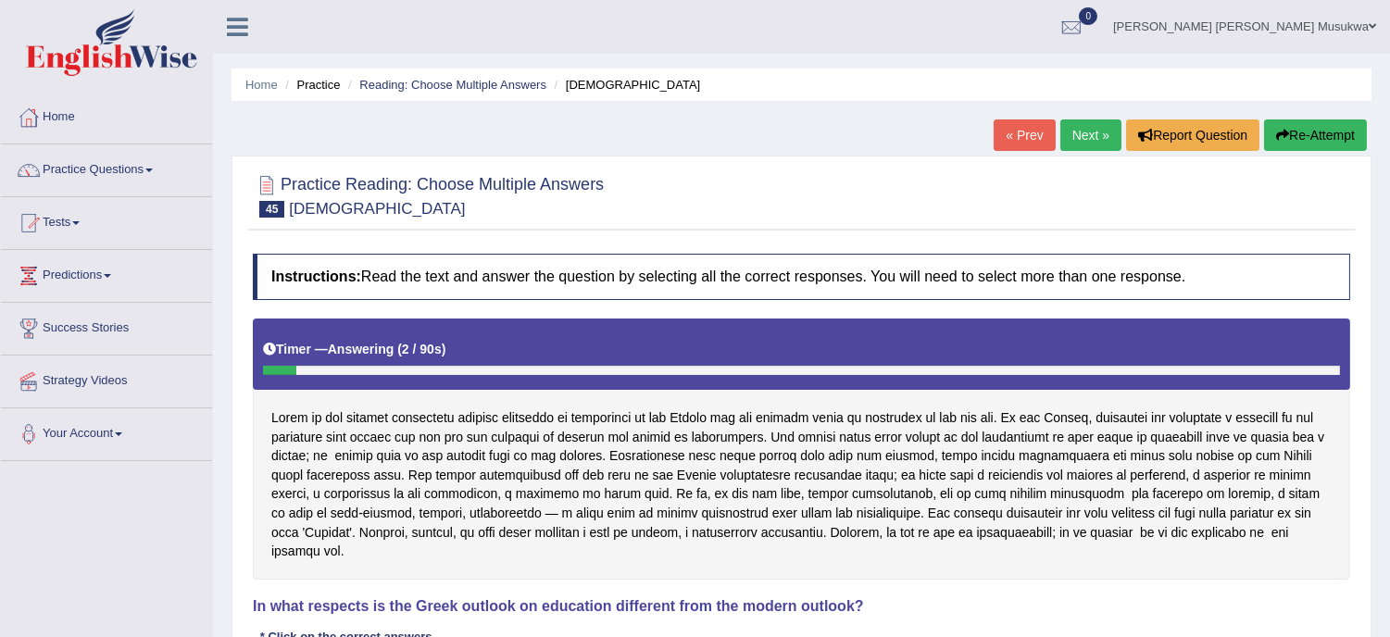
click at [1382, 614] on div "Home Practice Reading: Choose Multiple Answers [DEMOGRAPHIC_DATA] « Prev Next »…" at bounding box center [801, 463] width 1177 height 926
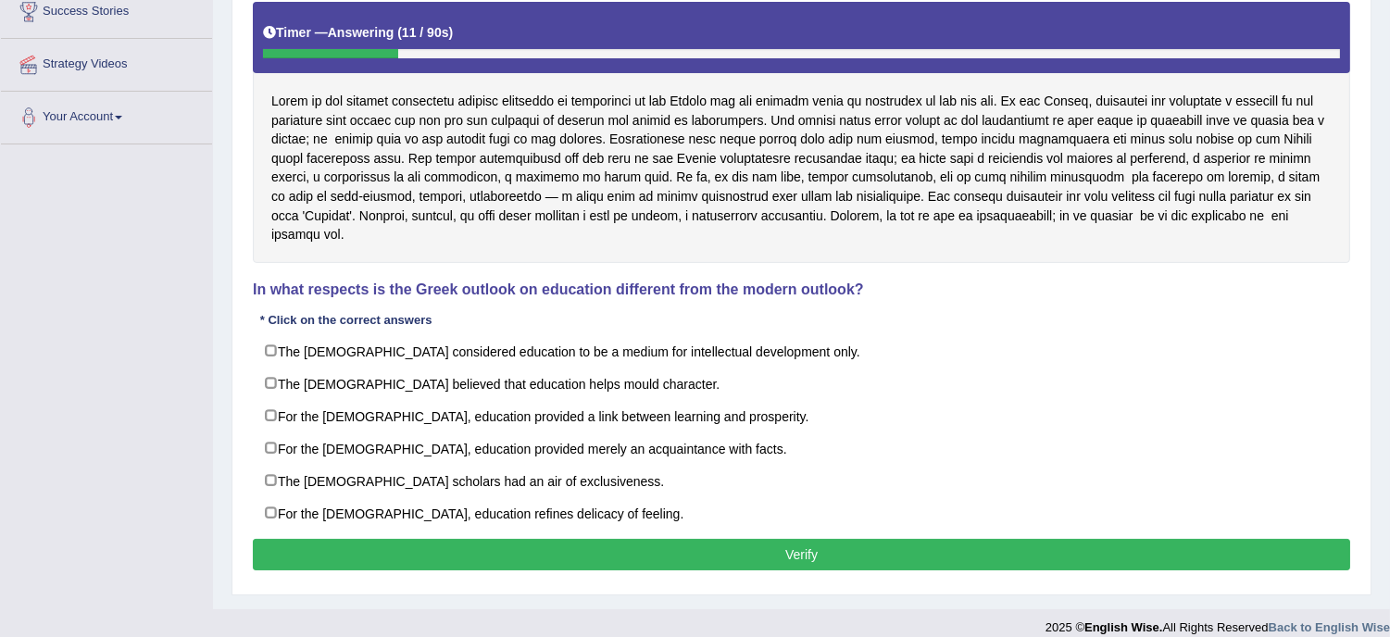
scroll to position [334, 0]
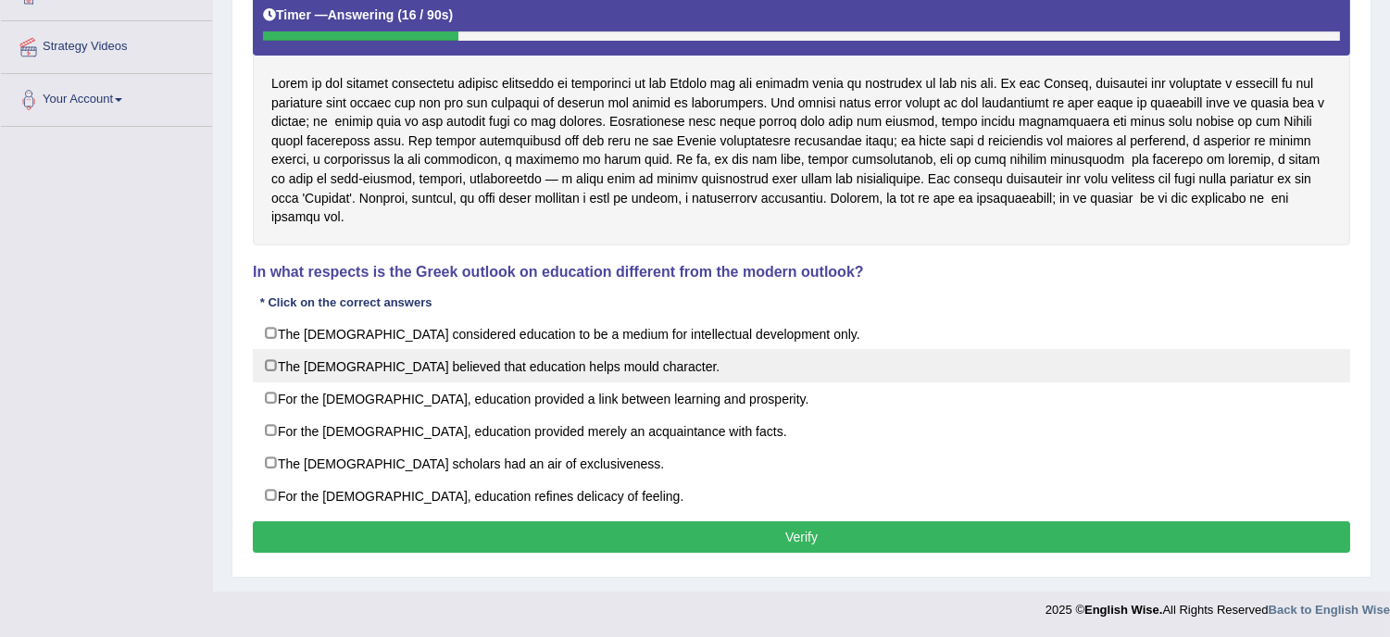
click at [620, 353] on label "The [DEMOGRAPHIC_DATA] believed that education helps mould character." at bounding box center [801, 365] width 1097 height 33
checkbox input "true"
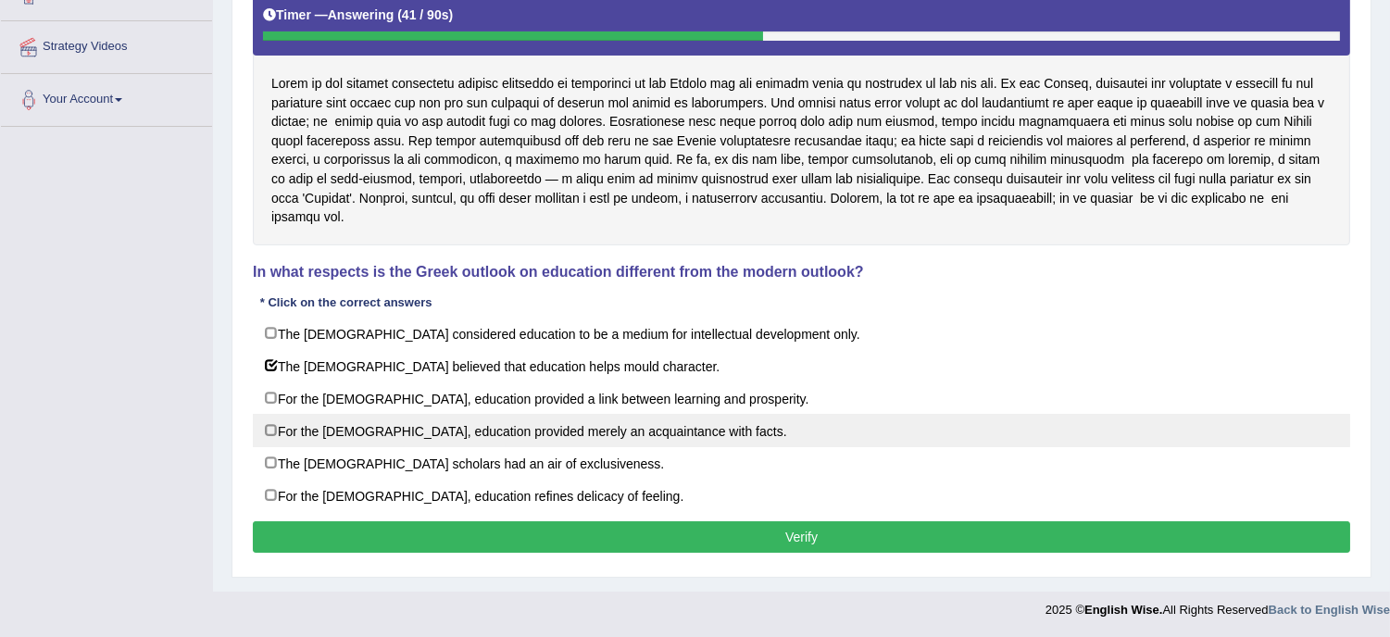
click at [667, 422] on label "For the [DEMOGRAPHIC_DATA], education provided merely an acquaintance with fact…" at bounding box center [801, 430] width 1097 height 33
checkbox input "true"
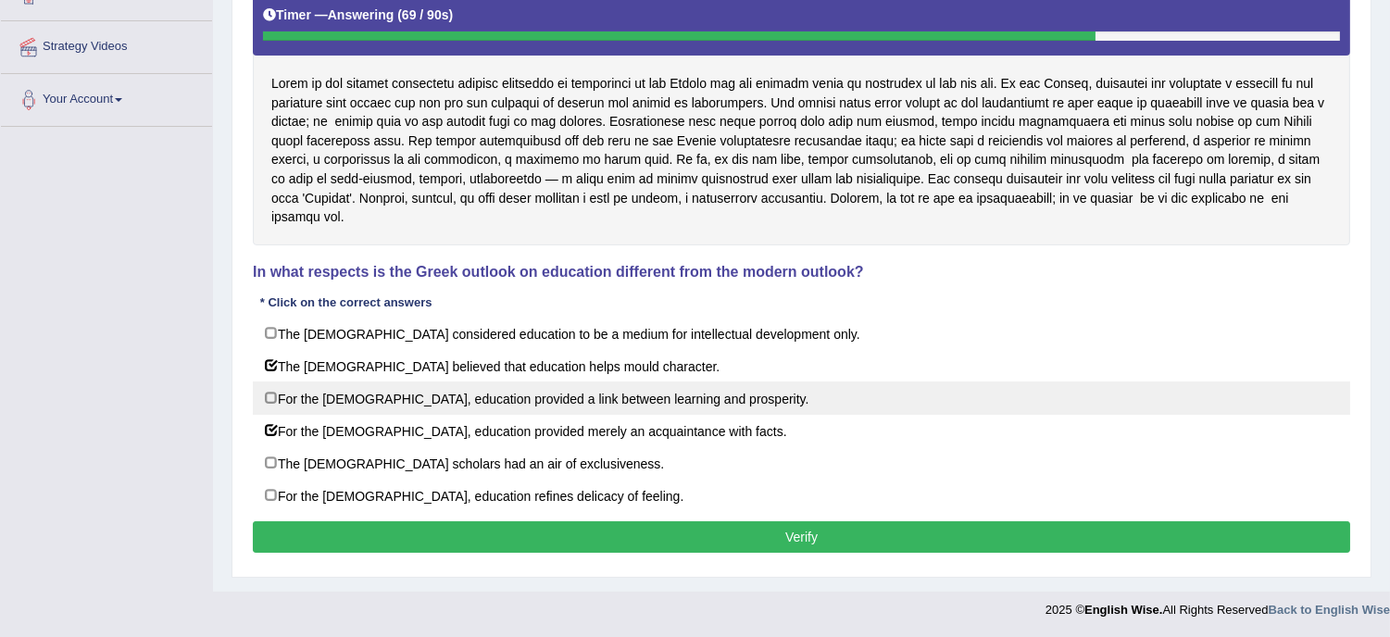
click at [584, 392] on label "For the [DEMOGRAPHIC_DATA], education provided a link between learning and pros…" at bounding box center [801, 398] width 1097 height 33
checkbox input "true"
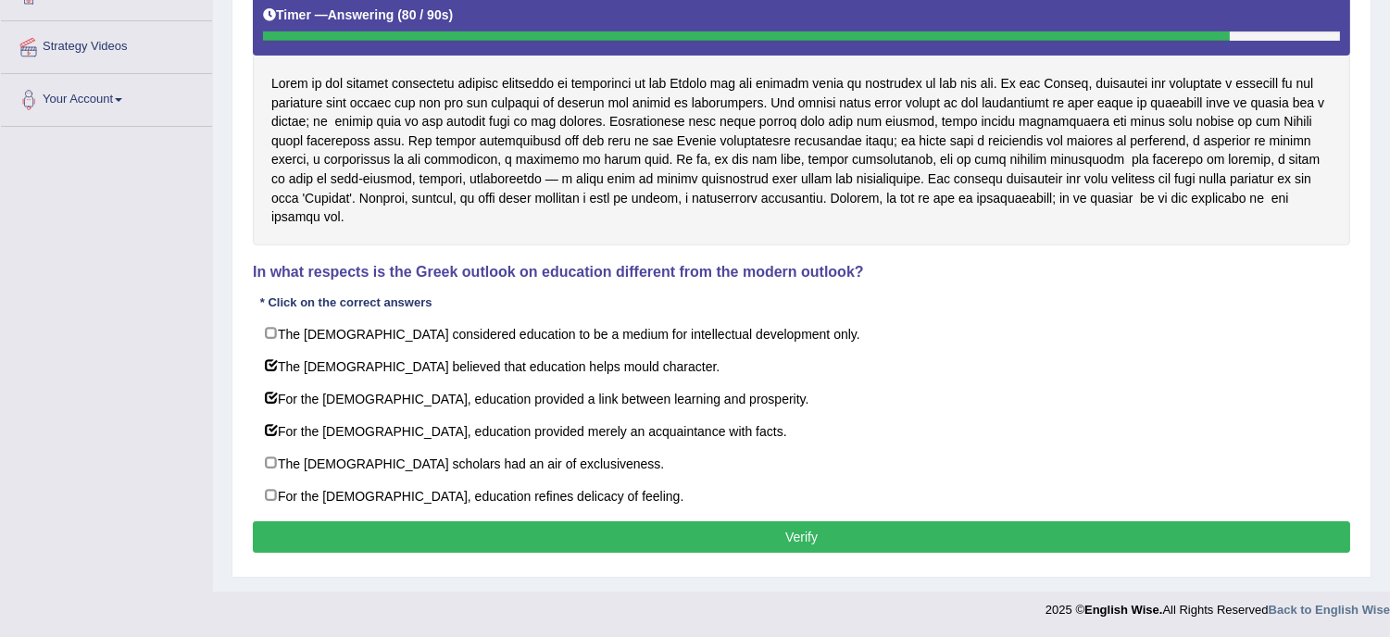
click at [737, 525] on button "Verify" at bounding box center [801, 536] width 1097 height 31
